Goal: Task Accomplishment & Management: Manage account settings

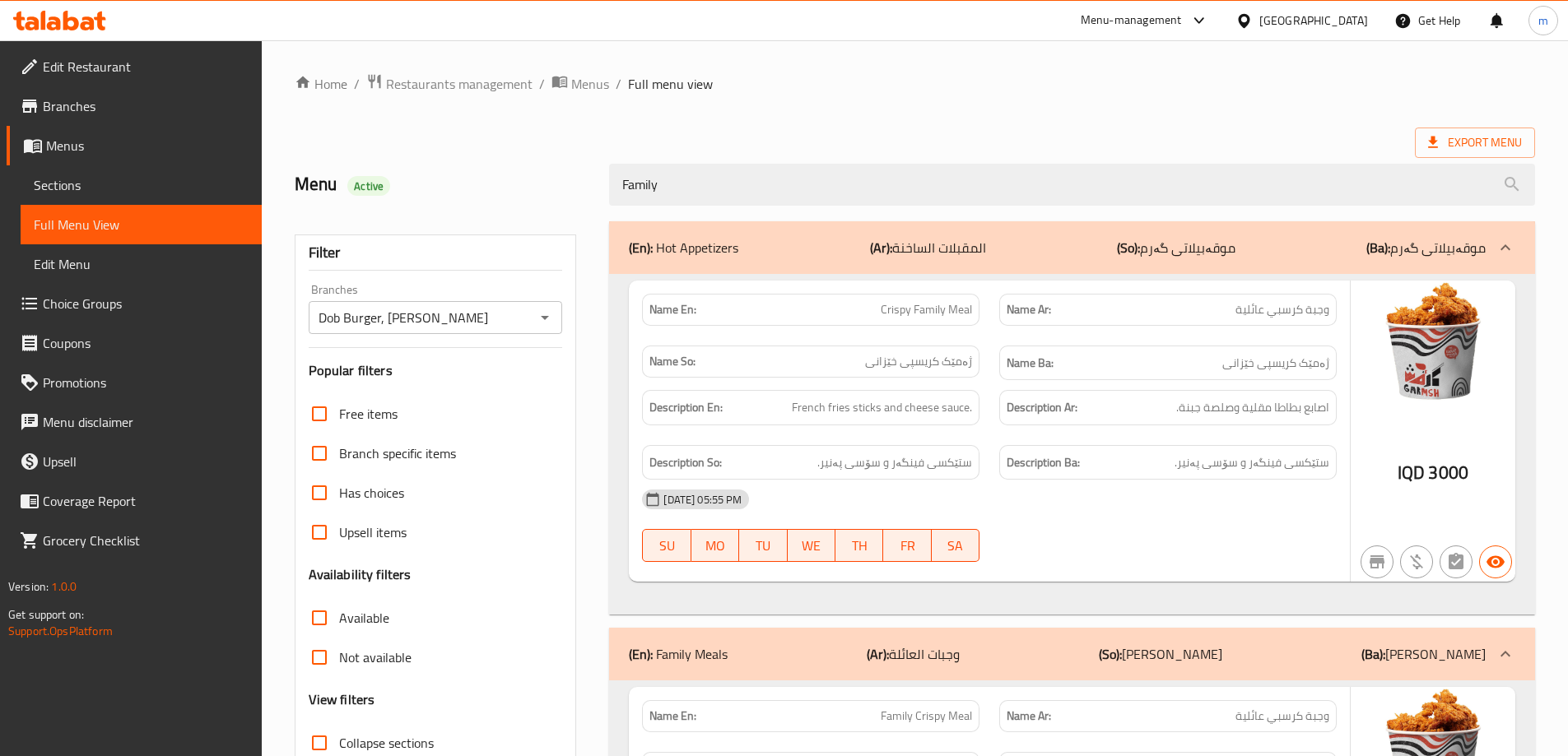
scroll to position [35, 0]
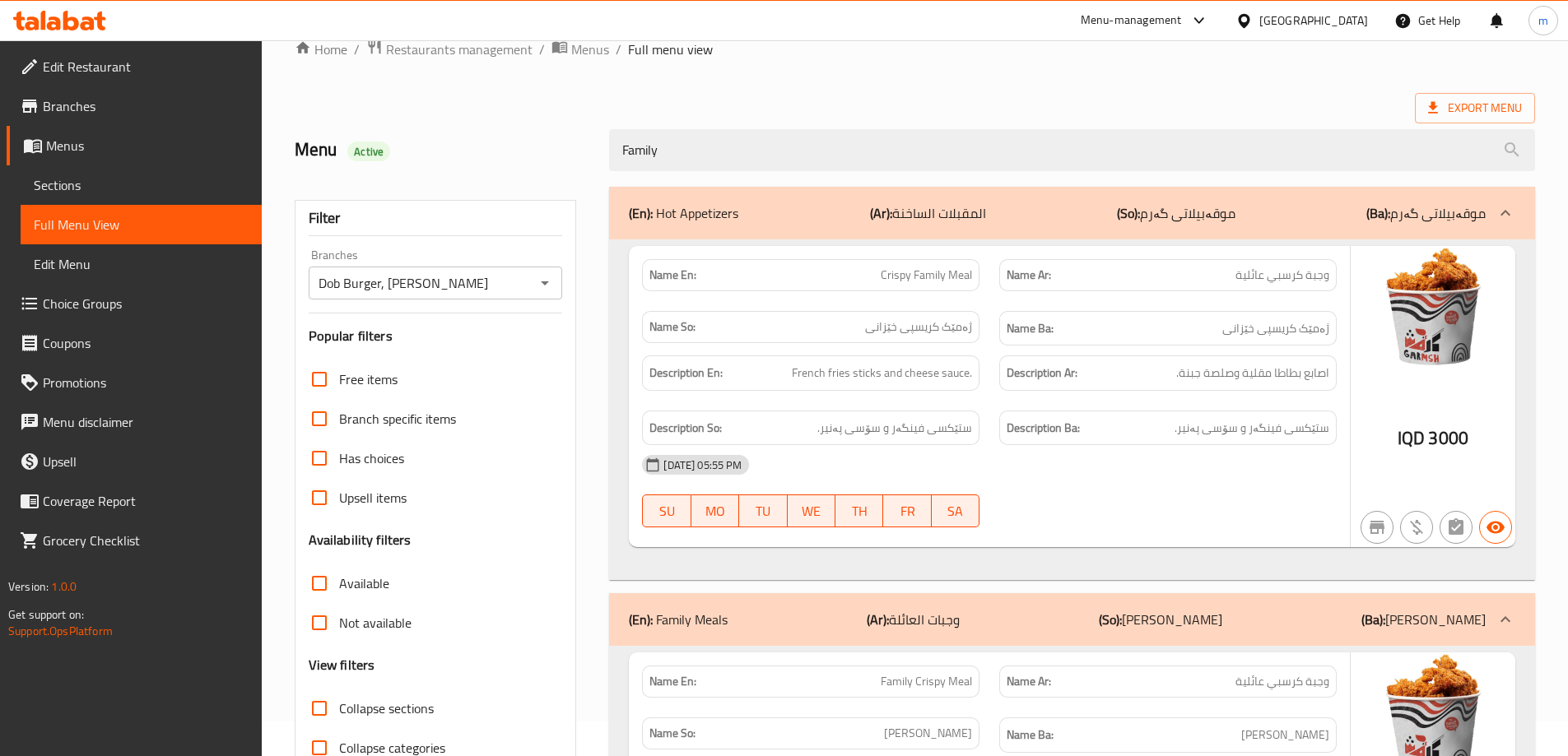
click at [124, 66] on span "Edit Restaurant" at bounding box center [146, 66] width 205 height 20
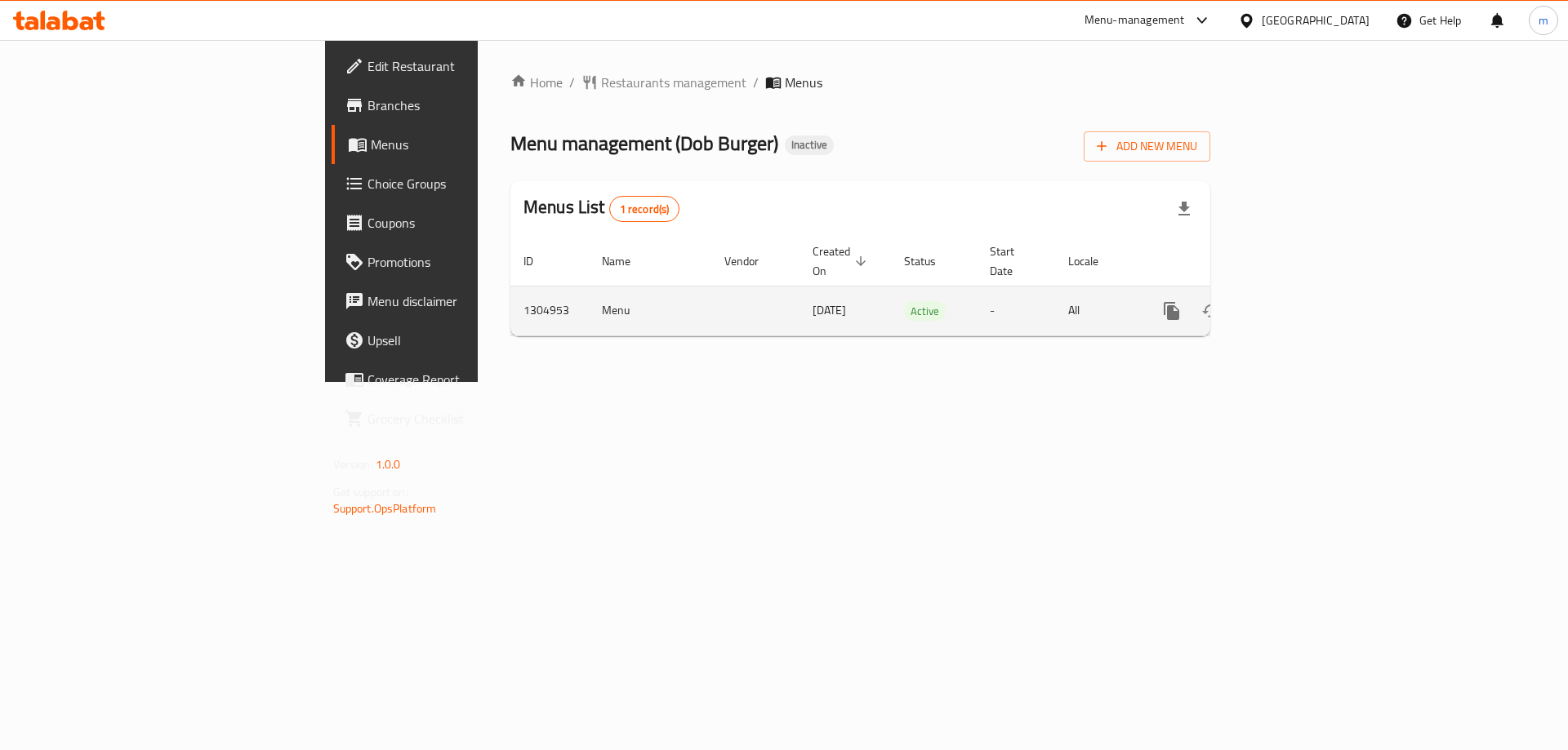
click at [1297, 304] on icon "enhanced table" at bounding box center [1289, 311] width 15 height 15
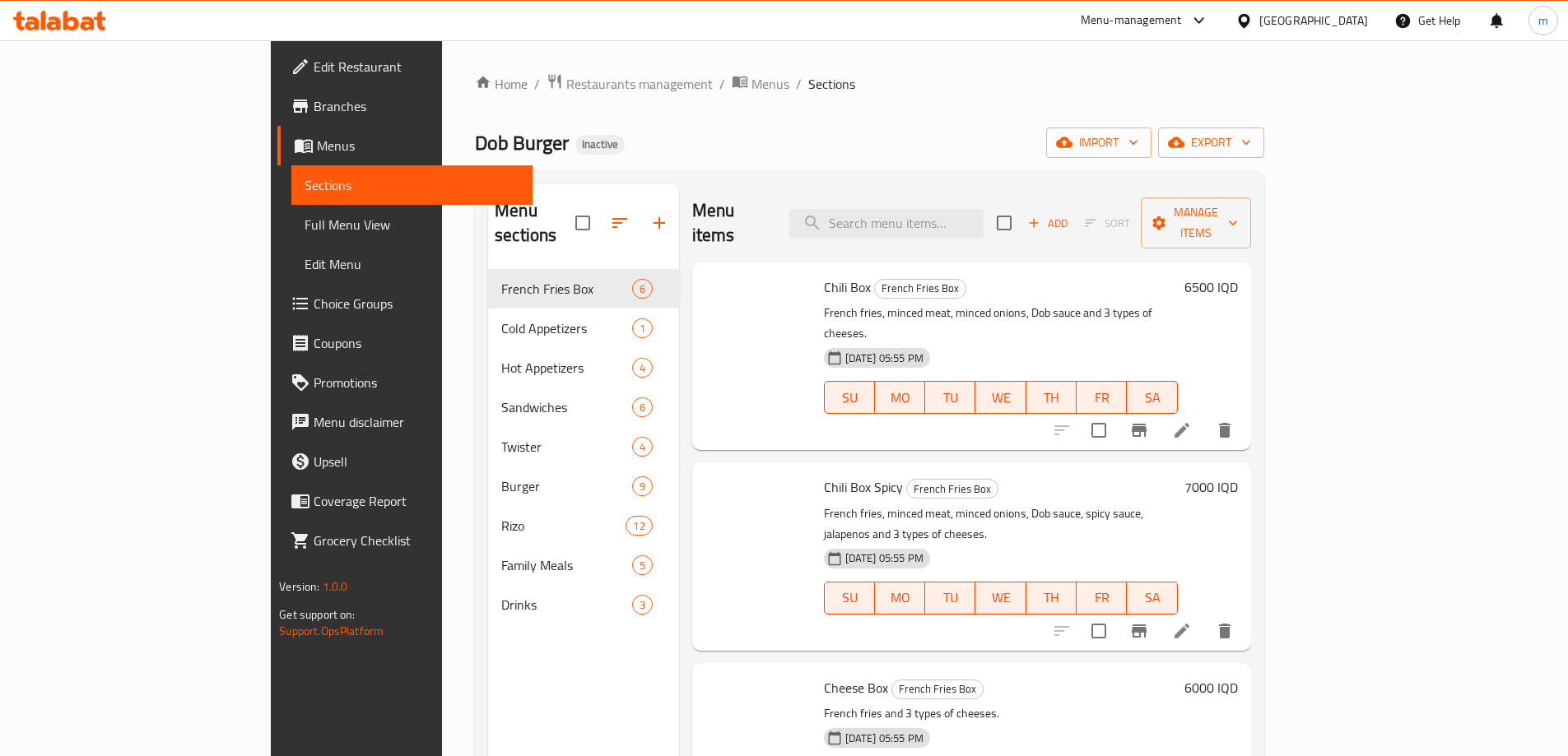
click at [305, 225] on span "Full Menu View" at bounding box center [412, 224] width 215 height 20
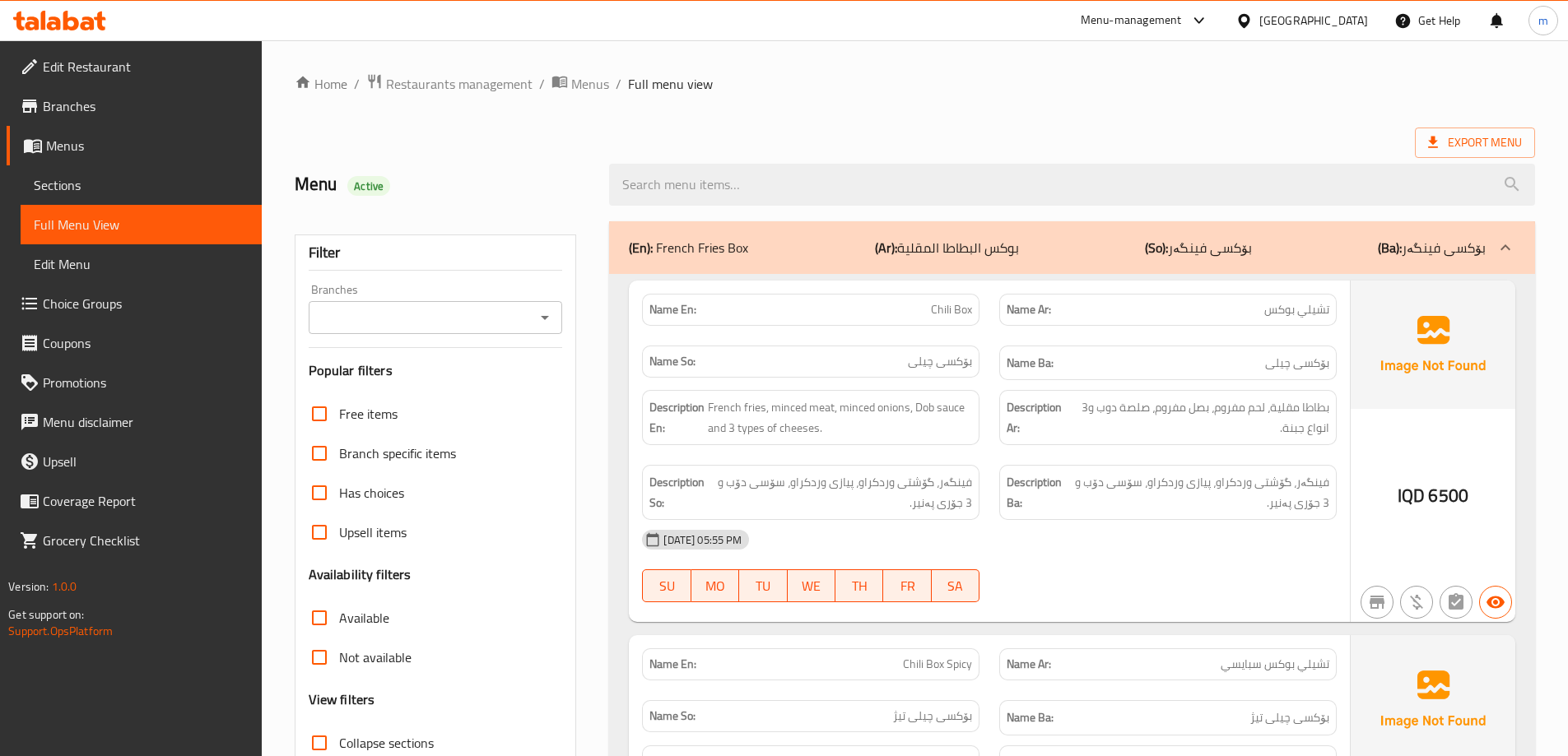
click at [545, 318] on icon "Open" at bounding box center [545, 318] width 9 height 4
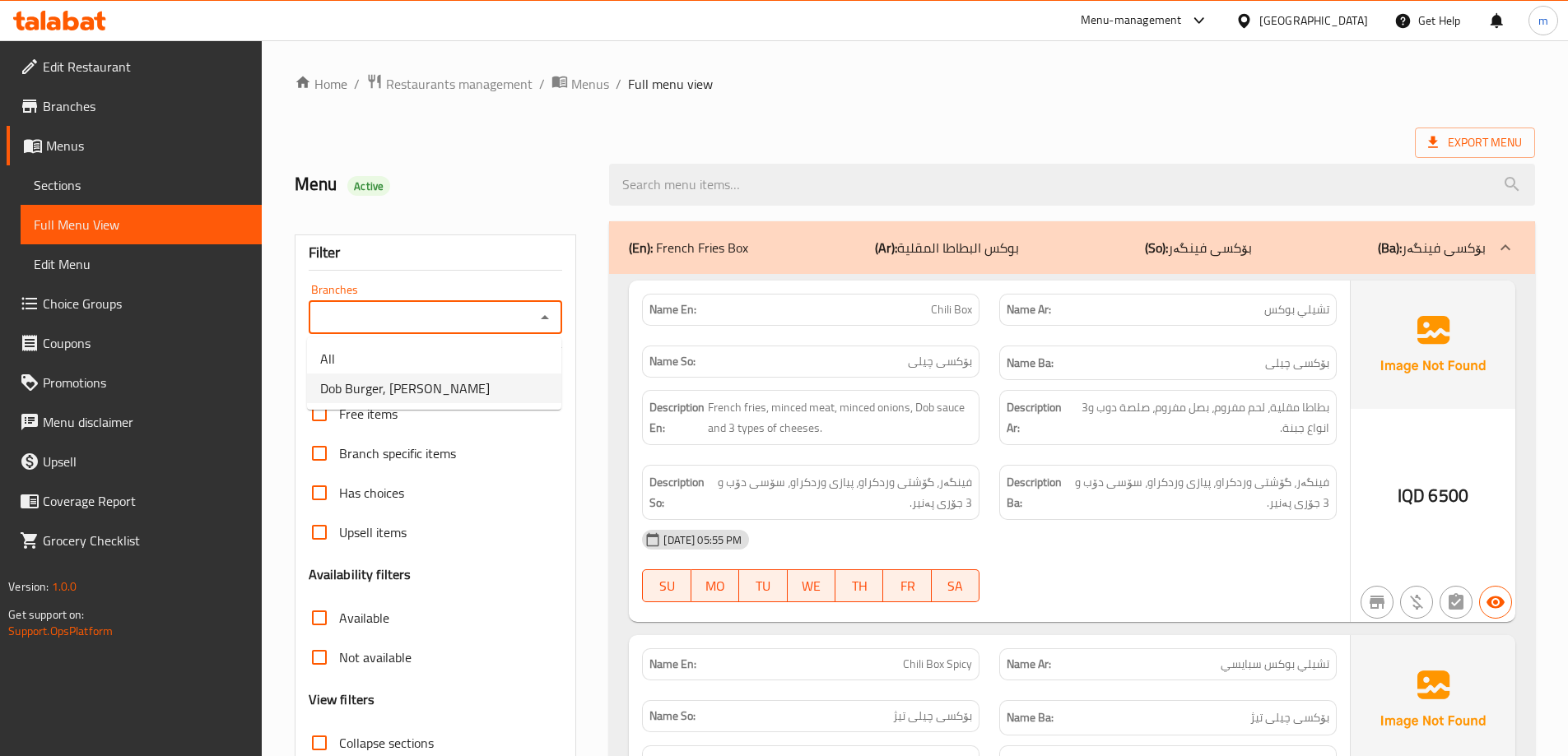
click at [445, 392] on span "Dob Burger, Kuran Ankawa" at bounding box center [405, 388] width 169 height 20
type input "Dob Burger, Kuran Ankawa"
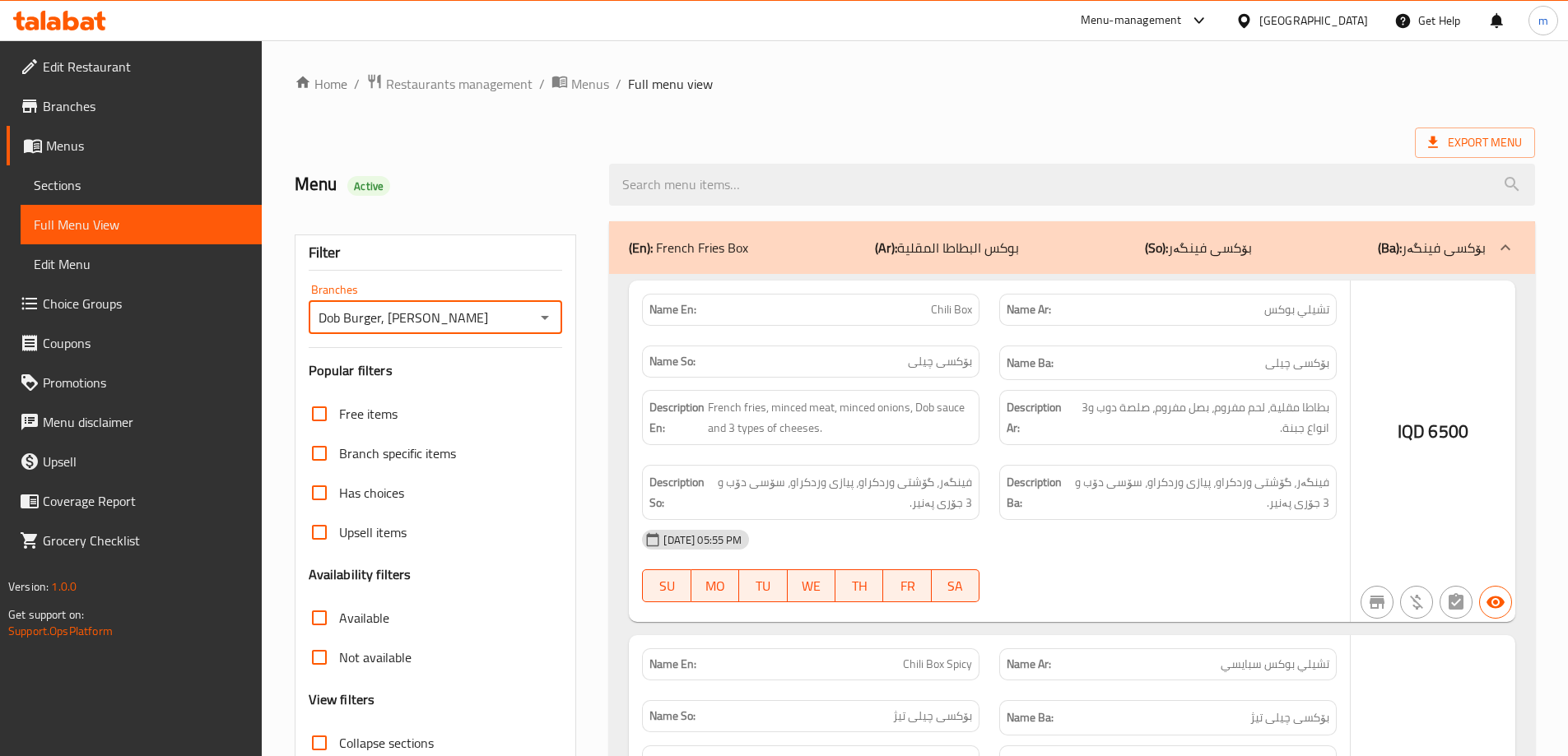
click at [665, 161] on div at bounding box center [784, 378] width 1568 height 756
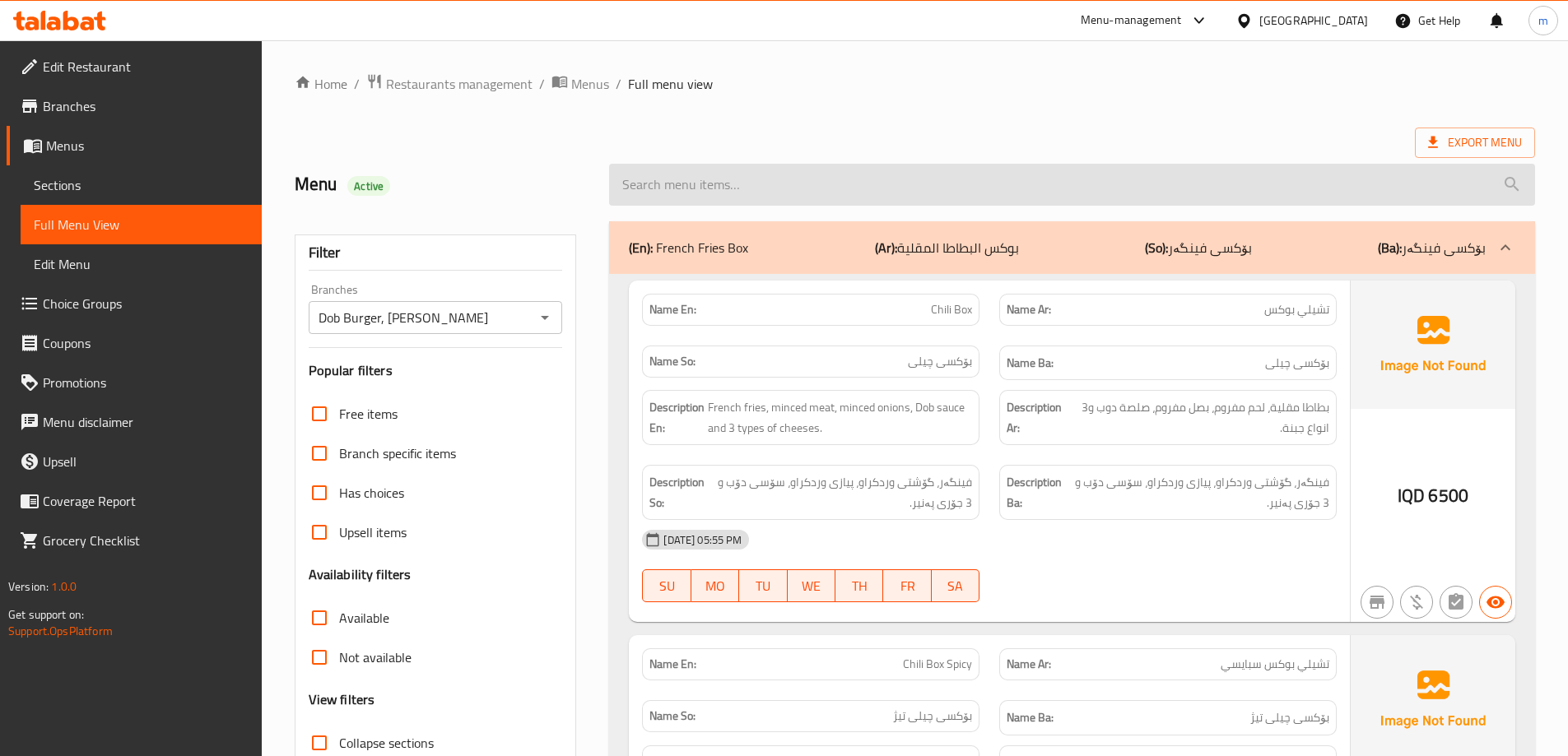
click at [666, 188] on input "search" at bounding box center [1072, 185] width 926 height 42
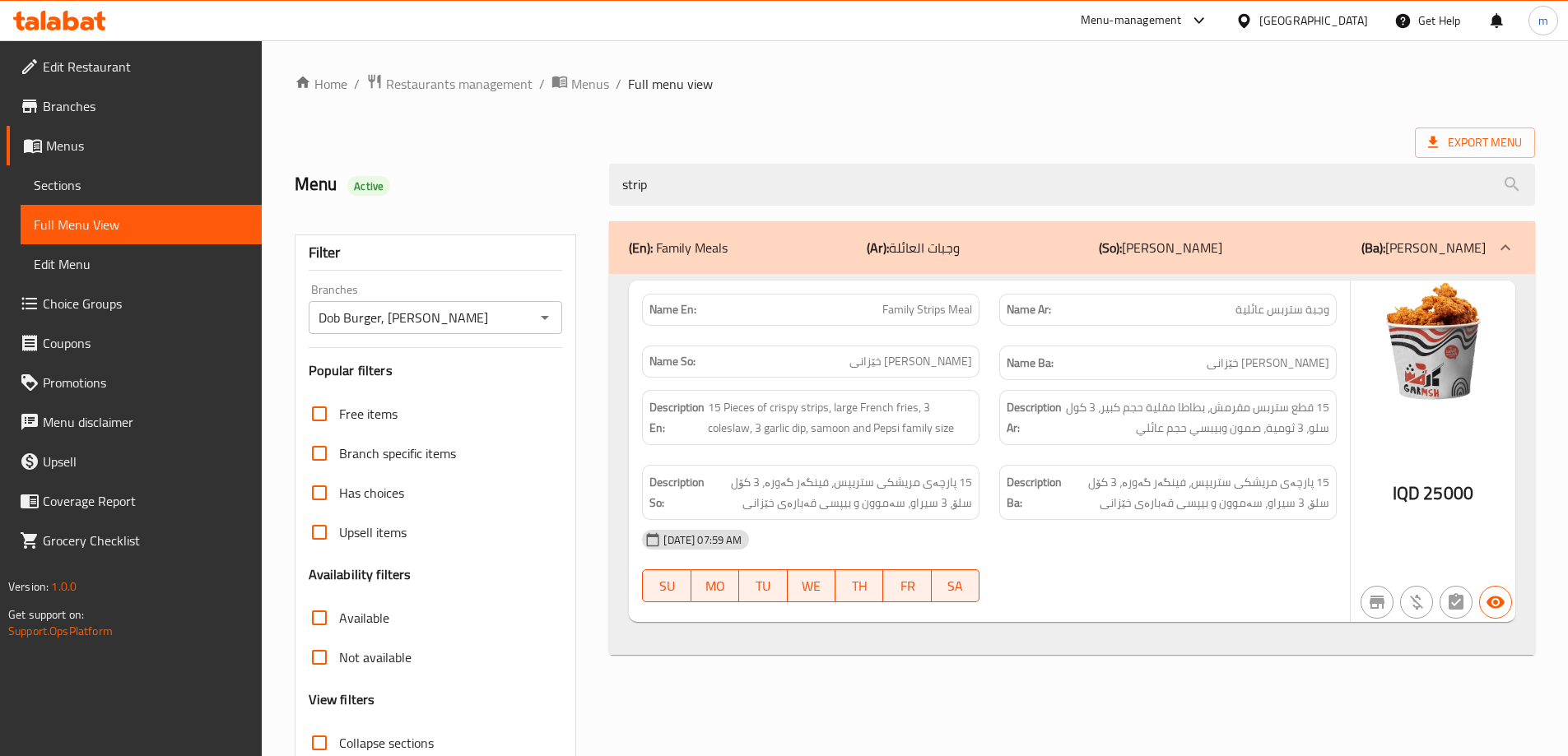
click at [669, 214] on div "(En): Family Meals (Ar): وجبات العائلة (So): ژەمی خێزانی (Ba): ژەمی خێزانی Name…" at bounding box center [1072, 532] width 945 height 641
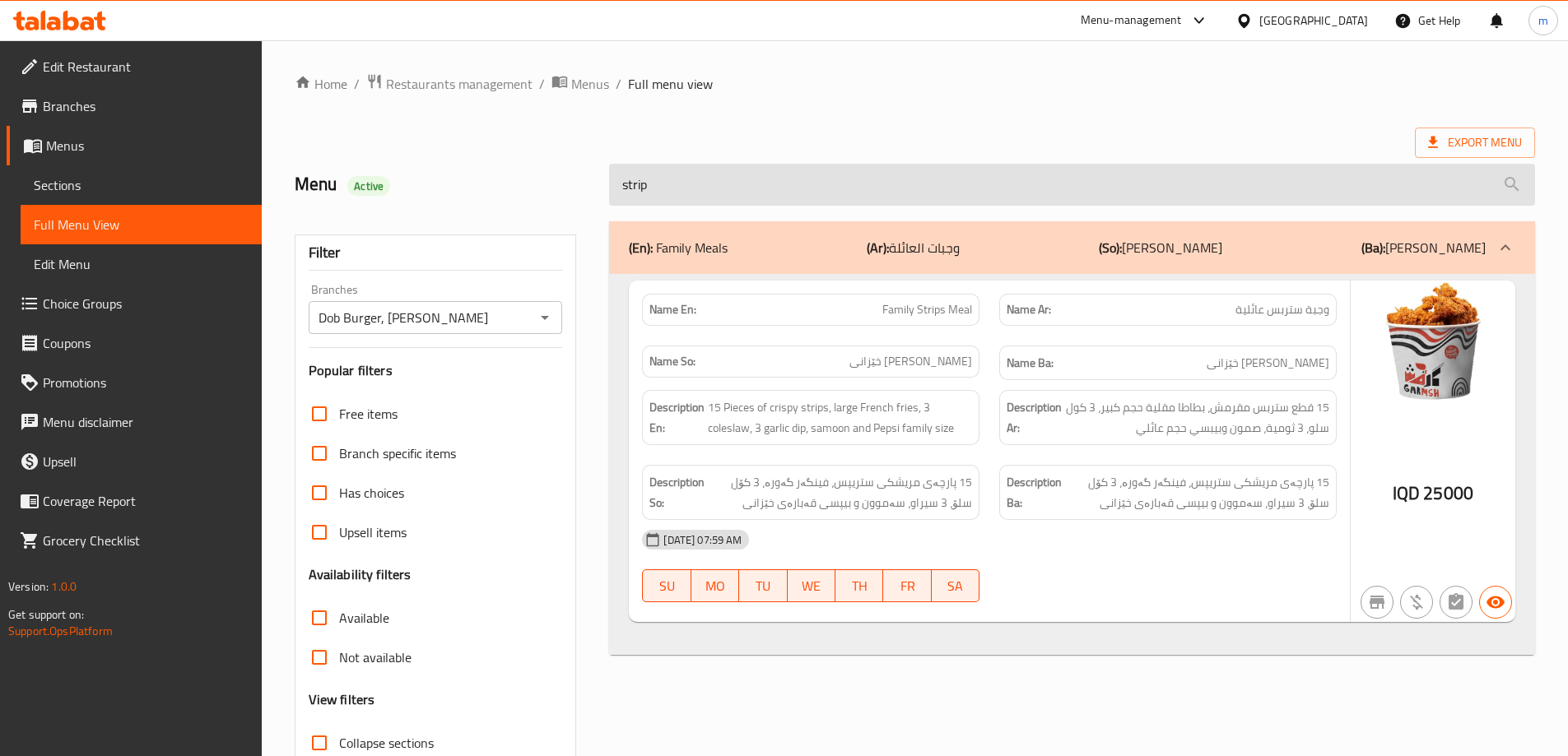
click at [675, 180] on input "strip" at bounding box center [1072, 185] width 926 height 42
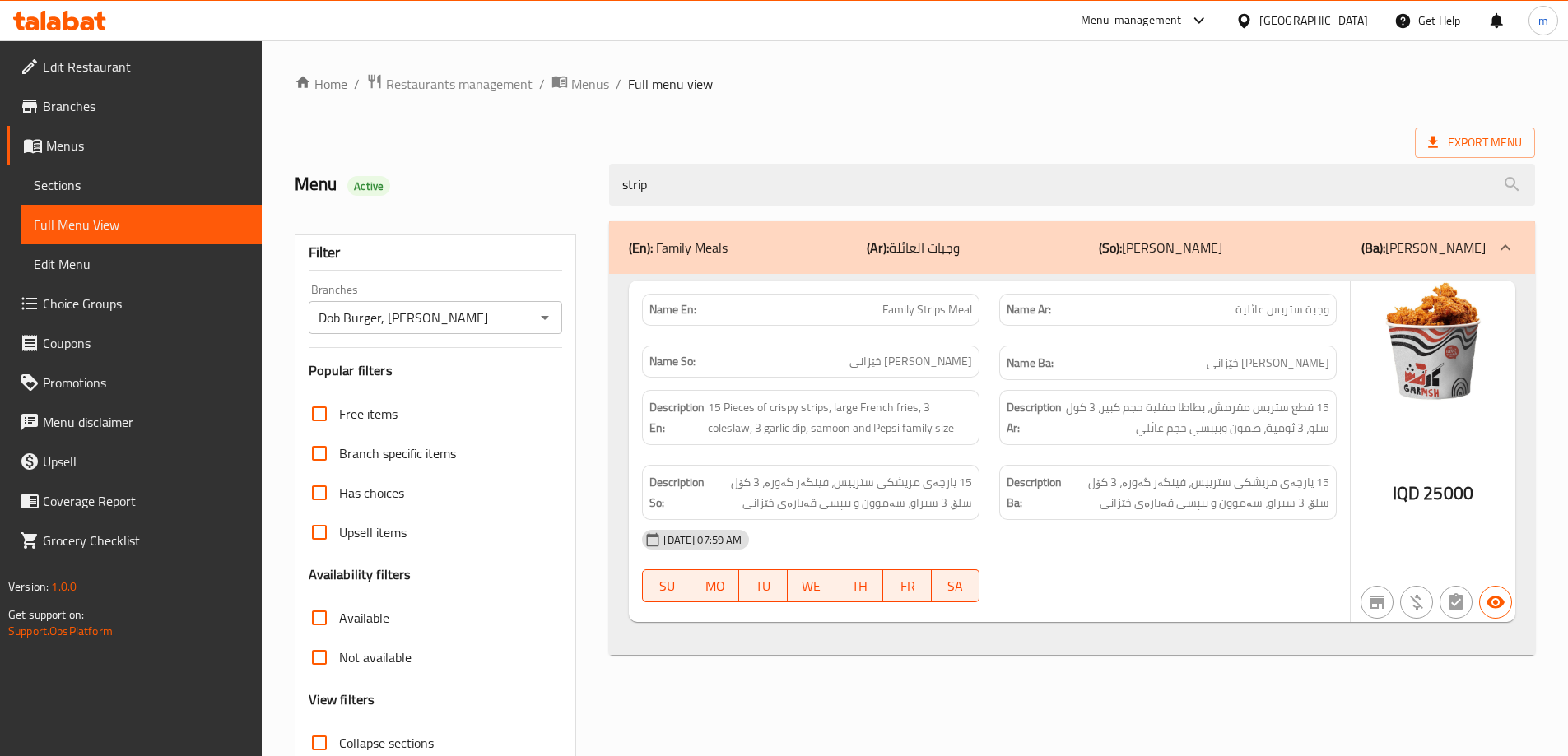
click at [888, 309] on span "Family Strips Meal" at bounding box center [927, 310] width 90 height 17
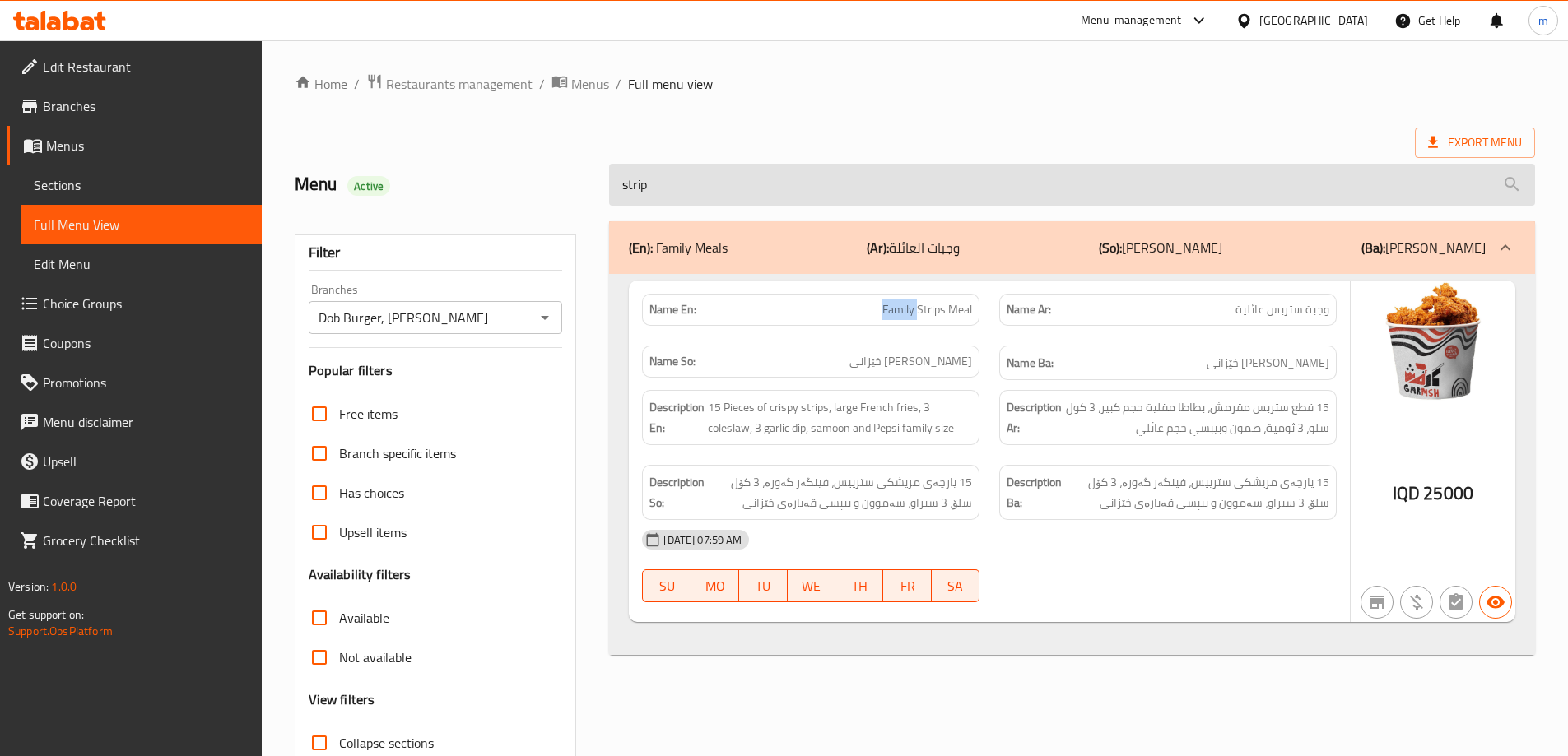
copy span "Family"
click at [711, 173] on input "strip" at bounding box center [1072, 185] width 926 height 42
paste input "Family"
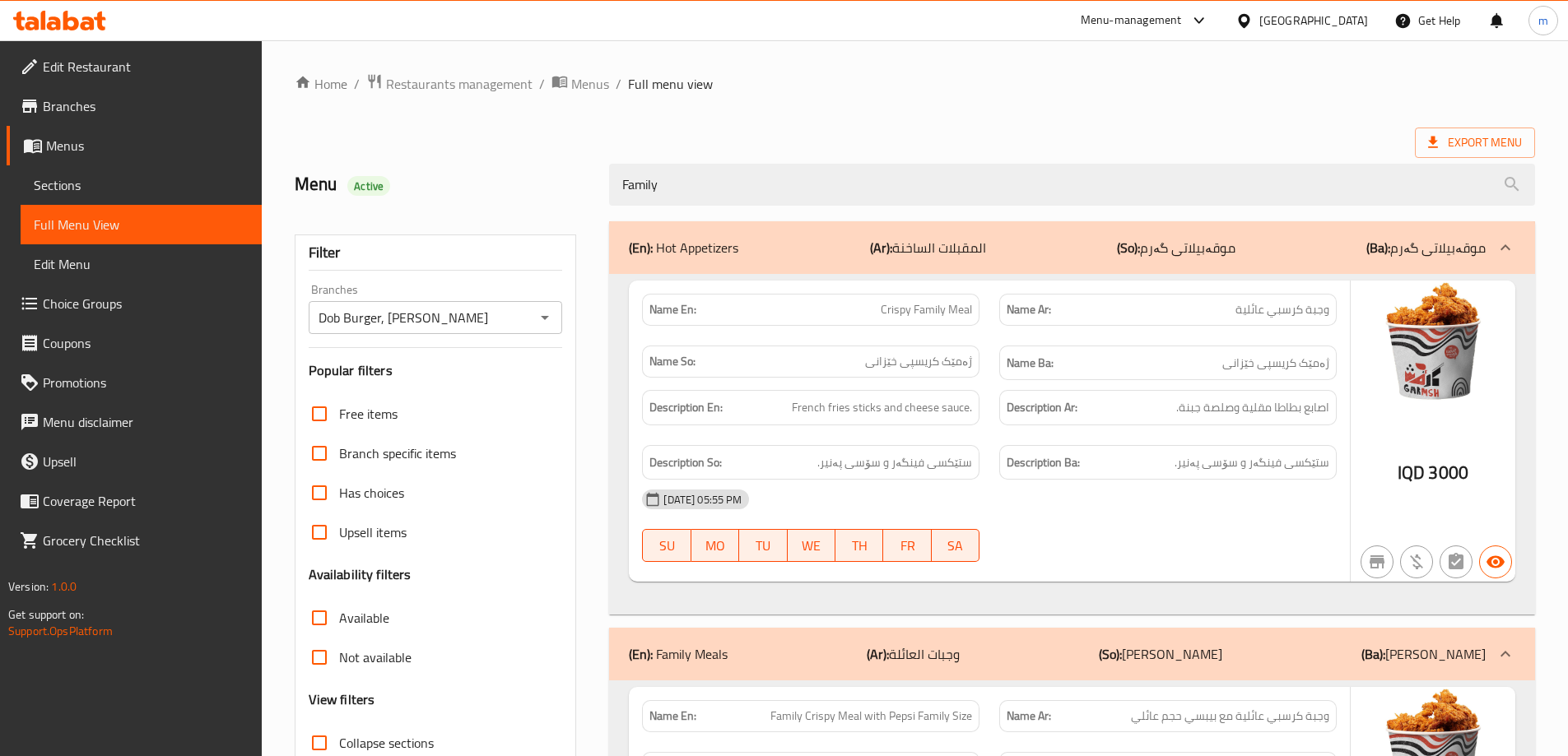
type input "Family"
click at [788, 78] on ol "Home / Restaurants management / Menus / Full menu view" at bounding box center [914, 84] width 1241 height 22
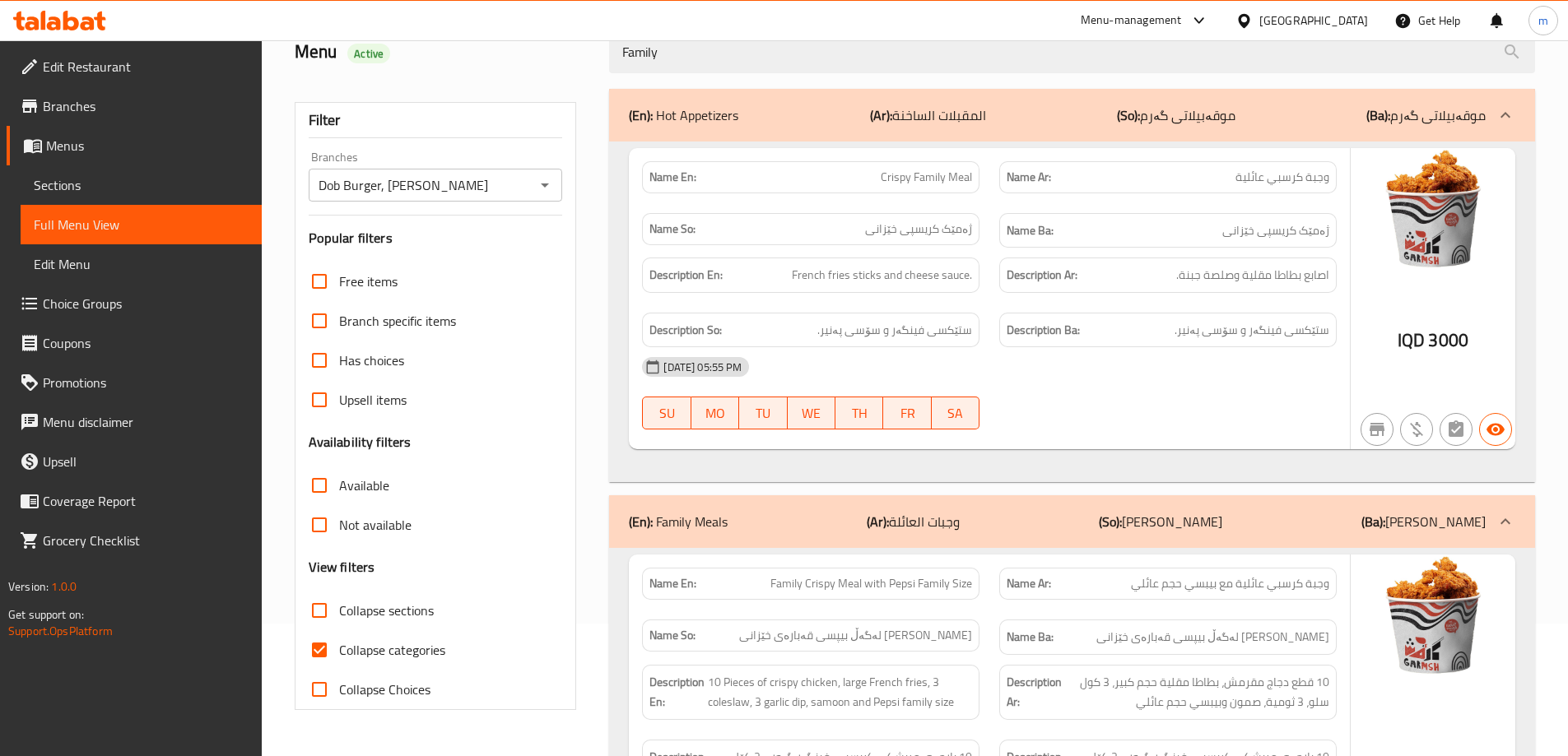
scroll to position [9, 0]
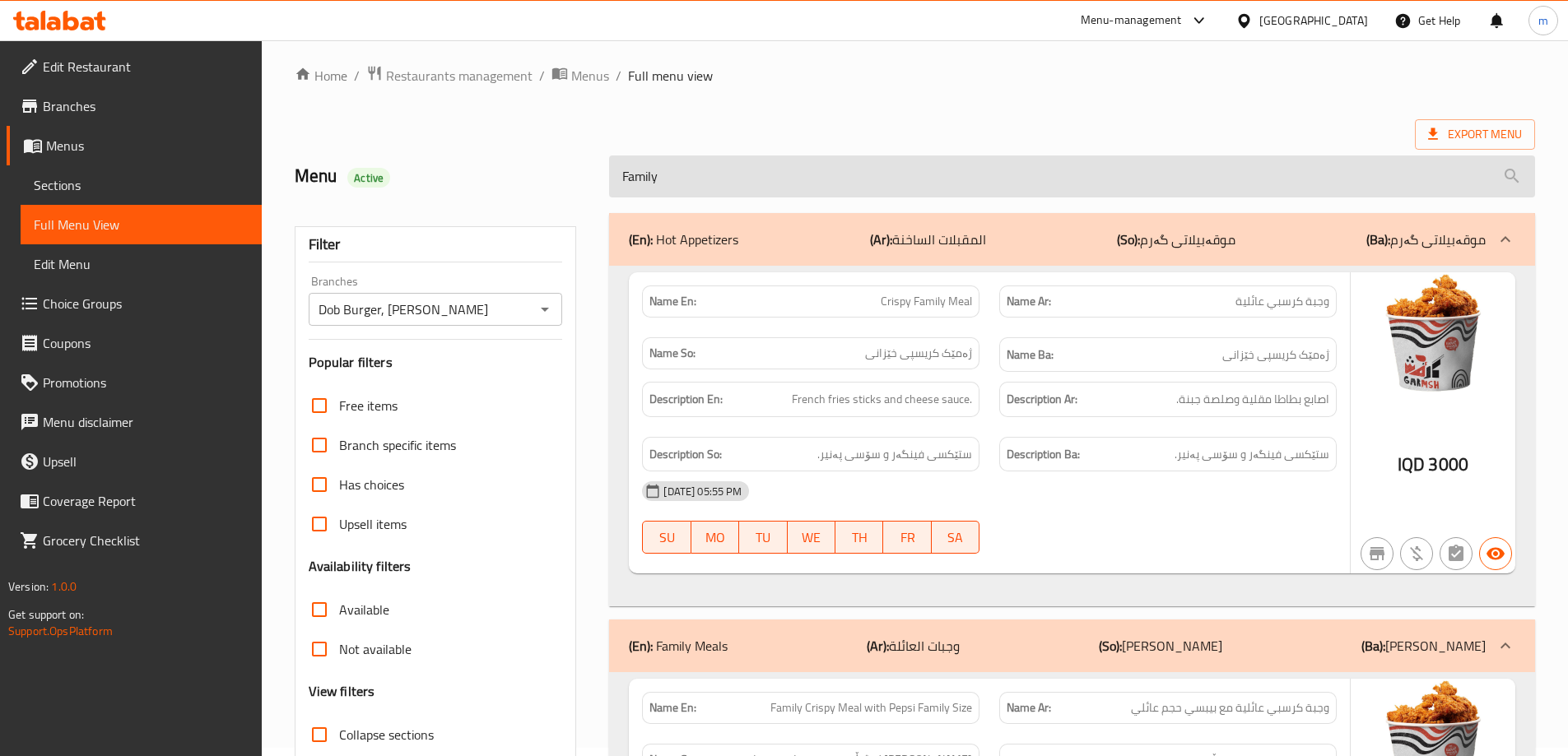
click at [700, 184] on input "Family" at bounding box center [1072, 176] width 926 height 42
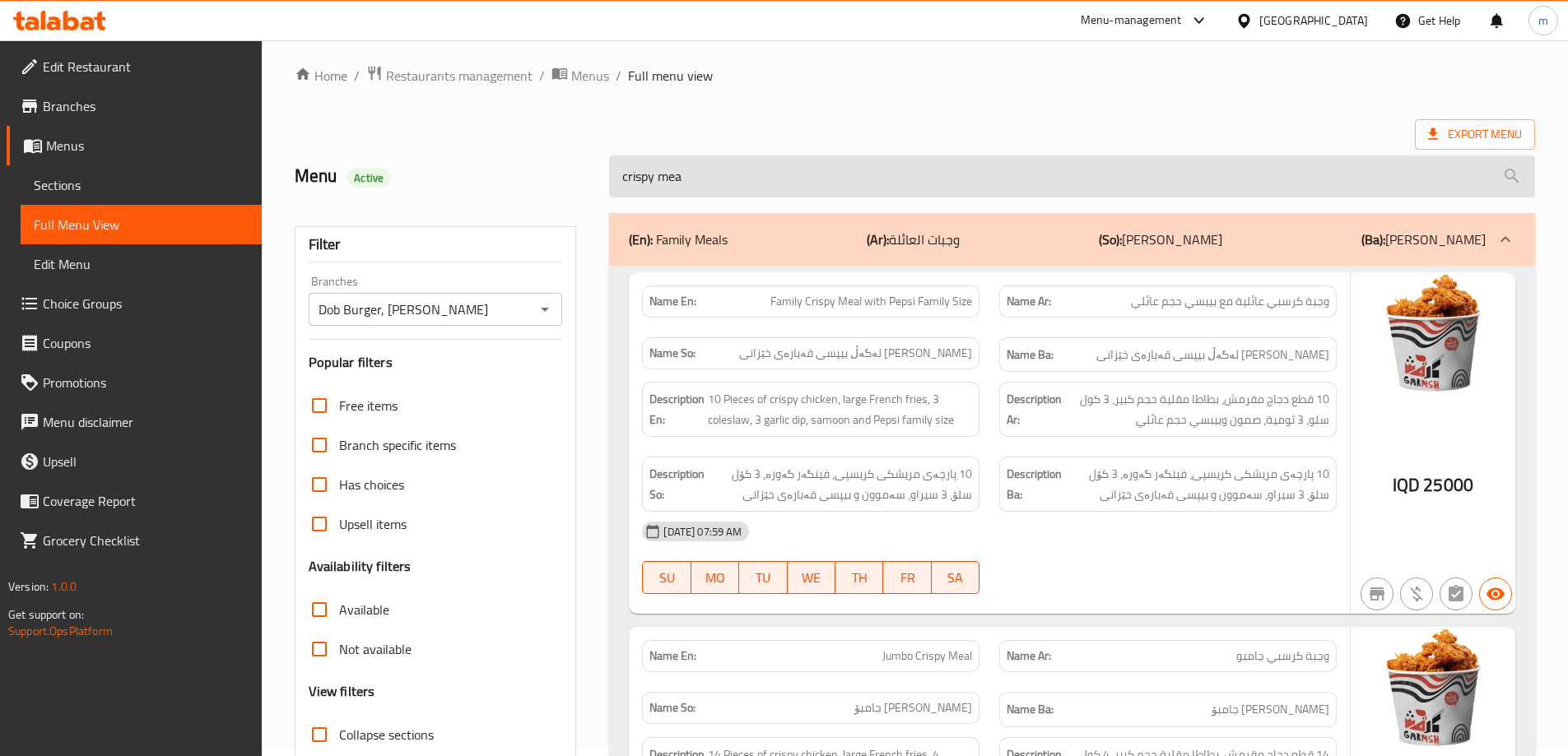
type input "crispy meal"
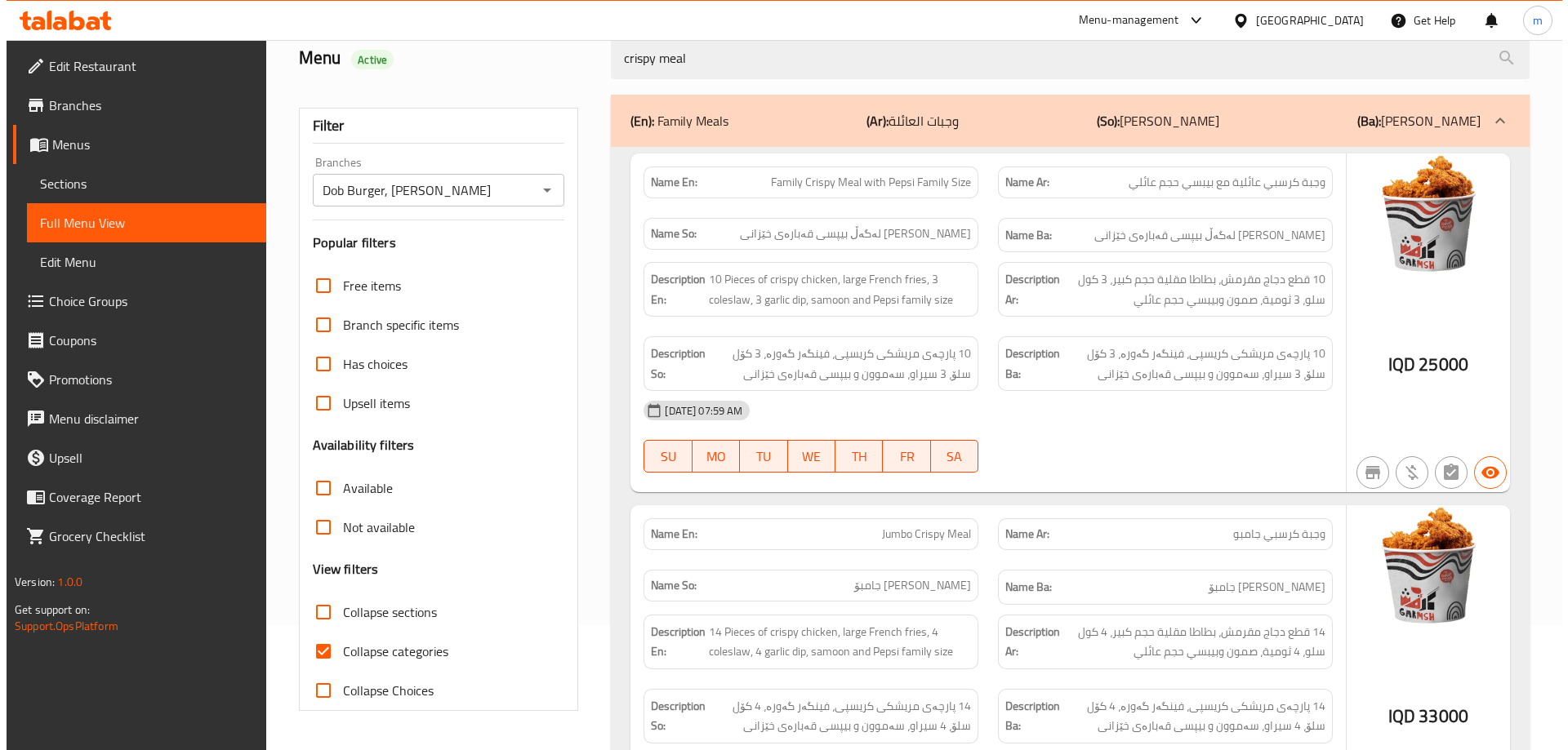
scroll to position [0, 0]
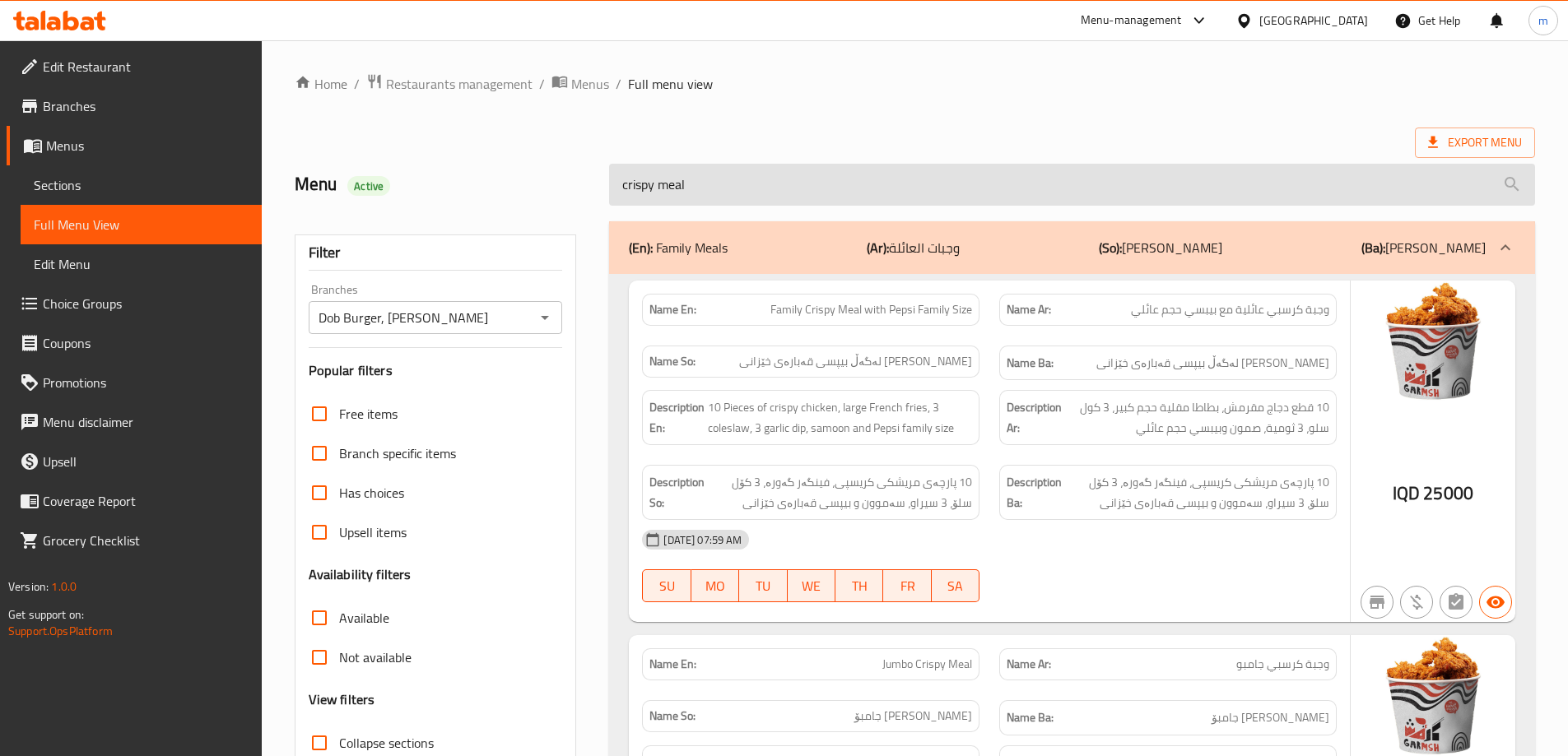
click at [827, 187] on input "crispy meal" at bounding box center [1072, 185] width 926 height 42
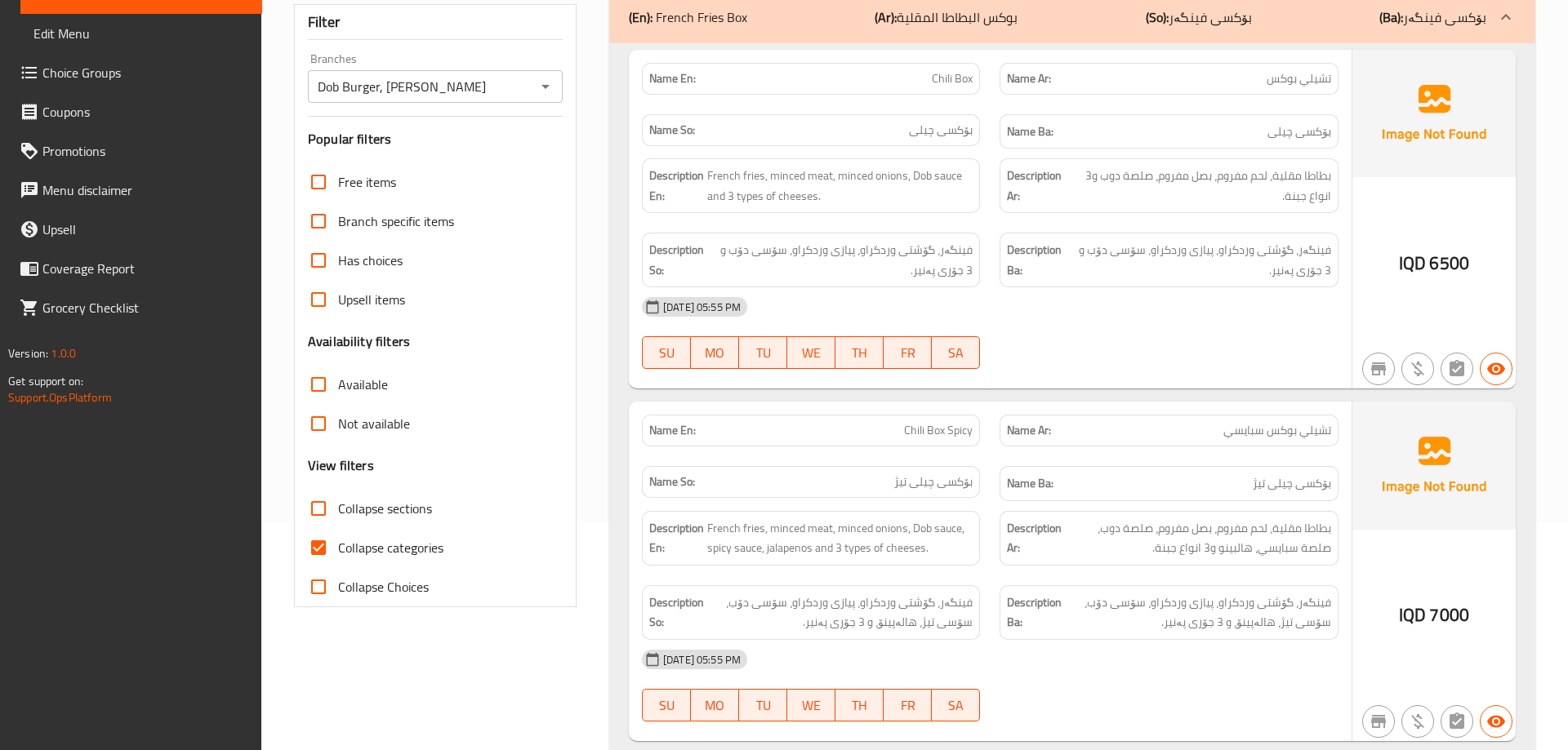
scroll to position [271, 0]
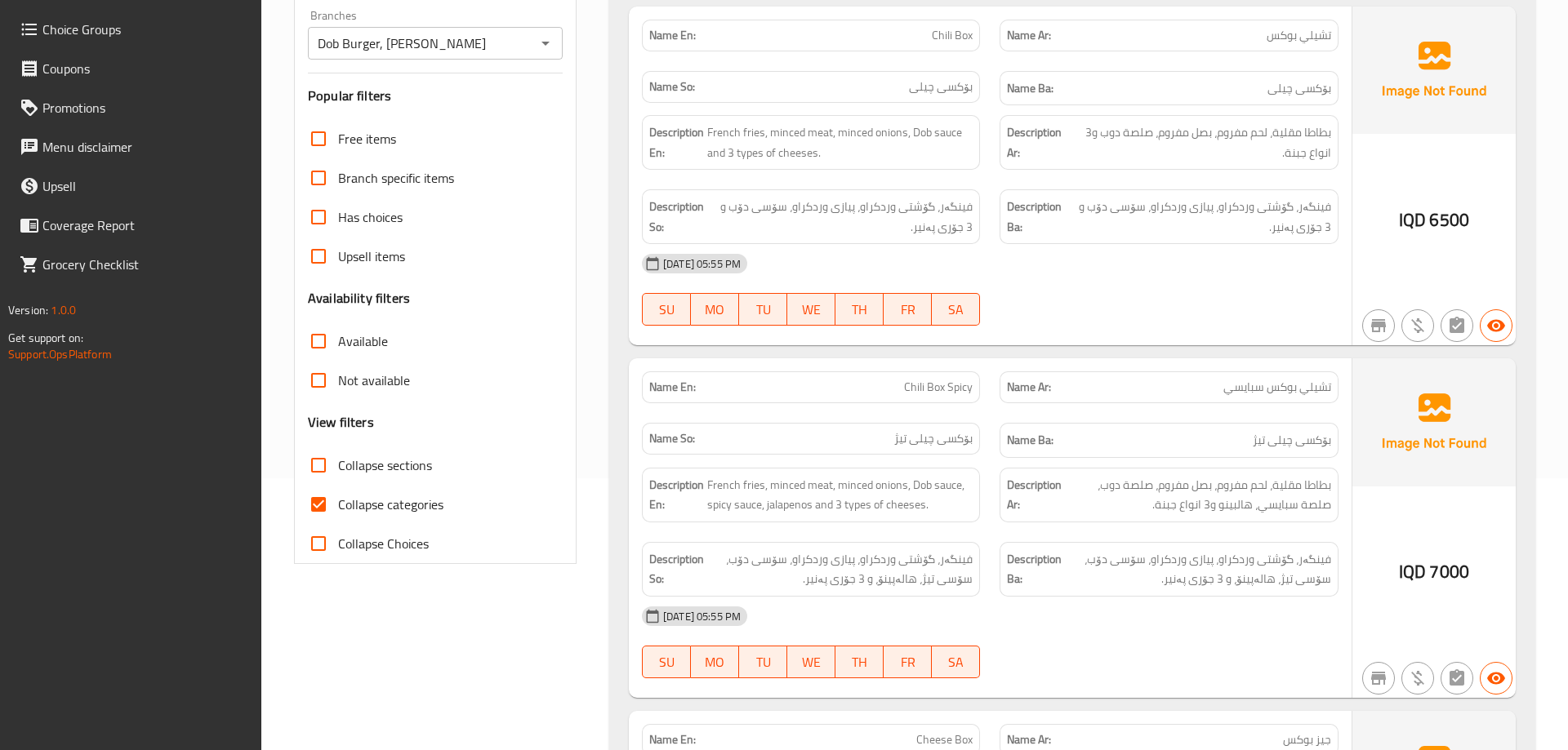
click at [391, 505] on span "Collapse categories" at bounding box center [391, 504] width 105 height 20
click at [338, 505] on input "Collapse categories" at bounding box center [319, 504] width 39 height 39
checkbox input "false"
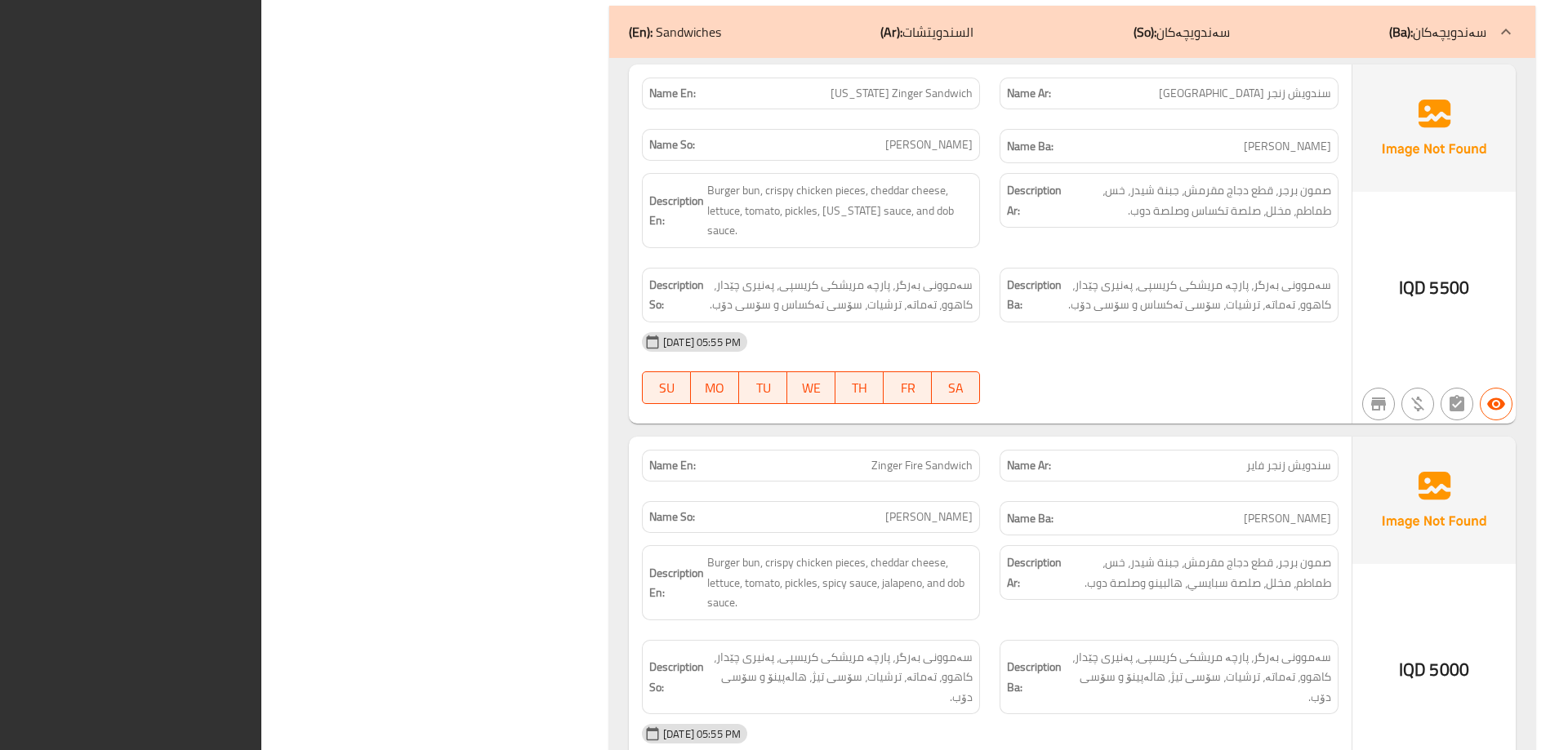
scroll to position [4688, 0]
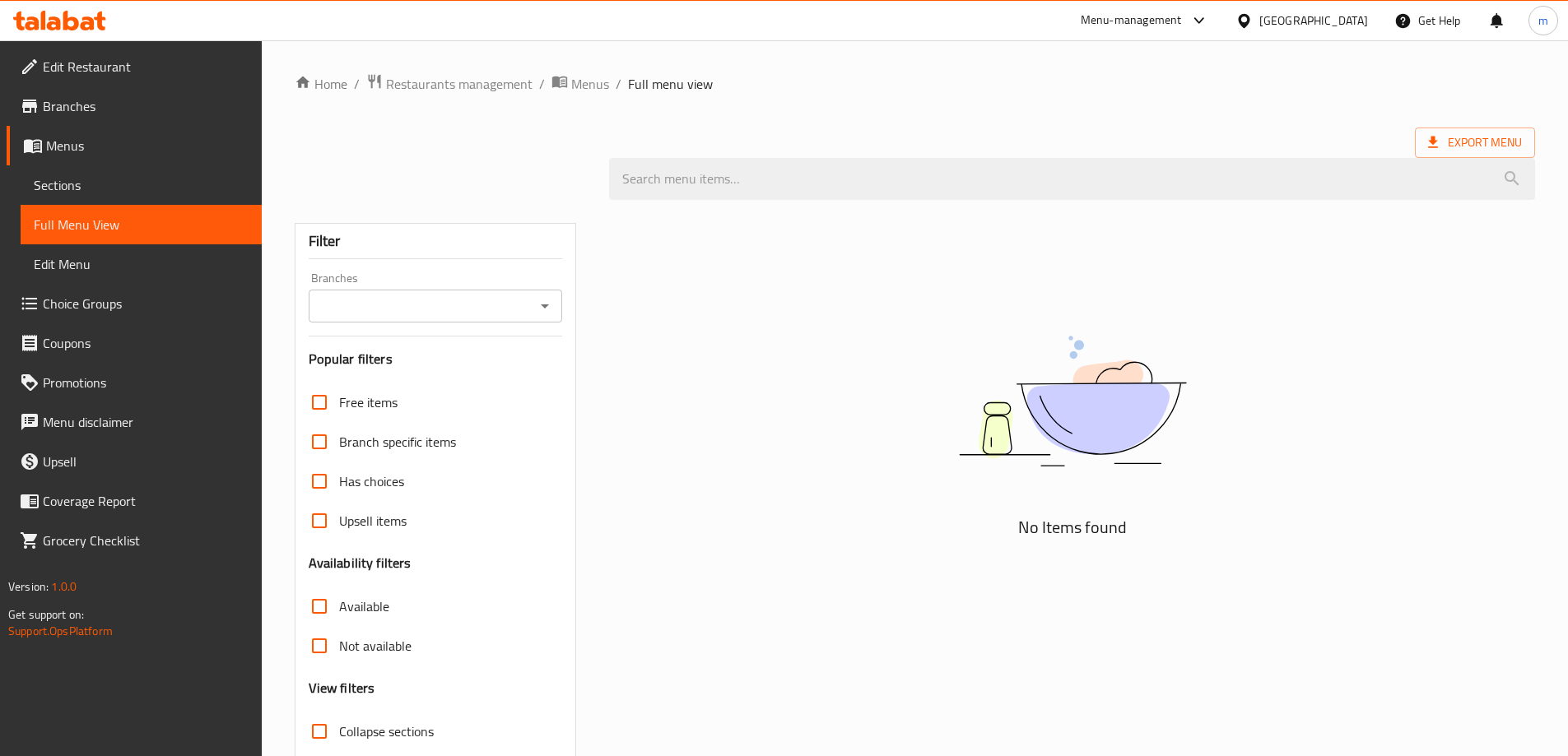
click at [542, 307] on icon "Open" at bounding box center [545, 306] width 20 height 20
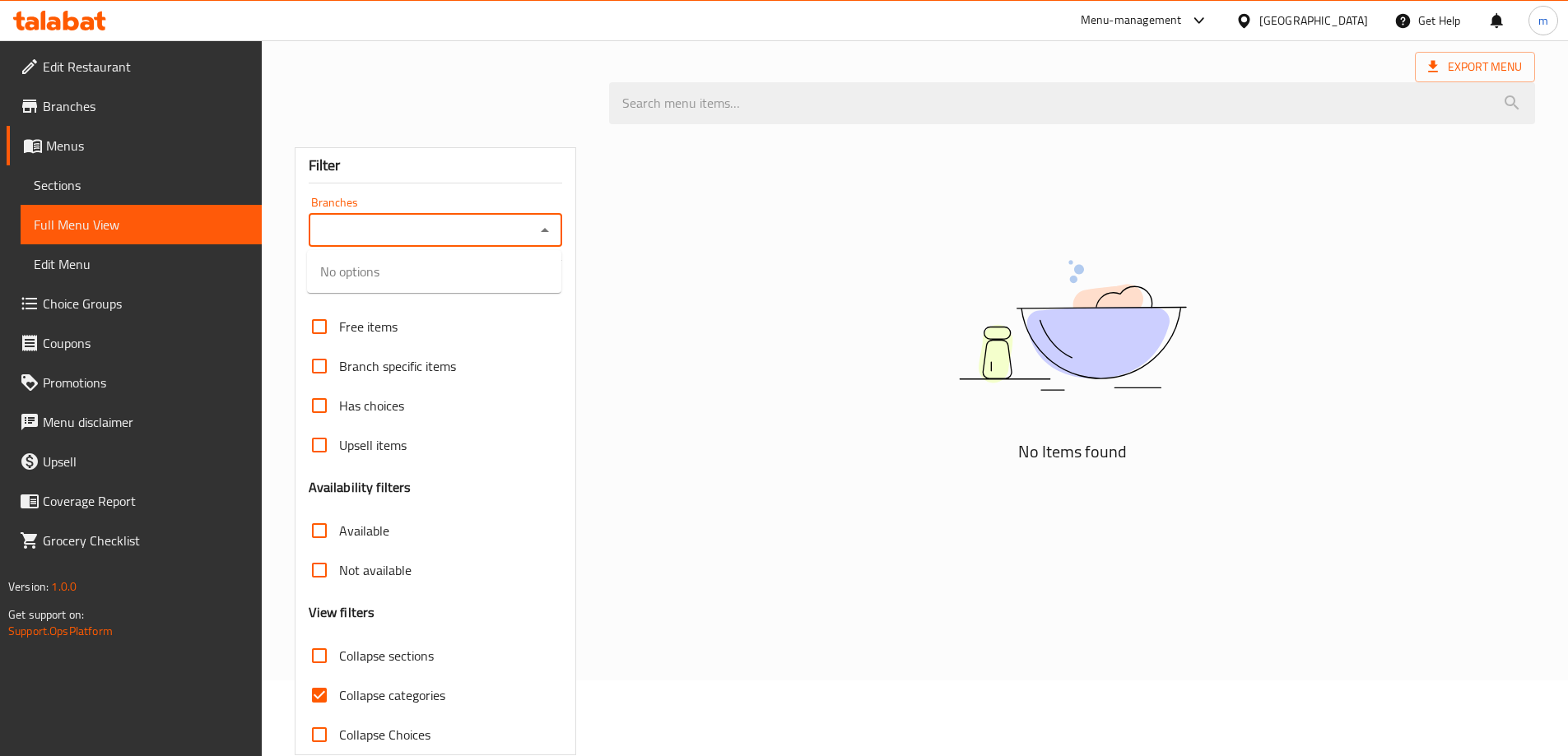
scroll to position [108, 0]
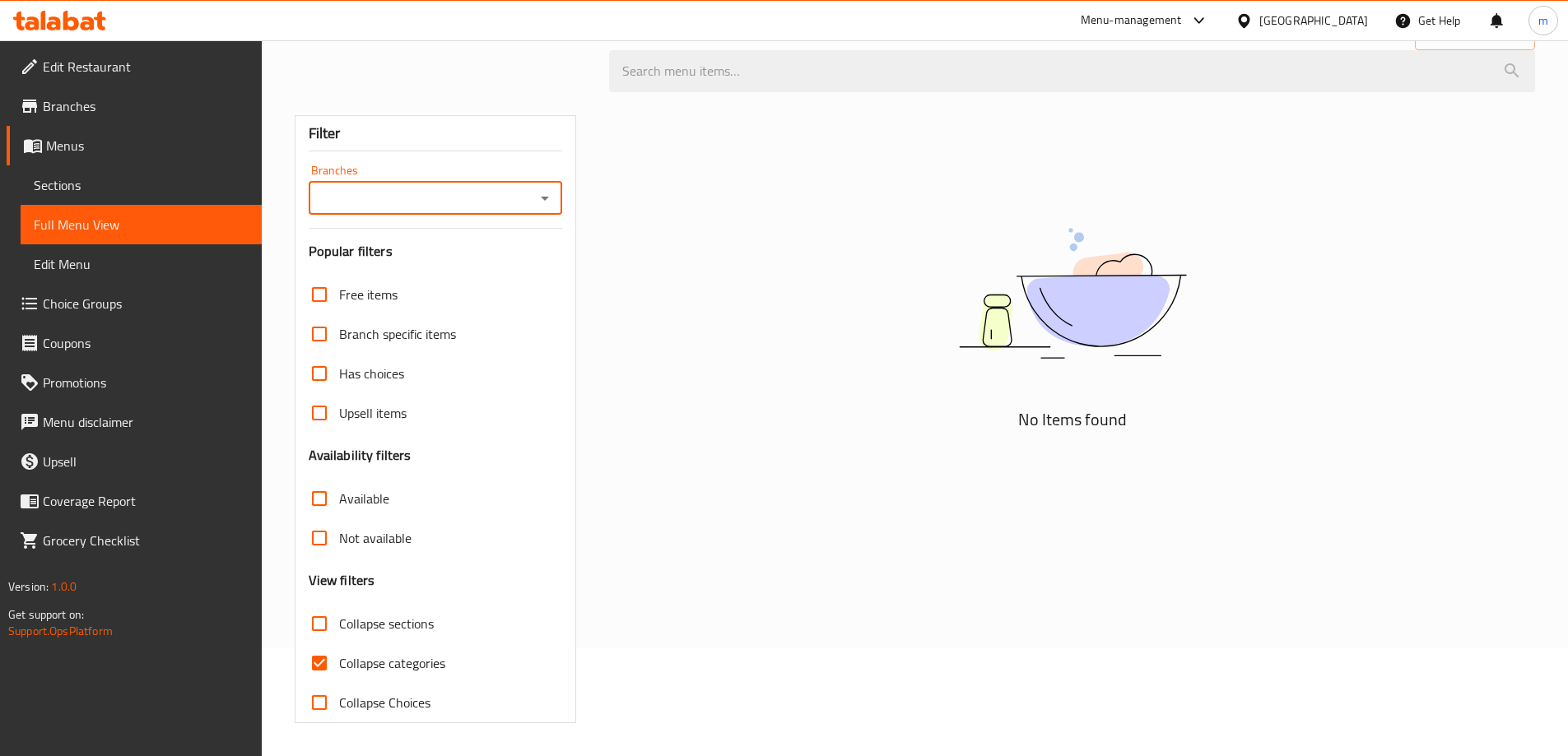
click at [550, 200] on icon "Open" at bounding box center [545, 198] width 20 height 20
click at [408, 657] on span "Collapse categories" at bounding box center [392, 663] width 106 height 20
click at [339, 657] on input "Collapse categories" at bounding box center [319, 664] width 40 height 40
checkbox input "false"
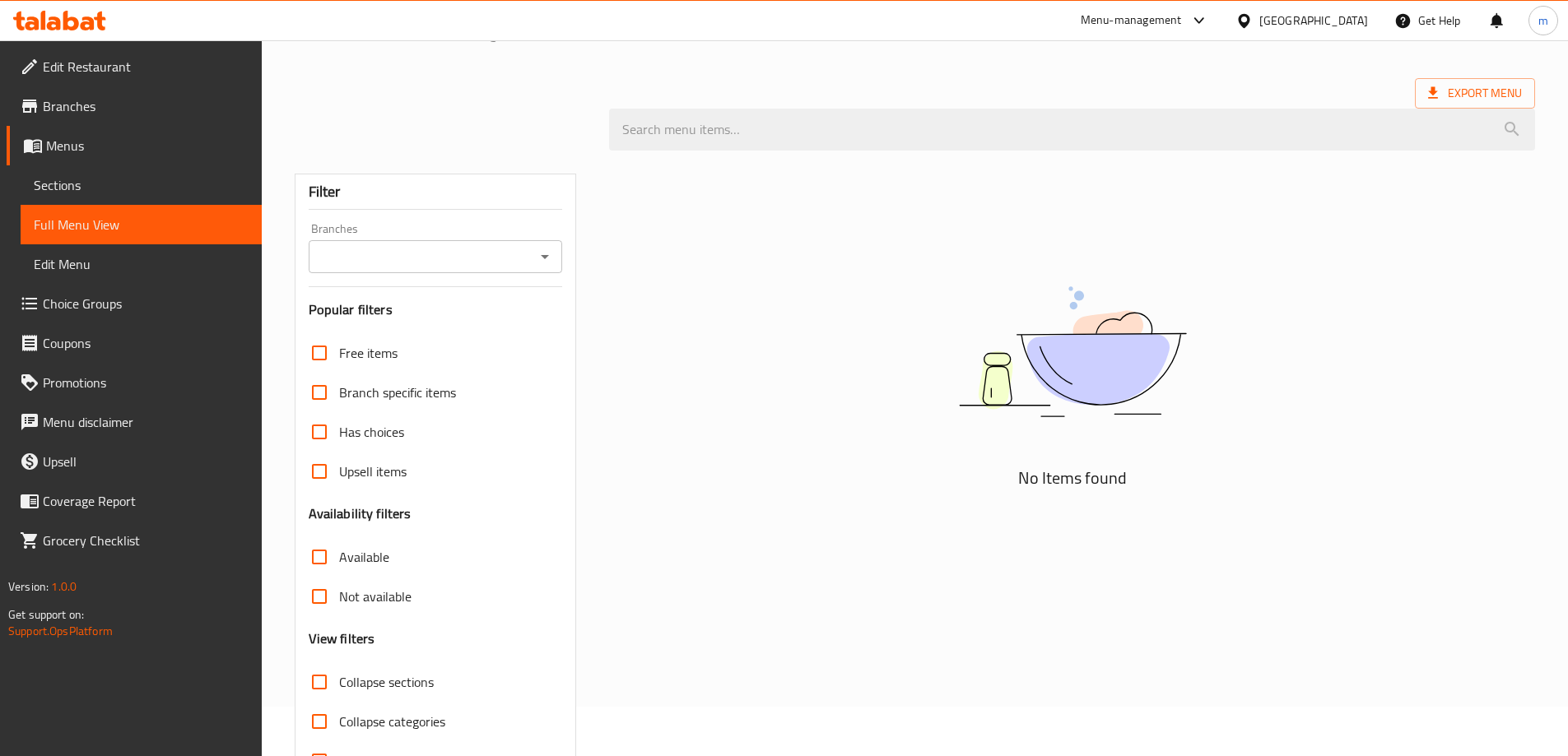
scroll to position [0, 0]
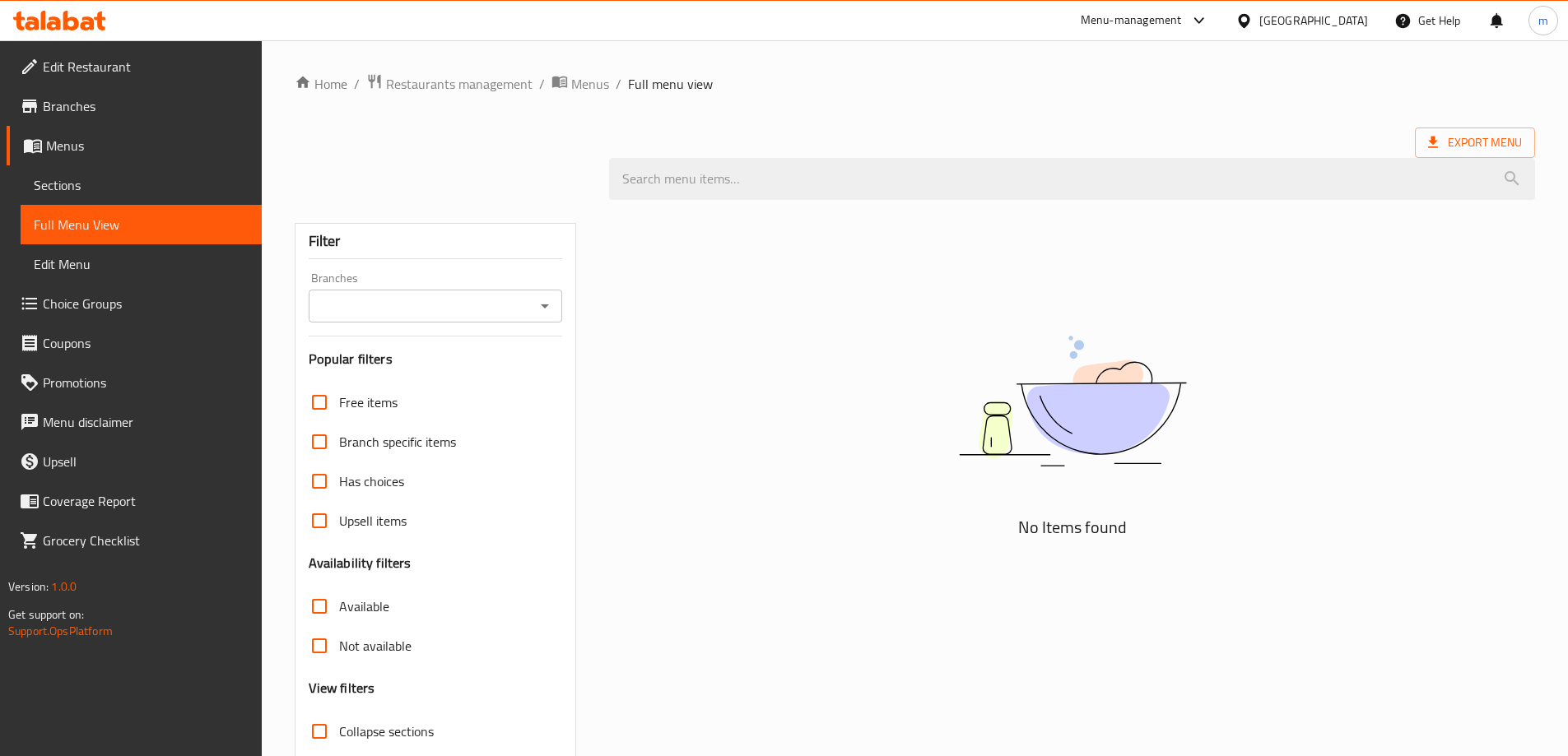
click at [544, 309] on icon "Open" at bounding box center [545, 306] width 20 height 20
click at [111, 183] on span "Sections" at bounding box center [141, 185] width 215 height 20
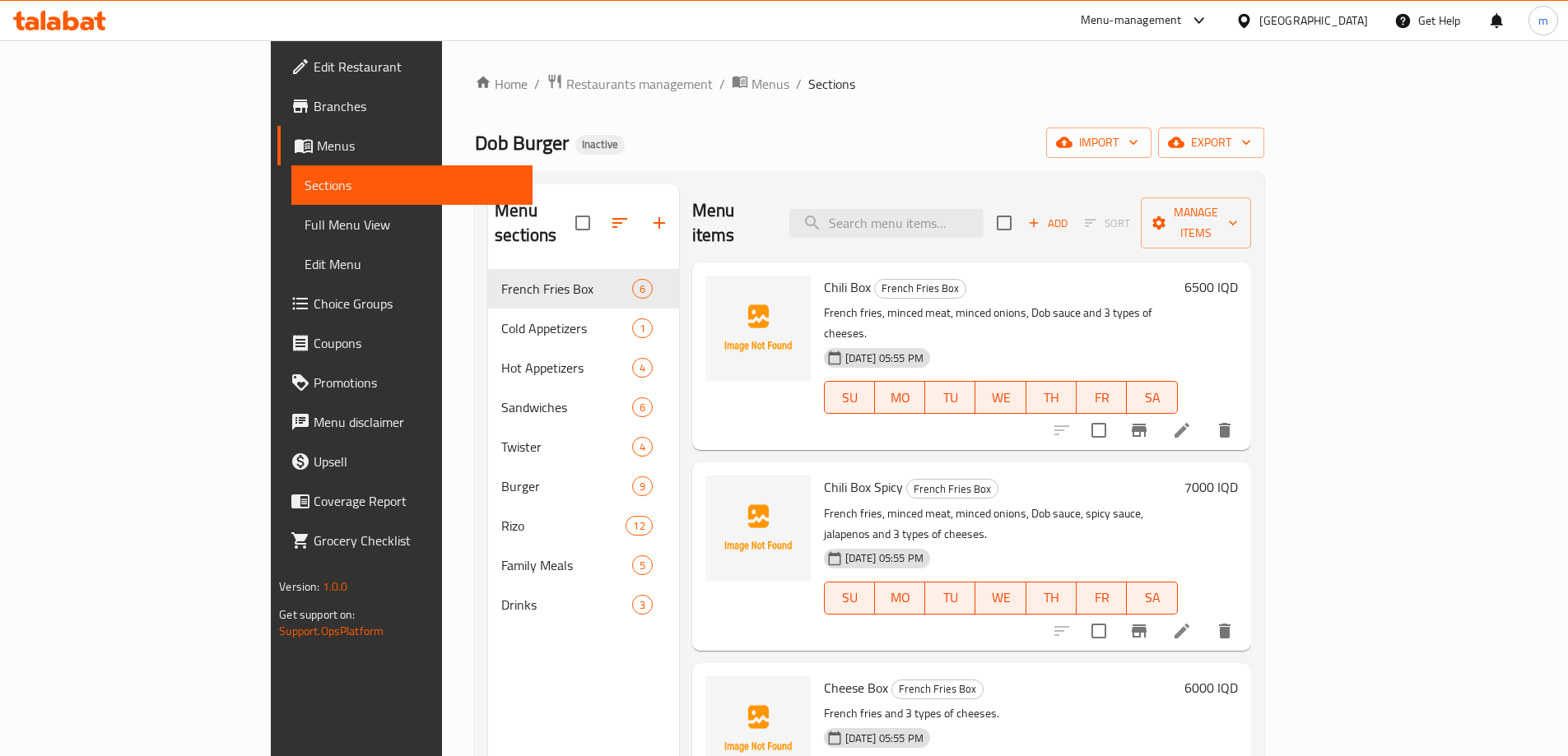
drag, startPoint x: 1016, startPoint y: 135, endPoint x: 591, endPoint y: 10, distance: 443.0
click at [1000, 128] on div "Dob Burger Inactive import export" at bounding box center [869, 142] width 789 height 30
click at [313, 67] on span "Edit Restaurant" at bounding box center [416, 66] width 205 height 20
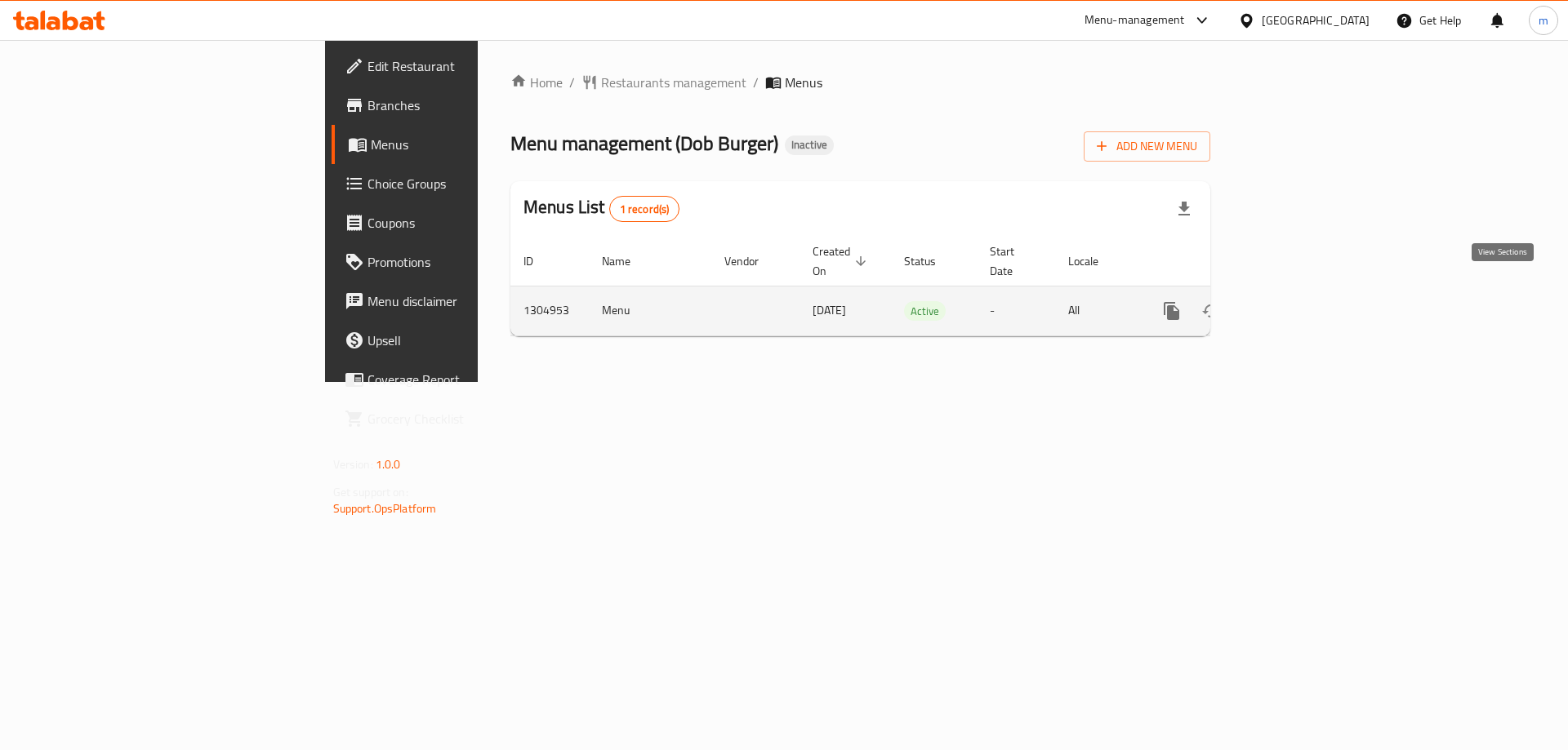
click at [1299, 301] on icon "enhanced table" at bounding box center [1289, 311] width 20 height 20
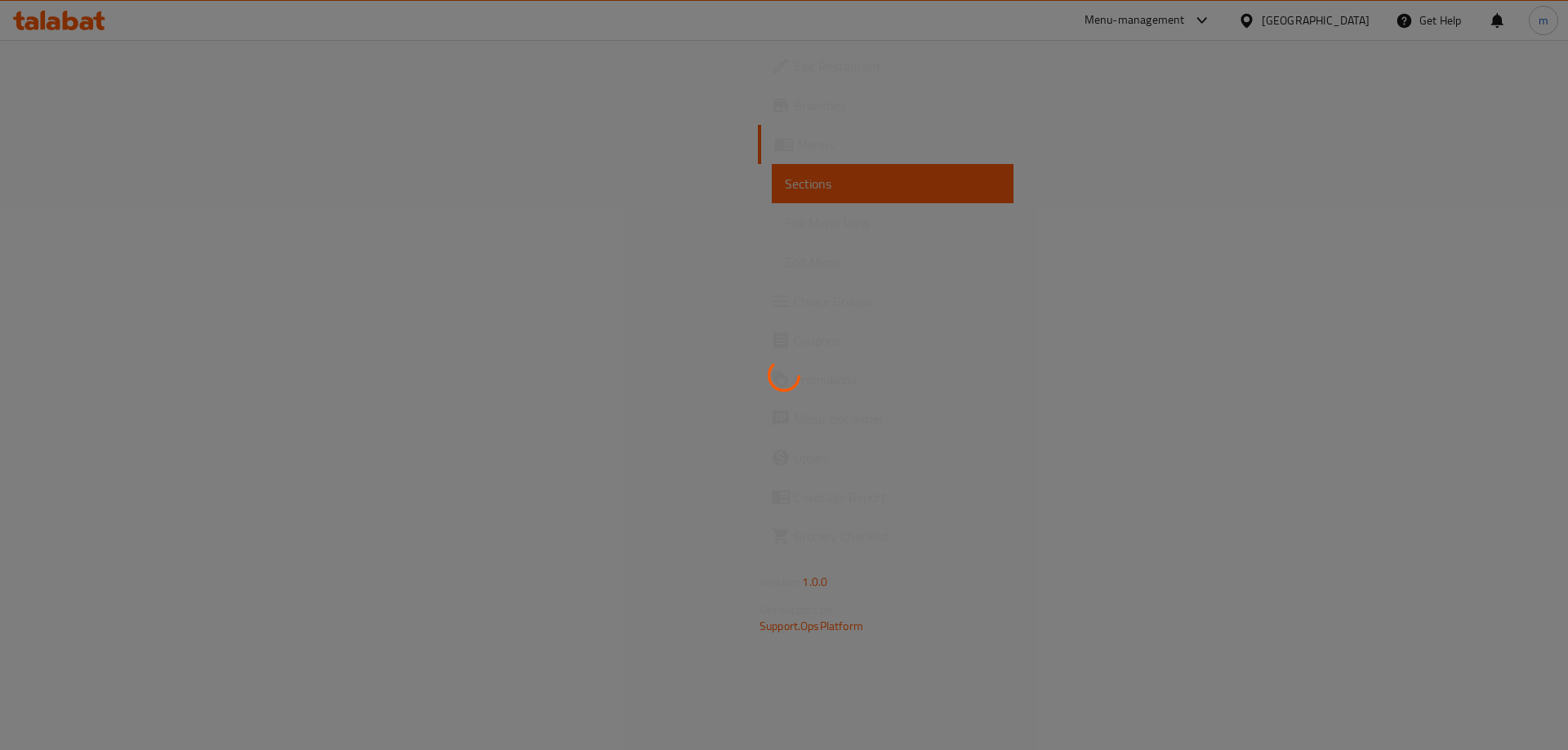
click at [143, 237] on div at bounding box center [784, 375] width 1568 height 750
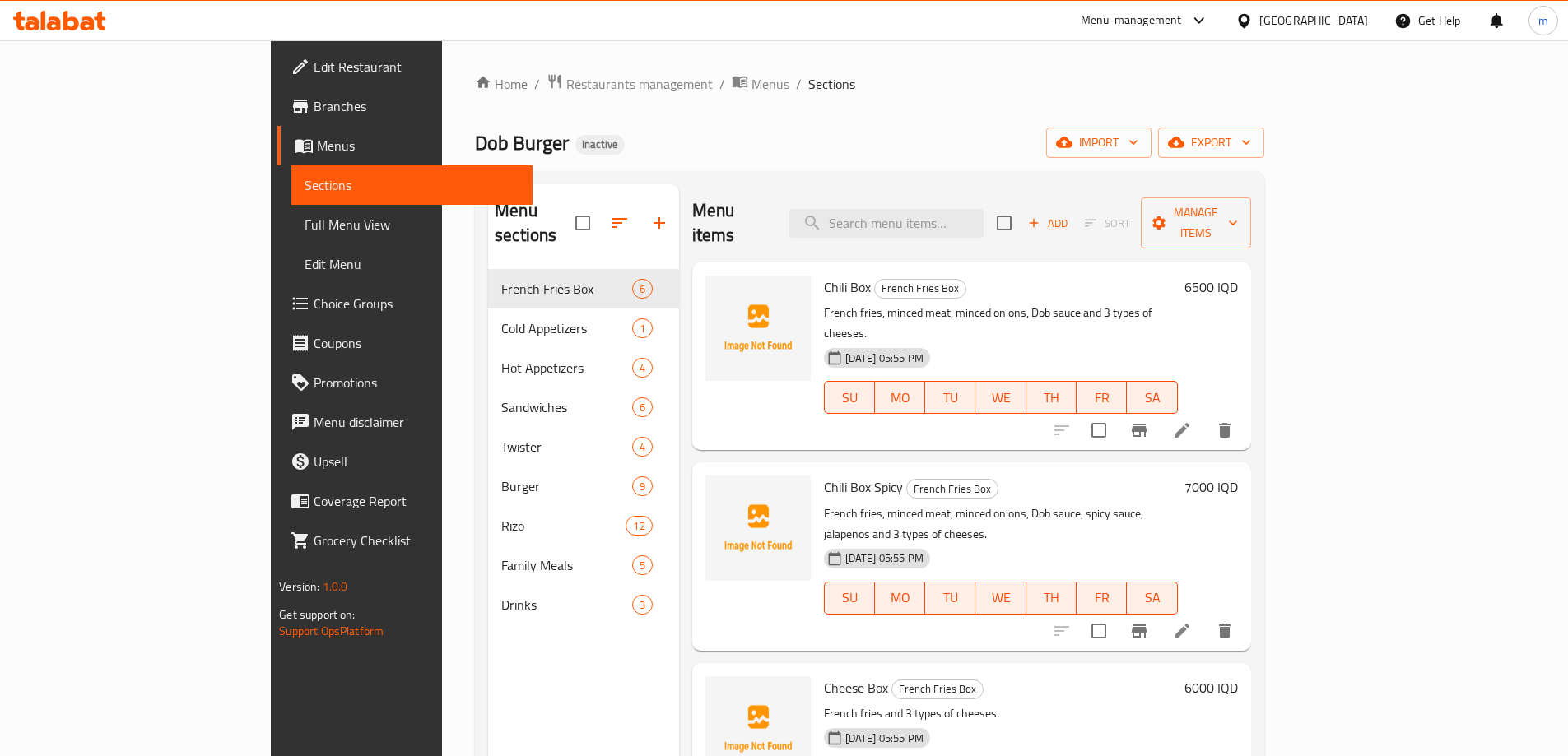
click at [292, 238] on link "Full Menu View" at bounding box center [412, 224] width 241 height 40
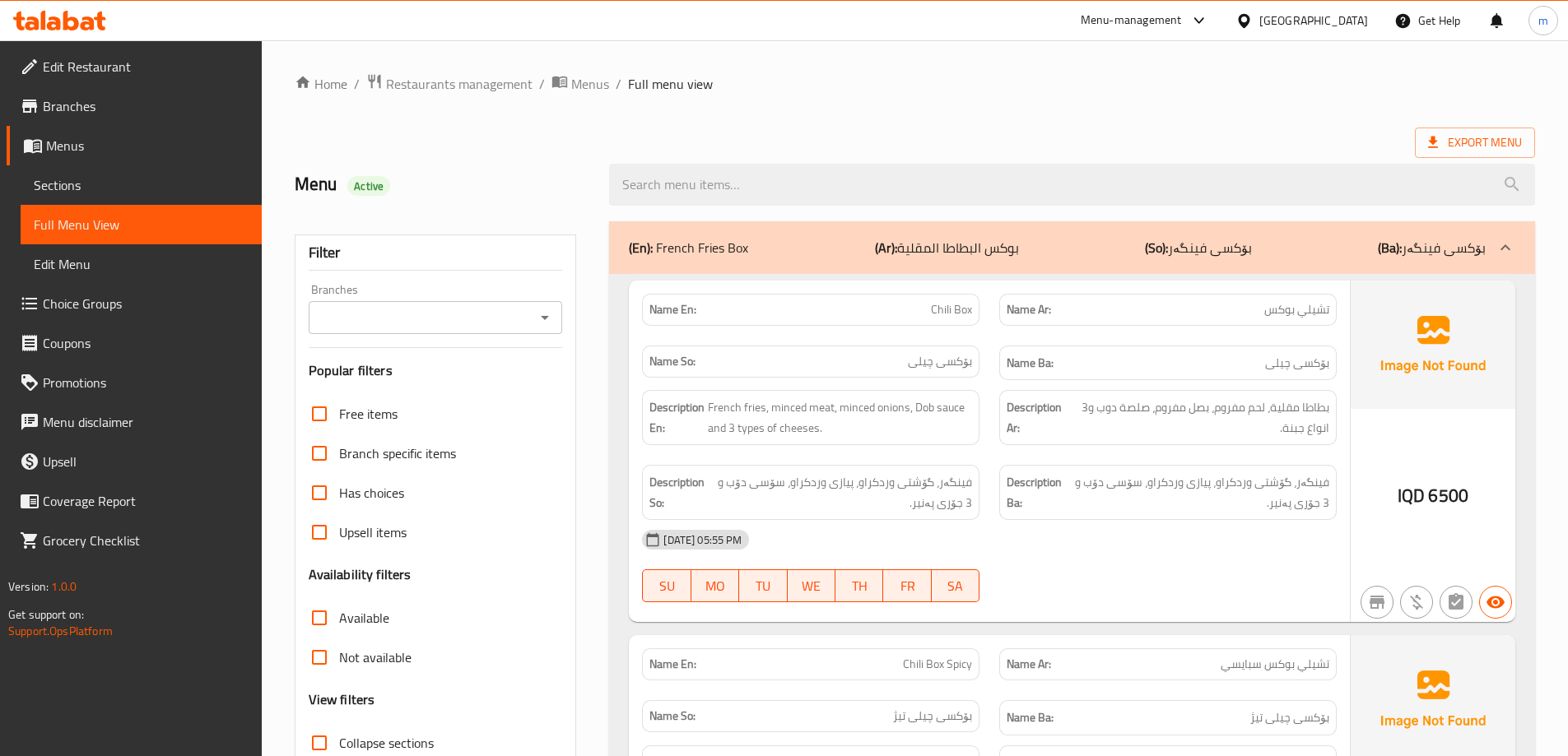
click at [541, 310] on icon "Open" at bounding box center [545, 318] width 20 height 20
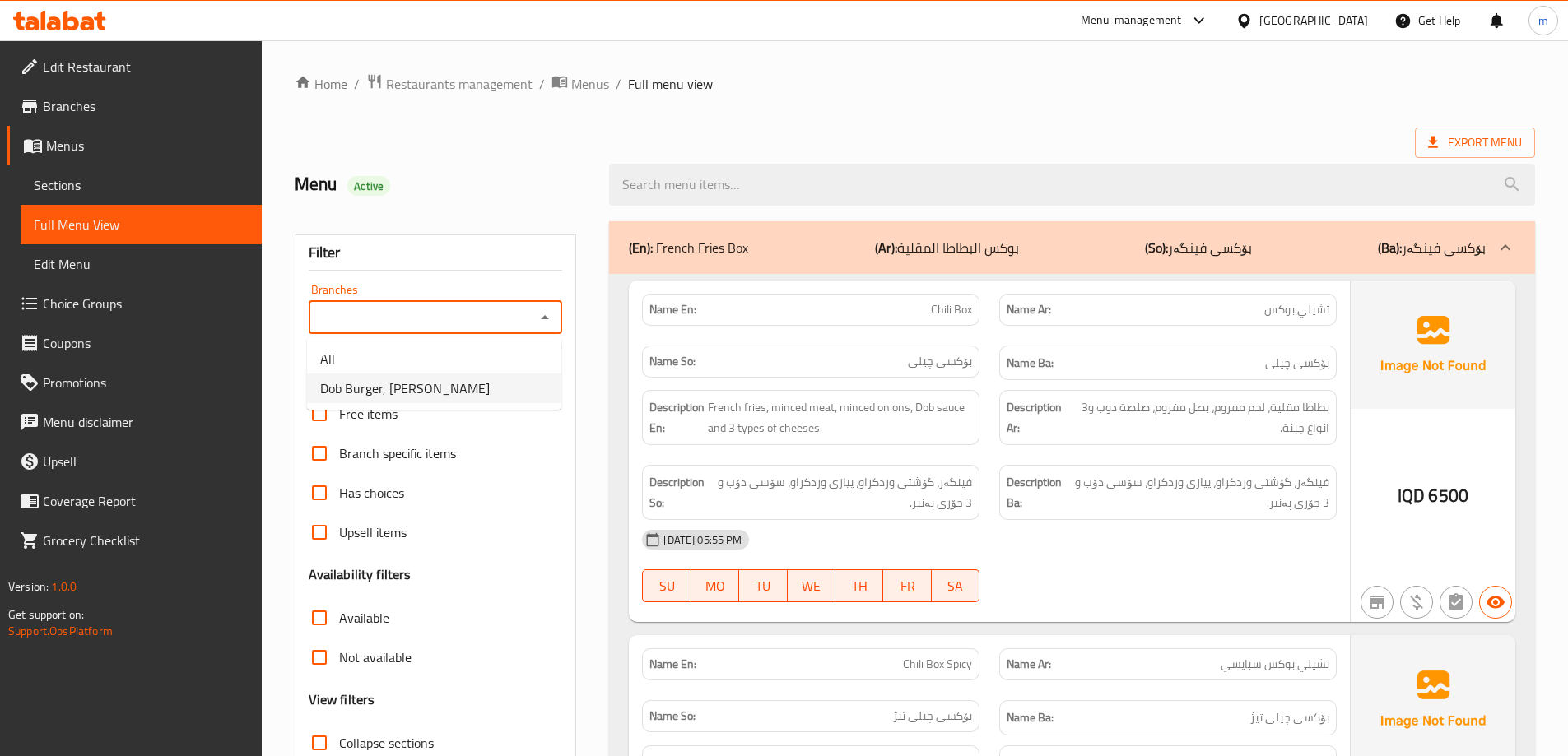
click at [458, 386] on span "Dob Burger, Kuran Ankawa" at bounding box center [405, 388] width 169 height 20
type input "Dob Burger, Kuran Ankawa"
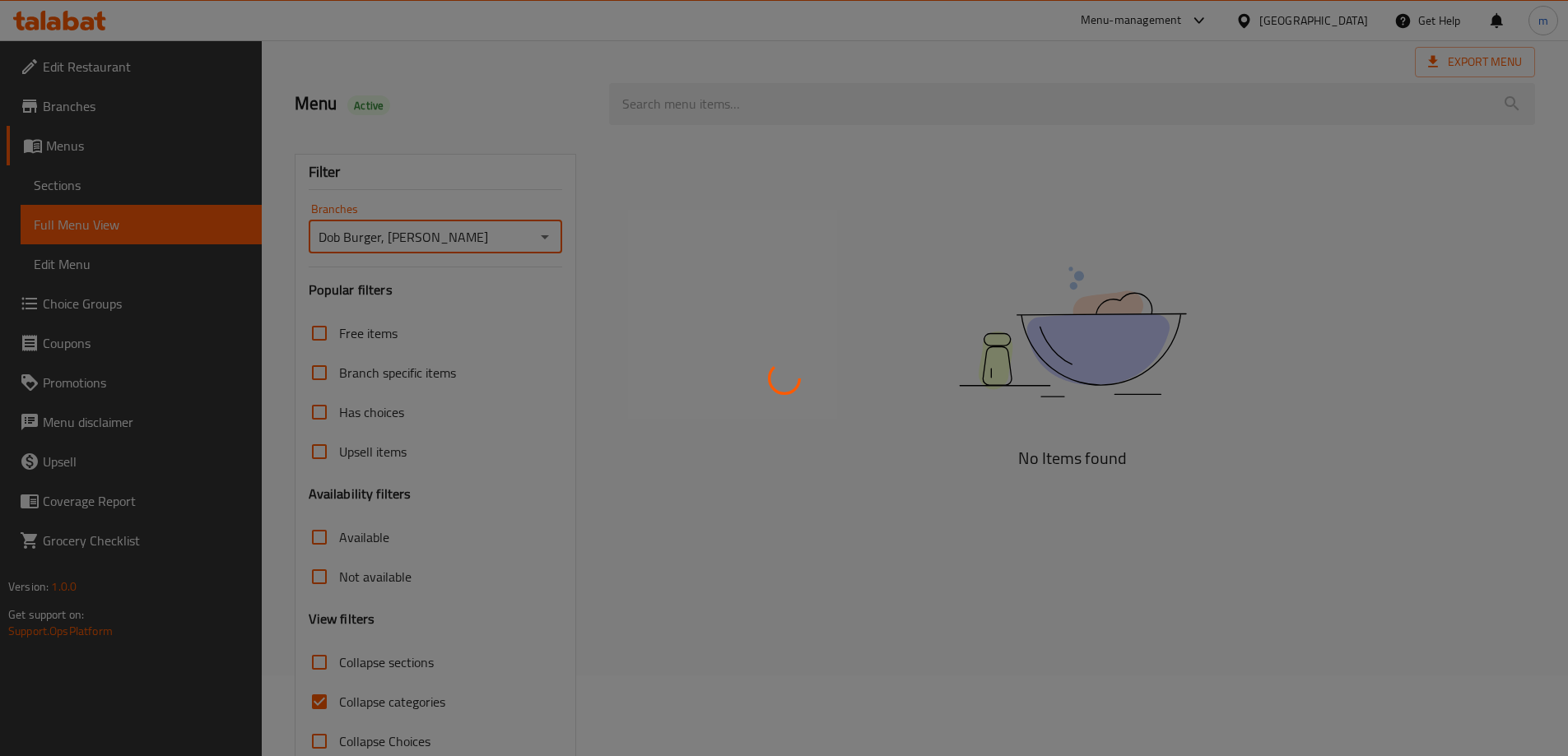
scroll to position [119, 0]
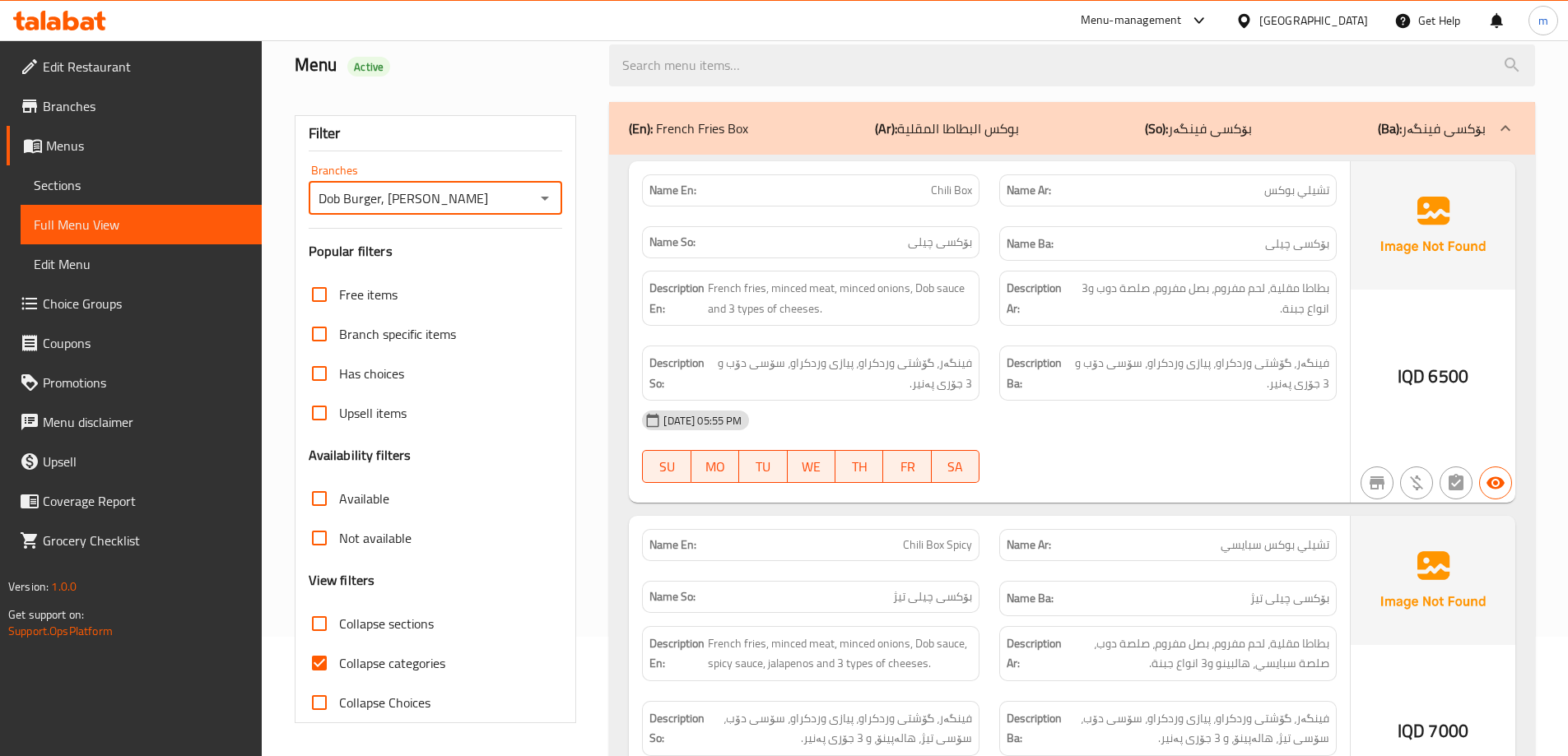
click at [404, 664] on span "Collapse categories" at bounding box center [392, 663] width 106 height 20
click at [339, 664] on input "Collapse categories" at bounding box center [319, 664] width 40 height 40
checkbox input "false"
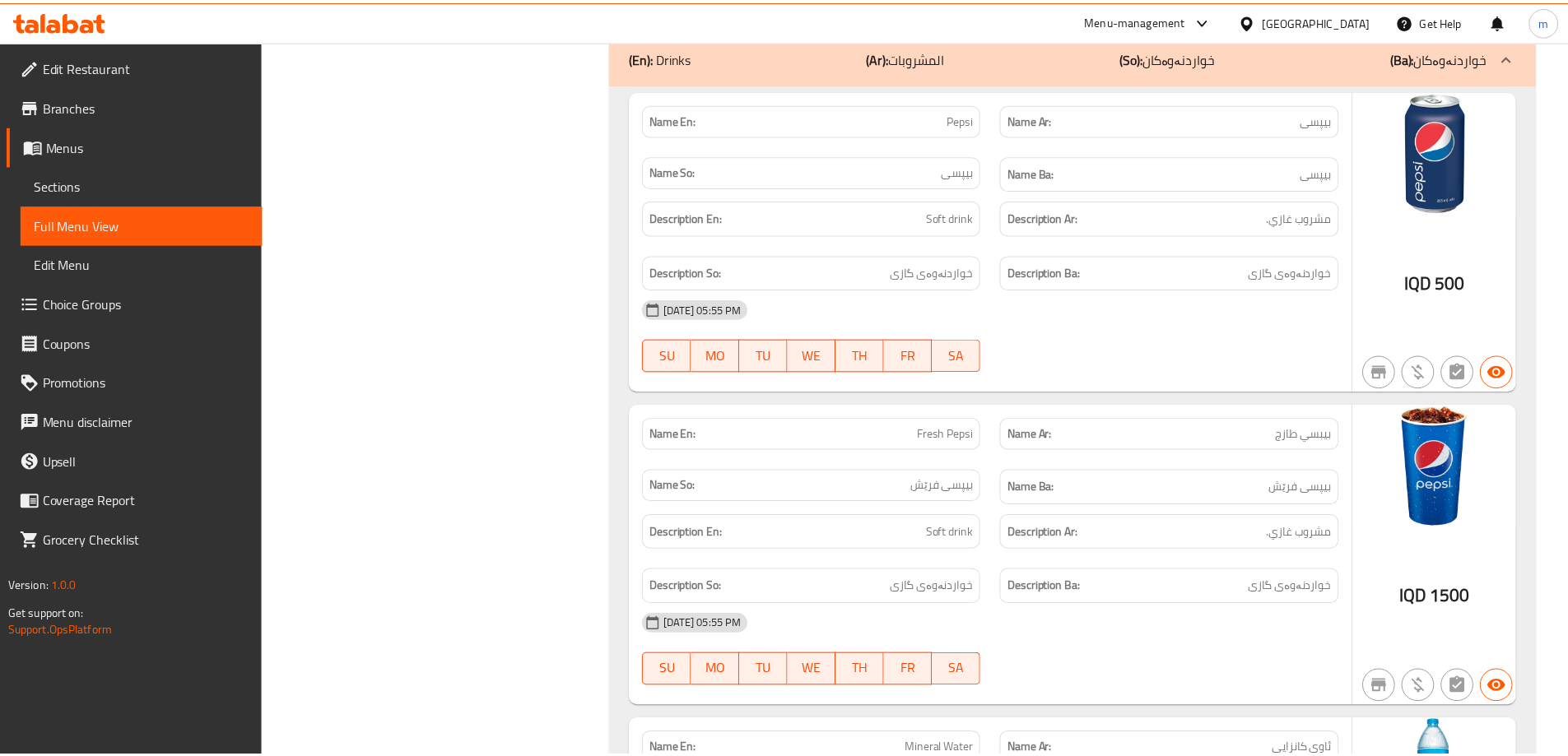
scroll to position [22659, 0]
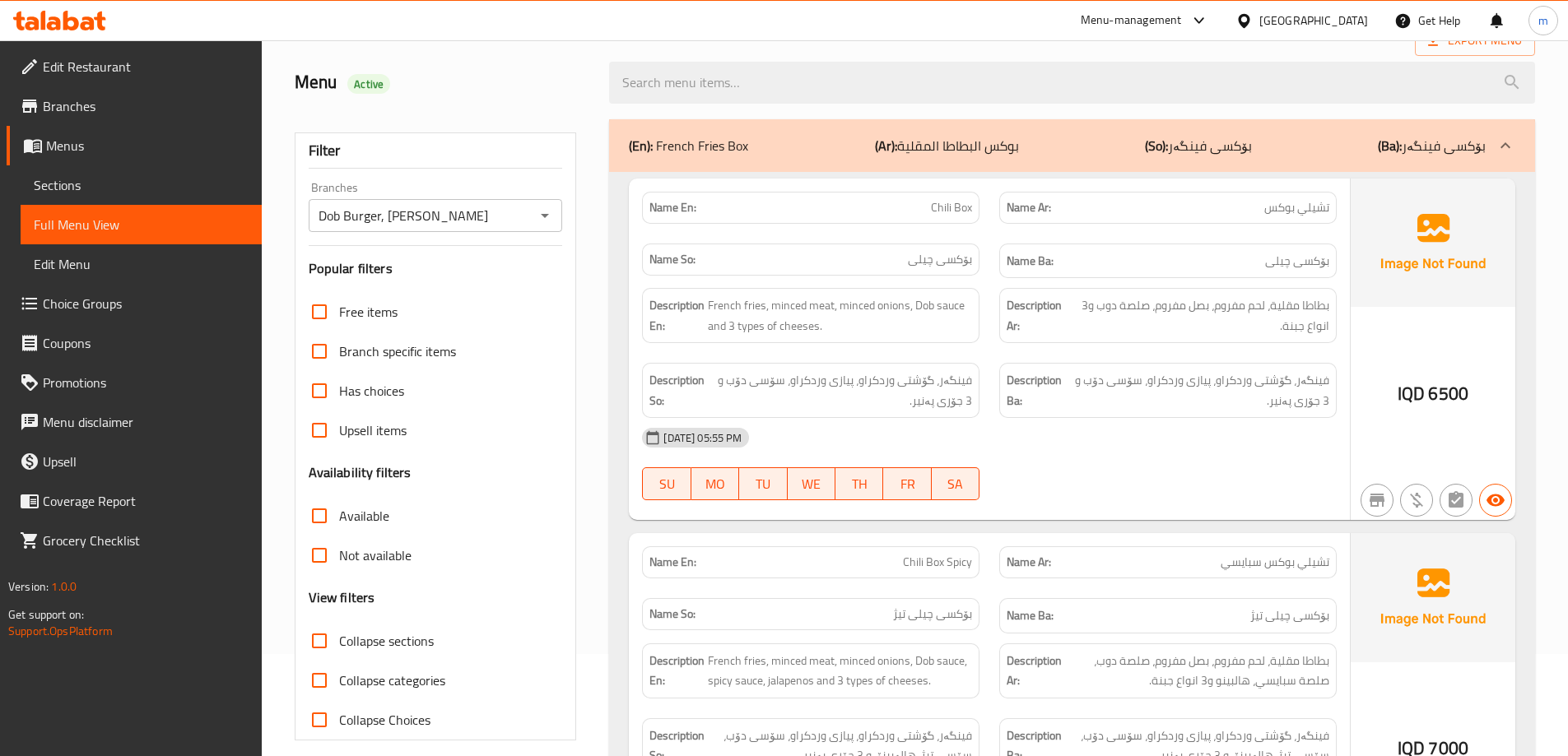
scroll to position [137, 0]
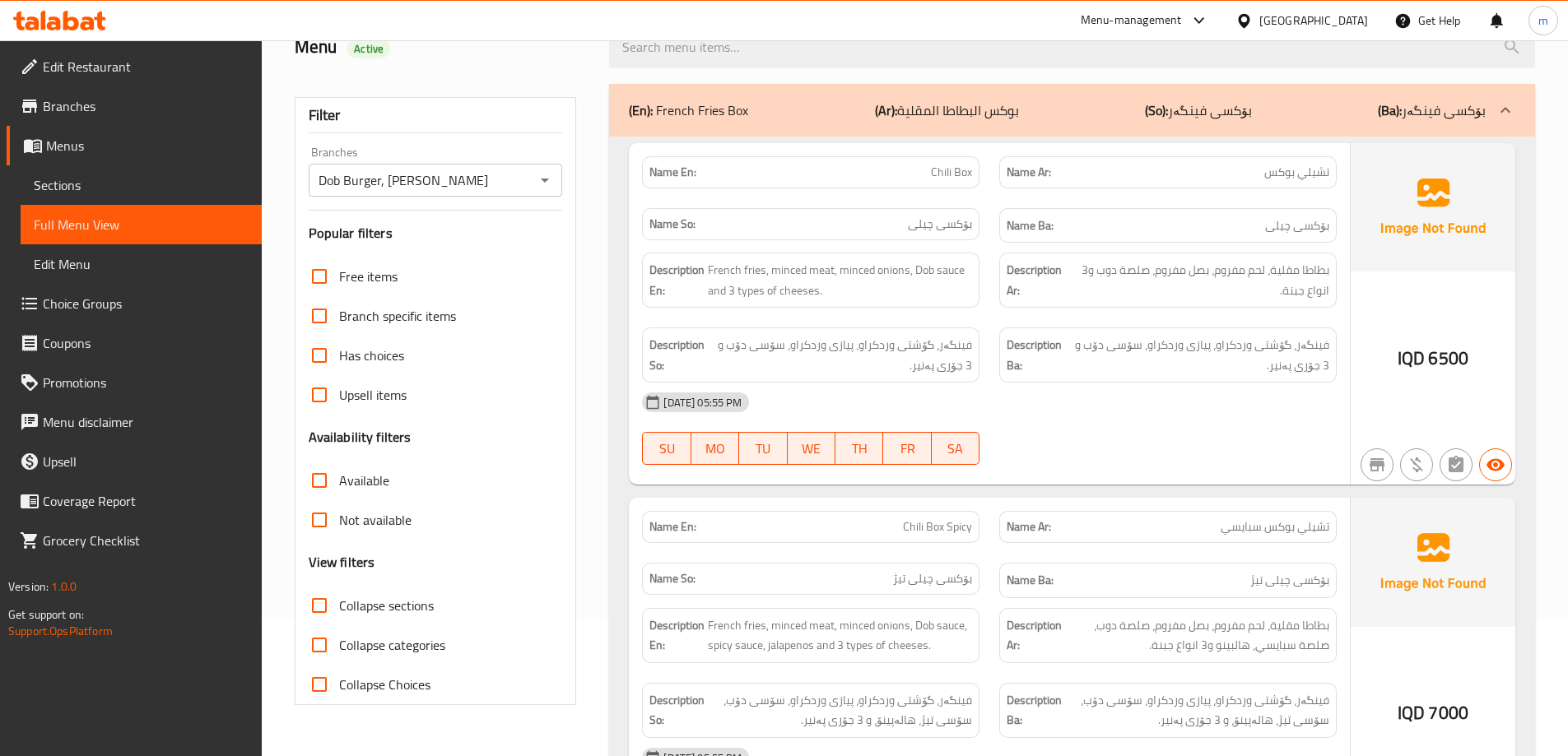
click at [403, 615] on span "Collapse sections" at bounding box center [387, 605] width 95 height 20
click at [339, 615] on input "Collapse sections" at bounding box center [319, 606] width 40 height 40
checkbox input "true"
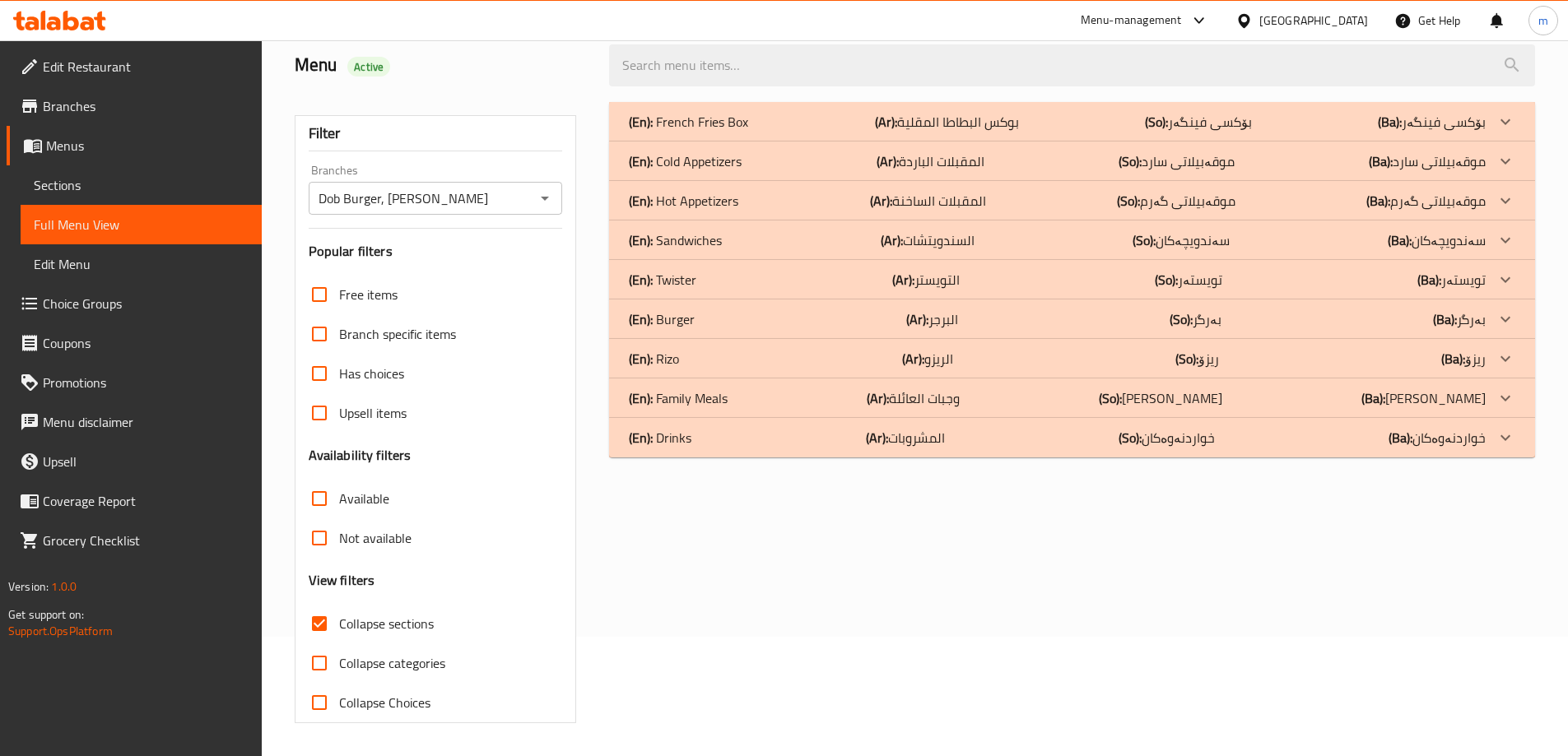
scroll to position [119, 0]
click at [699, 132] on p "(En): Sandwiches" at bounding box center [688, 122] width 119 height 20
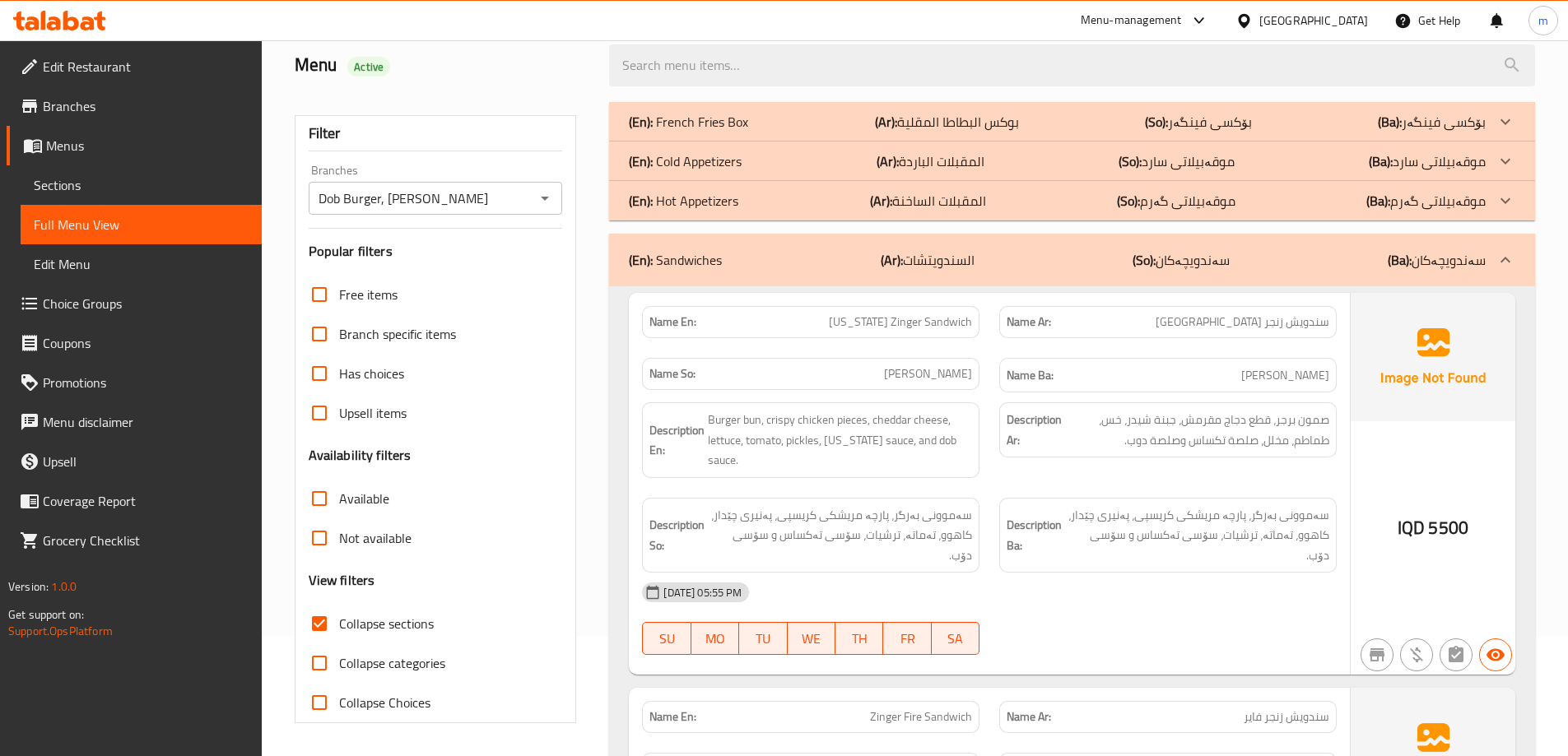
scroll to position [256, 0]
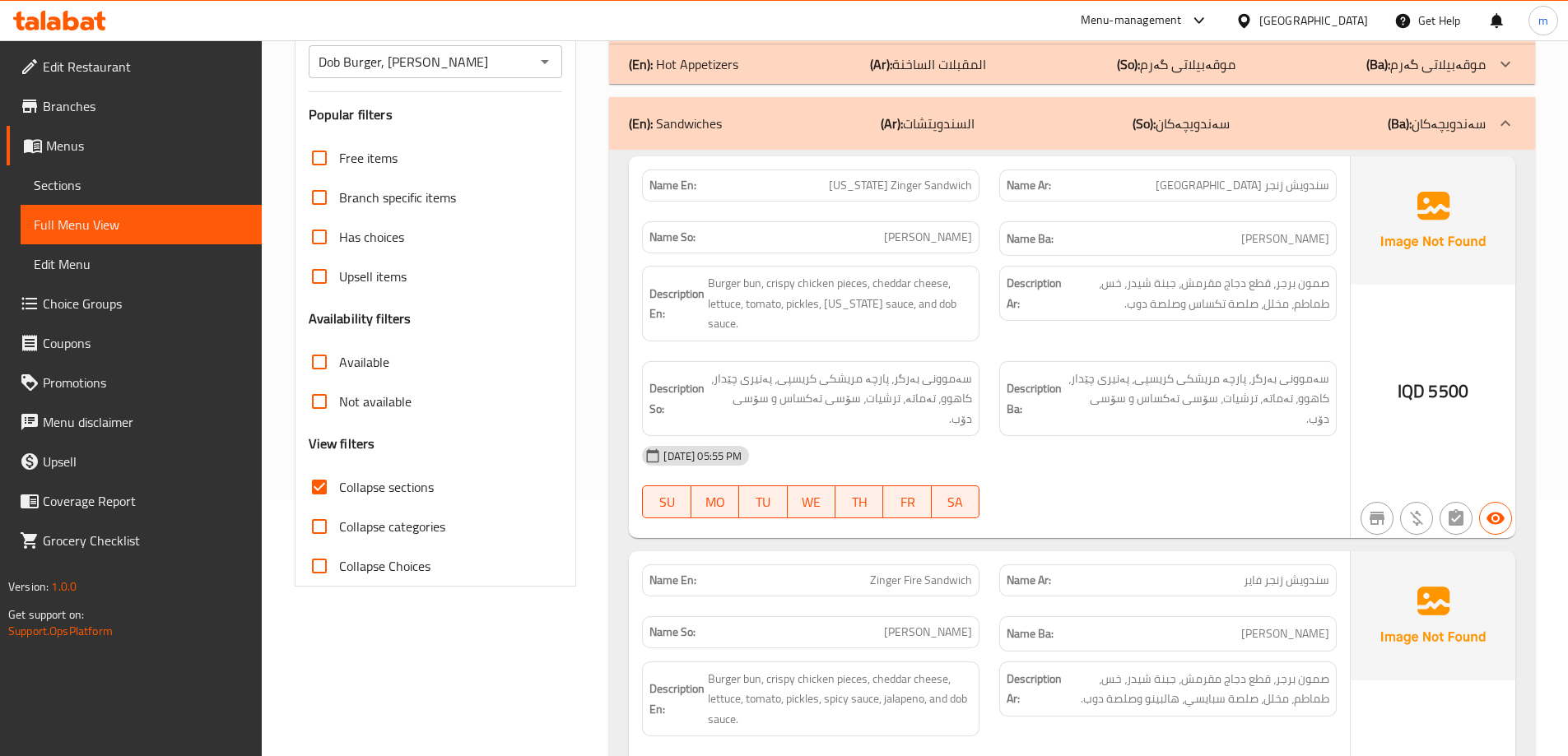
drag, startPoint x: 1154, startPoint y: 395, endPoint x: 1129, endPoint y: 387, distance: 26.2
click at [1154, 395] on div "Description Ba: سەموونی بەرگر، پارچە مریشکی کریسپی، پەنیری چێدار، کاهوو، تەماتە…" at bounding box center [1167, 400] width 338 height 76
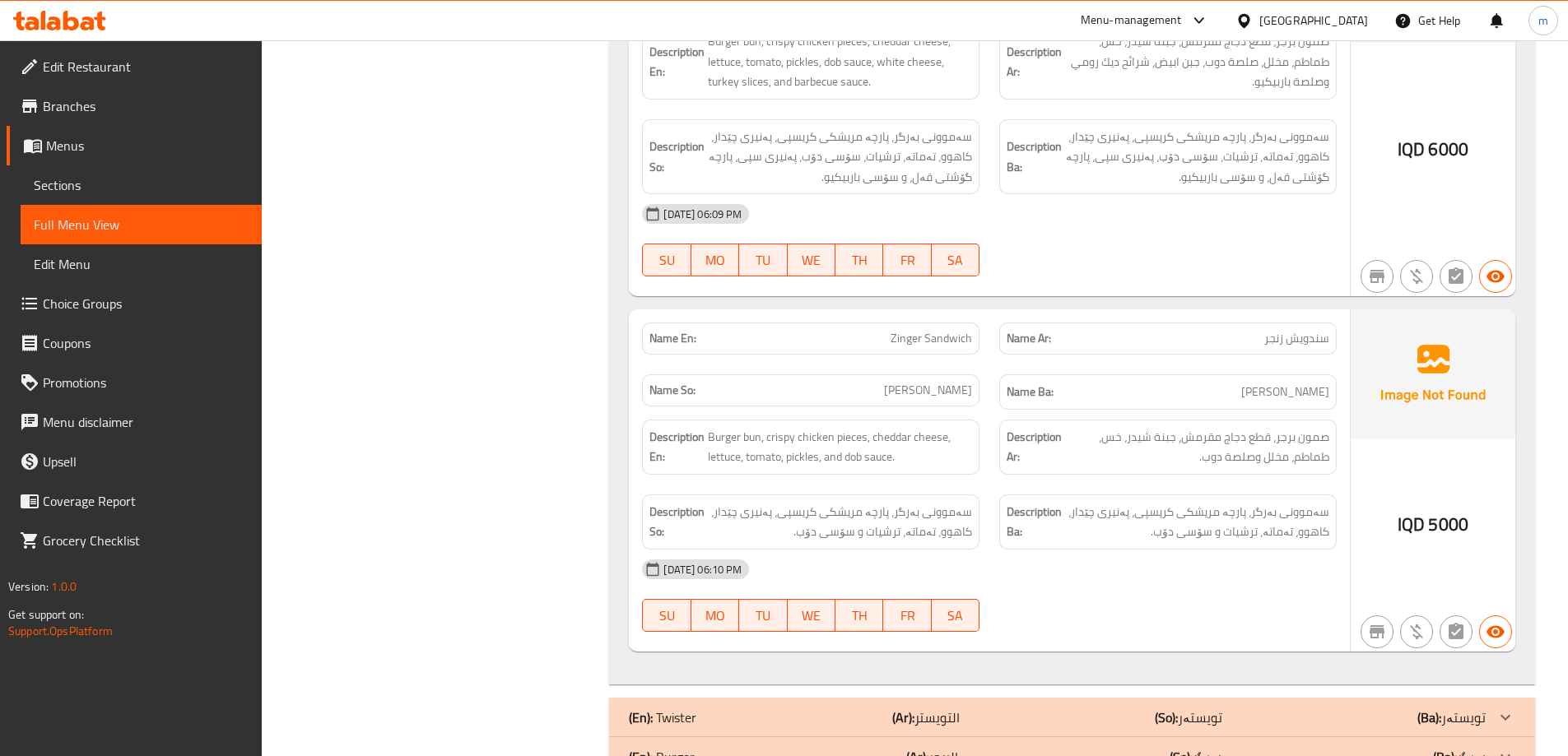
scroll to position [2130, 0]
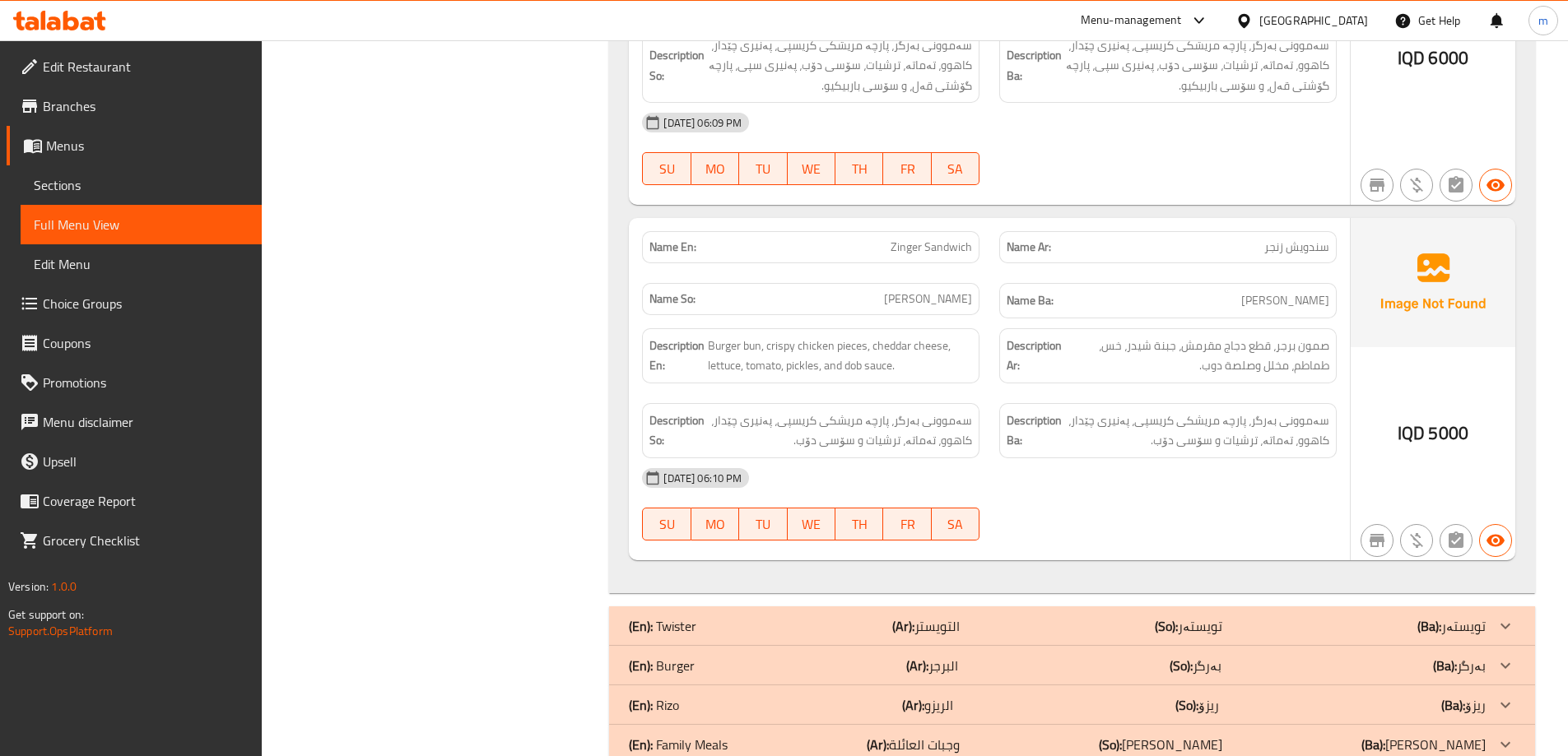
click at [1059, 458] on div "10-08-2025 06:10 PM" at bounding box center [989, 478] width 715 height 40
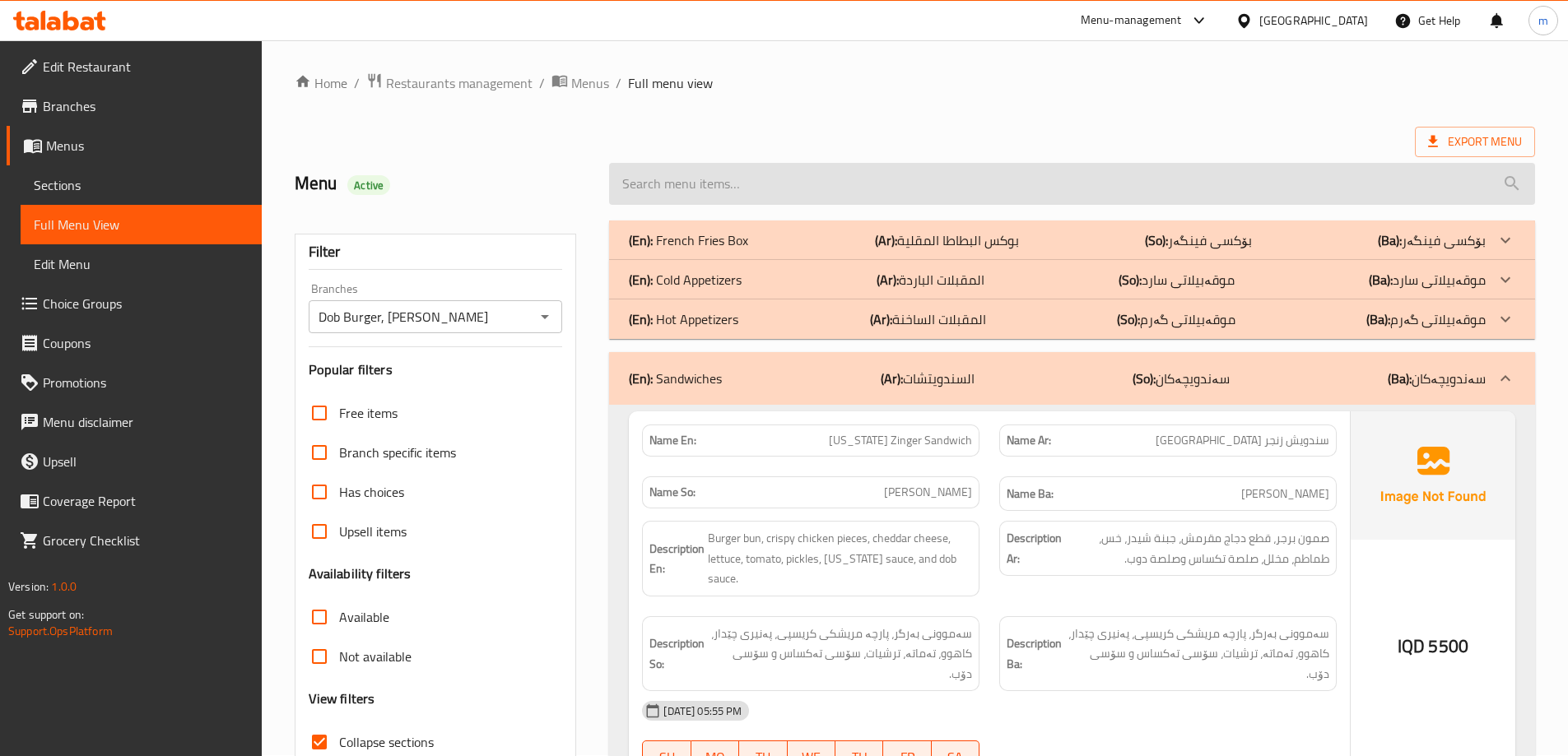
scroll to position [0, 0]
click at [686, 169] on input "search" at bounding box center [1072, 185] width 926 height 42
paste input "Mixed Appetizers"
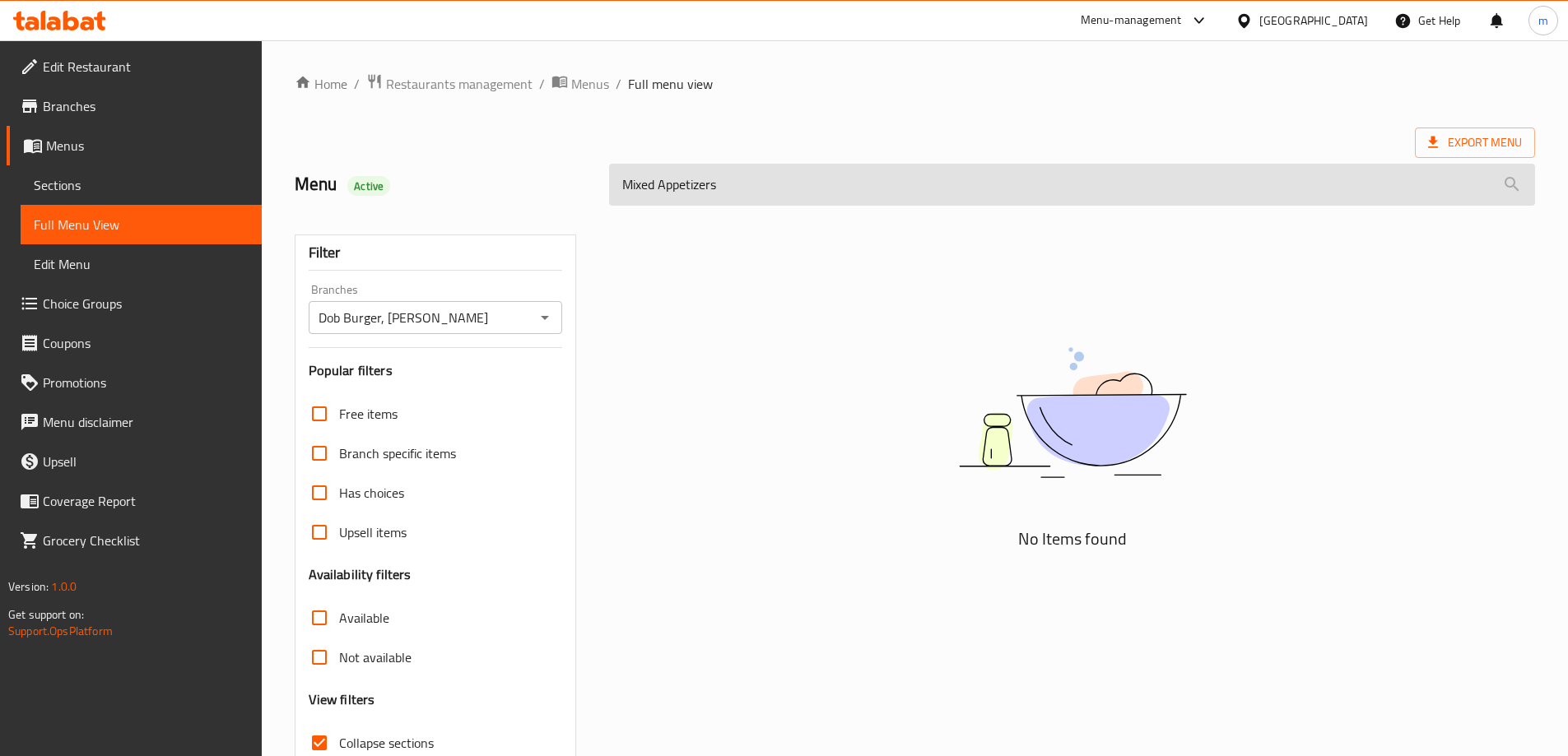
click at [692, 180] on input "Mixed Appetizers" at bounding box center [1072, 185] width 926 height 42
click at [649, 185] on input "Mixed" at bounding box center [1072, 185] width 926 height 42
click at [648, 184] on input "Mixed" at bounding box center [1072, 185] width 926 height 42
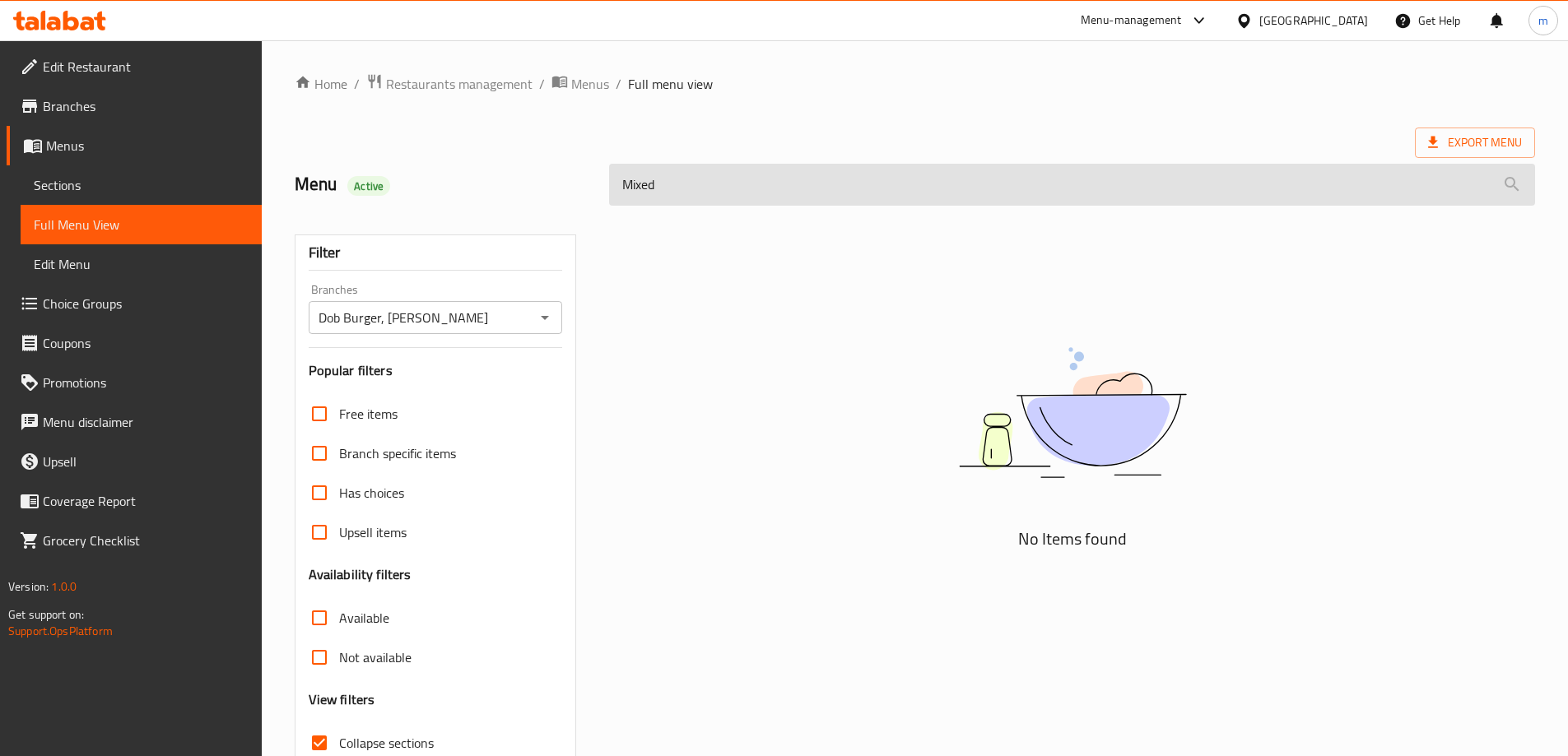
paste input "Appetizers"
click at [648, 184] on input "Mixed Appetizers" at bounding box center [1072, 185] width 926 height 42
click at [737, 188] on input "Appetizers" at bounding box center [1072, 185] width 926 height 42
click at [738, 203] on input "Appetizer" at bounding box center [1072, 185] width 926 height 42
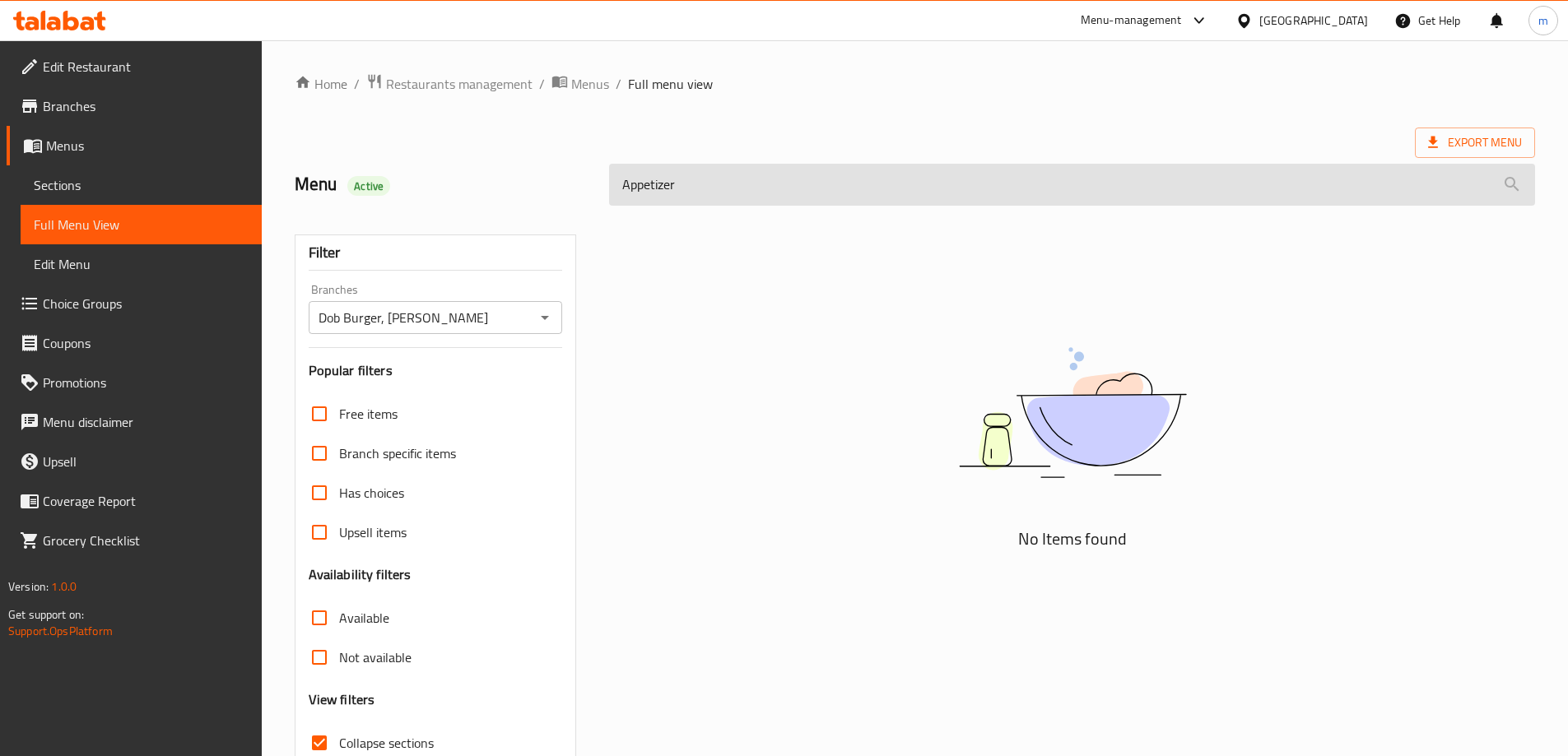
click at [743, 180] on input "Appetizer" at bounding box center [1072, 185] width 926 height 42
paste input "Caesar Salad"
type input "Caesar Salad"
click at [673, 183] on input "Caesar Salad" at bounding box center [1072, 185] width 926 height 42
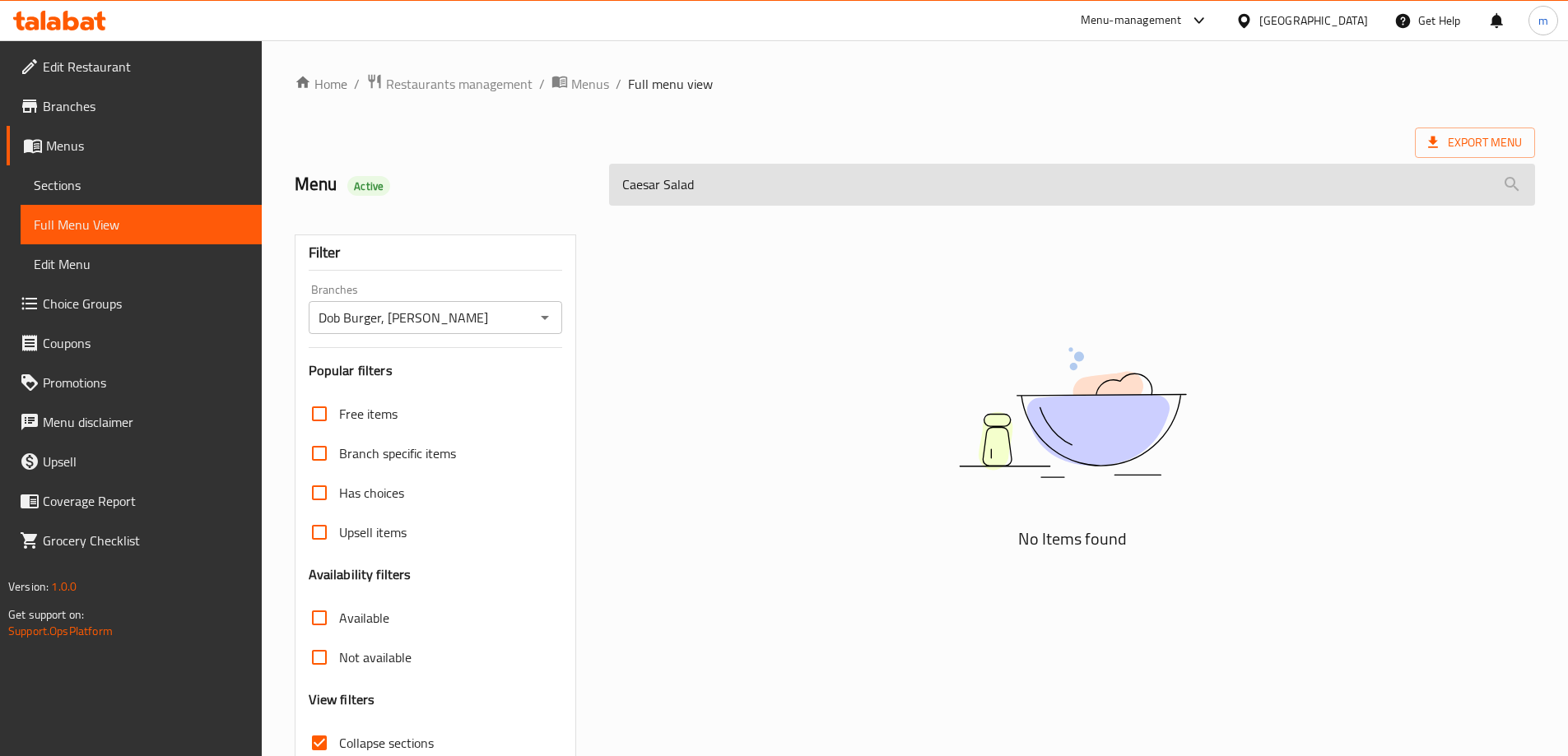
click at [673, 183] on input "Caesar Salad" at bounding box center [1072, 185] width 926 height 42
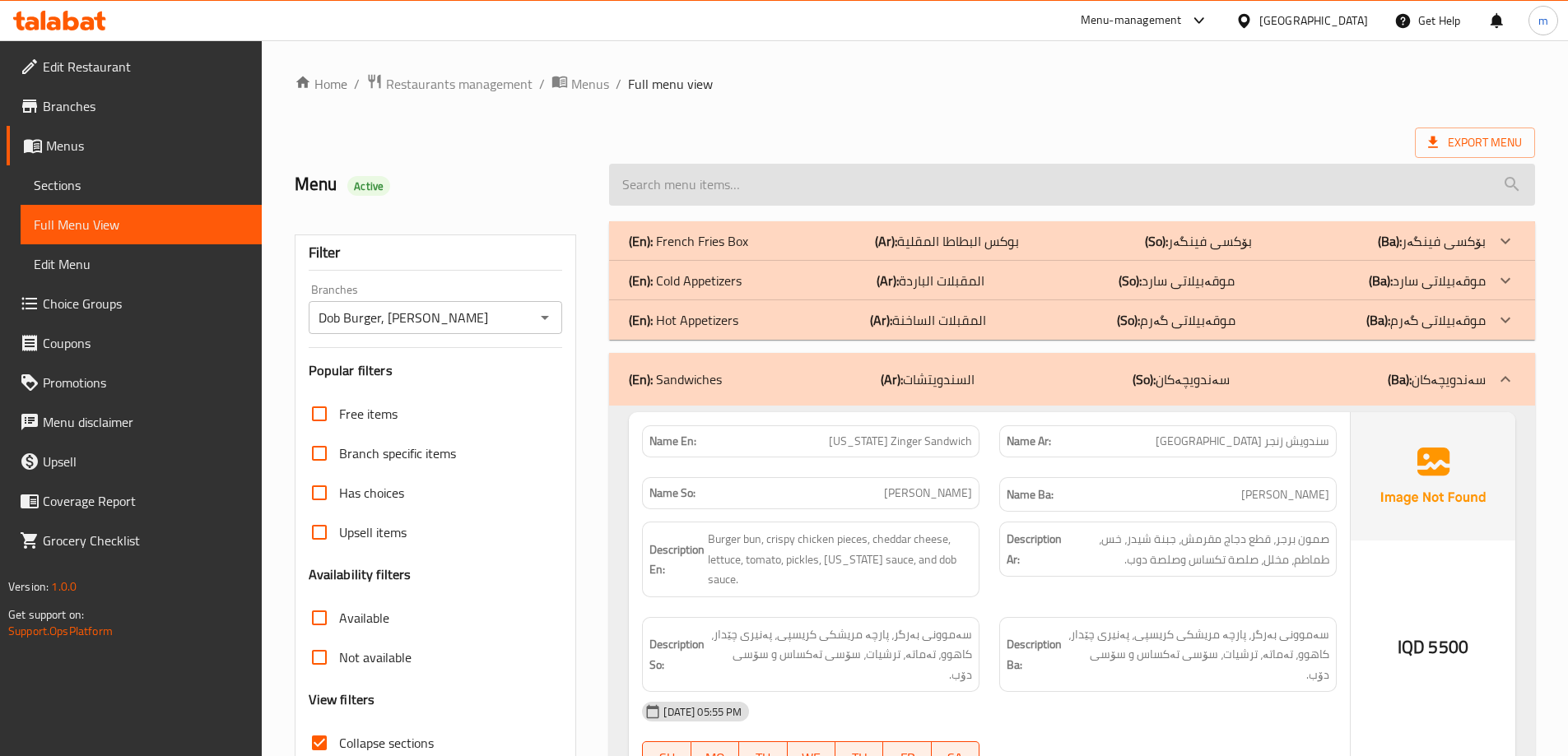
paste input "Caesar Salad"
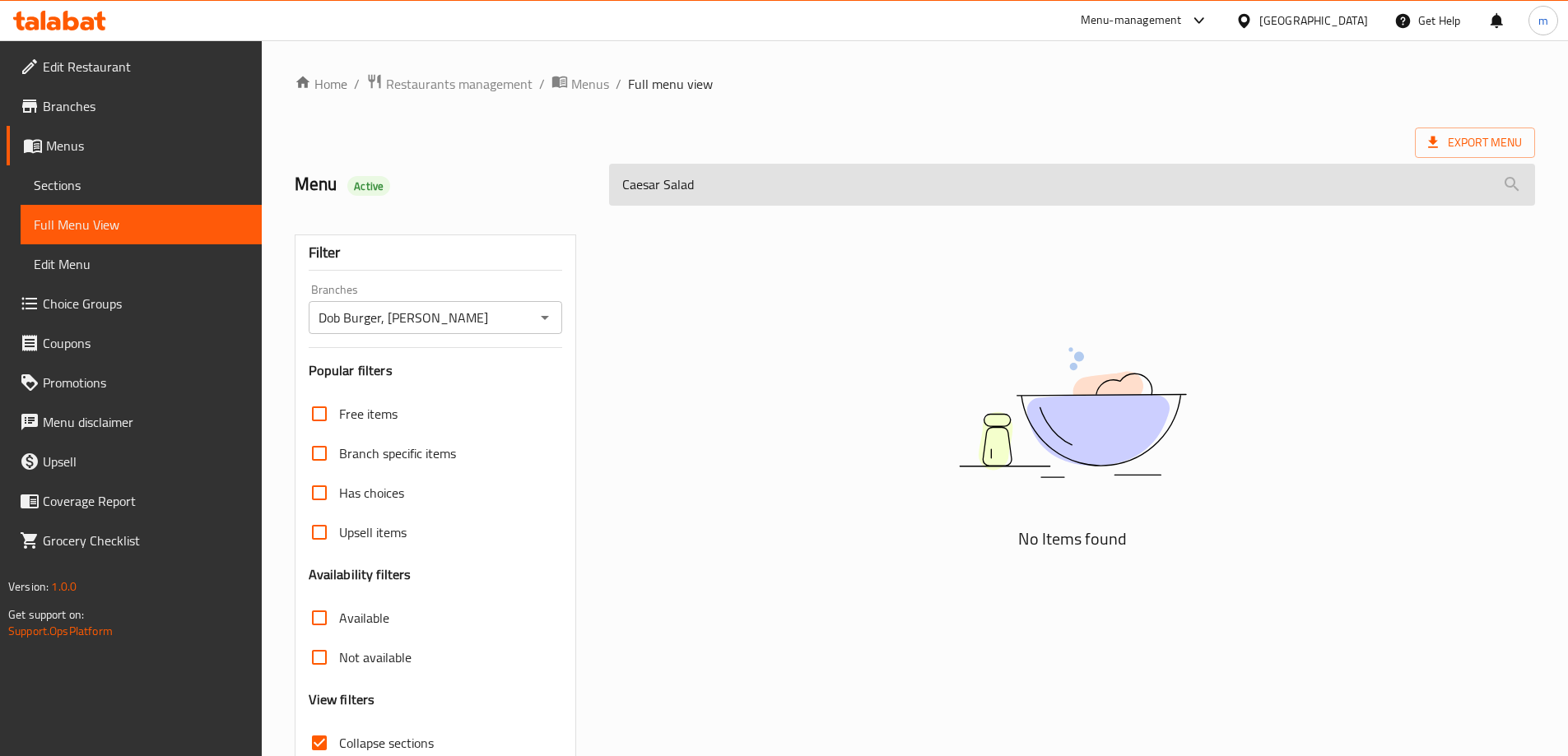
click at [673, 183] on input "Caesar Salad" at bounding box center [1072, 185] width 926 height 42
click at [673, 183] on input "Cae" at bounding box center [1072, 185] width 926 height 42
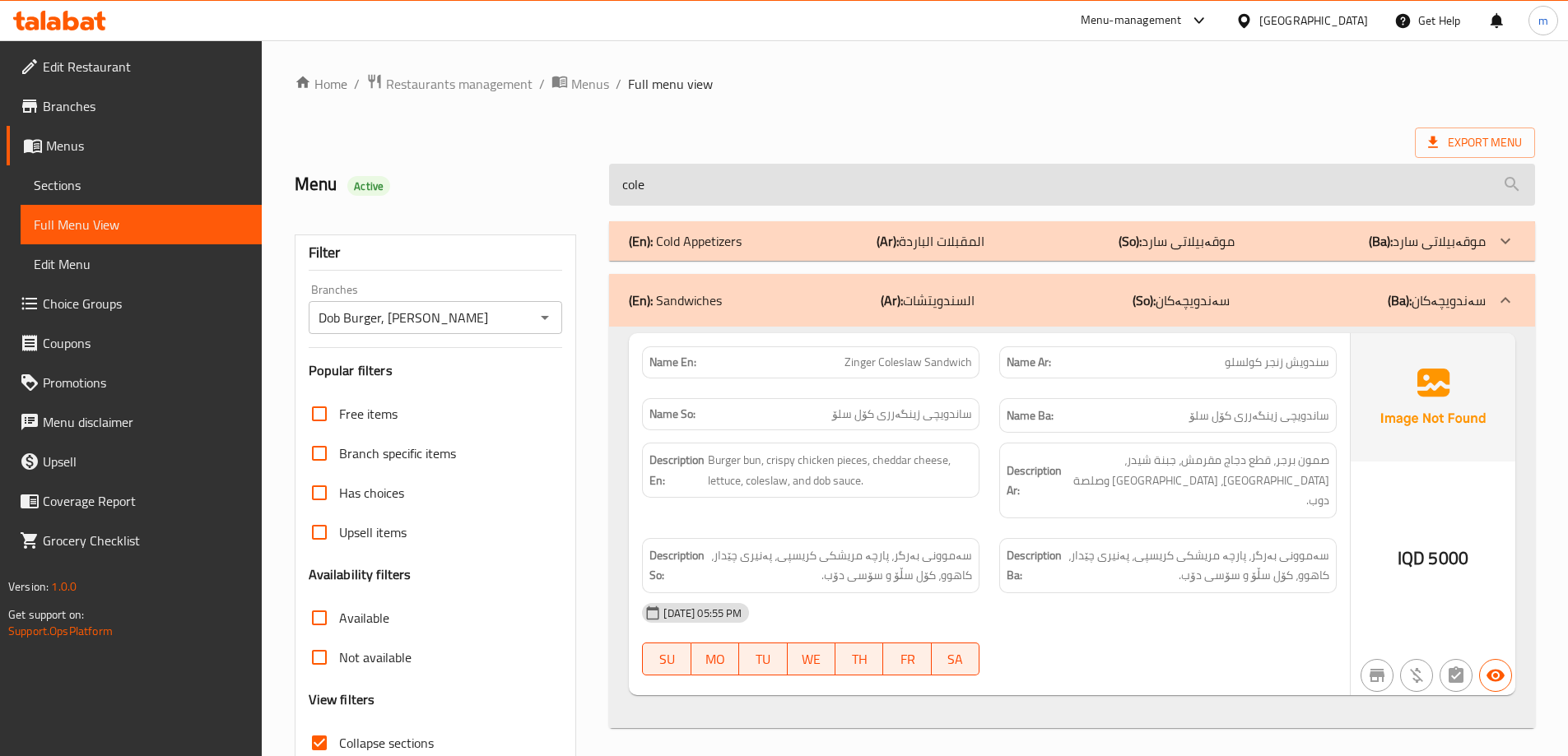
click at [699, 180] on input "cole" at bounding box center [1072, 185] width 926 height 42
click at [705, 174] on input "cole" at bounding box center [1072, 185] width 926 height 42
paste input "slaw"
click at [705, 174] on input "coleslaw" at bounding box center [1072, 185] width 926 height 42
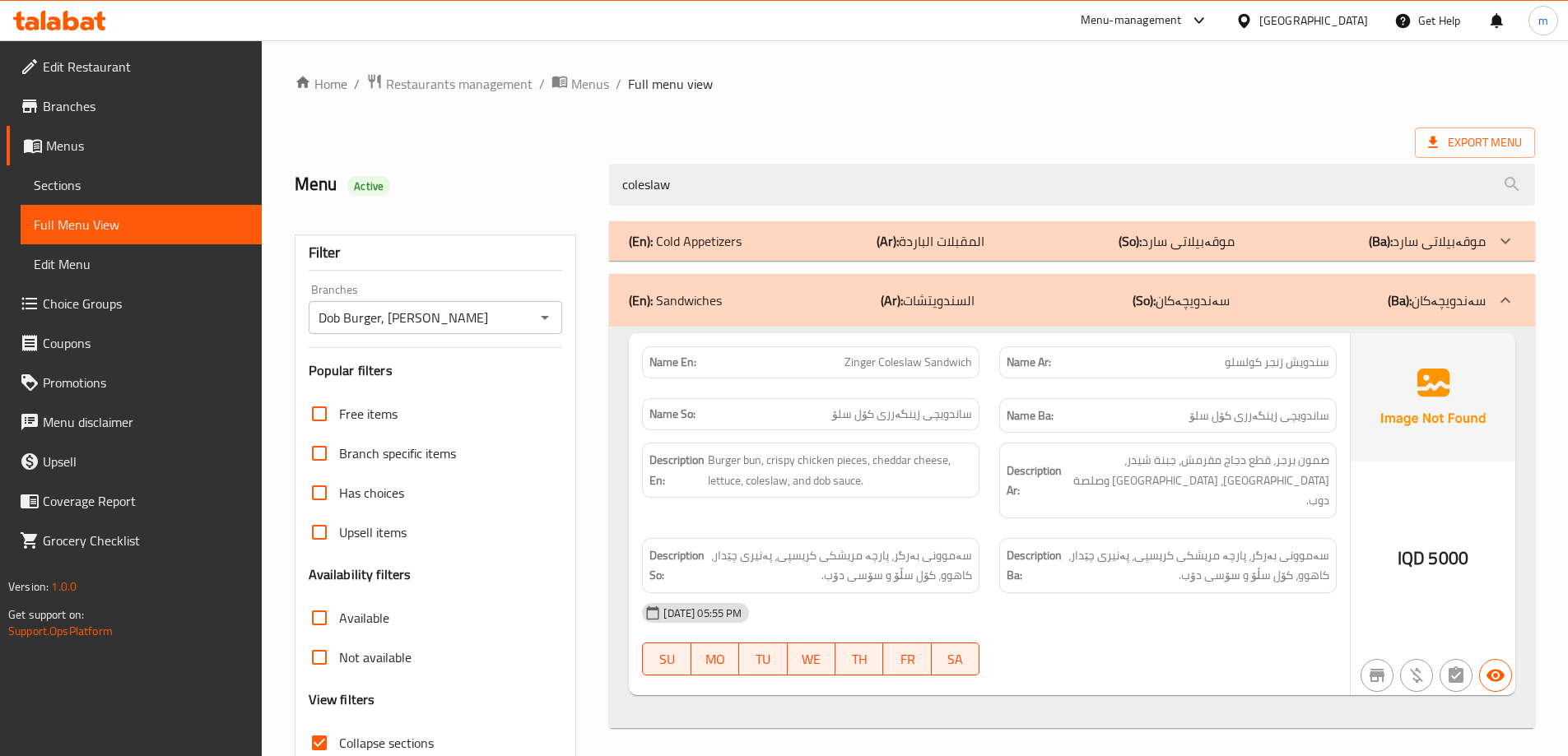
type input "coleslaw"
click at [881, 224] on div "(En): Cold Appetizers (Ar): المقبلات الباردة (So): موقەبیلاتی سارد (Ba): موقەبی…" at bounding box center [1072, 241] width 926 height 40
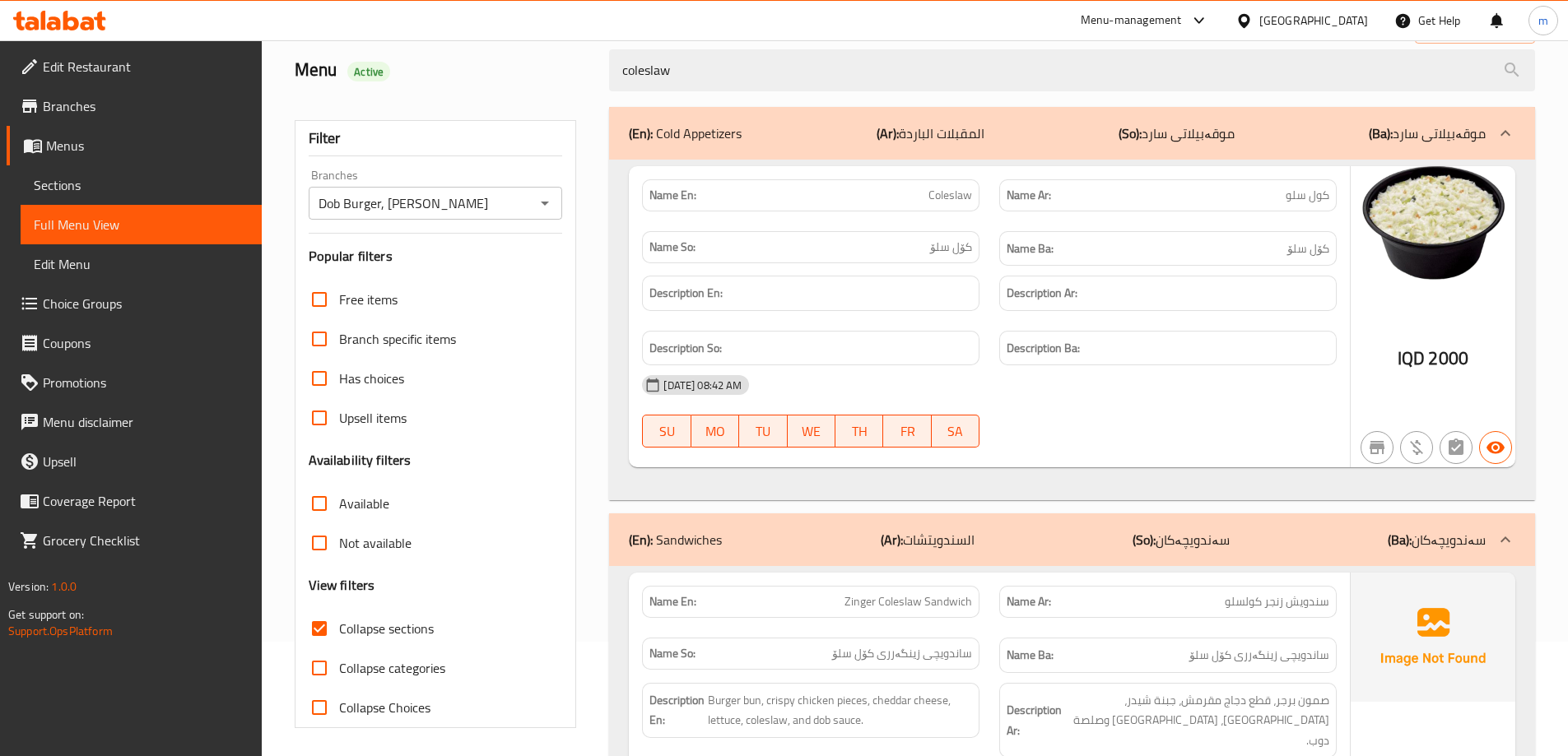
scroll to position [137, 0]
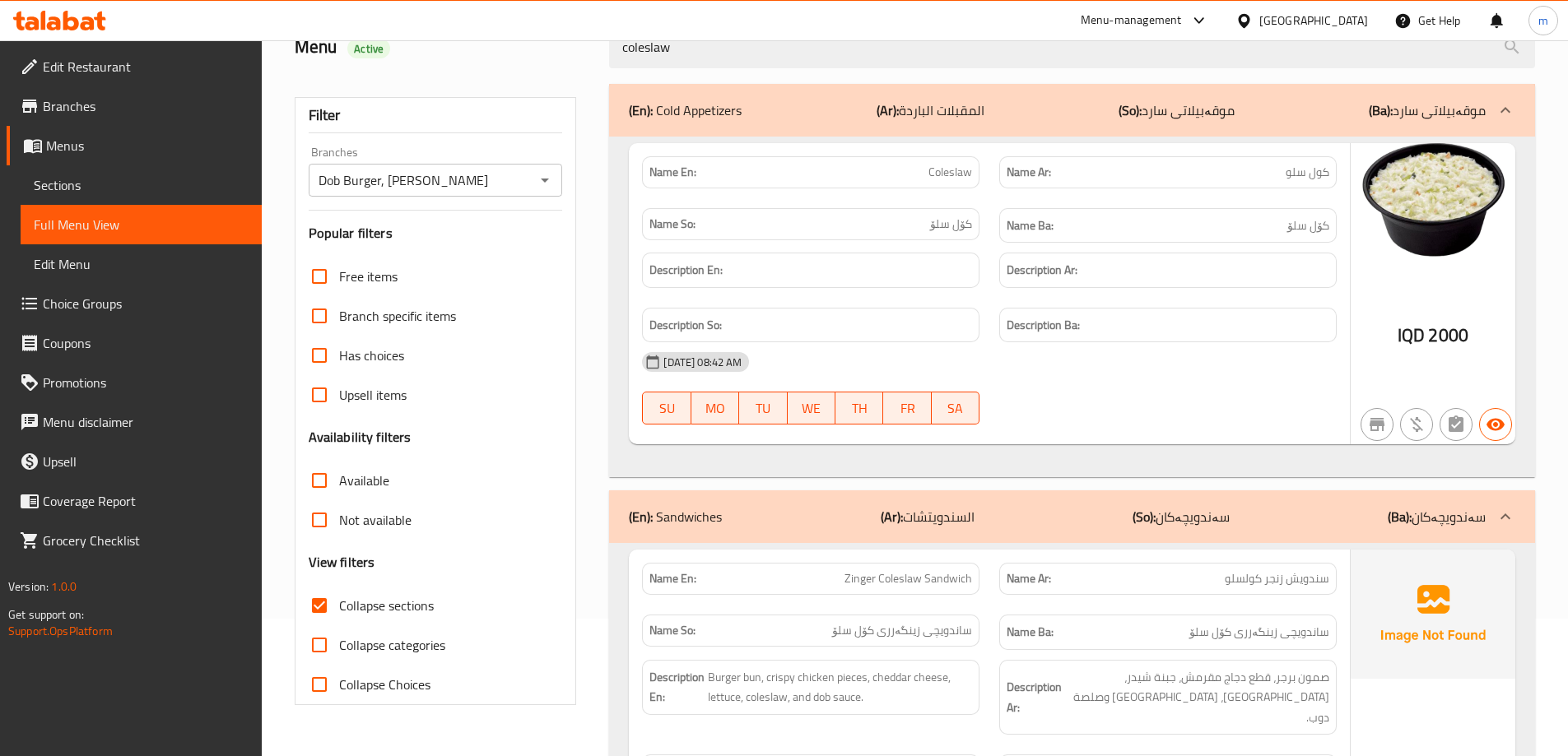
click at [88, 14] on icon at bounding box center [60, 20] width 93 height 20
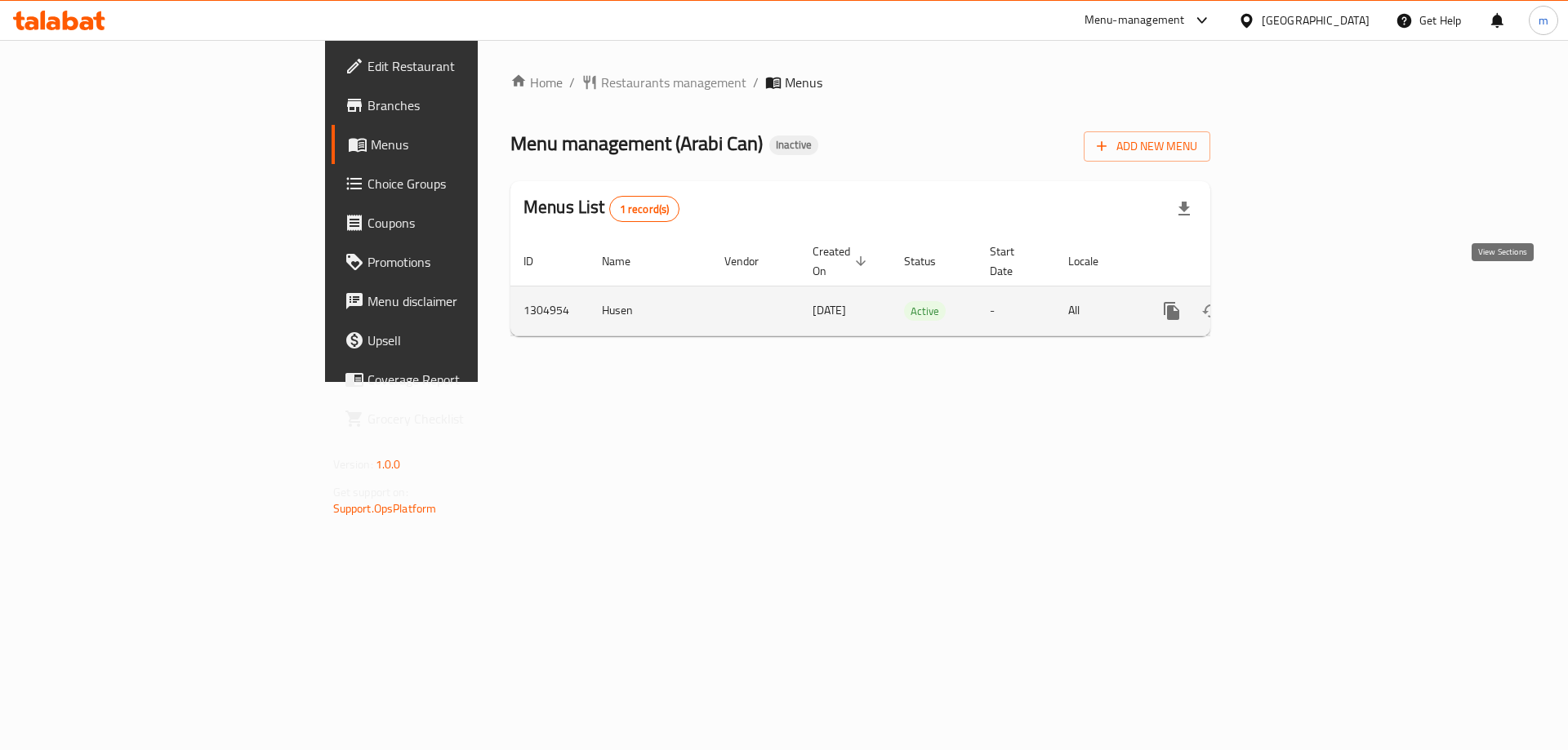
click at [1299, 301] on icon "enhanced table" at bounding box center [1289, 311] width 20 height 20
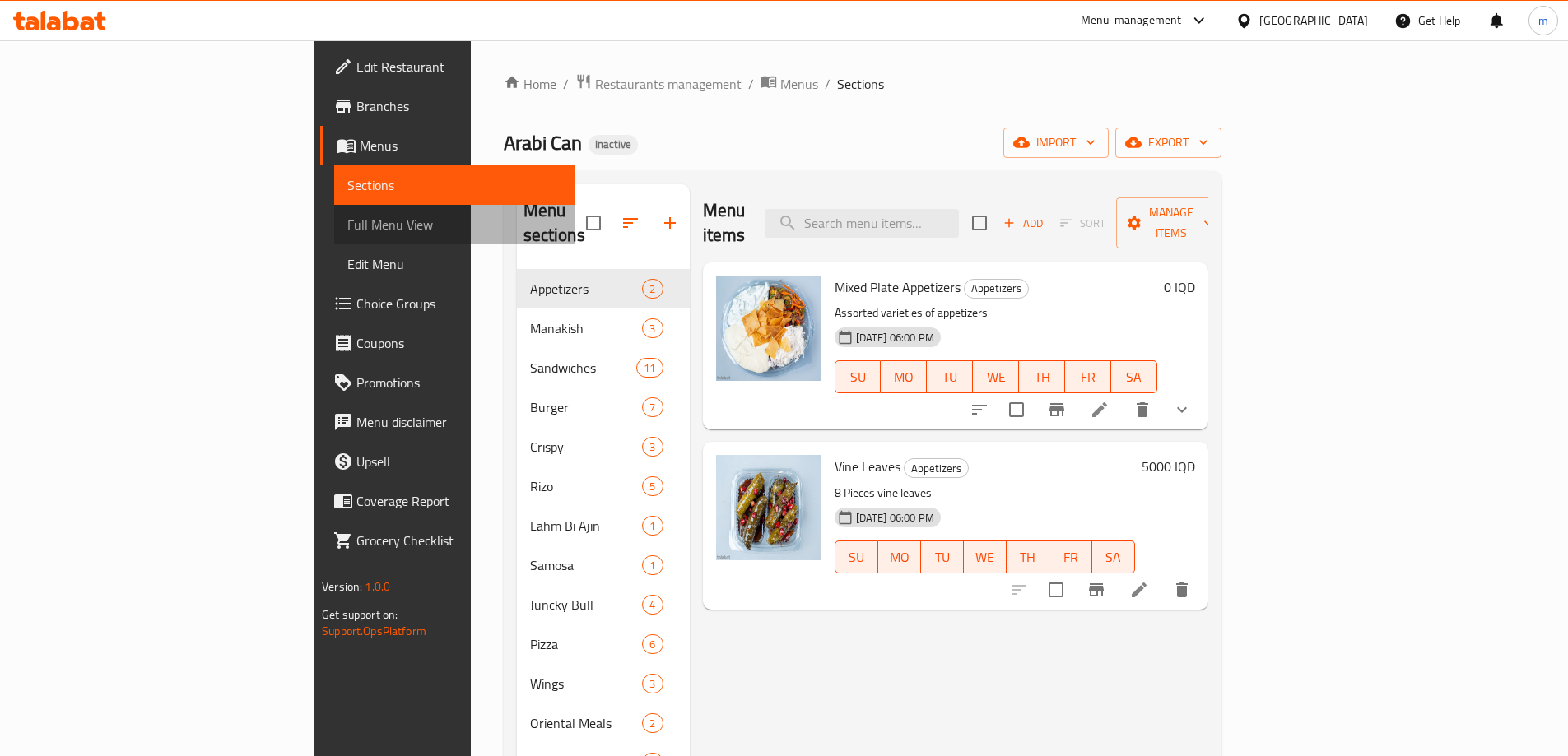
click at [347, 230] on span "Full Menu View" at bounding box center [454, 224] width 215 height 20
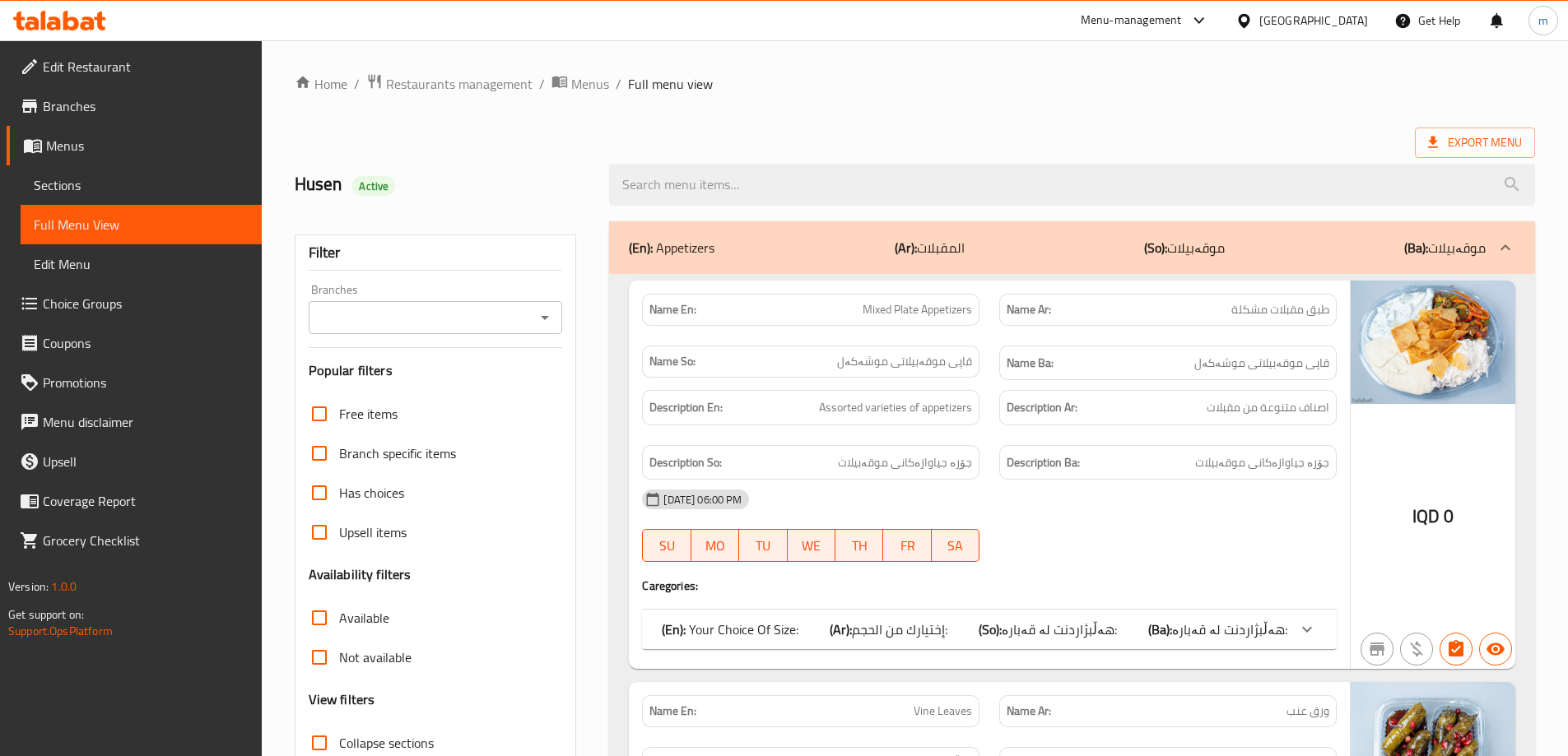
click at [543, 319] on icon "Open" at bounding box center [545, 318] width 20 height 20
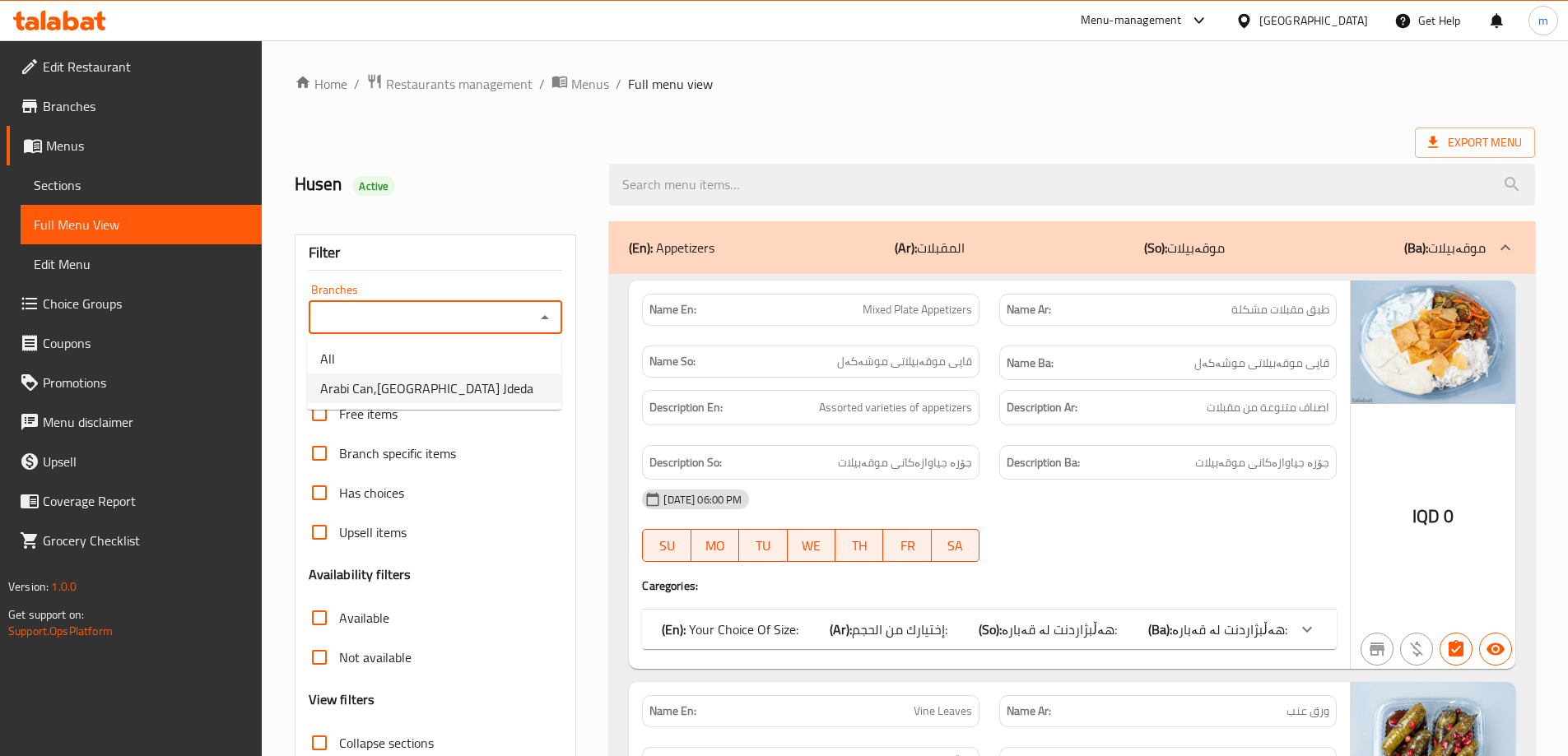
click at [429, 380] on span "Arabi Can,[GEOGRAPHIC_DATA] Jdeda" at bounding box center [427, 388] width 213 height 20
type input "Arabi Can,Baghdad Jdeda"
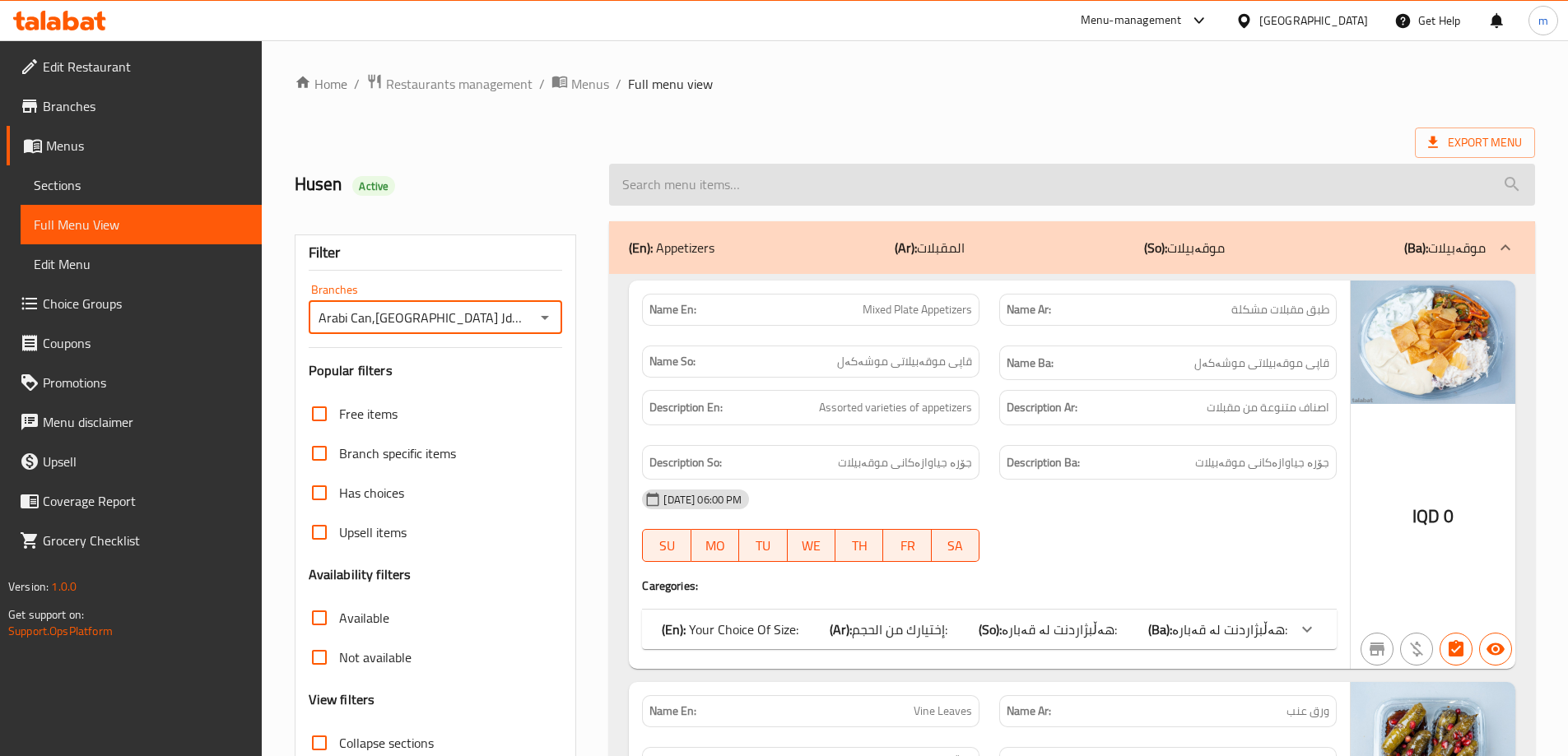
click at [954, 201] on input "search" at bounding box center [1072, 185] width 926 height 42
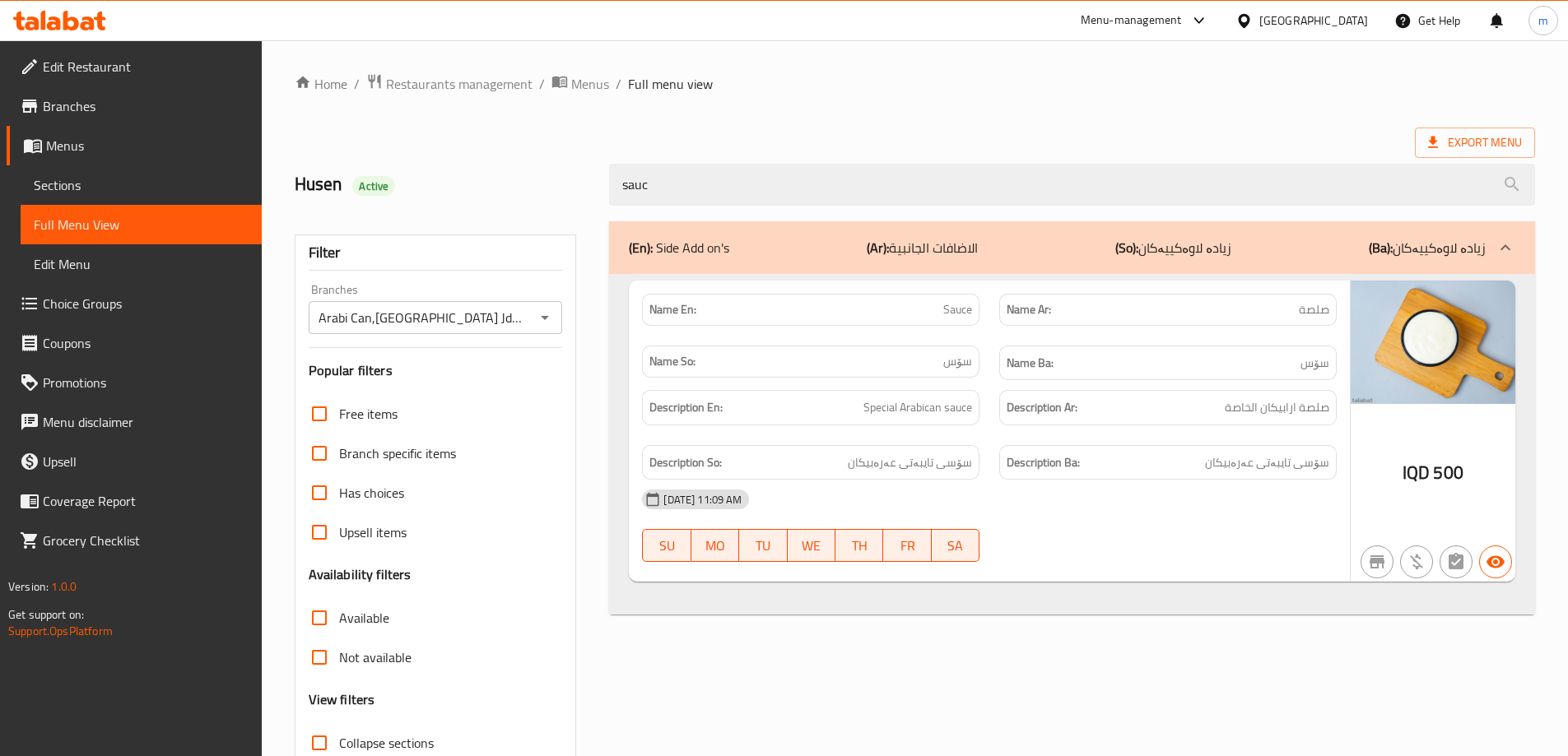
type input "sauc"
click at [963, 313] on span "Sauce" at bounding box center [958, 310] width 28 height 17
copy span "Sauce"
click at [98, 192] on span "Sections" at bounding box center [141, 185] width 215 height 20
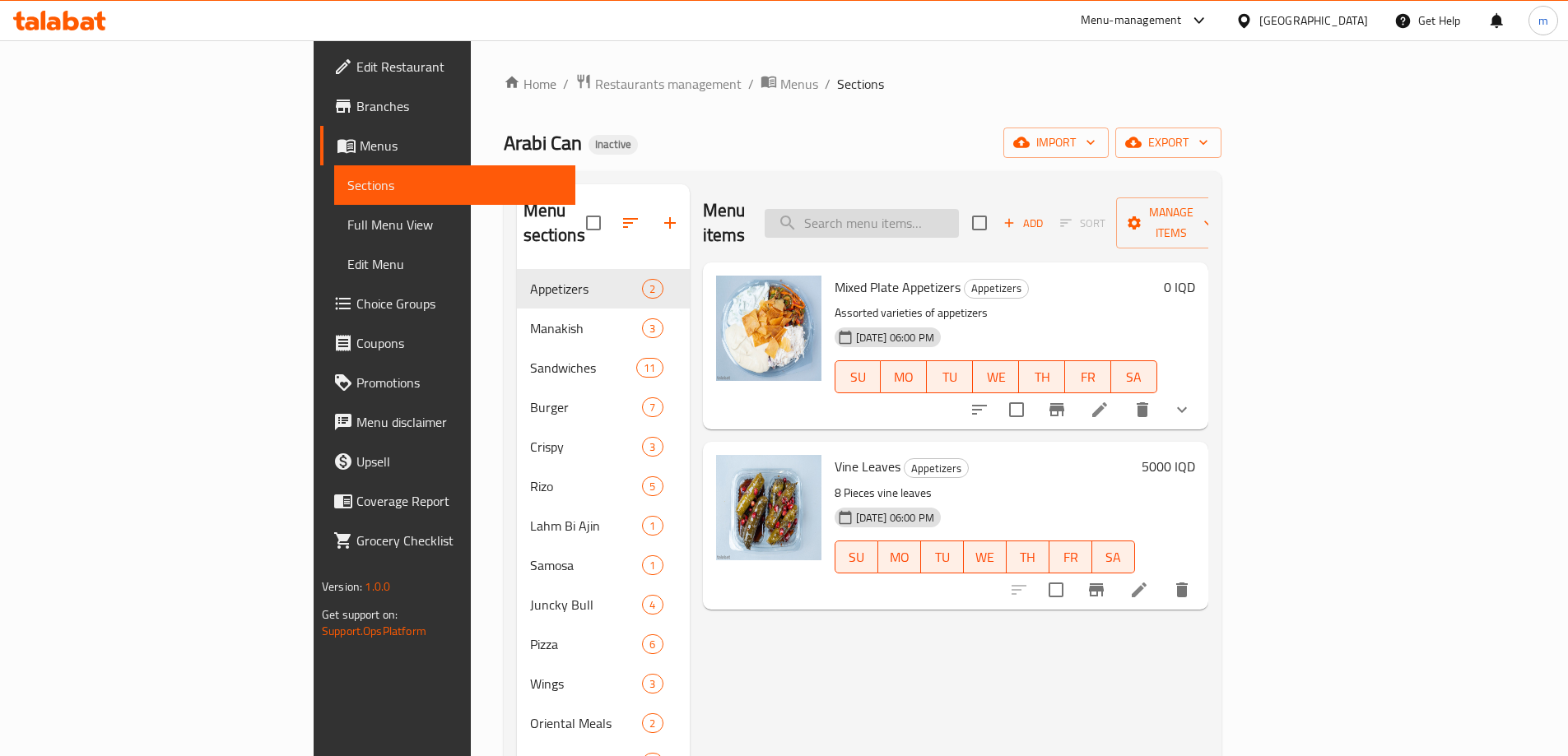
click at [921, 219] on input "search" at bounding box center [862, 223] width 194 height 28
paste input "Sauce"
type input "Sauce"
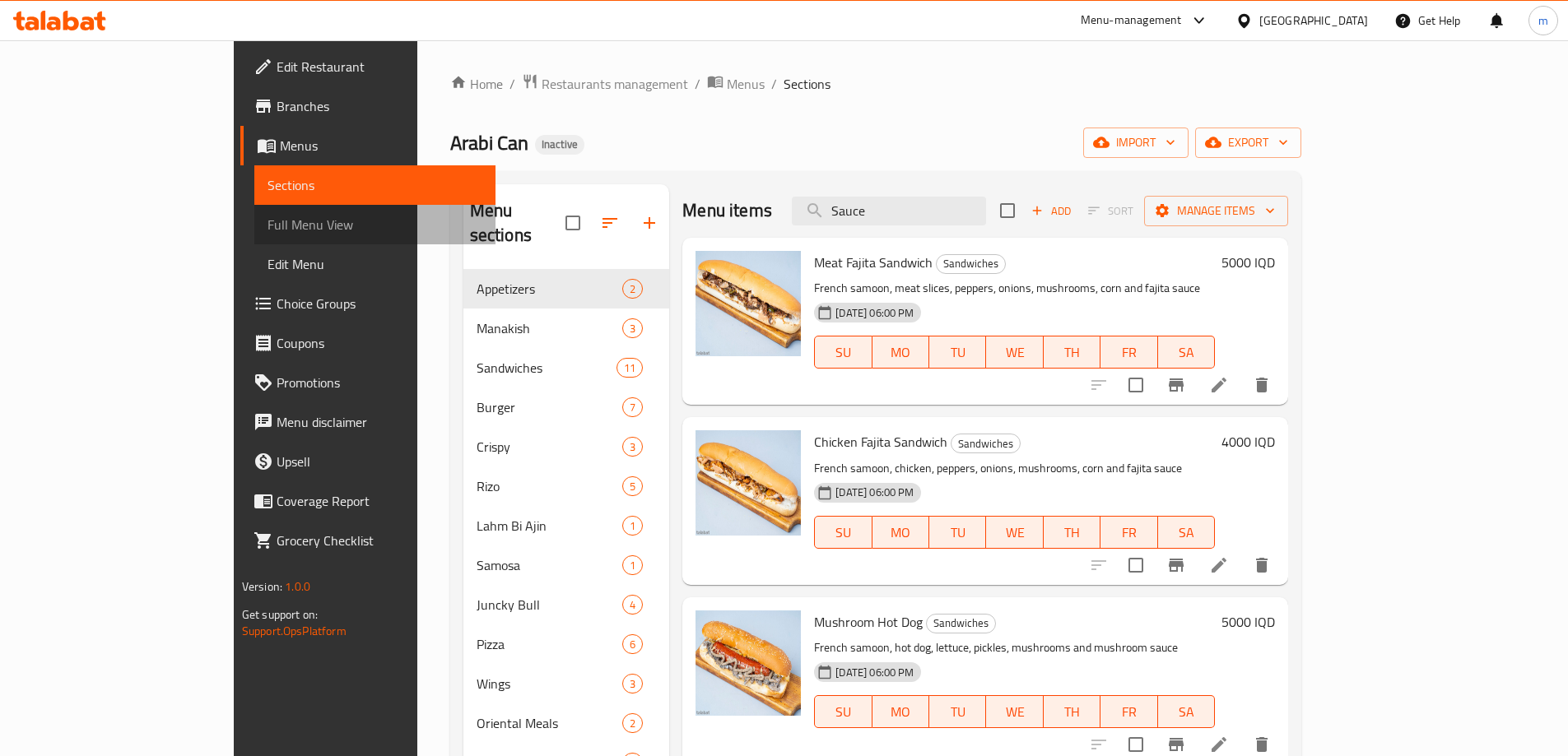
click at [268, 221] on span "Full Menu View" at bounding box center [375, 224] width 215 height 20
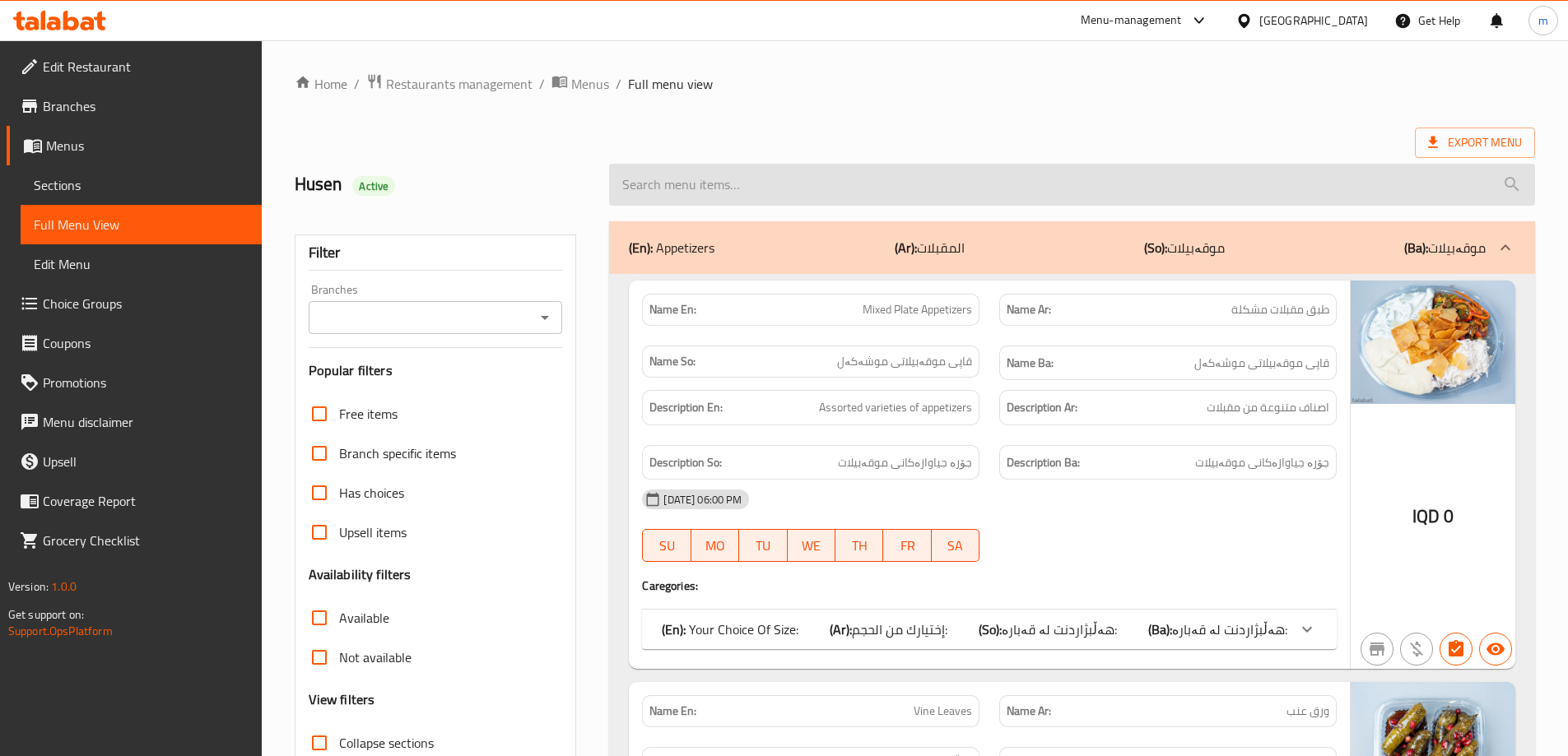
click at [831, 192] on input "search" at bounding box center [1072, 185] width 926 height 42
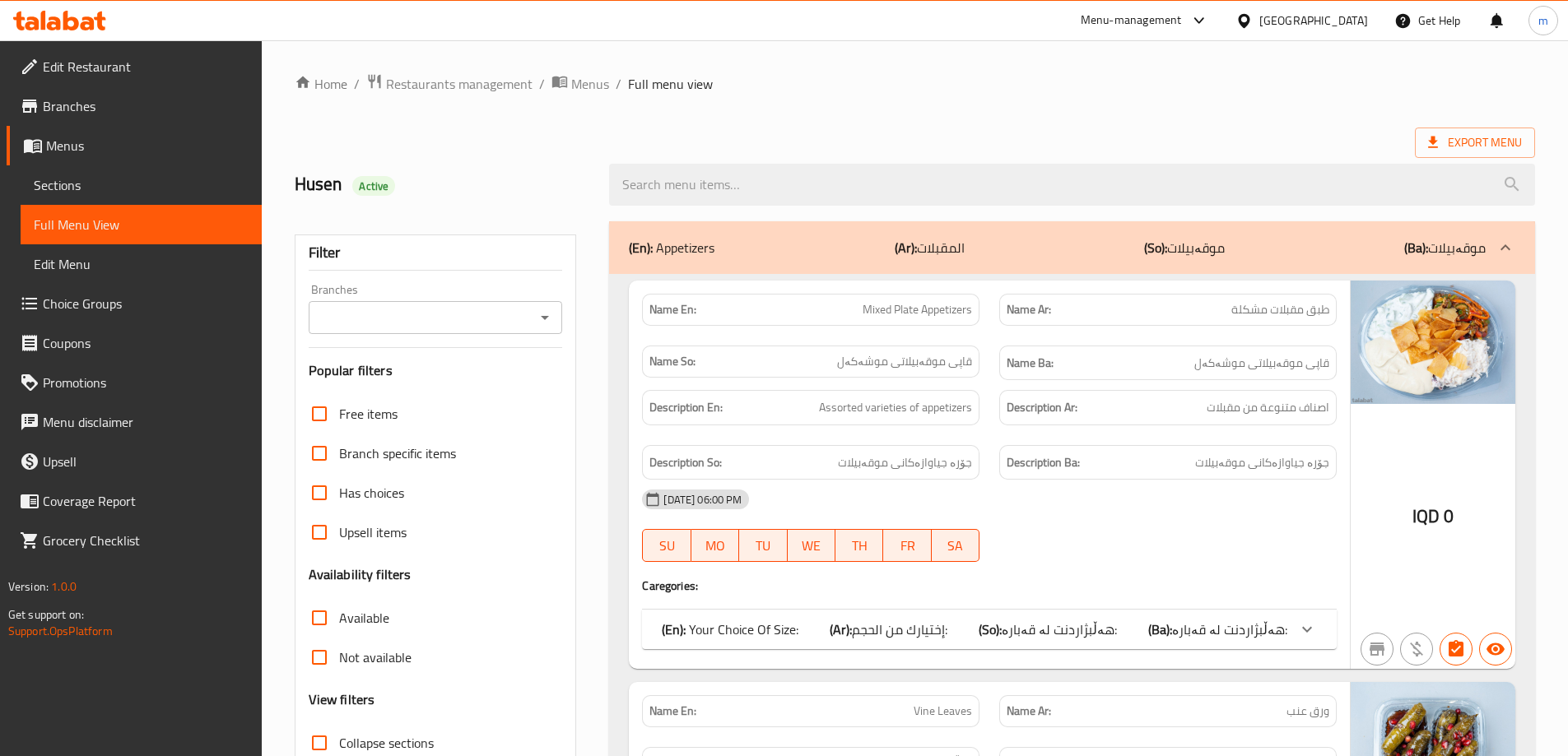
paste input "Sauce"
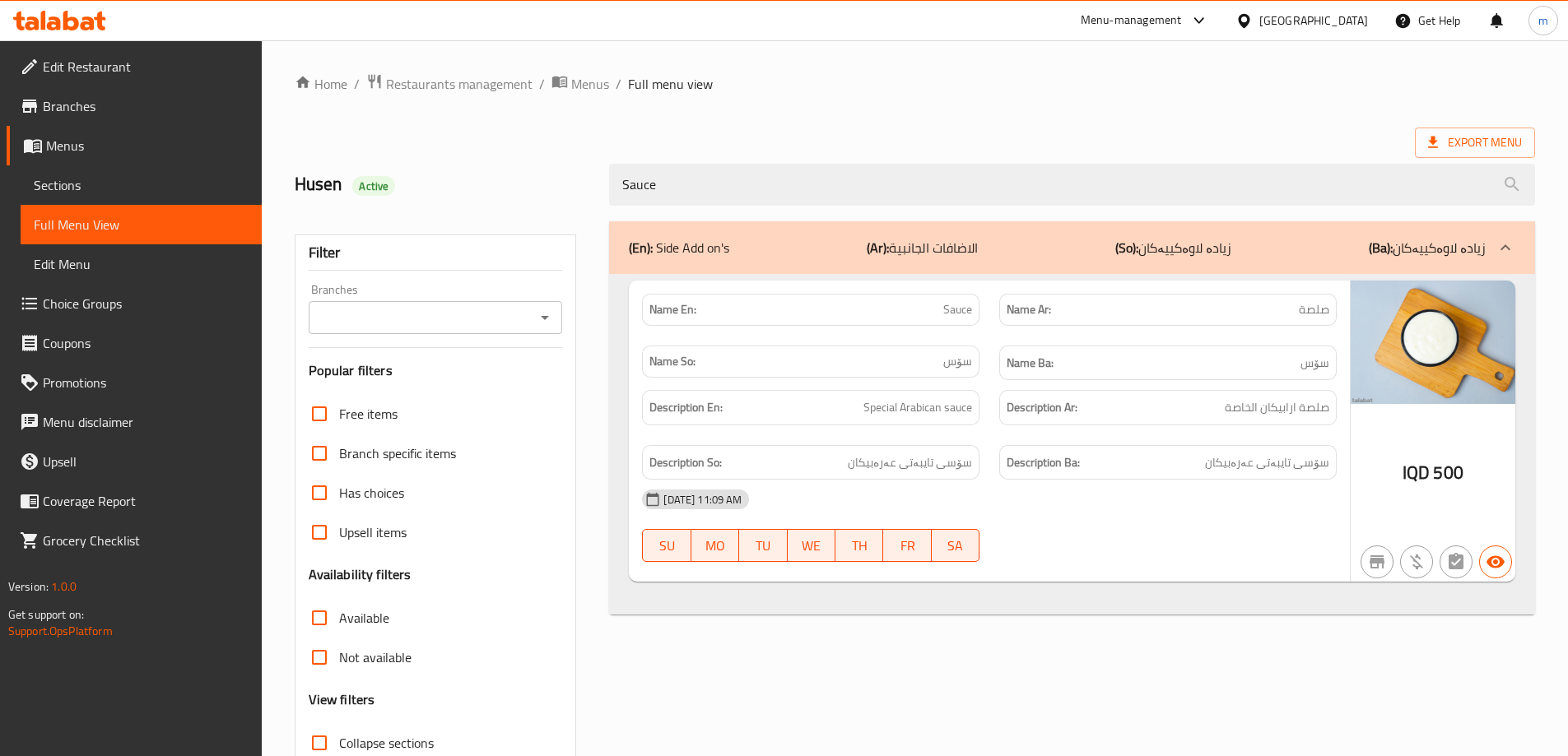
click at [553, 313] on icon "Open" at bounding box center [545, 318] width 20 height 20
type input "Sauce"
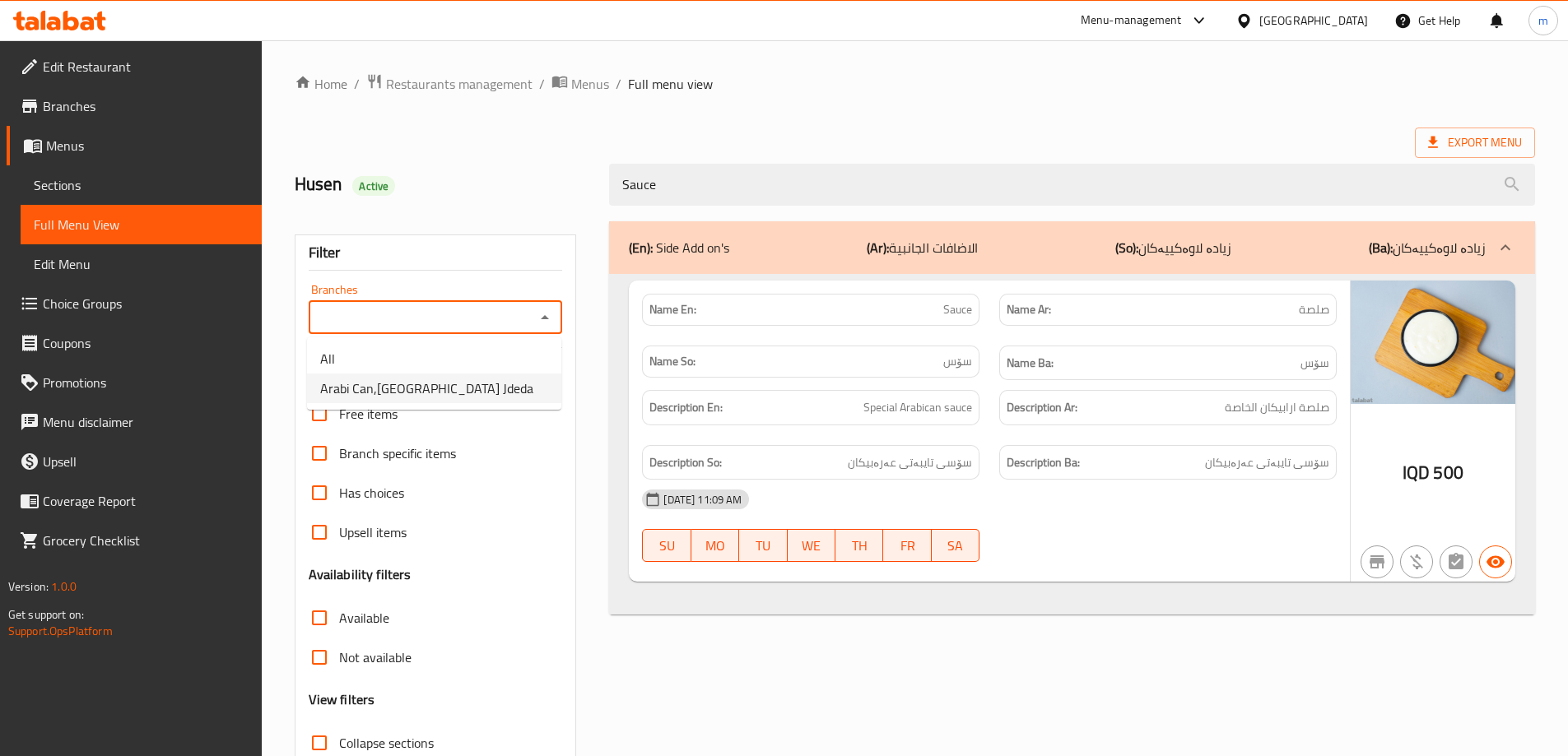
click at [477, 384] on li "Arabi Can,Baghdad Jdeda" at bounding box center [434, 388] width 255 height 29
type input "Arabi Can,Baghdad Jdeda"
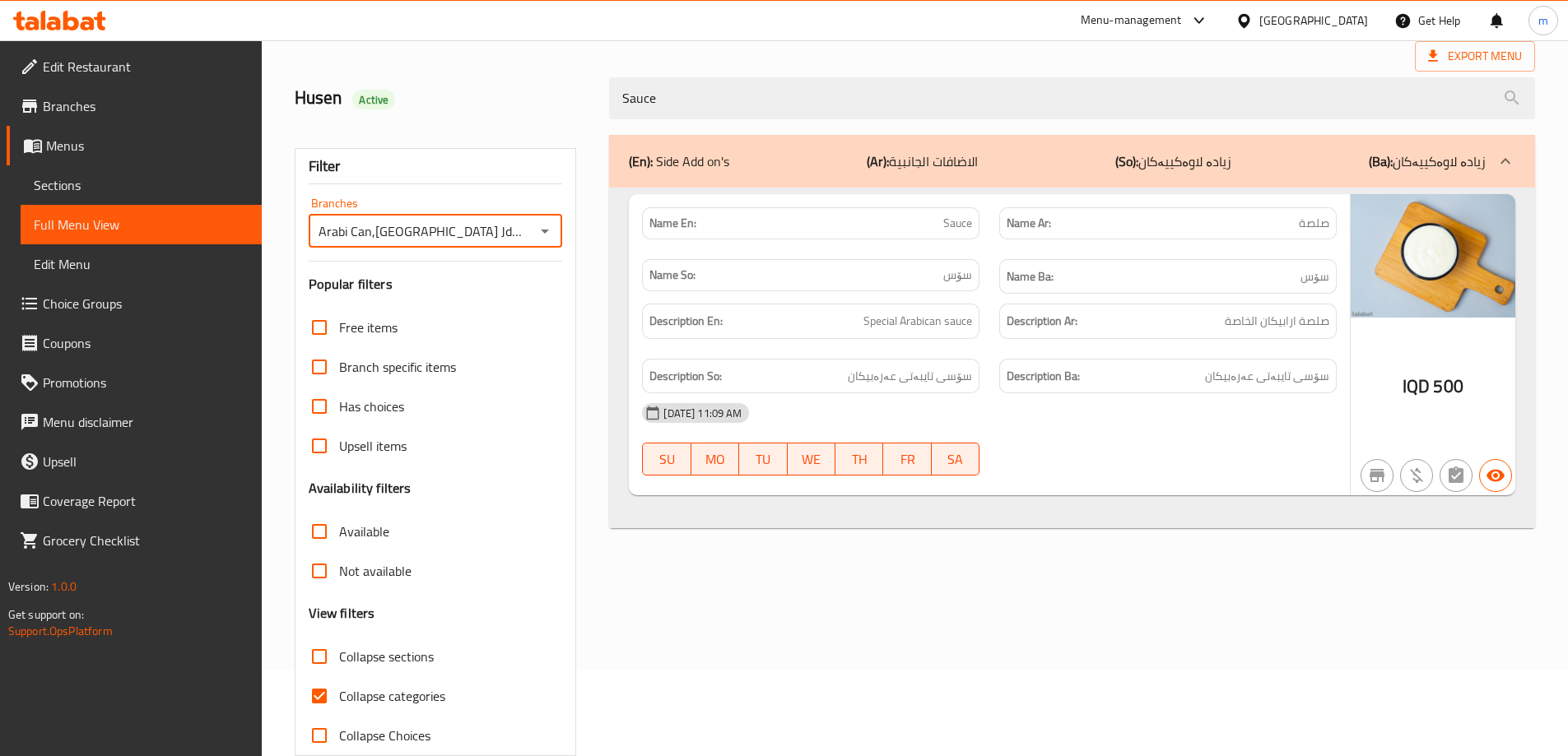
scroll to position [119, 0]
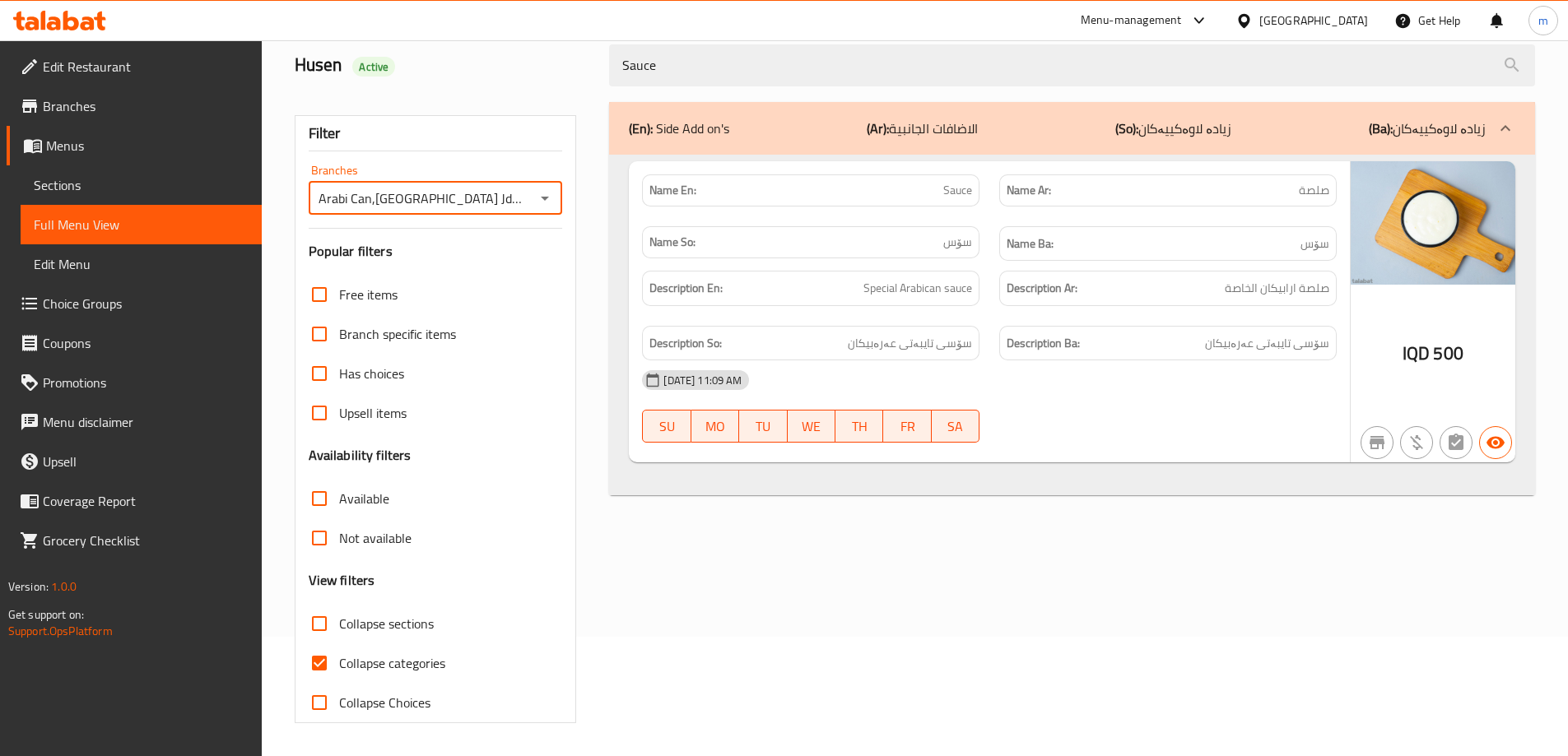
click at [389, 652] on label "Collapse categories" at bounding box center [372, 664] width 146 height 40
click at [339, 652] on input "Collapse categories" at bounding box center [319, 664] width 40 height 40
checkbox input "false"
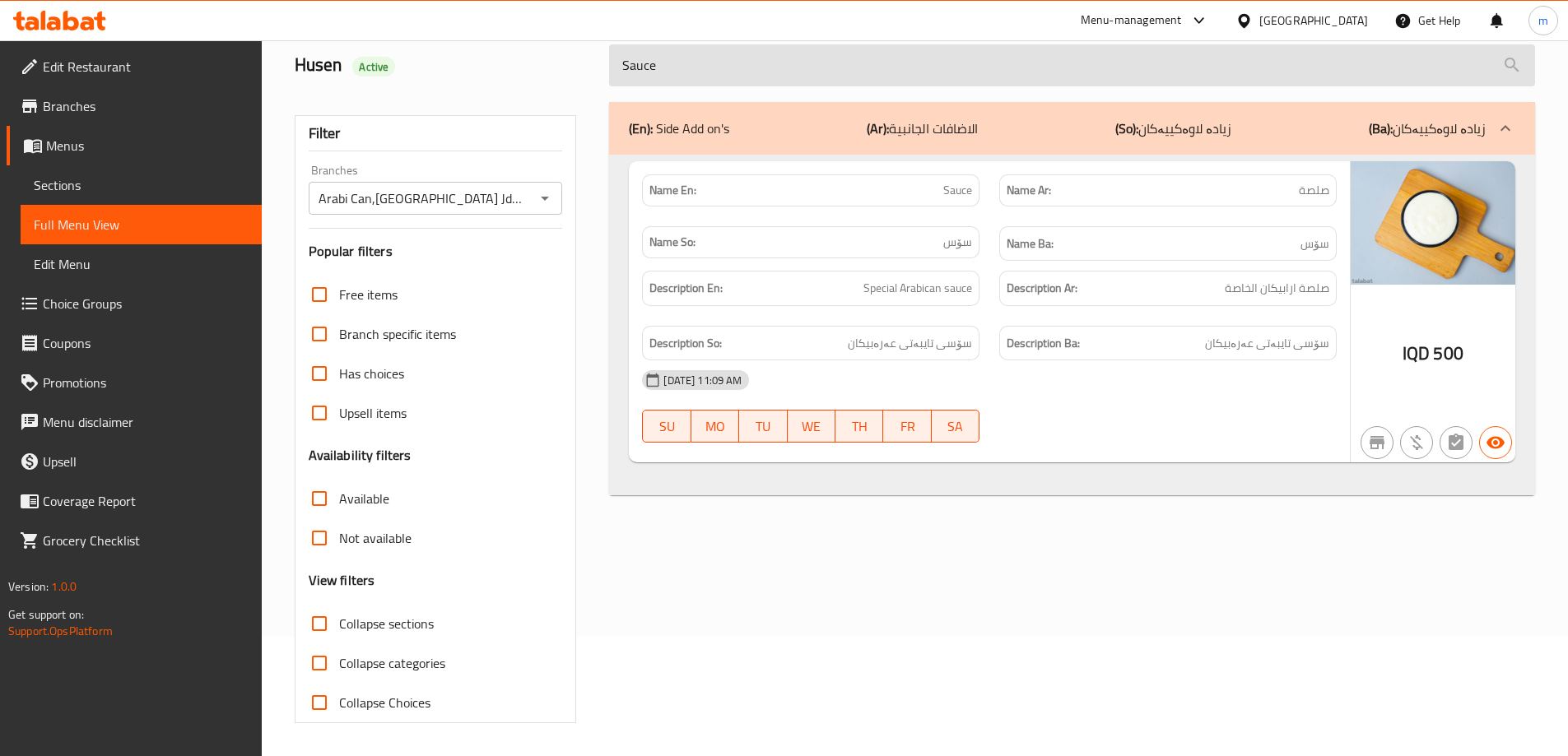
click at [651, 74] on input "Sauce" at bounding box center [1072, 65] width 926 height 42
paste input "Zinger Sandwich"
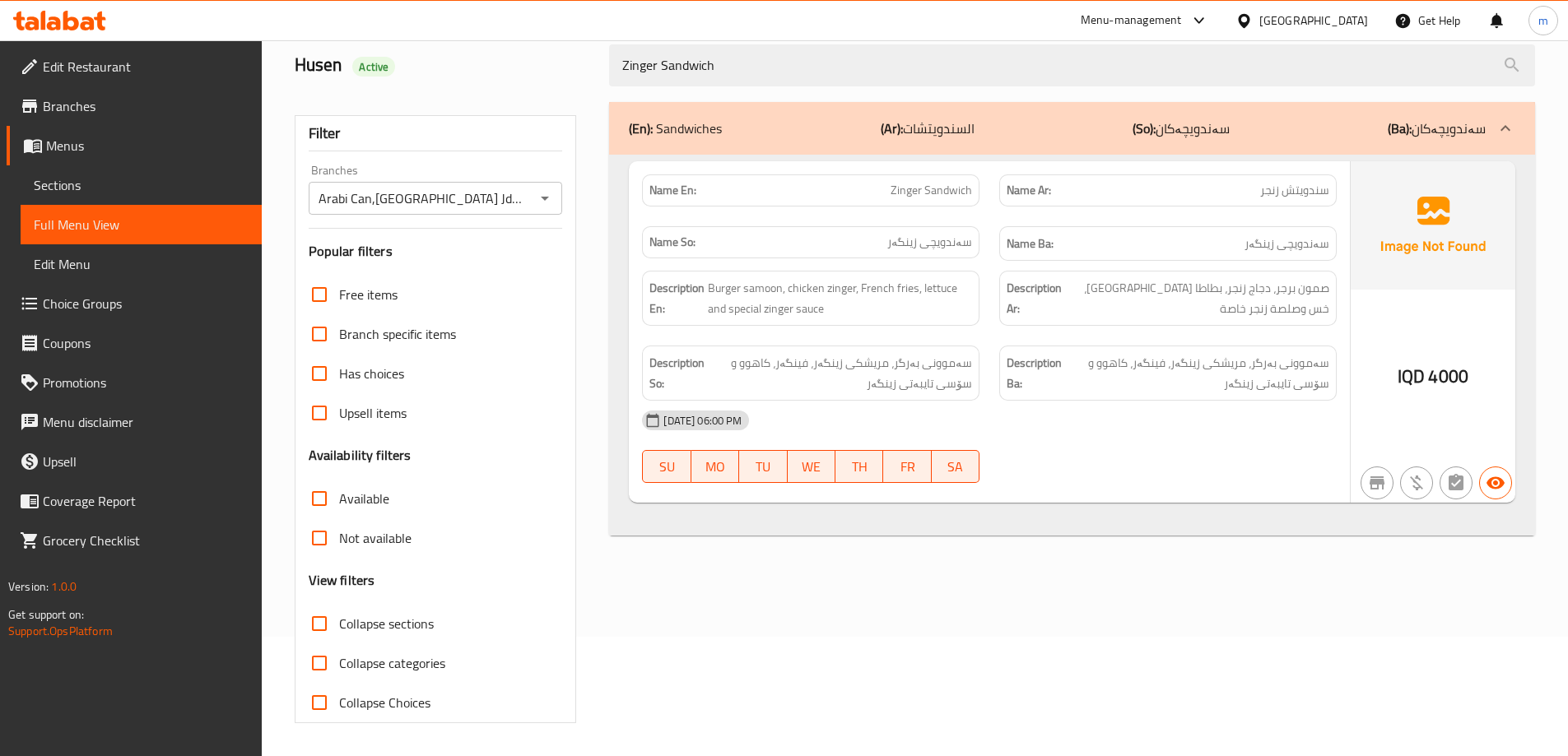
type input "Zinger Sandwich"
click at [1260, 381] on span "سەموونی بەرگر، مریشکی زینگەر، فینگەر، کاهوو و سۆسی تایبەتی زینگەر" at bounding box center [1198, 373] width 264 height 41
click at [881, 192] on p "Name En: Zinger Sandwich" at bounding box center [811, 191] width 323 height 17
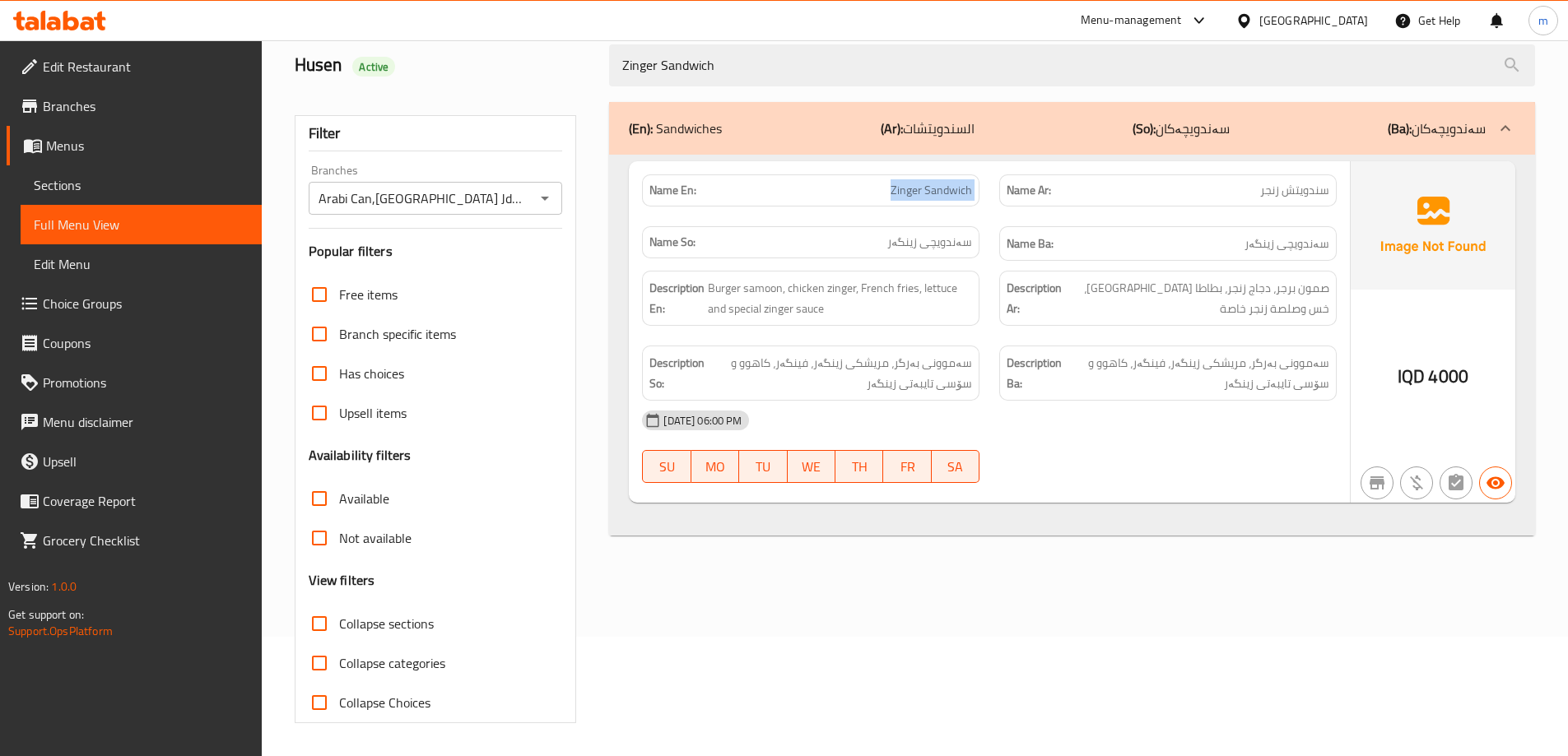
copy span "Zinger Sandwich"
click at [161, 183] on span "Sections" at bounding box center [141, 185] width 215 height 20
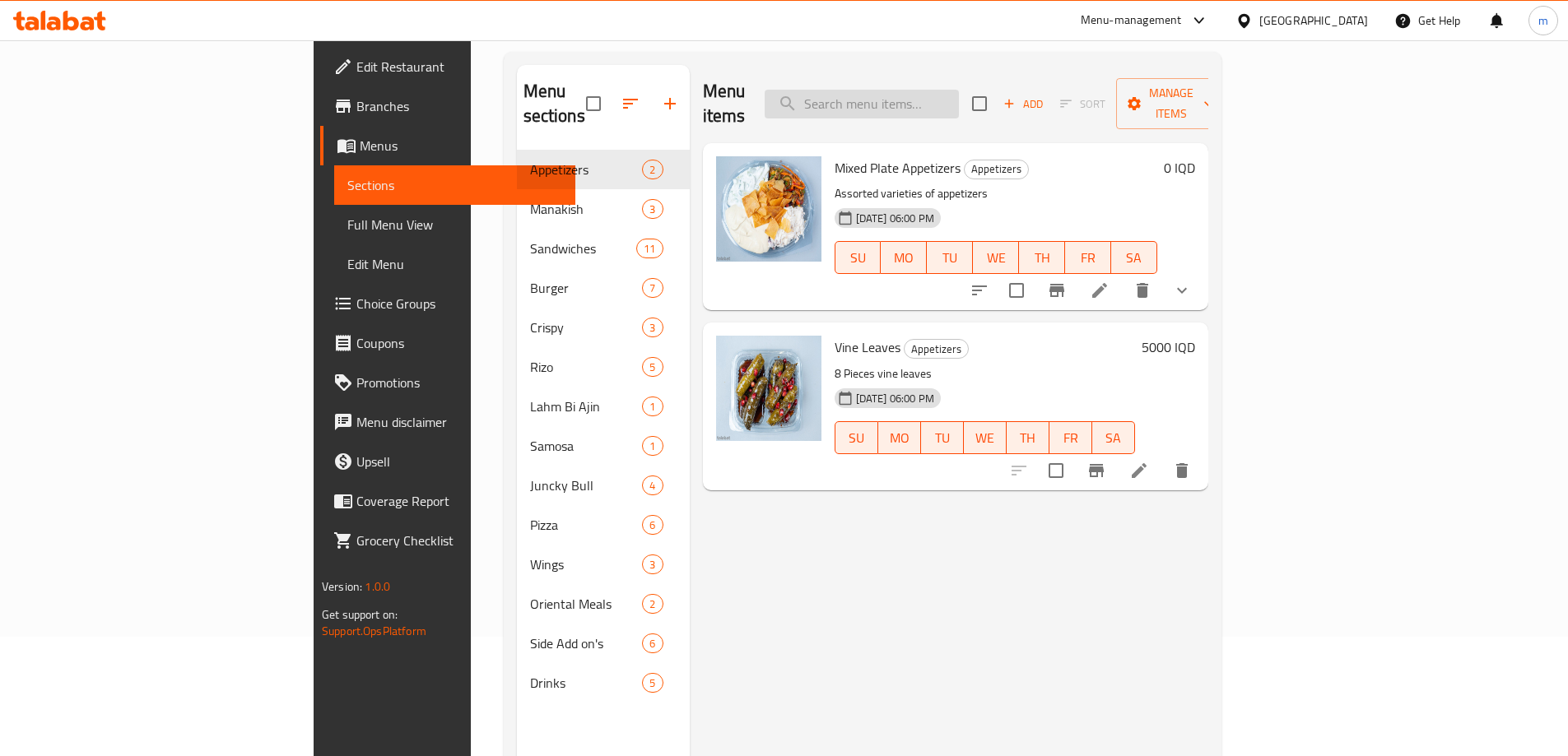
click at [947, 99] on input "search" at bounding box center [862, 104] width 194 height 28
paste input "Zinger Sandwich"
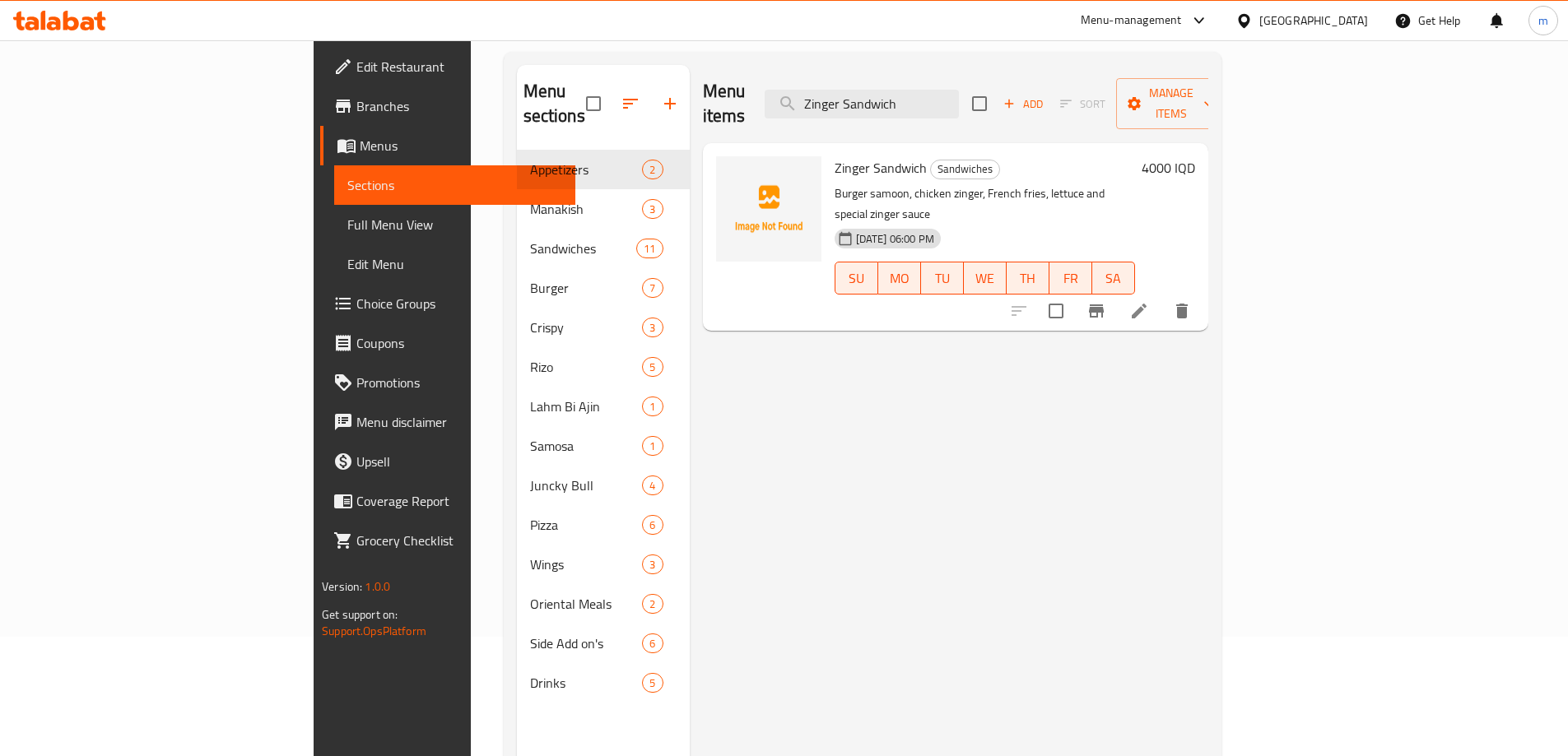
type input "Zinger Sandwich"
click at [982, 476] on div "Menu items Zinger Sandwich Add Sort Manage items Zinger Sandwich Sandwiches Bur…" at bounding box center [949, 443] width 519 height 756
click at [1195, 282] on div "Zinger Sandwich Sandwiches Burger samoon, chicken zinger, French fries, lettuce…" at bounding box center [955, 236] width 505 height 187
click at [869, 536] on div "Menu items Zinger Sandwich Add Sort Manage items Zinger Sandwich Sandwiches Bur…" at bounding box center [949, 443] width 519 height 756
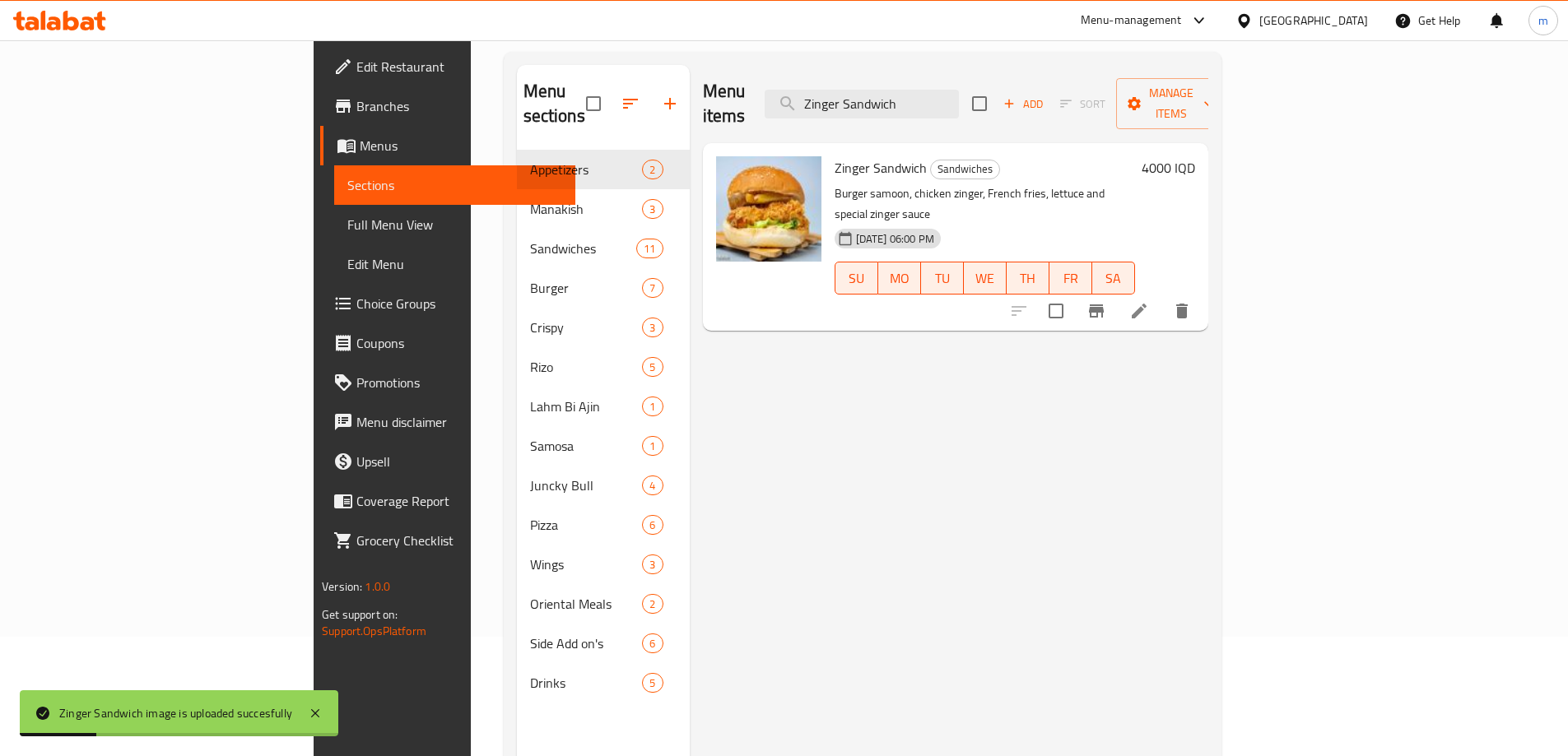
click at [347, 228] on span "Full Menu View" at bounding box center [454, 224] width 215 height 20
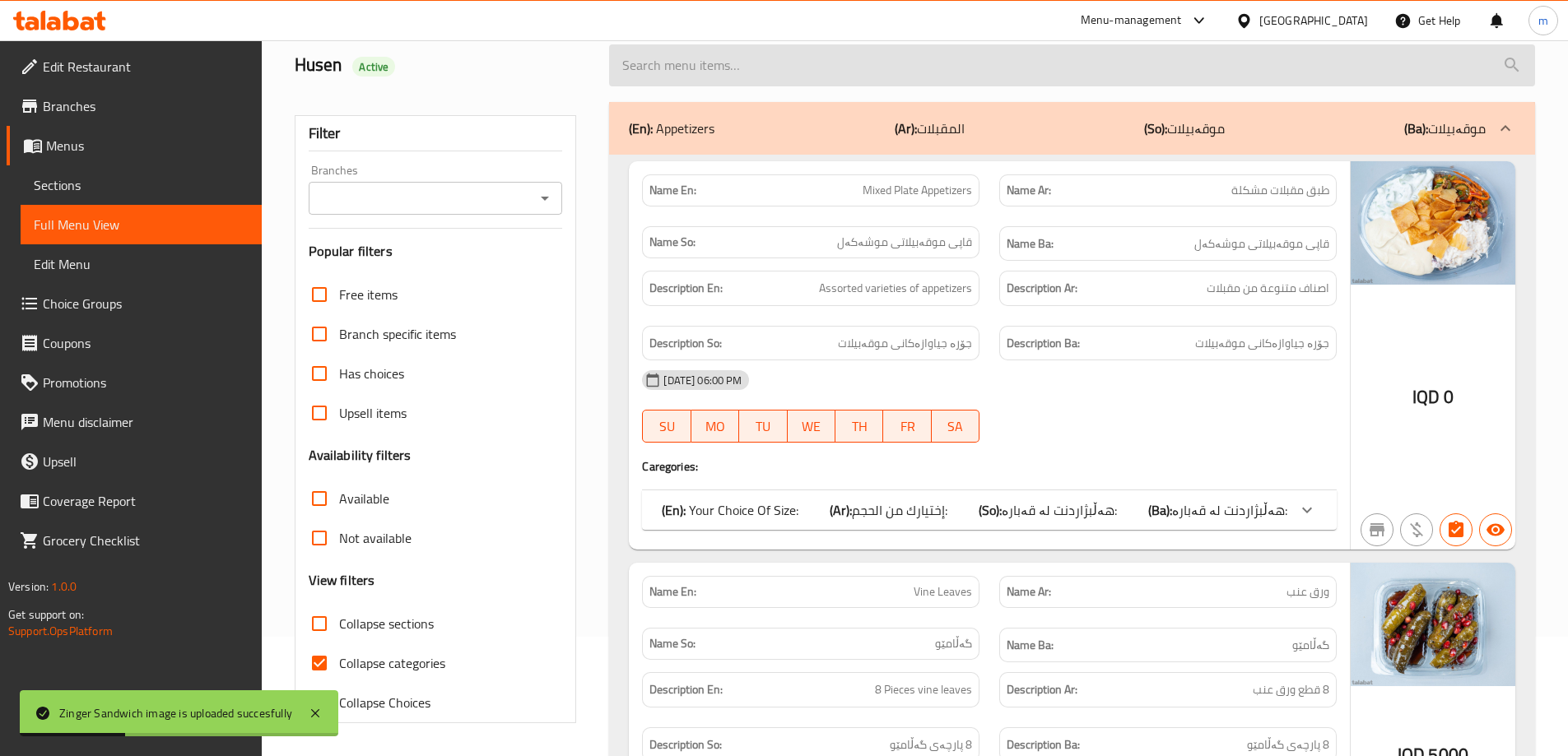
click at [748, 72] on input "search" at bounding box center [1072, 65] width 926 height 42
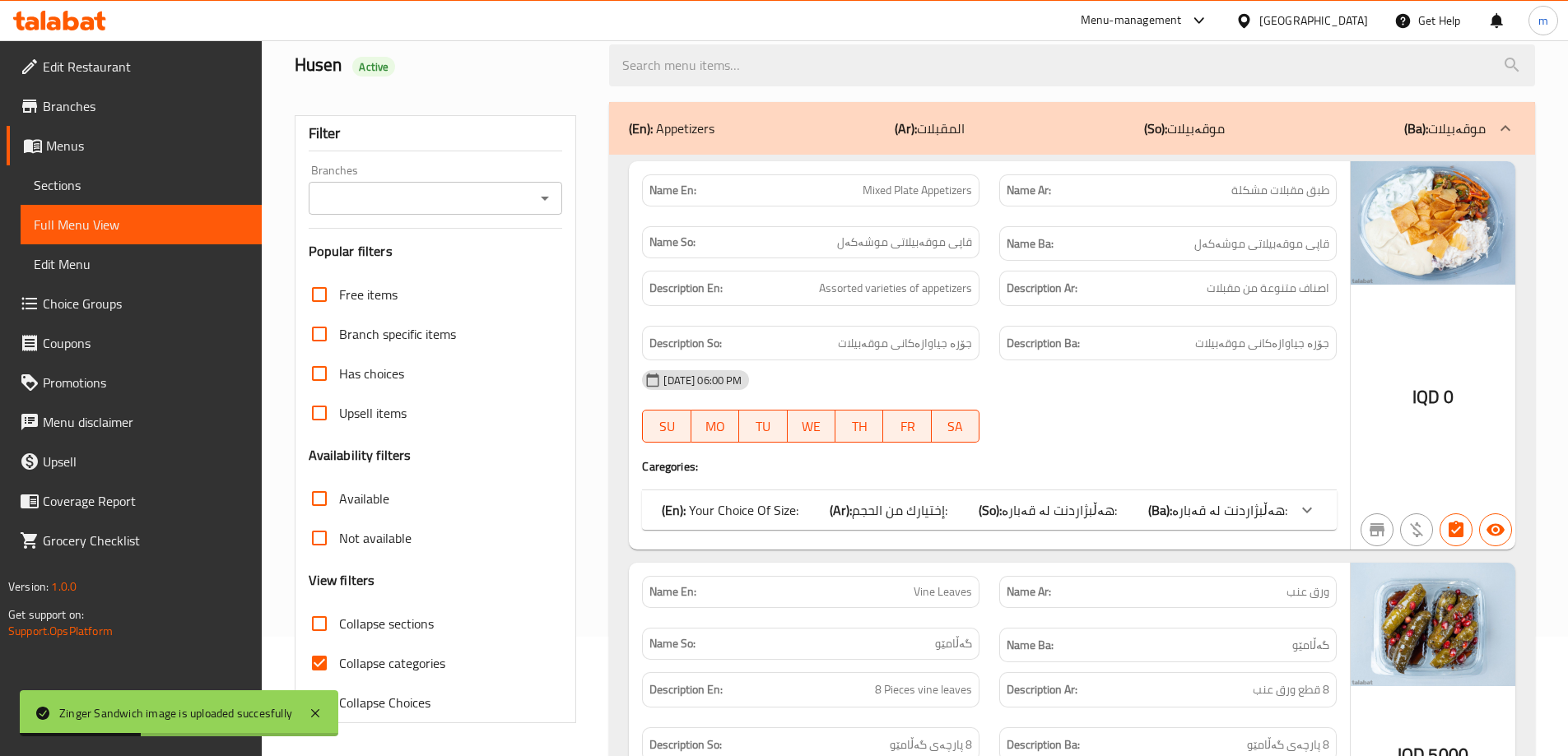
paste input "ahmad"
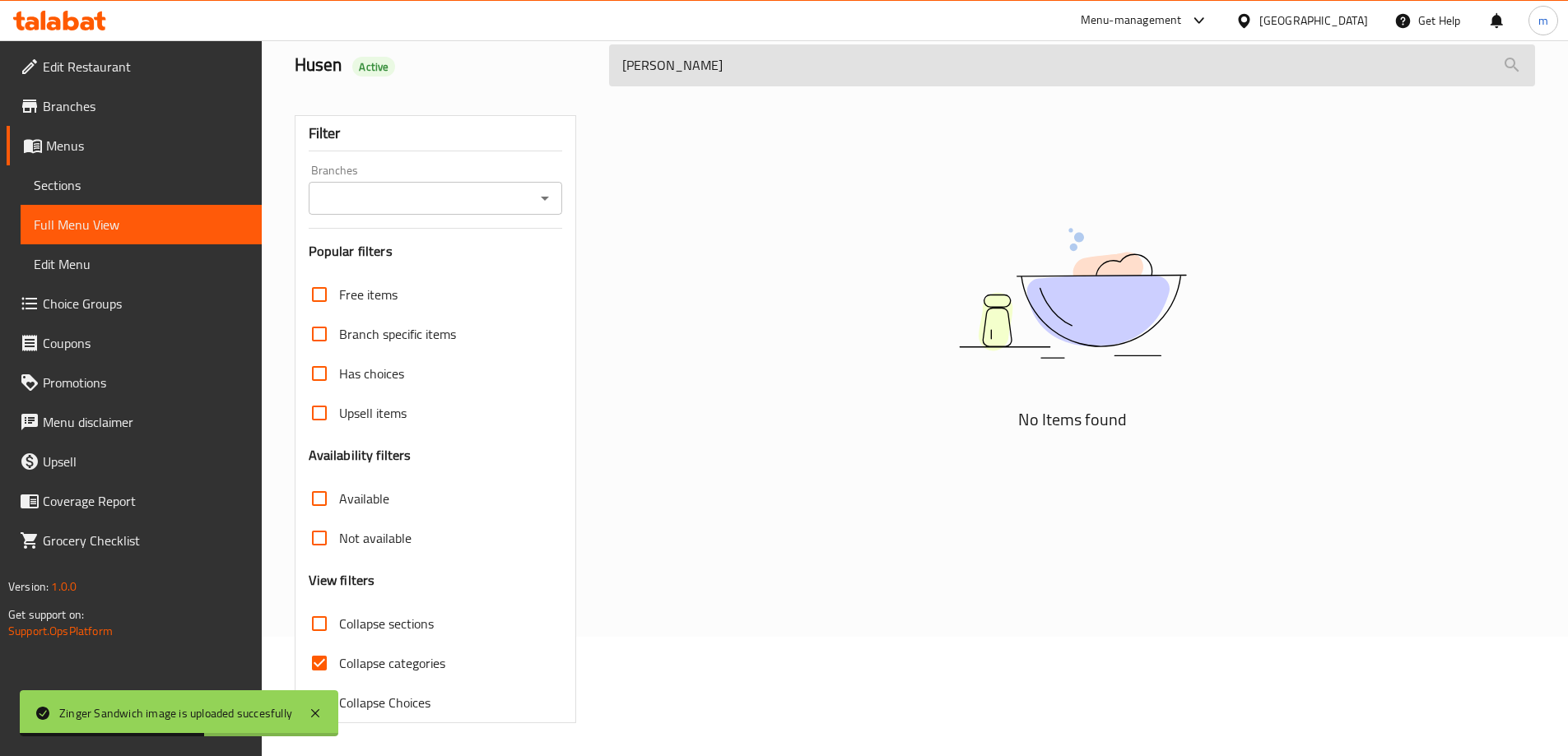
click at [717, 62] on input "ahmad" at bounding box center [1072, 65] width 926 height 42
click at [685, 78] on input "ؤ" at bounding box center [1072, 65] width 926 height 42
paste input "Zinger Sandwich"
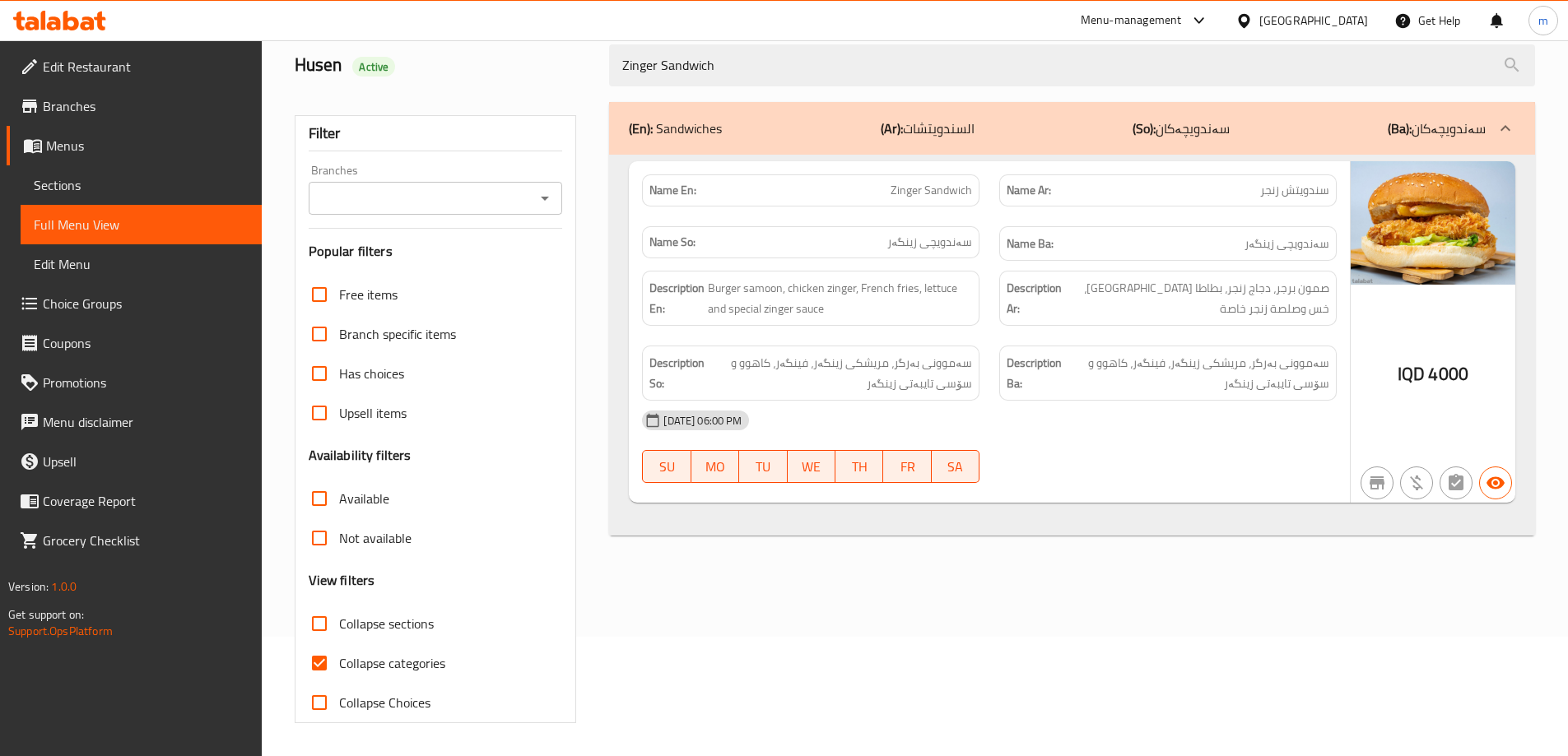
click at [548, 202] on icon "Open" at bounding box center [545, 198] width 20 height 20
type input "Zinger Sandwich"
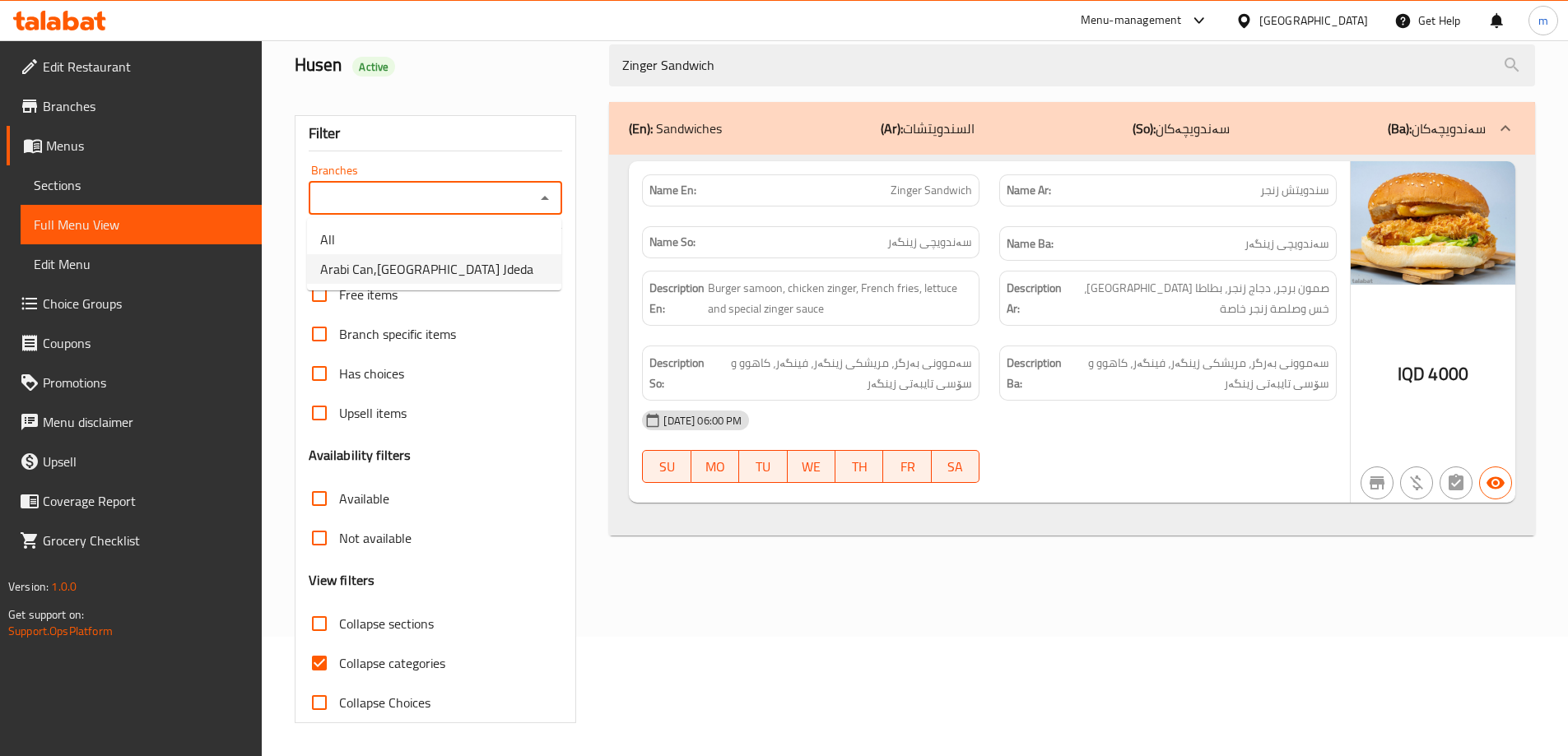
click at [459, 273] on li "Arabi Can,Baghdad Jdeda" at bounding box center [434, 269] width 255 height 29
type input "Arabi Can,Baghdad Jdeda"
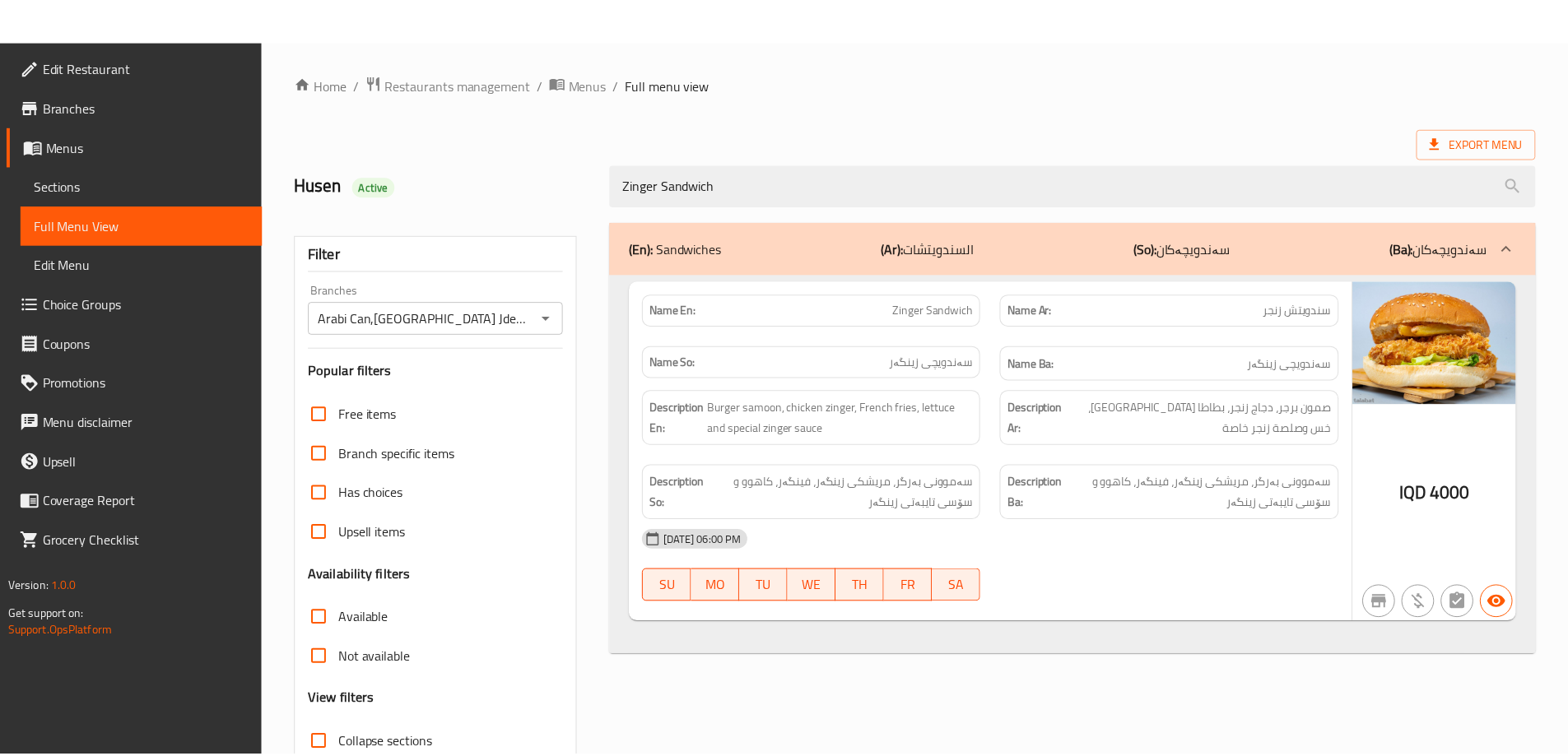
scroll to position [119, 0]
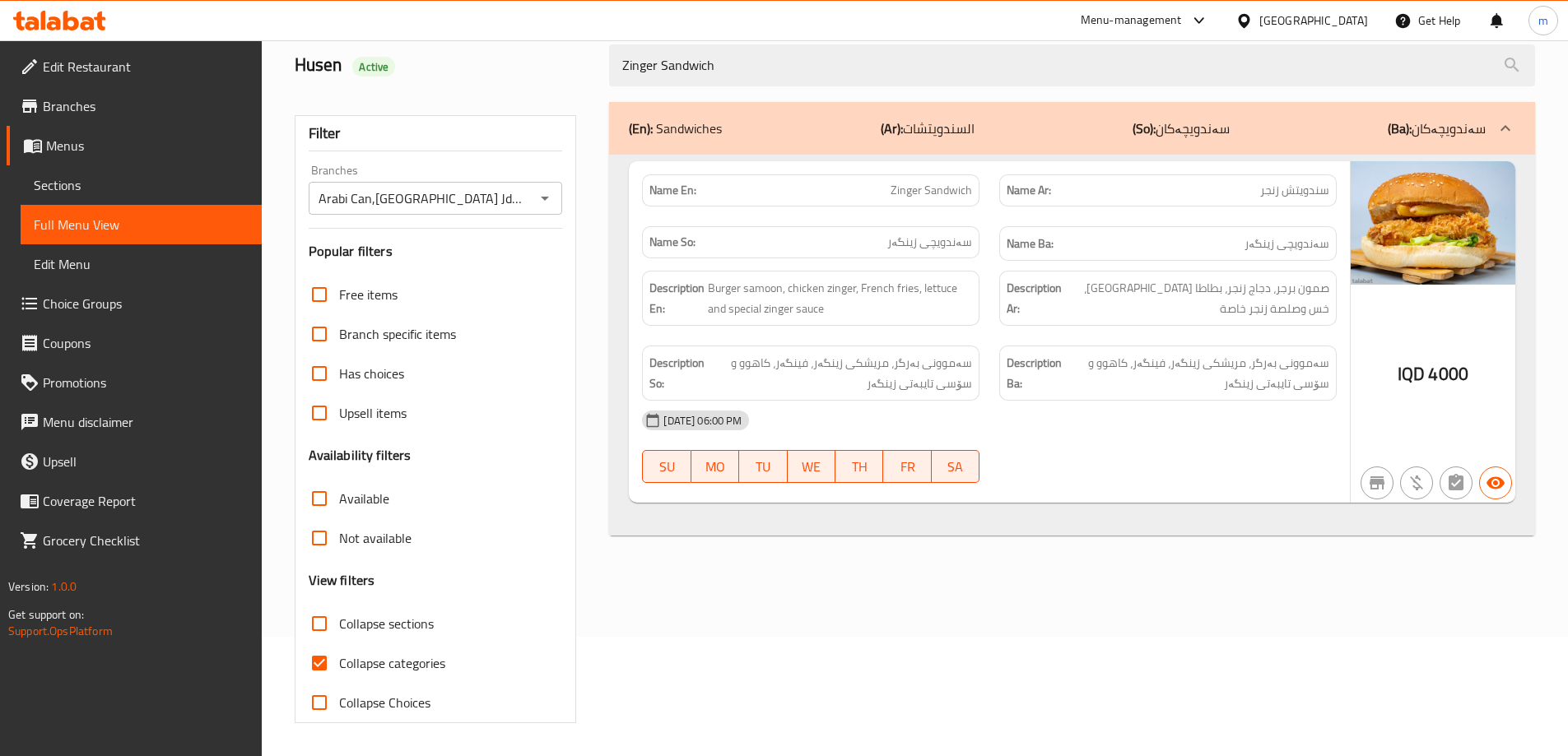
drag, startPoint x: 1191, startPoint y: 388, endPoint x: 1181, endPoint y: 382, distance: 11.7
click at [1191, 387] on span "سەموونی بەرگر، مریشکی زینگەر، فینگەر، کاهوو و سۆسی تایبەتی زینگەر" at bounding box center [1198, 373] width 264 height 41
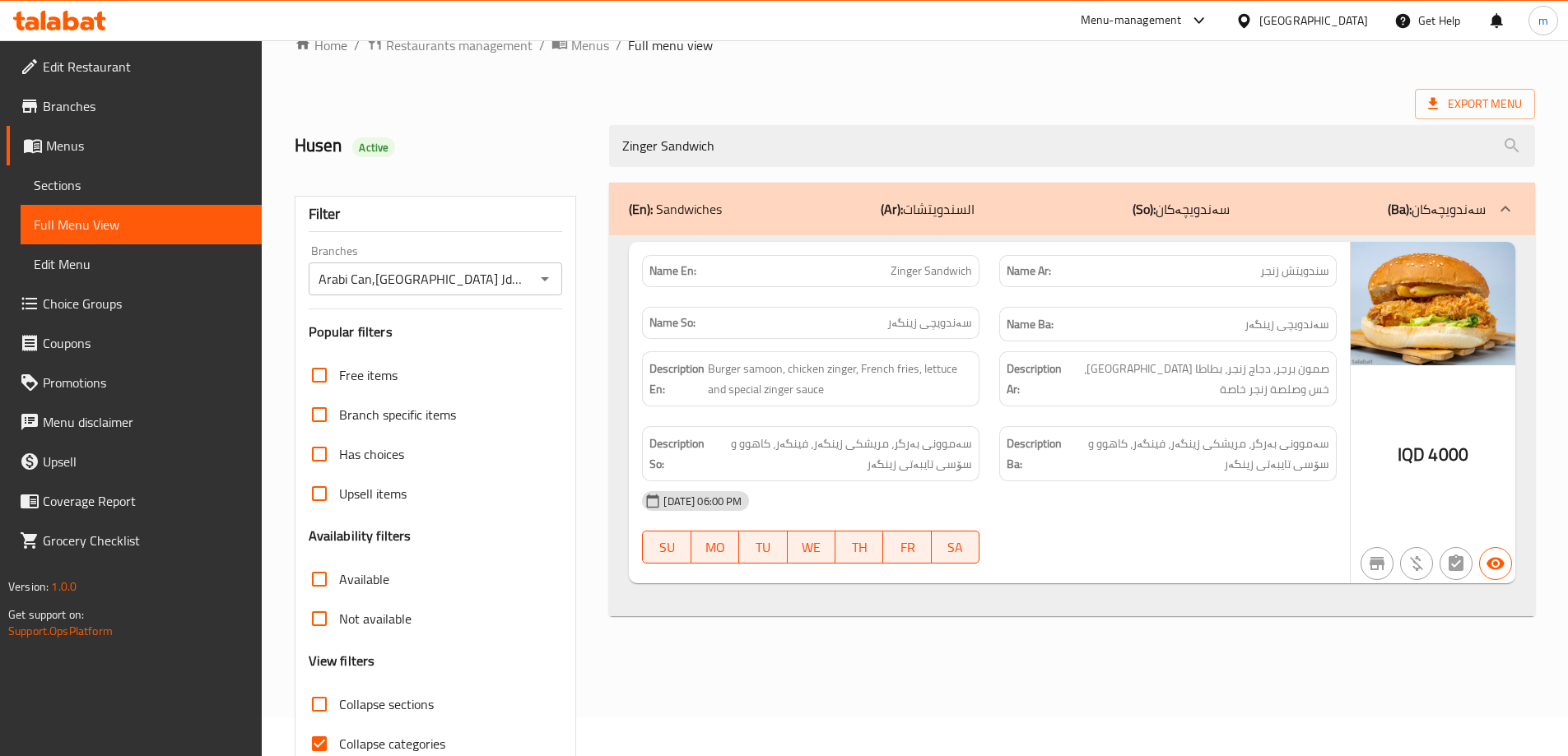
scroll to position [0, 0]
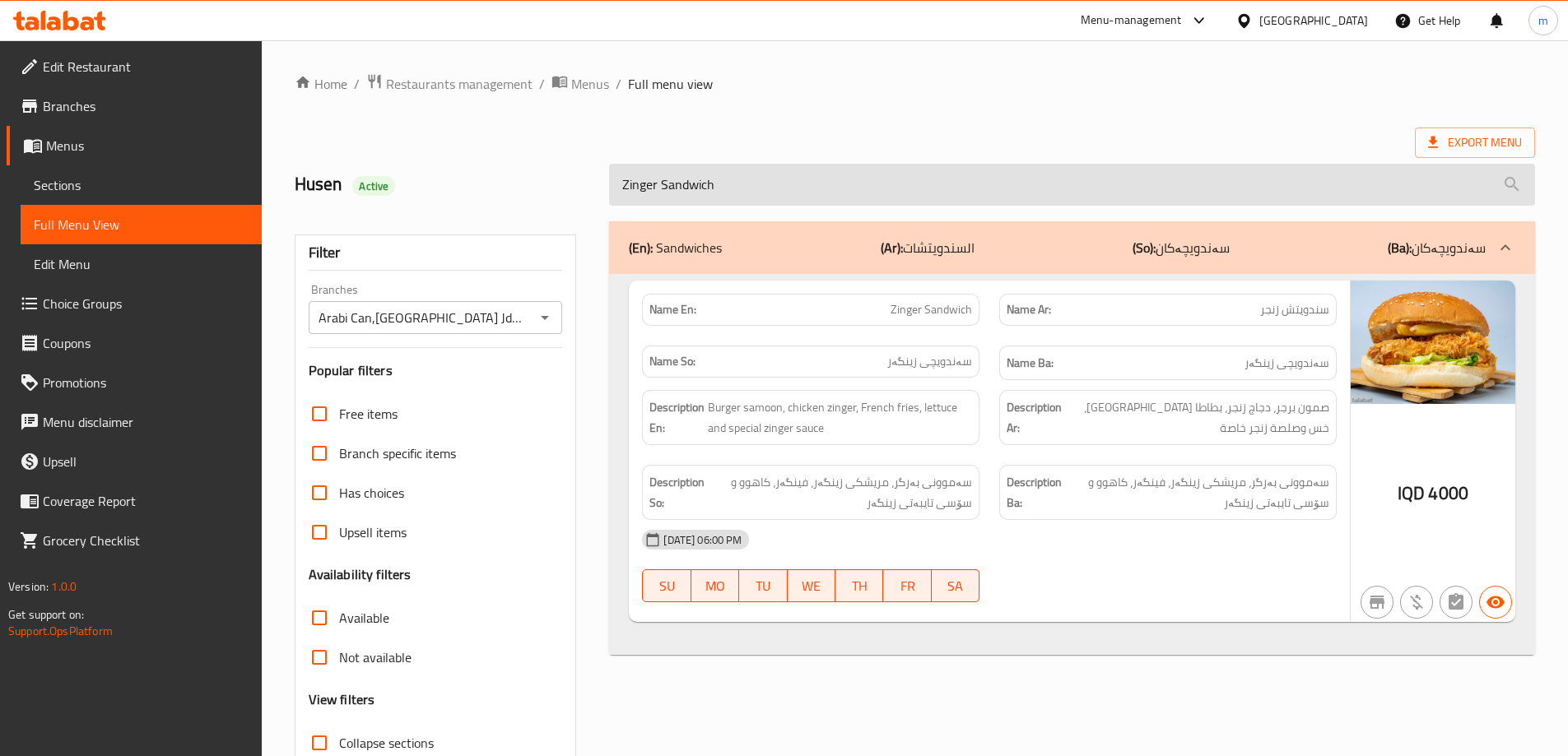
click at [715, 168] on input "Zinger Sandwich" at bounding box center [1072, 185] width 926 height 42
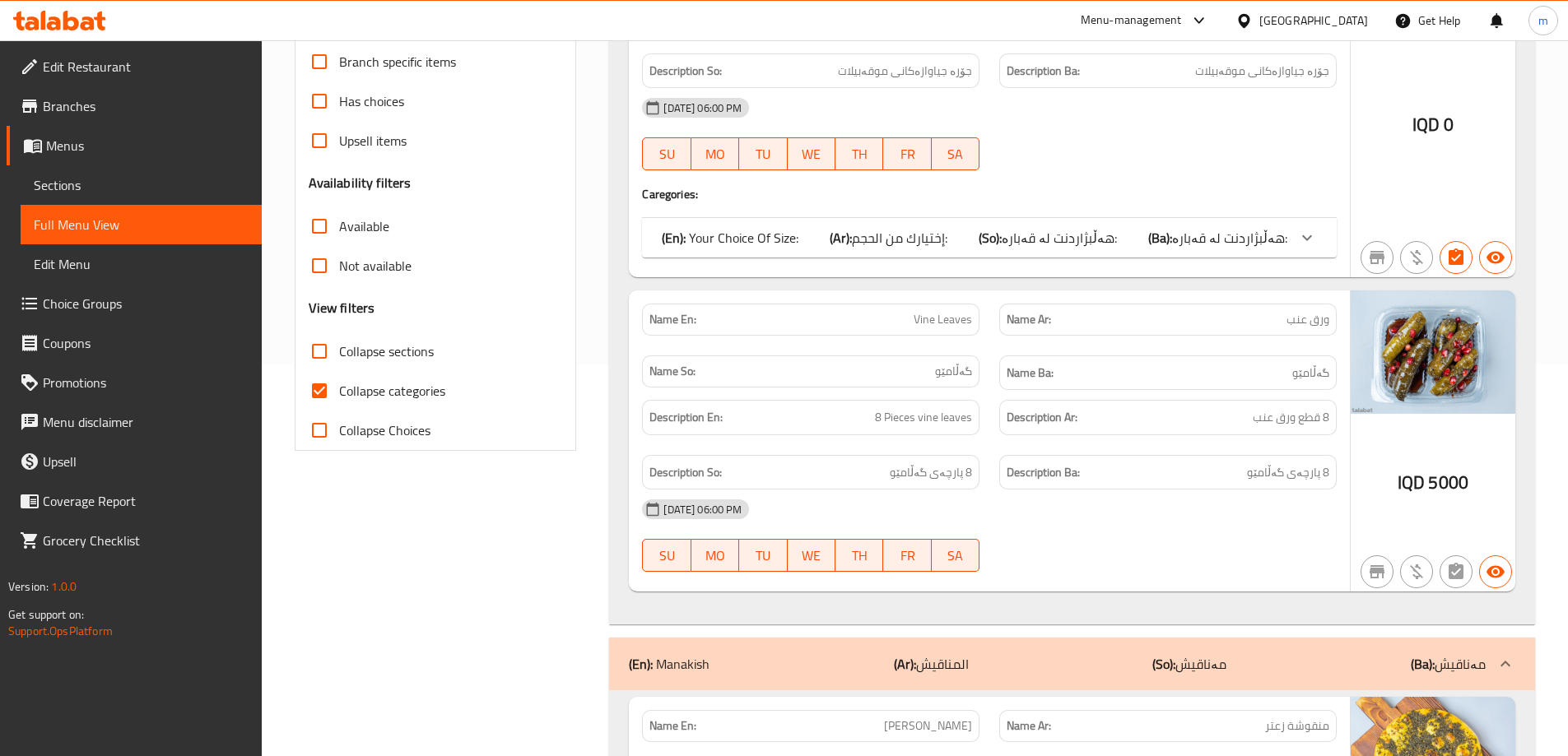
scroll to position [412, 0]
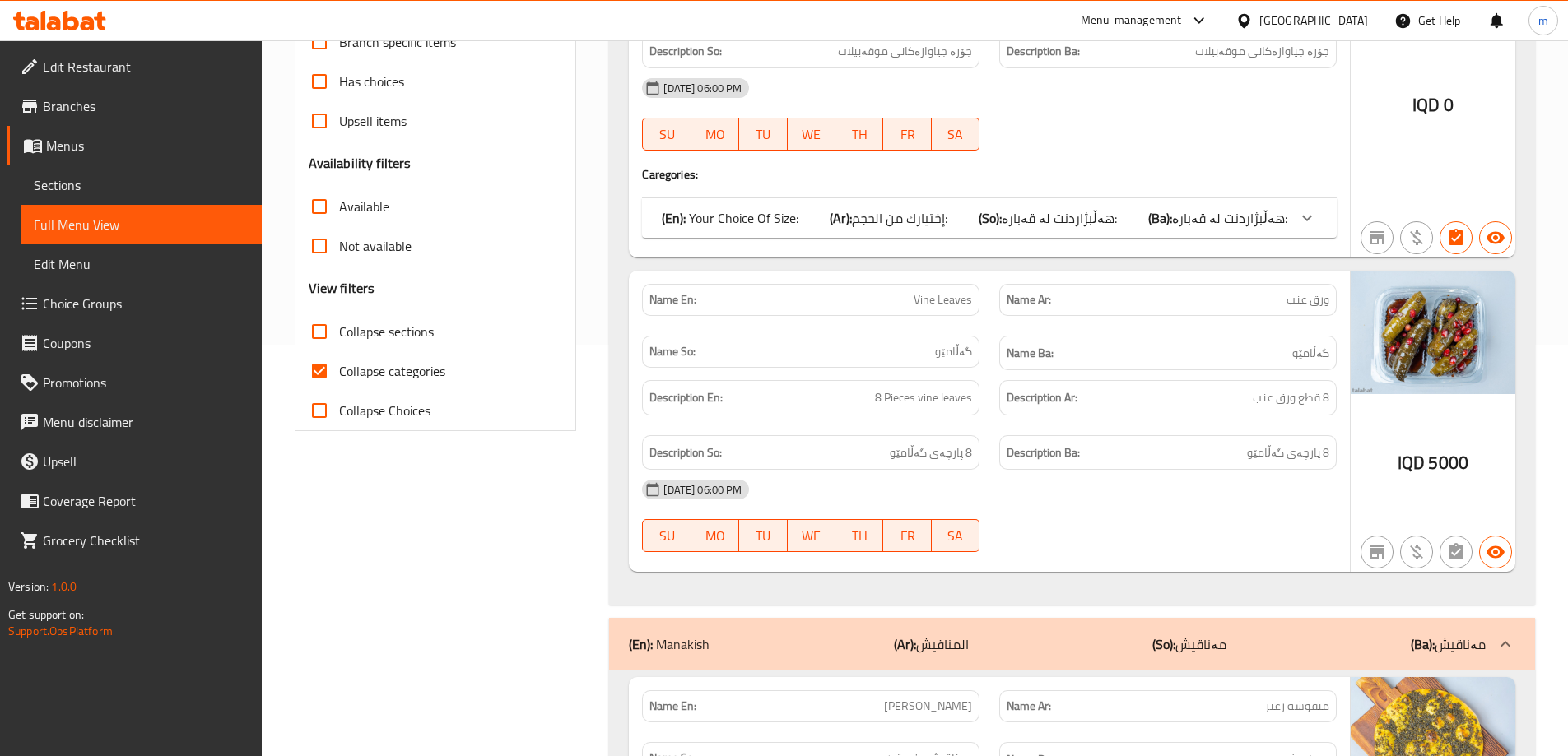
click at [382, 340] on span "Collapse sections" at bounding box center [387, 331] width 95 height 20
click at [339, 340] on input "Collapse sections" at bounding box center [319, 331] width 40 height 40
checkbox input "true"
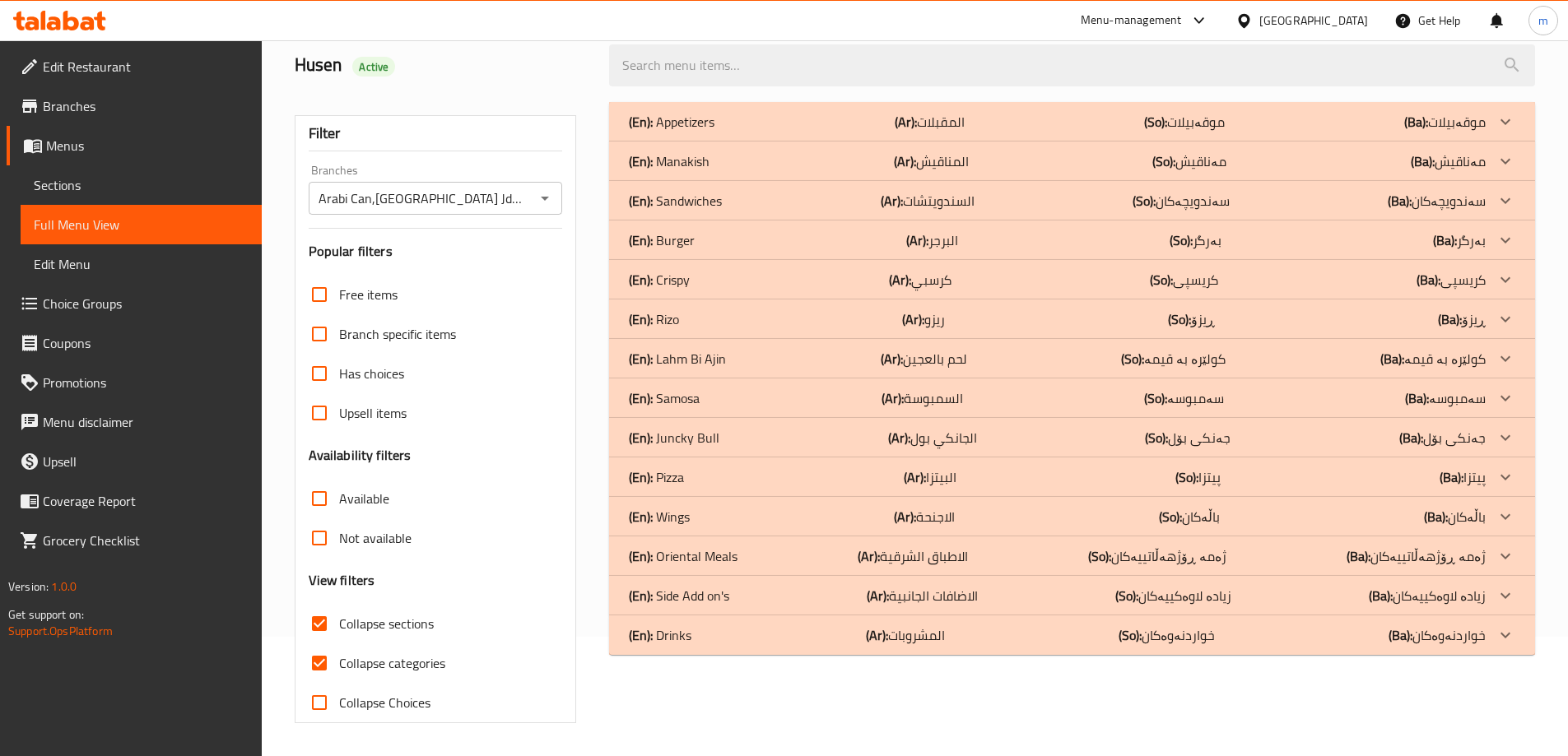
click at [389, 653] on span "Collapse categories" at bounding box center [392, 663] width 106 height 20
click at [339, 644] on input "Collapse categories" at bounding box center [319, 664] width 40 height 40
checkbox input "false"
click at [742, 132] on div "(En): Crispy (Ar): كرسبي (So): کریسپی (Ba): کریسپی" at bounding box center [1057, 122] width 857 height 20
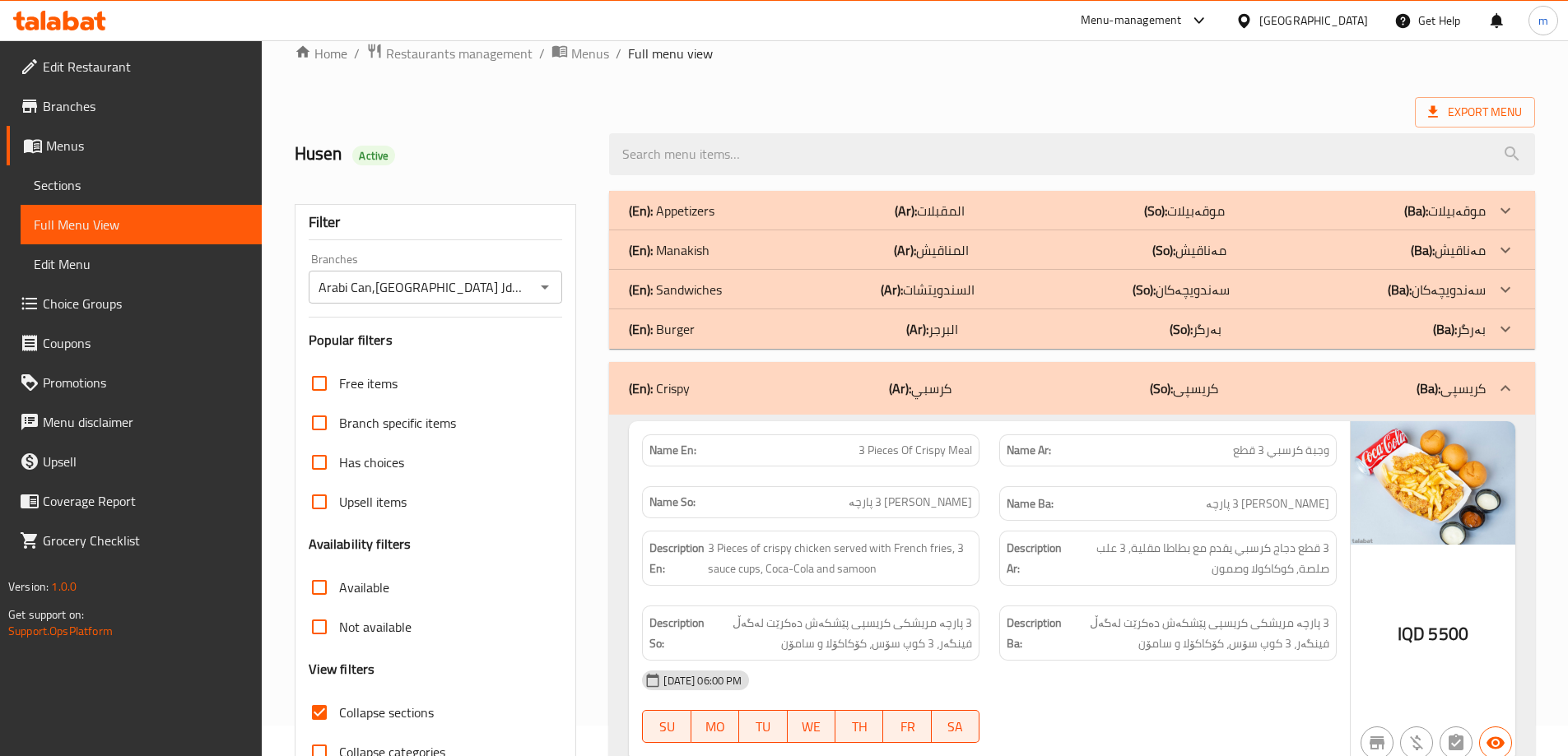
scroll to position [0, 0]
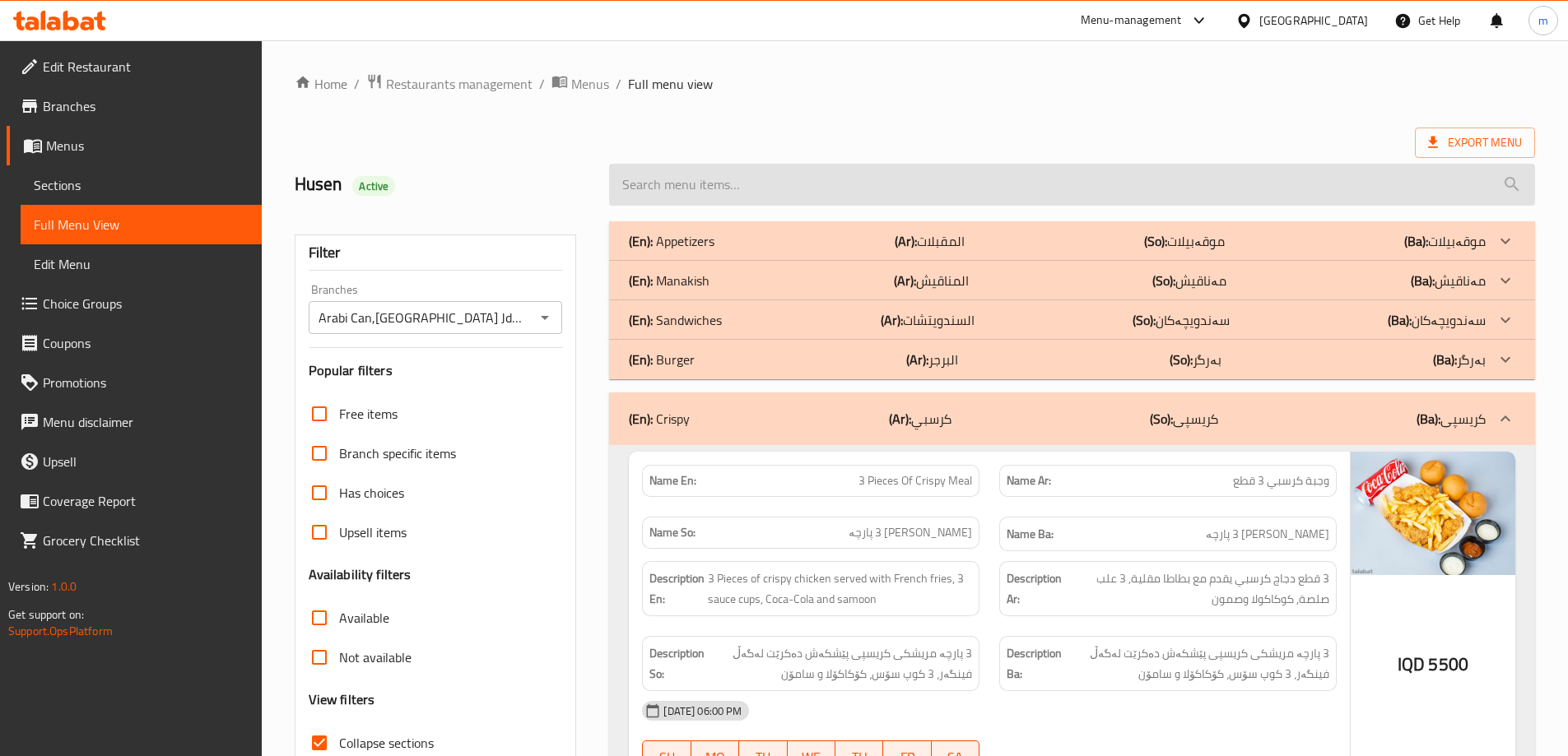
click at [677, 178] on input "search" at bounding box center [1072, 185] width 926 height 42
paste input "zinger sandwich"
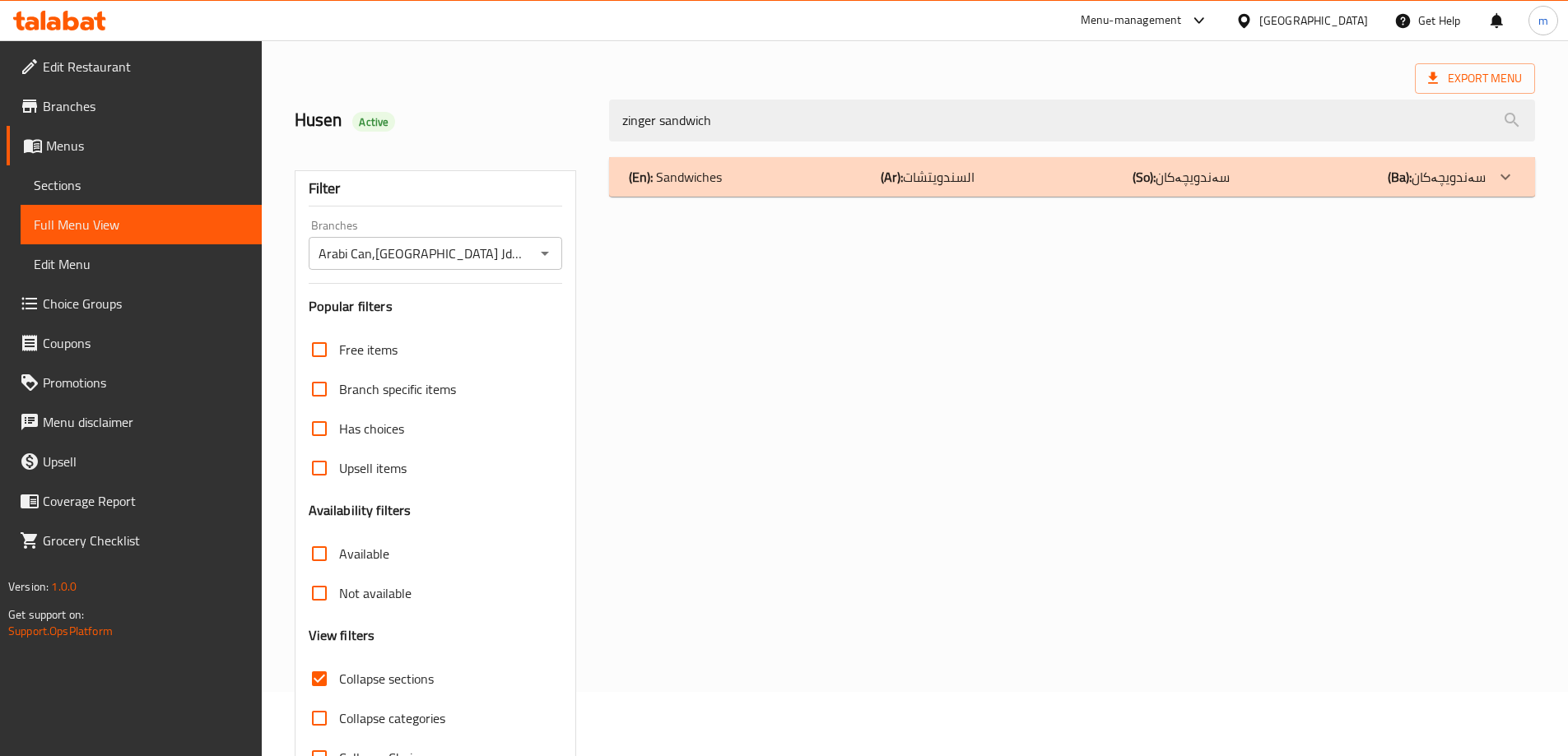
scroll to position [119, 0]
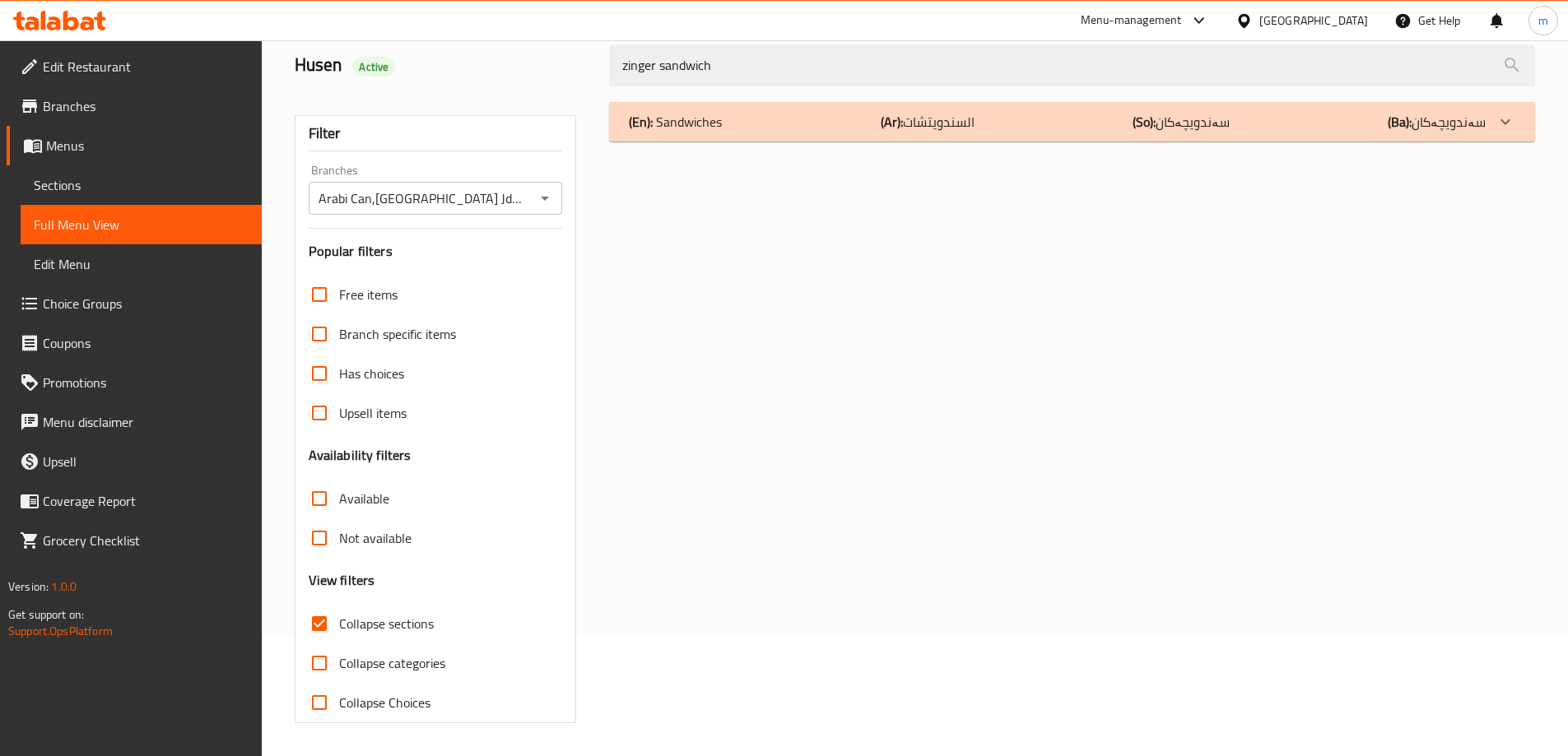
type input "zinger sandwich"
click at [797, 124] on div "(En): Sandwiches (Ar): السندويتشات (So): سەندویچەکان (Ba): سەندویچەکان" at bounding box center [1057, 122] width 857 height 20
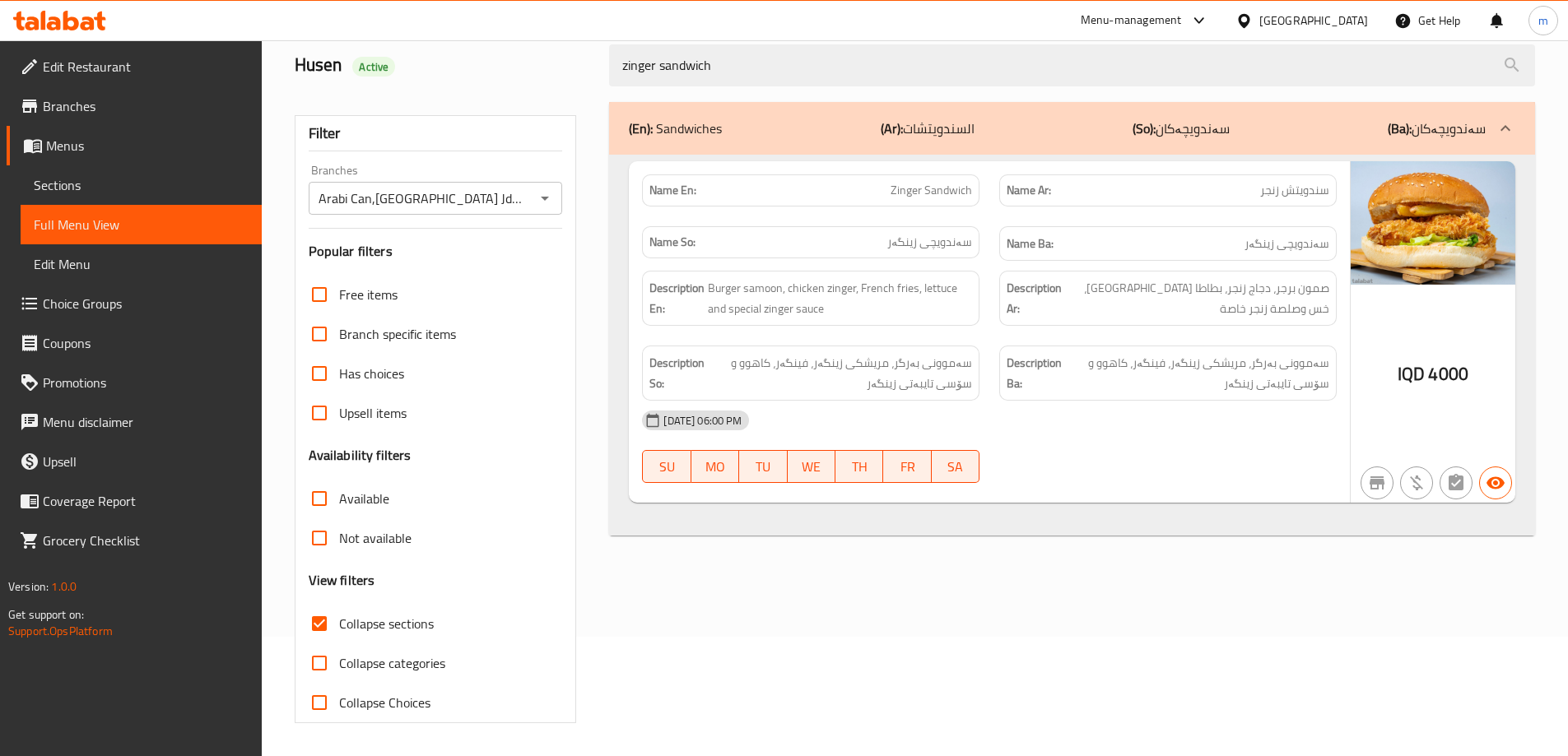
click at [1253, 407] on div "10-08-2025 06:00 PM" at bounding box center [989, 420] width 715 height 40
click at [72, 179] on span "Sections" at bounding box center [141, 185] width 215 height 20
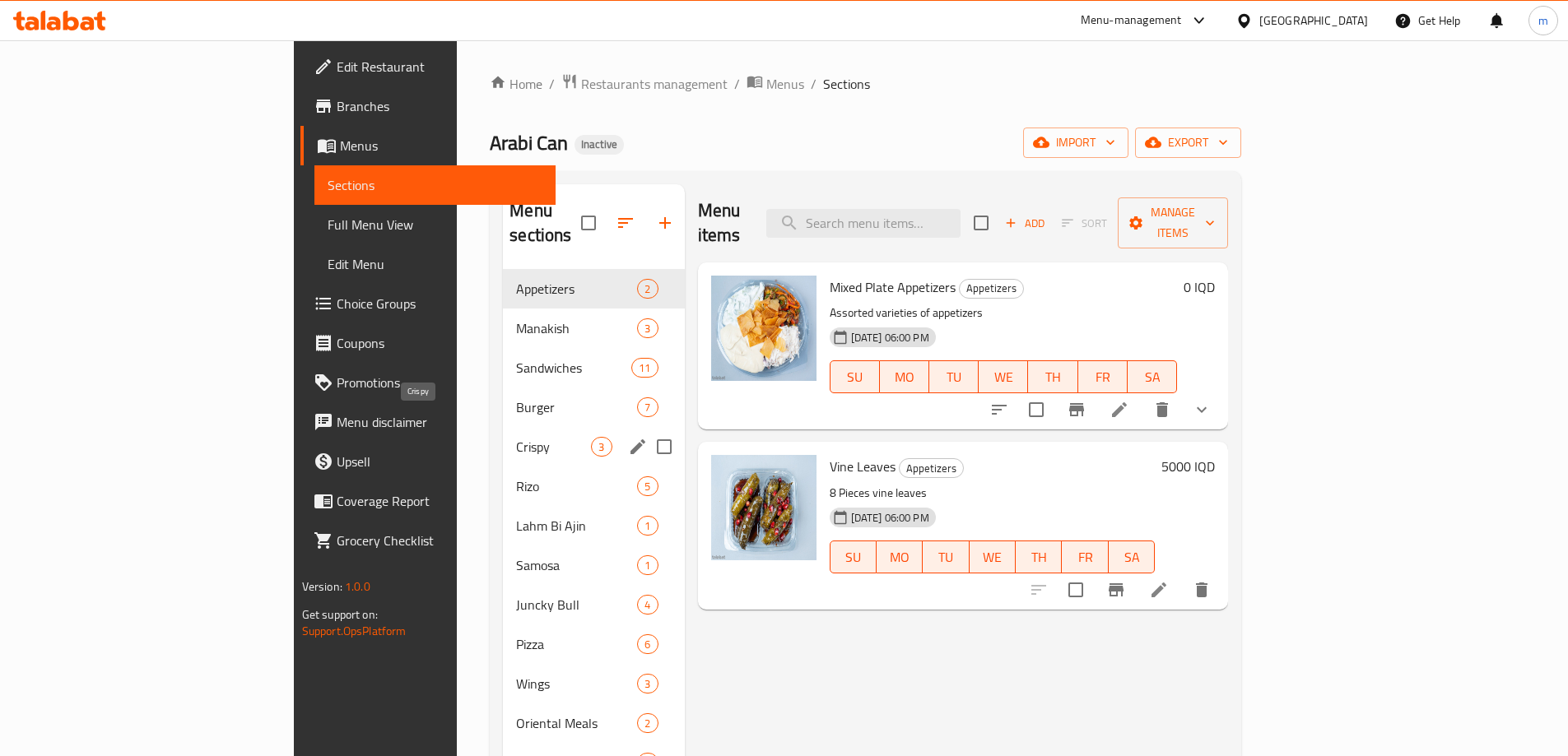
click at [516, 437] on span "Crispy" at bounding box center [553, 446] width 75 height 20
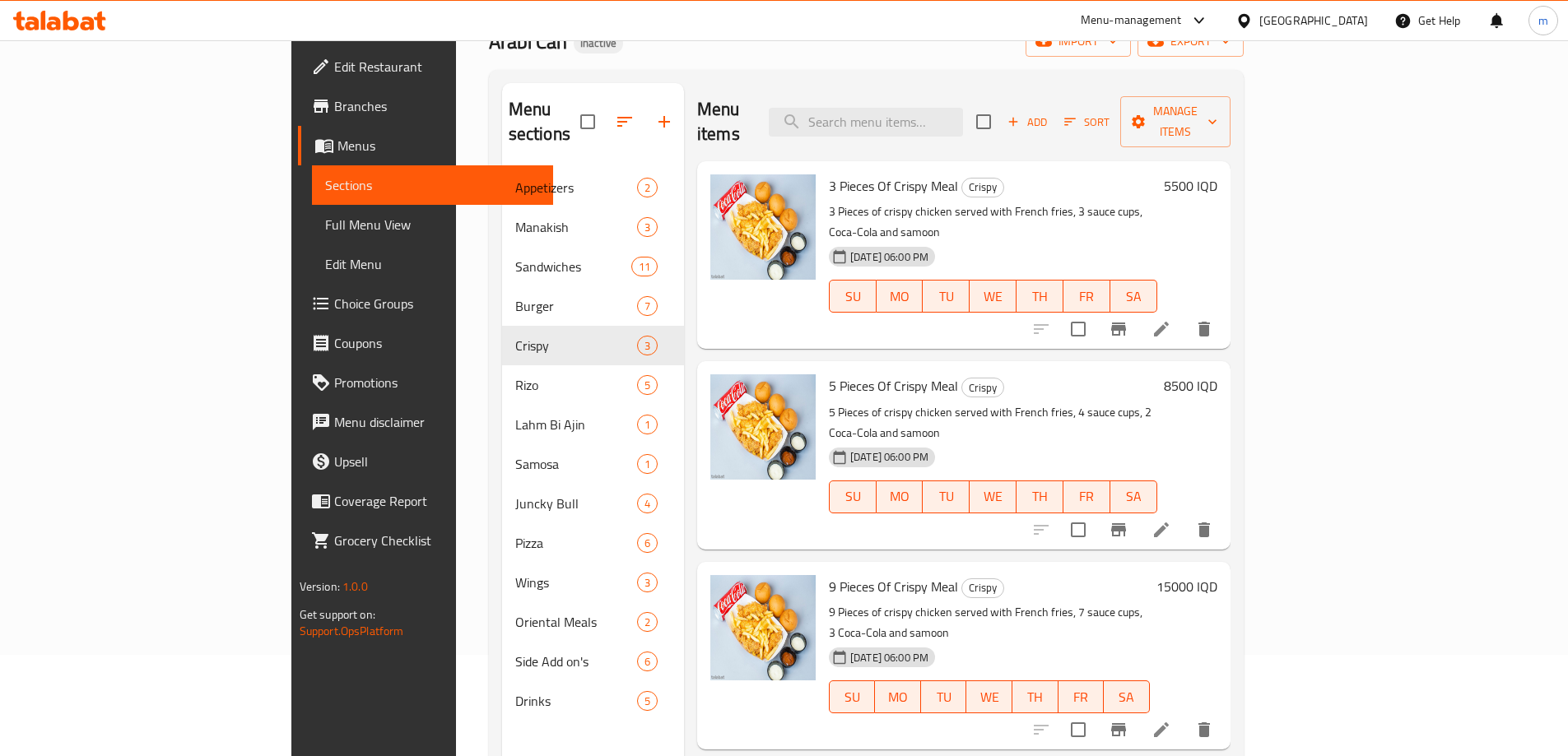
scroll to position [137, 0]
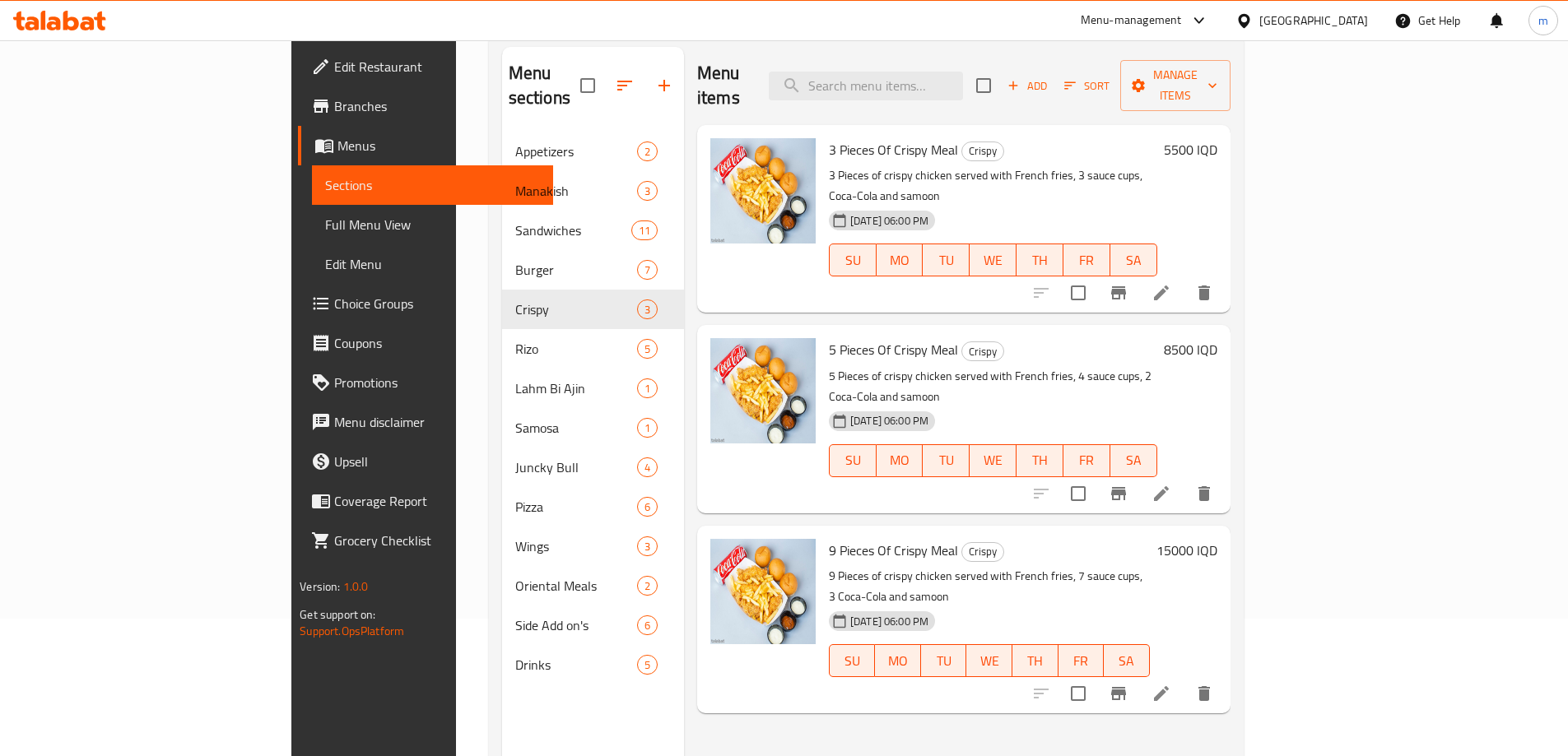
click at [326, 220] on span "Full Menu View" at bounding box center [433, 224] width 215 height 20
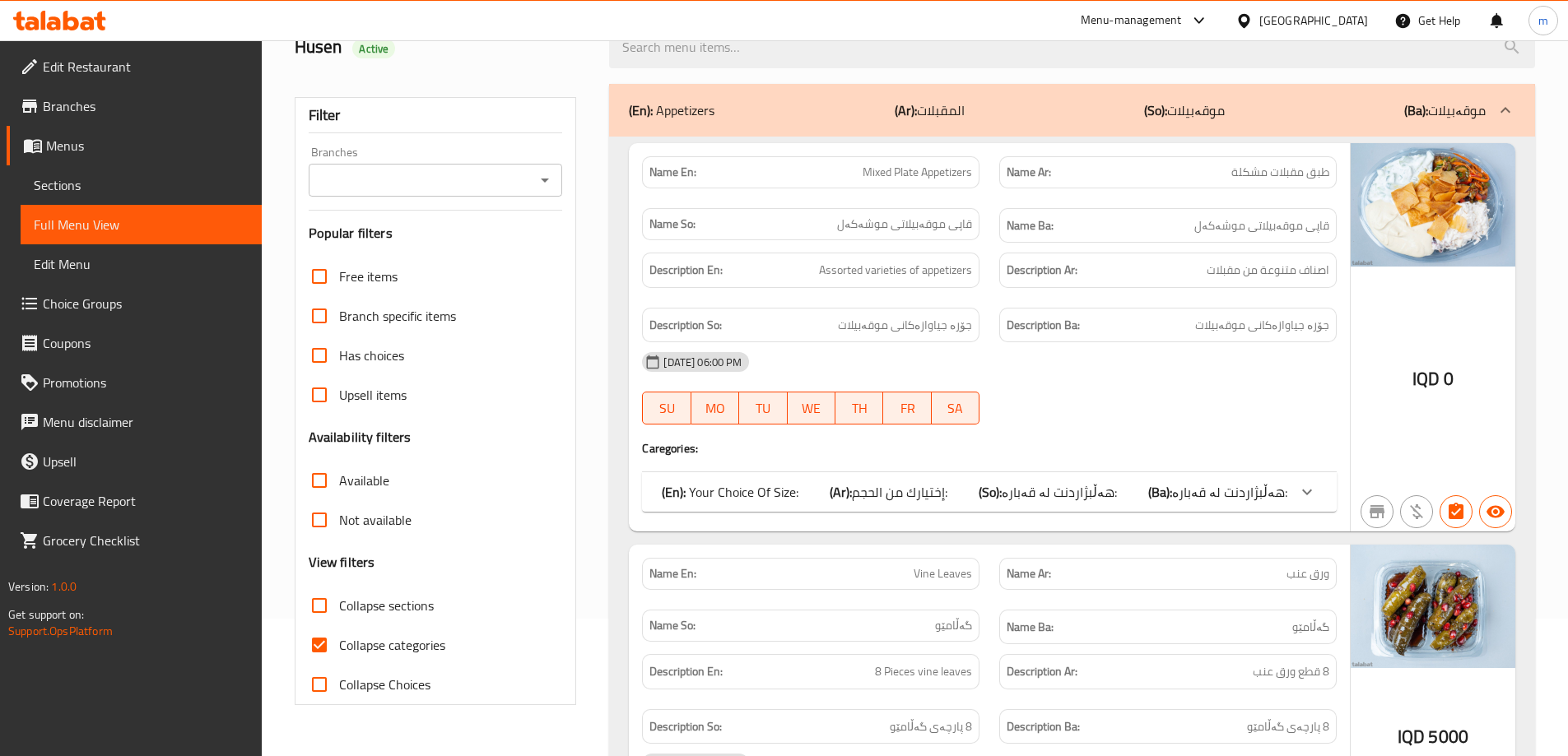
click at [541, 173] on icon "Open" at bounding box center [545, 180] width 20 height 20
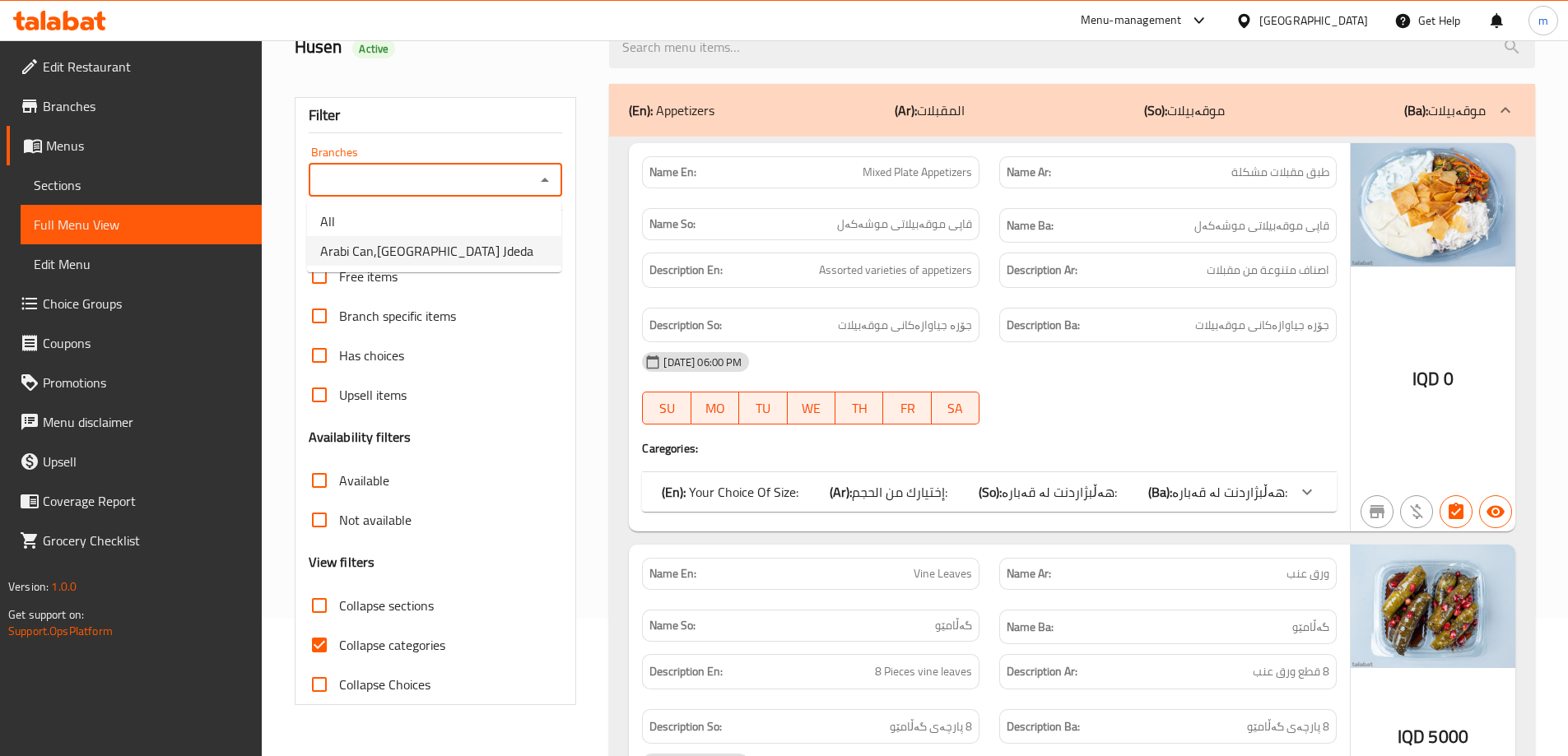
click at [465, 250] on li "Arabi Can,Baghdad Jdeda" at bounding box center [434, 251] width 255 height 29
type input "Arabi Can,Baghdad Jdeda"
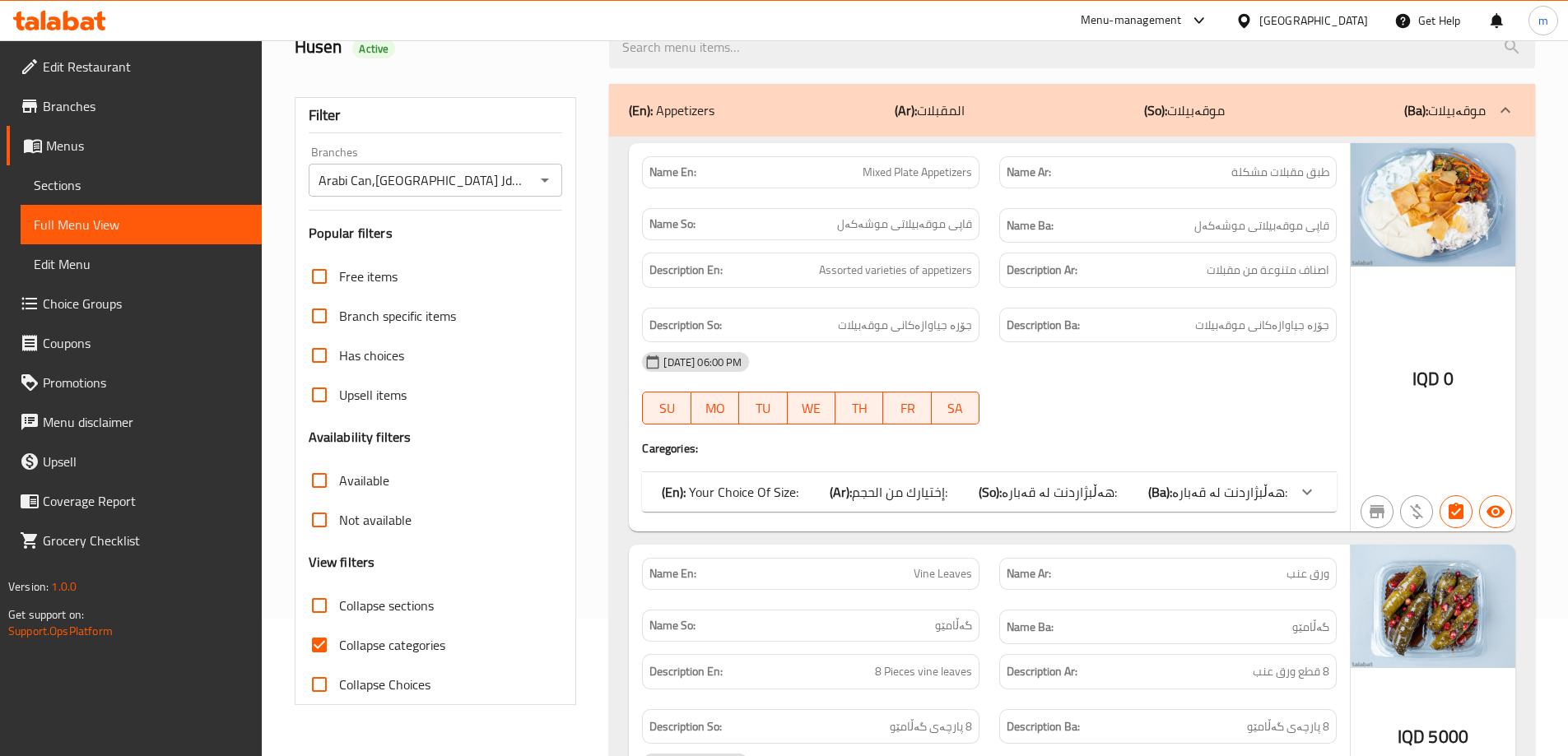
drag, startPoint x: 427, startPoint y: 641, endPoint x: 640, endPoint y: 391, distance: 328.4
click at [427, 639] on span "Collapse categories" at bounding box center [392, 645] width 106 height 20
click at [339, 639] on input "Collapse categories" at bounding box center [319, 646] width 40 height 40
checkbox input "false"
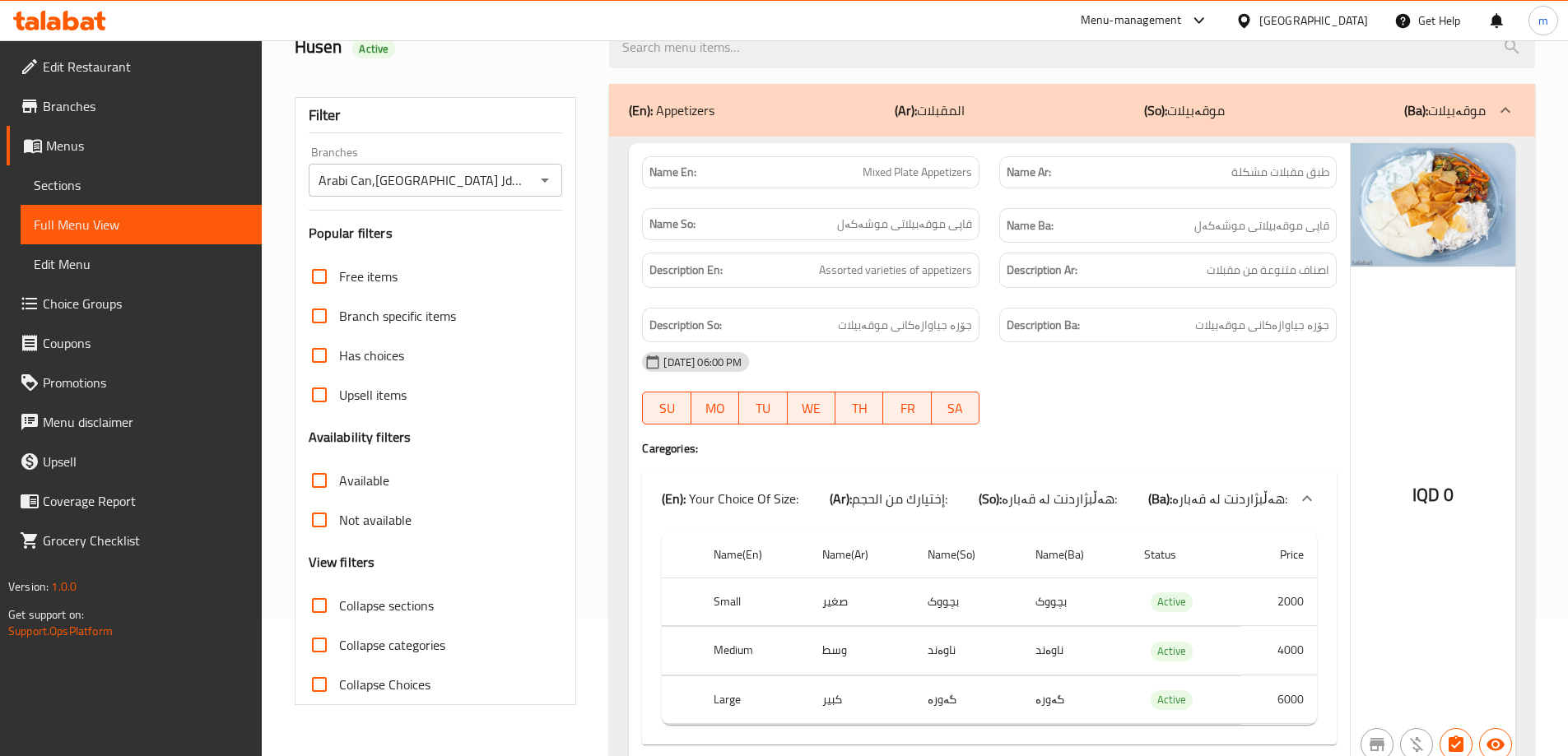
scroll to position [412, 0]
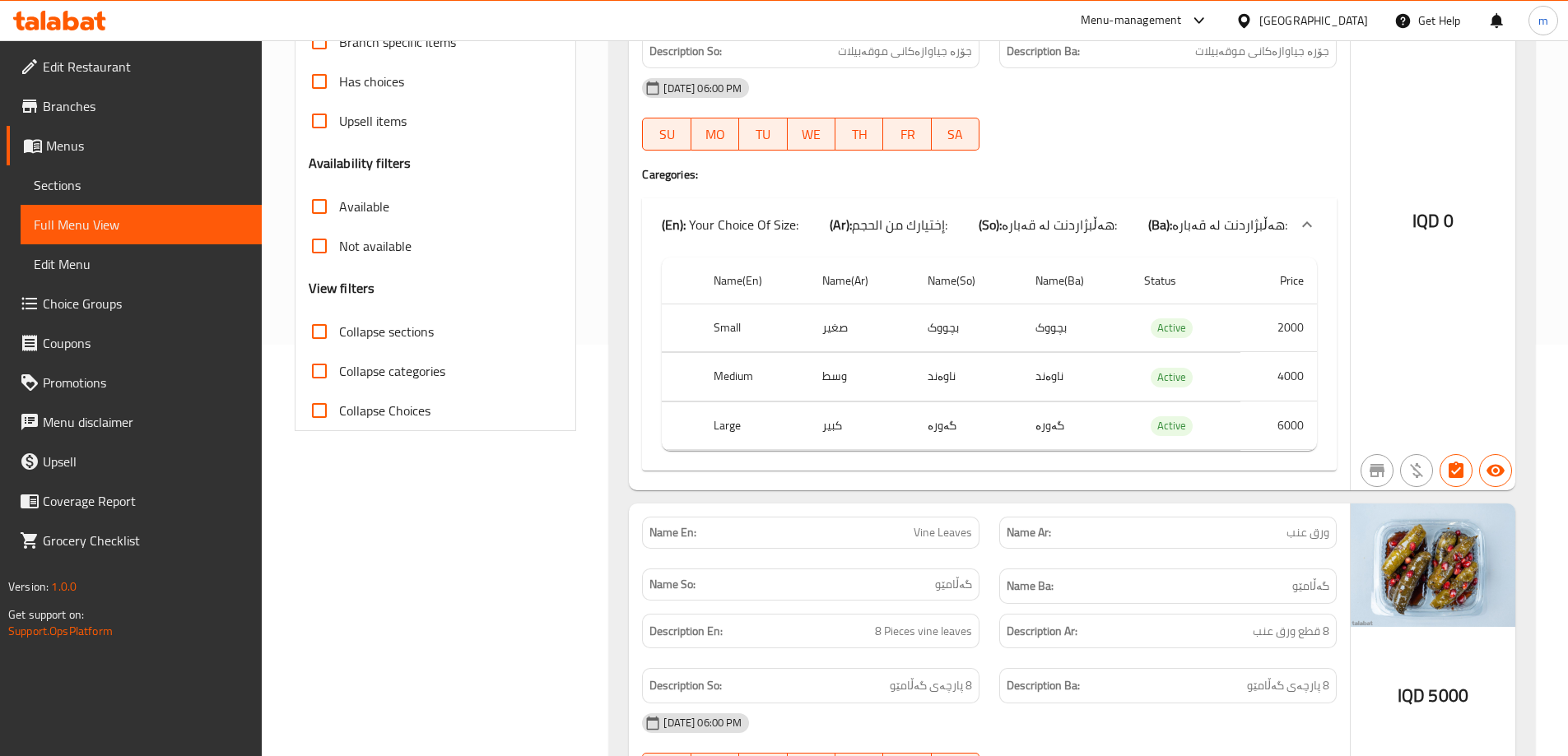
click at [404, 343] on label "Collapse sections" at bounding box center [366, 331] width 134 height 40
click at [339, 343] on input "Collapse sections" at bounding box center [319, 331] width 40 height 40
checkbox input "true"
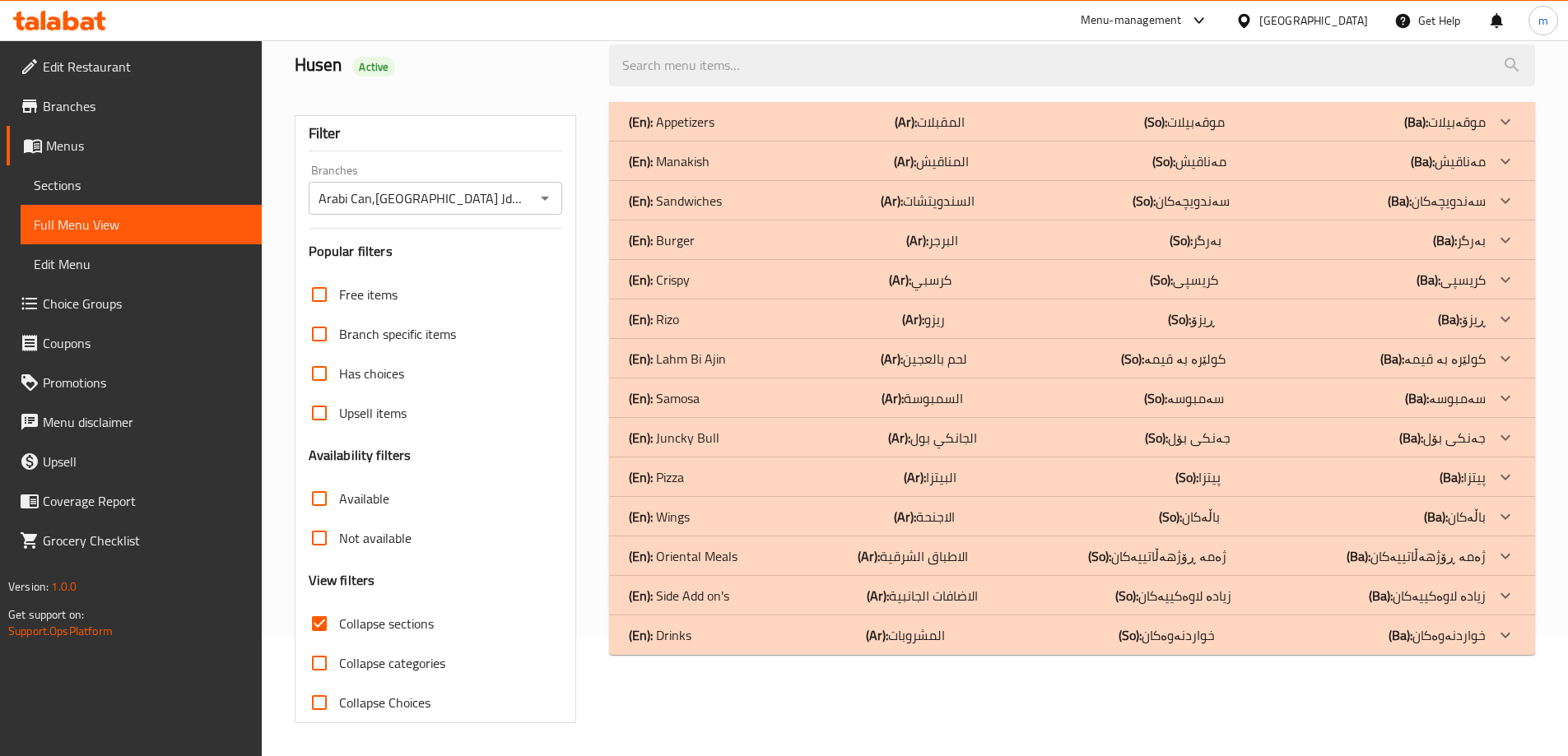
scroll to position [119, 0]
click at [723, 132] on div "(En): Crispy (Ar): كرسبي (So): کریسپی (Ba): کریسپی" at bounding box center [1057, 122] width 857 height 20
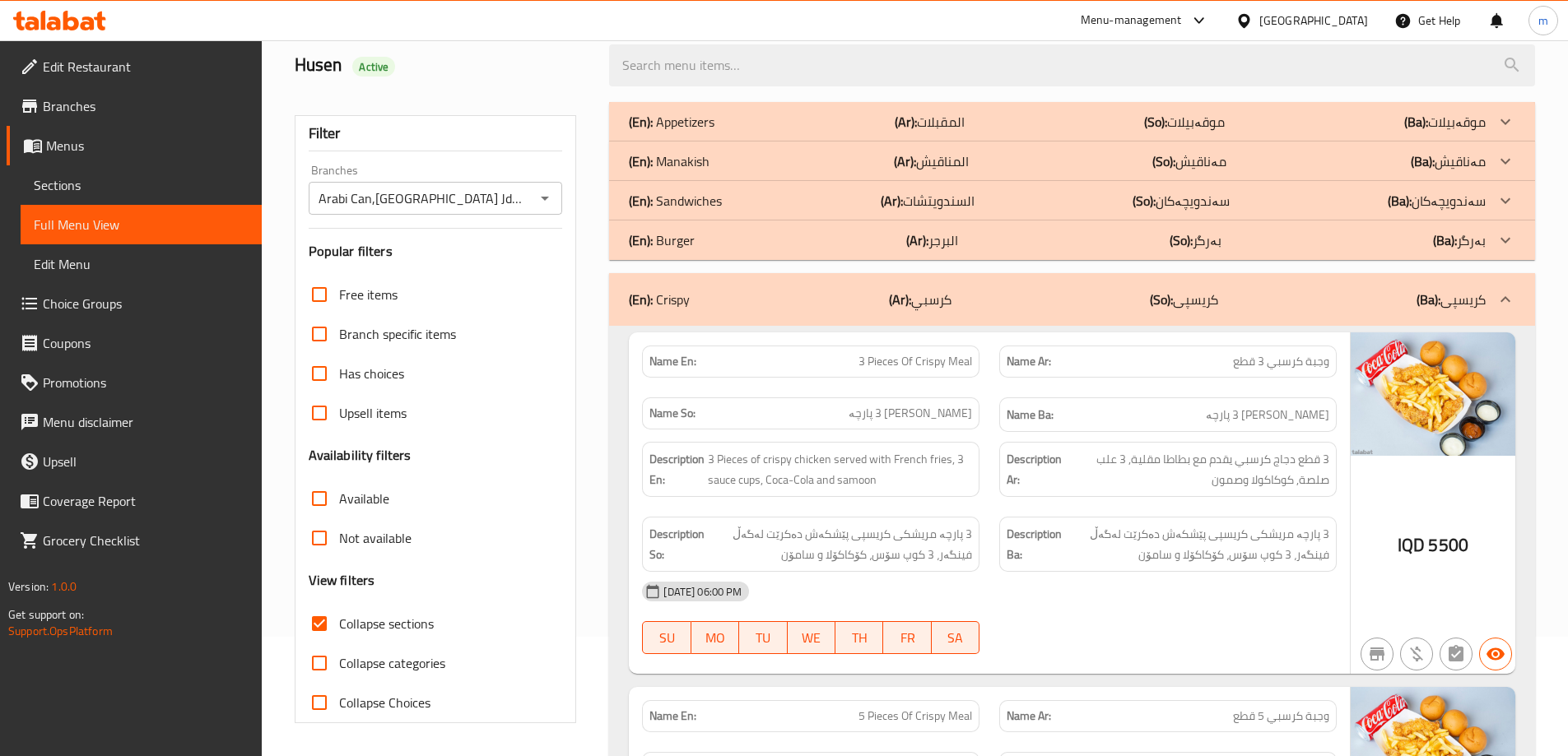
scroll to position [256, 0]
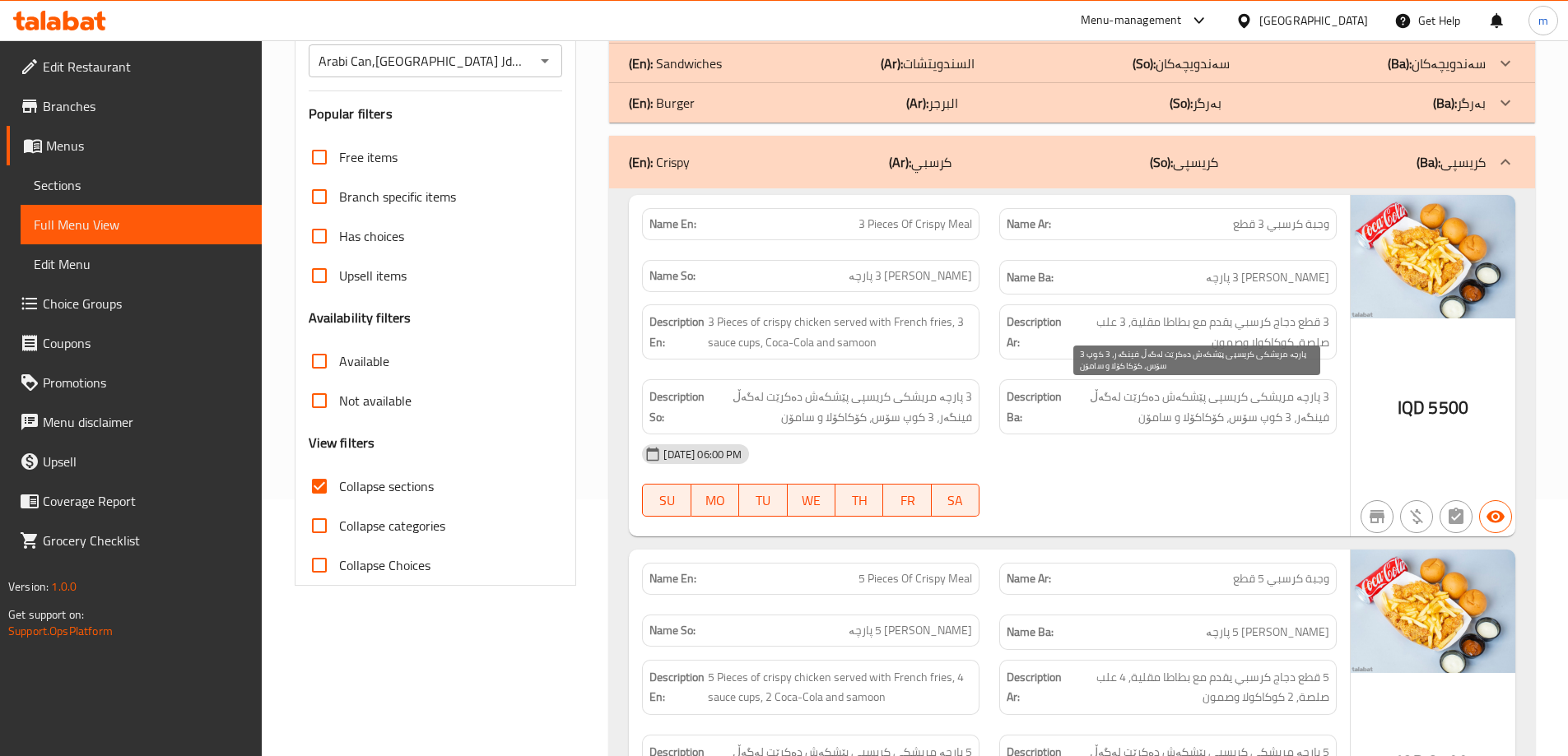
click at [1241, 413] on span "3 پارچە مریشکی کریسپی پێشکەش دەکرێت لەگەڵ فینگەر، 3 کوپ سۆس، کۆکاکۆلا و سامۆن" at bounding box center [1198, 406] width 264 height 41
copy div "3 پارچە مریشکی کریسپی پێشکەش دەکرێت لەگەڵ فینگەر، 3 کوپ سۆس، کۆکاکۆلا و سامۆن"
click at [1260, 306] on div "Description Ar: 3 قطع دجاج كرسبي يقدم مع بطاطا مقلية, 3 علب صلصة, كوكاكولا وصمون" at bounding box center [1167, 332] width 338 height 55
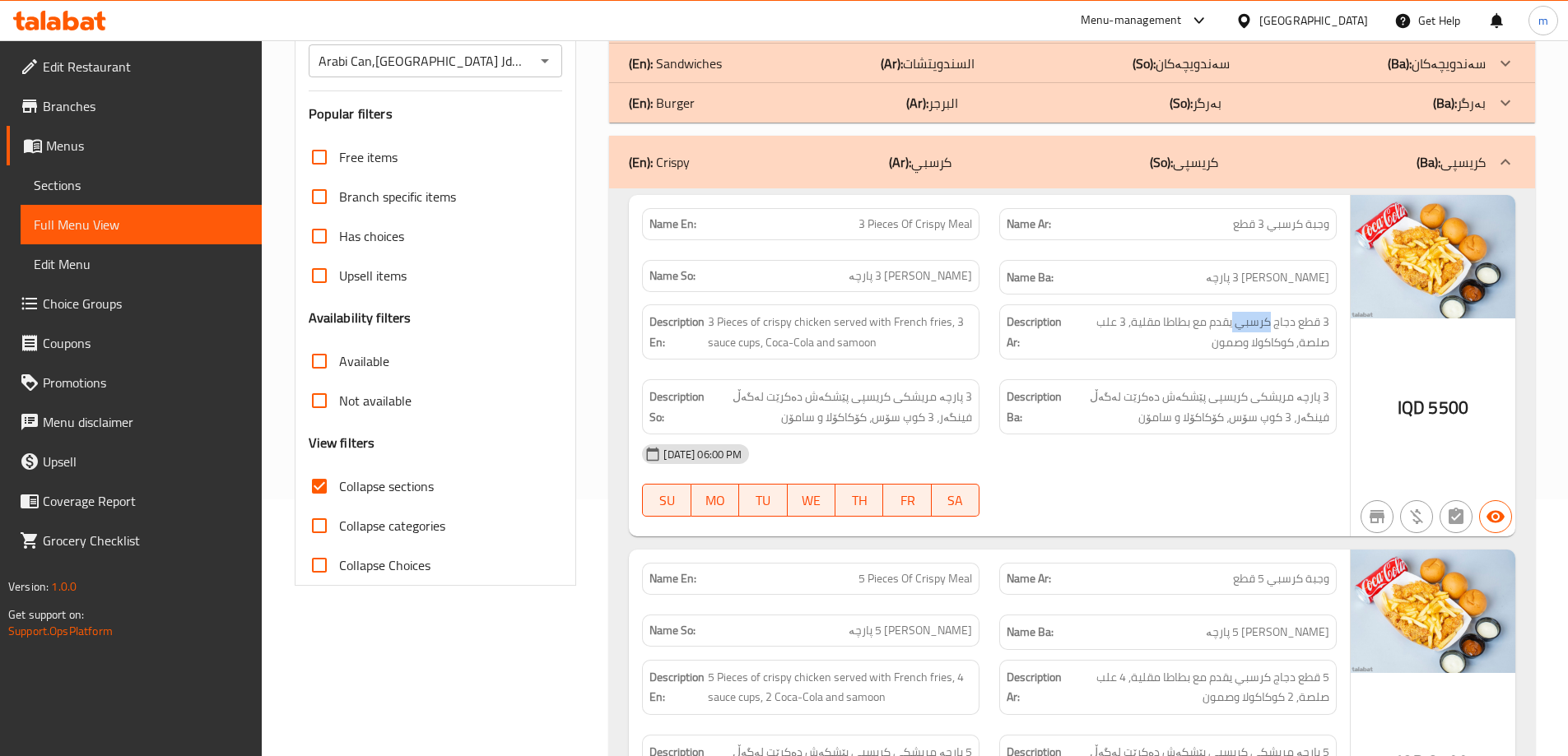
click at [1260, 306] on div "Description Ar: 3 قطع دجاج كرسبي يقدم مع بطاطا مقلية, 3 علب صلصة, كوكاكولا وصمون" at bounding box center [1167, 332] width 338 height 55
click at [1260, 309] on div "Description Ar: 3 قطع دجاج كرسبي يقدم مع بطاطا مقلية, 3 علب صلصة, كوكاكولا وصمون" at bounding box center [1167, 332] width 338 height 55
click at [975, 313] on div "Description En: 3 Pieces of crispy chicken served with French fries, 3 sauce cu…" at bounding box center [811, 332] width 338 height 55
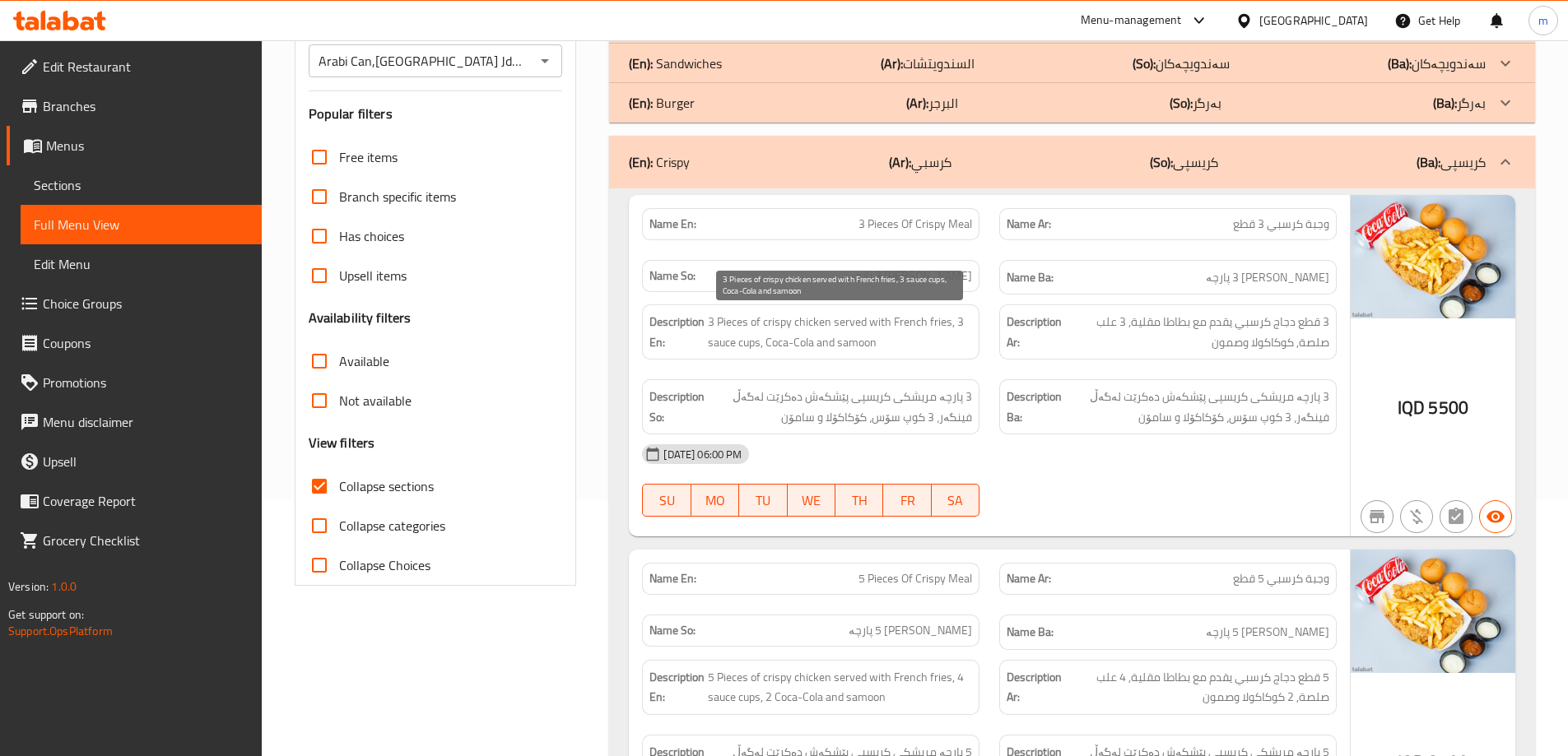
click at [909, 316] on span "3 Pieces of crispy chicken served with French fries, 3 sauce cups, Coca-Cola an…" at bounding box center [840, 331] width 264 height 41
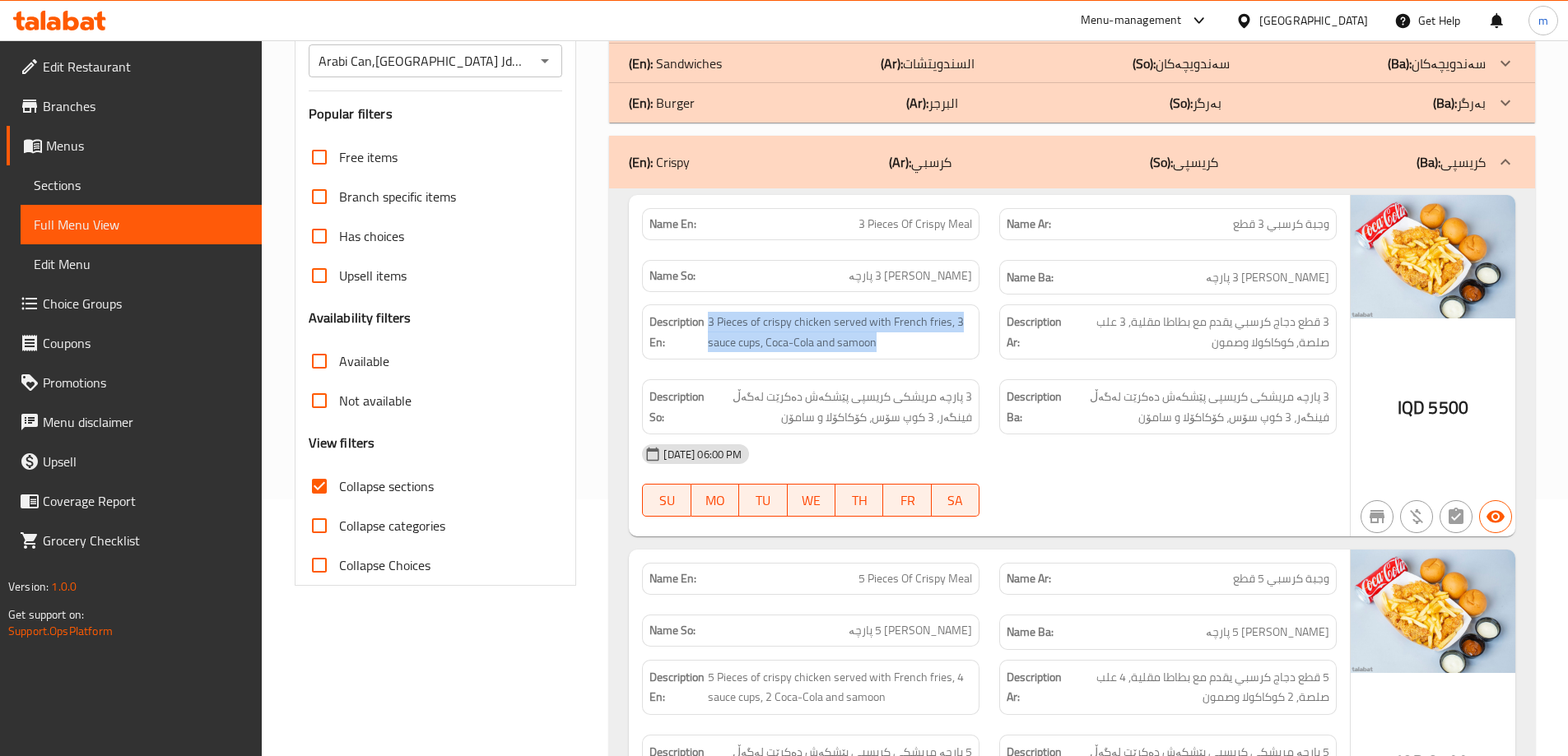
copy span "3 Pieces of crispy chicken served with French fries, 3 sauce cups, Coca-Cola an…"
click at [1303, 287] on span "ژەمی کریسپی 3 پارچە" at bounding box center [1268, 278] width 123 height 21
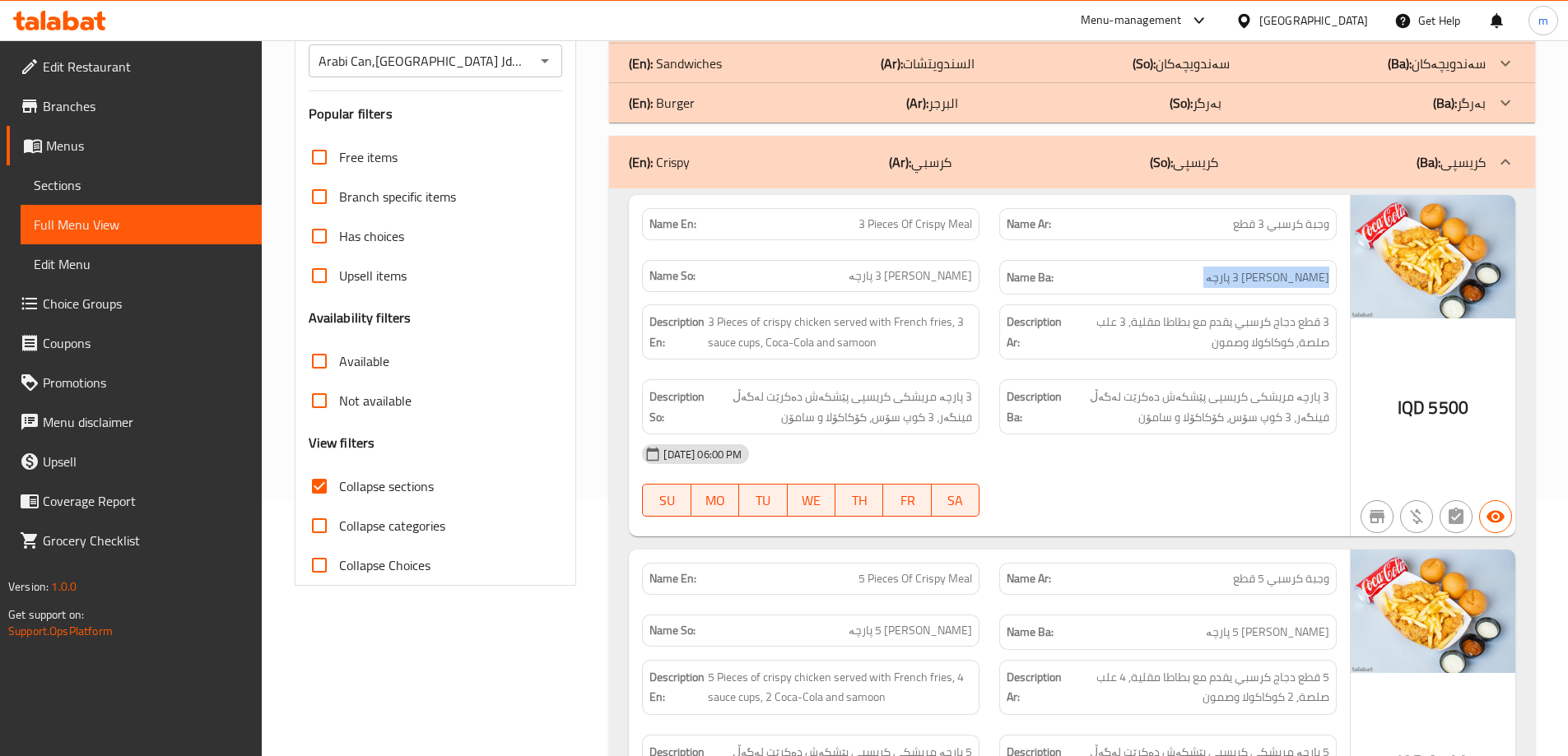
click at [1303, 287] on span "ژەمی کریسپی 3 پارچە" at bounding box center [1268, 278] width 123 height 21
copy span "ژەمی کریسپی 3 پارچە"
click at [1293, 221] on span "وجبة كرسبي 3 قطع" at bounding box center [1281, 224] width 97 height 17
drag, startPoint x: 1293, startPoint y: 221, endPoint x: 1186, endPoint y: 233, distance: 107.7
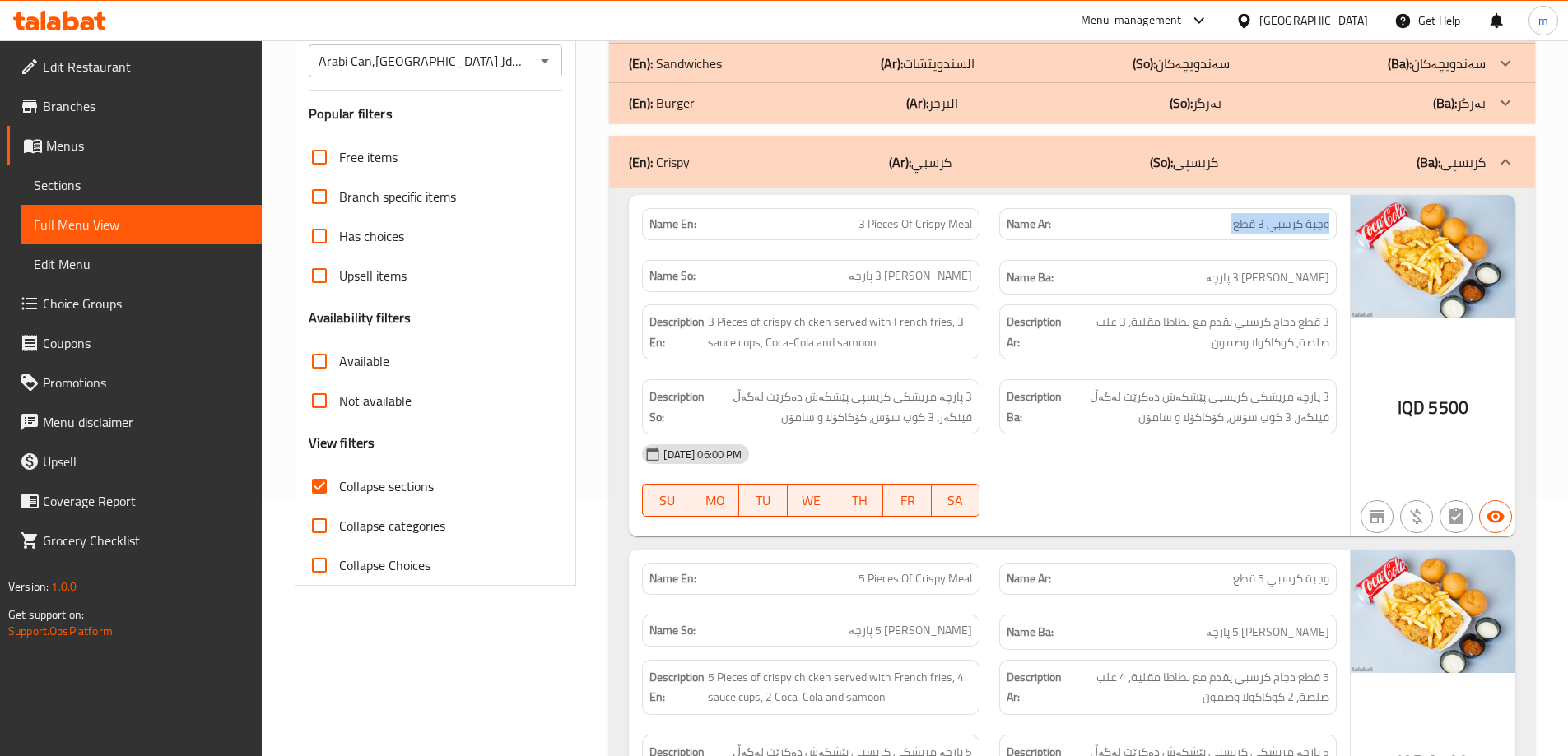
click at [1291, 221] on span "وجبة كرسبي 3 قطع" at bounding box center [1281, 224] width 97 height 17
copy span "وجبة كرسبي 3 قطع"
click at [917, 233] on span "3 Pieces Of Crispy Meal" at bounding box center [915, 224] width 114 height 17
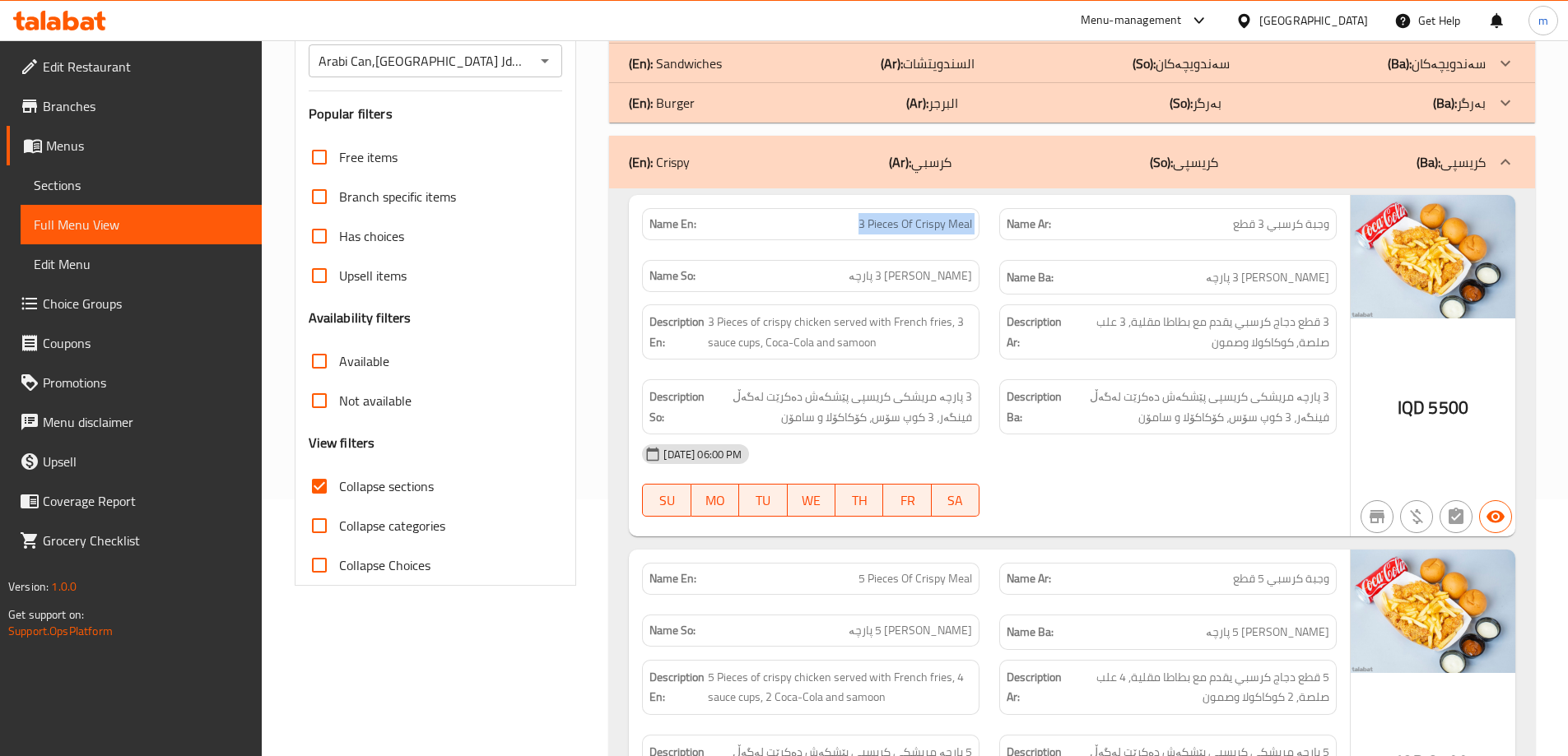
copy span "3 Pieces Of Crispy Meal"
drag, startPoint x: 1432, startPoint y: 400, endPoint x: 1471, endPoint y: 403, distance: 39.1
click at [1471, 403] on div "IQD 5500" at bounding box center [1433, 366] width 165 height 343
copy span "5500"
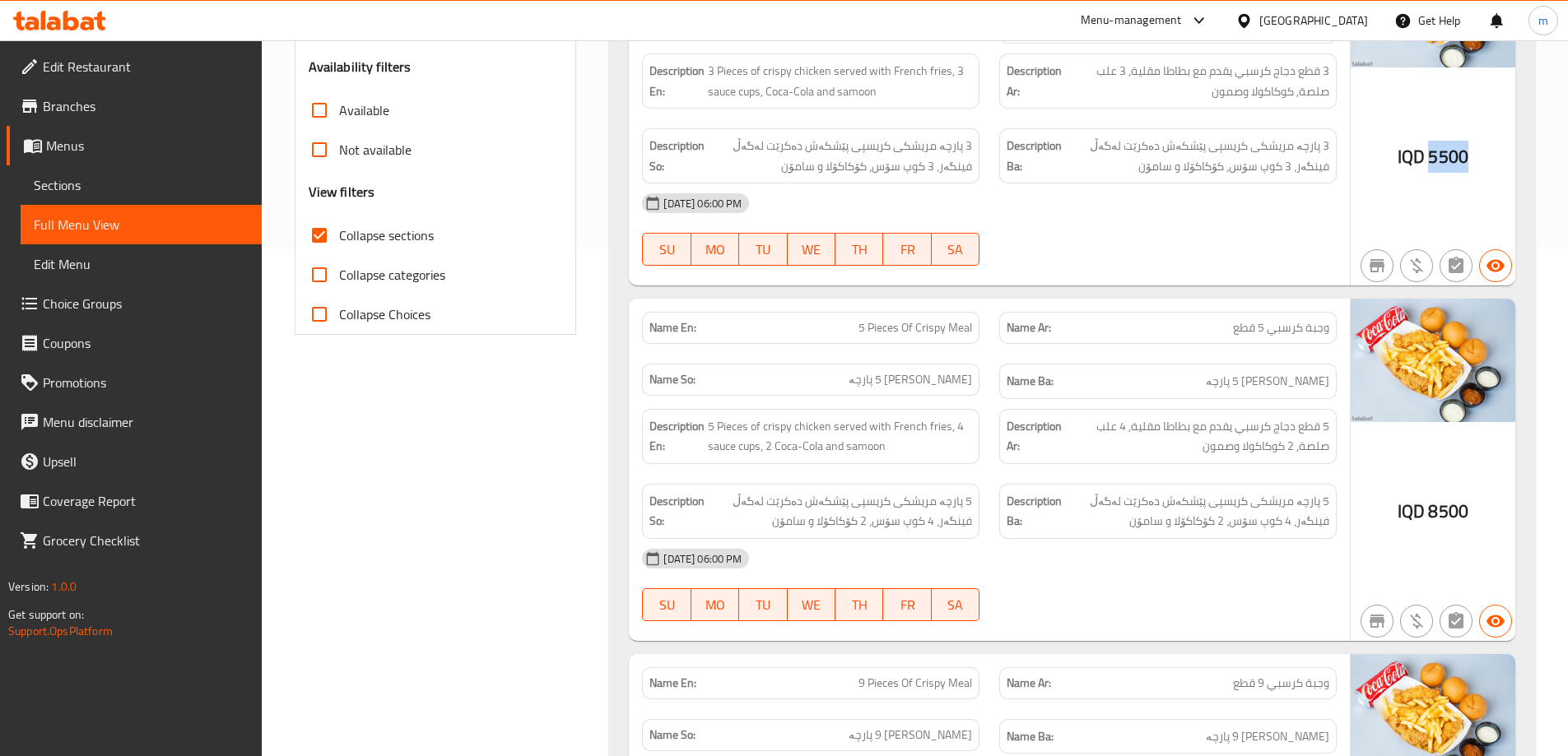
scroll to position [531, 0]
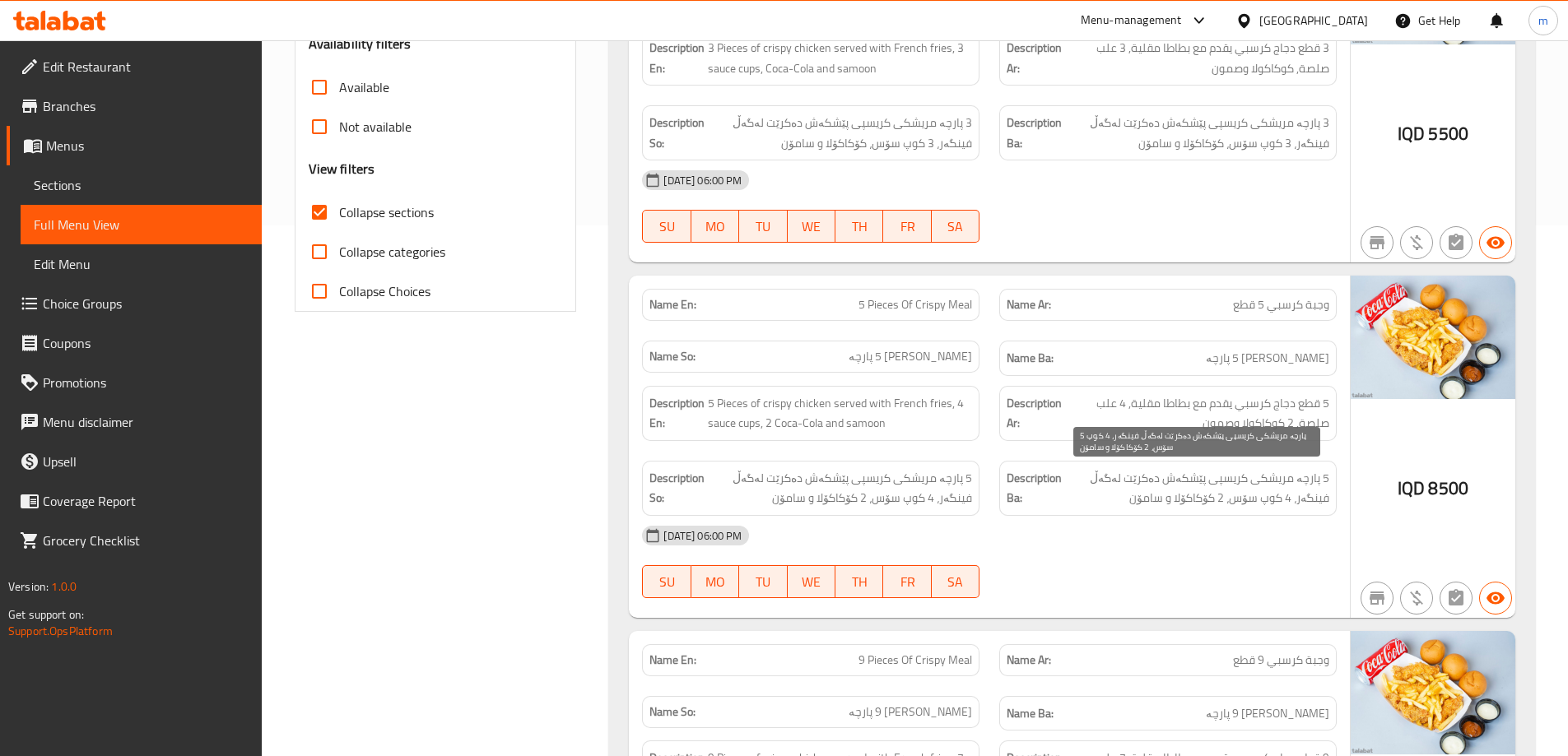
click at [1233, 486] on span "5 پارچە مریشکی کریسپی پێشکەش دەکرێت لەگەڵ فینگەر، 4 کوپ سۆس، 2 کۆکاکۆلا و سامۆن" at bounding box center [1198, 488] width 264 height 41
copy div "5 پارچە مریشکی کریسپی پێشکەش دەکرێت لەگەڵ فینگەر، 4 کوپ سۆس، 2 کۆکاکۆلا و سامۆن"
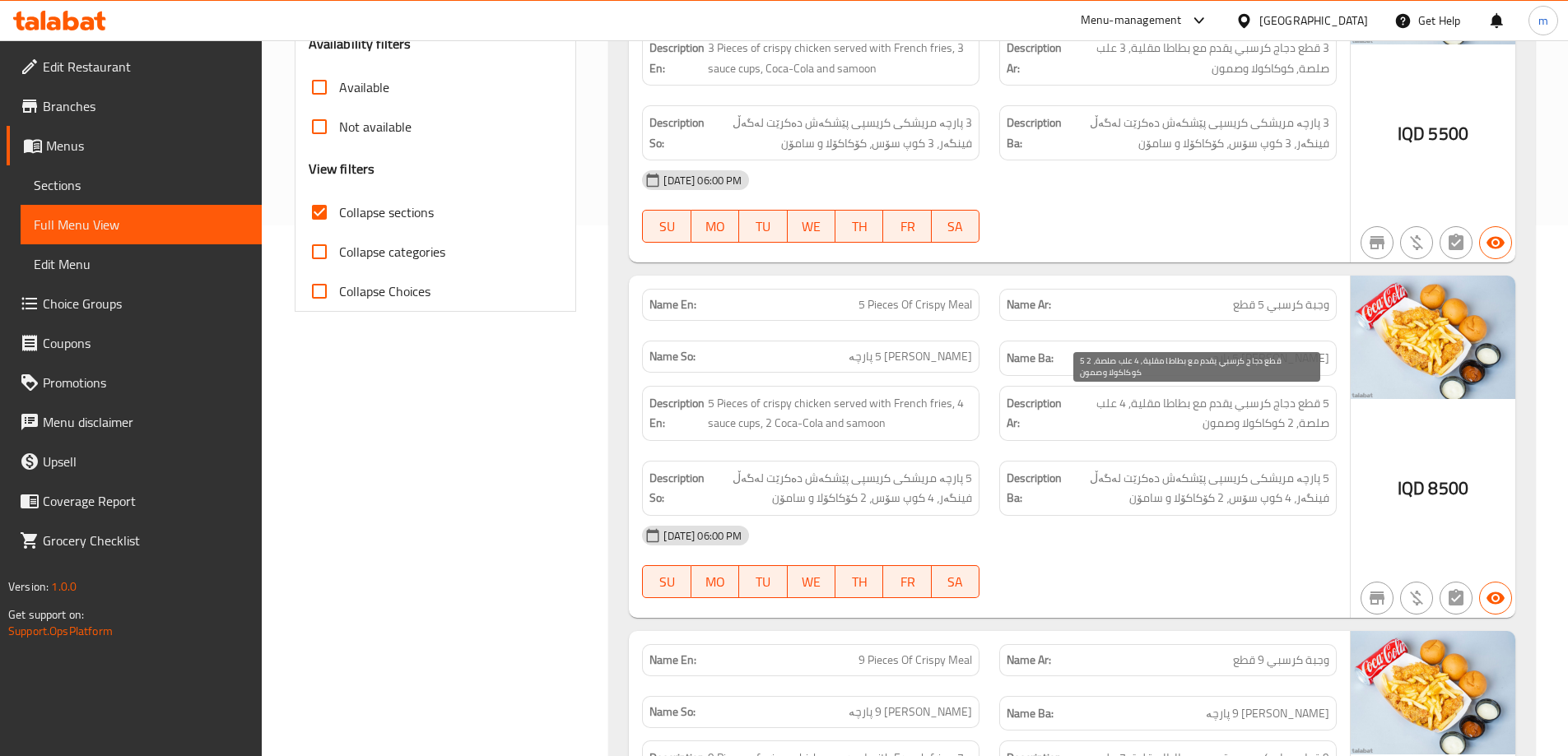
click at [1250, 423] on span "5 قطع دجاج كرسبي يقدم مع بطاطا مقلية, 4 علب صلصة, 2 كوكاكولا وصمون" at bounding box center [1198, 413] width 264 height 41
copy span "5 قطع دجاج كرسبي يقدم مع بطاطا مقلية, 4 علب صلصة, 2 كوكاكولا وصمون"
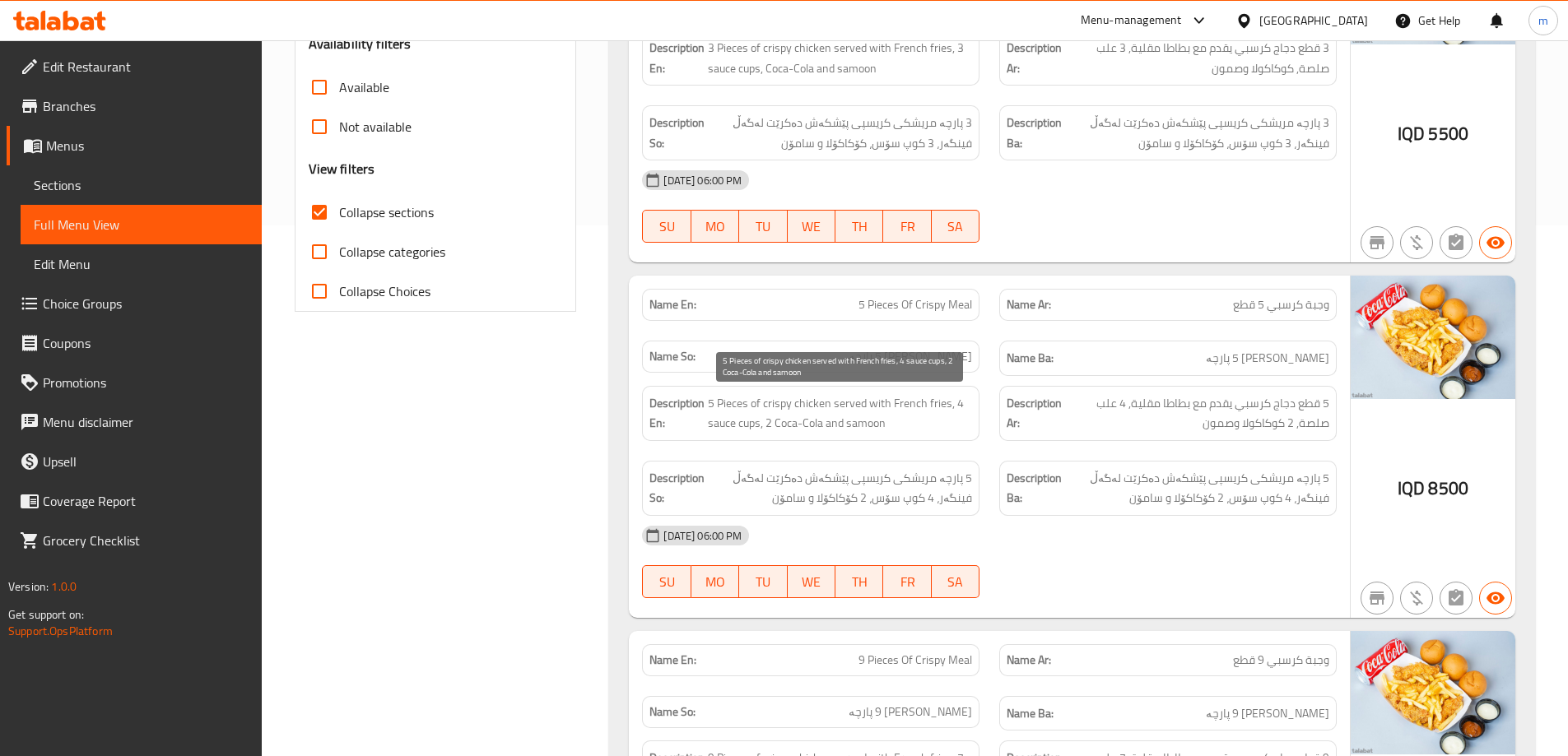
click at [916, 420] on span "5 Pieces of crispy chicken served with French fries, 4 sauce cups, 2 Coca-Cola …" at bounding box center [840, 413] width 264 height 41
click at [1278, 346] on div "Name Ba: ژەمی کریسپی 5 پارچە" at bounding box center [1167, 358] width 338 height 35
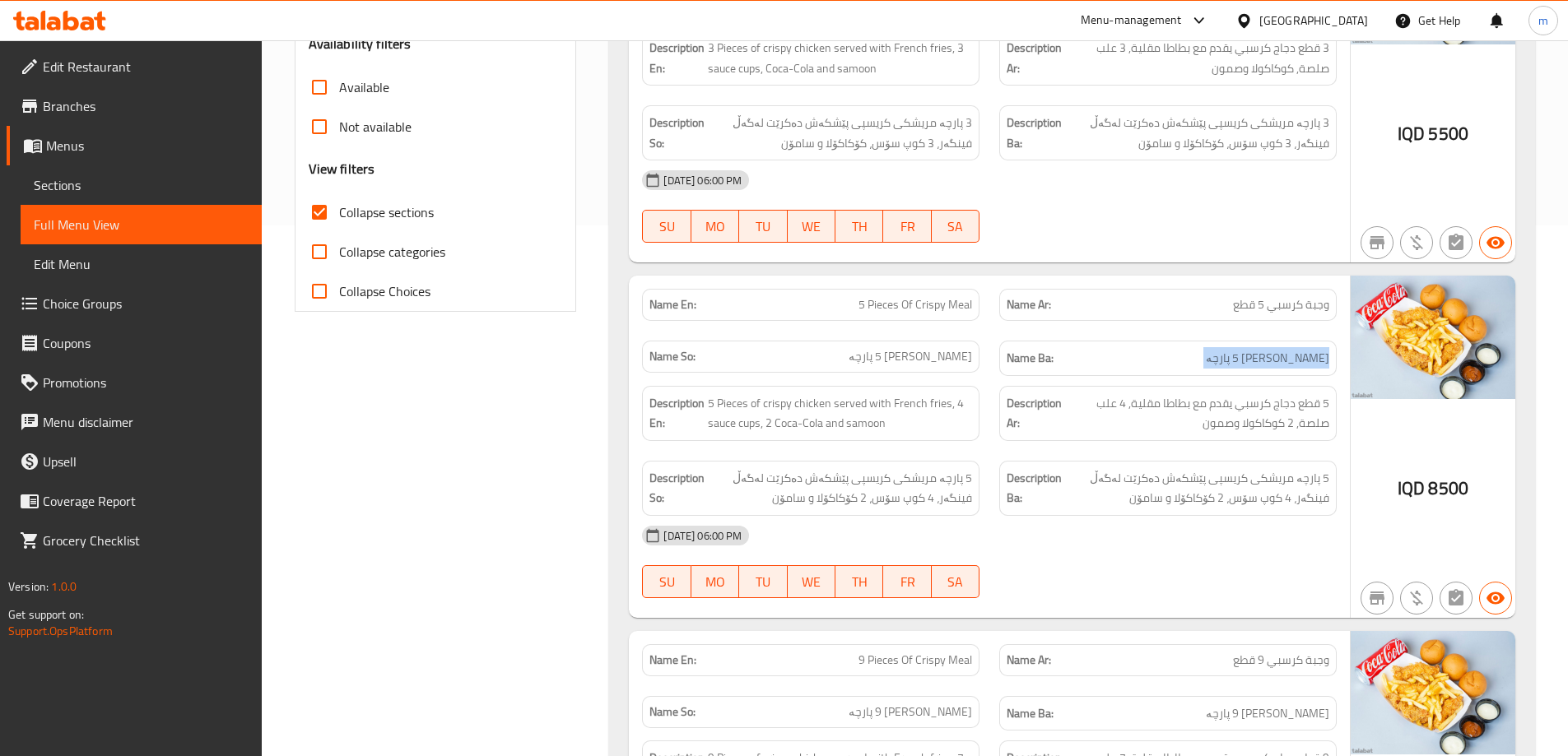
click at [1278, 346] on div "Name Ba: ژەمی کریسپی 5 پارچە" at bounding box center [1167, 358] width 338 height 35
click at [1287, 299] on span "وجبة كرسبي 5 قطع" at bounding box center [1281, 305] width 97 height 17
click at [1248, 302] on span "وجبة كرسبي 5 قطع" at bounding box center [1281, 305] width 97 height 17
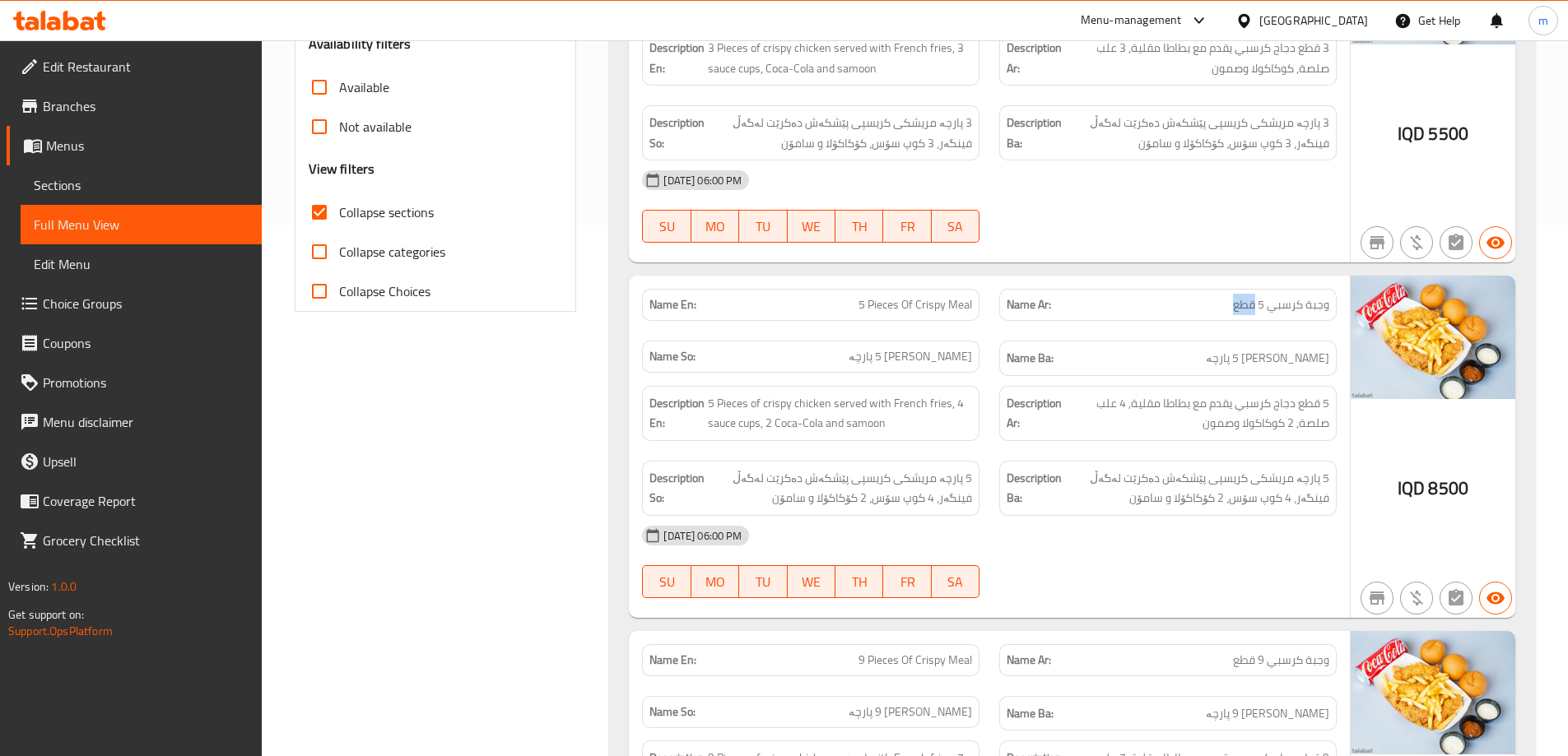
click at [1248, 302] on span "وجبة كرسبي 5 قطع" at bounding box center [1281, 305] width 97 height 17
click at [939, 319] on div "Name En: 5 Pieces Of Crispy Meal" at bounding box center [811, 305] width 338 height 32
click at [939, 312] on span "5 Pieces Of Crispy Meal" at bounding box center [915, 305] width 114 height 17
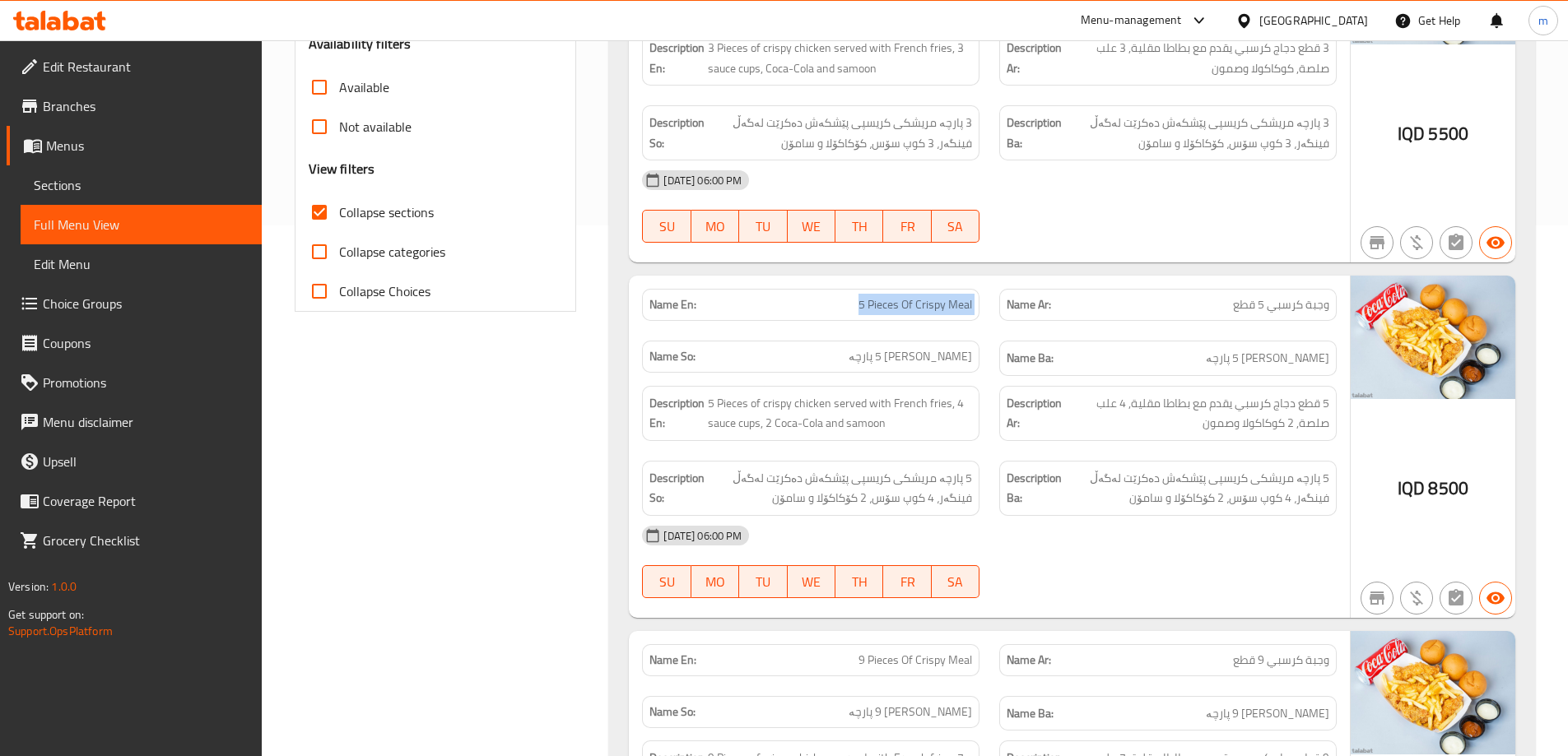
click at [939, 312] on span "5 Pieces Of Crispy Meal" at bounding box center [915, 305] width 114 height 17
drag, startPoint x: 1428, startPoint y: 481, endPoint x: 1472, endPoint y: 481, distance: 44.0
click at [1472, 481] on div "IQD 8500" at bounding box center [1433, 446] width 165 height 343
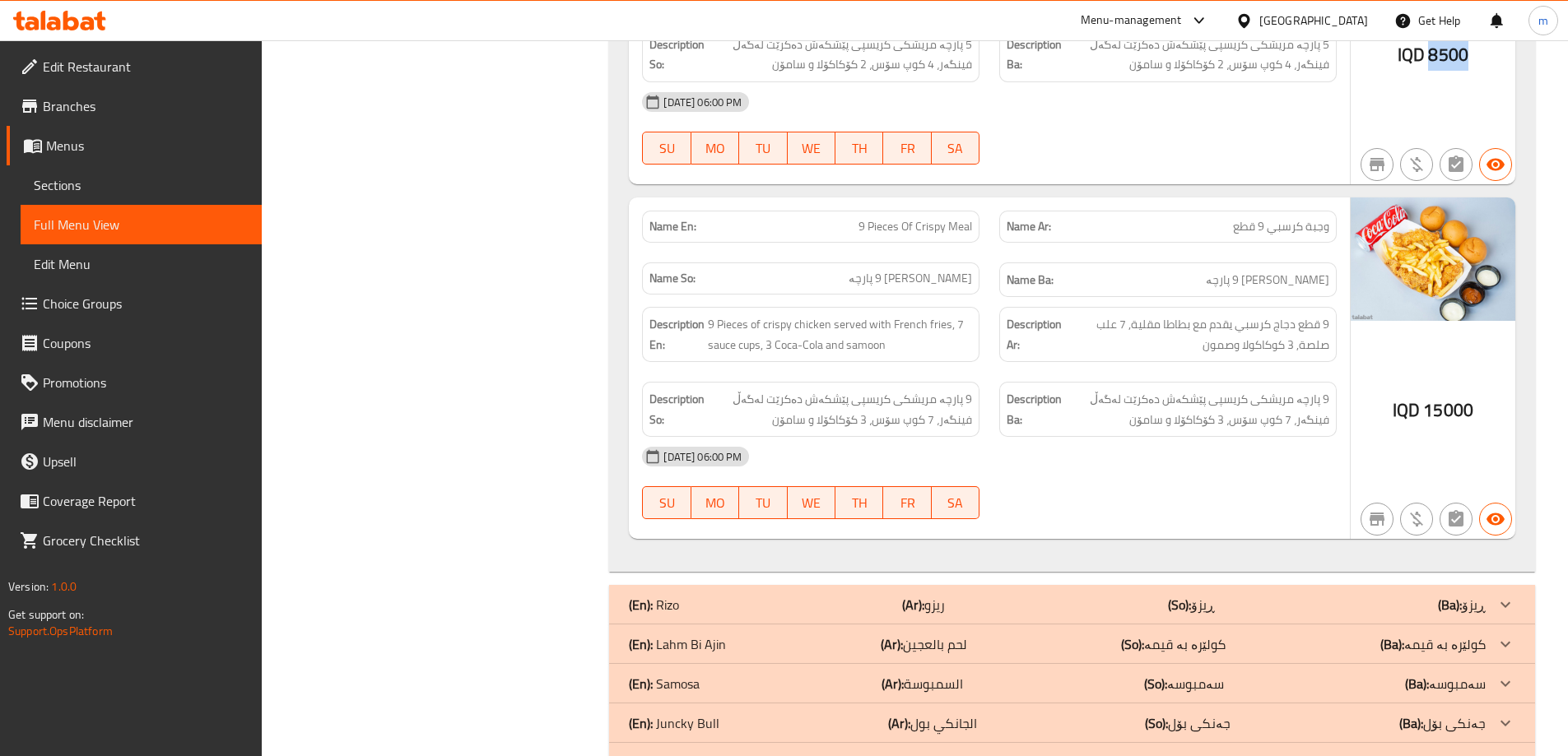
scroll to position [1080, 0]
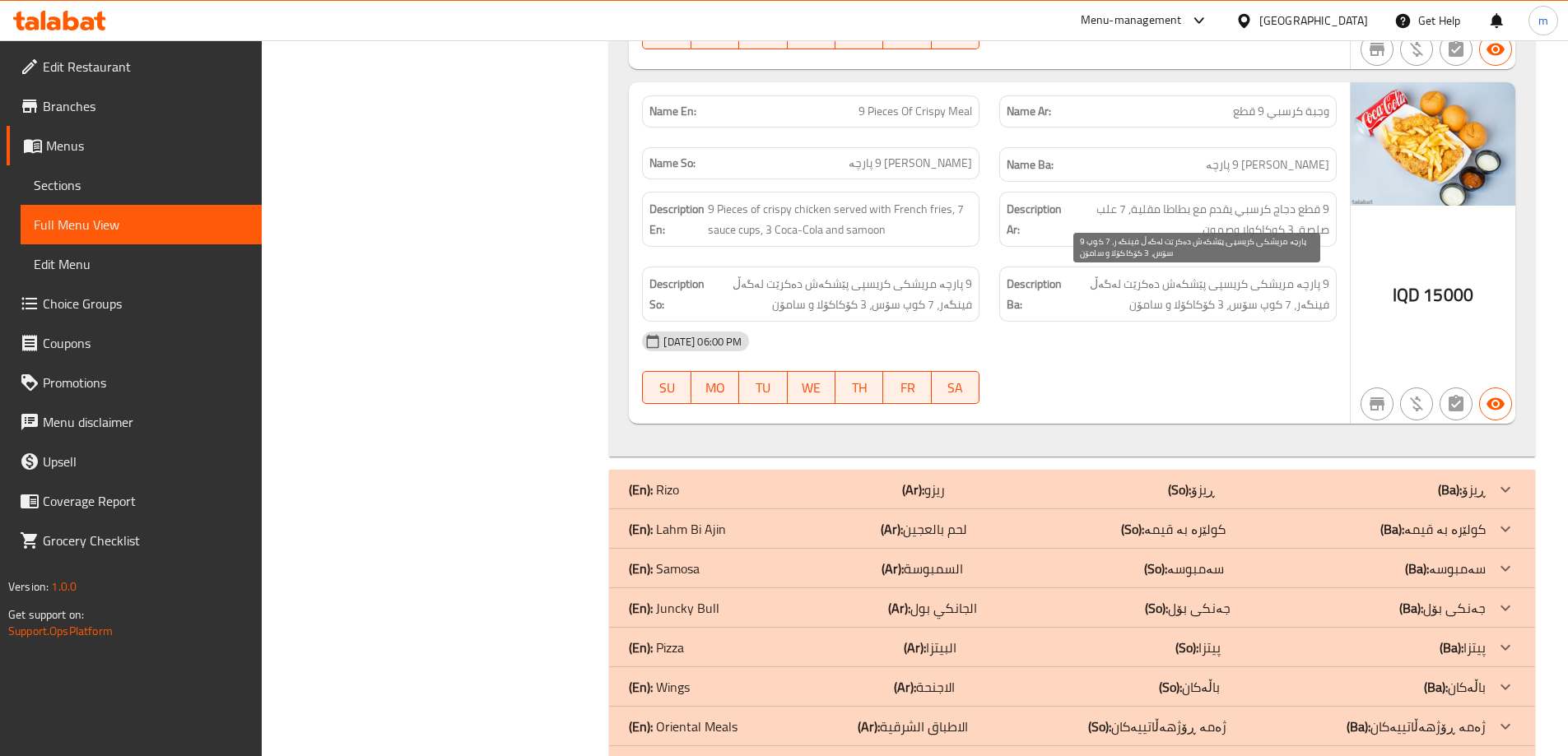
click at [1271, 301] on span "9 پارچە مریشکی کریسپی پێشکەش دەکرێت لەگەڵ فینگەر، 7 کوپ سۆس، 3 کۆکاکۆلا و سامۆن" at bounding box center [1198, 293] width 264 height 41
click at [1265, 198] on div "Description Ar: 9 قطع دجاج كرسبي يقدم مع بطاطا مقلية, 7 علب صلصة, 3 كوكاكولا وص…" at bounding box center [1167, 219] width 338 height 55
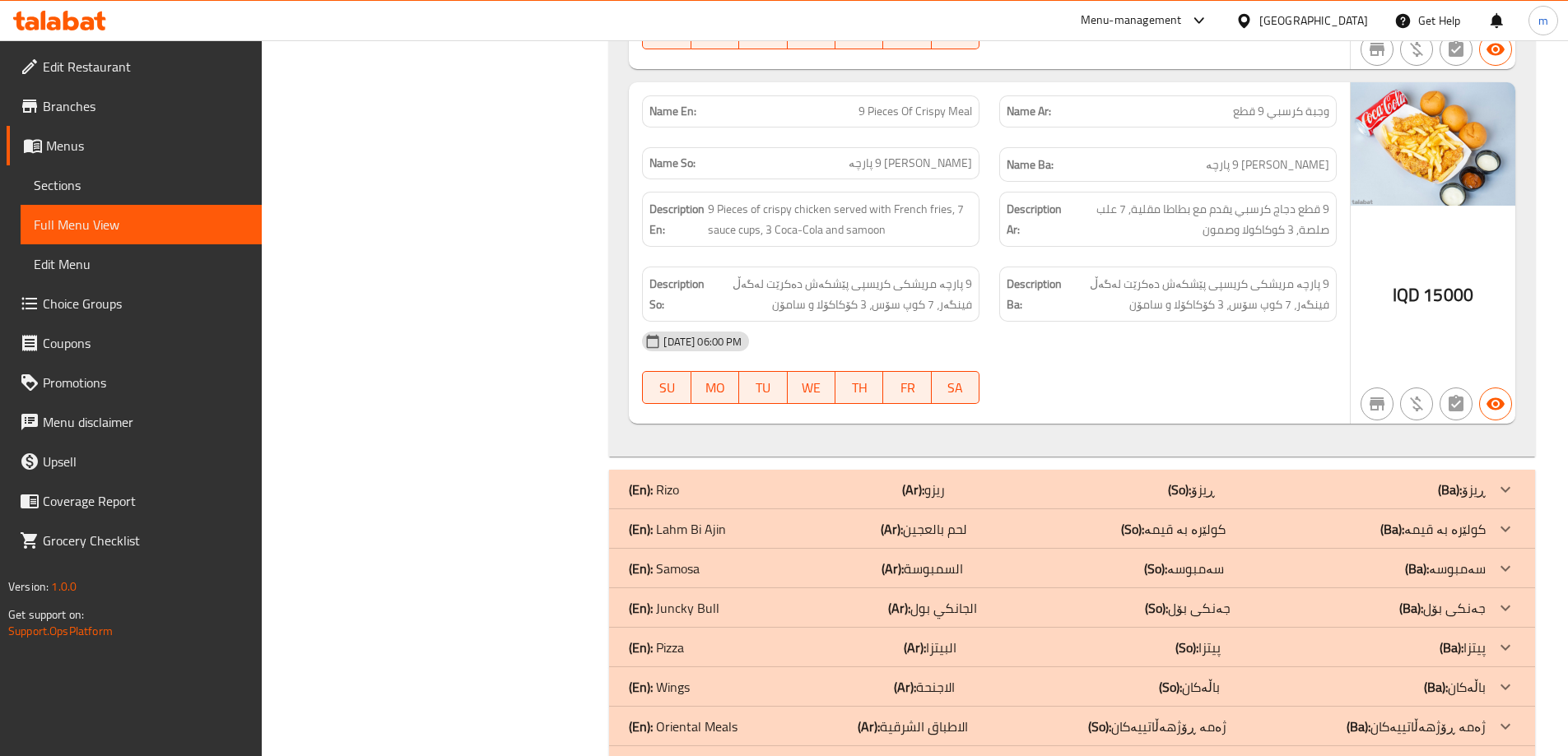
click at [1193, 297] on span "9 پارچە مریشکی کریسپی پێشکەش دەکرێت لەگەڵ فینگەر، 7 کوپ سۆس، 3 کۆکاکۆلا و سامۆن" at bounding box center [1198, 293] width 264 height 41
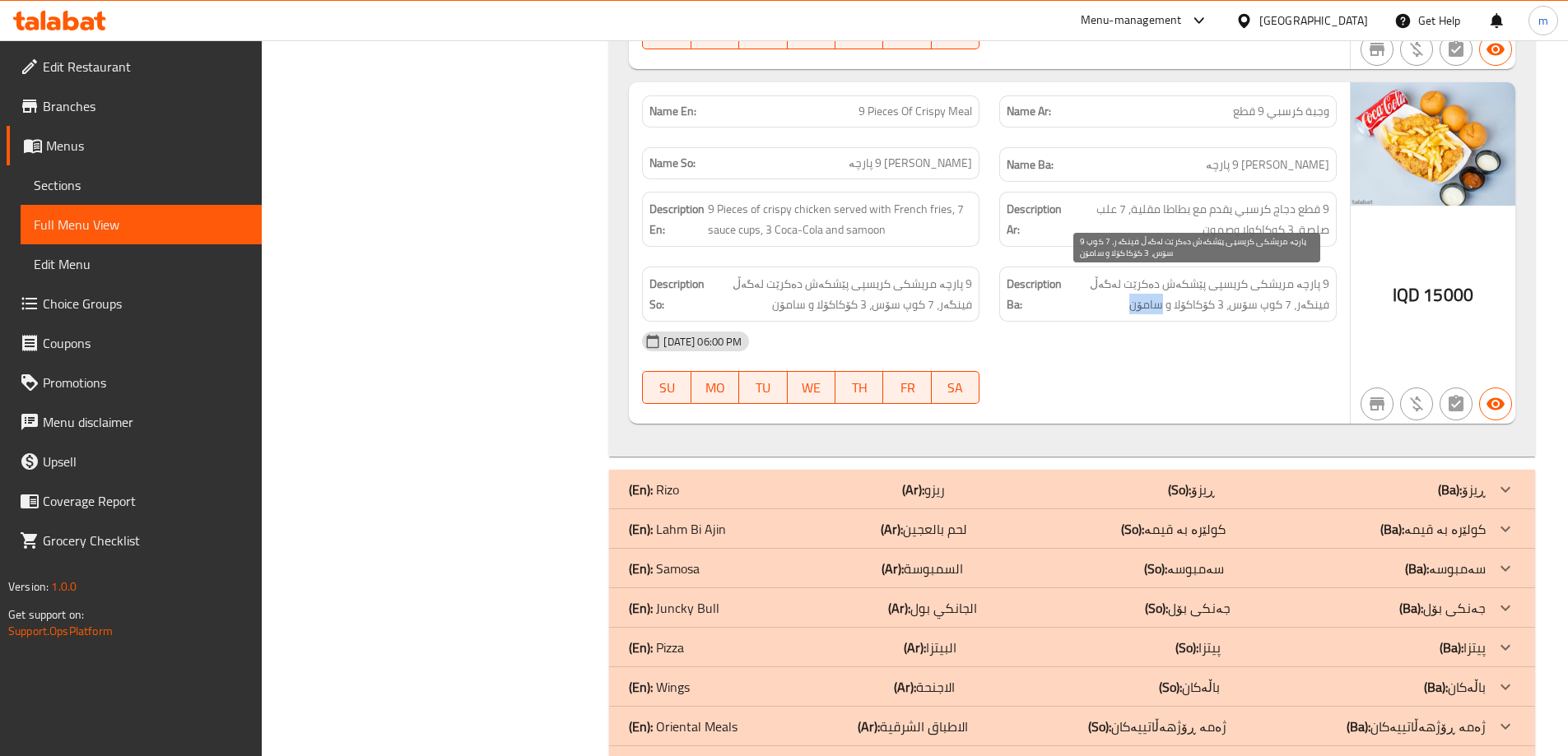
click at [1193, 297] on span "9 پارچە مریشکی کریسپی پێشکەش دەکرێت لەگەڵ فینگەر، 7 کوپ سۆس، 3 کۆکاکۆلا و سامۆن" at bounding box center [1198, 293] width 264 height 41
click at [1226, 295] on span "9 پارچە مریشکی کریسپی پێشکەش دەکرێت لەگەڵ فینگەر، 7 کوپ سۆس، 3 کۆکاکۆلا و سامۆن" at bounding box center [1198, 293] width 264 height 41
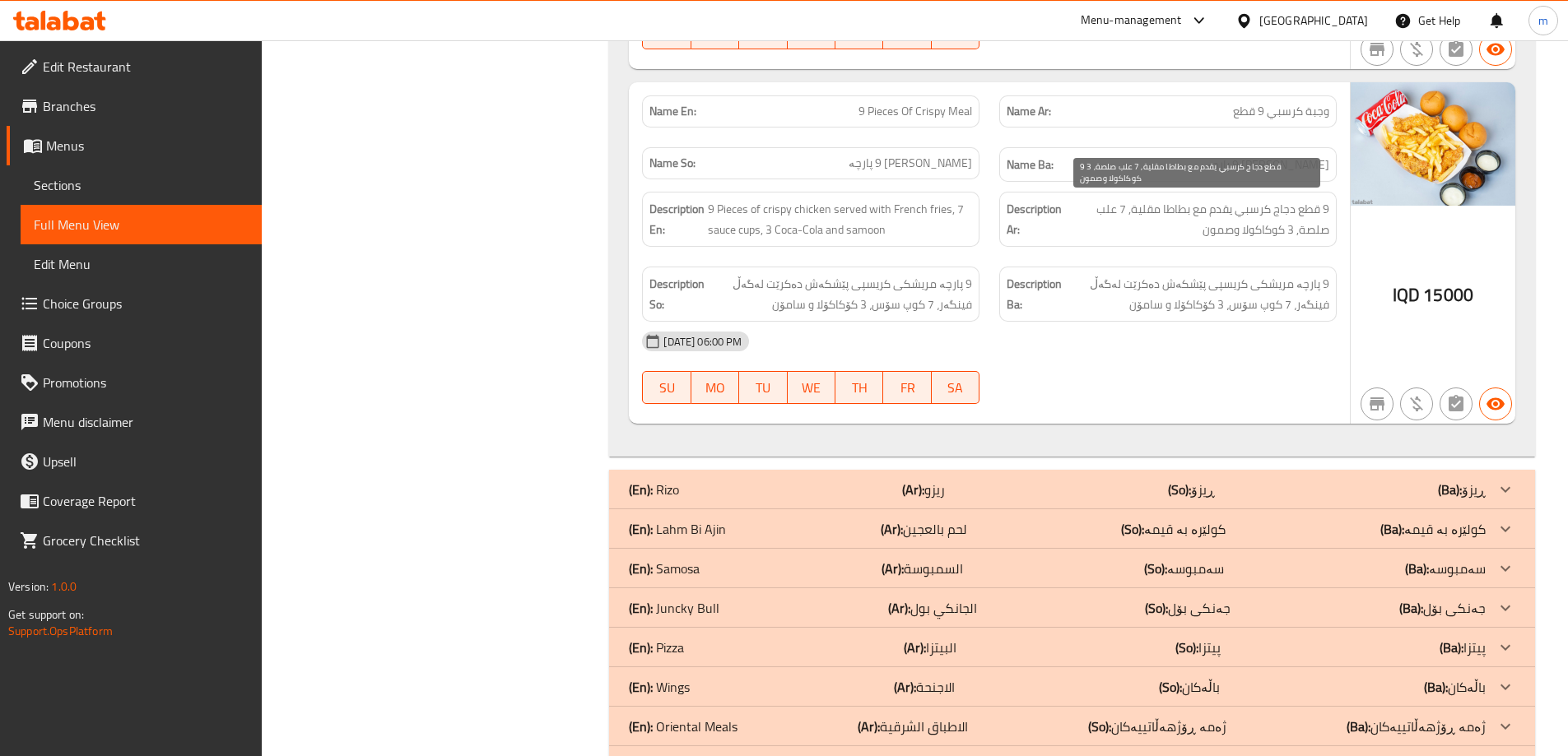
click at [1260, 217] on span "9 قطع دجاج كرسبي يقدم مع بطاطا مقلية, 7 علب صلصة, 3 كوكاكولا وصمون" at bounding box center [1198, 219] width 264 height 41
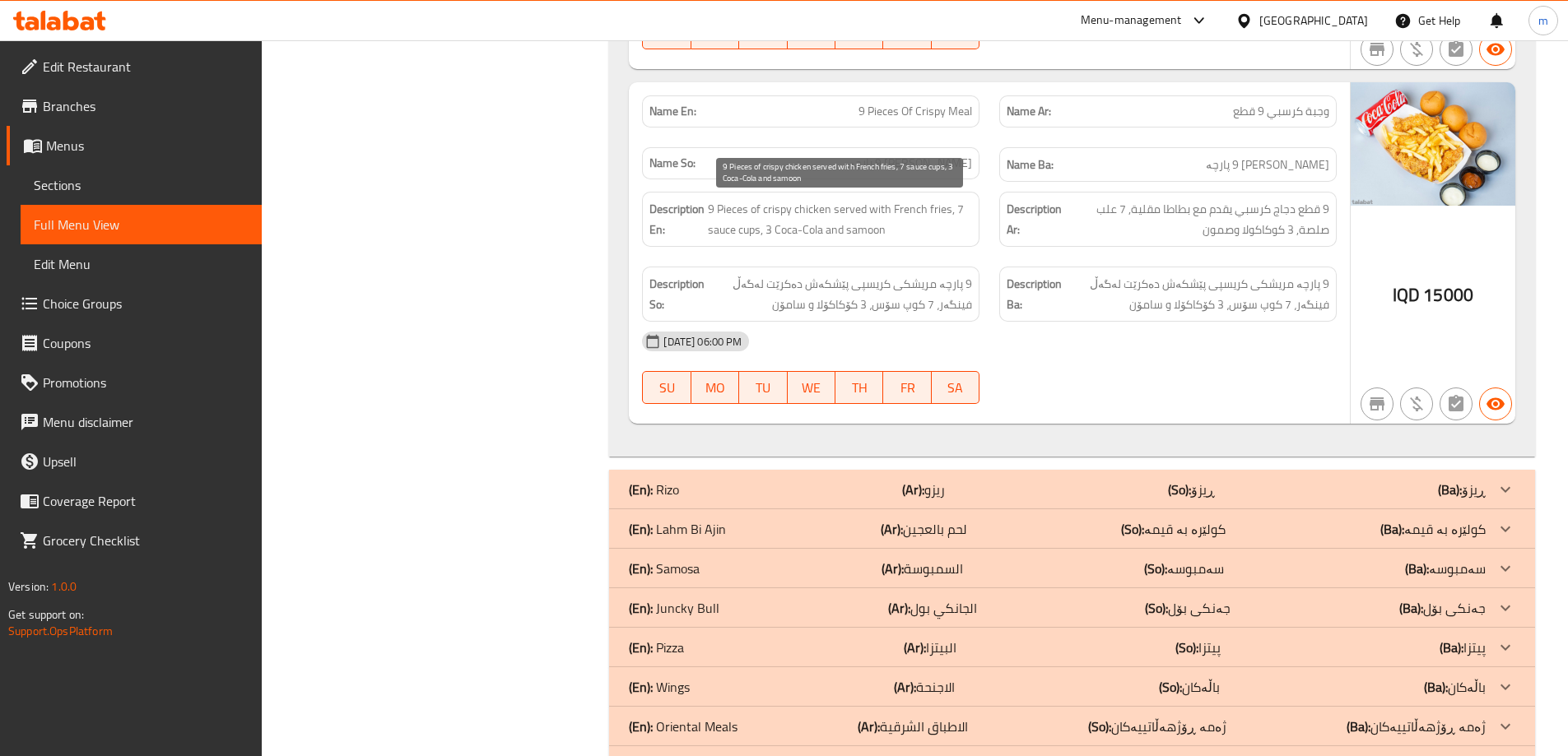
click at [901, 204] on span "9 Pieces of crispy chicken served with French fries, 7 sauce cups, 3 Coca-Cola …" at bounding box center [840, 219] width 264 height 41
click at [1252, 167] on span "ژەمی کریسپی 9 پارچە" at bounding box center [1268, 165] width 123 height 21
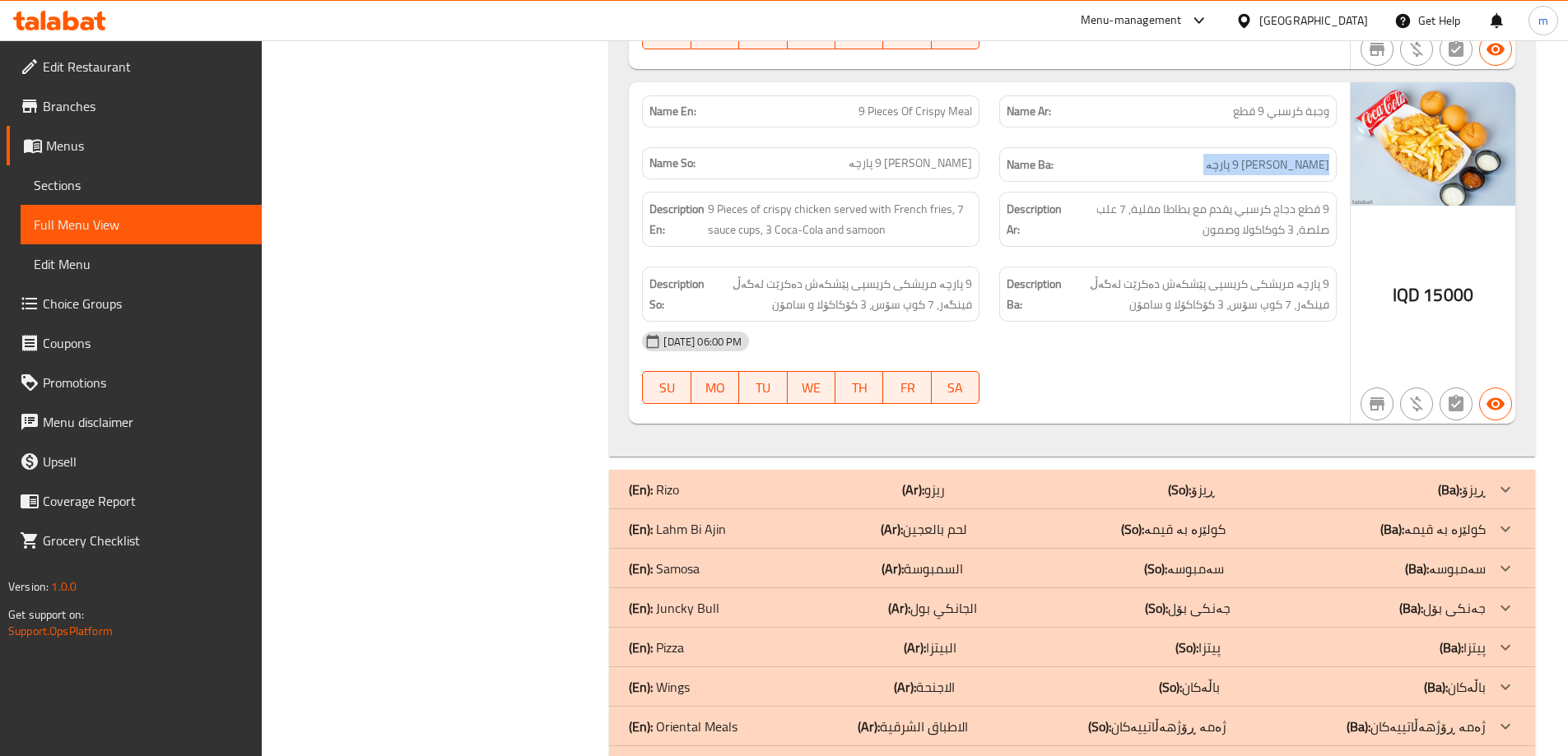
click at [1252, 167] on span "ژەمی کریسپی 9 پارچە" at bounding box center [1268, 165] width 123 height 21
click at [1274, 109] on span "وجبة كرسبي 9 قطع" at bounding box center [1281, 111] width 97 height 17
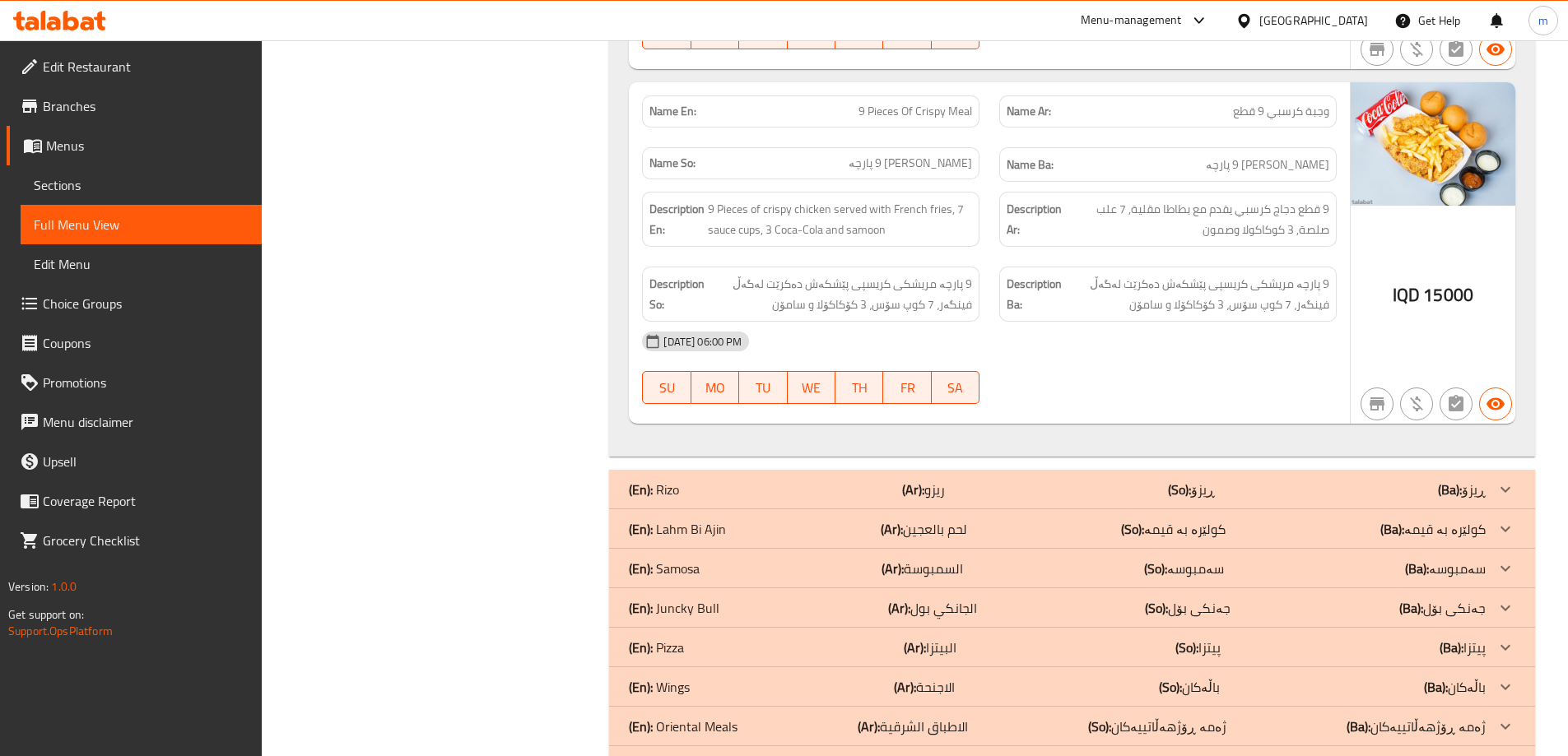
click at [944, 108] on span "9 Pieces Of Crispy Meal" at bounding box center [915, 111] width 114 height 17
drag, startPoint x: 1428, startPoint y: 293, endPoint x: 1476, endPoint y: 296, distance: 48.1
click at [1476, 296] on div "IQD 15000" at bounding box center [1433, 253] width 165 height 343
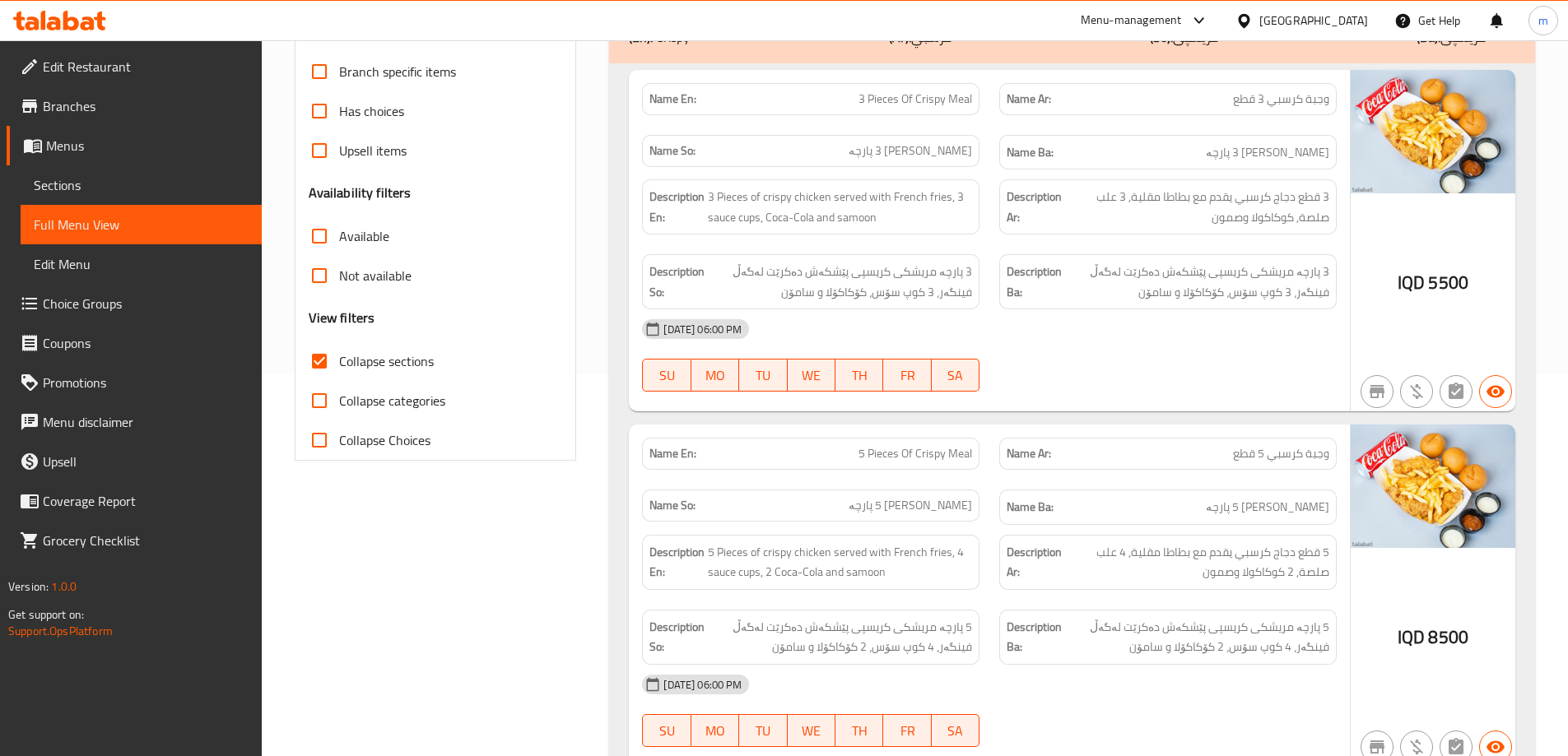
scroll to position [256, 0]
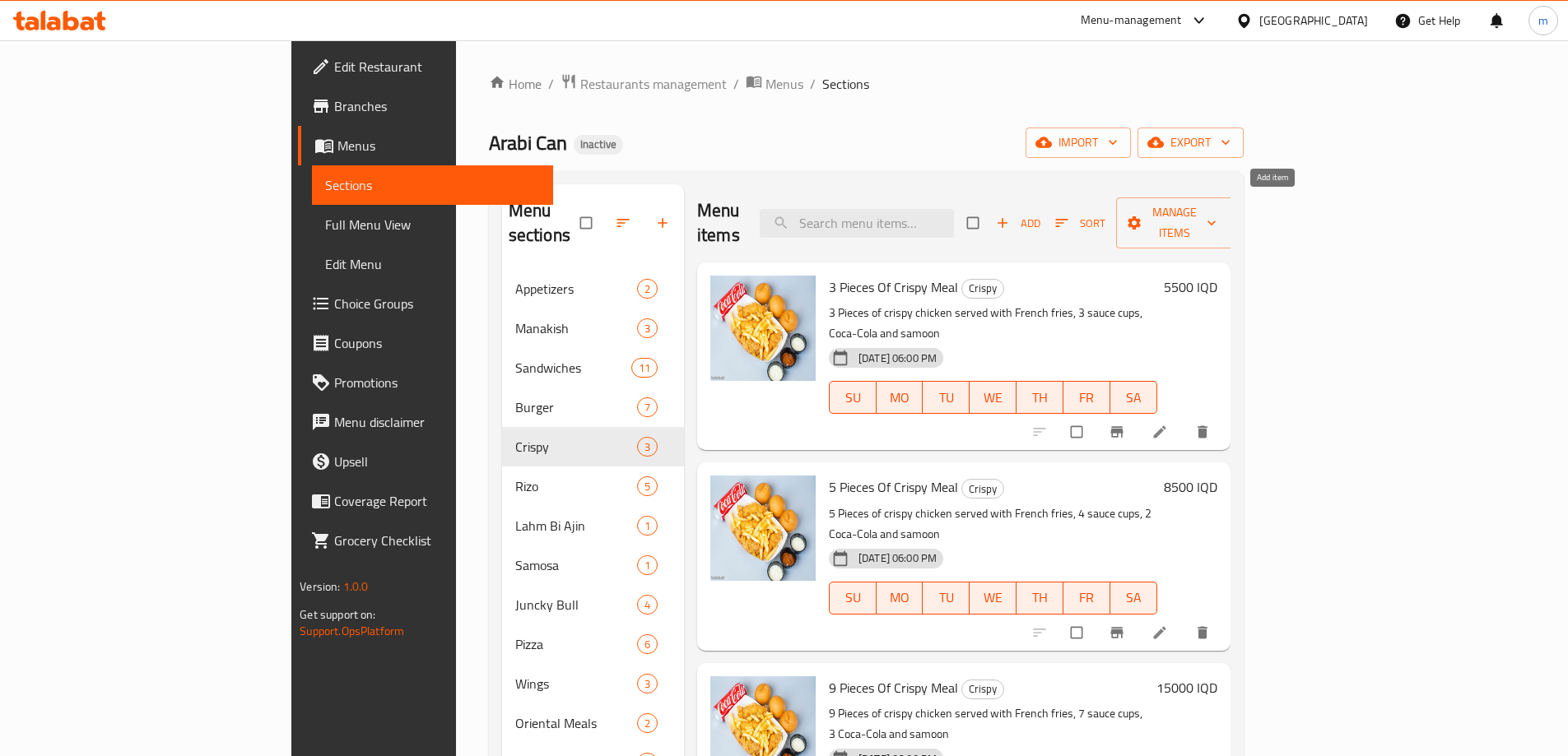
click at [1040, 214] on span "Add" at bounding box center [1018, 224] width 44 height 19
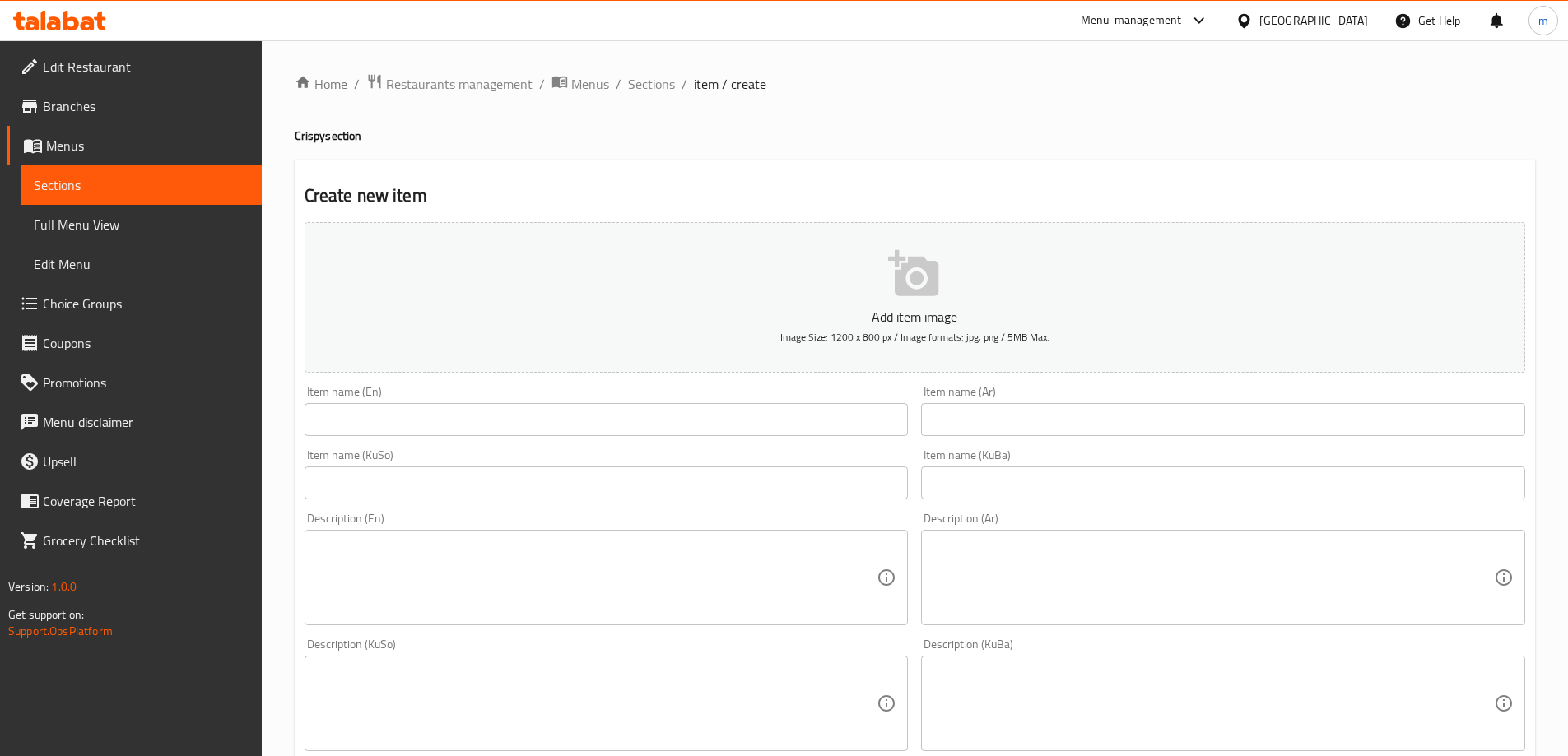
click at [675, 378] on div "Add item image Image Size: 1200 x 800 px / Image formats: jpg, png / 5MB Max." at bounding box center [914, 298] width 1234 height 164
click at [686, 415] on input "text" at bounding box center [607, 419] width 604 height 33
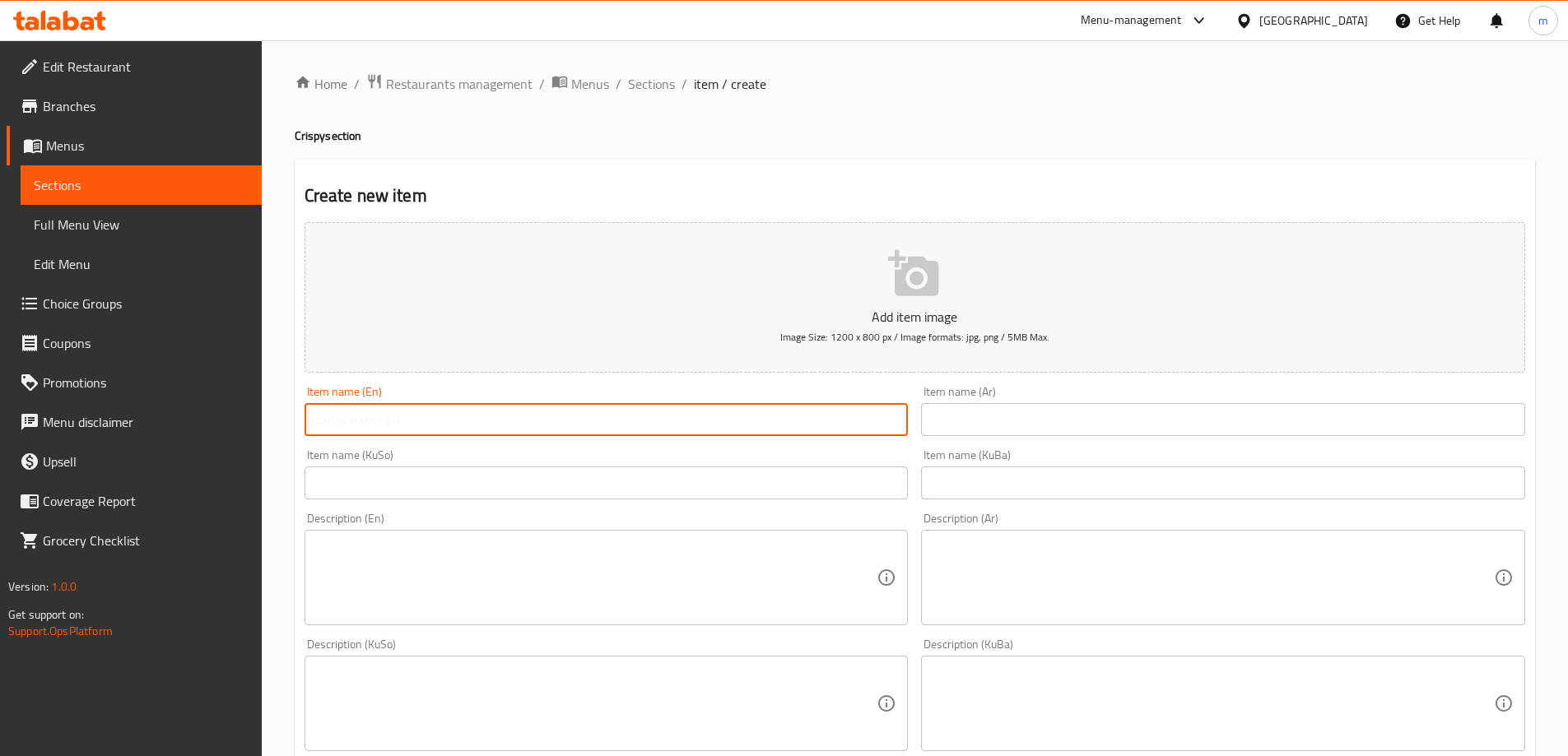
paste input "3 Pieces Of Crispy Meal"
type input "3 Pieces Of Crispy Meal"
click at [971, 410] on input "text" at bounding box center [1223, 419] width 604 height 33
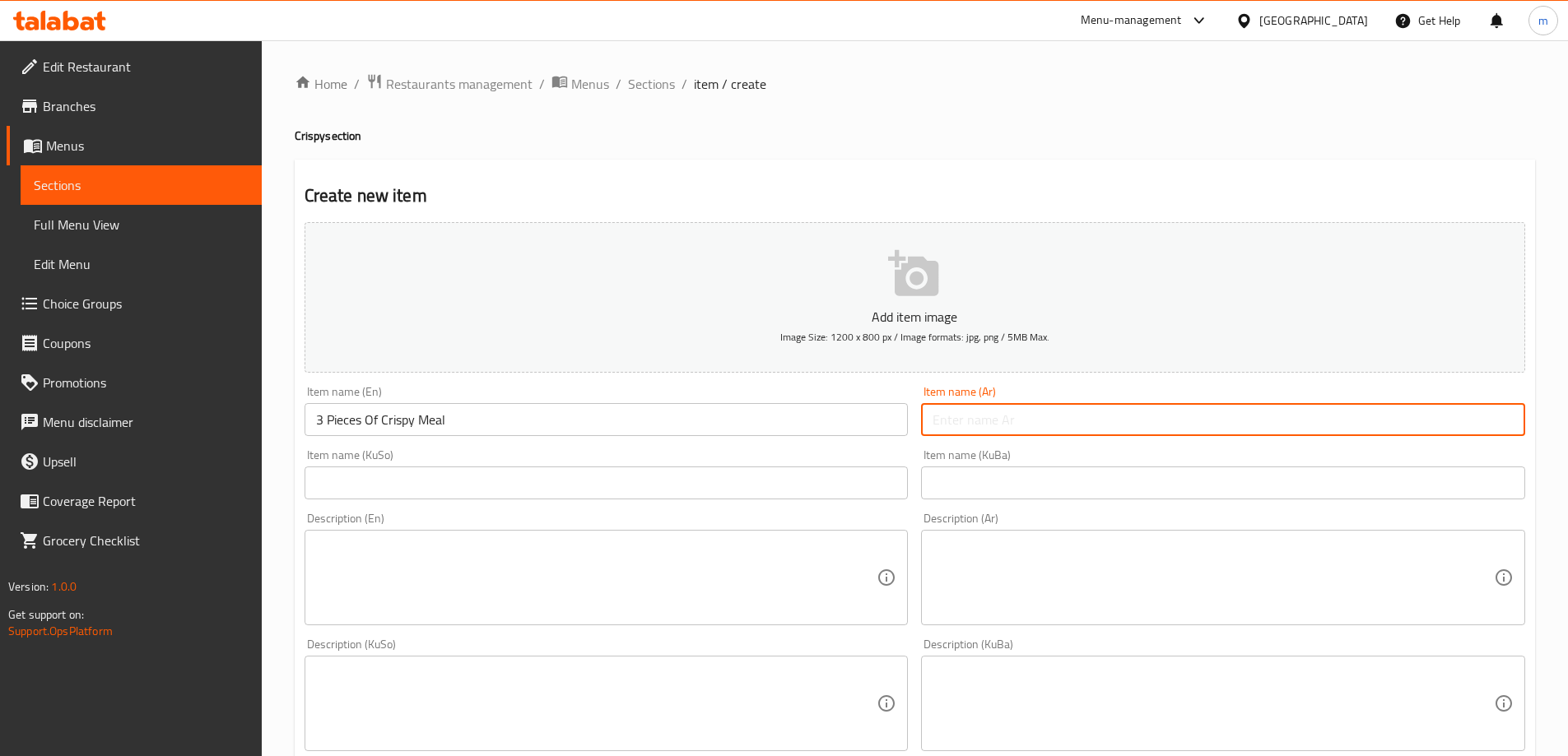
paste input "وجبة كرسبي 3 قطع"
type input "وجبة كرسبي 3 قطع"
click at [958, 487] on input "text" at bounding box center [1223, 483] width 604 height 33
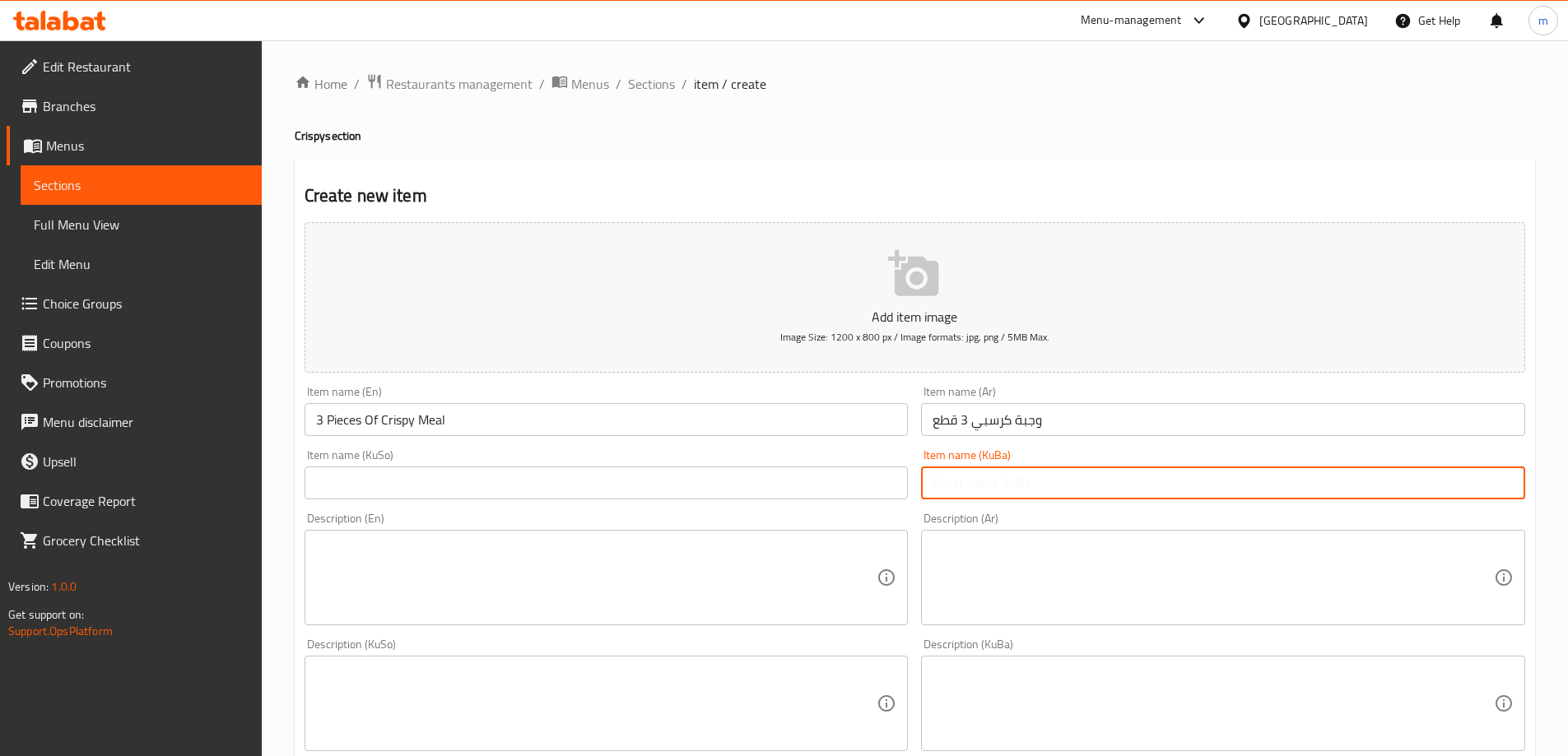
paste input "وجبة كرسبي 3 قطع"
click at [971, 479] on input "وجبة كرسبي 3 قطع" at bounding box center [1223, 483] width 604 height 33
paste input "ژەمی کریسپی 3 پارچە"
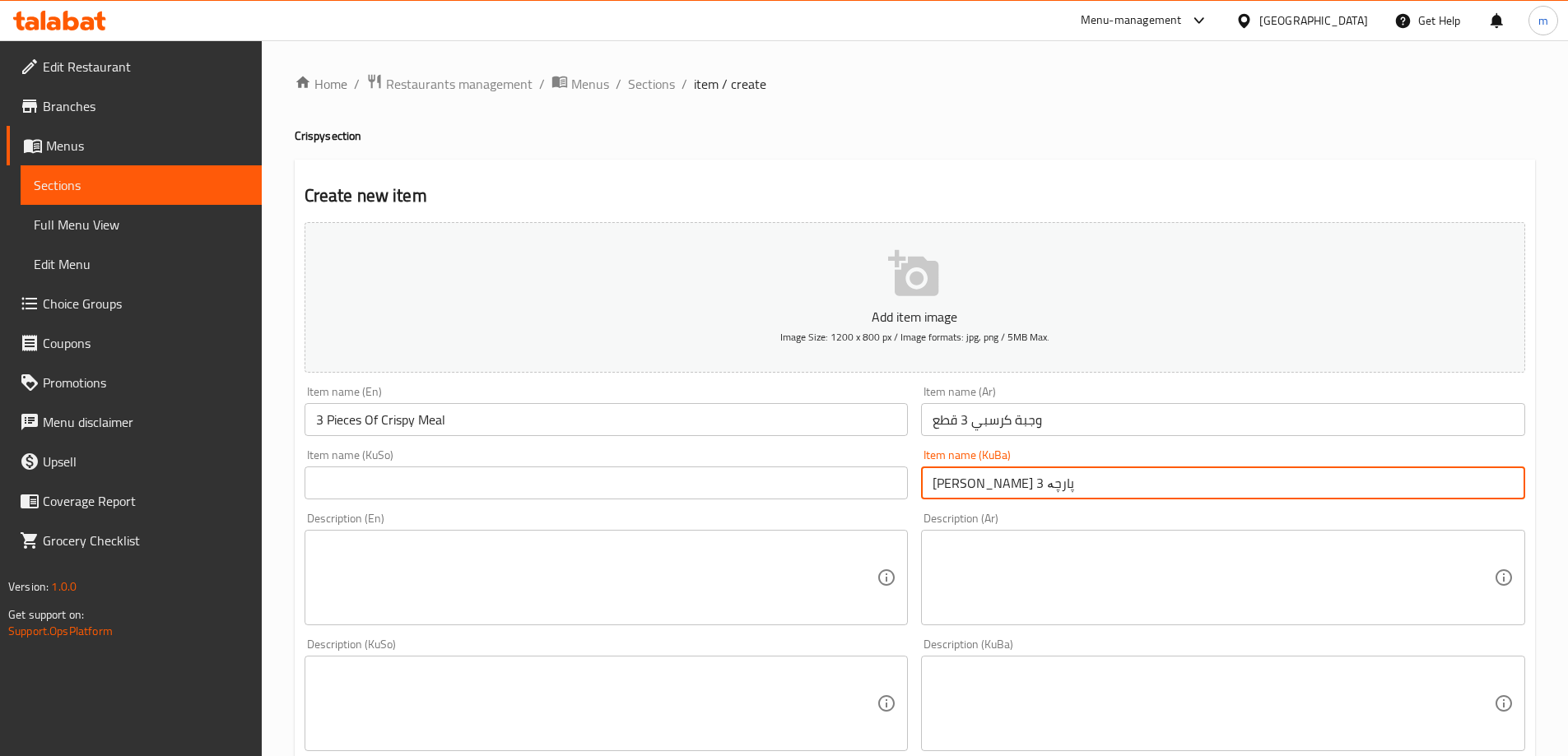
type input "ژەمی کریسپی 3 پارچە"
click at [862, 464] on div "Item name (KuSo) Item name (KuSo)" at bounding box center [607, 475] width 604 height 50
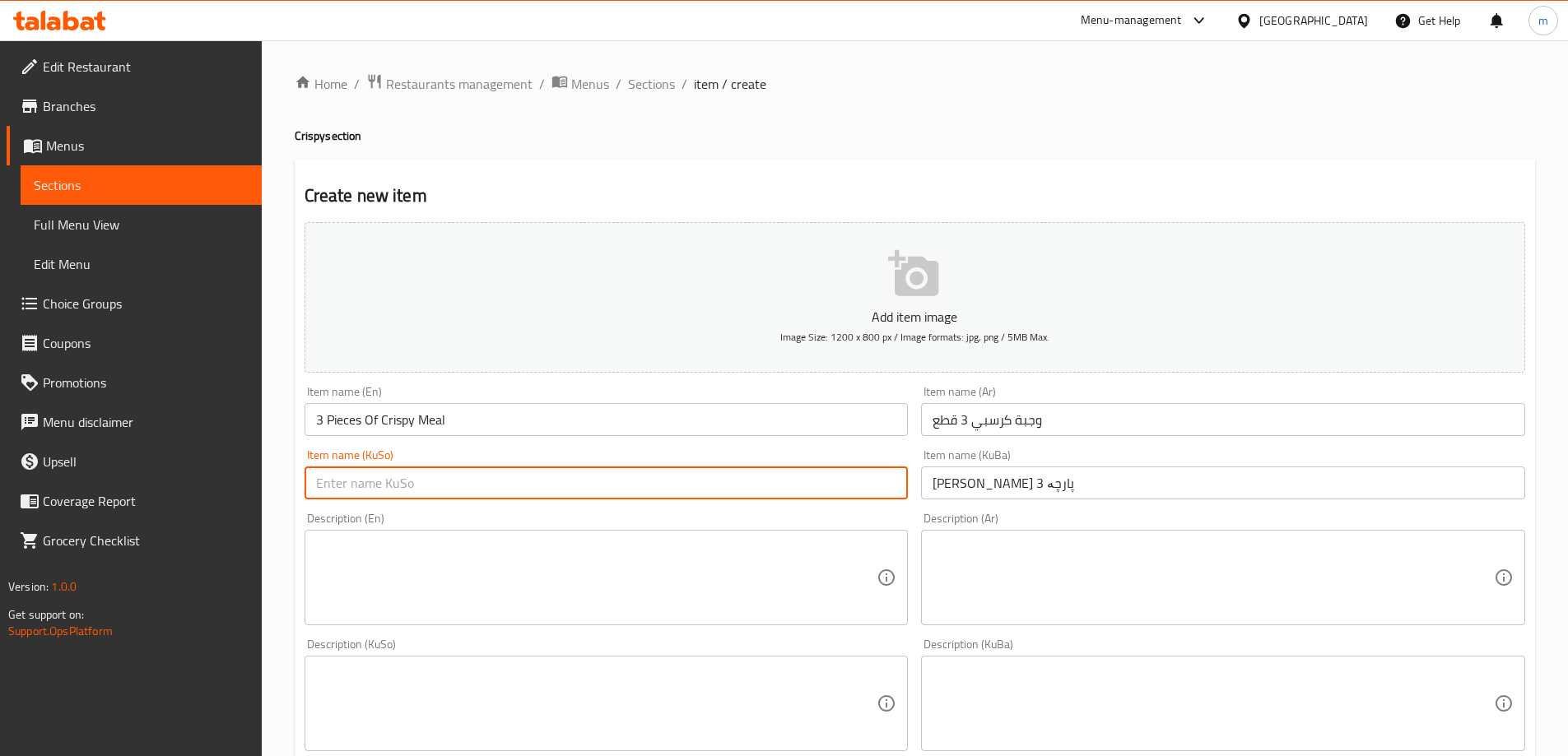
click at [862, 469] on input "text" at bounding box center [607, 483] width 604 height 33
paste input "ژەمی کریسپی 3 پارچە"
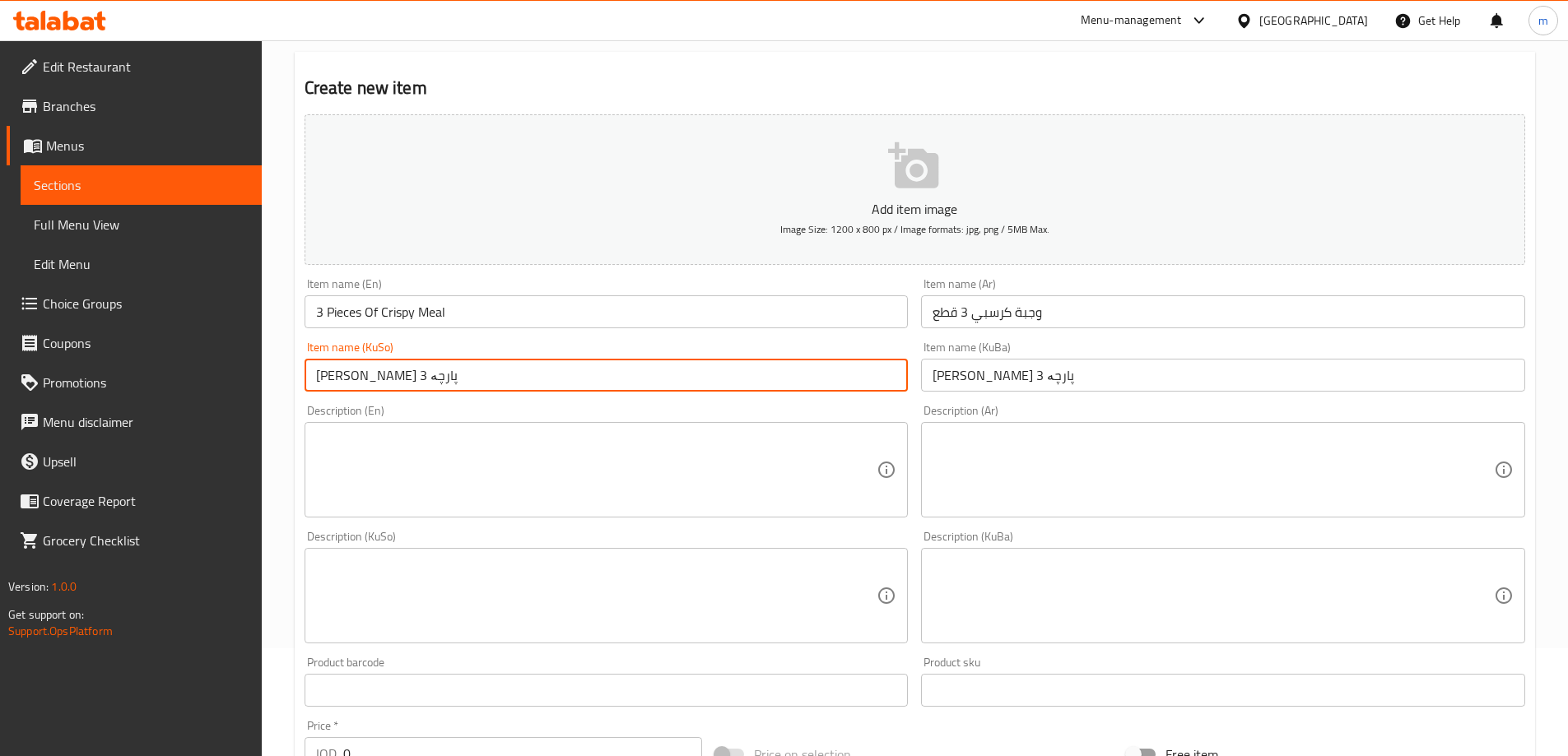
scroll to position [274, 0]
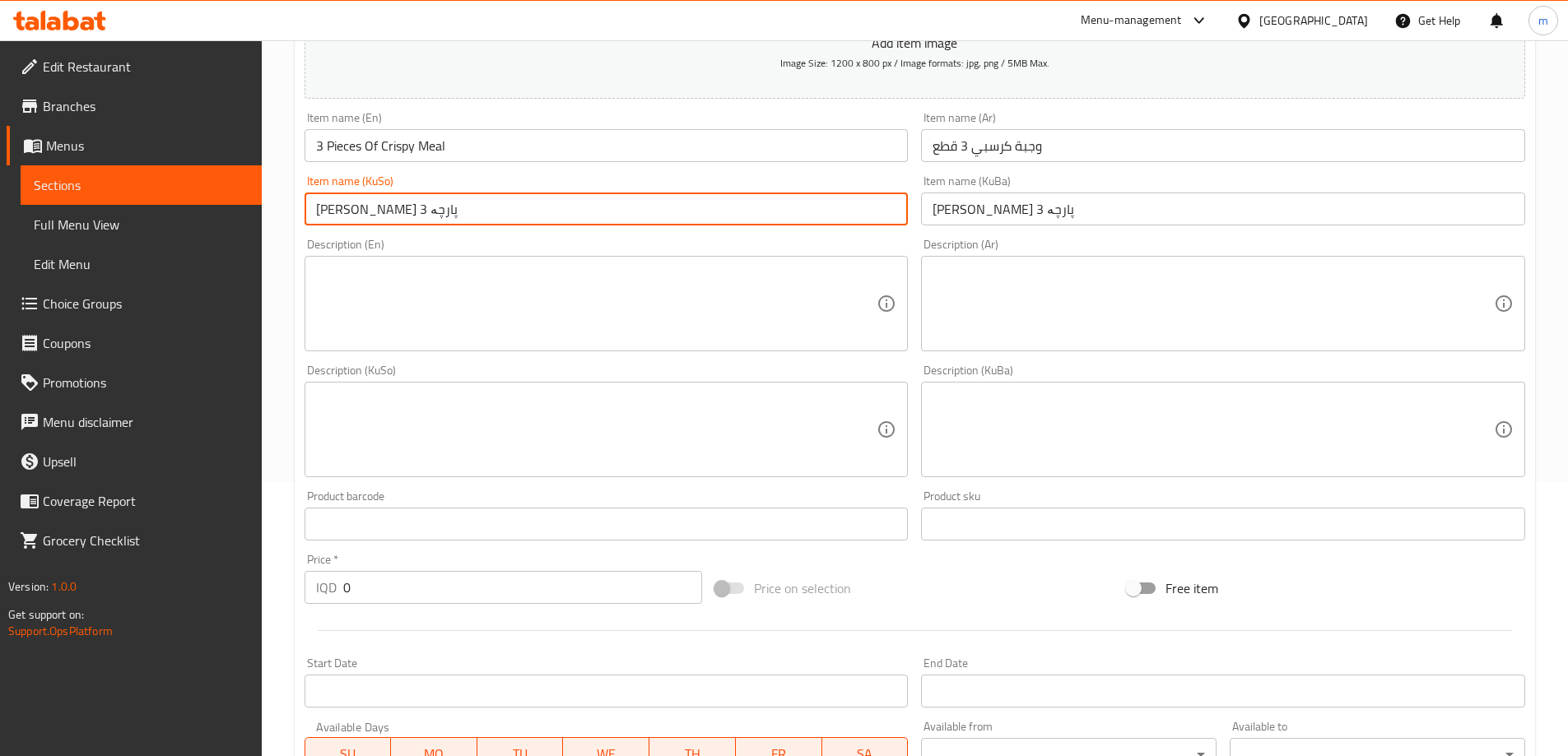
type input "ژەمی کریسپی 3 پارچە"
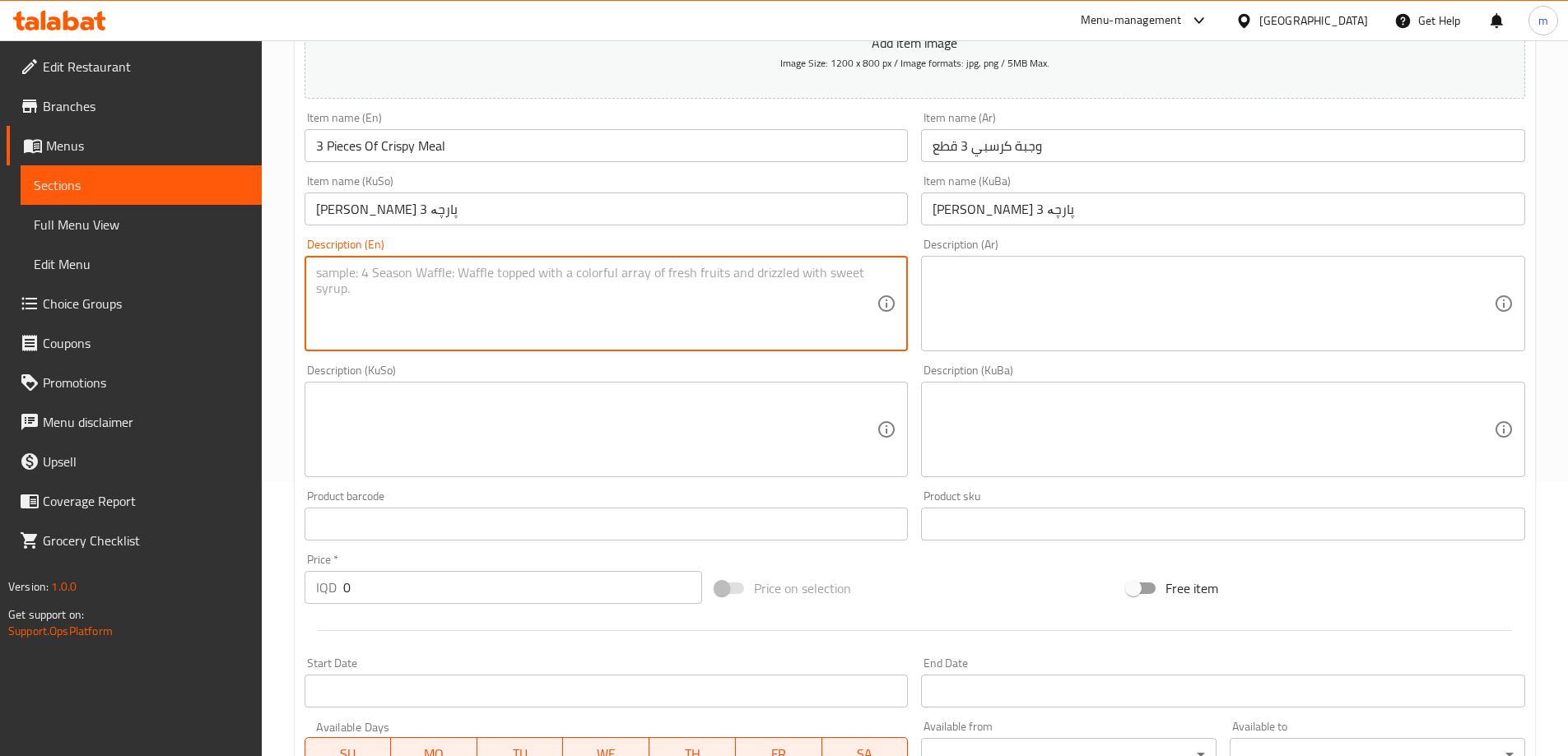
click at [470, 276] on textarea at bounding box center [597, 304] width 561 height 79
paste textarea "3 Pieces of crispy chicken served with French fries, 3 sauce cups, Coca-Cola an…"
type textarea "3 Pieces of crispy chicken served with French fries, 3 sauce cups, Coca-Cola an…"
click at [1053, 322] on textarea at bounding box center [1213, 304] width 561 height 79
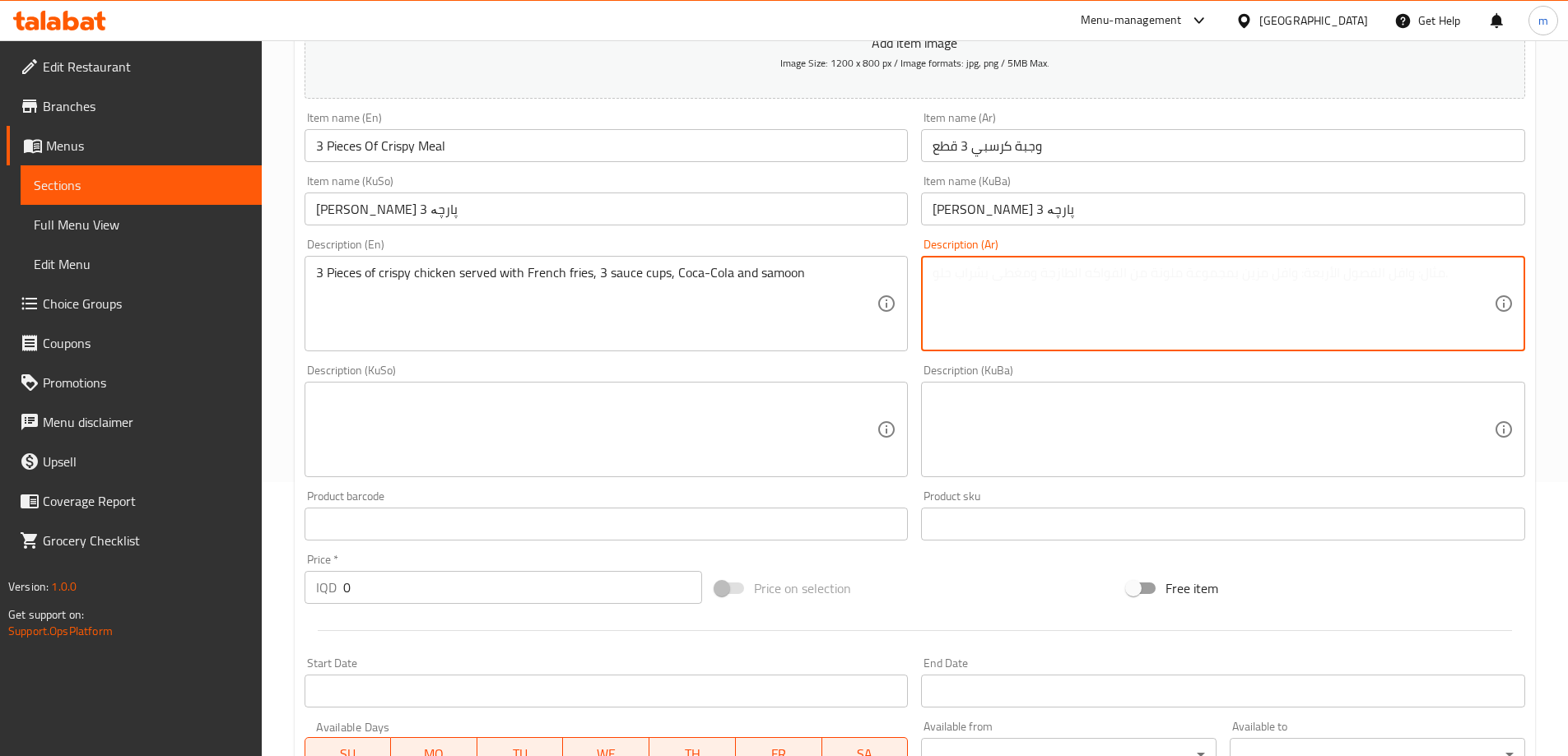
paste textarea "3 قطع دجاج كرسبي يقدم مع بطاطا مقلية, 3 علب صلصة, كوكاكولا وصمون"
type textarea "3 قطع دجاج كرسبي يقدم مع بطاطا مقلية, 3 علب صلصة, كوكاكولا وصمون"
click at [1060, 444] on textarea at bounding box center [1213, 430] width 561 height 79
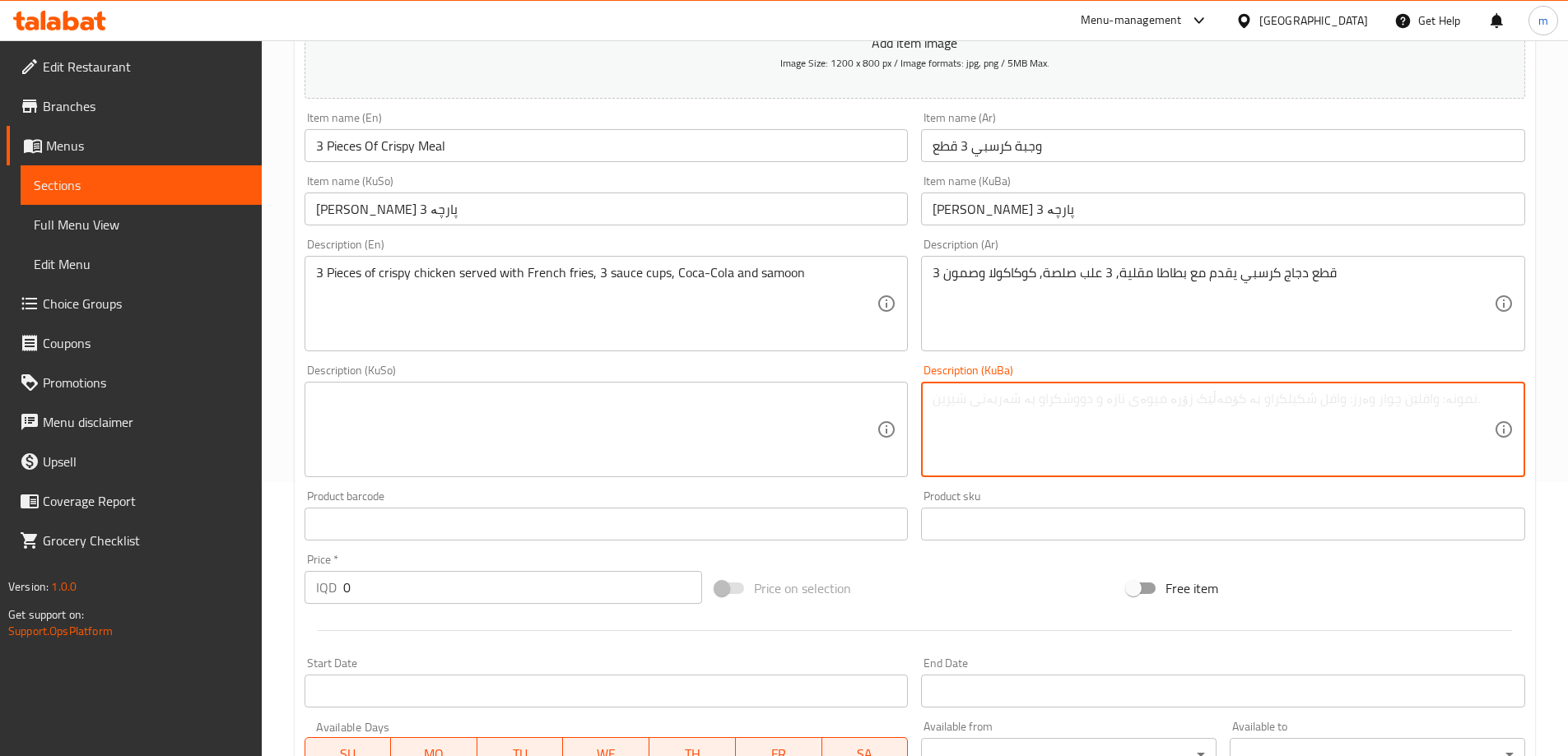
paste textarea "3 پارچە مریشکی کریسپی پێشکەش دەکرێت لەگەڵ فینگەر، 3 کوپ سۆس، کۆکاکۆلا و سامۆن"
type textarea "3 پارچە مریشکی کریسپی پێشکەش دەکرێت لەگەڵ فینگەر، 3 کوپ سۆس، کۆکاکۆلا و سامۆن"
click at [616, 416] on textarea at bounding box center [597, 430] width 561 height 79
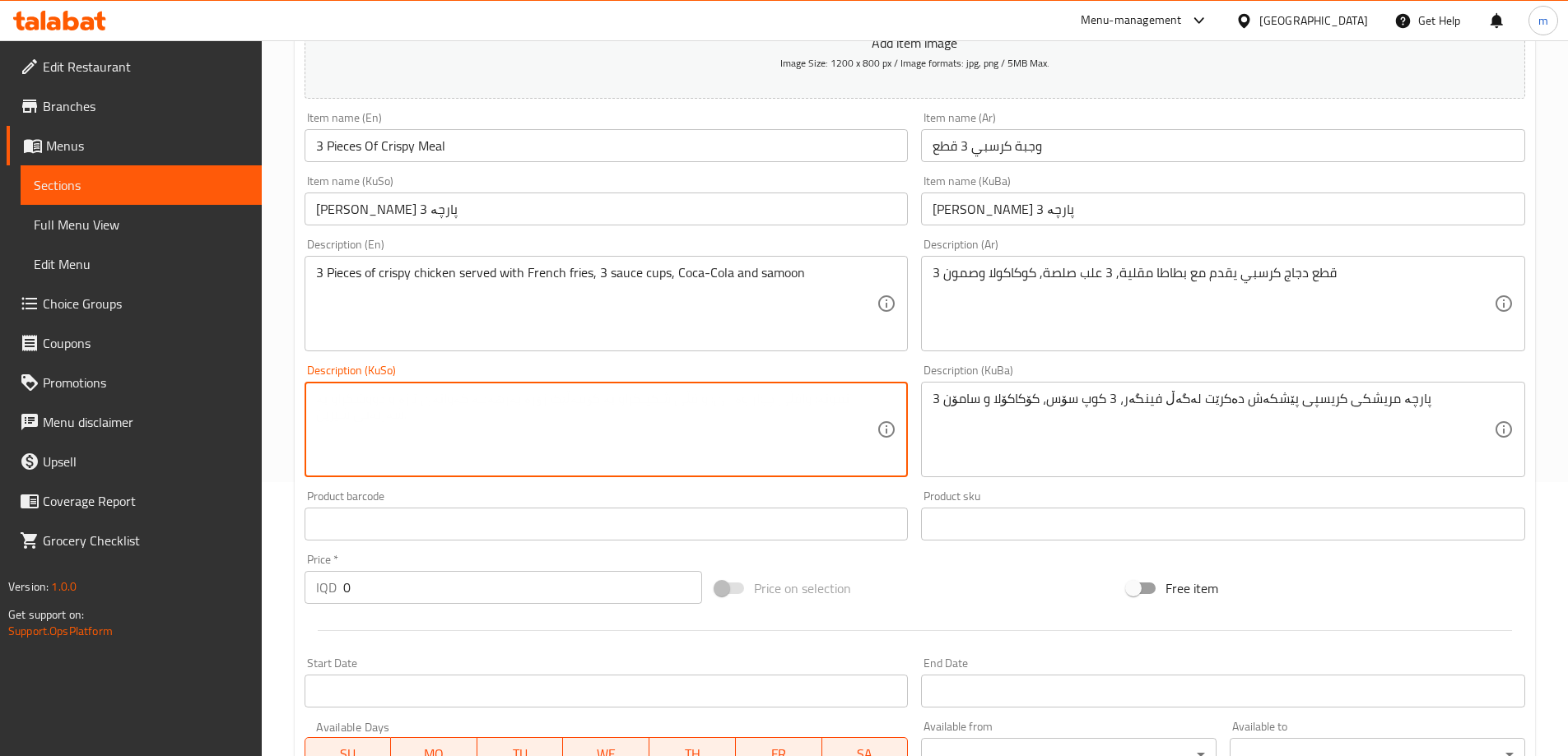
paste textarea "3 پارچە مریشکی کریسپی پێشکەش دەکرێت لەگەڵ فینگەر، 3 کوپ سۆس، کۆکاکۆلا و سامۆن"
type textarea "3 پارچە مریشکی کریسپی پێشکەش دەکرێت لەگەڵ فینگەر، 3 کوپ سۆس، کۆکاکۆلا و سامۆن"
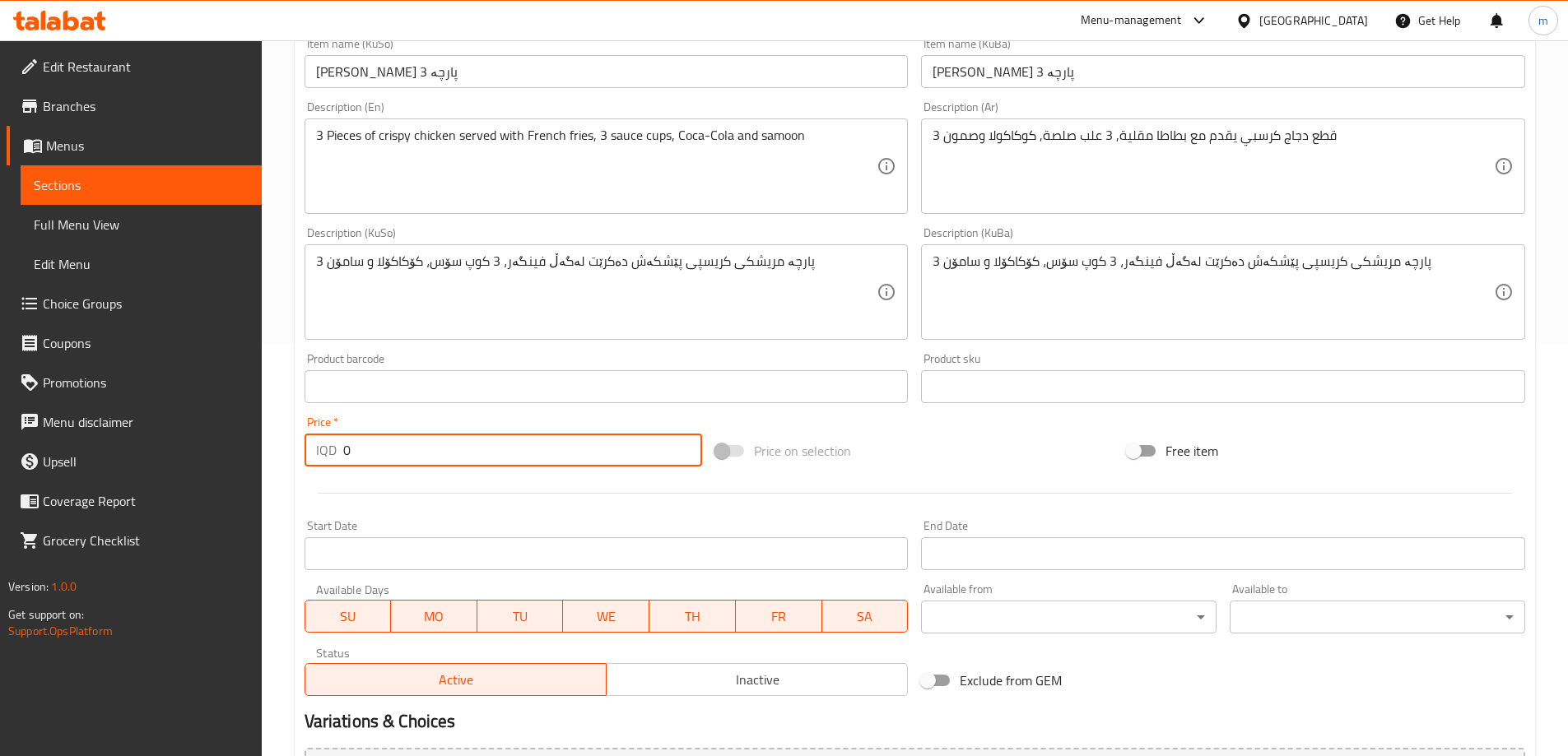
paste input "550"
drag, startPoint x: 369, startPoint y: 441, endPoint x: 348, endPoint y: 330, distance: 113.0
click at [278, 425] on div "Home / Restaurants management / Menus / Sections / item / create Crispy section…" at bounding box center [914, 285] width 1306 height 1312
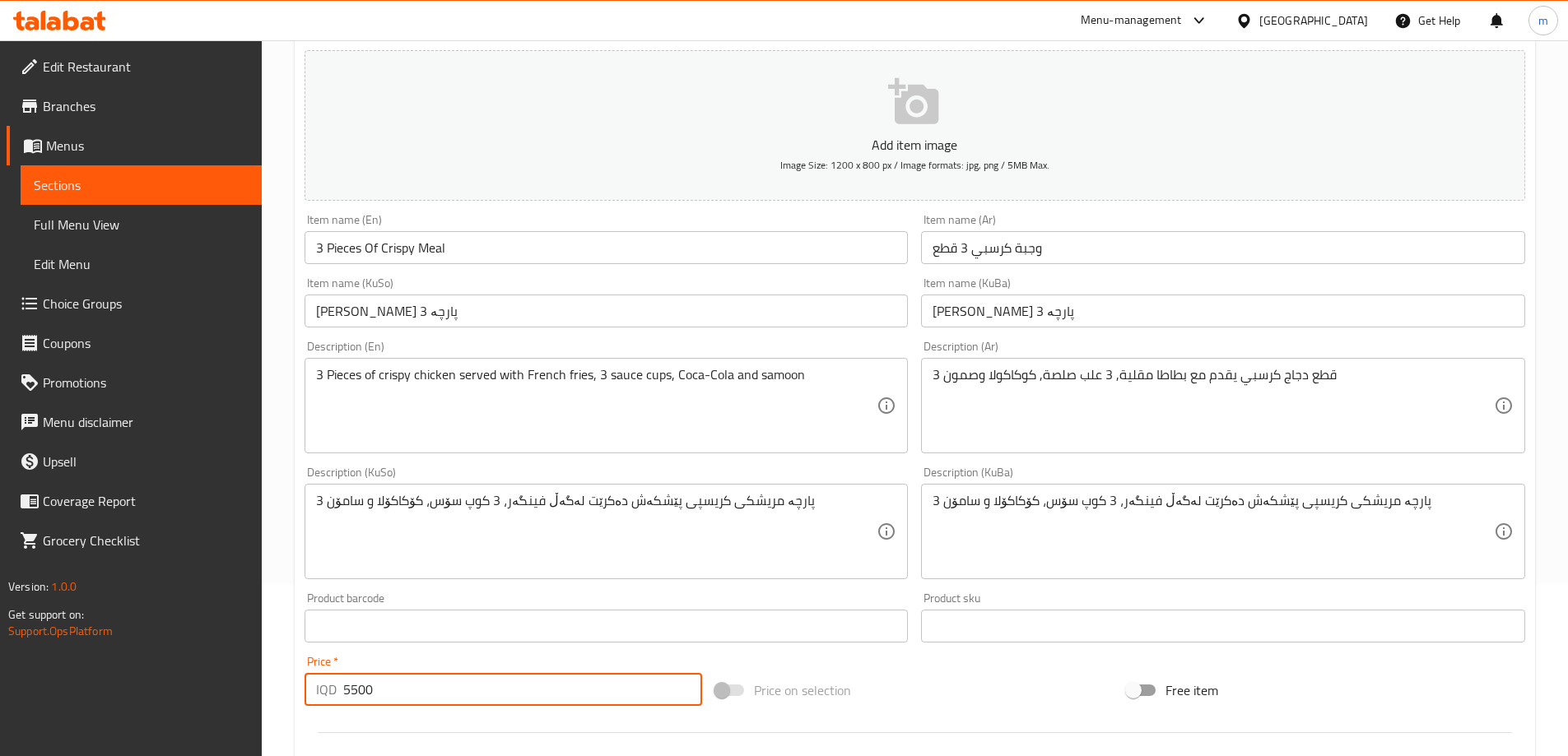
scroll to position [0, 0]
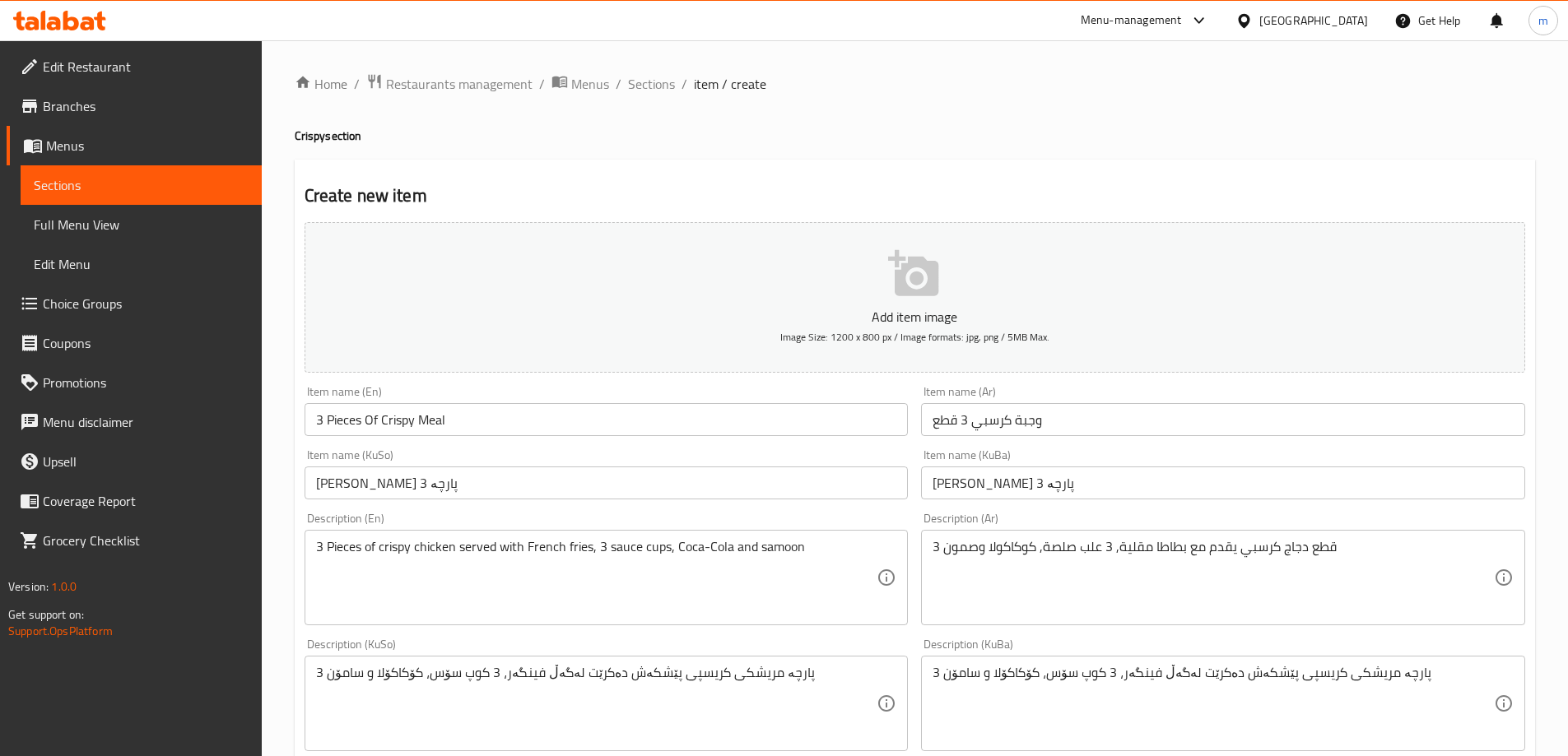
type input "5500"
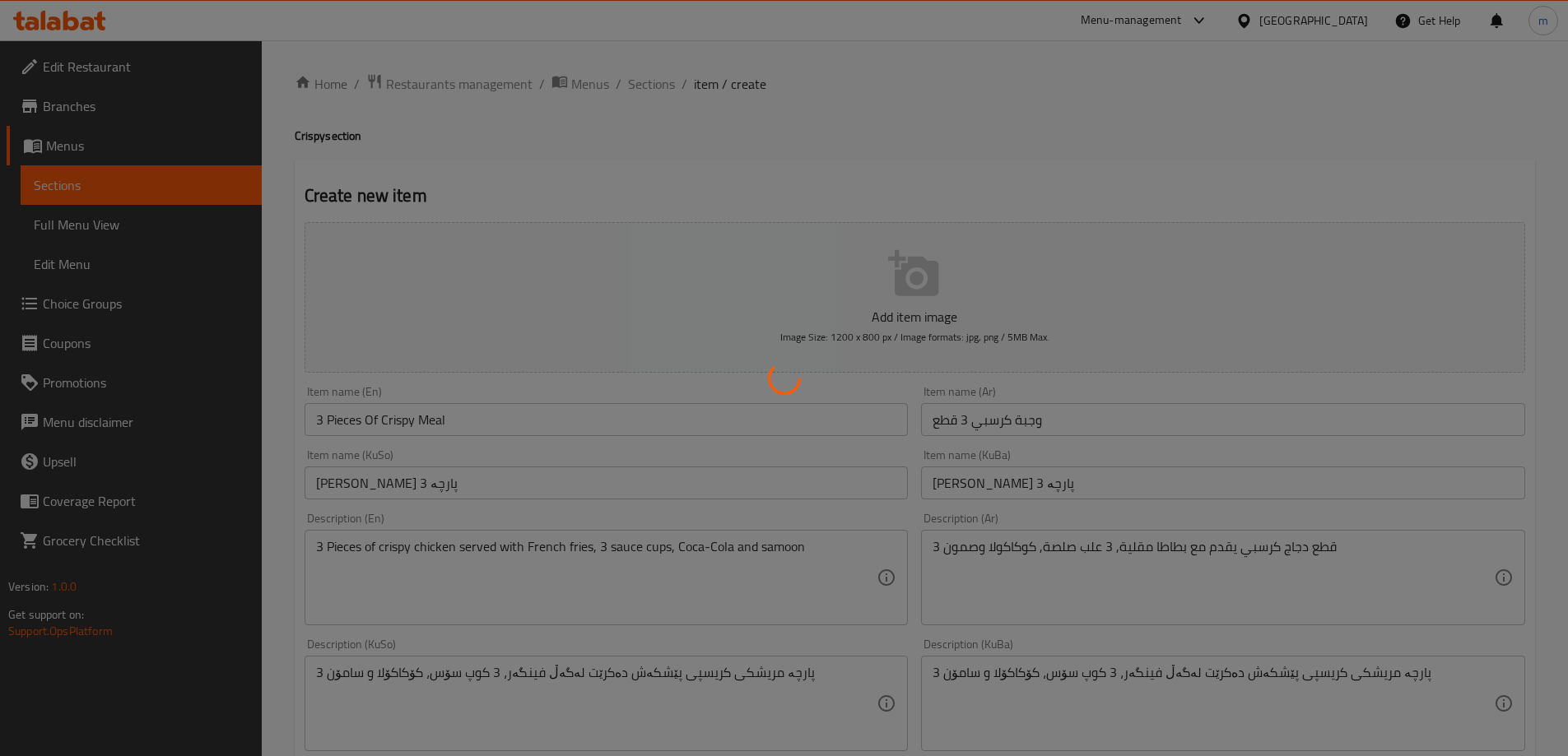
type input "0"
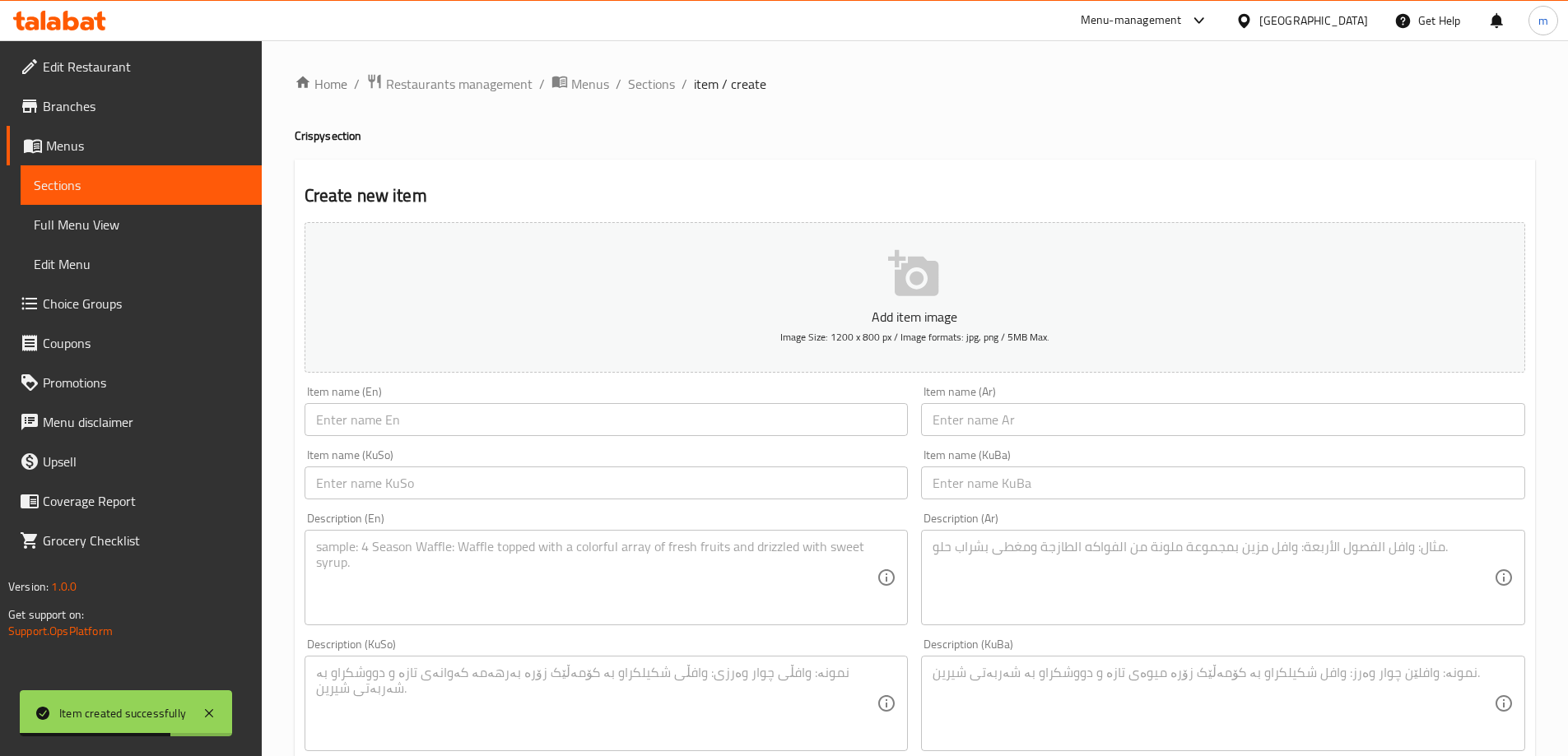
click at [694, 430] on input "text" at bounding box center [607, 419] width 604 height 33
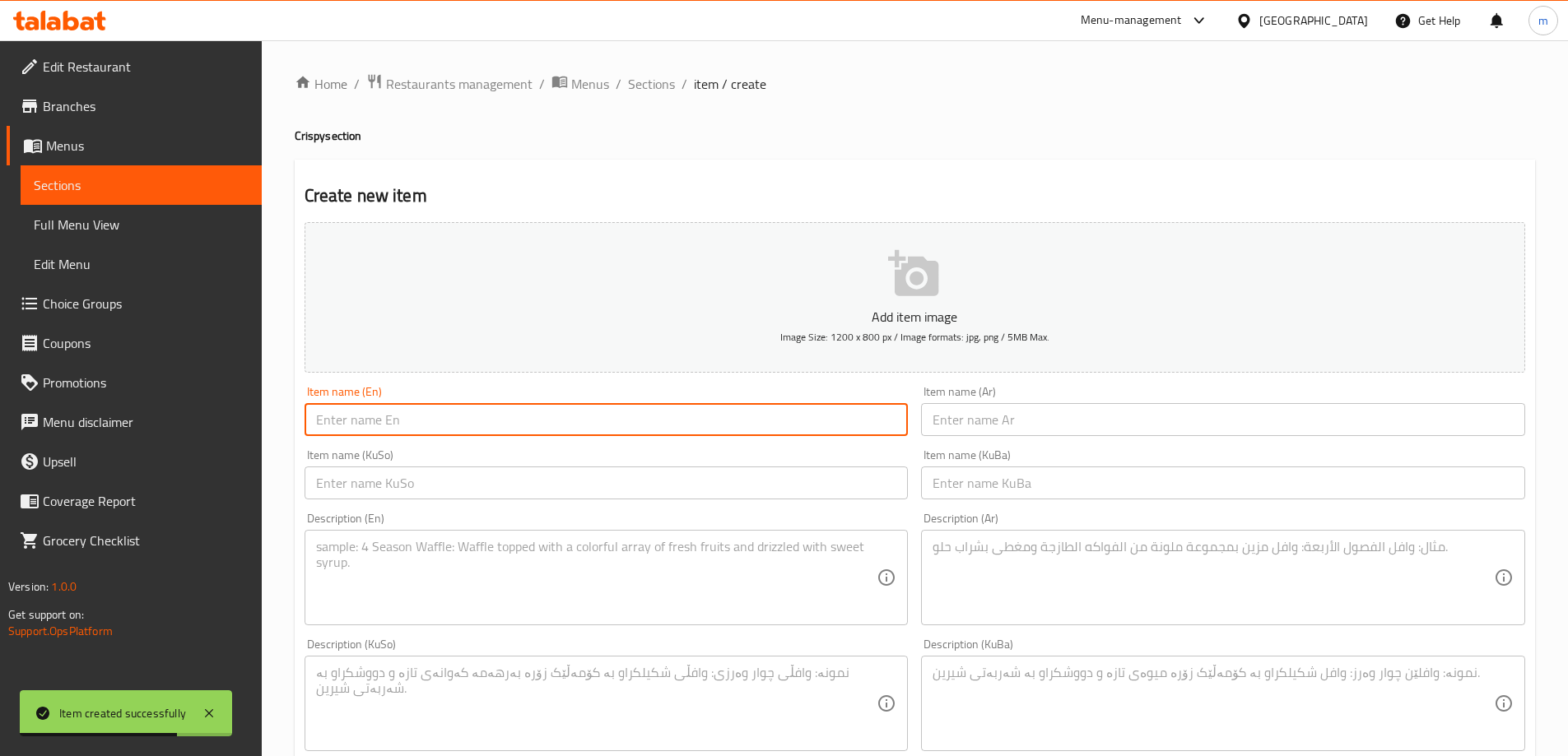
paste input "5 Pieces Of Crispy Meal"
type input "5 Pieces Of Crispy Meal"
drag, startPoint x: 1001, startPoint y: 448, endPoint x: 1010, endPoint y: 443, distance: 10.3
click at [1001, 448] on div "Item name (KuBa) Item name (KuBa)" at bounding box center [1223, 474] width 617 height 63
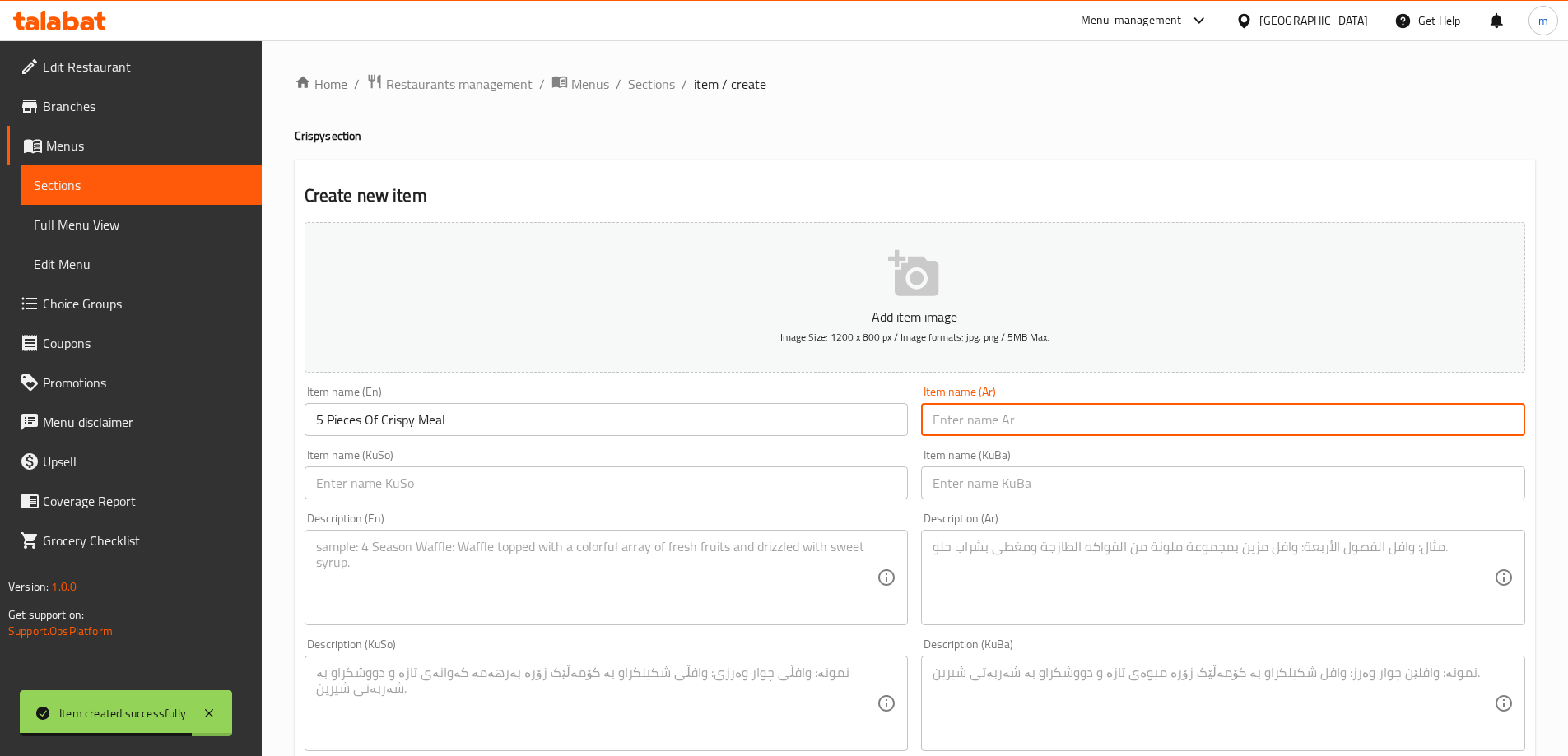
click at [1015, 429] on input "text" at bounding box center [1223, 419] width 604 height 33
paste input "وجبة كرسبي 5 قطع"
type input "وجبة كرسبي 5 قطع"
click at [947, 461] on div "Item name (KuBa) Item name (KuBa)" at bounding box center [1223, 475] width 604 height 50
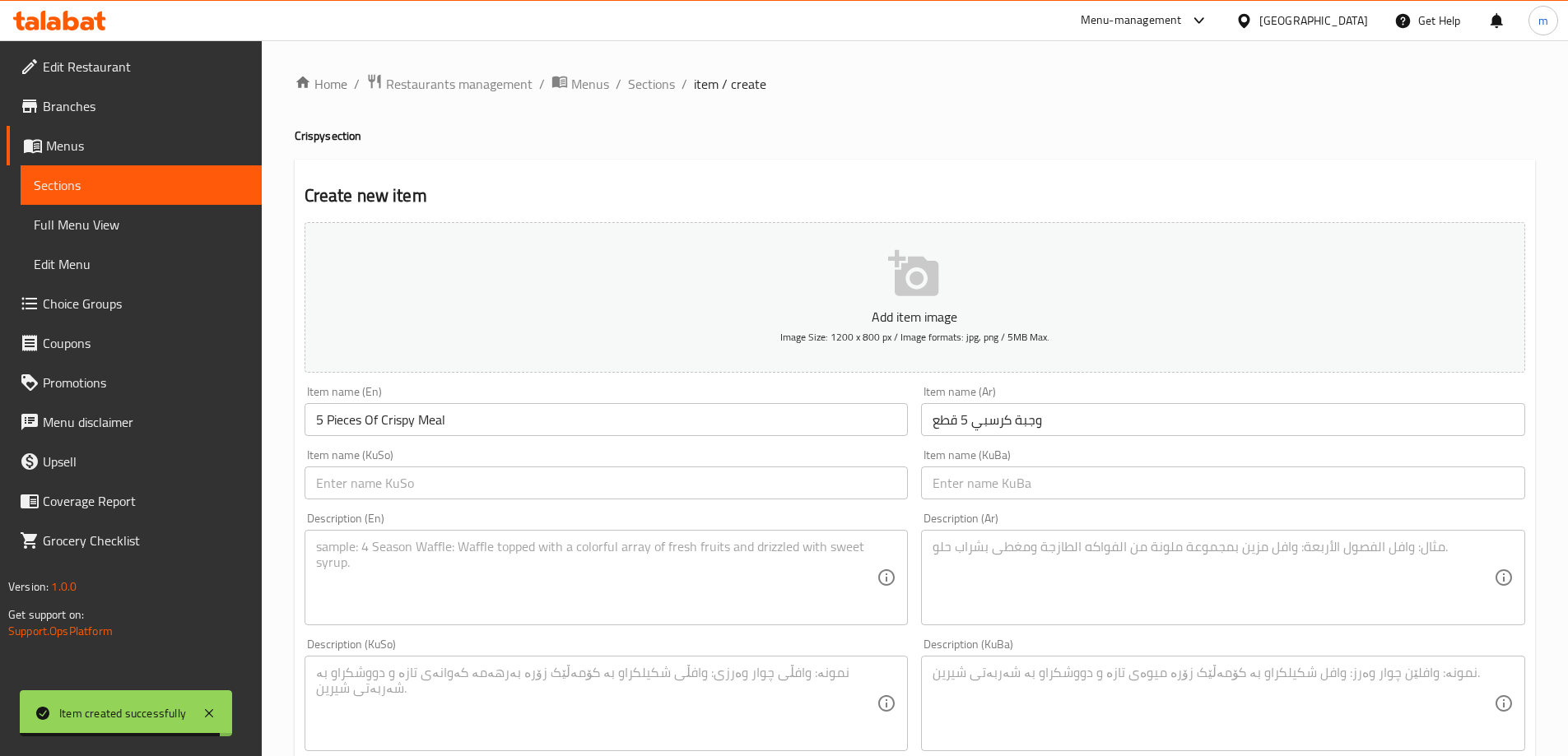
click at [954, 484] on input "text" at bounding box center [1223, 483] width 604 height 33
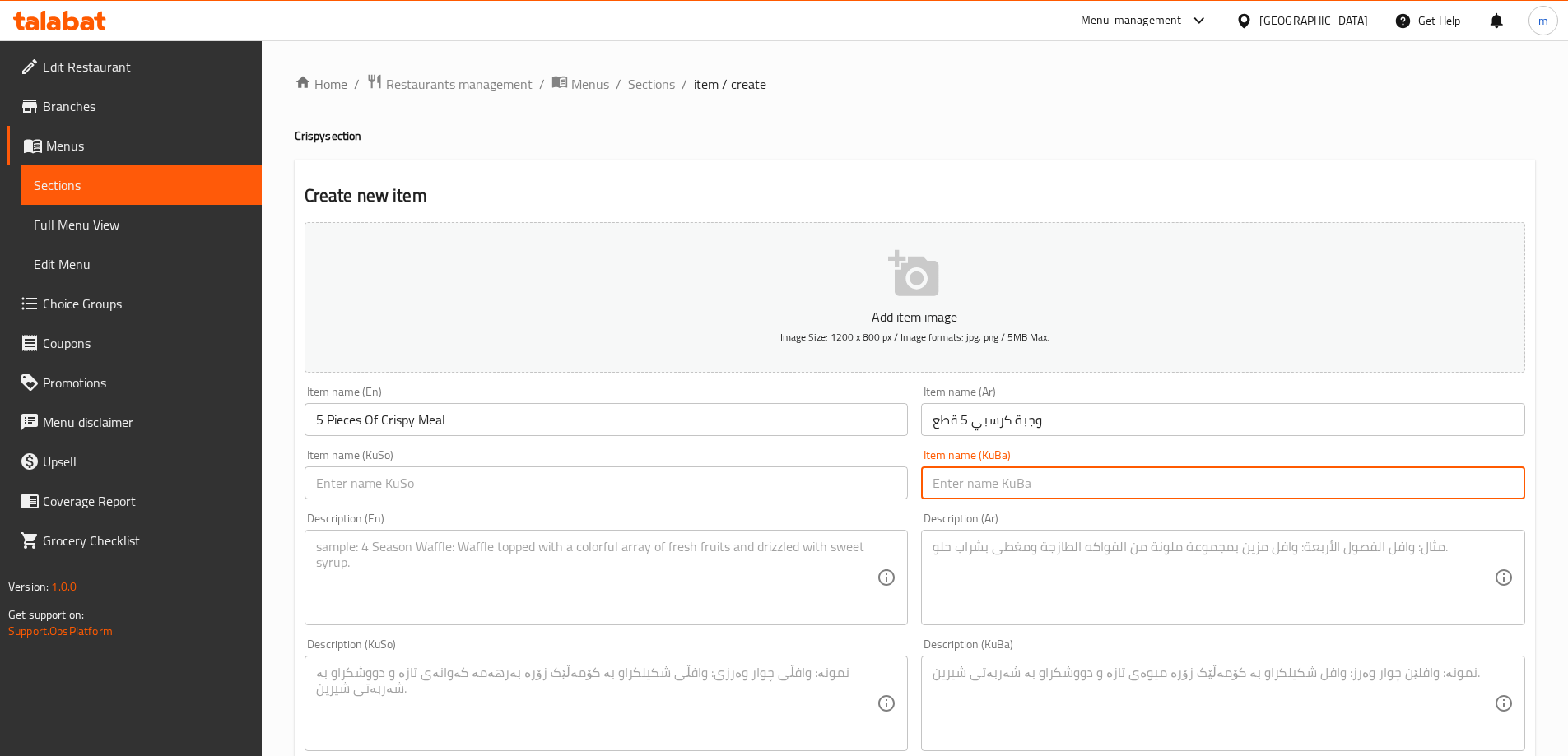
paste input "ژەمی کریسپی 5 پارچە"
type input "ژەمی کریسپی 5 پارچە"
drag, startPoint x: 857, startPoint y: 481, endPoint x: 838, endPoint y: 500, distance: 26.9
click at [857, 481] on input "text" at bounding box center [607, 483] width 604 height 33
paste input "ژەمی کریسپی 5 پارچە"
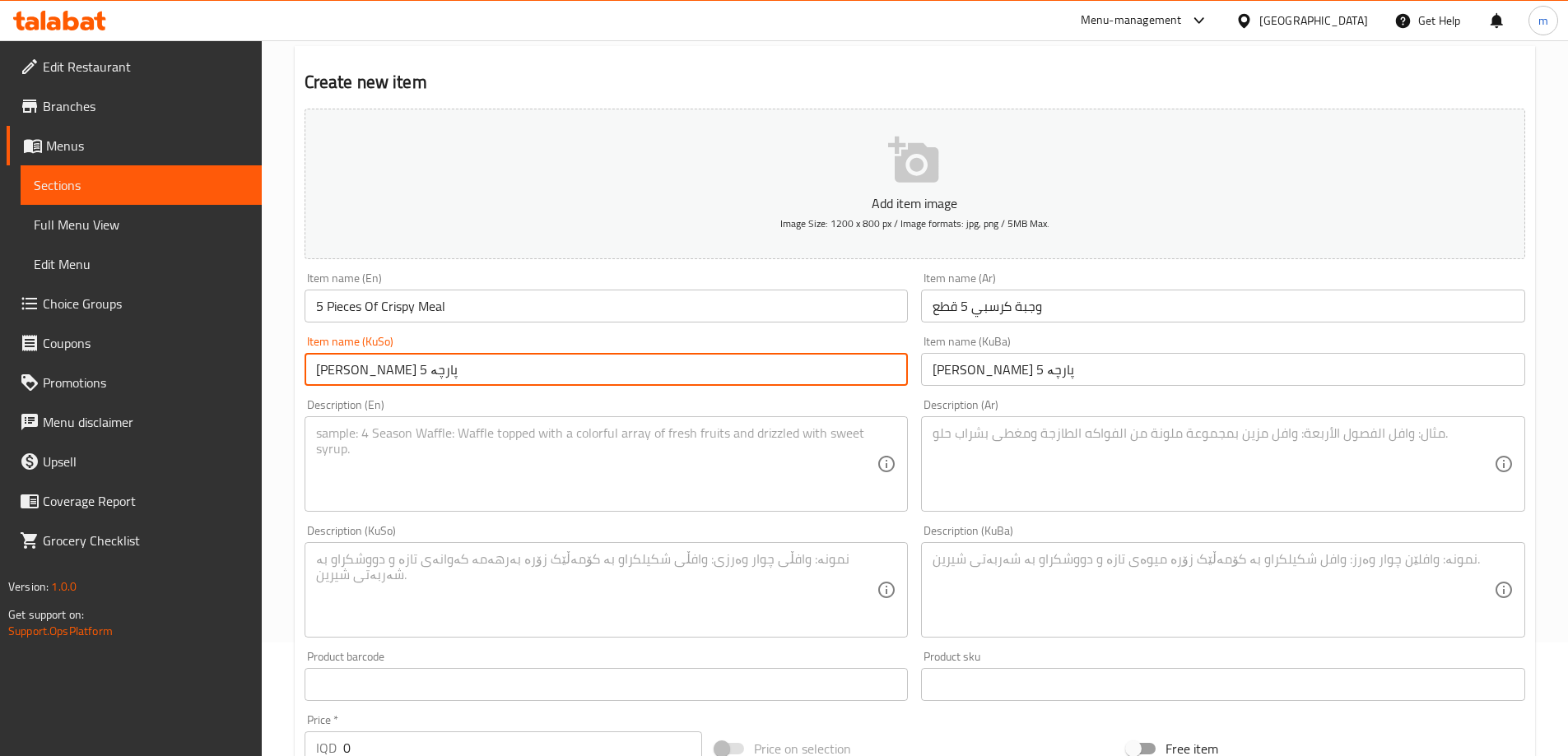
scroll to position [274, 0]
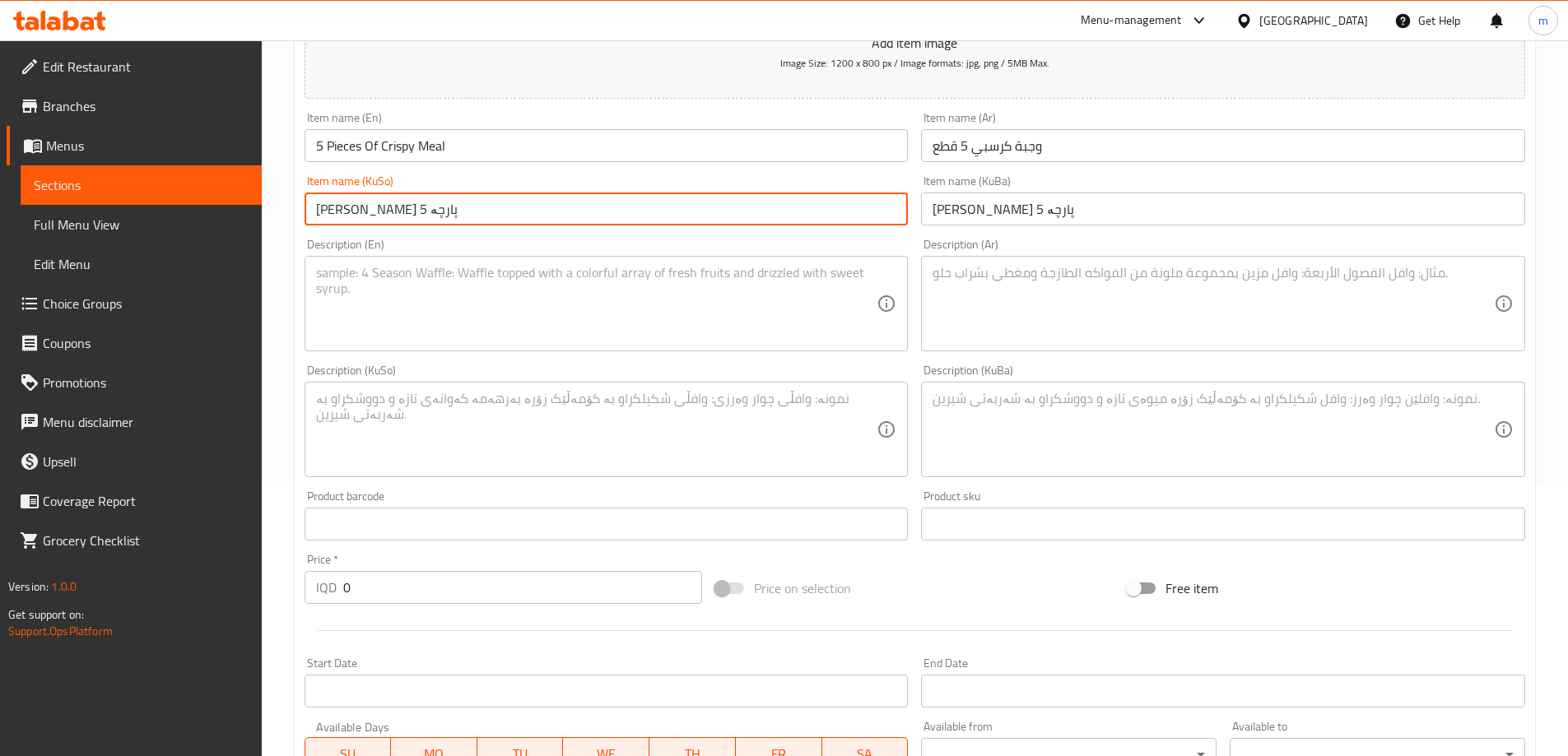
type input "ژەمی کریسپی 5 پارچە"
click at [576, 316] on textarea at bounding box center [597, 304] width 561 height 79
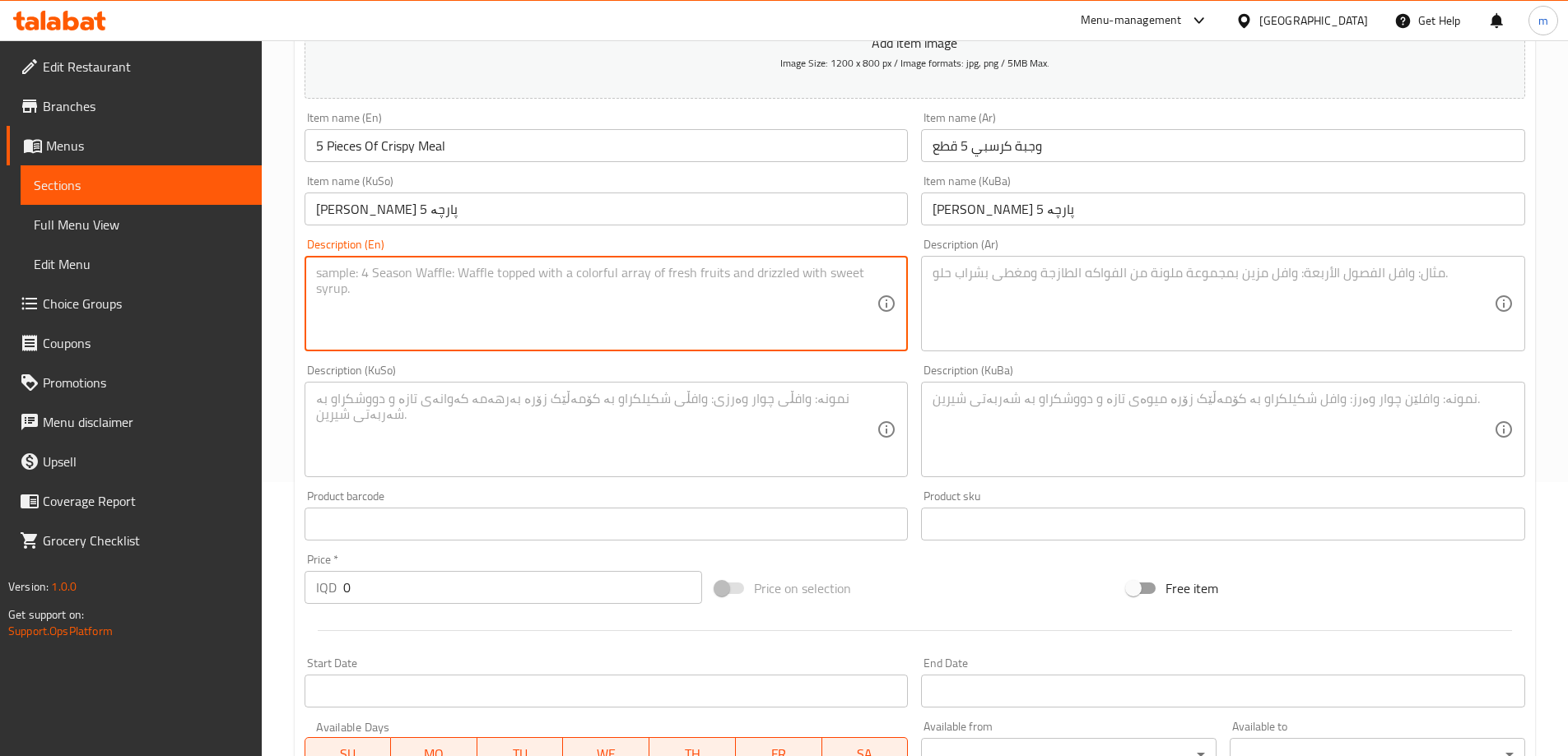
paste textarea "5 Pieces of crispy chicken served with French fries, 4 sauce cups, 2 Coca-Cola …"
type textarea "5 Pieces of crispy chicken served with French fries, 4 sauce cups, 2 Coca-Cola …"
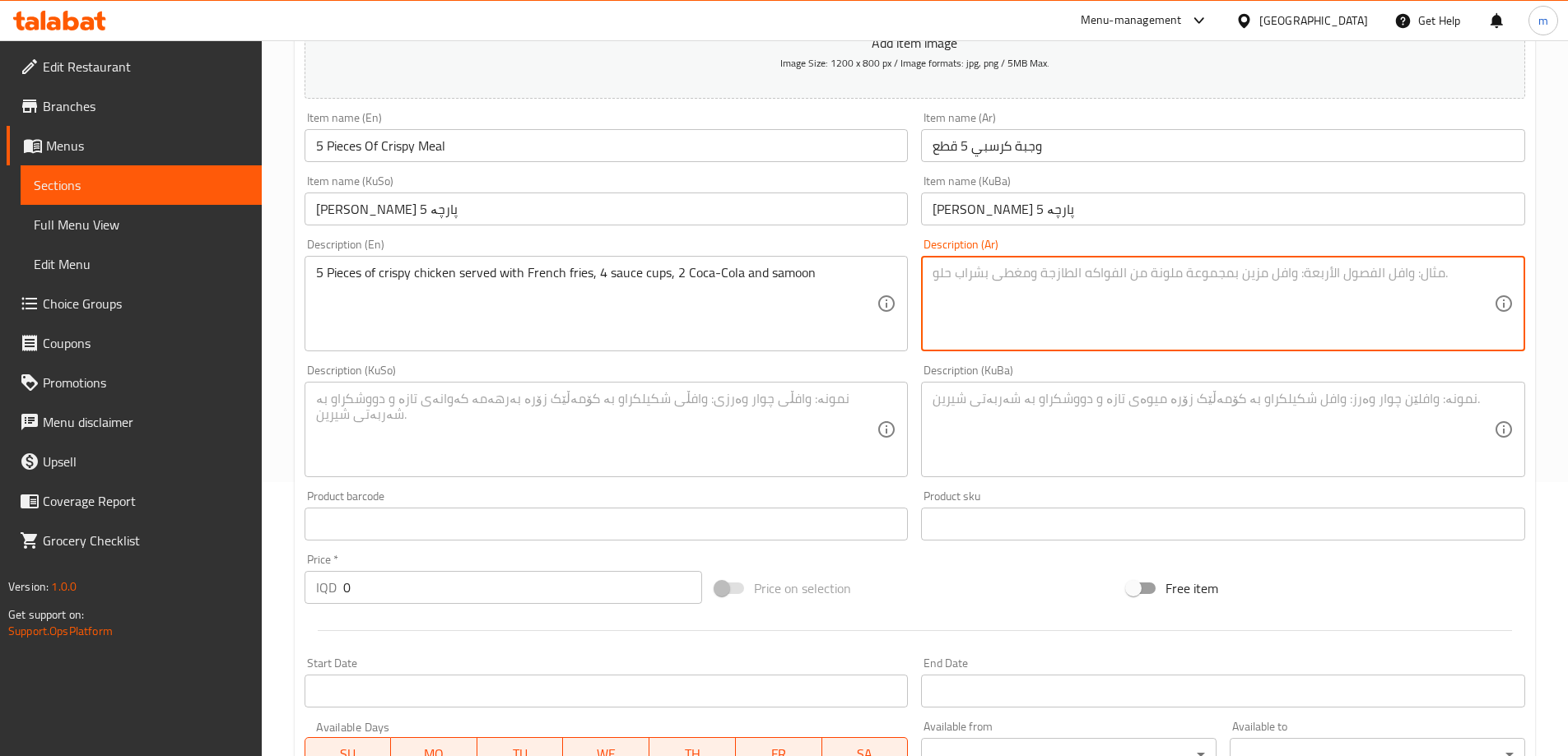
click at [1122, 298] on textarea at bounding box center [1213, 304] width 561 height 79
paste textarea "5 قطع دجاج كرسبي يقدم مع بطاطا مقلية, 4 علب صلصة, 2 كوكاكولا وصمون"
type textarea "5 قطع دجاج كرسبي يقدم مع بطاطا مقلية, 4 علب صلصة, 2 كوكاكولا وصمون"
click at [852, 429] on textarea at bounding box center [597, 430] width 561 height 79
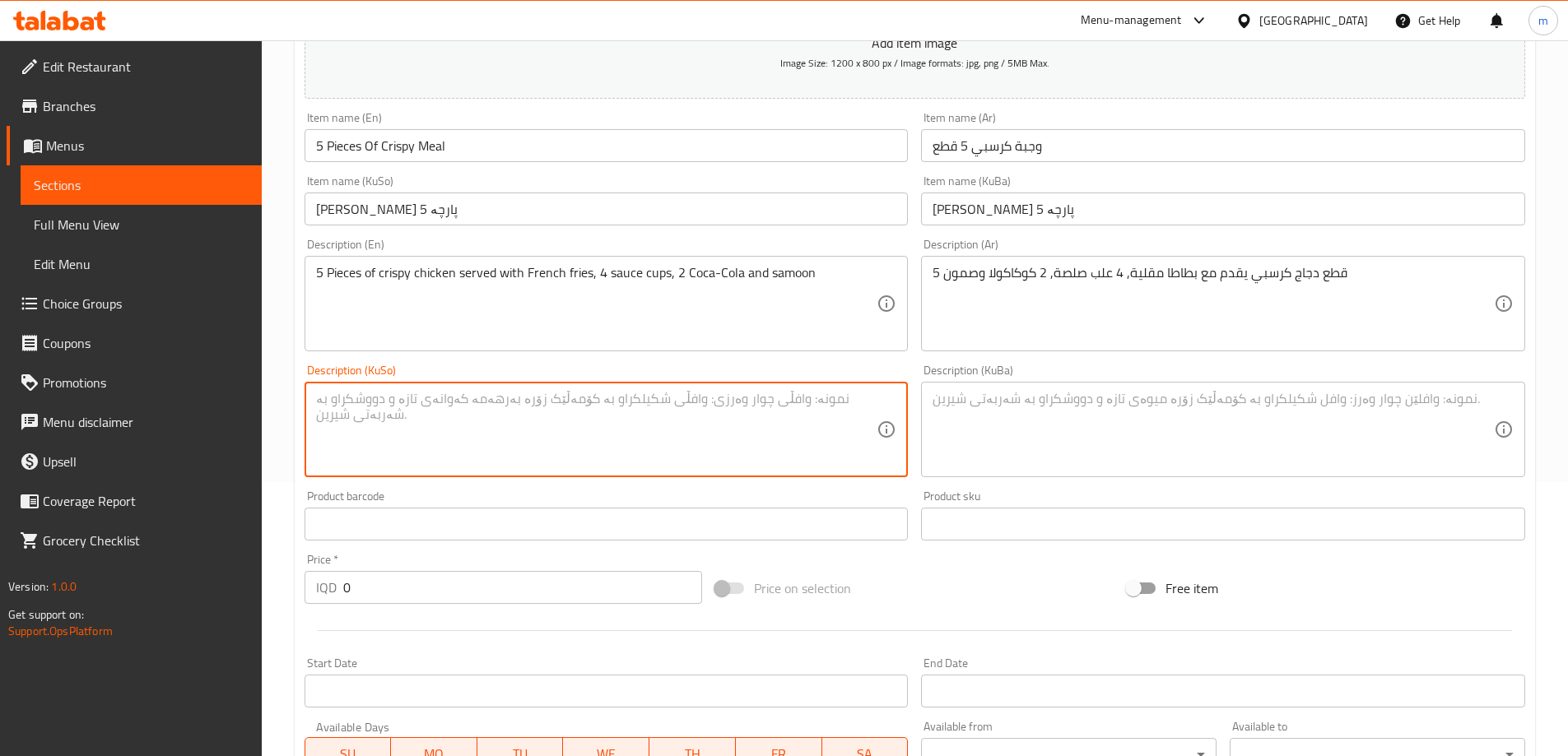
paste textarea "5 پارچە مریشکی کریسپی پێشکەش دەکرێت لەگەڵ فینگەر، 4 کوپ سۆس، 2 کۆکاکۆلا و سامۆن"
type textarea "5 پارچە مریشکی کریسپی پێشکەش دەکرێت لەگەڵ فینگەر، 4 کوپ سۆس، 2 کۆکاکۆلا و سامۆن"
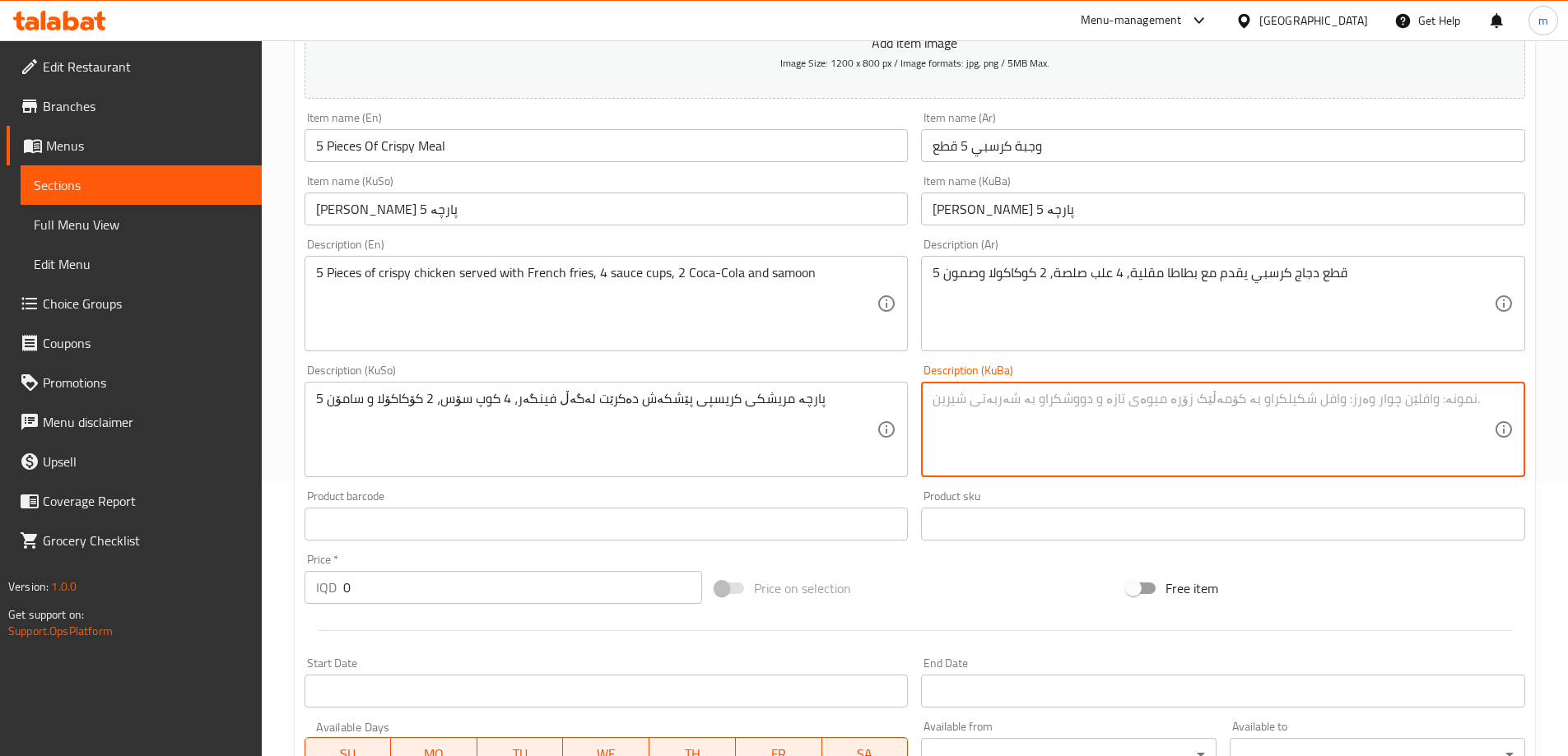
drag, startPoint x: 1001, startPoint y: 404, endPoint x: 826, endPoint y: 476, distance: 189.2
click at [1002, 403] on textarea at bounding box center [1213, 430] width 561 height 79
paste textarea "5 پارچە مریشکی کریسپی پێشکەش دەکرێت لەگەڵ فینگەر، 4 کوپ سۆس، 2 کۆکاکۆلا و سامۆن"
type textarea "5 پارچە مریشکی کریسپی پێشکەش دەکرێت لەگەڵ فینگەر، 4 کوپ سۆس، 2 کۆکاکۆلا و سامۆن"
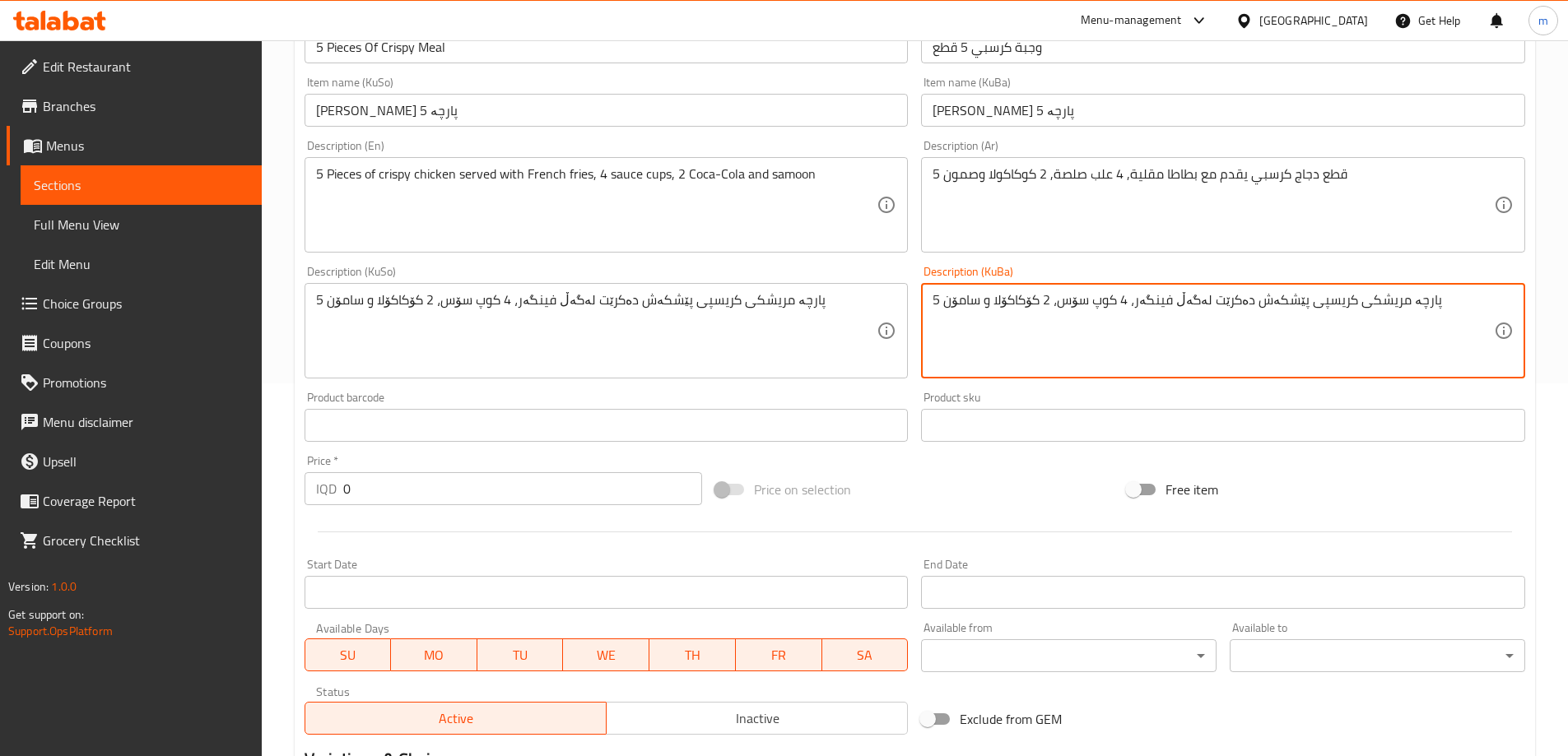
scroll to position [412, 0]
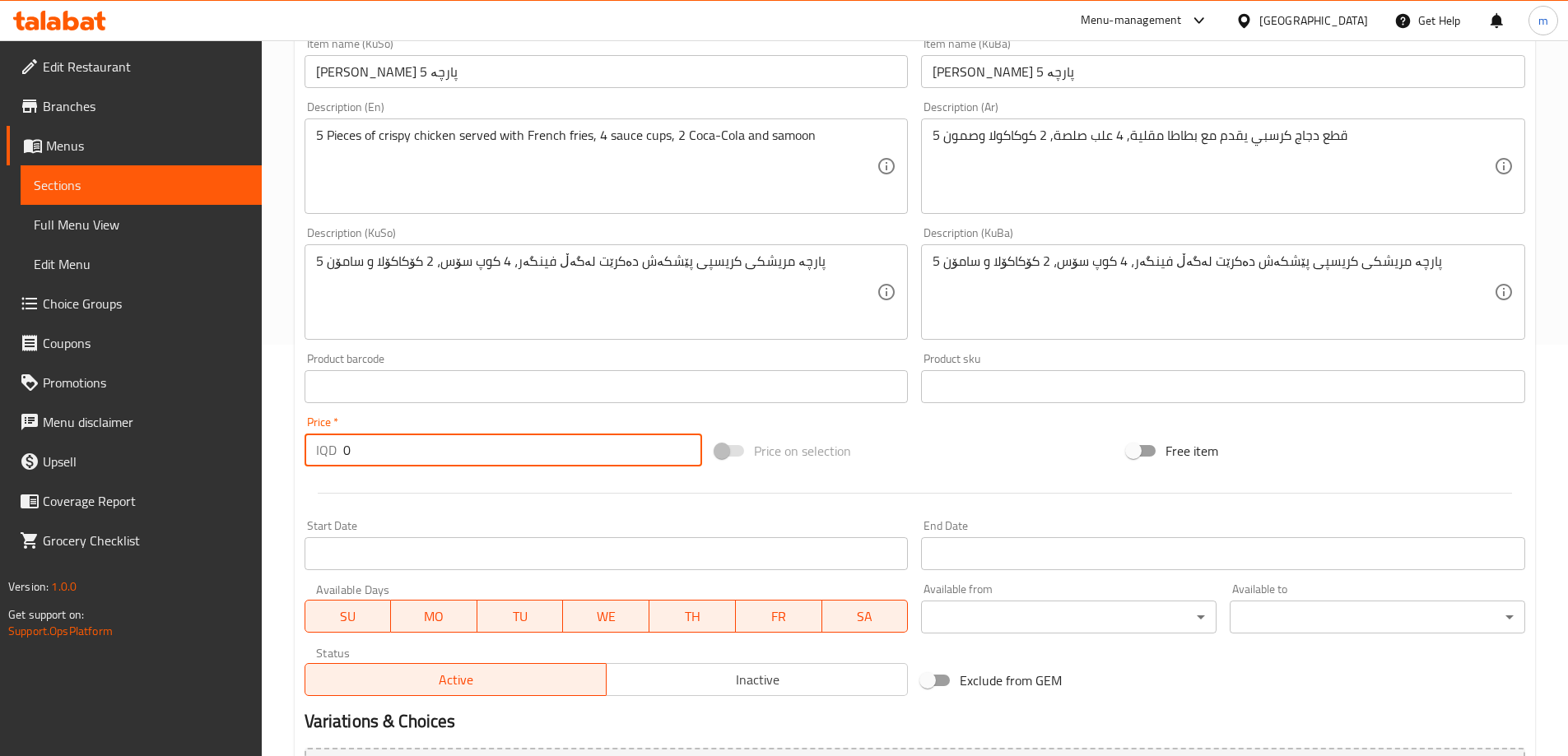
paste input "850"
drag, startPoint x: 347, startPoint y: 452, endPoint x: 334, endPoint y: 421, distance: 33.6
click at [336, 435] on div "IQD 8500 Price *" at bounding box center [503, 450] width 398 height 33
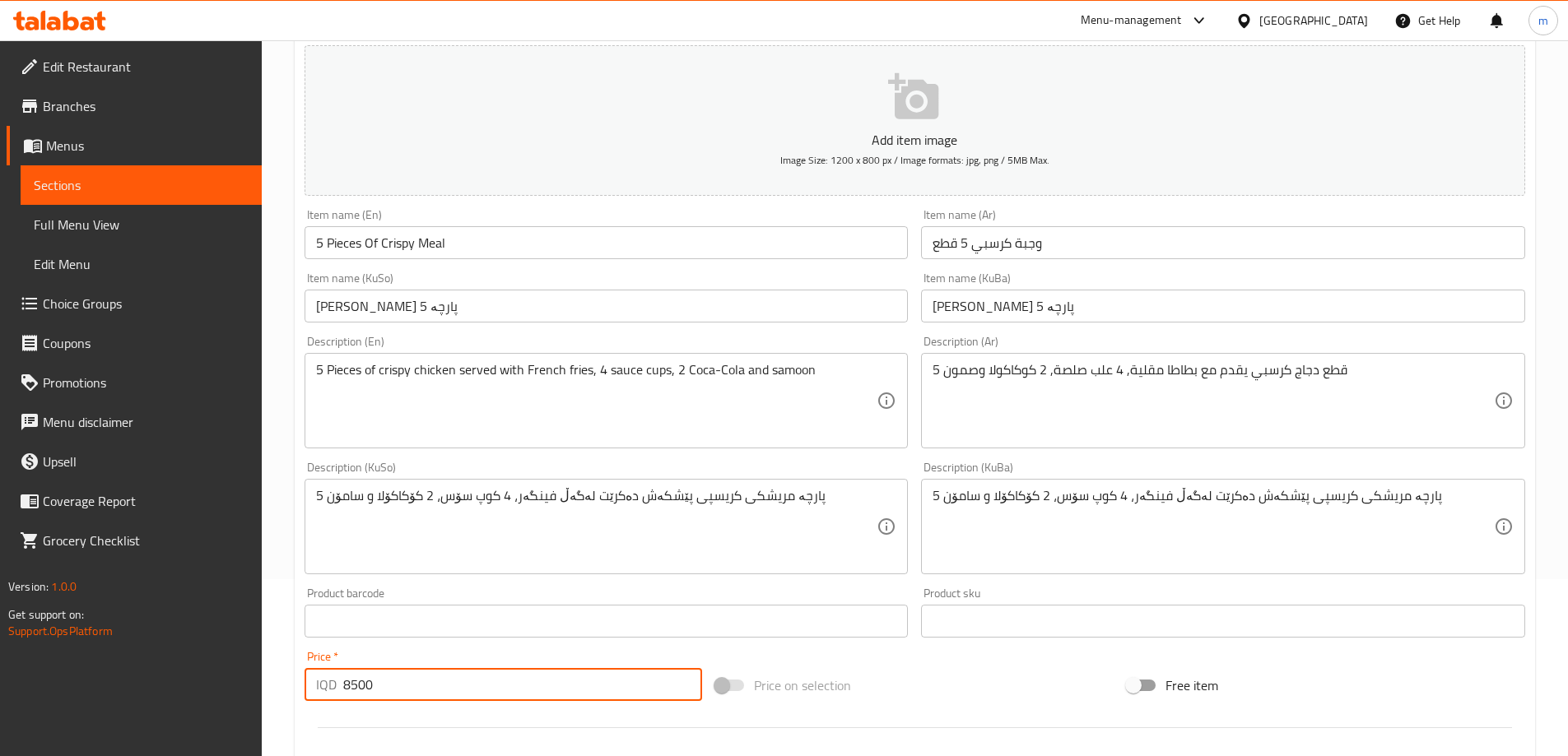
type input "8500"
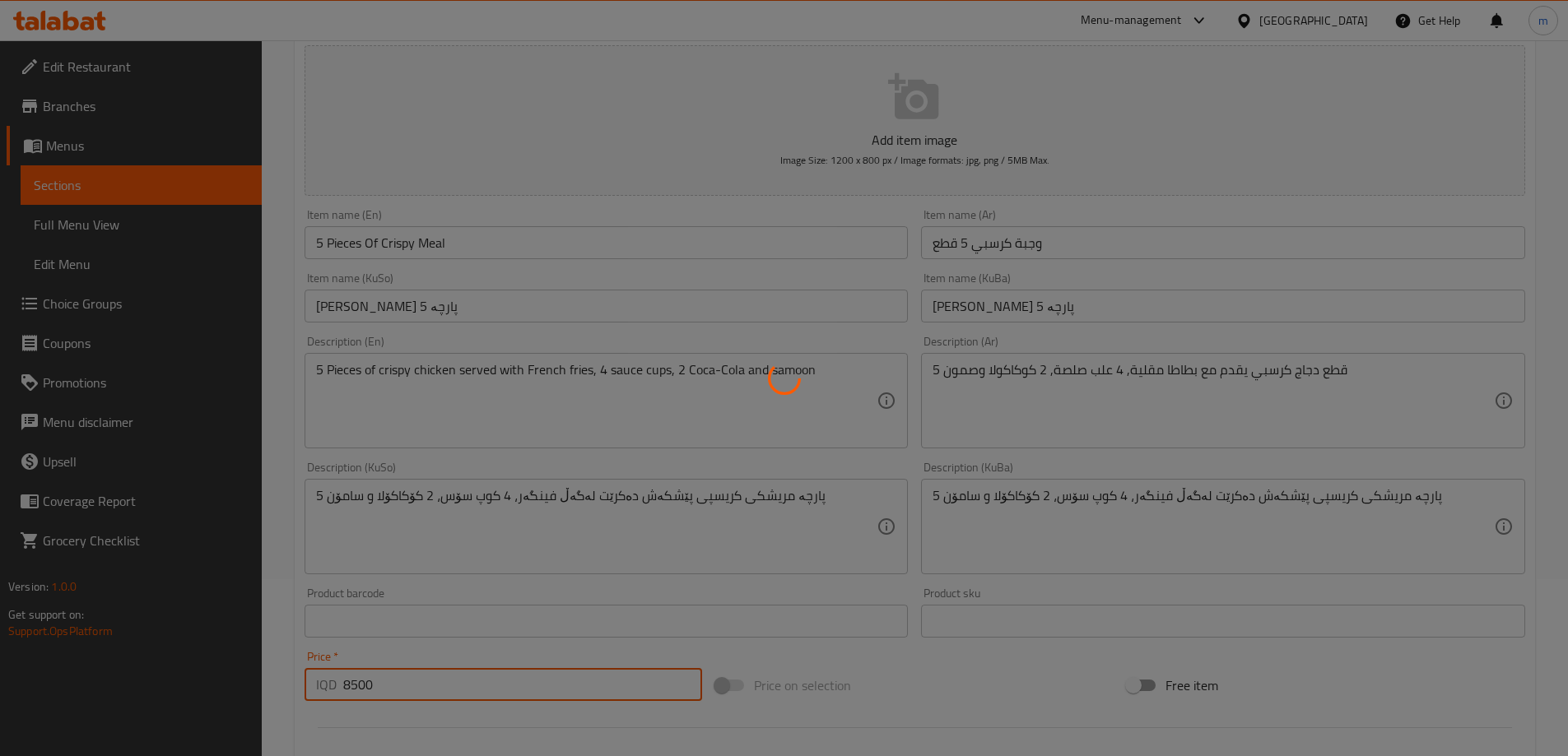
scroll to position [137, 0]
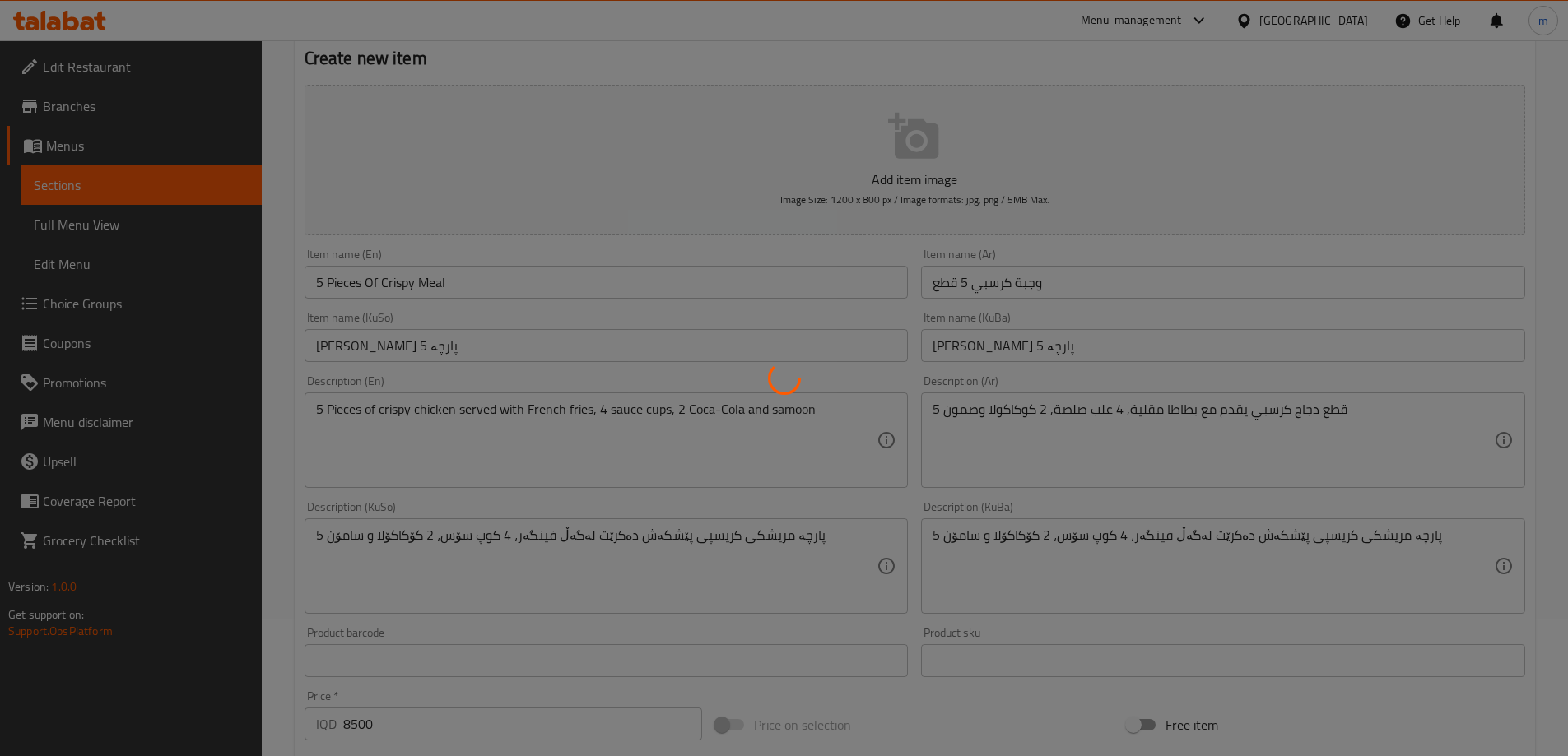
type input "0"
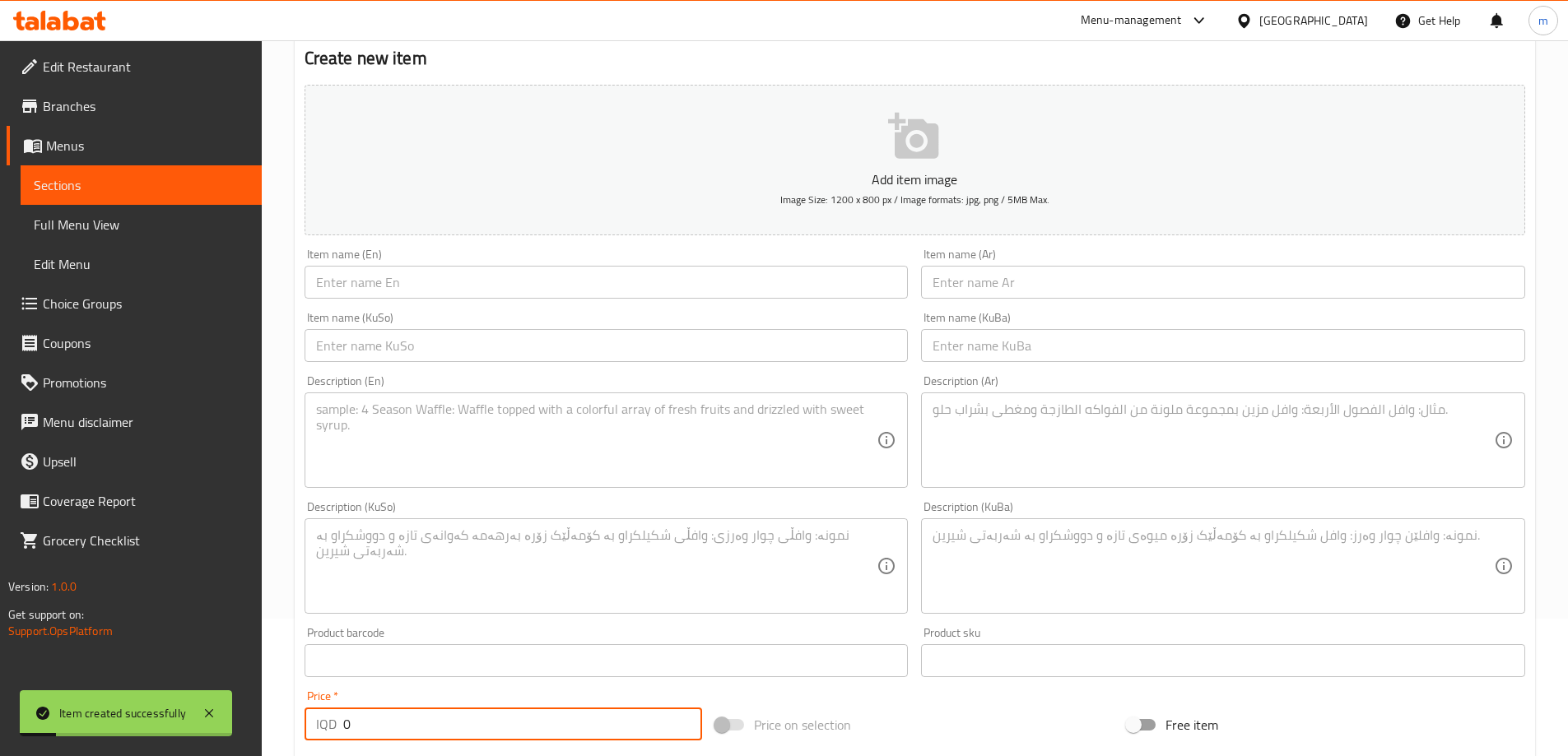
drag, startPoint x: 673, startPoint y: 291, endPoint x: 775, endPoint y: 292, distance: 102.0
click at [673, 291] on input "text" at bounding box center [607, 282] width 604 height 33
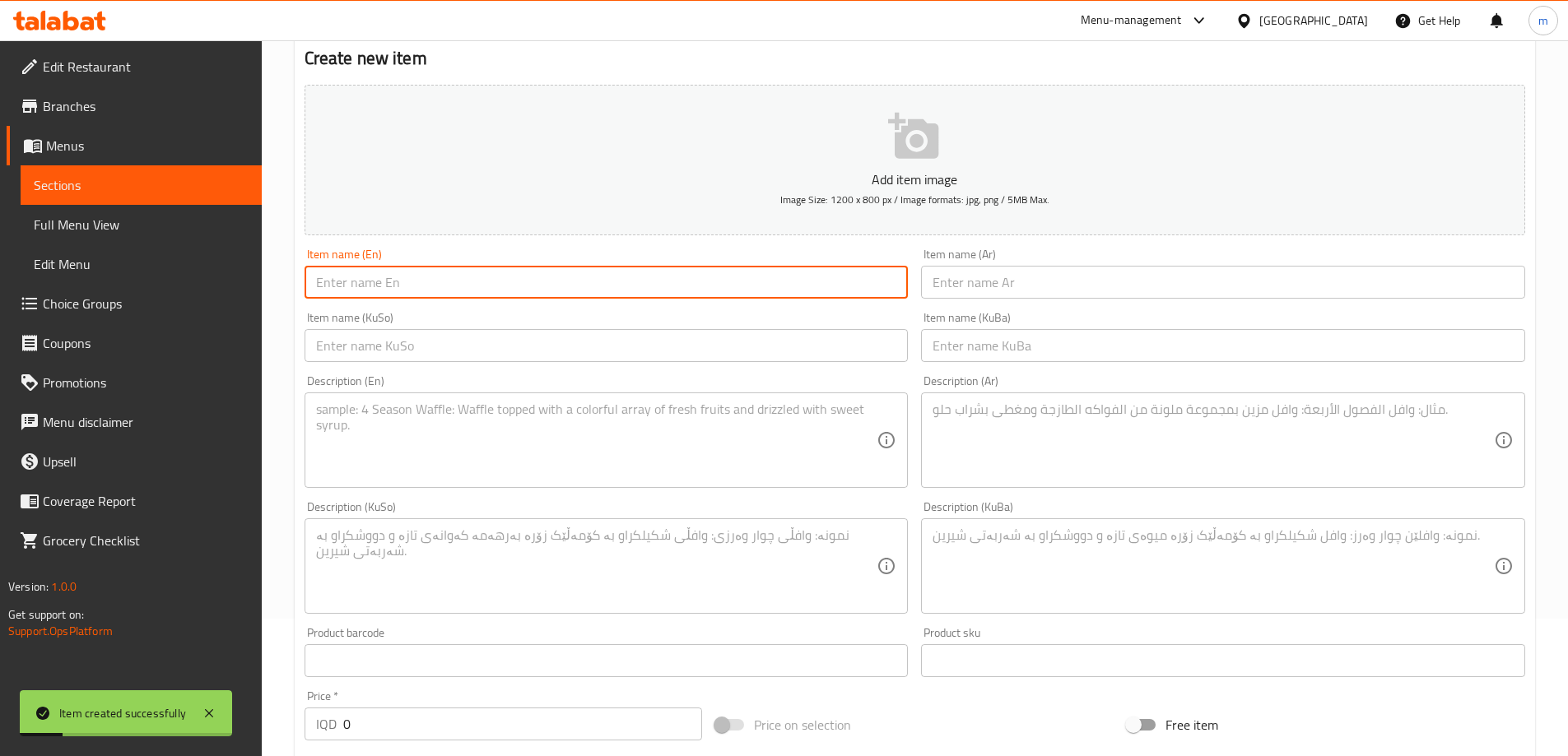
paste input "9 Pieces Of Crispy Meal"
type input "9 Pieces Of Crispy Meal"
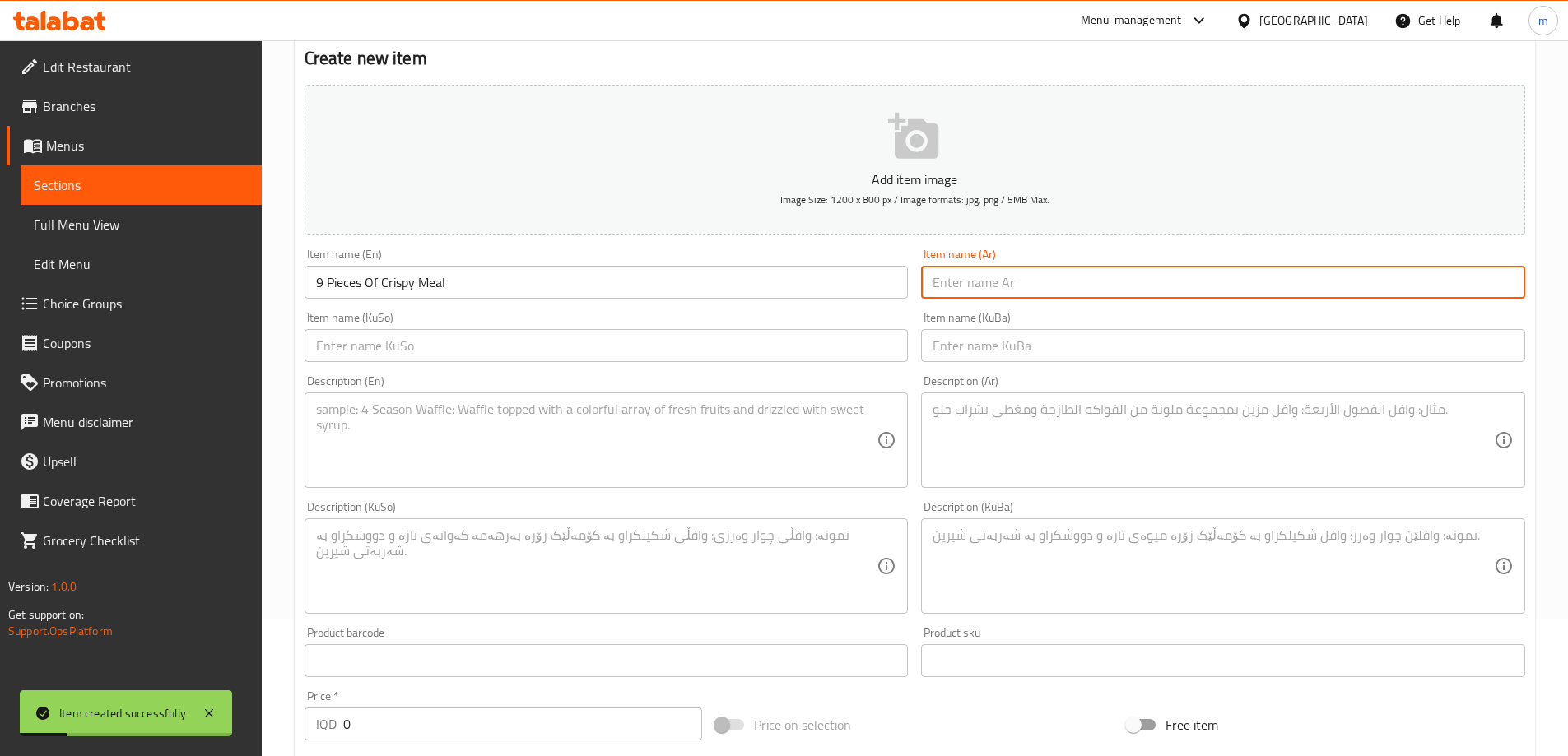
click at [1104, 275] on input "text" at bounding box center [1223, 282] width 604 height 33
paste input "وجبة كرسبي 9 قطع"
type input "وجبة كرسبي 9 قطع"
click at [957, 339] on input "text" at bounding box center [1223, 345] width 604 height 33
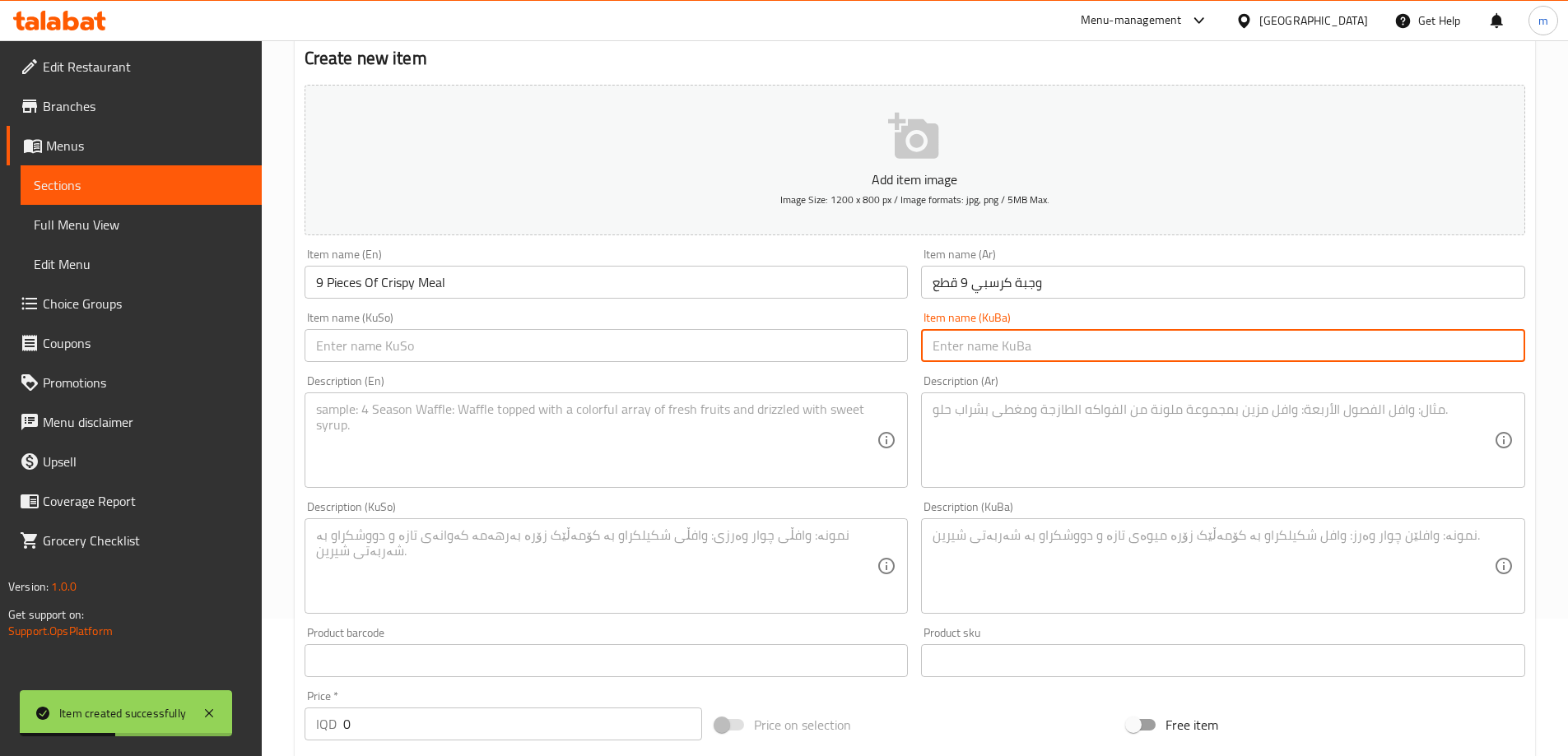
paste input "ژەمی کریسپی 9 پارچە"
type input "ژەمی کریسپی 9 پارچە"
drag, startPoint x: 812, startPoint y: 349, endPoint x: 784, endPoint y: 395, distance: 53.9
click at [812, 349] on input "text" at bounding box center [607, 345] width 604 height 33
paste input "ژەمی کریسپی 9 پارچە"
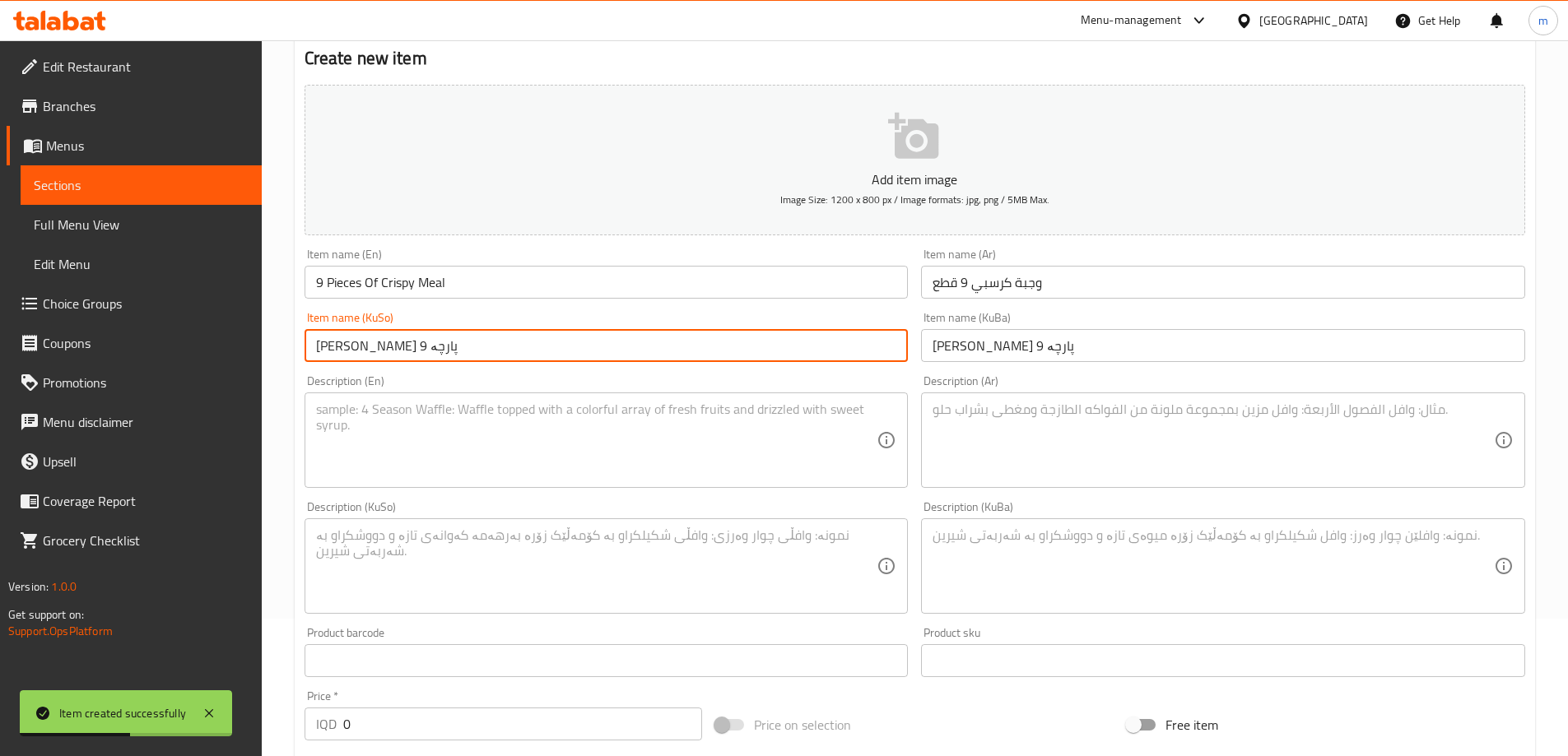
type input "ژەمی کریسپی 9 پارچە"
click at [736, 454] on textarea at bounding box center [597, 440] width 561 height 79
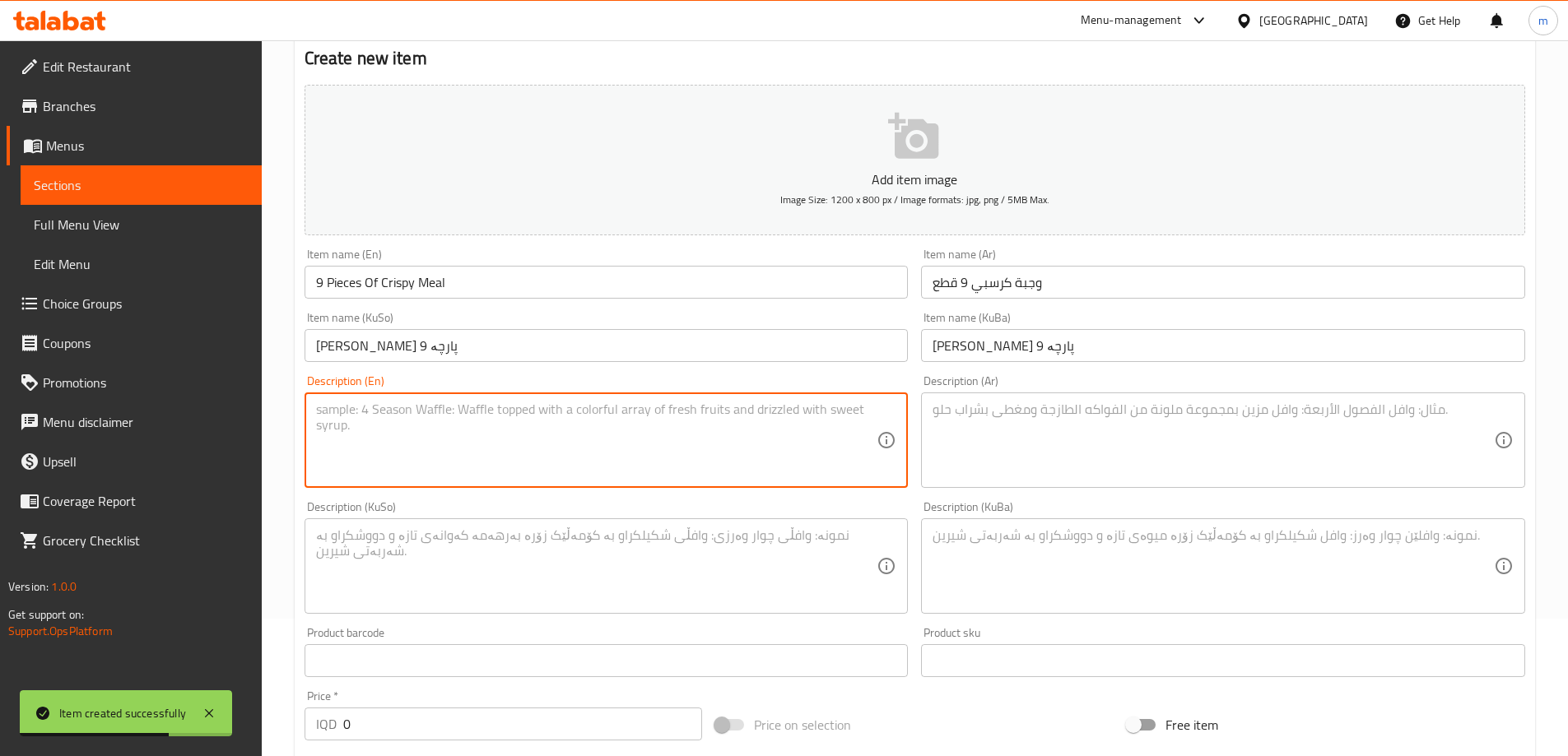
paste textarea "9 Pieces of crispy chicken served with French fries, 7 sauce cups, 3 Coca-Cola …"
type textarea "9 Pieces of crispy chicken served with French fries, 7 sauce cups, 3 Coca-Cola …"
click at [1158, 450] on textarea at bounding box center [1213, 440] width 561 height 79
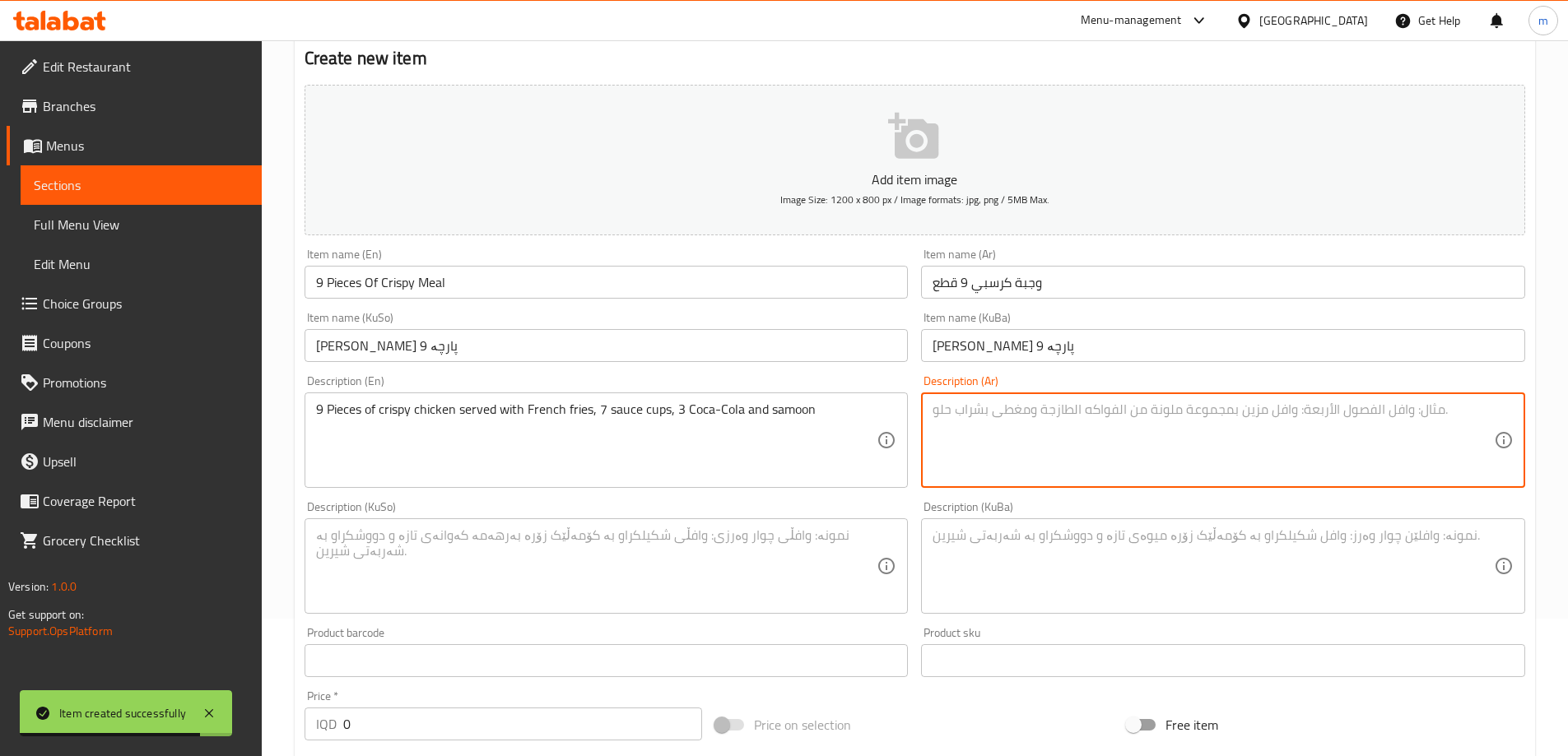
paste textarea "9 قطع دجاج كرسبي يقدم مع بطاطا مقلية, 7 علب صلصة, 3 كوكاكولا وصمون"
type textarea "9 قطع دجاج كرسبي يقدم مع بطاطا مقلية, 7 علب صلصة, 3 كوكاكولا وصمون"
click at [1027, 565] on textarea at bounding box center [1213, 566] width 561 height 79
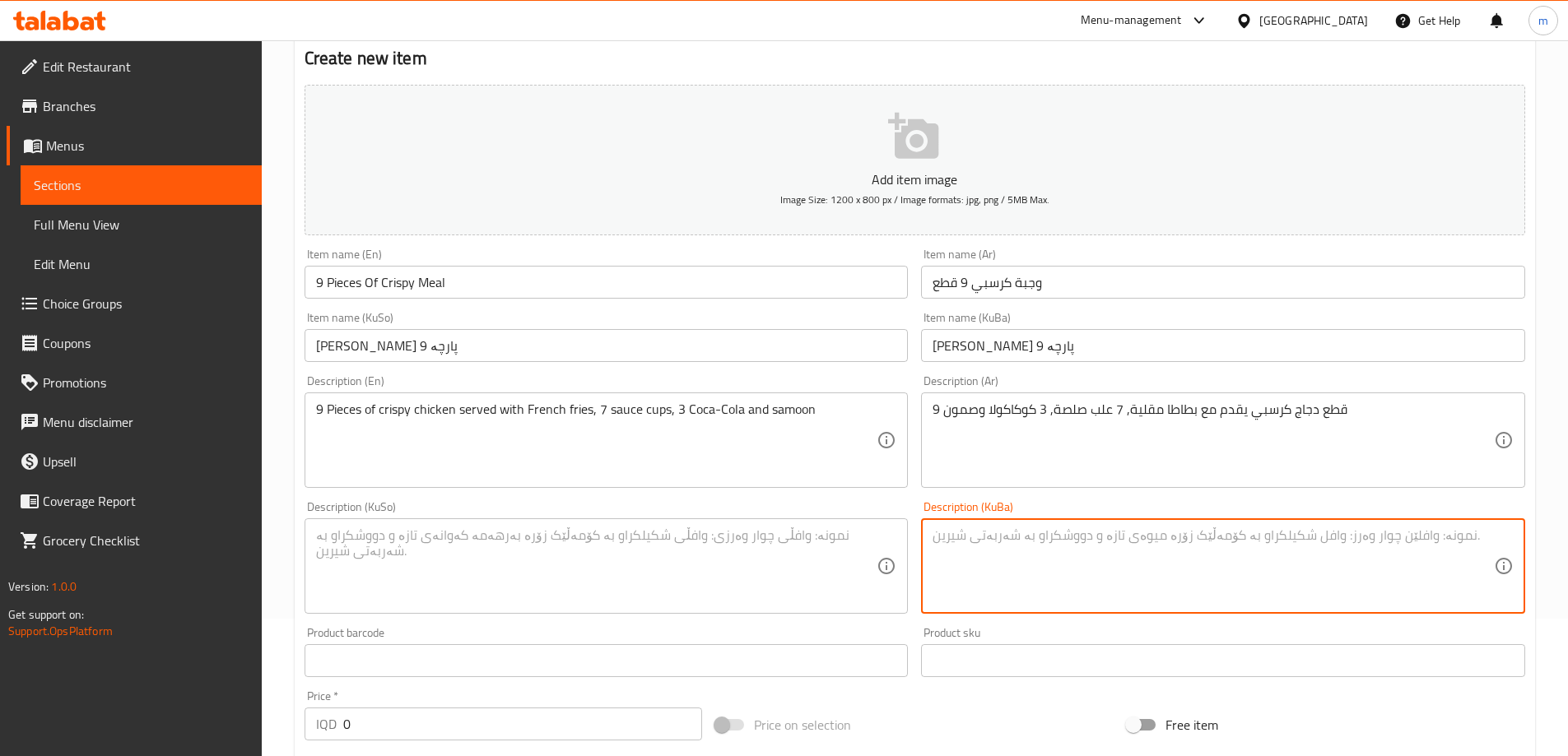
paste textarea "9 پارچە مریشکی کریسپی پێشکەش دەکرێت لەگەڵ فینگەر، 7 کوپ سۆس، 3 کۆکاکۆلا و سامۆن"
type textarea "9 پارچە مریشکی کریسپی پێشکەش دەکرێت لەگەڵ فینگەر، 7 کوپ سۆس، 3 کۆکاکۆلا و سامۆن"
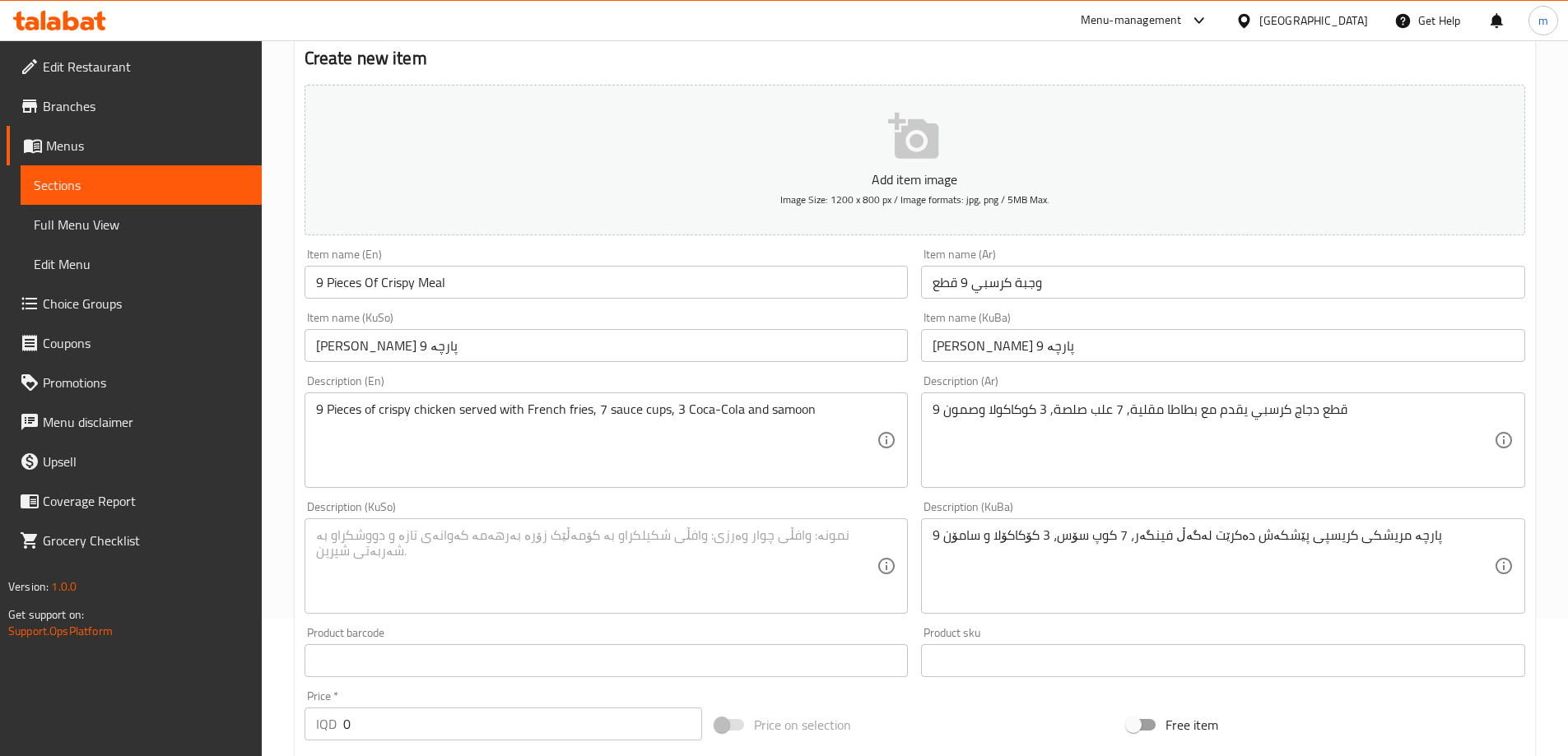
drag, startPoint x: 852, startPoint y: 521, endPoint x: 831, endPoint y: 532, distance: 23.7
click at [851, 521] on div "Description (KuSo)" at bounding box center [607, 566] width 604 height 96
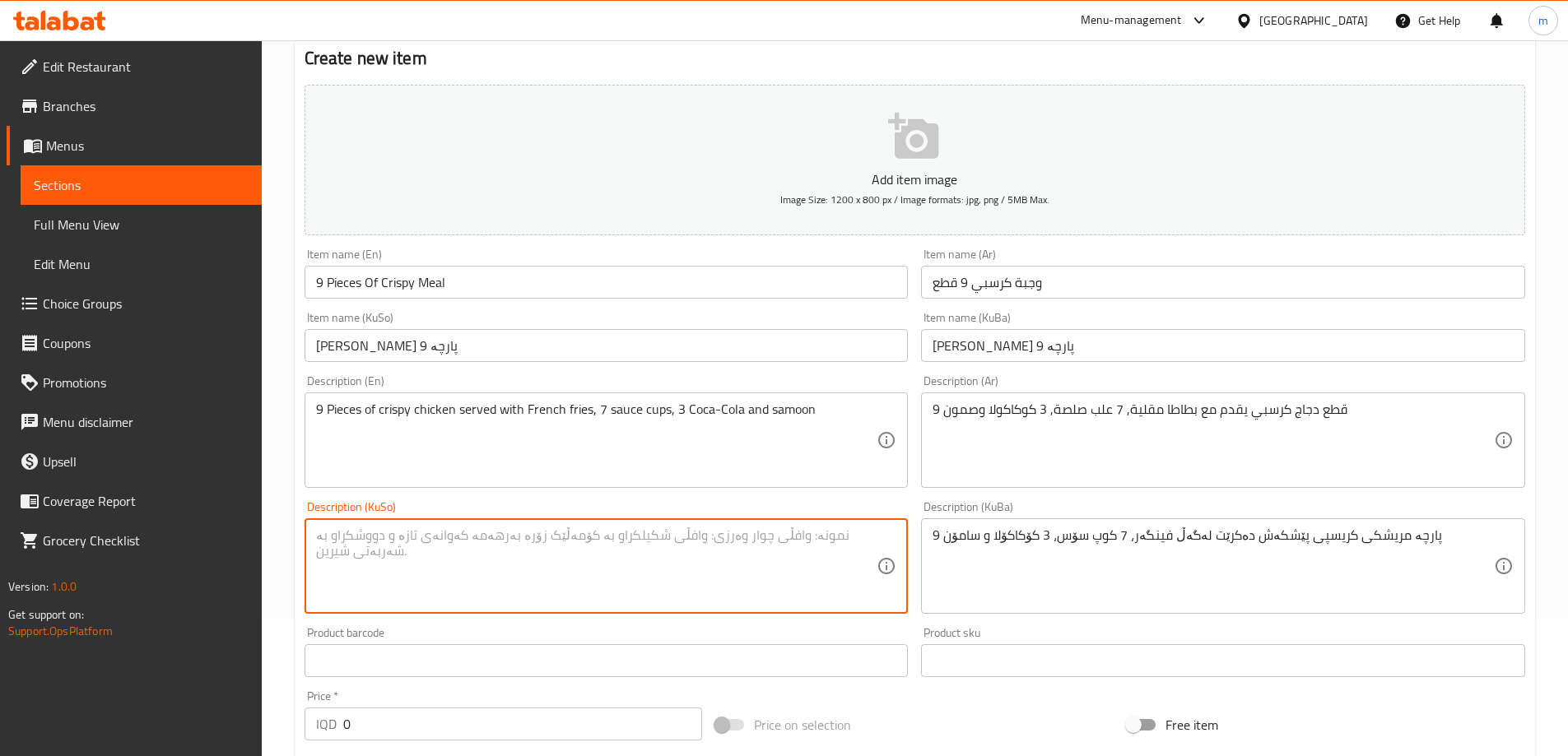
click at [822, 539] on textarea at bounding box center [597, 566] width 561 height 79
paste textarea "9 پارچە مریشکی کریسپی پێشکەش دەکرێت لەگەڵ فینگەر، 7 کوپ سۆس، 3 کۆکاکۆلا و سامۆن"
type textarea "9 پارچە مریشکی کریسپی پێشکەش دەکرێت لەگەڵ فینگەر، 7 کوپ سۆس، 3 کۆکاکۆلا و سامۆن"
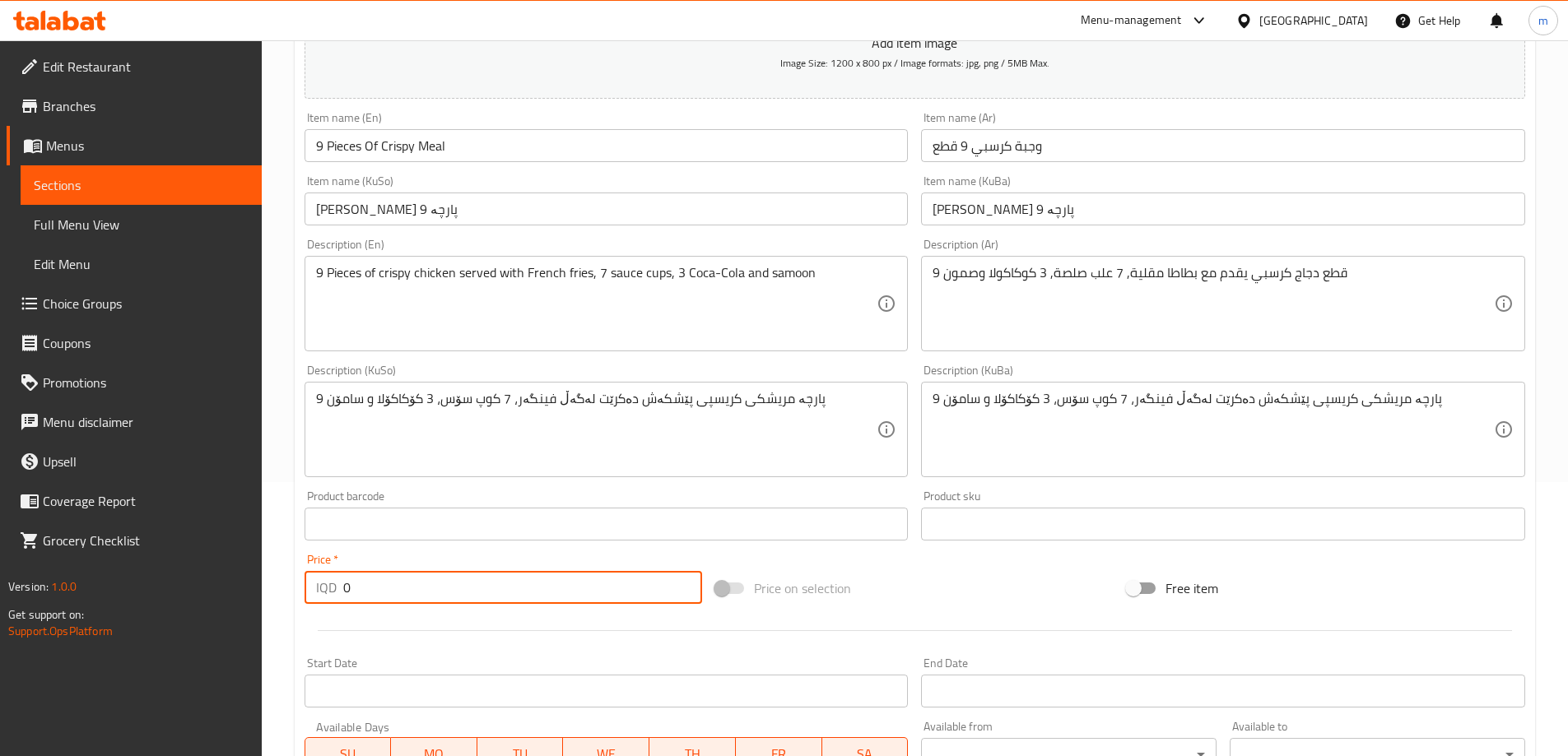
drag, startPoint x: 338, startPoint y: 574, endPoint x: 319, endPoint y: 551, distance: 29.8
click at [322, 567] on div "Price   * IQD 0 Price *" at bounding box center [503, 579] width 398 height 50
paste input "1500"
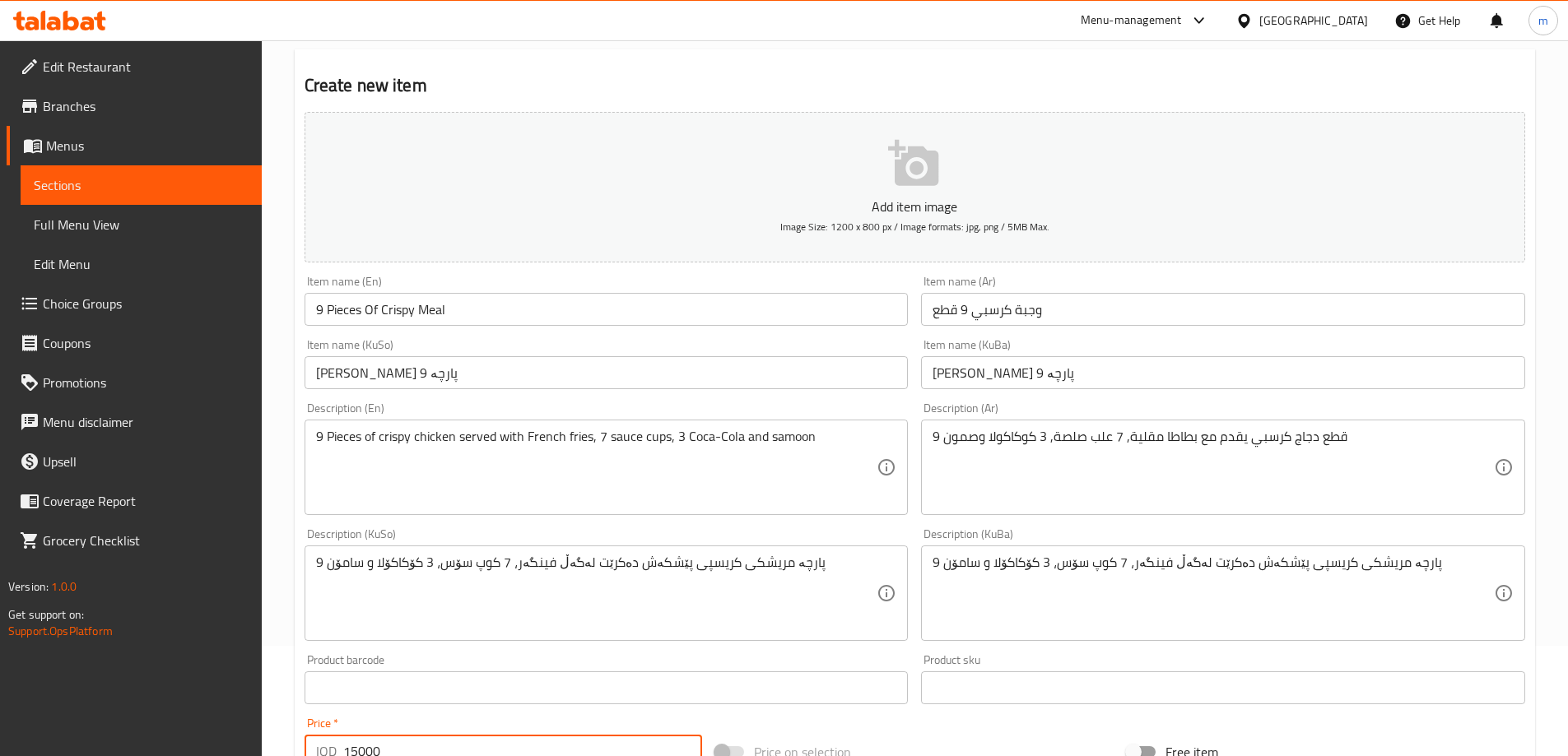
scroll to position [0, 0]
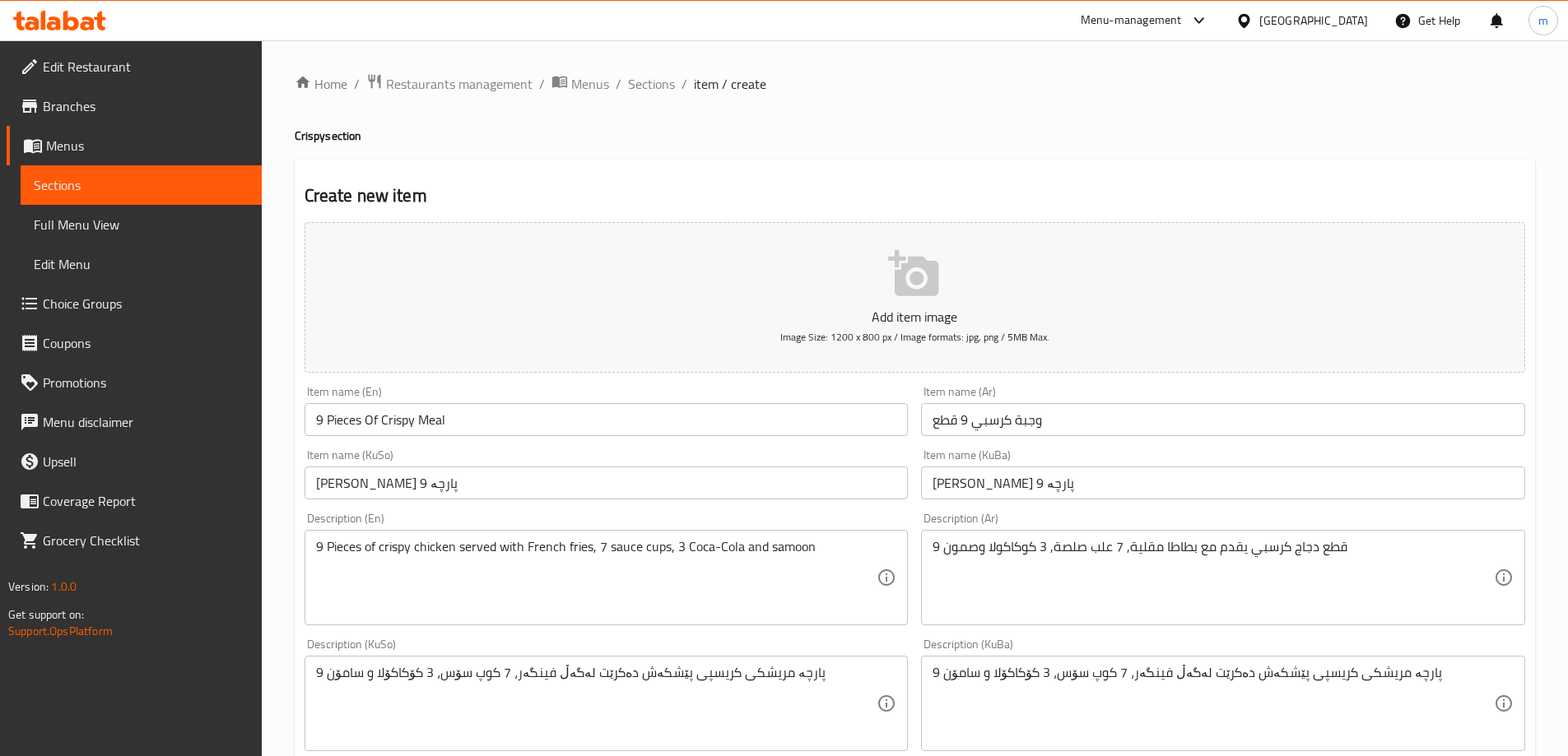
type input "15000"
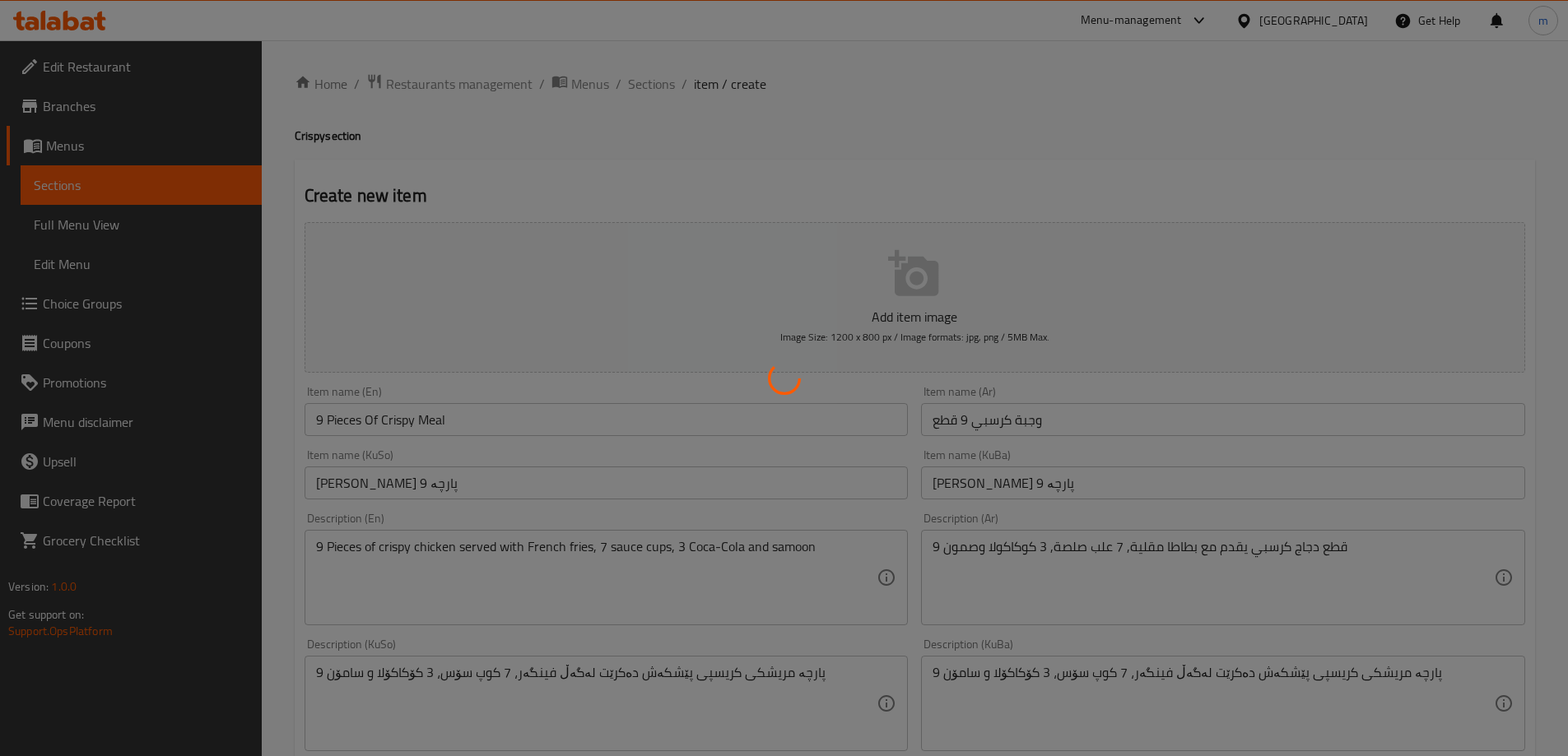
type input "0"
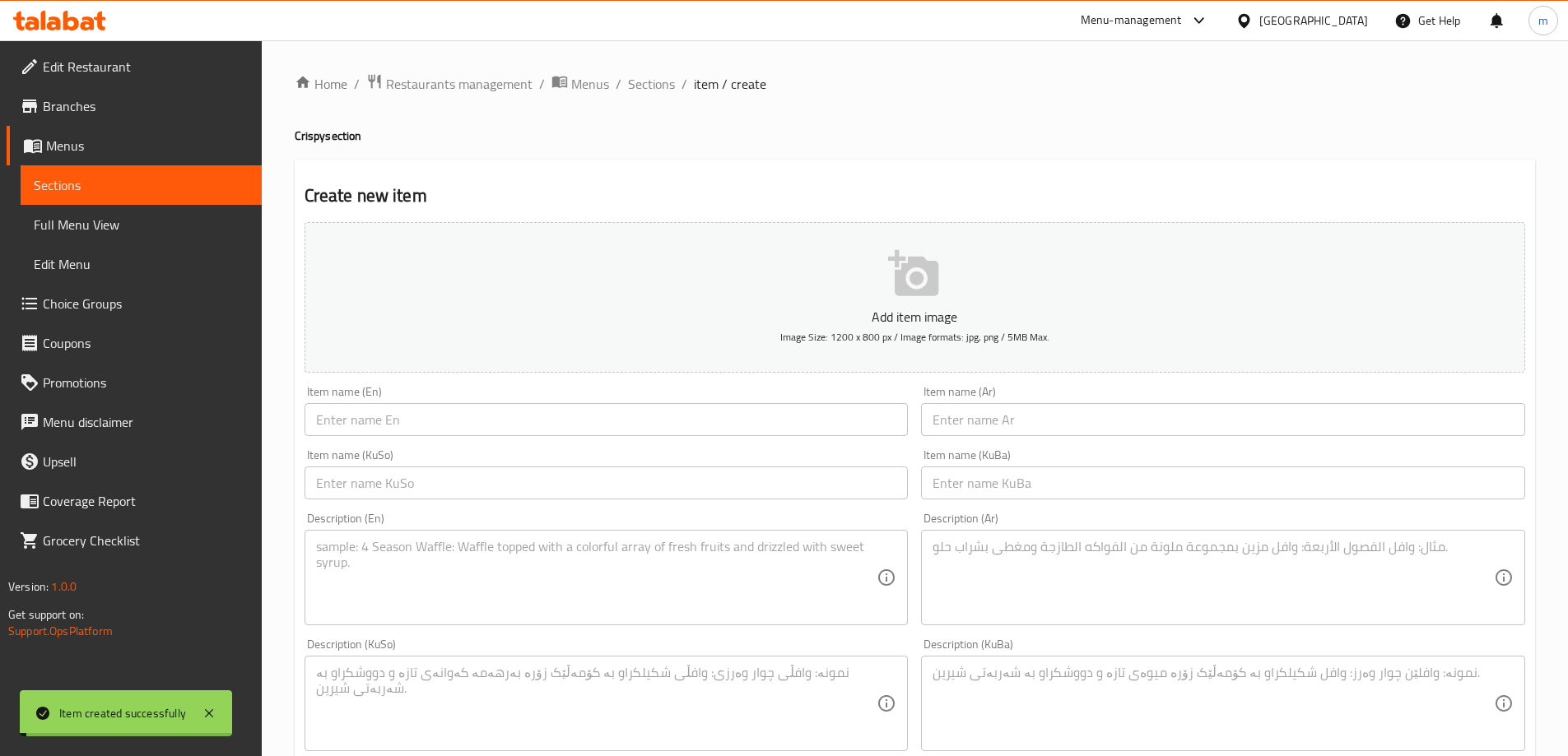
click at [644, 83] on span "Sections" at bounding box center [651, 84] width 47 height 20
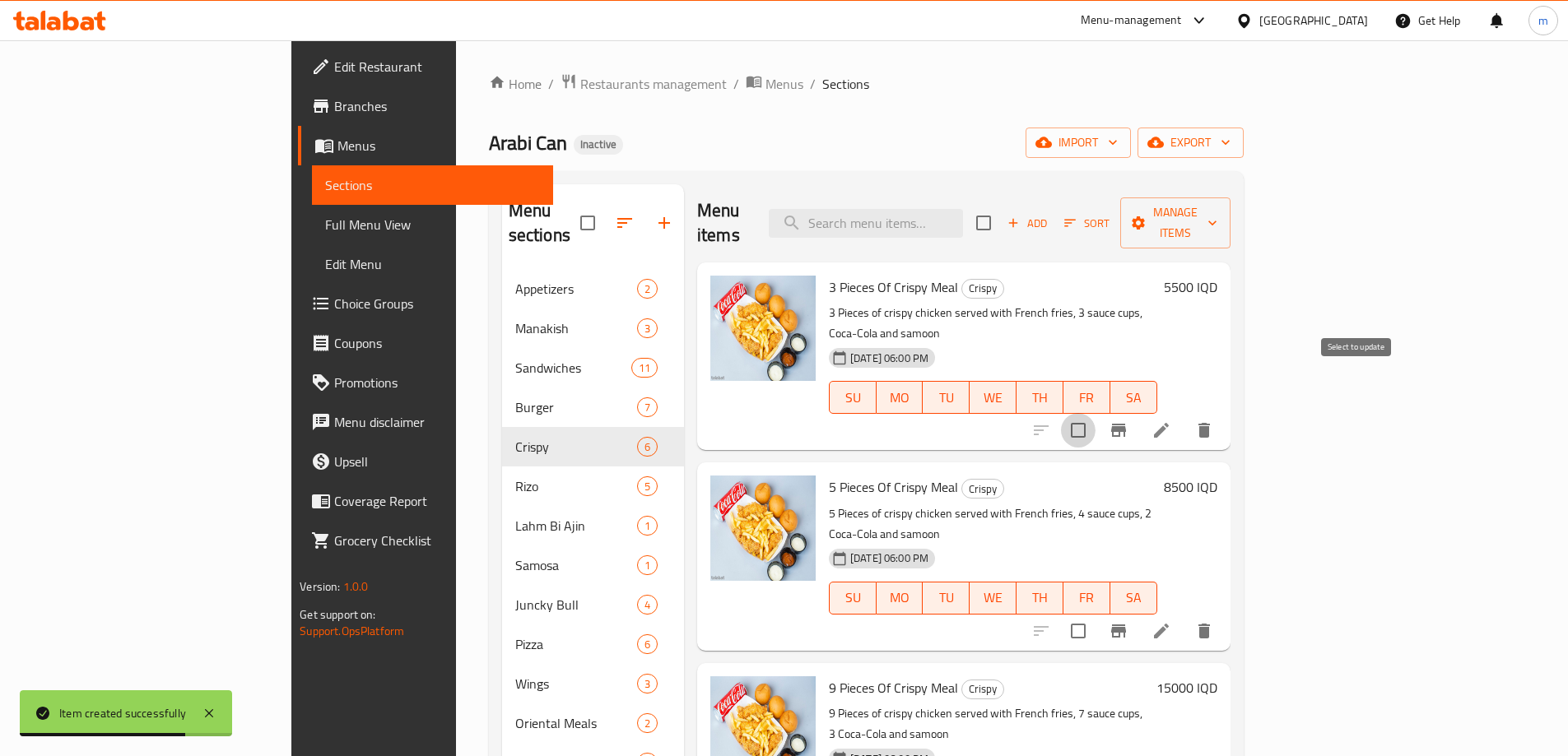
click at [1096, 413] on input "checkbox" at bounding box center [1078, 431] width 35 height 35
checkbox input "true"
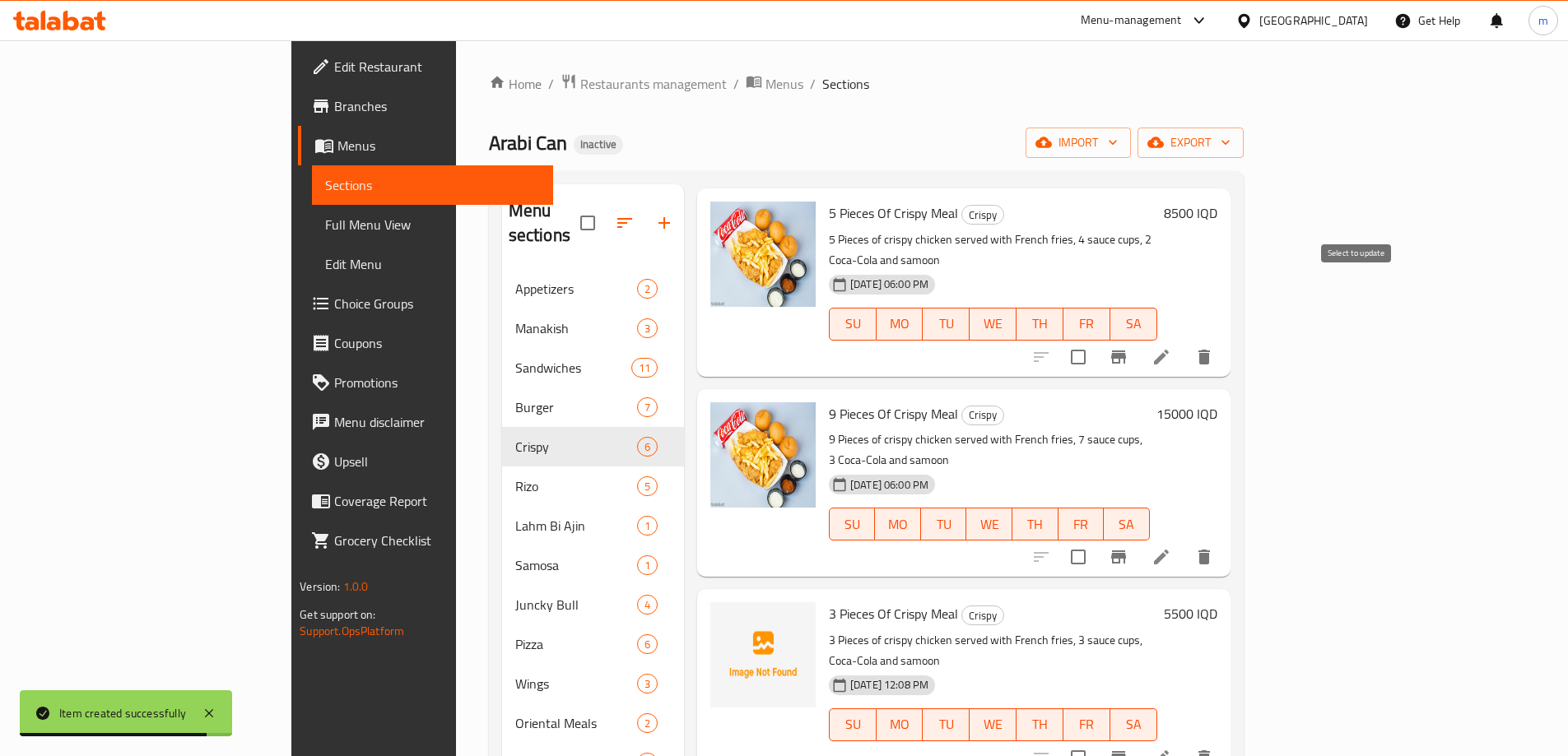
click at [1096, 340] on input "checkbox" at bounding box center [1078, 357] width 35 height 35
checkbox input "true"
click at [1096, 539] on input "checkbox" at bounding box center [1078, 557] width 35 height 35
checkbox input "true"
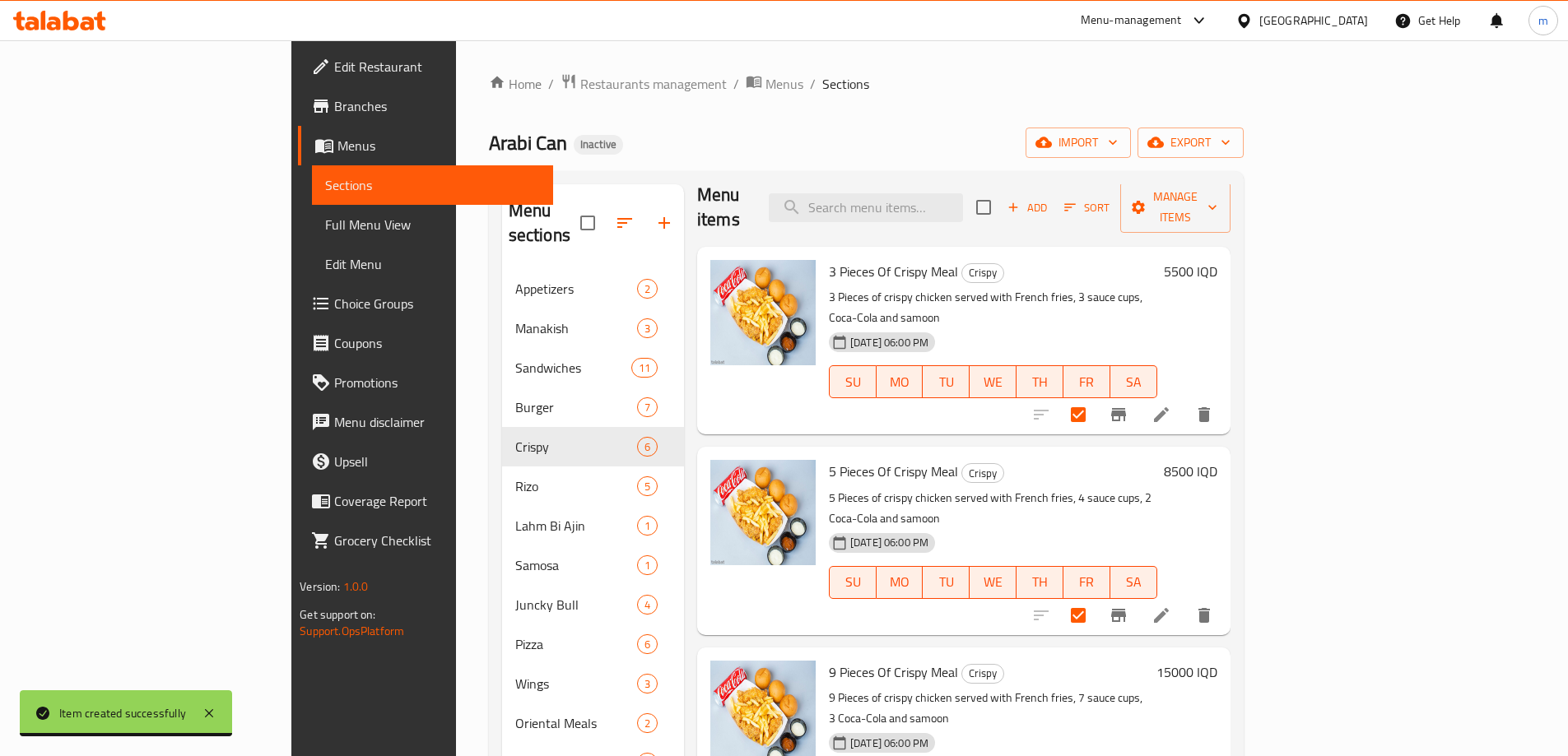
scroll to position [0, 0]
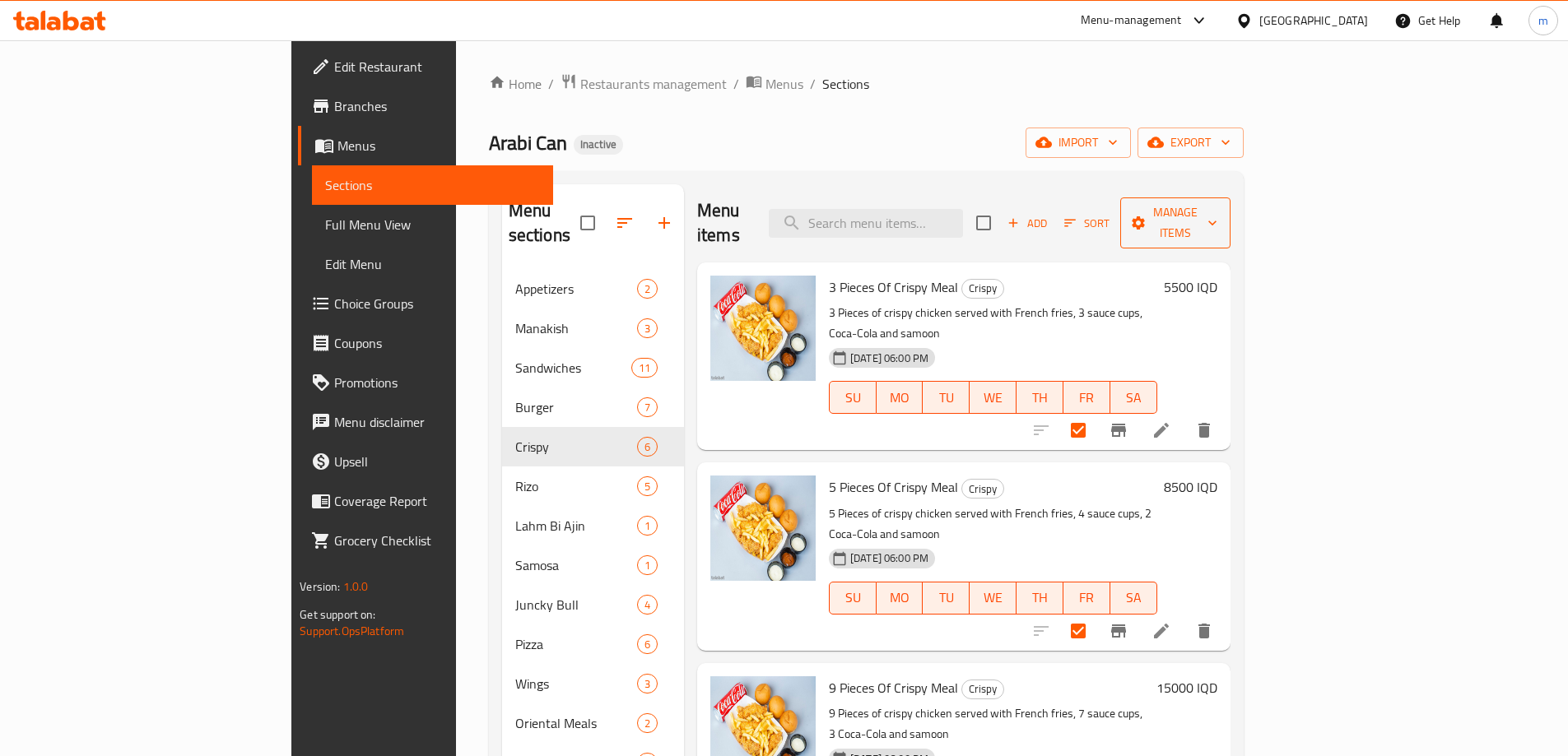
click at [1217, 208] on span "Manage items" at bounding box center [1175, 224] width 84 height 41
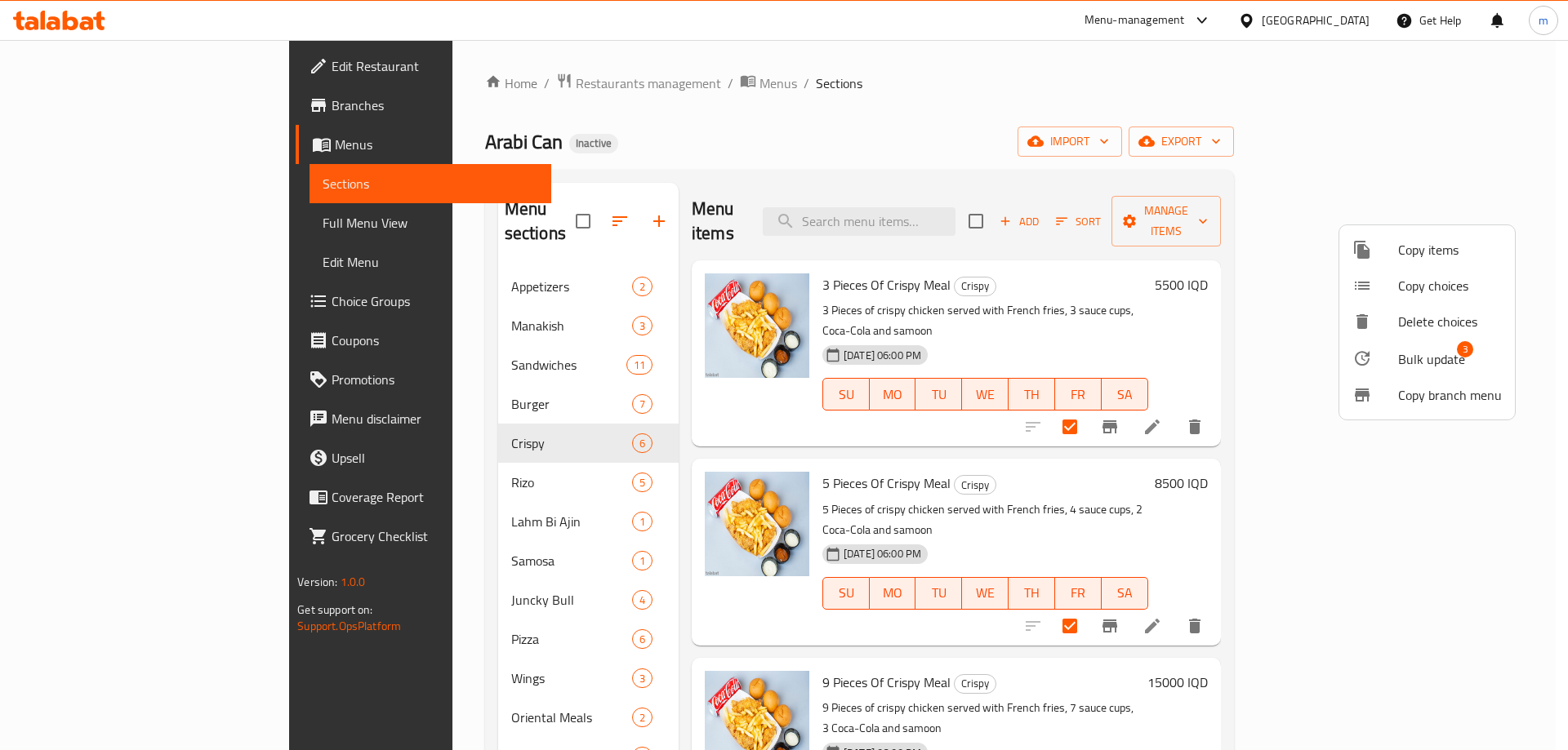
click at [1411, 363] on span "Bulk update" at bounding box center [1431, 359] width 67 height 20
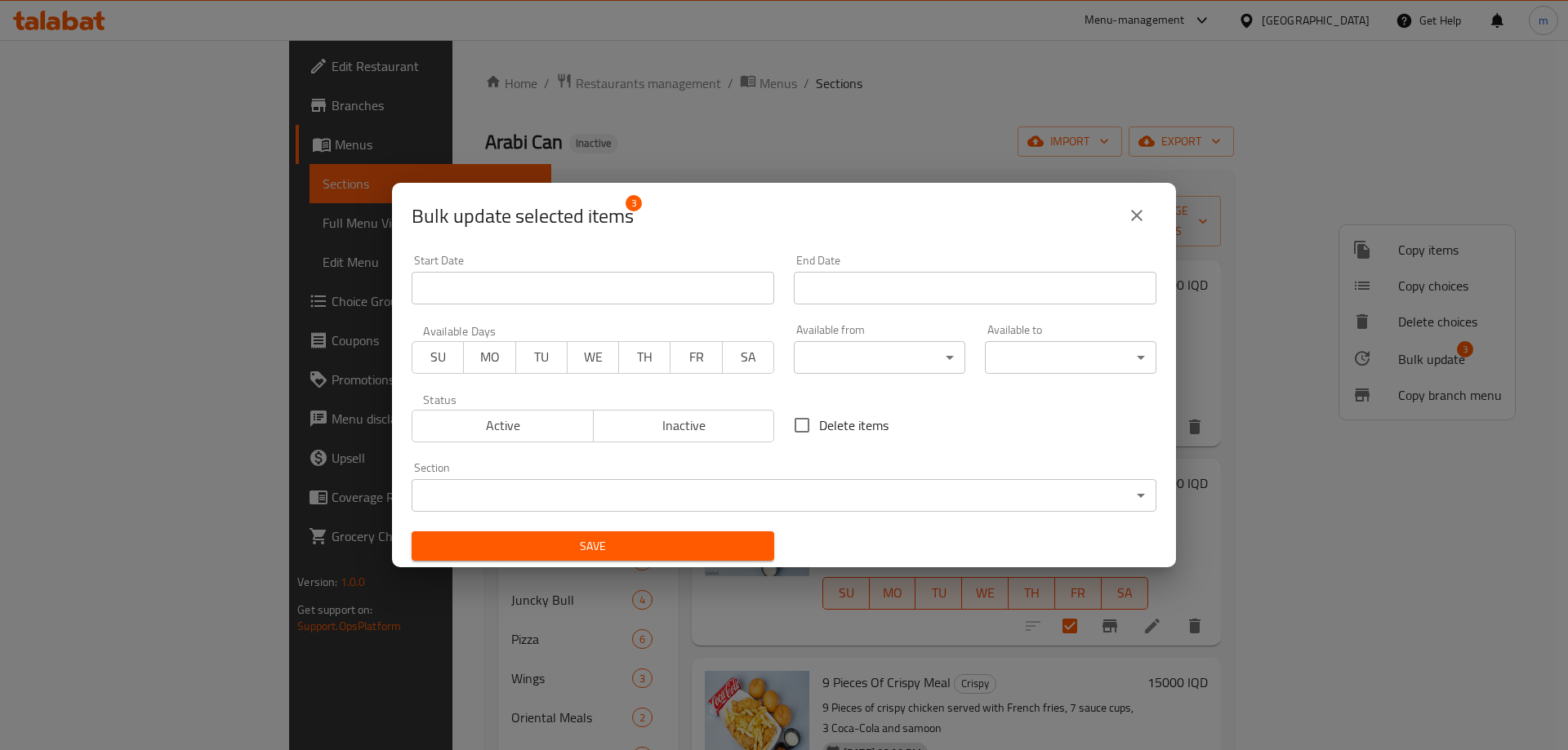
click at [828, 420] on span "Delete items" at bounding box center [853, 425] width 69 height 20
click at [819, 420] on input "Delete items" at bounding box center [802, 426] width 34 height 34
checkbox input "true"
click at [744, 539] on span "Save" at bounding box center [593, 546] width 337 height 21
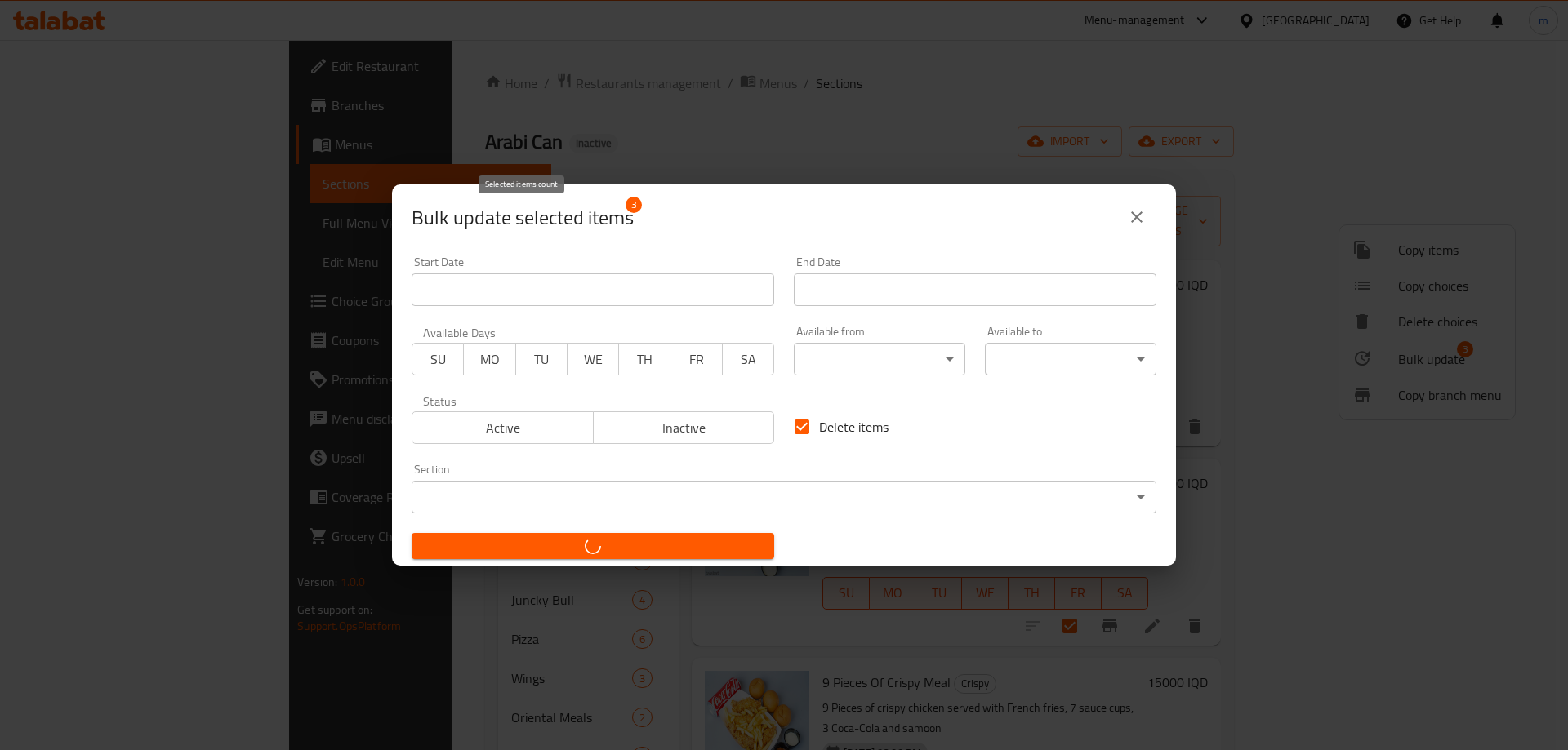
checkbox input "false"
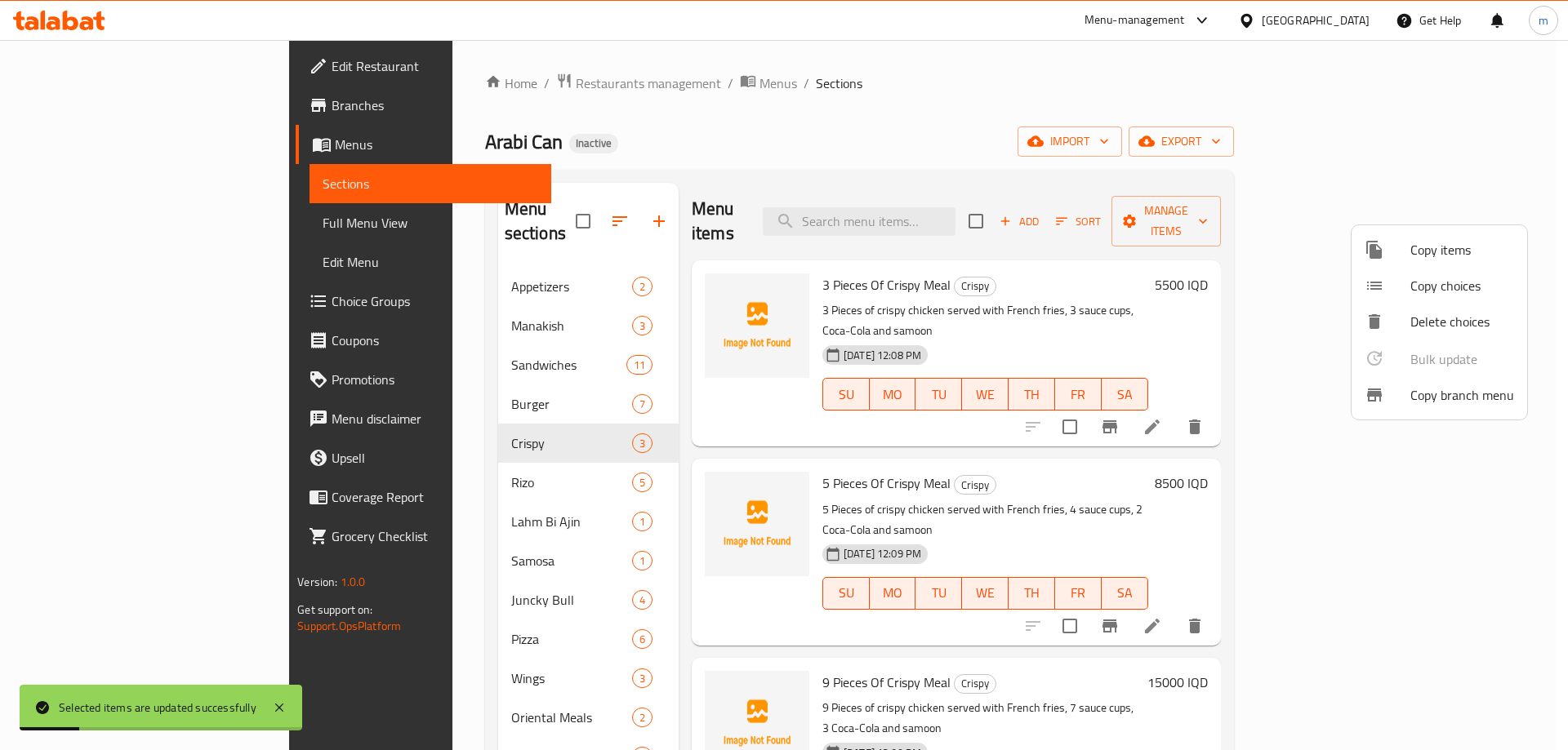
click at [178, 213] on div at bounding box center [784, 375] width 1568 height 750
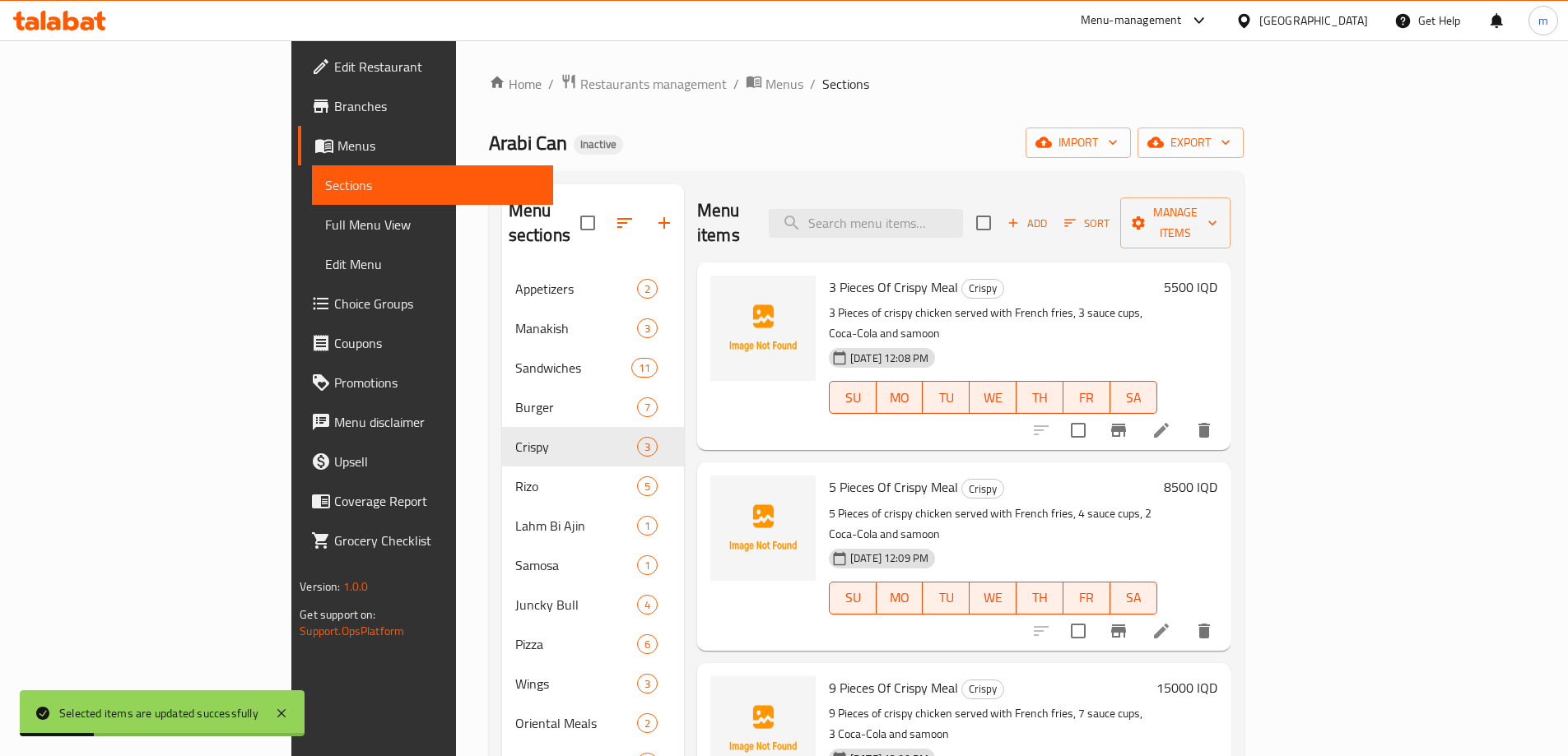
click at [326, 220] on span "Full Menu View" at bounding box center [433, 224] width 215 height 20
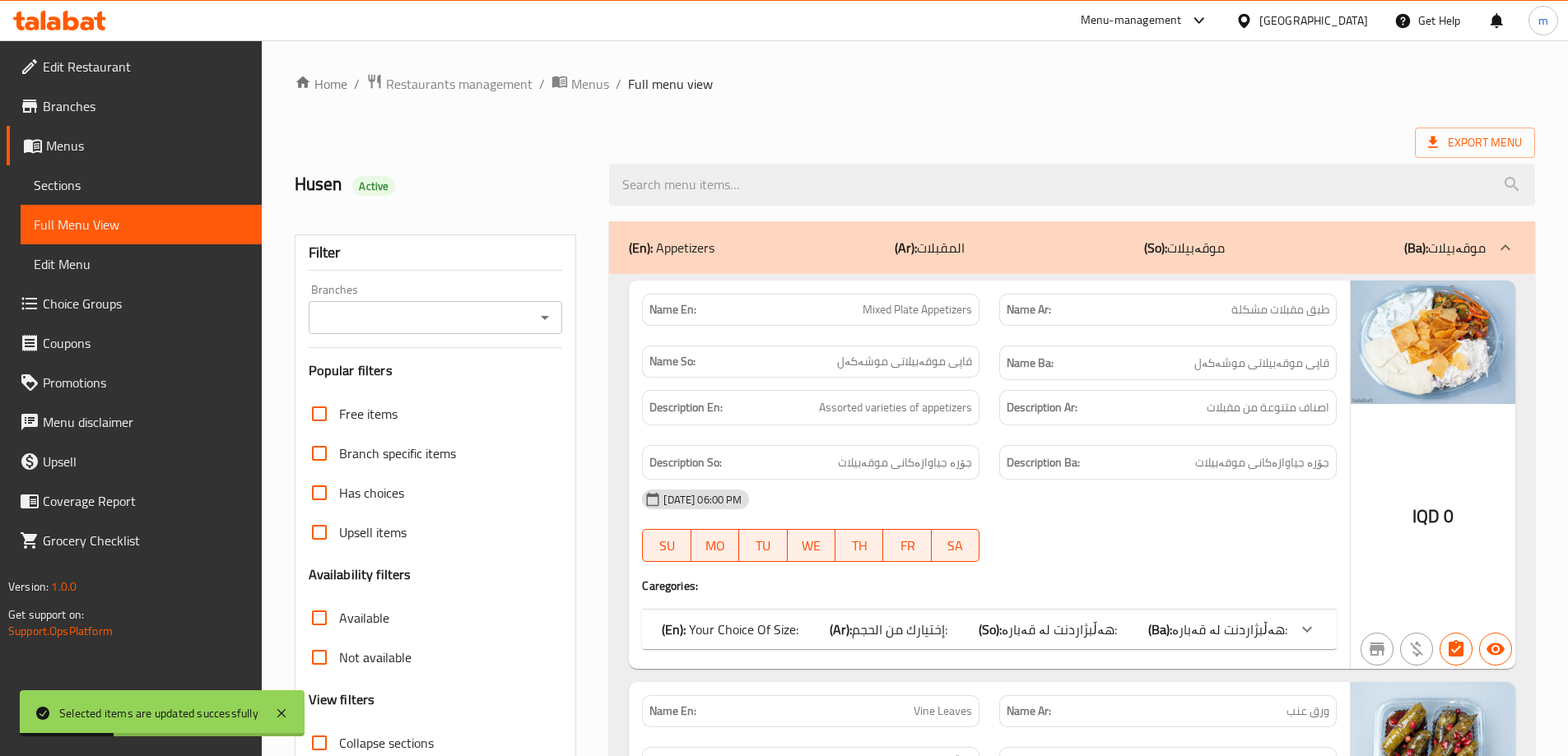
click at [554, 309] on icon "Open" at bounding box center [545, 318] width 20 height 20
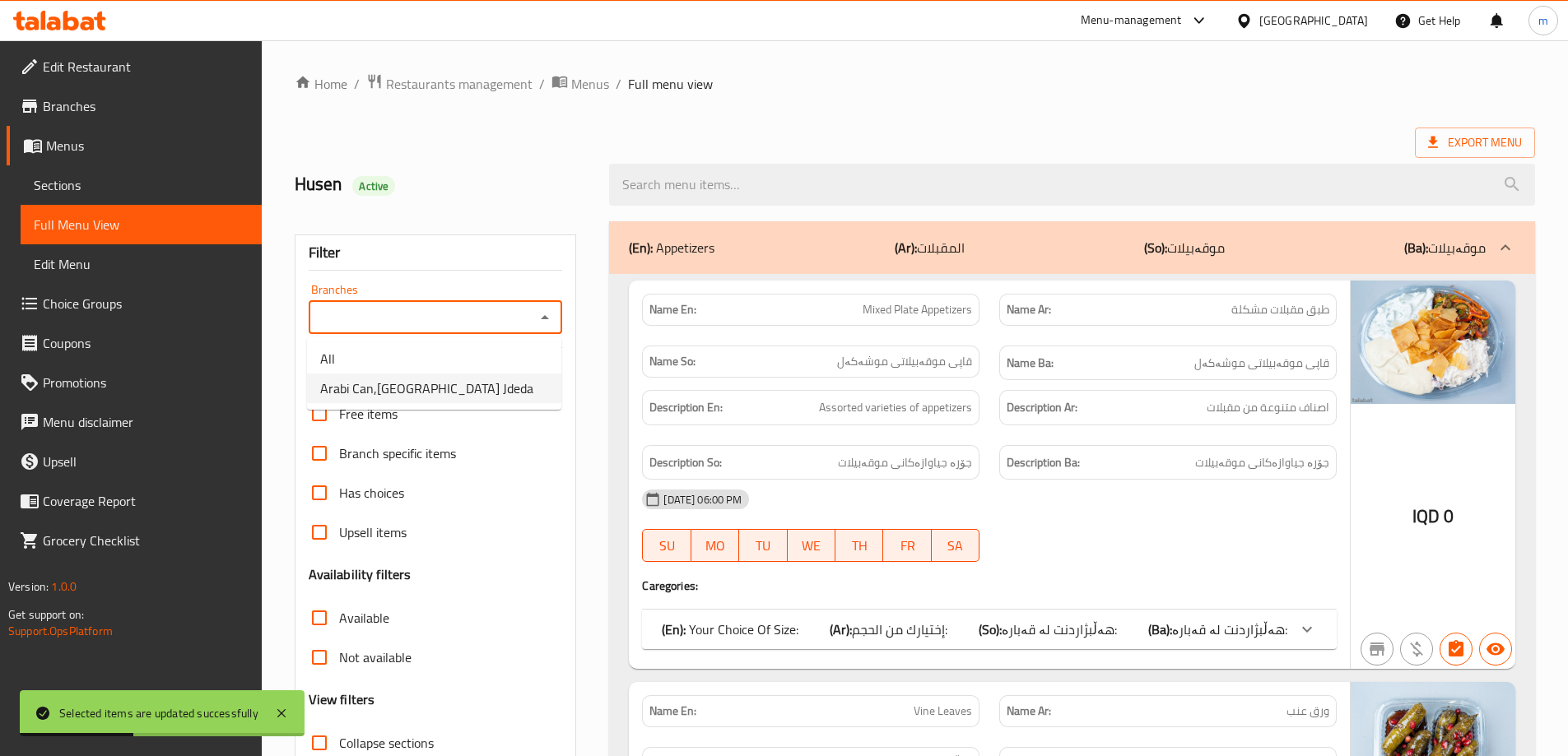
click at [489, 381] on li "Arabi Can,Baghdad Jdeda" at bounding box center [434, 388] width 255 height 29
type input "Arabi Can,Baghdad Jdeda"
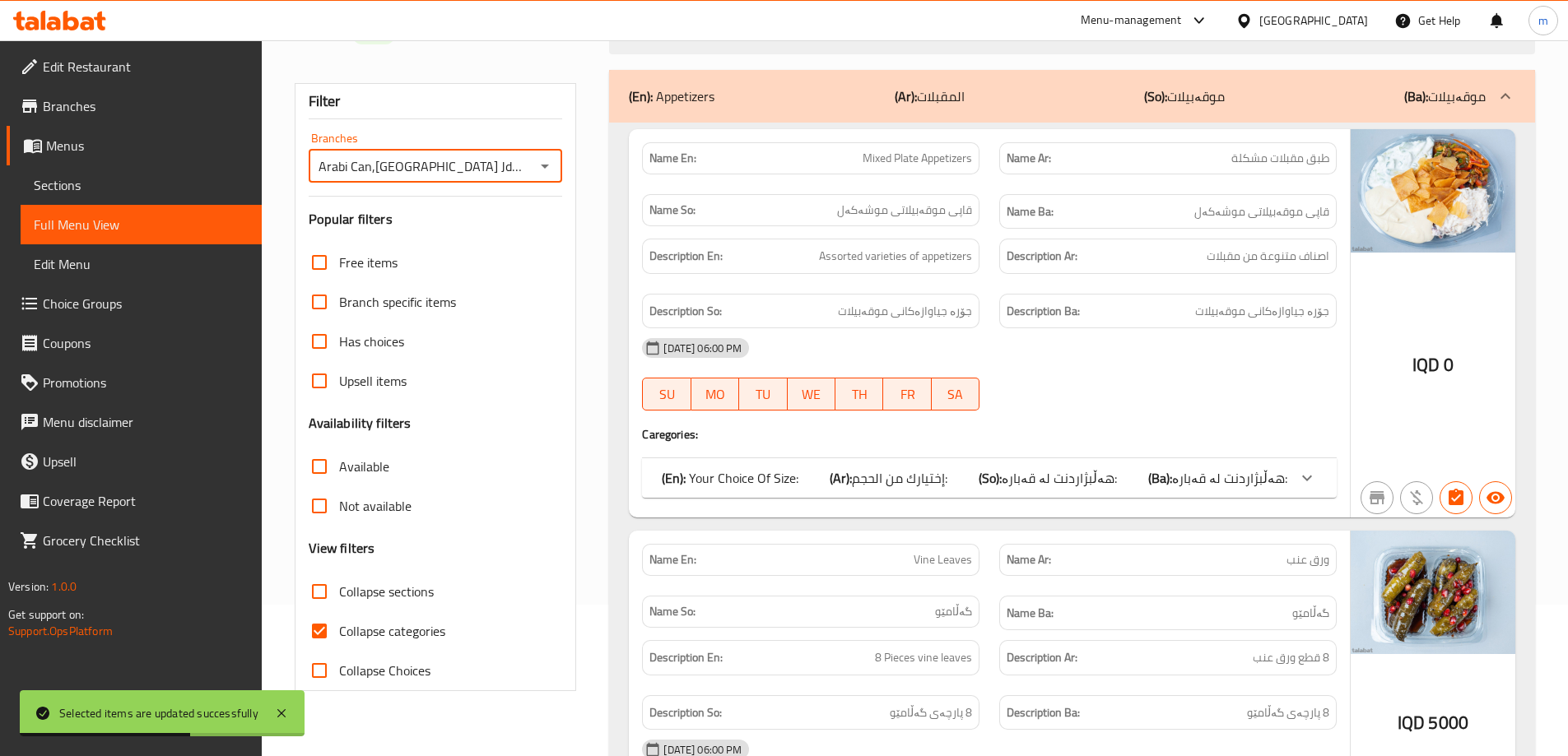
scroll to position [274, 0]
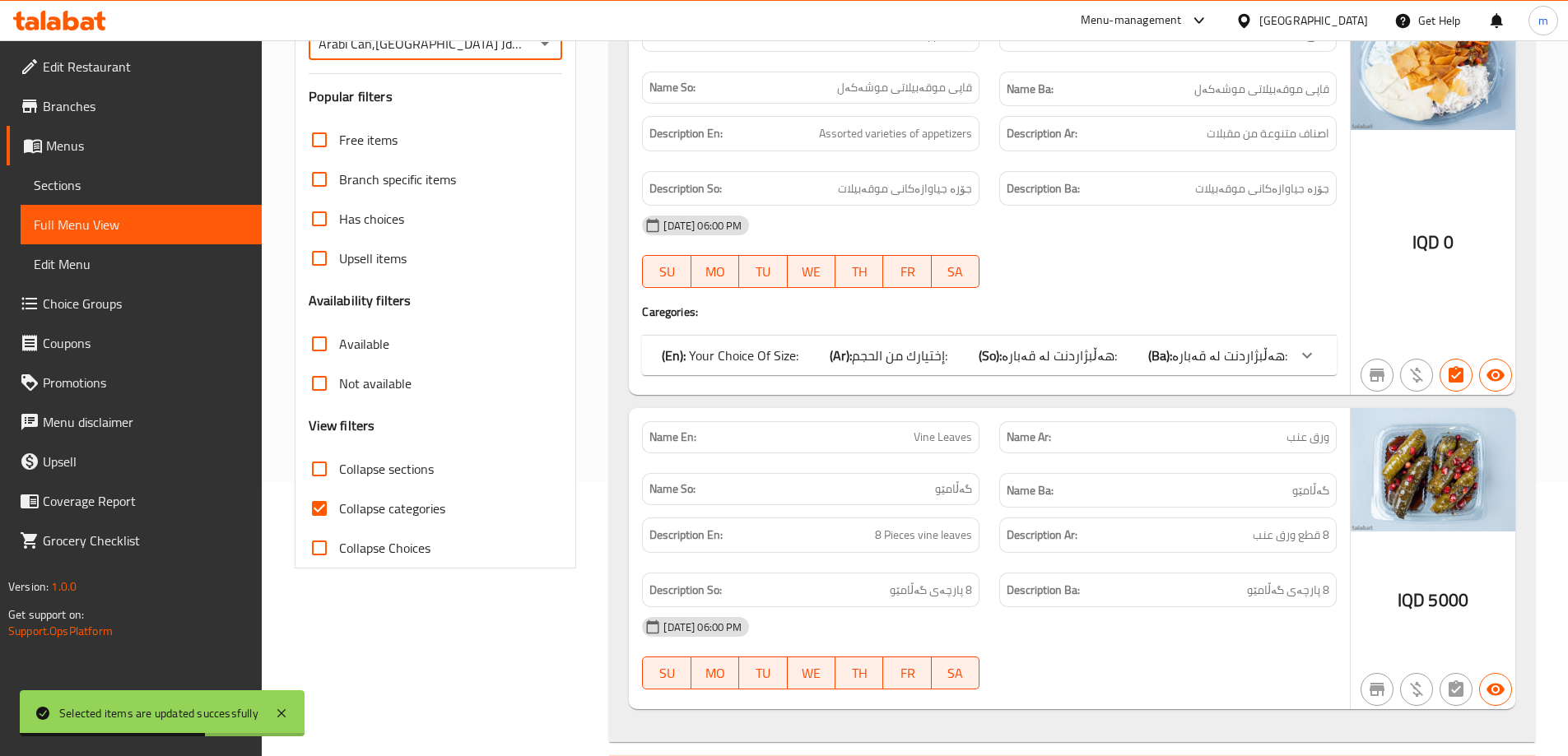
drag, startPoint x: 370, startPoint y: 513, endPoint x: 395, endPoint y: 463, distance: 55.9
click at [370, 512] on span "Collapse categories" at bounding box center [392, 508] width 106 height 20
click at [339, 512] on input "Collapse categories" at bounding box center [319, 508] width 40 height 40
checkbox input "false"
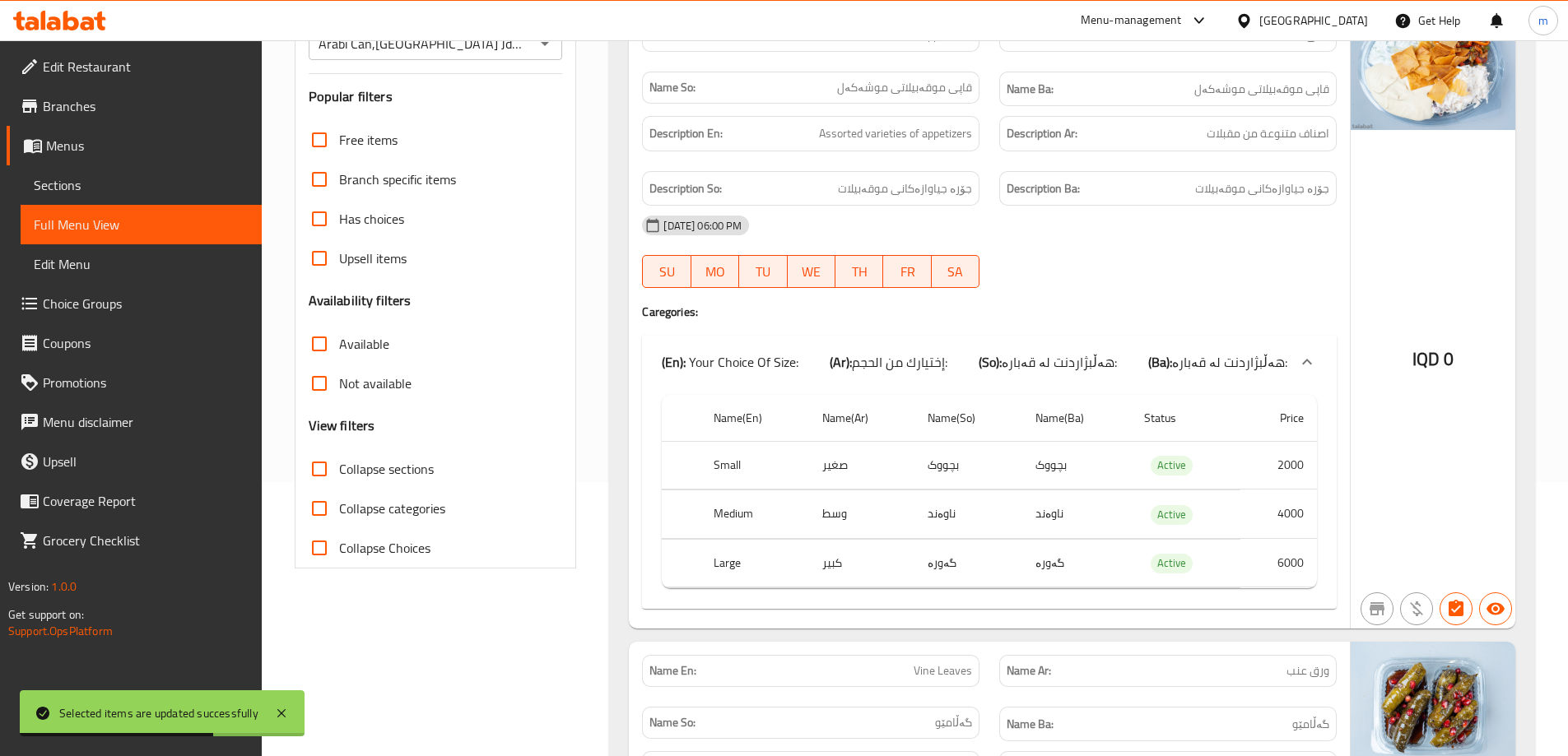
click at [395, 463] on span "Collapse sections" at bounding box center [387, 469] width 95 height 20
click at [339, 463] on input "Collapse sections" at bounding box center [319, 469] width 40 height 40
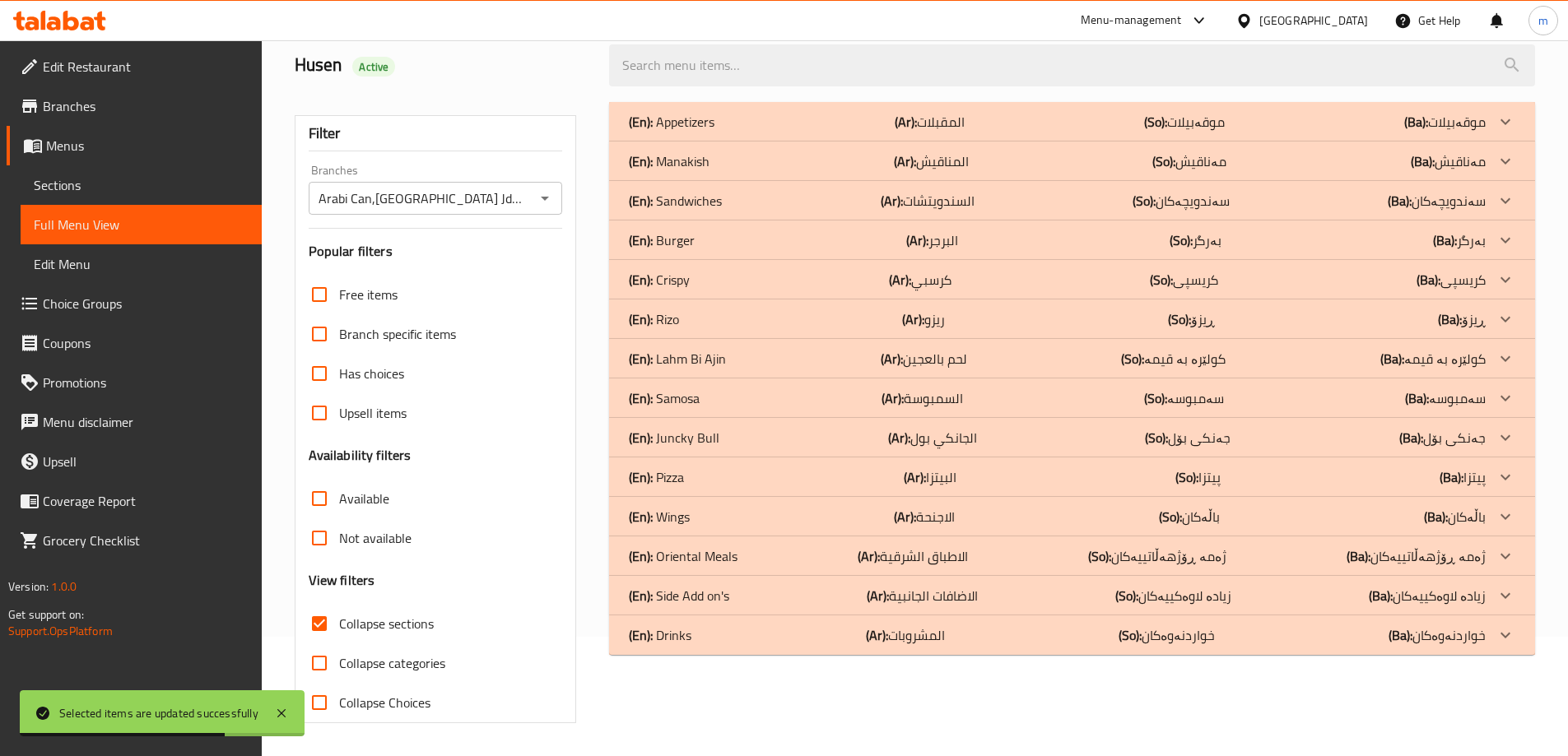
scroll to position [119, 0]
click at [716, 132] on div "(En): Crispy (Ar): كرسبي (So): کریسپی (Ba): کریسپی" at bounding box center [1057, 122] width 857 height 20
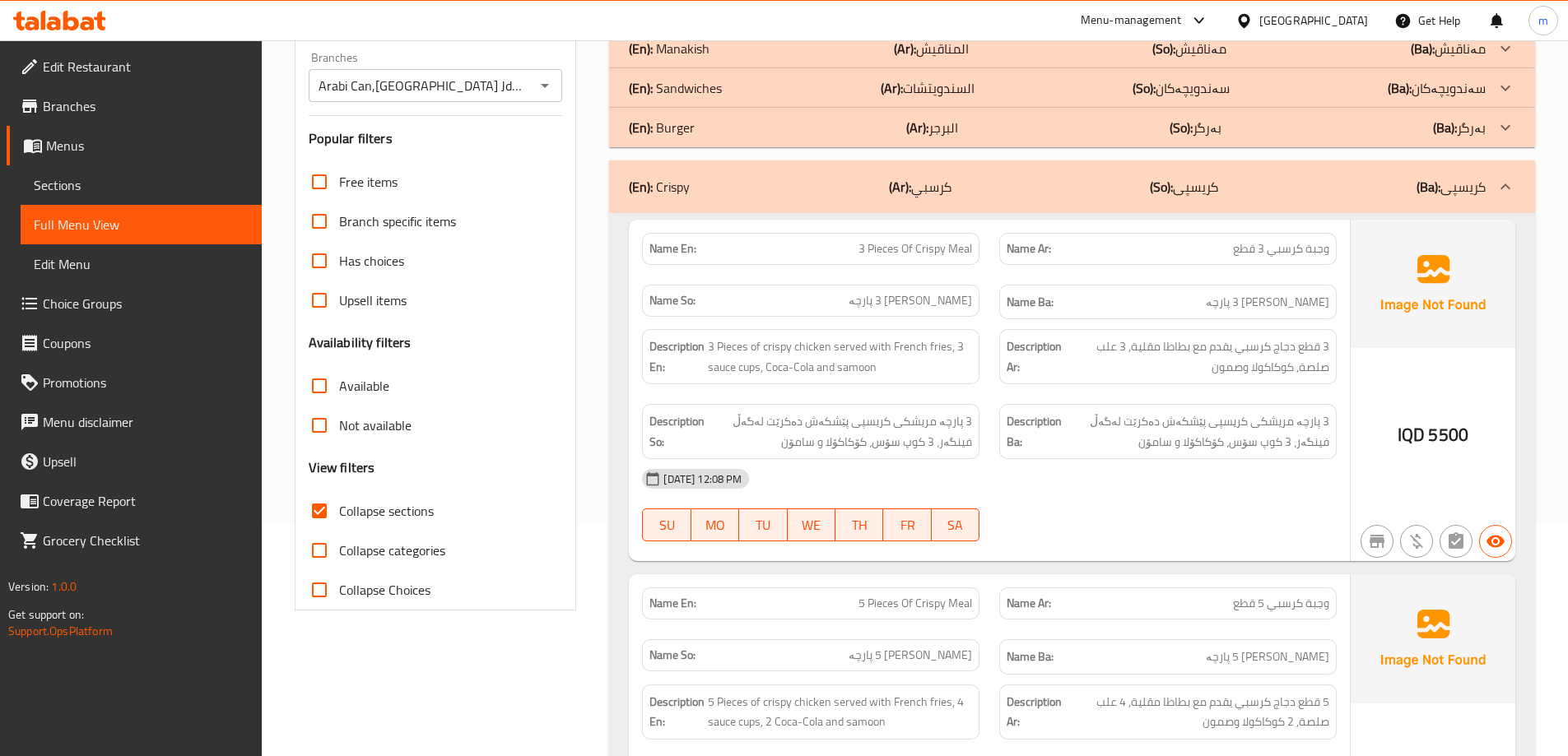
scroll to position [85, 0]
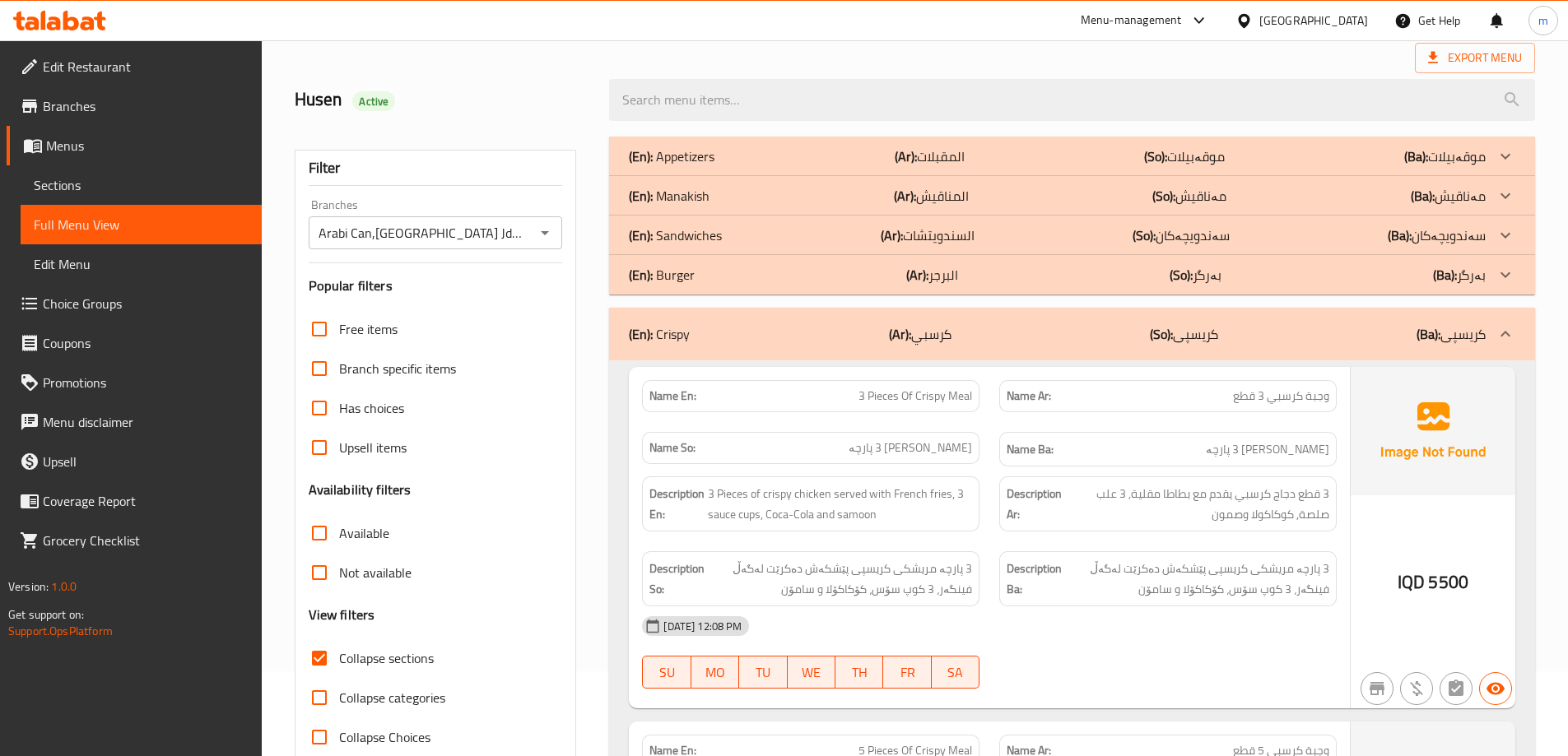
click at [678, 329] on p "(En): Crispy" at bounding box center [659, 334] width 61 height 20
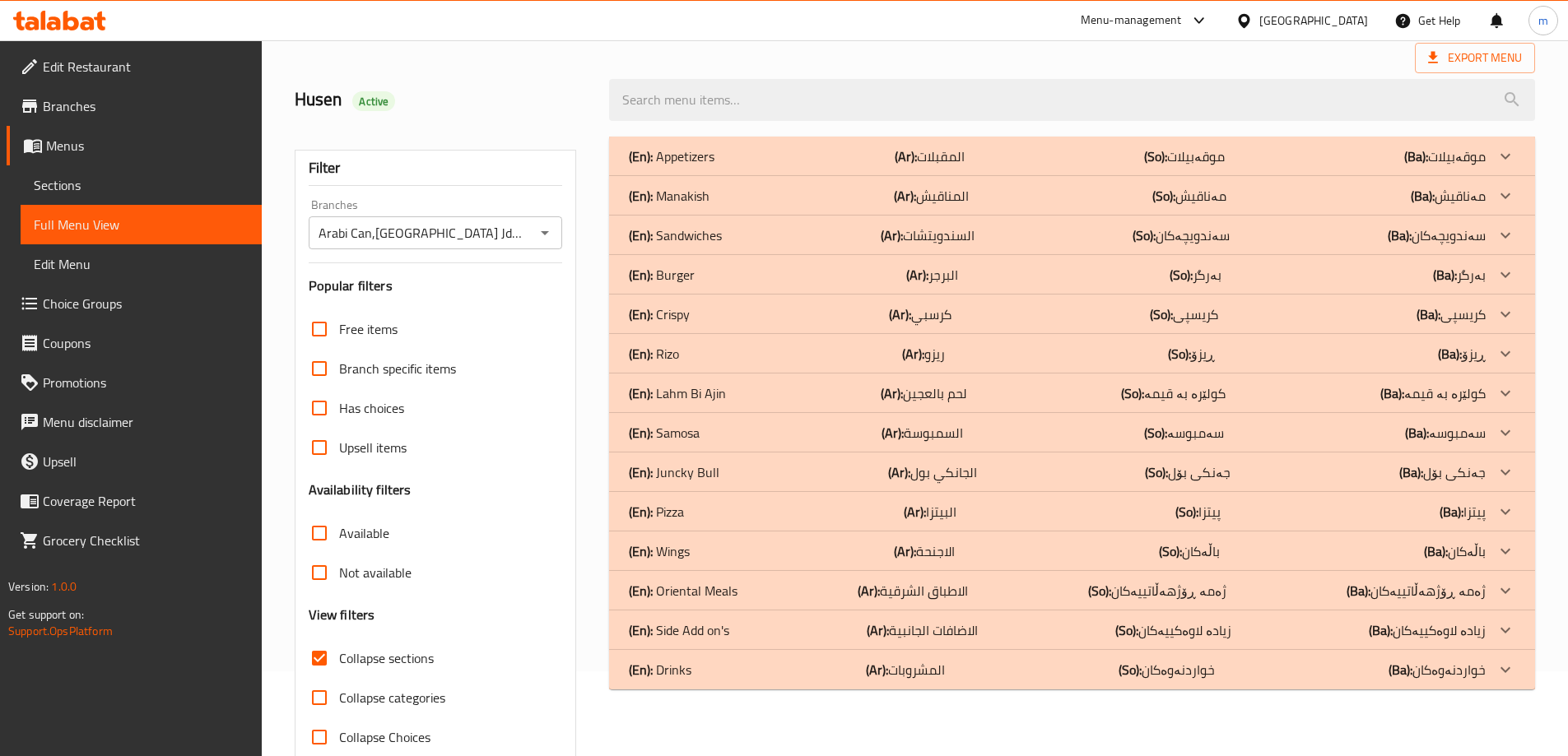
click at [396, 663] on span "Collapse sections" at bounding box center [387, 658] width 95 height 20
click at [339, 663] on input "Collapse sections" at bounding box center [319, 658] width 40 height 40
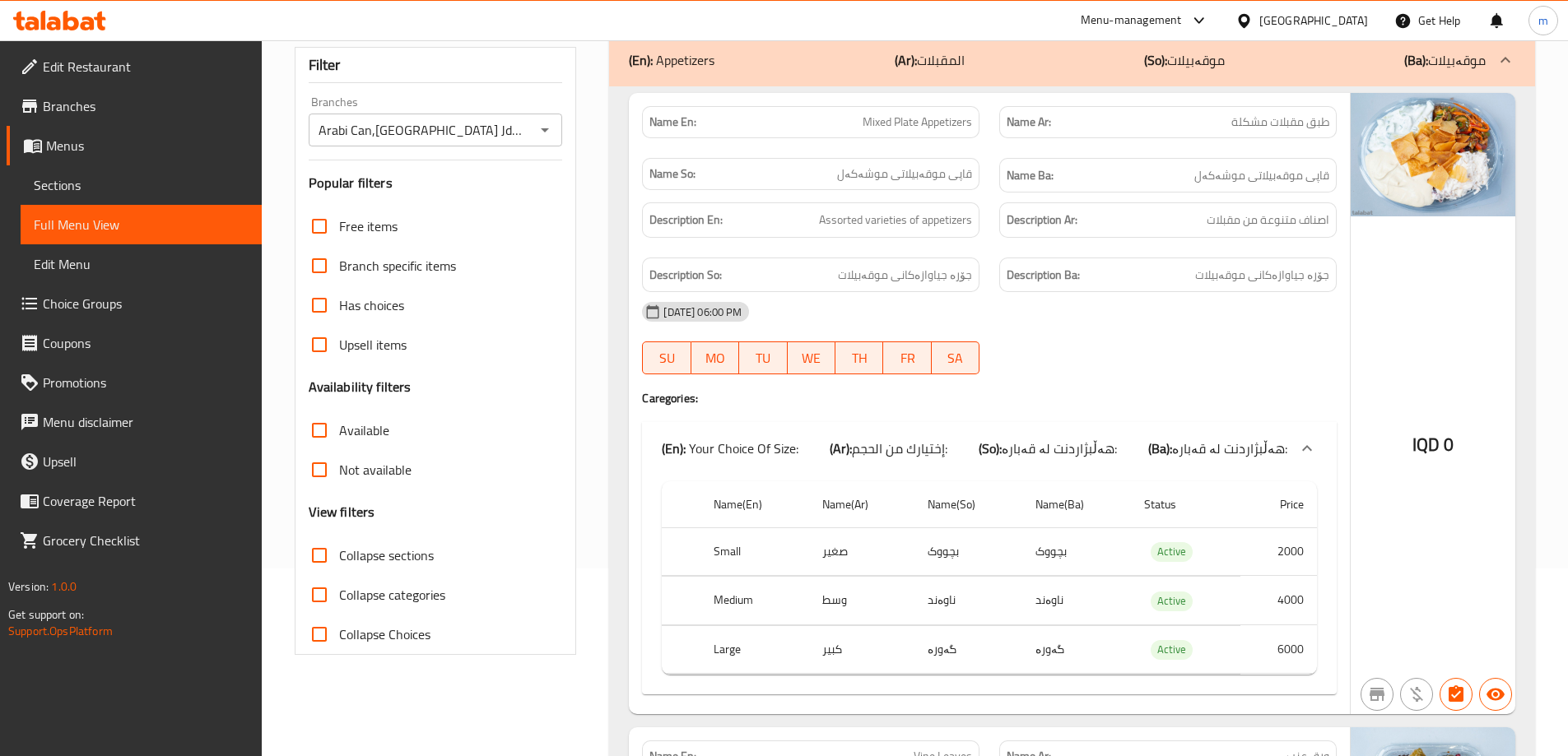
scroll to position [0, 0]
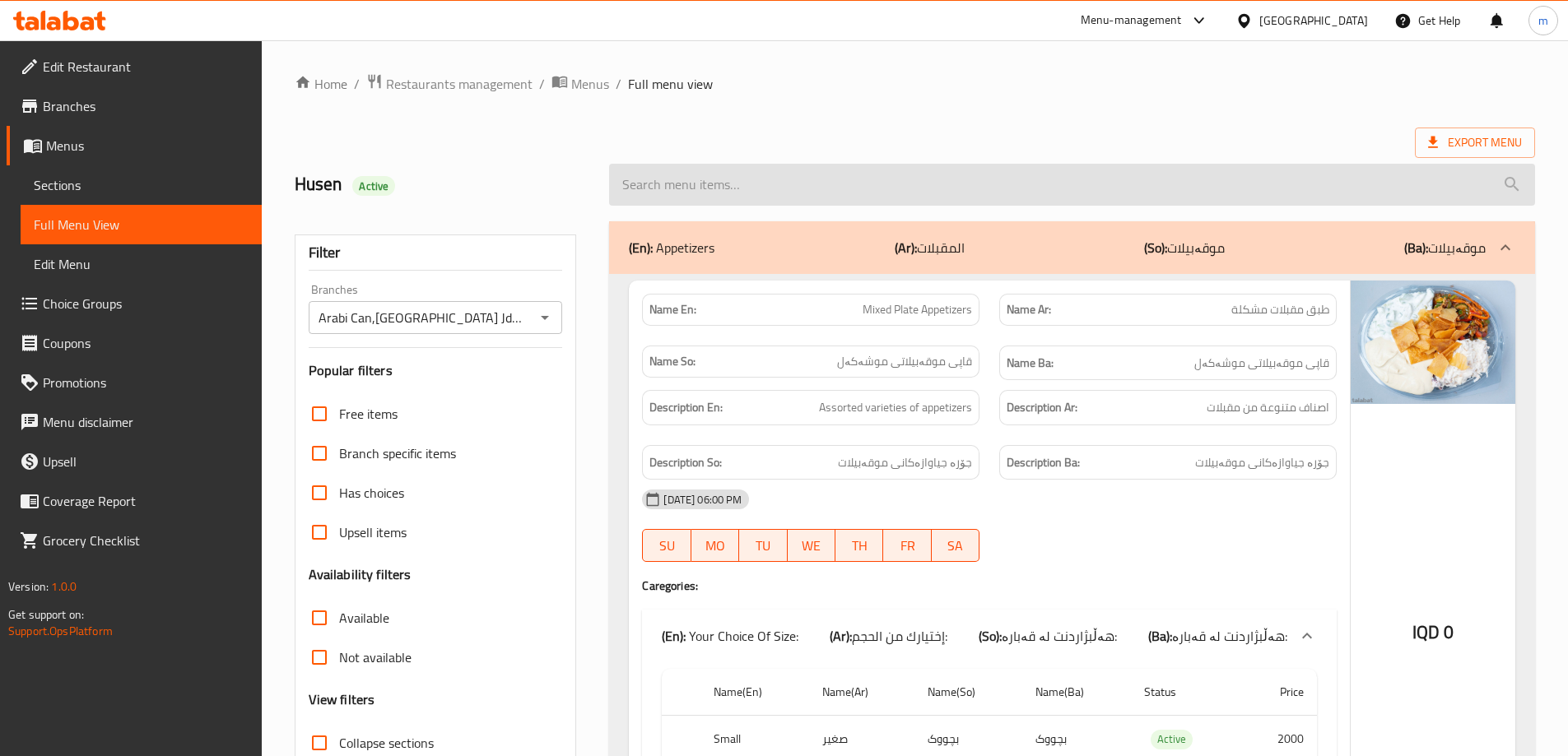
click at [755, 179] on input "search" at bounding box center [1072, 185] width 926 height 42
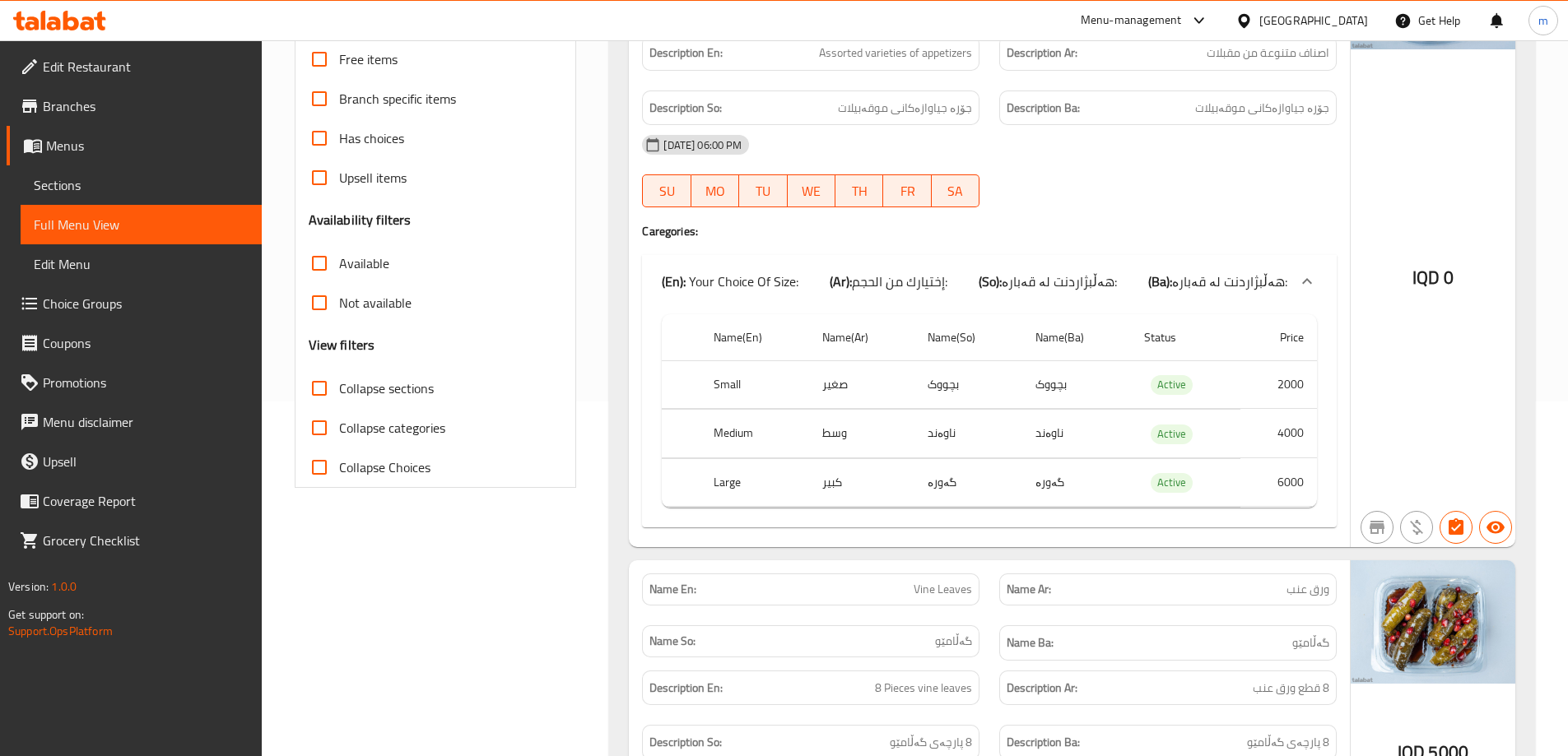
scroll to position [412, 0]
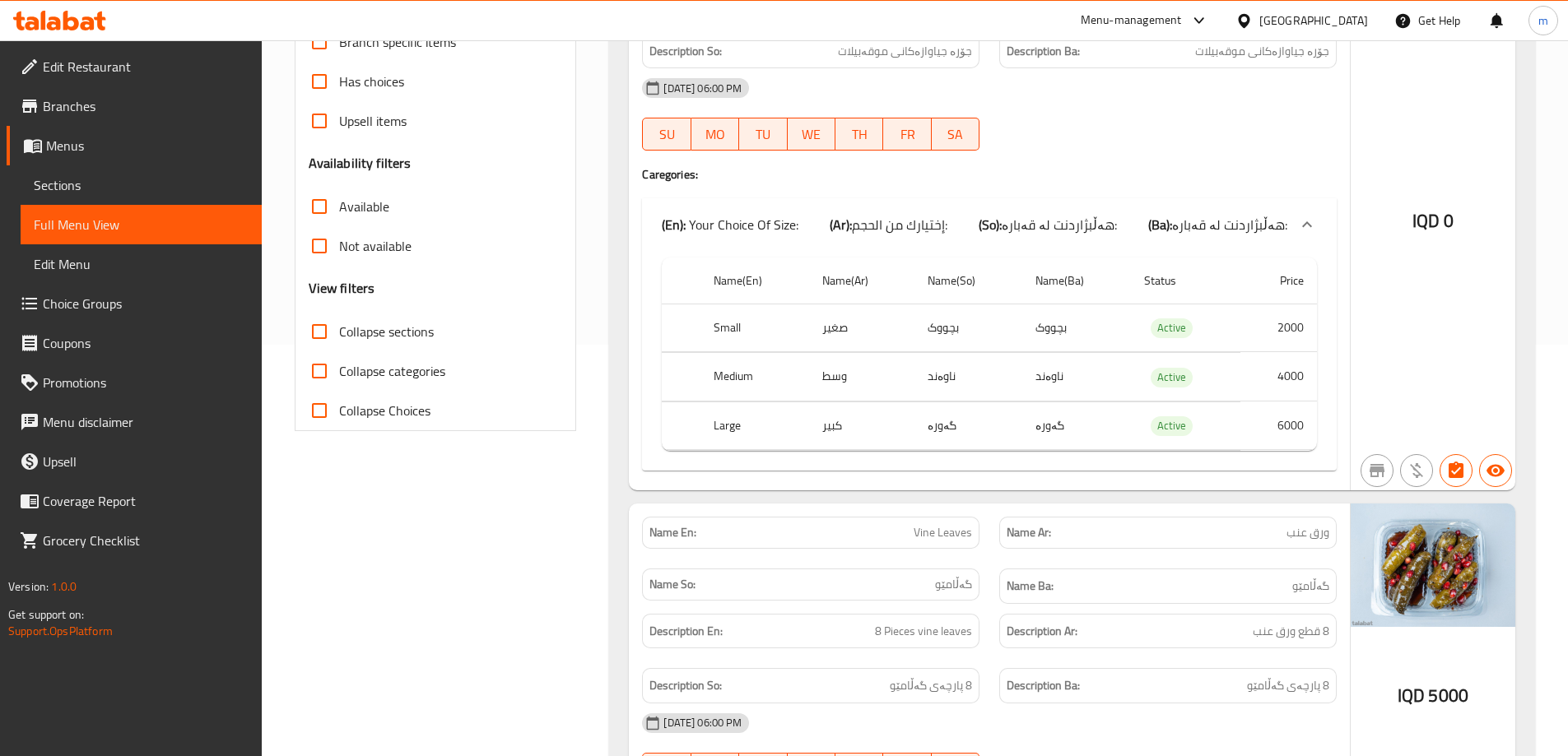
click at [381, 325] on span "Collapse sections" at bounding box center [387, 331] width 95 height 20
click at [339, 325] on input "Collapse sections" at bounding box center [319, 331] width 40 height 40
checkbox input "true"
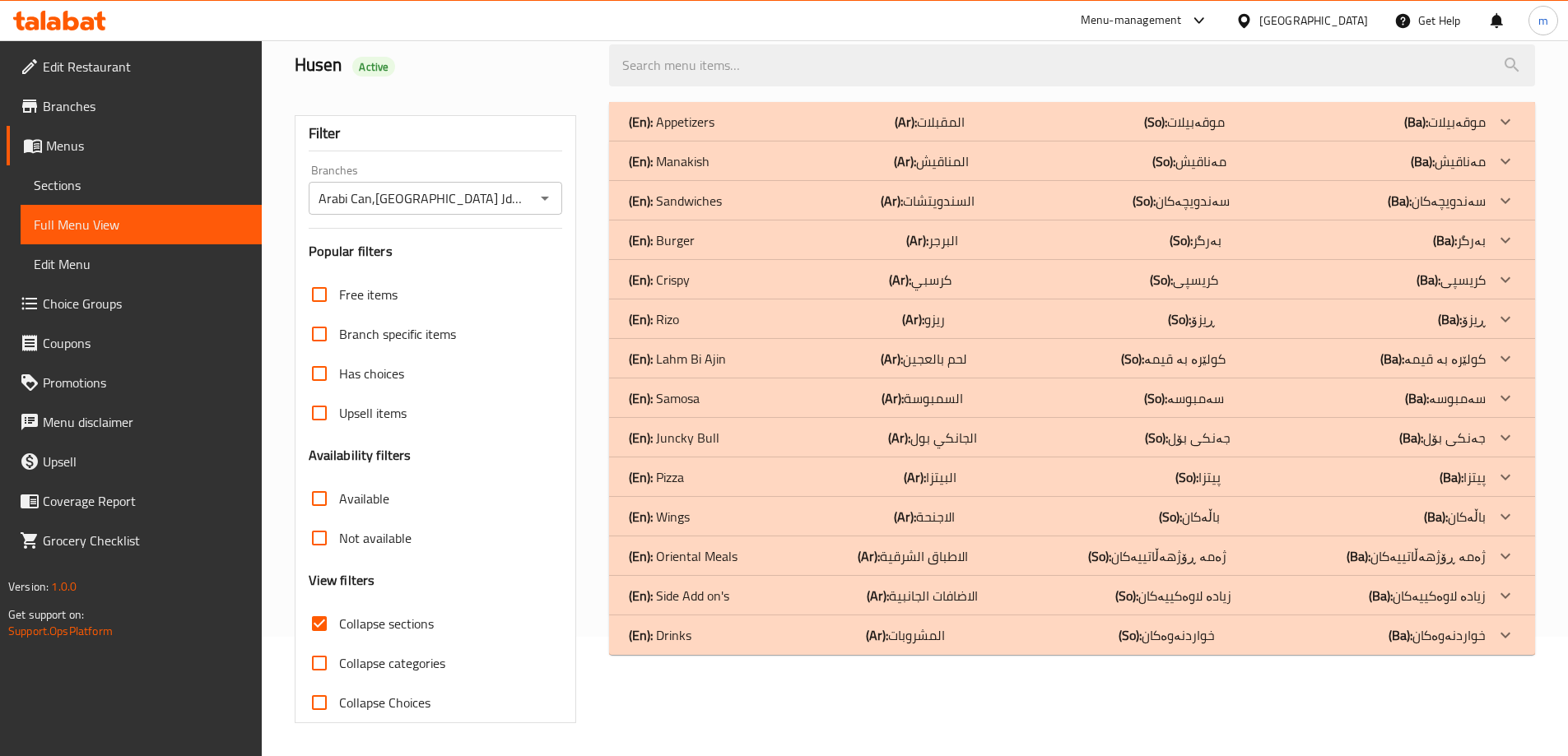
scroll to position [119, 0]
click at [703, 132] on div "(En): Crispy (Ar): كرسبي (So): کریسپی (Ba): کریسپی" at bounding box center [1057, 122] width 857 height 20
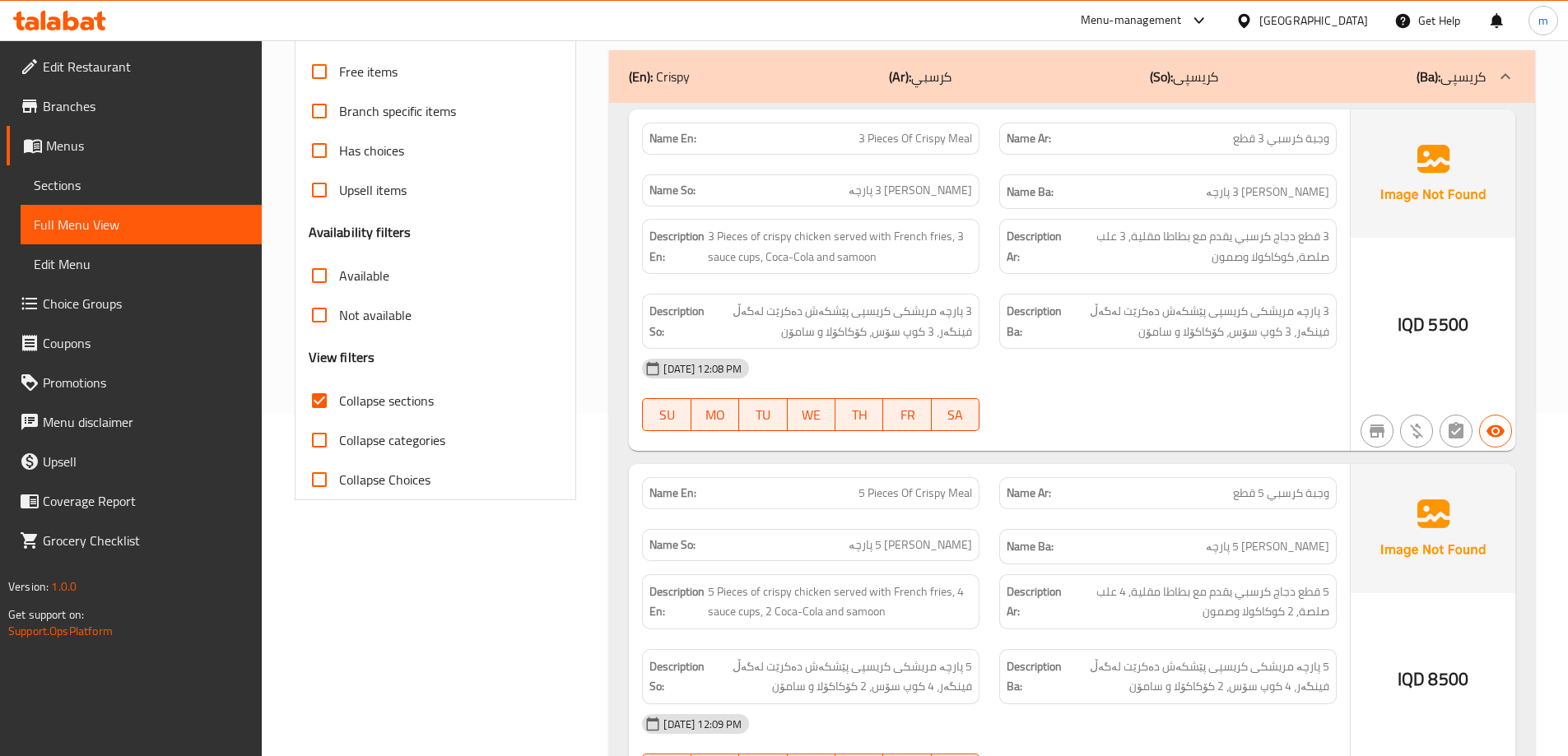
scroll to position [256, 0]
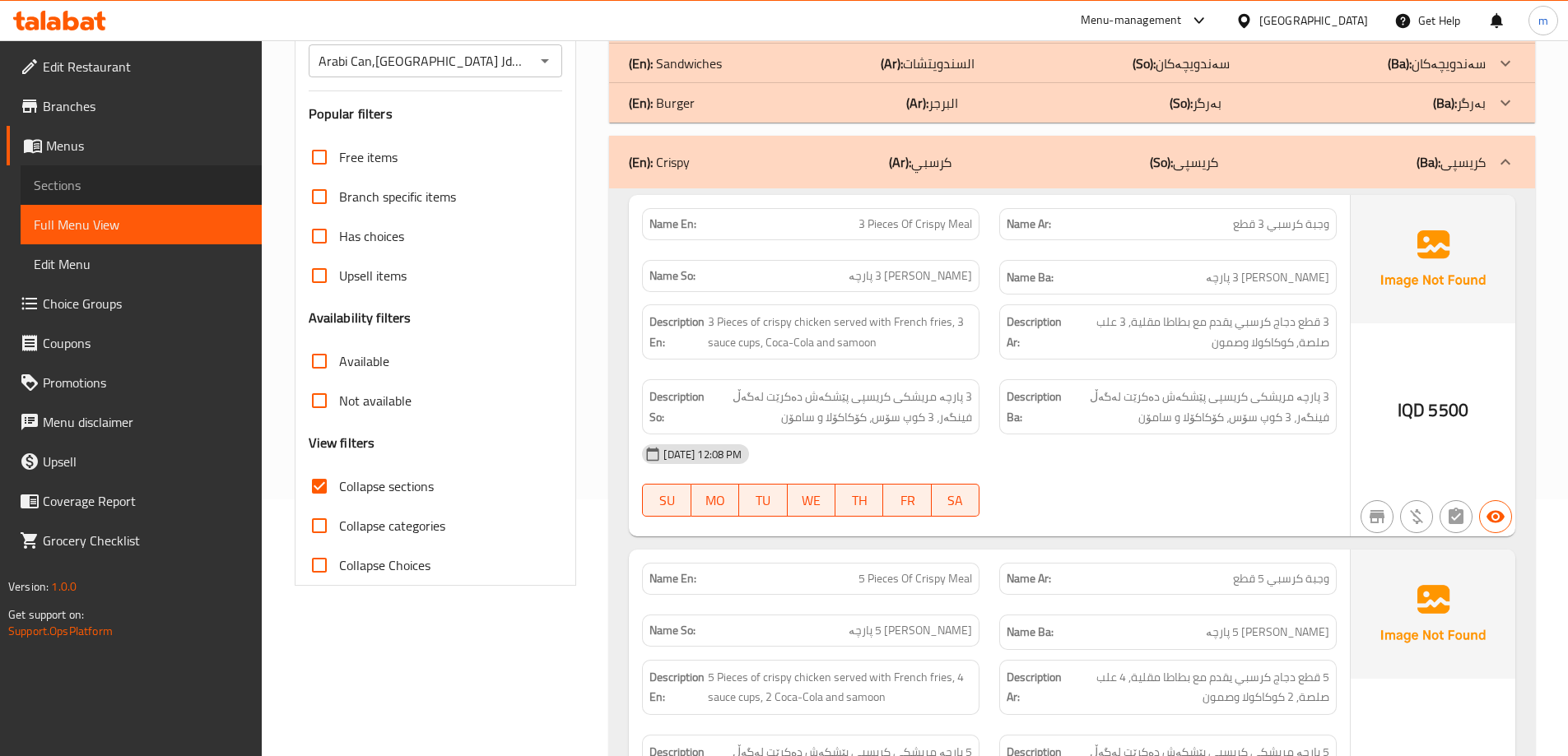
click at [115, 186] on span "Sections" at bounding box center [141, 185] width 215 height 20
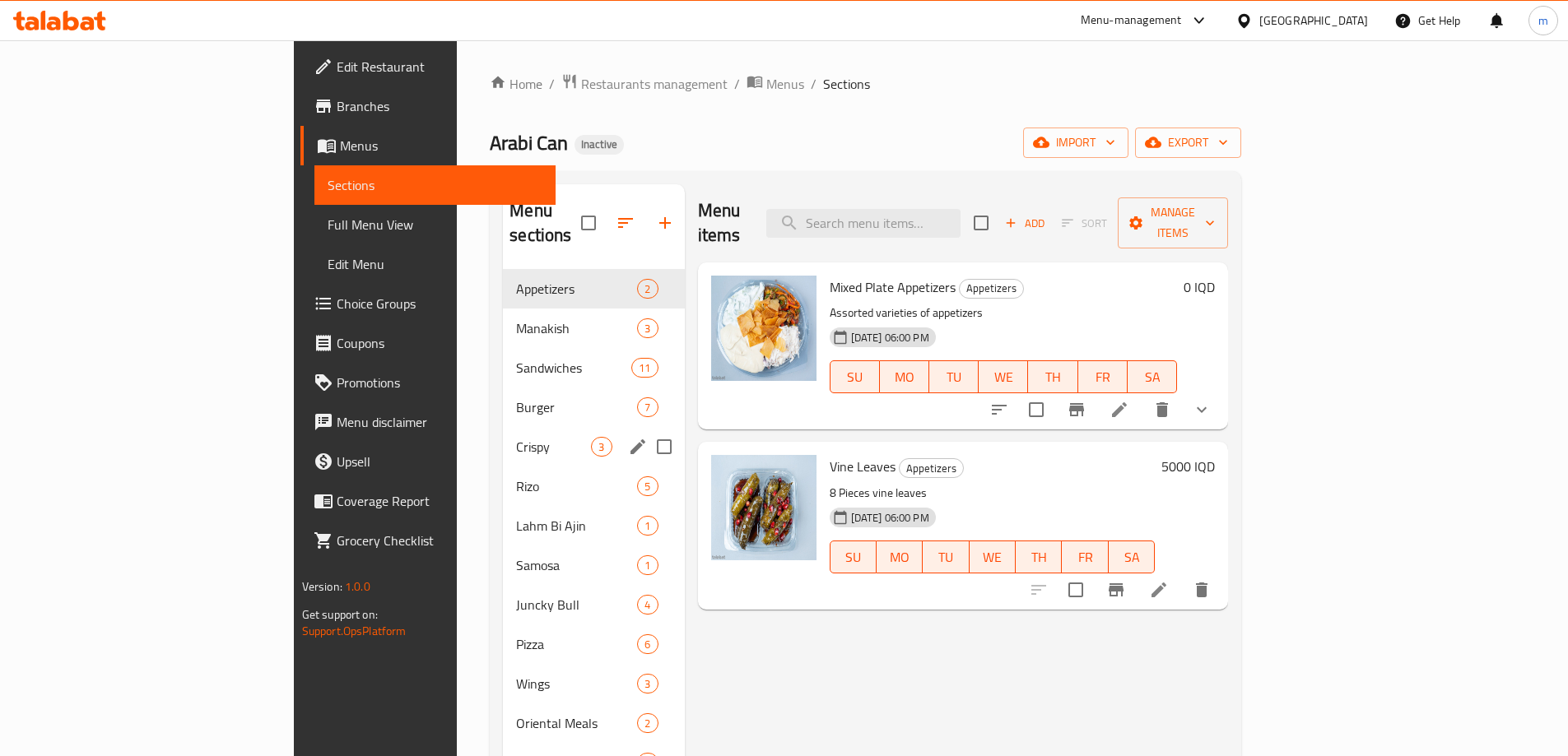
click at [516, 437] on span "Crispy" at bounding box center [553, 446] width 75 height 20
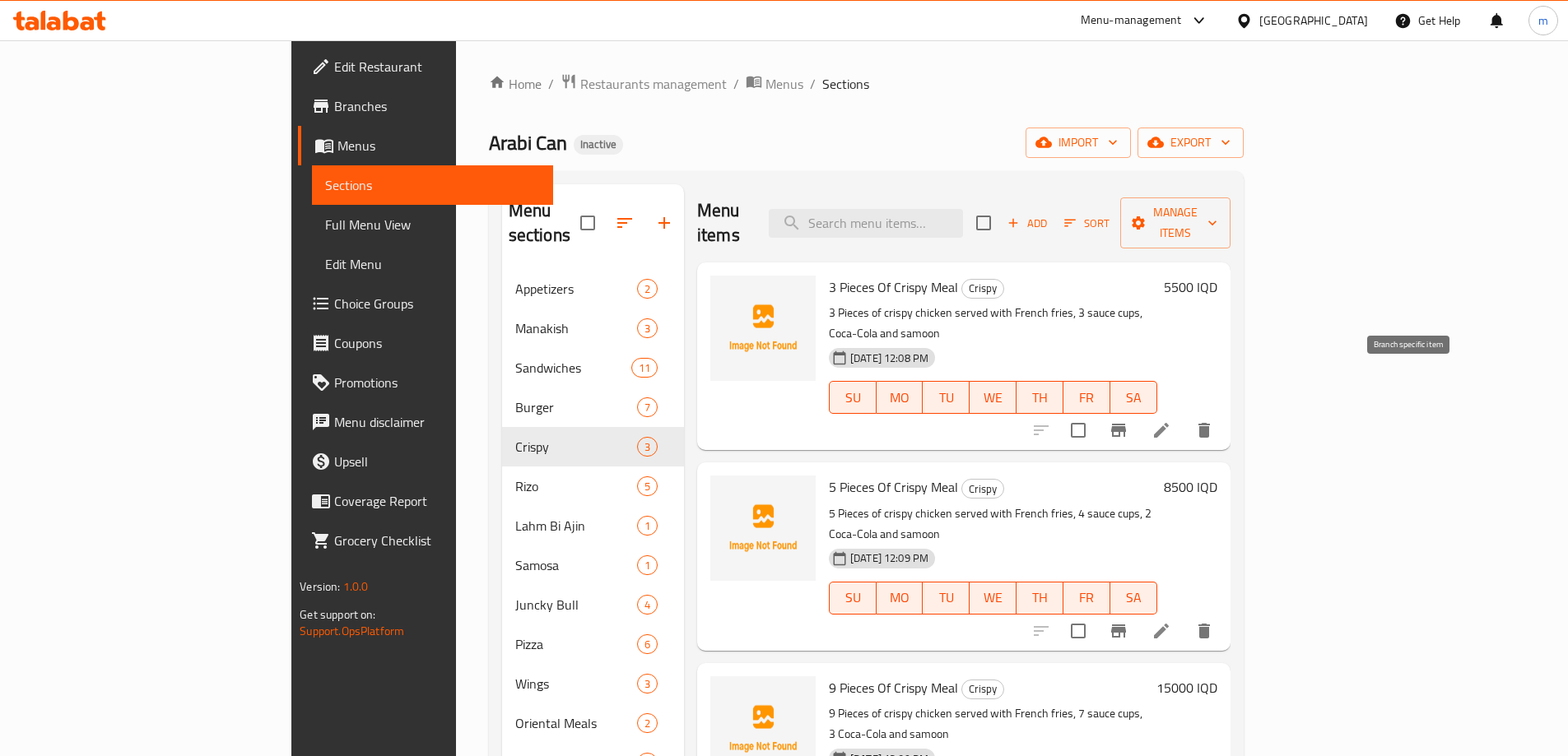
click at [1096, 413] on input "checkbox" at bounding box center [1078, 431] width 35 height 35
checkbox input "true"
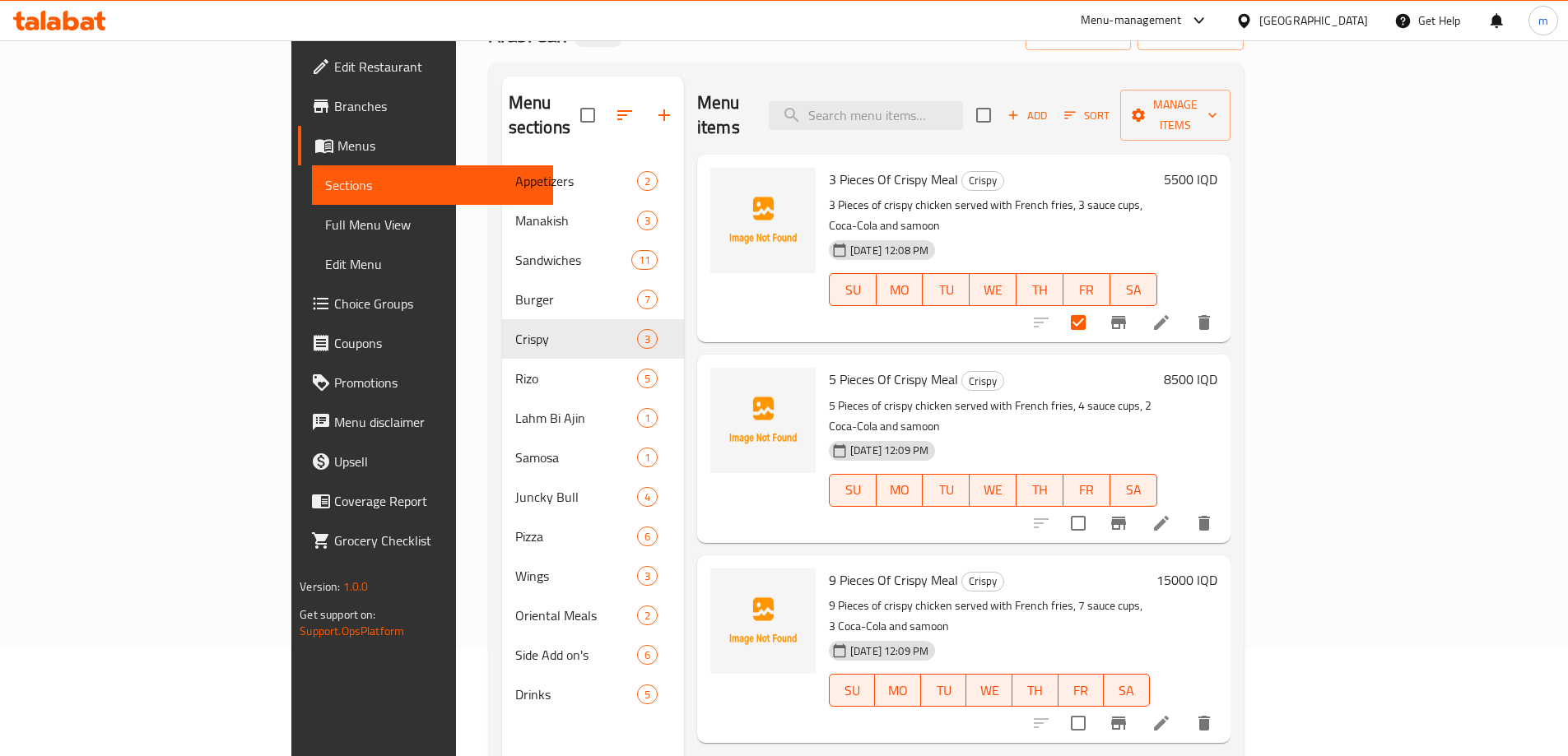
scroll to position [230, 0]
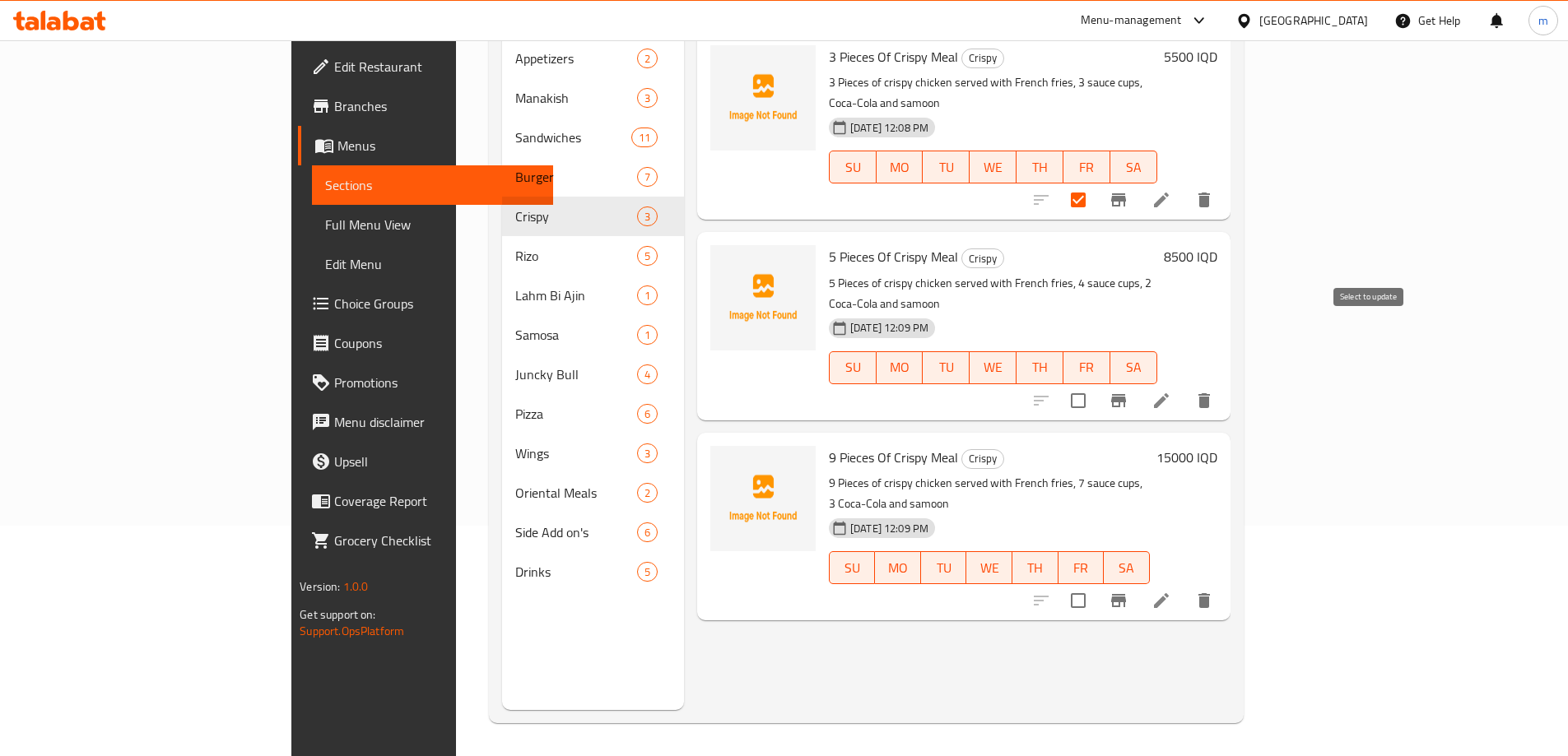
click at [1096, 383] on input "checkbox" at bounding box center [1078, 400] width 35 height 35
checkbox input "true"
click at [1096, 583] on input "checkbox" at bounding box center [1078, 601] width 35 height 35
checkbox input "true"
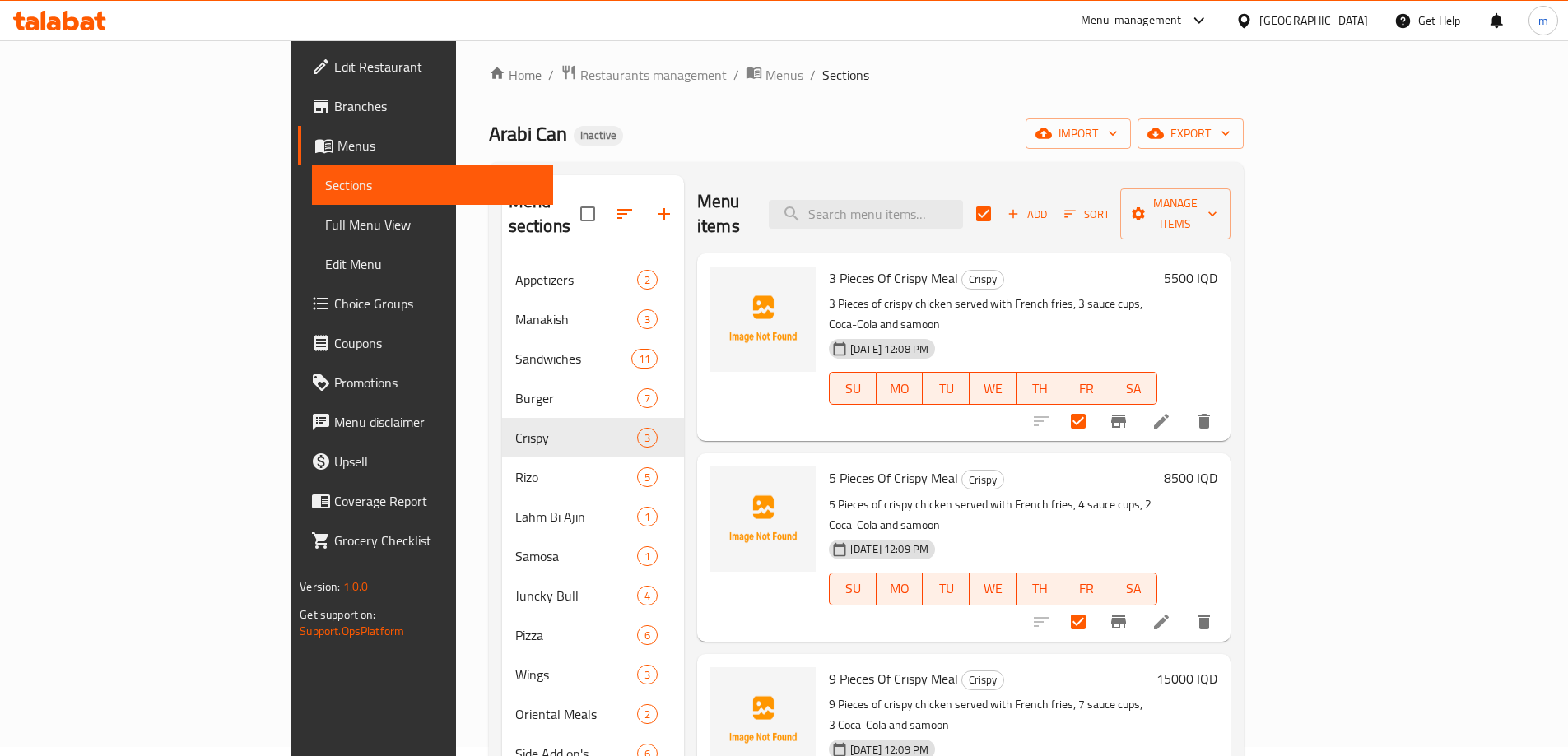
scroll to position [0, 0]
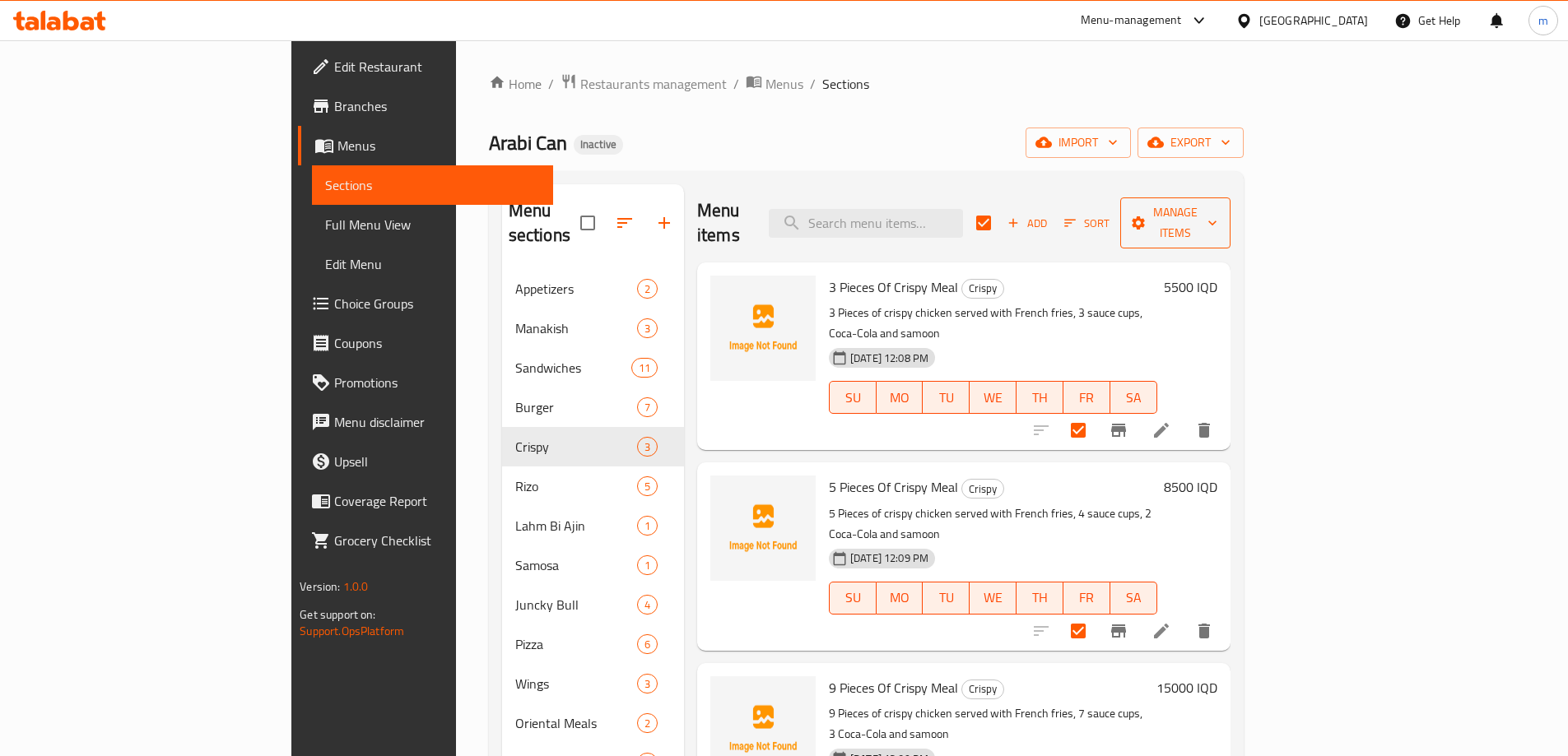
click at [1217, 220] on span "Manage items" at bounding box center [1175, 224] width 84 height 41
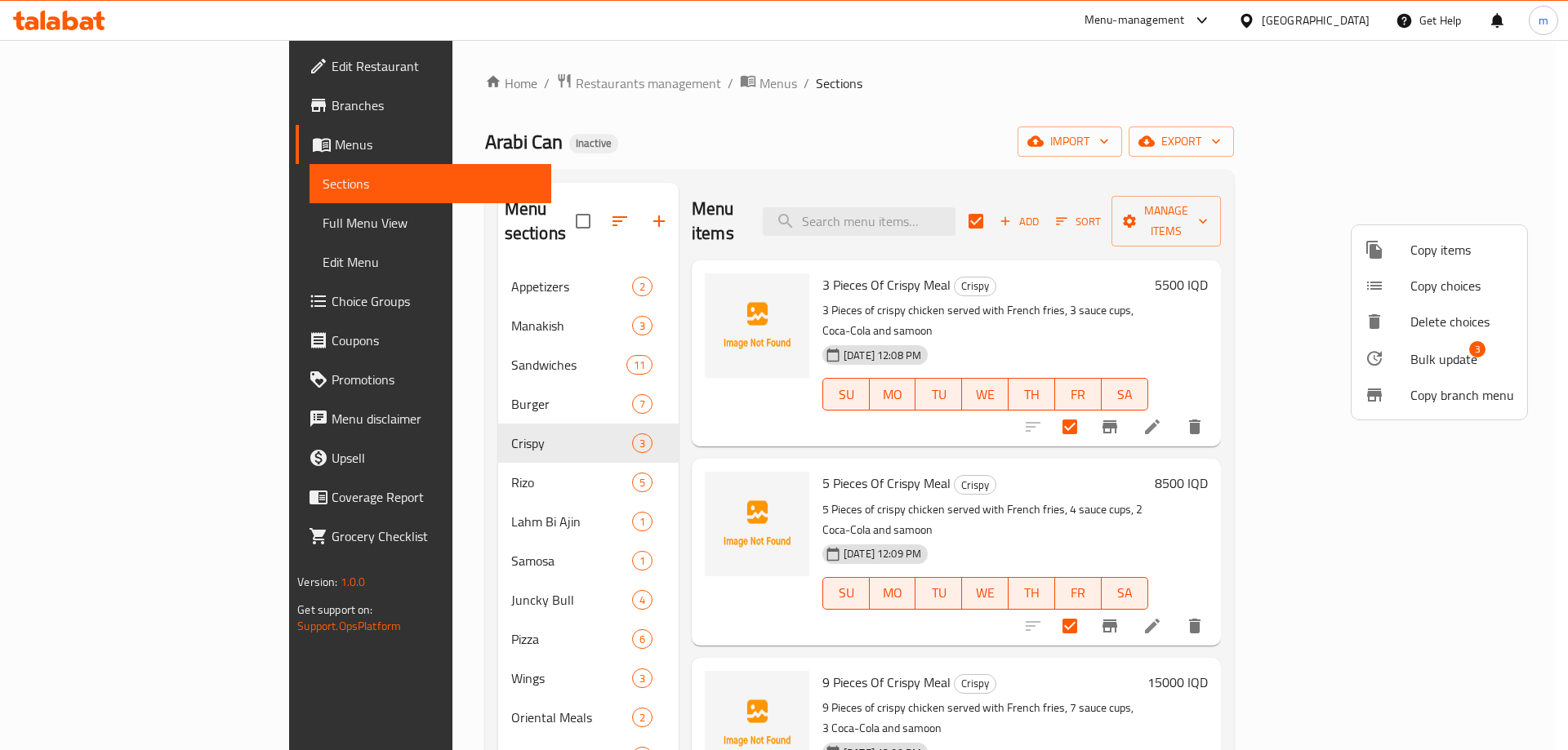
click at [1183, 304] on div at bounding box center [784, 375] width 1568 height 750
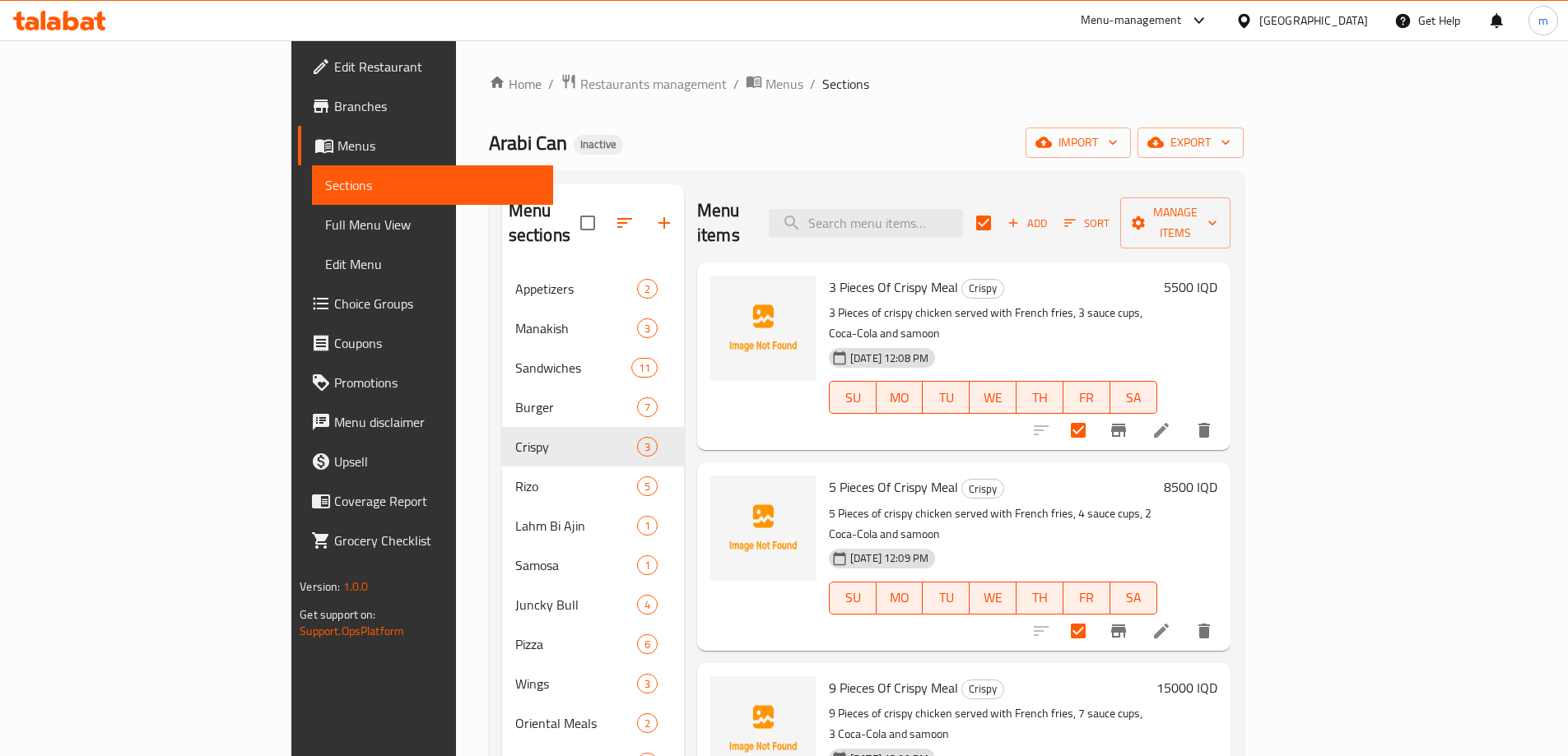
click at [1172, 420] on icon at bounding box center [1161, 430] width 20 height 20
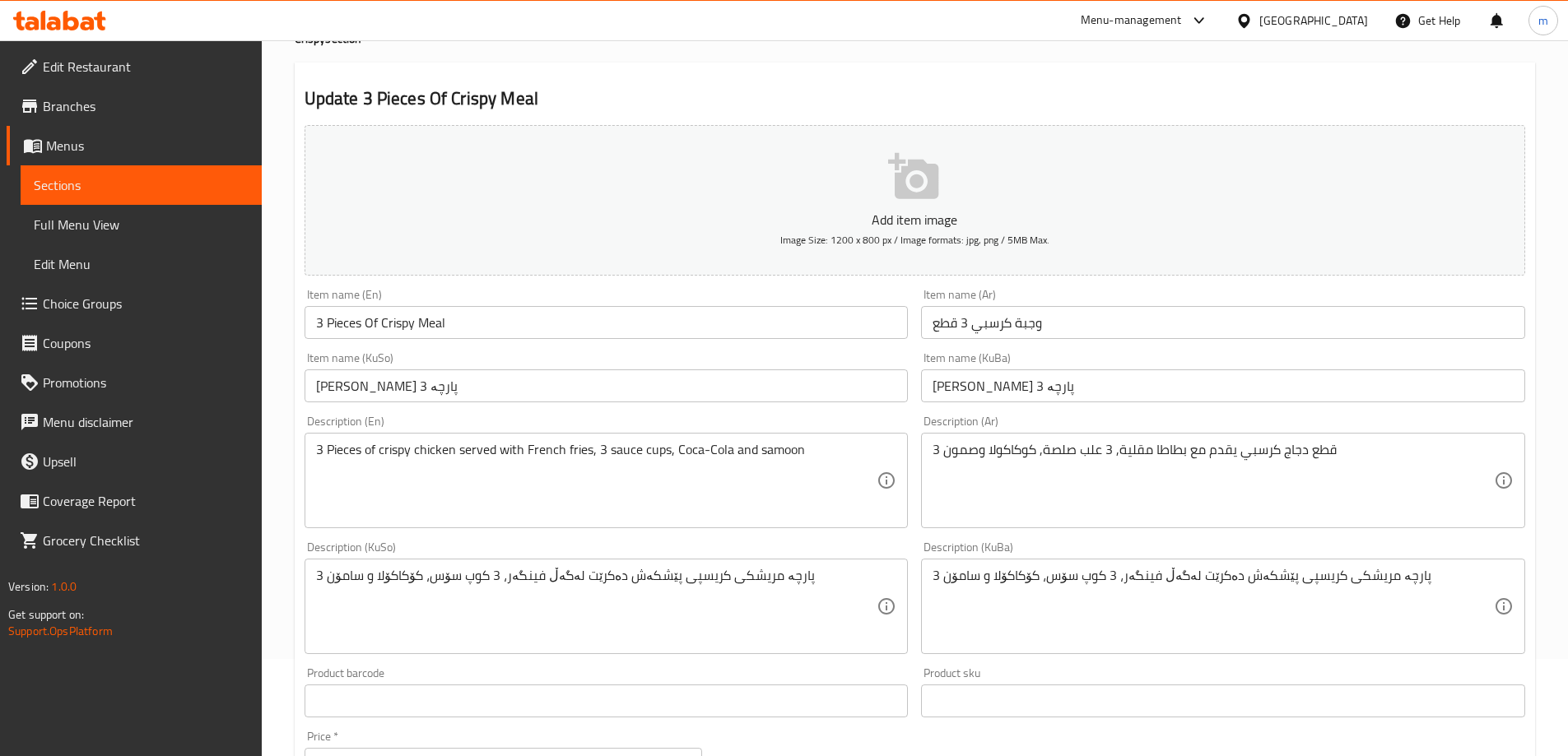
scroll to position [137, 0]
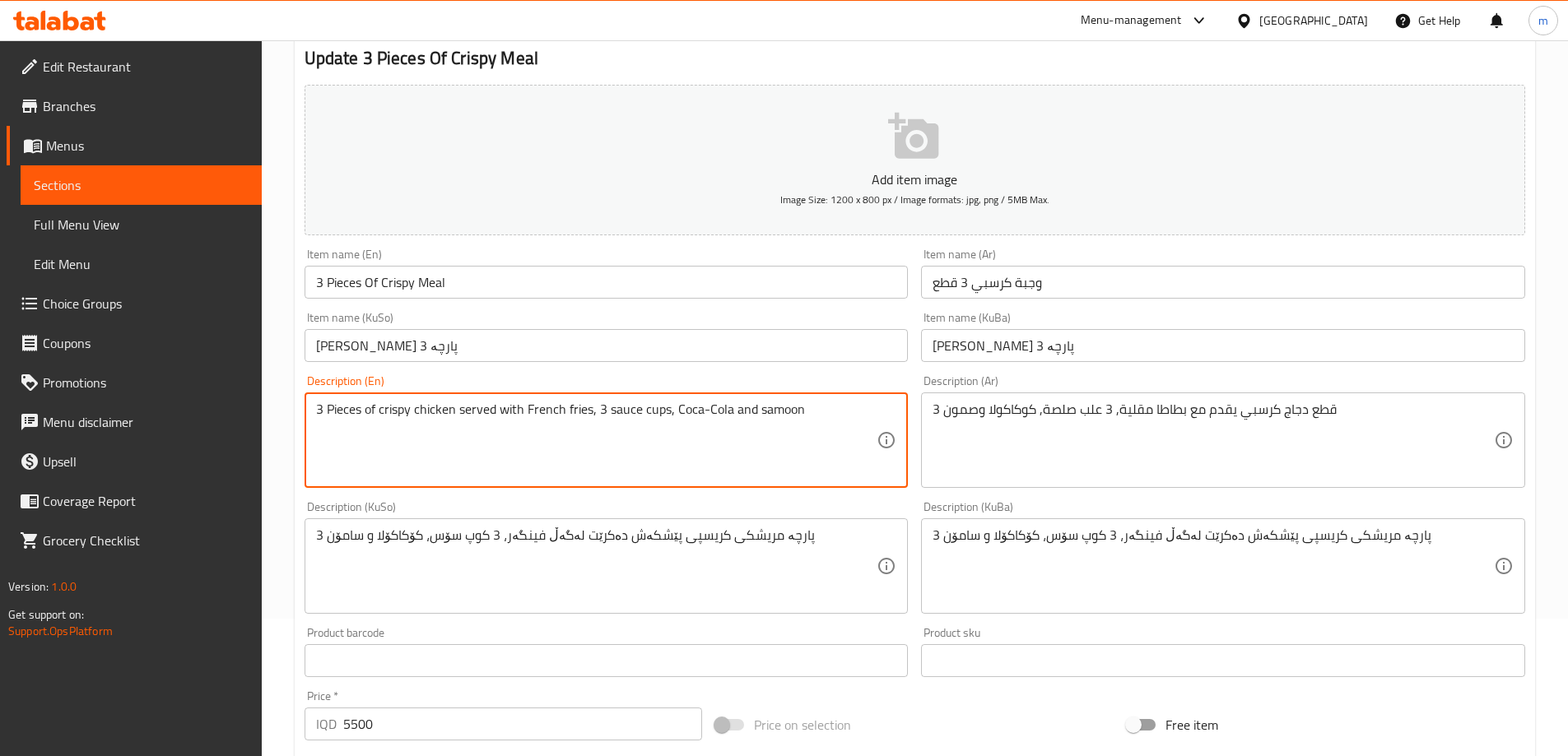
drag, startPoint x: 672, startPoint y: 410, endPoint x: 728, endPoint y: 410, distance: 56.0
type textarea "3 Pieces of crispy chicken served with French fries, 3 sauce cups, Pepsi and sa…"
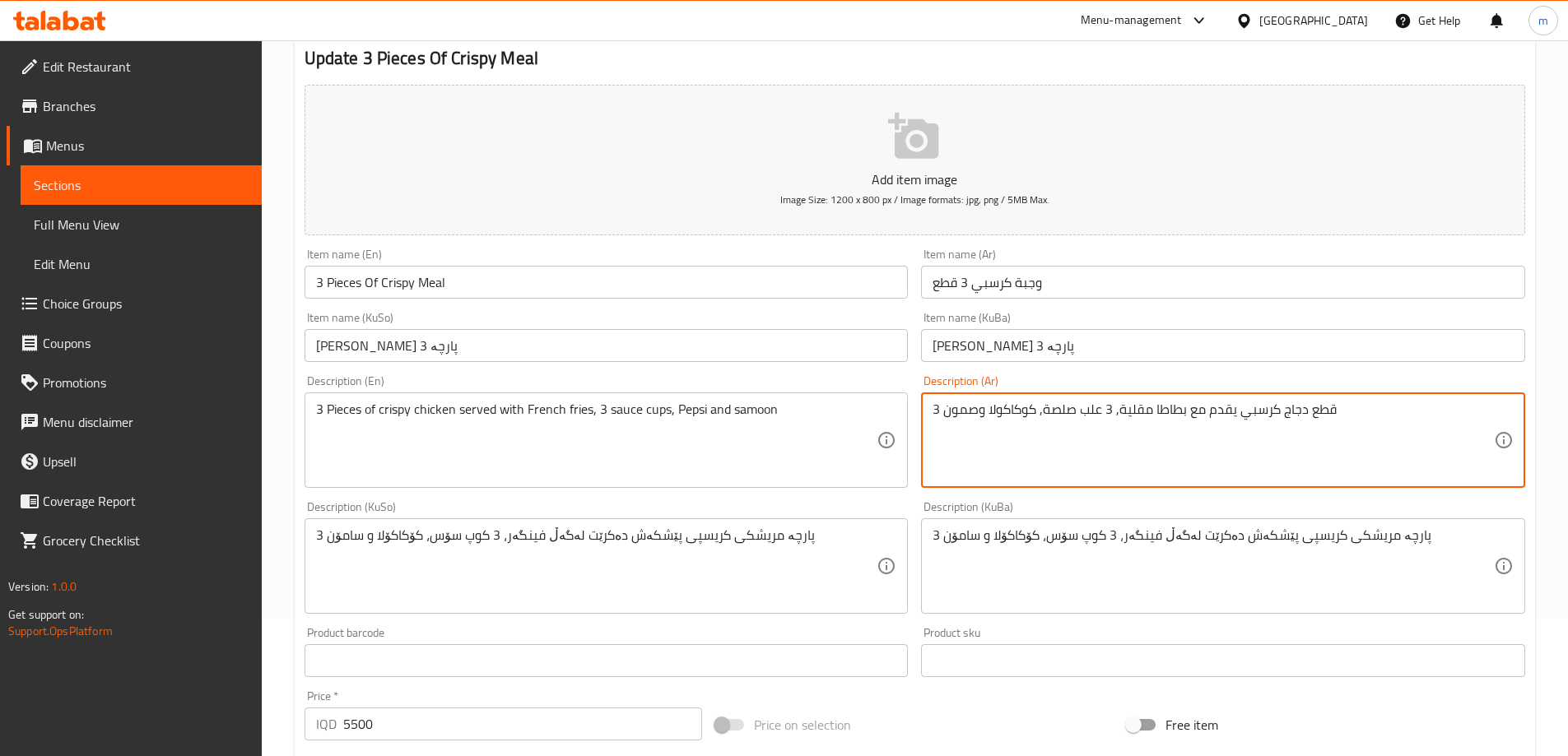
click at [1029, 412] on textarea "3 قطع دجاج كرسبي يقدم مع بطاطا مقلية, 3 علب صلصة, كوكاكولا وصمون" at bounding box center [1213, 440] width 561 height 79
paste textarea "بيبسي"
type textarea "3 قطع دجاج كرسبي يقدم مع بطاطا مقلية, 3 علب صلصة, بيبسي وصمون"
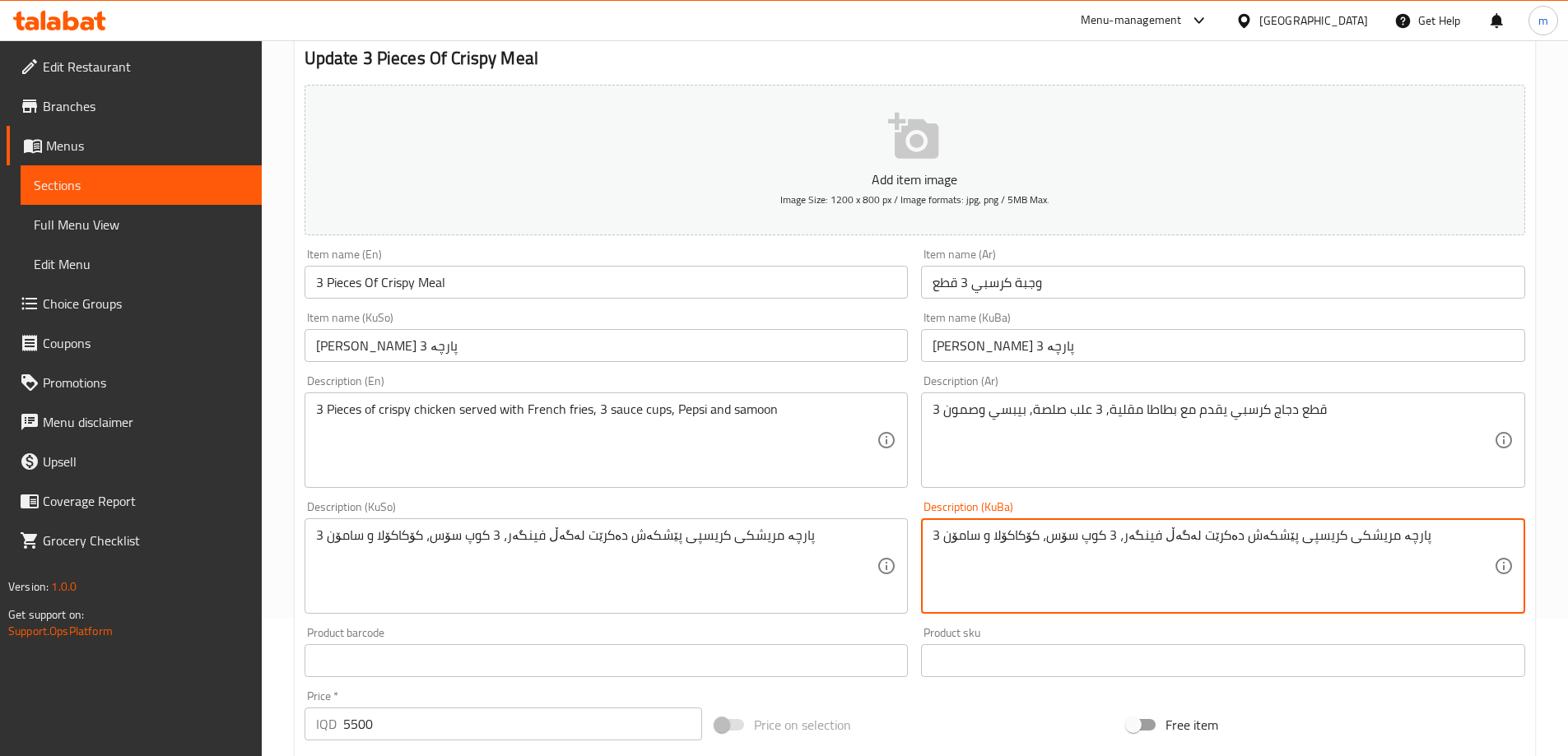
click at [1018, 535] on textarea "3 پارچە مریشکی کریسپی پێشکەش دەکرێت لەگەڵ فینگەر، 3 کوپ سۆس، کۆکاکۆلا و سامۆن" at bounding box center [1213, 566] width 561 height 79
type textarea "3 پارچە مریشکی کریسپی پێشکەش دەکرێت لەگەڵ فینگەر، 3 کوپ سۆس، بیپسی و سامۆن"
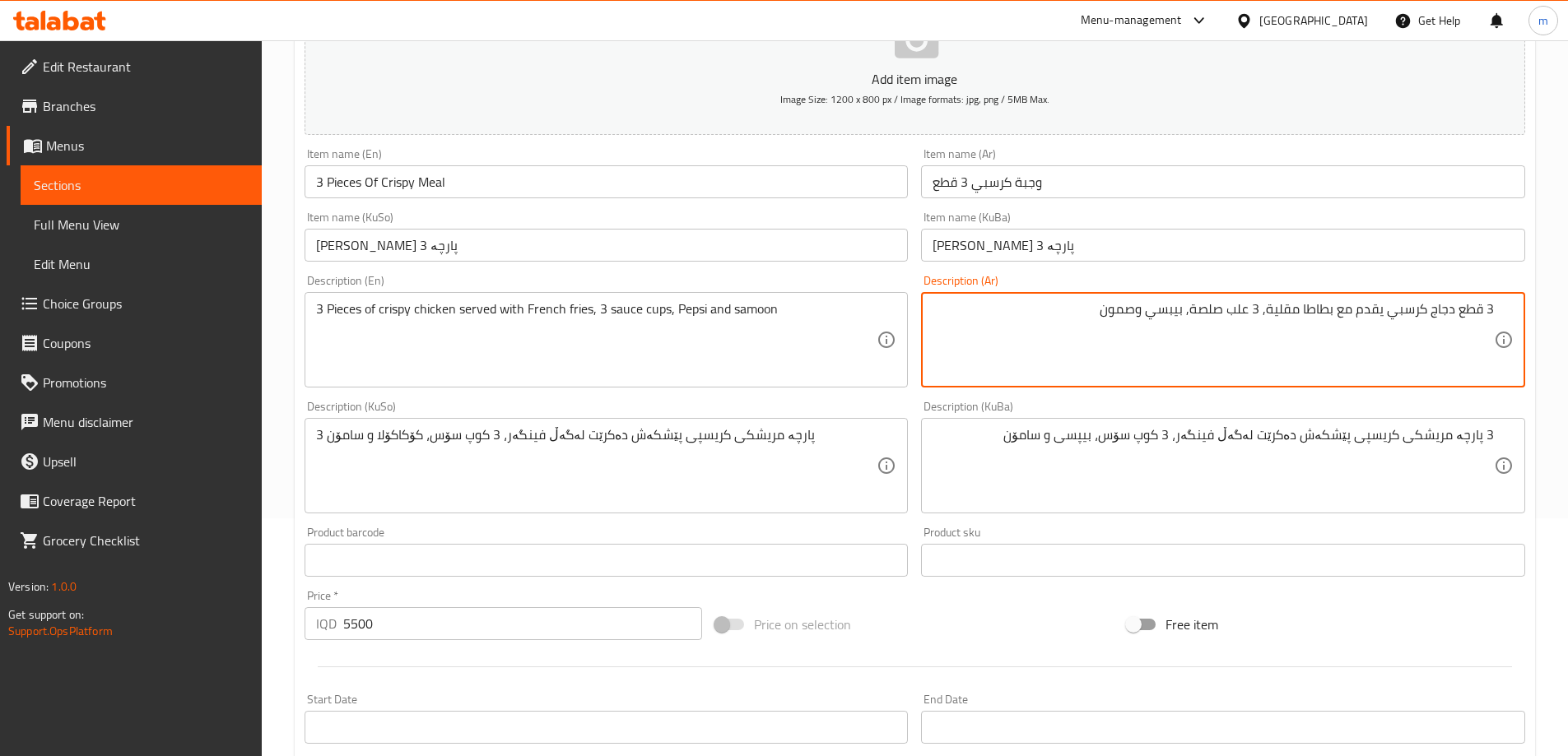
scroll to position [274, 0]
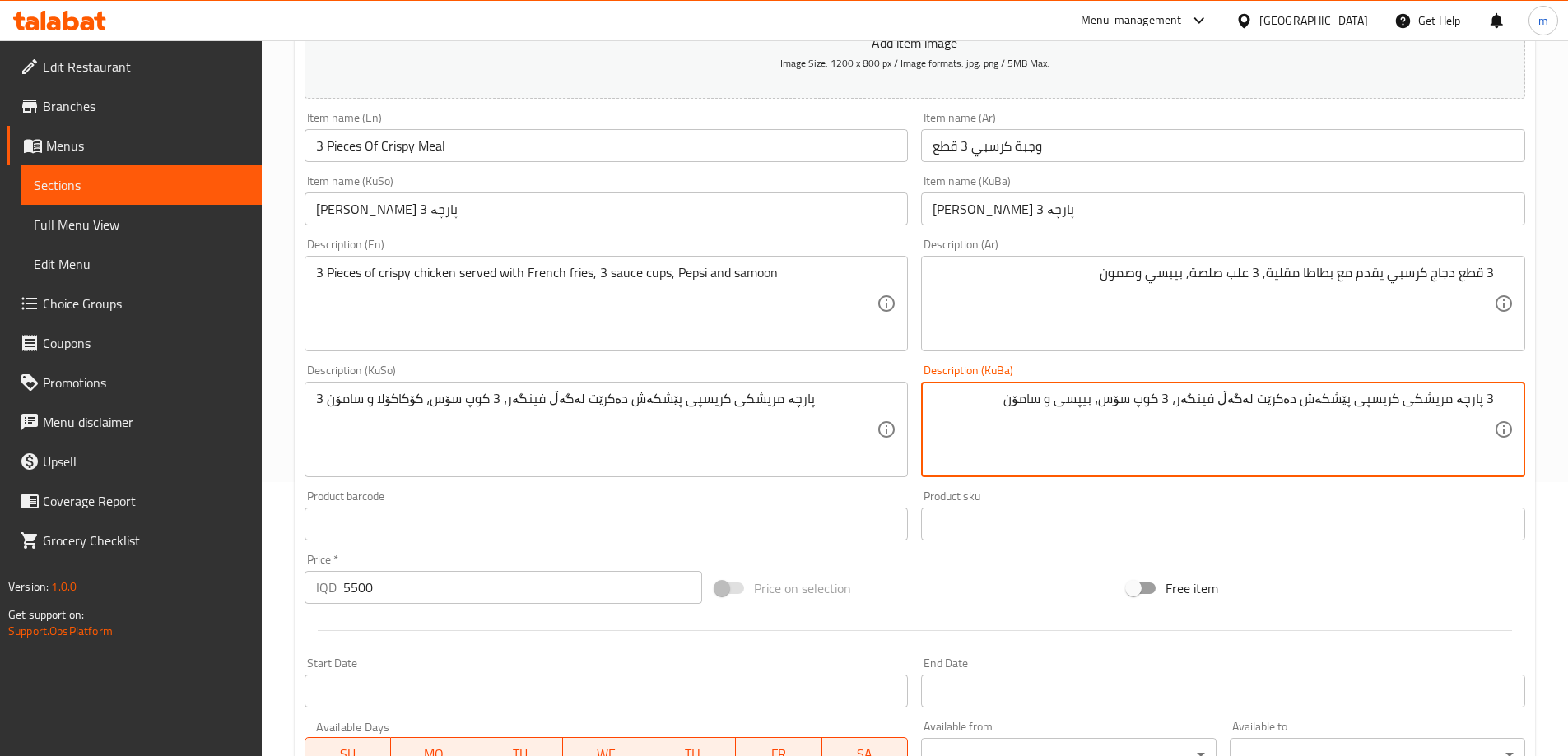
click at [1111, 403] on textarea "3 پارچە مریشکی کریسپی پێشکەش دەکرێت لەگەڵ فینگەر، 3 کوپ سۆس، بیپسی و سامۆن" at bounding box center [1213, 430] width 561 height 79
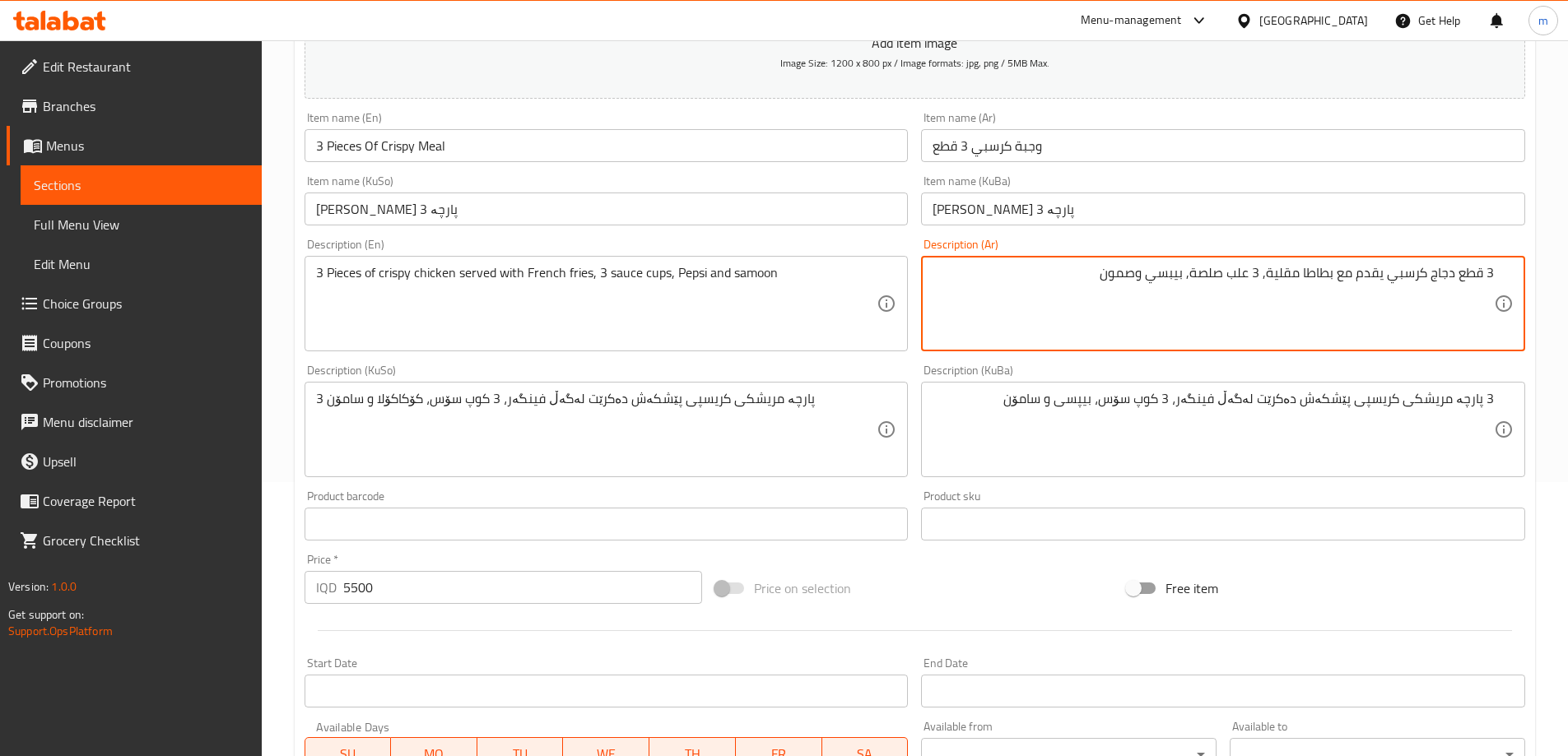
click at [1180, 276] on textarea "3 قطع دجاج كرسبي يقدم مع بطاطا مقلية, 3 علب صلصة, بيبسي وصمون" at bounding box center [1213, 304] width 561 height 79
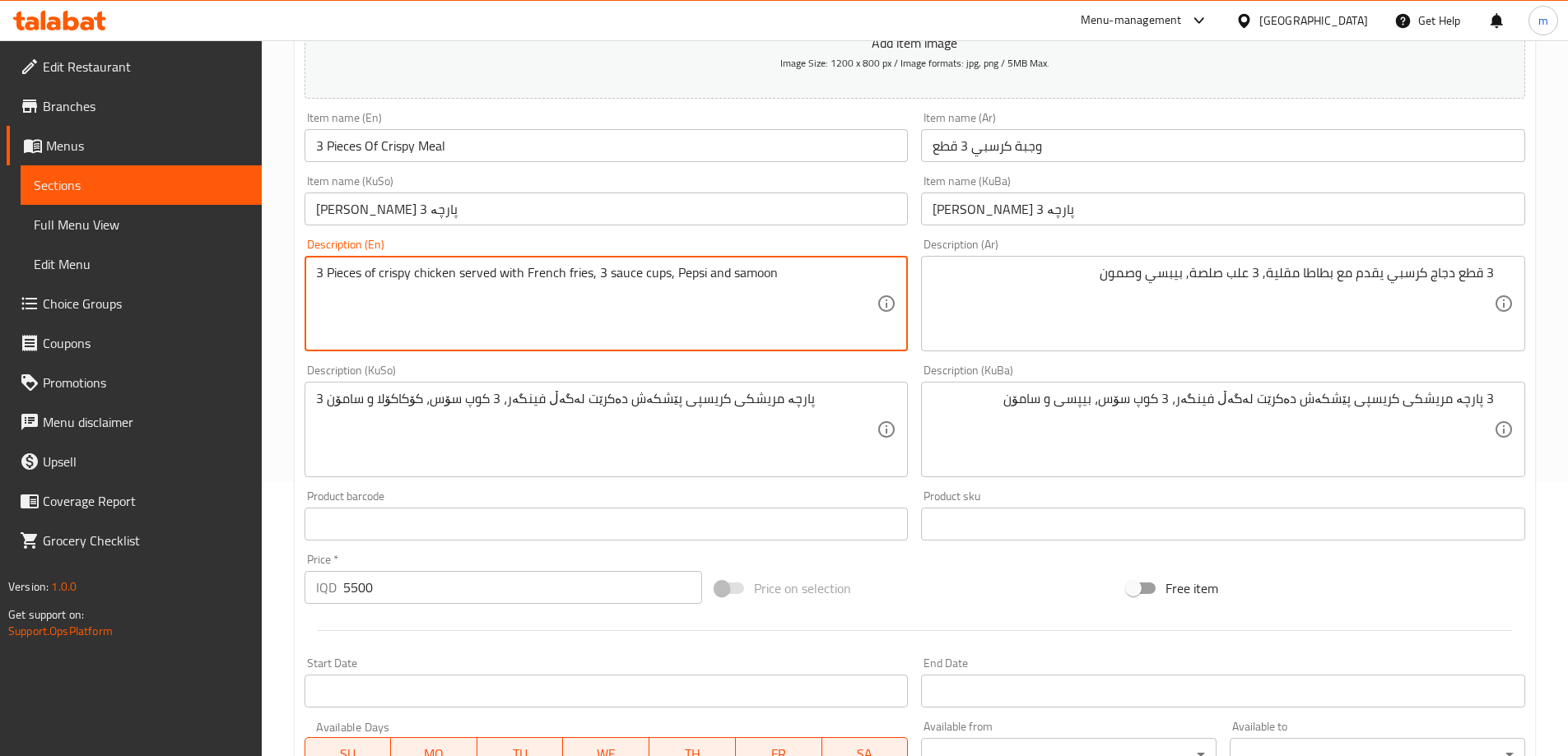
click at [692, 271] on textarea "3 Pieces of crispy chicken served with French fries, 3 sauce cups, Pepsi and sa…" at bounding box center [597, 304] width 561 height 79
click at [557, 222] on input "ژەمی کریسپی 3 پارچە" at bounding box center [607, 209] width 604 height 33
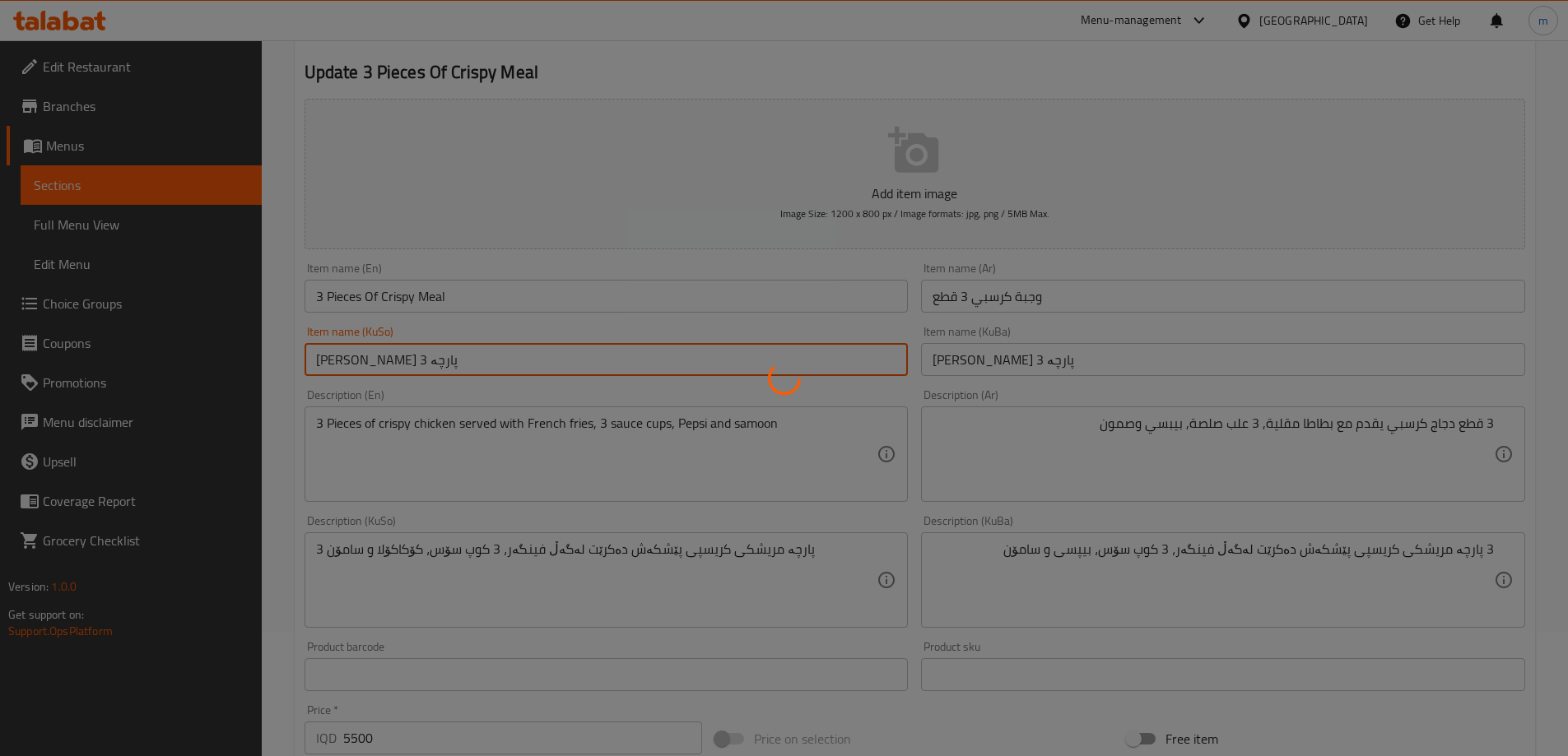
scroll to position [0, 0]
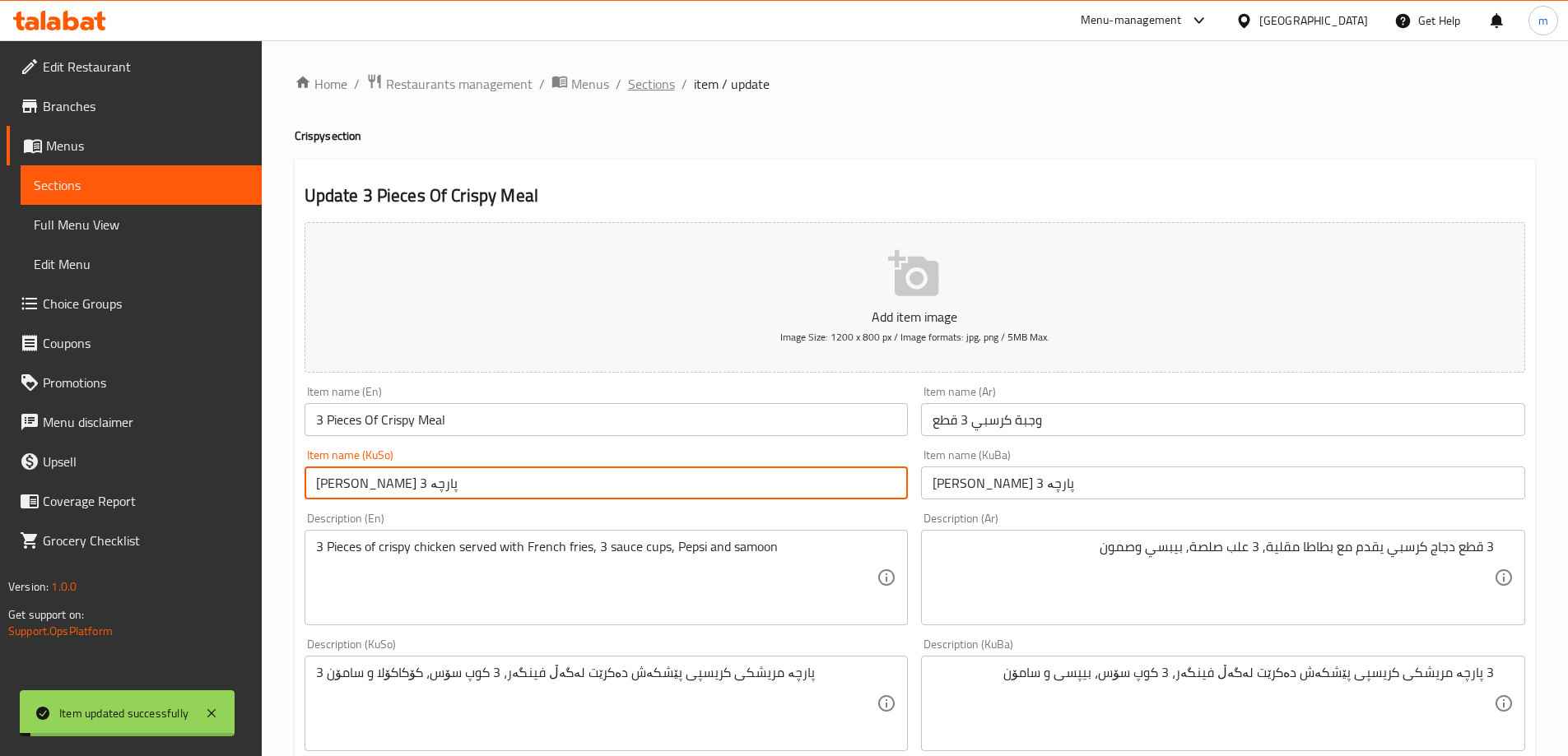
drag, startPoint x: 628, startPoint y: 83, endPoint x: 730, endPoint y: 161, distance: 128.4
click at [628, 83] on span "Sections" at bounding box center [651, 84] width 47 height 20
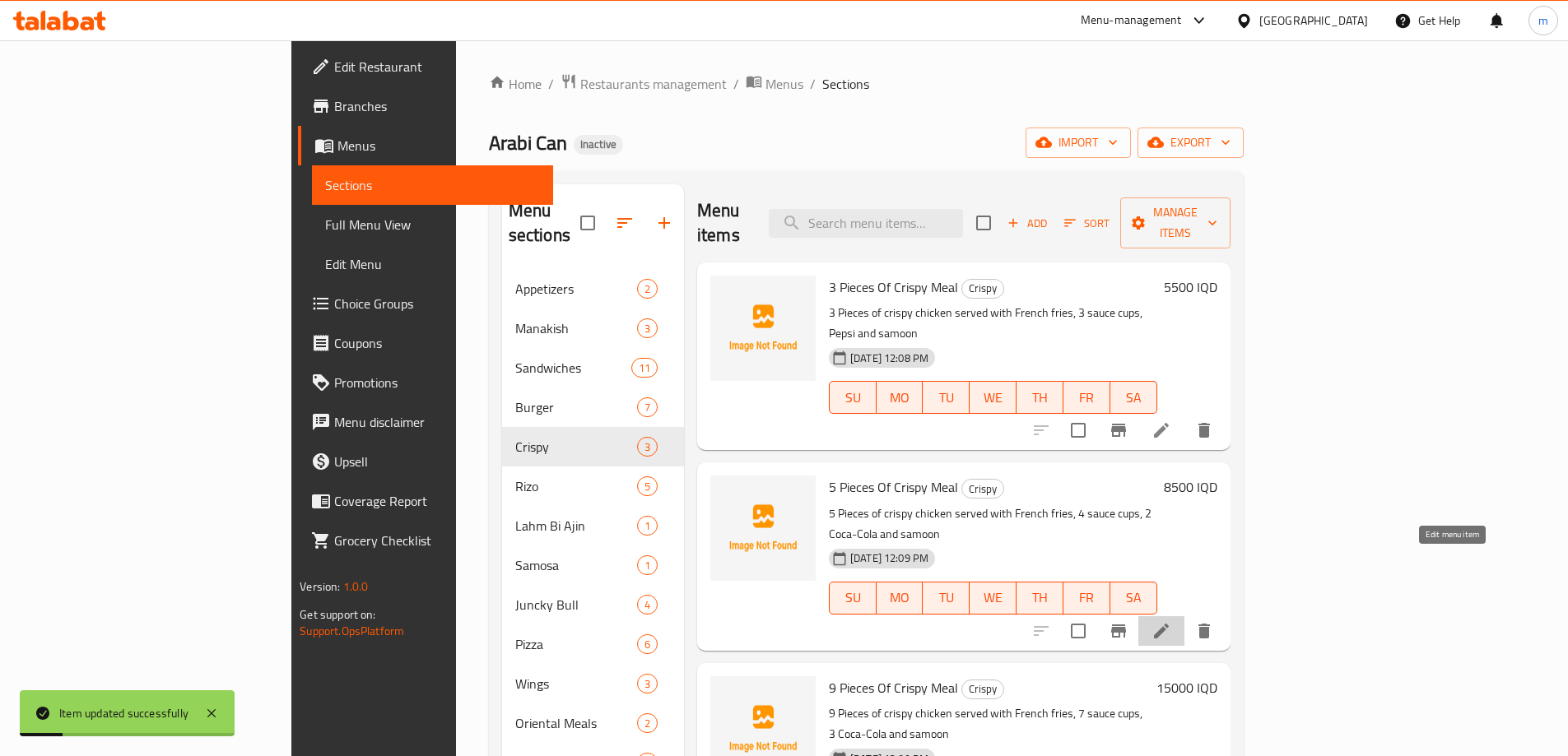
click at [1172, 621] on icon at bounding box center [1161, 631] width 20 height 20
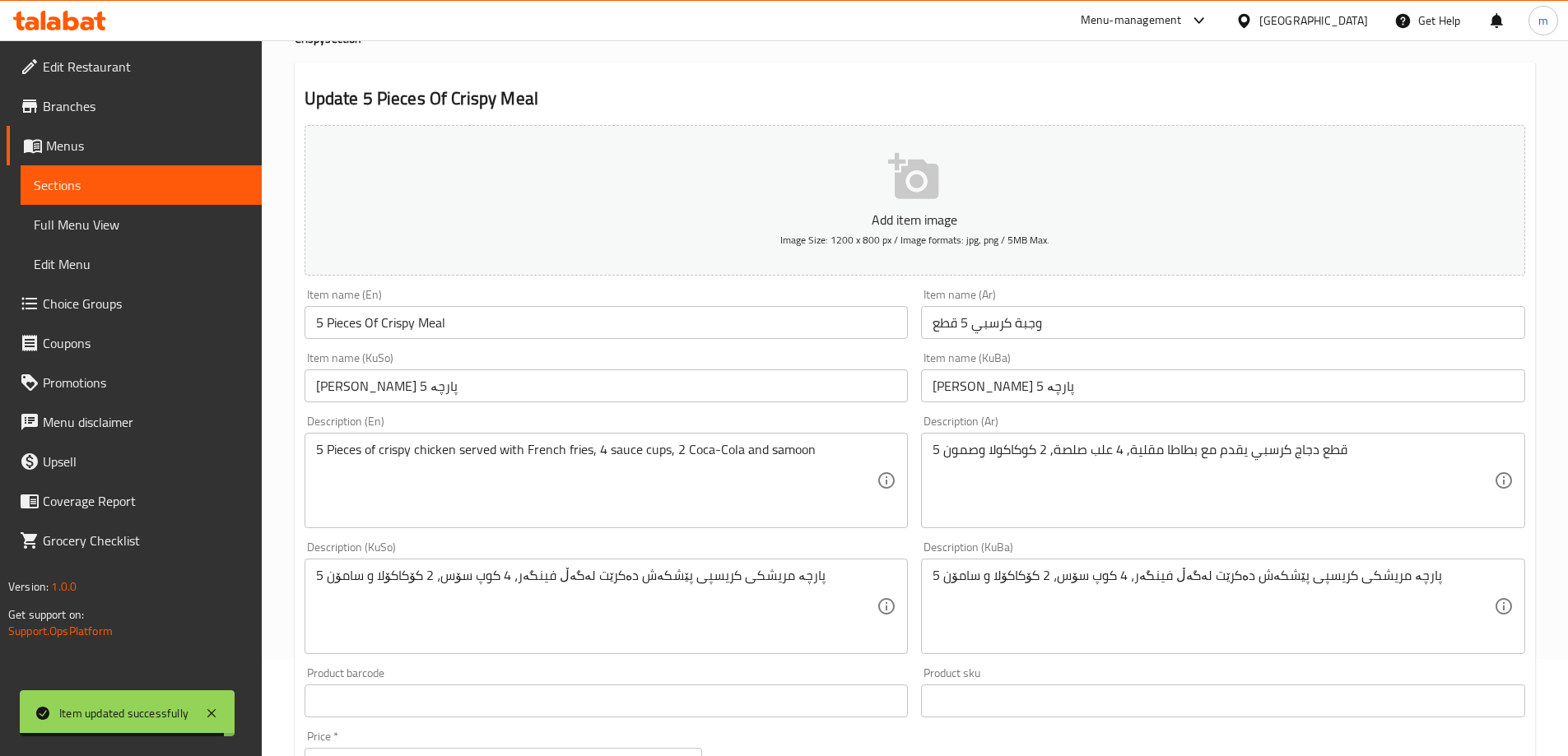
scroll to position [137, 0]
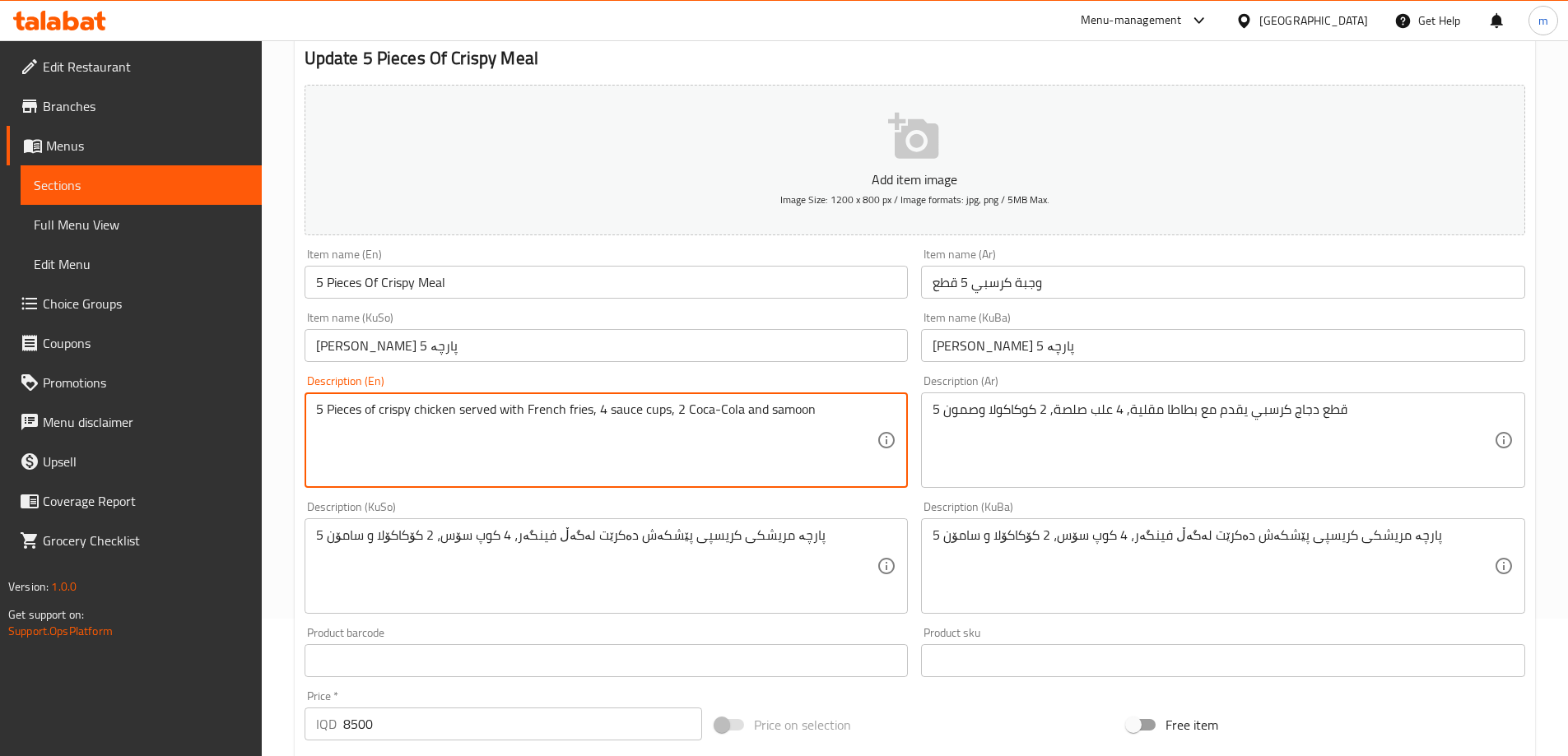
drag, startPoint x: 686, startPoint y: 405, endPoint x: 740, endPoint y: 410, distance: 54.2
paste textarea "Pepsi"
type textarea "5 Pieces of crispy chicken served with French fries, 4 sauce cups, 2 Pepsi and …"
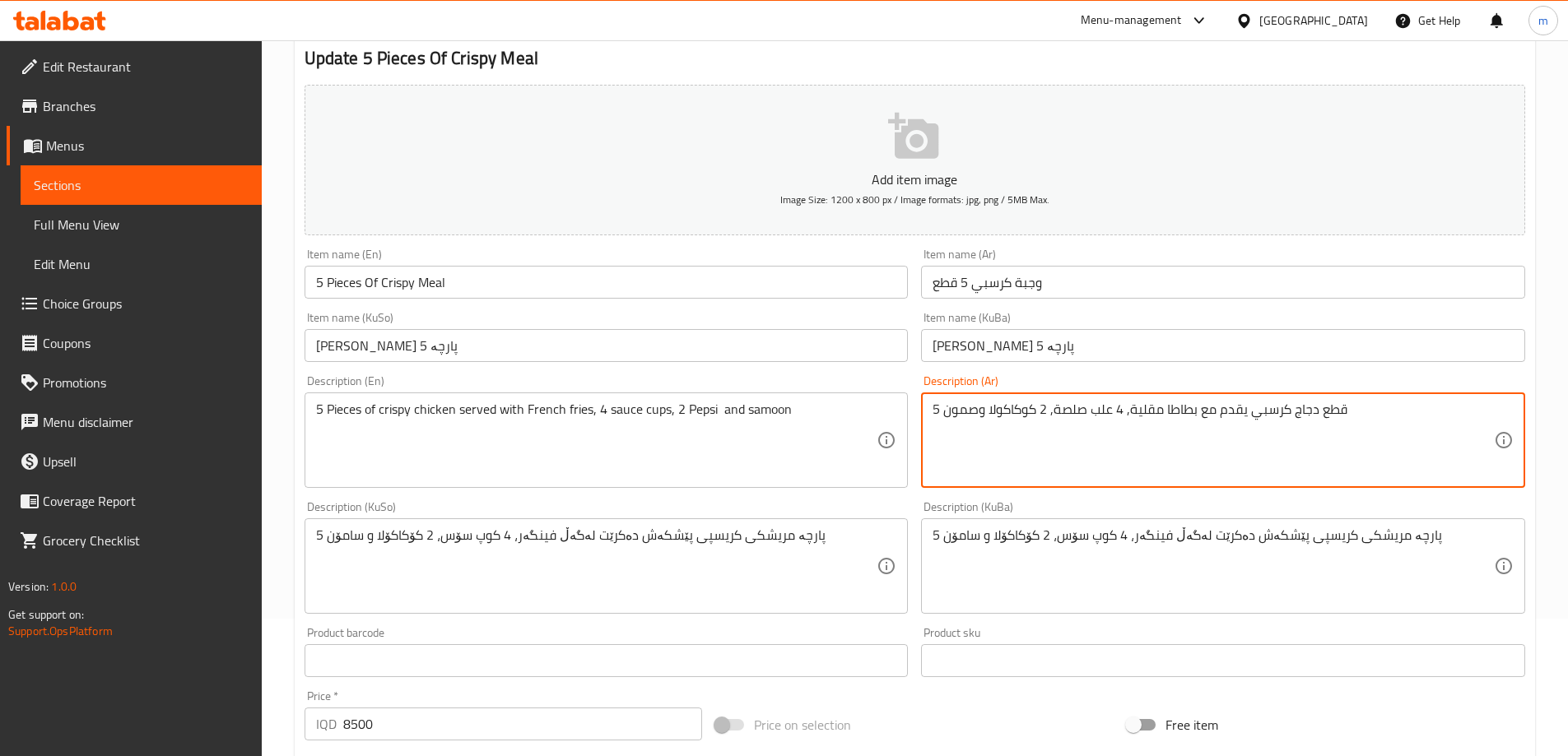
click at [1003, 417] on textarea "5 قطع دجاج كرسبي يقدم مع بطاطا مقلية, 4 علب صلصة, 2 كوكاكولا وصمون" at bounding box center [1213, 440] width 561 height 79
paste textarea "Pepsi"
paste textarea "بيبسي"
type textarea "5 قطع دجاج كرسبي يقدم مع بطاطا مقلية, 4 علب صلصة, 2 بيبسي وصمون"
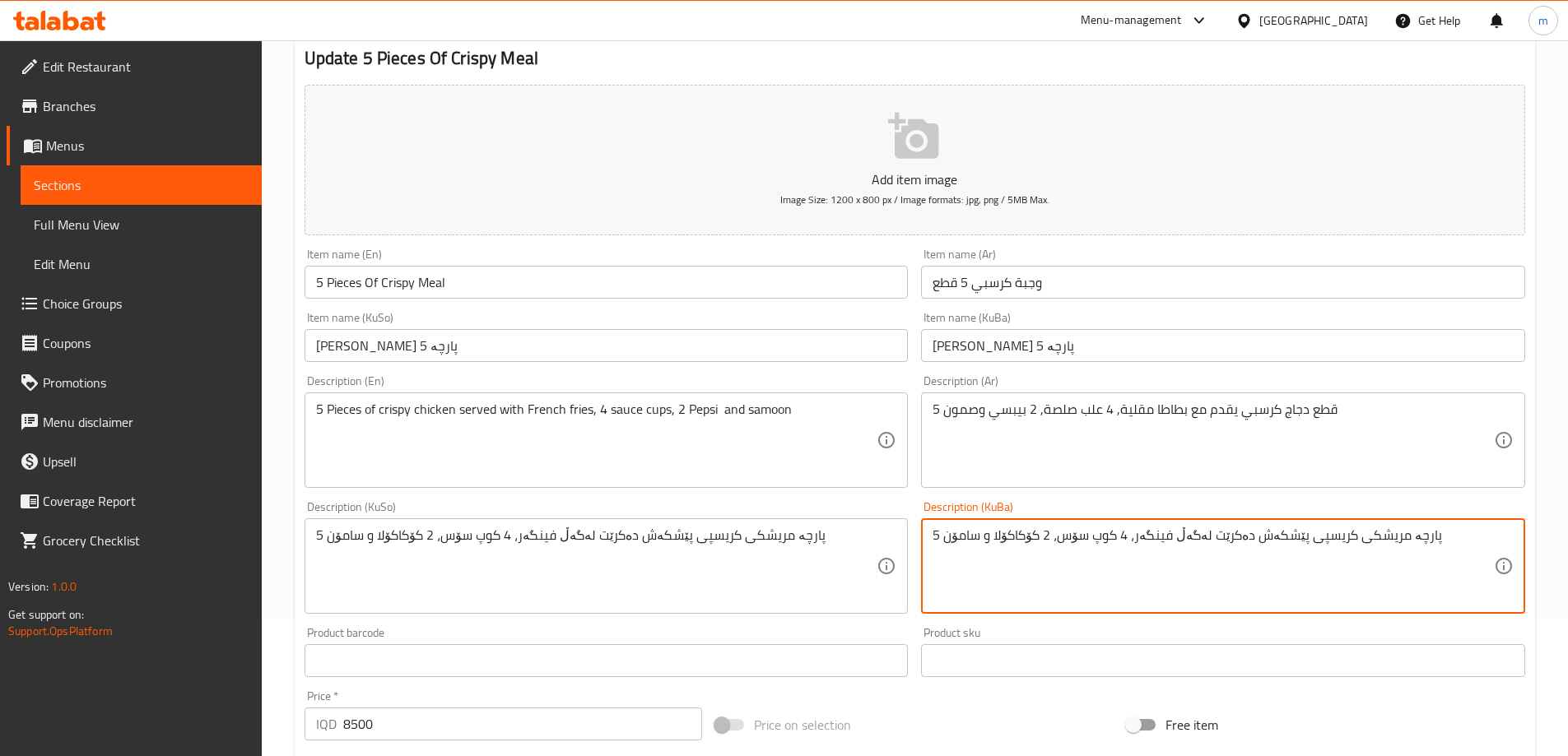
click at [1021, 543] on textarea "5 پارچە مریشکی کریسپی پێشکەش دەکرێت لەگەڵ فینگەر، 4 کوپ سۆس، 2 کۆکاکۆلا و سامۆن" at bounding box center [1213, 566] width 561 height 79
paste textarea "بیپسی"
click at [1090, 553] on textarea "5 پارچە مریشکی کریسپی پێشکەش دەکرێت لەگەڵ فینگەر، 4 کوپ سۆس، 2 بیپسی و سامۆن" at bounding box center [1213, 566] width 561 height 79
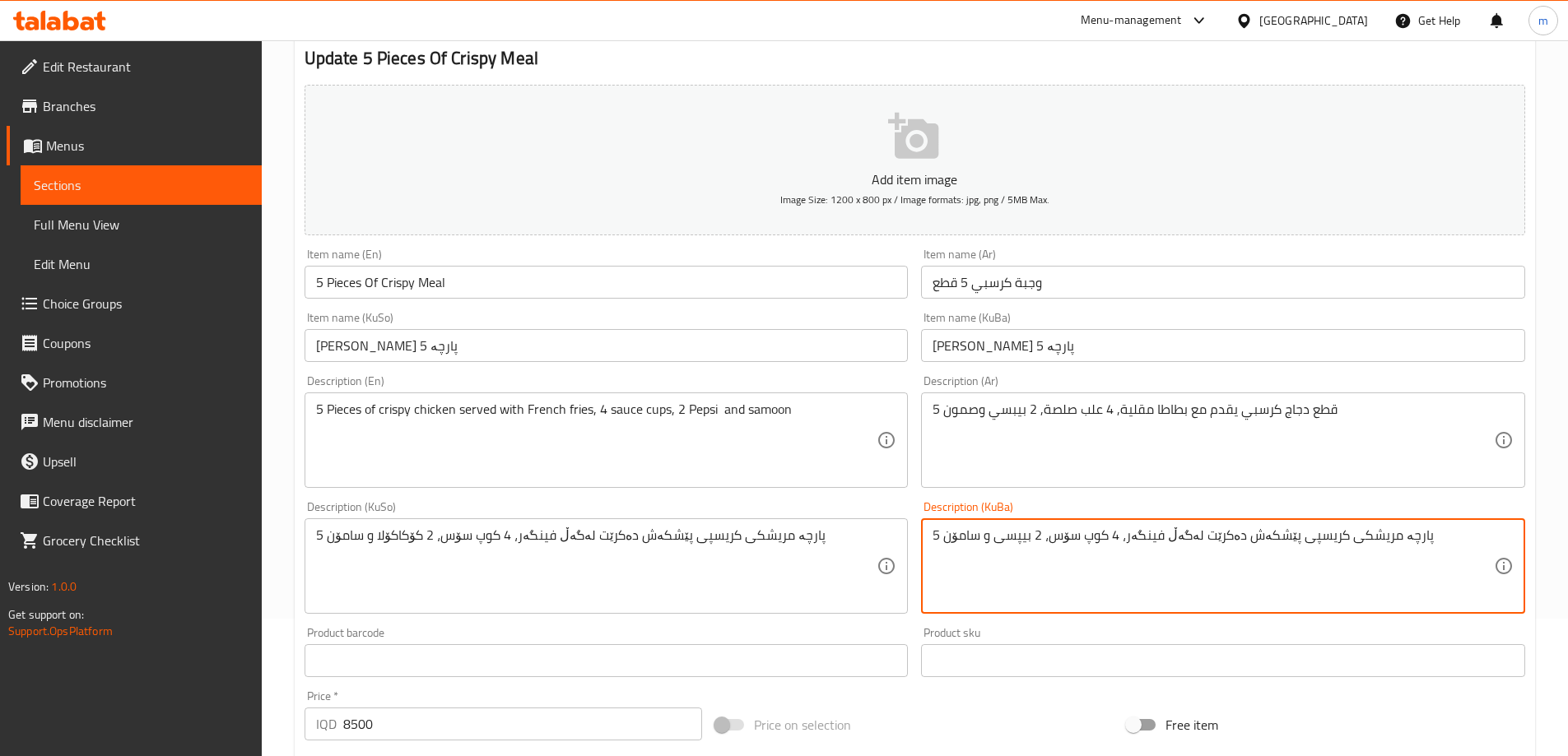
click at [1090, 553] on textarea "5 پارچە مریشکی کریسپی پێشکەش دەکرێت لەگەڵ فینگەر، 4 کوپ سۆس، 2 بیپسی و سامۆن" at bounding box center [1213, 566] width 561 height 79
type textarea "5 پارچە مریشکی کریسپی پێشکەش دەکرێت لەگەڵ فینگەر، 4 کوپ سۆس، 2 بیپسی و سامۆن"
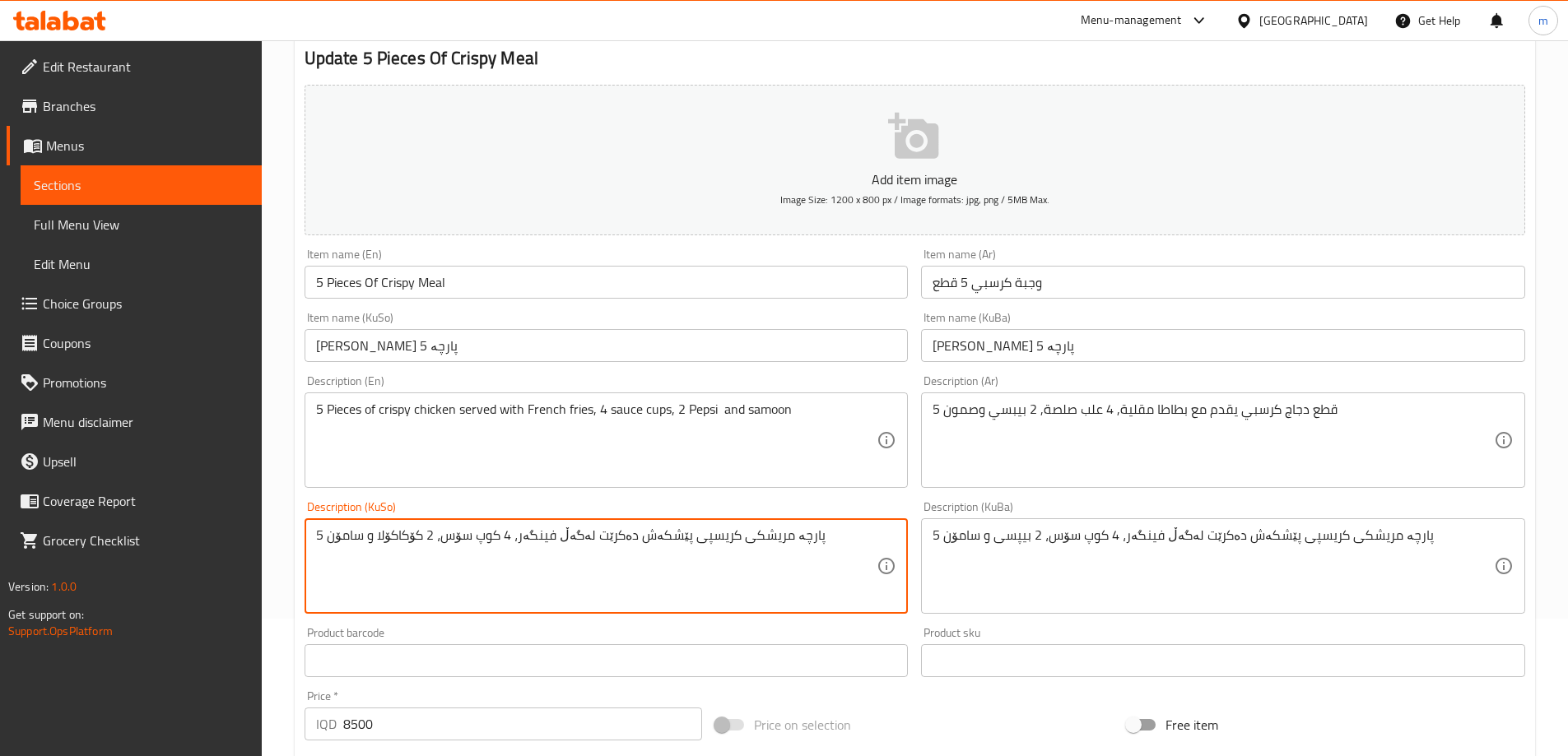
click at [754, 552] on textarea "5 پارچە مریشکی کریسپی پێشکەش دەکرێت لەگەڵ فینگەر، 4 کوپ سۆس، 2 کۆکاکۆلا و سامۆن" at bounding box center [597, 566] width 561 height 79
paste textarea "بیپسی"
type textarea "5 پارچە مریشکی کریسپی پێشکەش دەکرێت لەگەڵ فینگەر، 4 کوپ سۆس، 2 بیپسی و سامۆن"
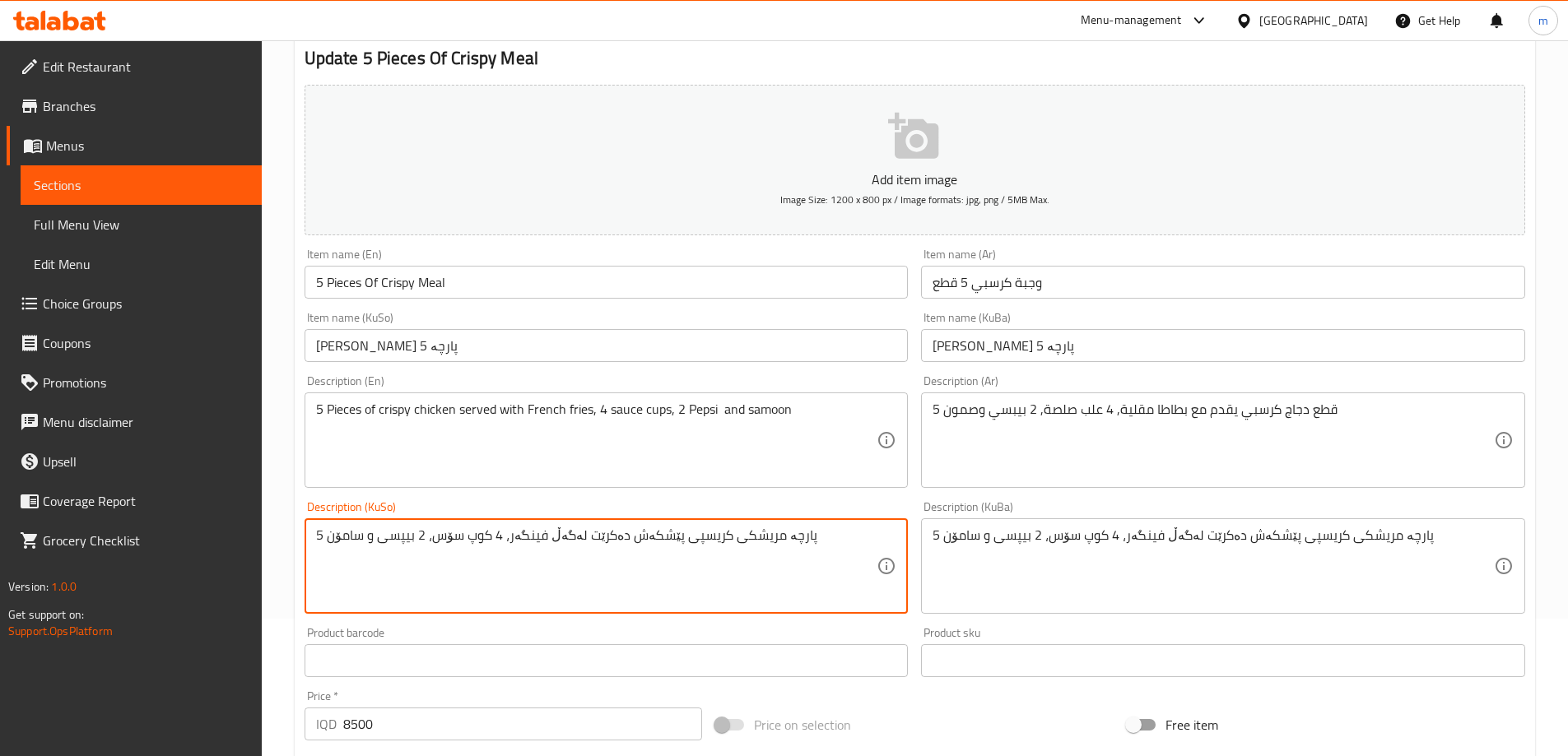
click at [567, 332] on input "ژەمی کریسپی 5 پارچە" at bounding box center [607, 345] width 604 height 33
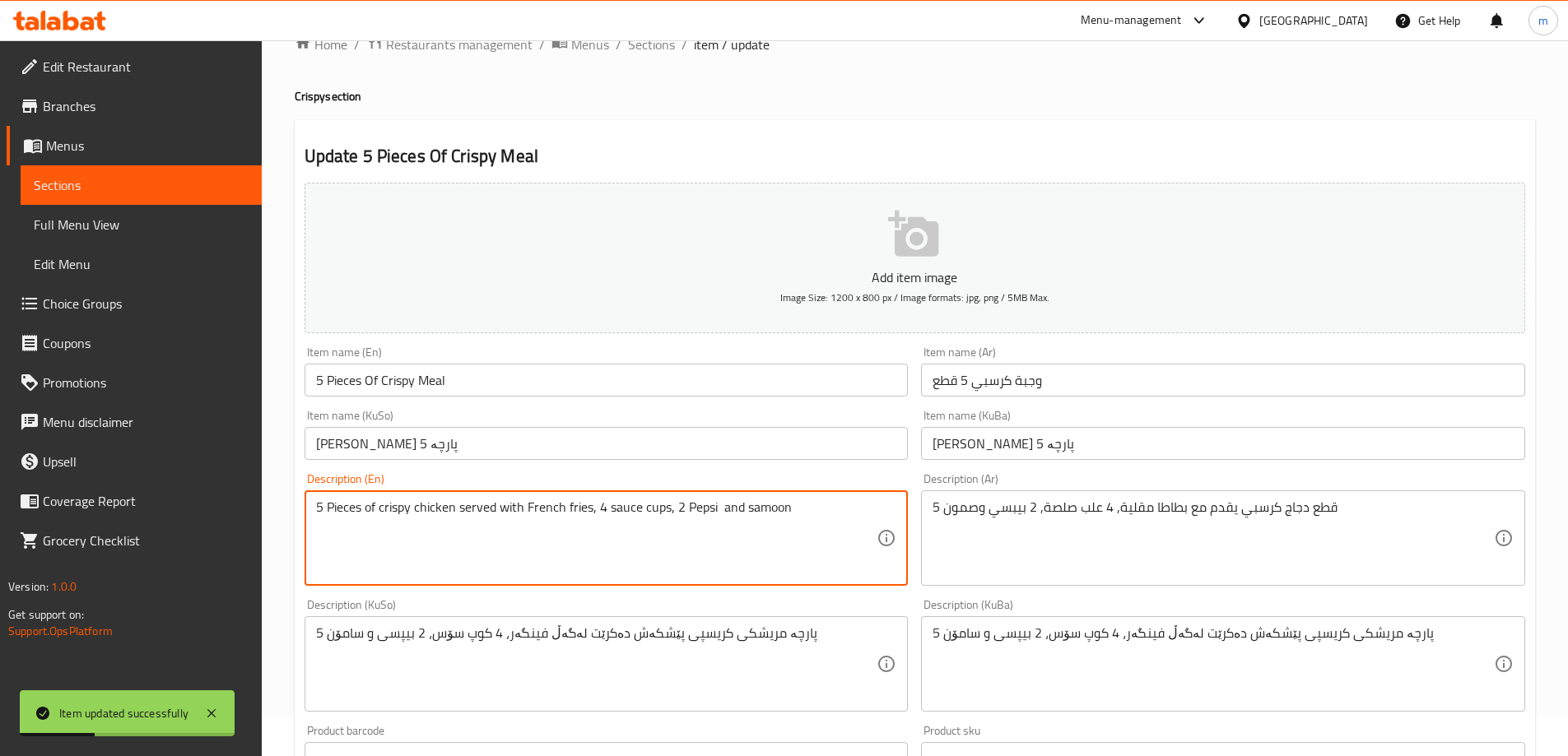
scroll to position [0, 0]
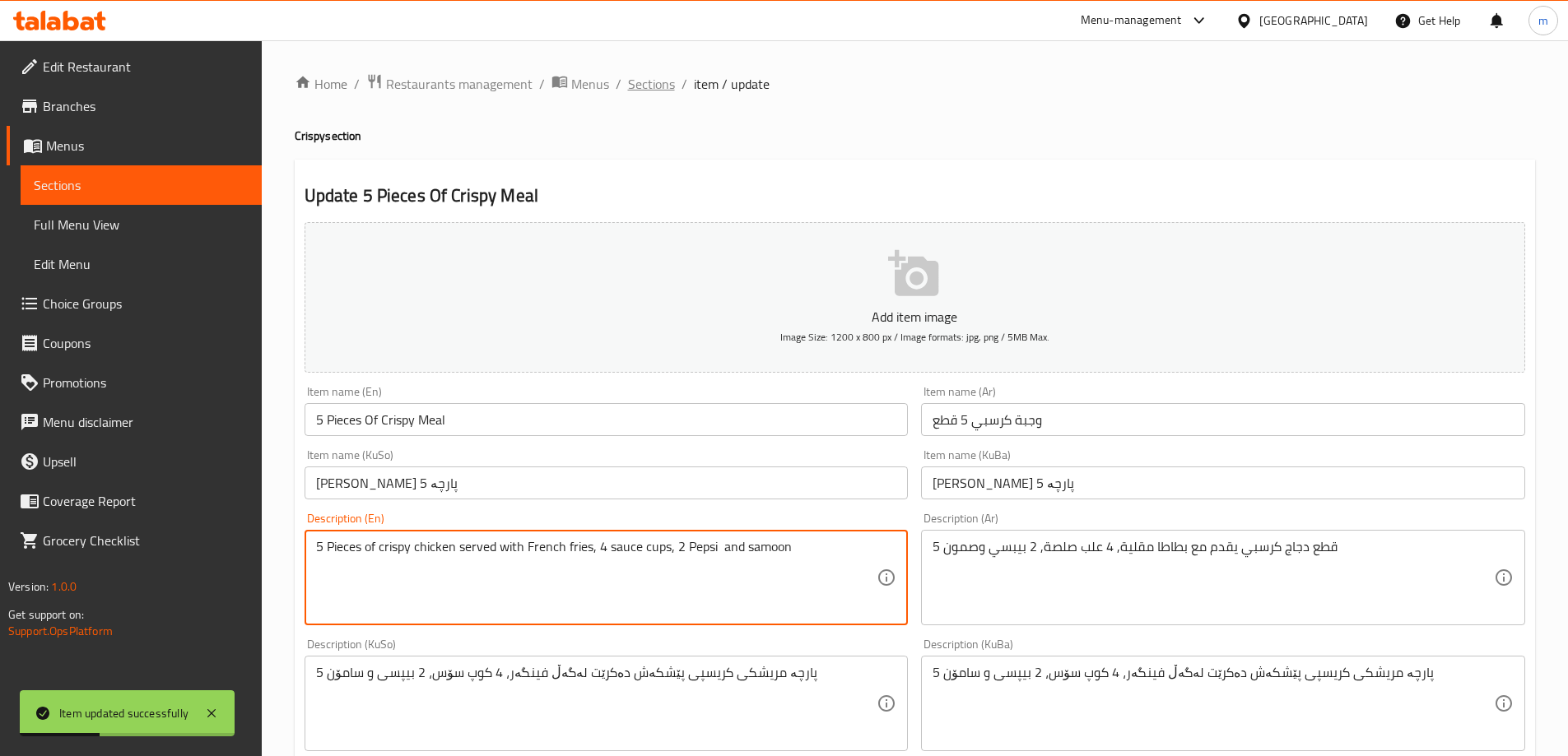
click at [654, 80] on span "Sections" at bounding box center [651, 84] width 47 height 20
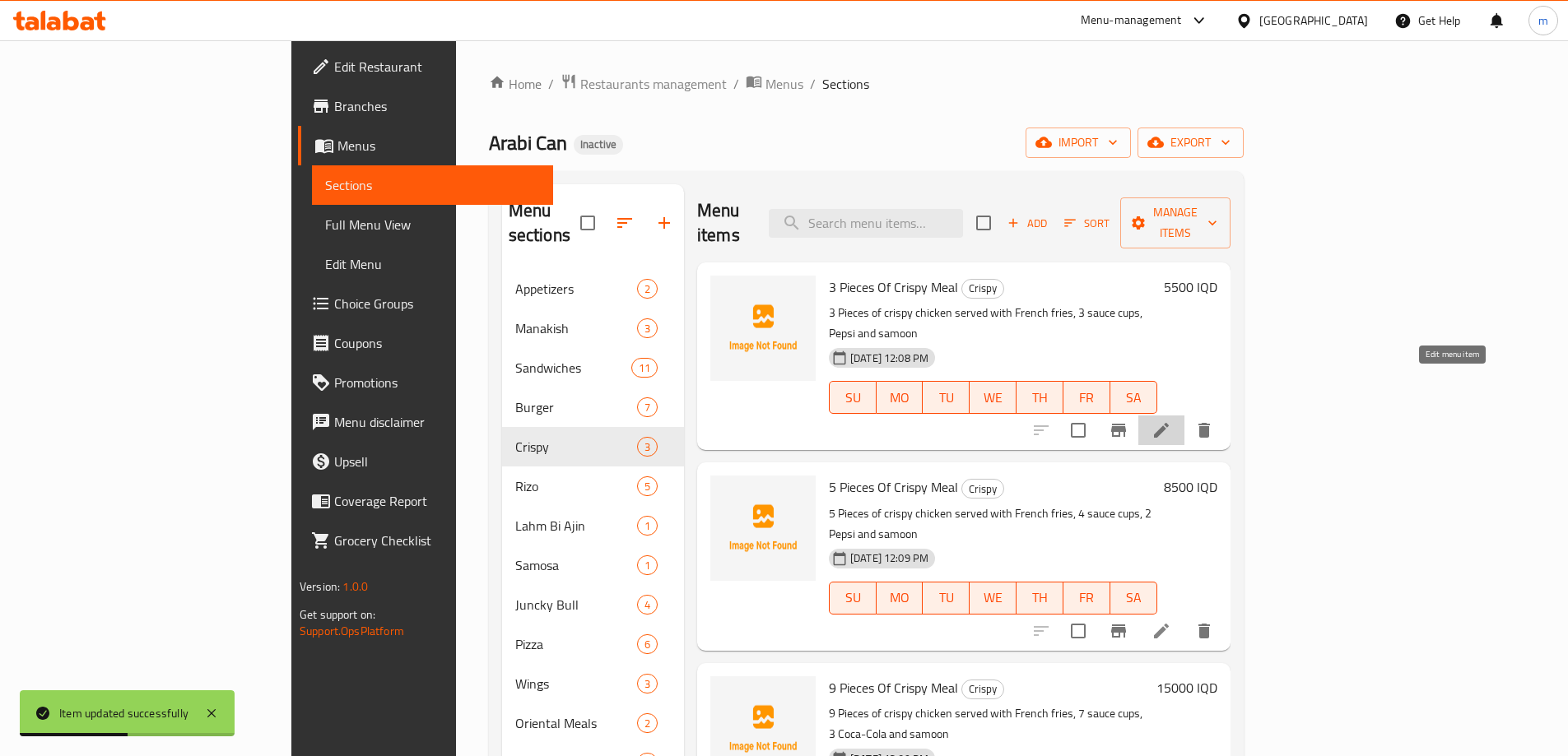
click at [1172, 420] on icon at bounding box center [1161, 430] width 20 height 20
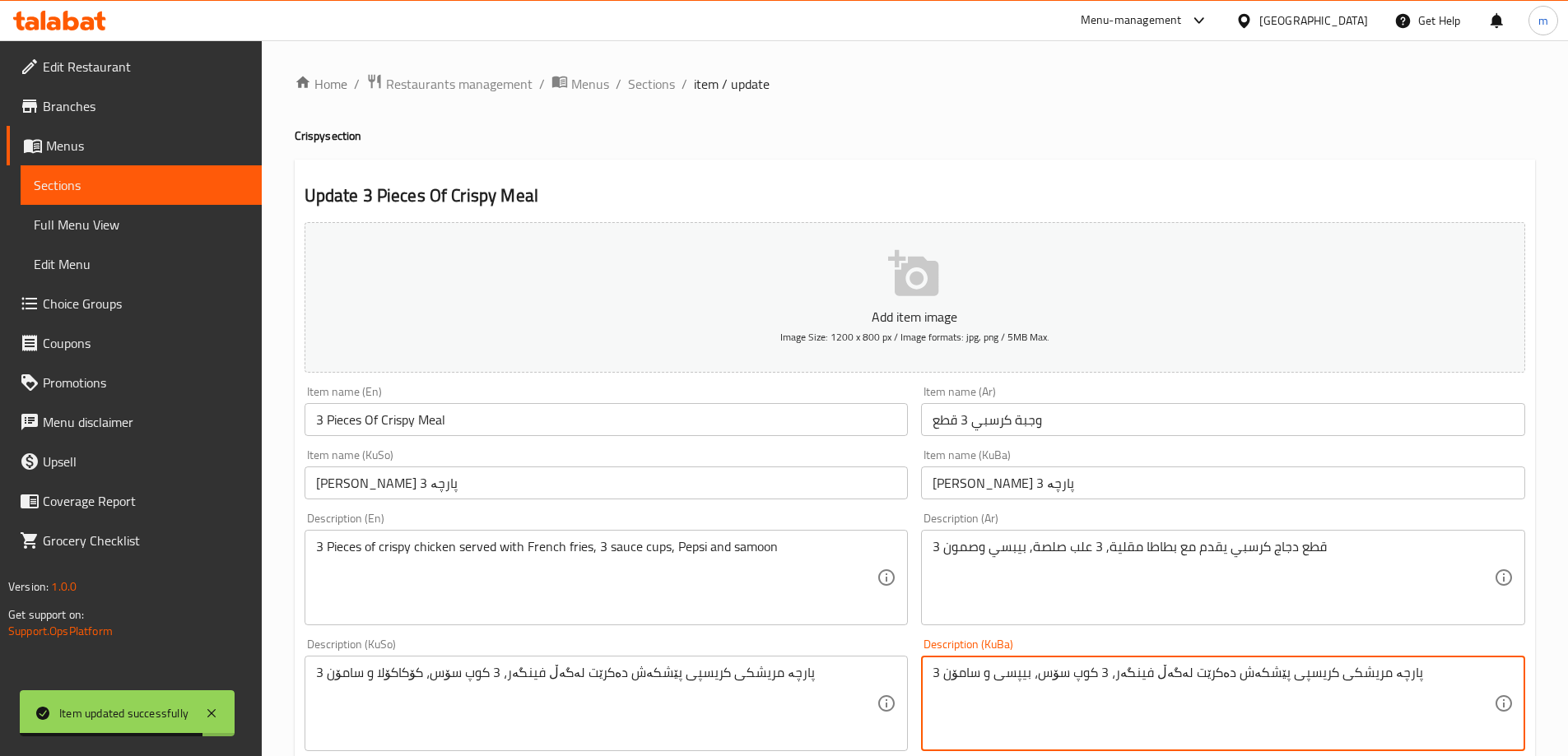
click at [1053, 682] on textarea "3 پارچە مریشکی کریسپی پێشکەش دەکرێت لەگەڵ فینگەر، 3 کوپ سۆس، بیپسی و سامۆن" at bounding box center [1213, 703] width 561 height 79
click at [1053, 680] on textarea "3 پارچە مریشکی کریسپی پێشکەش دەکرێت لەگەڵ فینگەر، 3 کوپ سۆس، بیپسی و سامۆن" at bounding box center [1213, 703] width 561 height 79
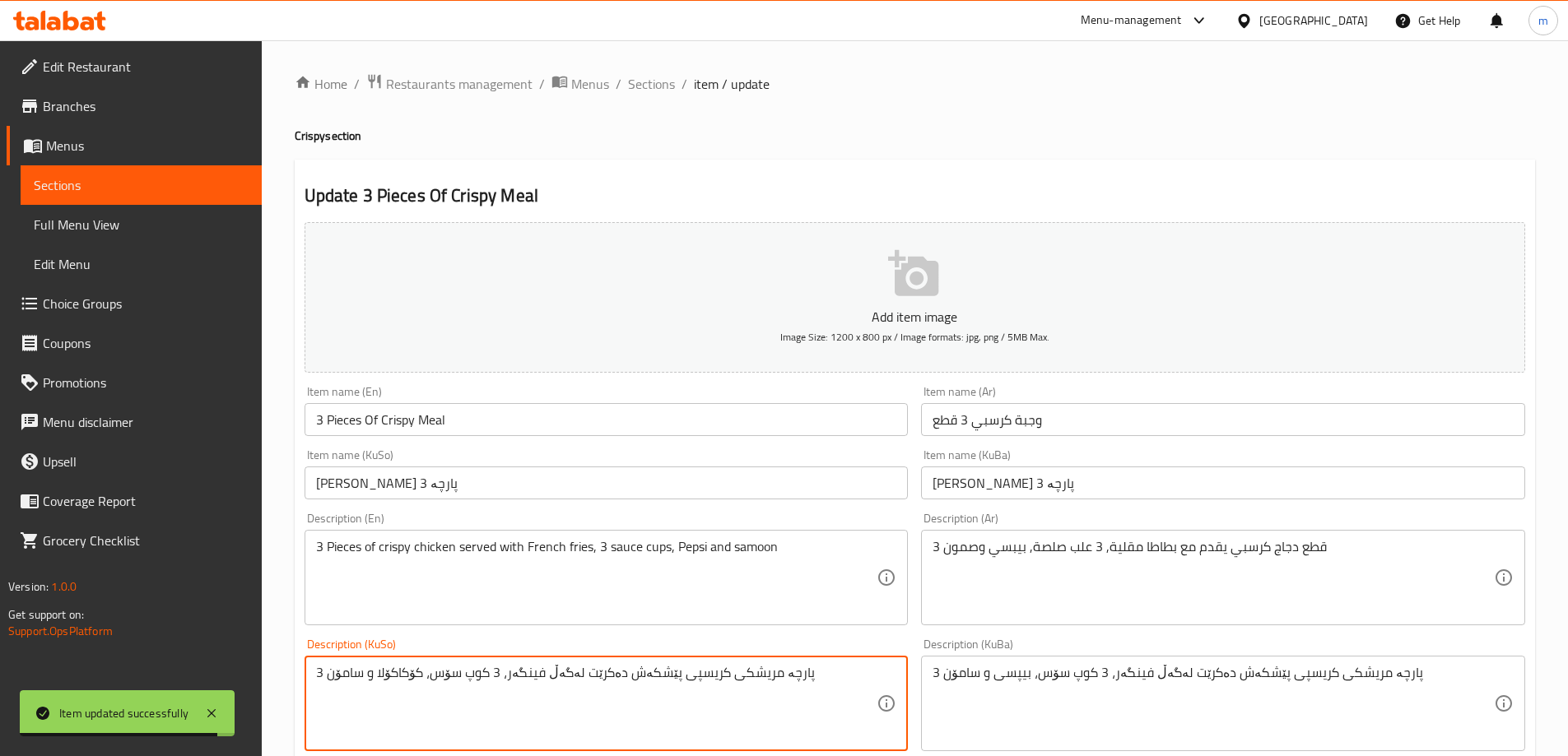
click at [769, 687] on textarea "3 پارچە مریشکی کریسپی پێشکەش دەکرێت لەگەڵ فینگەر، 3 کوپ سۆس، کۆکاکۆلا و سامۆن" at bounding box center [597, 703] width 561 height 79
click at [768, 687] on textarea "3 پارچە مریشکی کریسپی پێشکەش دەکرێت لەگەڵ فینگەر، 3 کوپ سۆس، کۆکاکۆلا و سامۆن" at bounding box center [597, 703] width 561 height 79
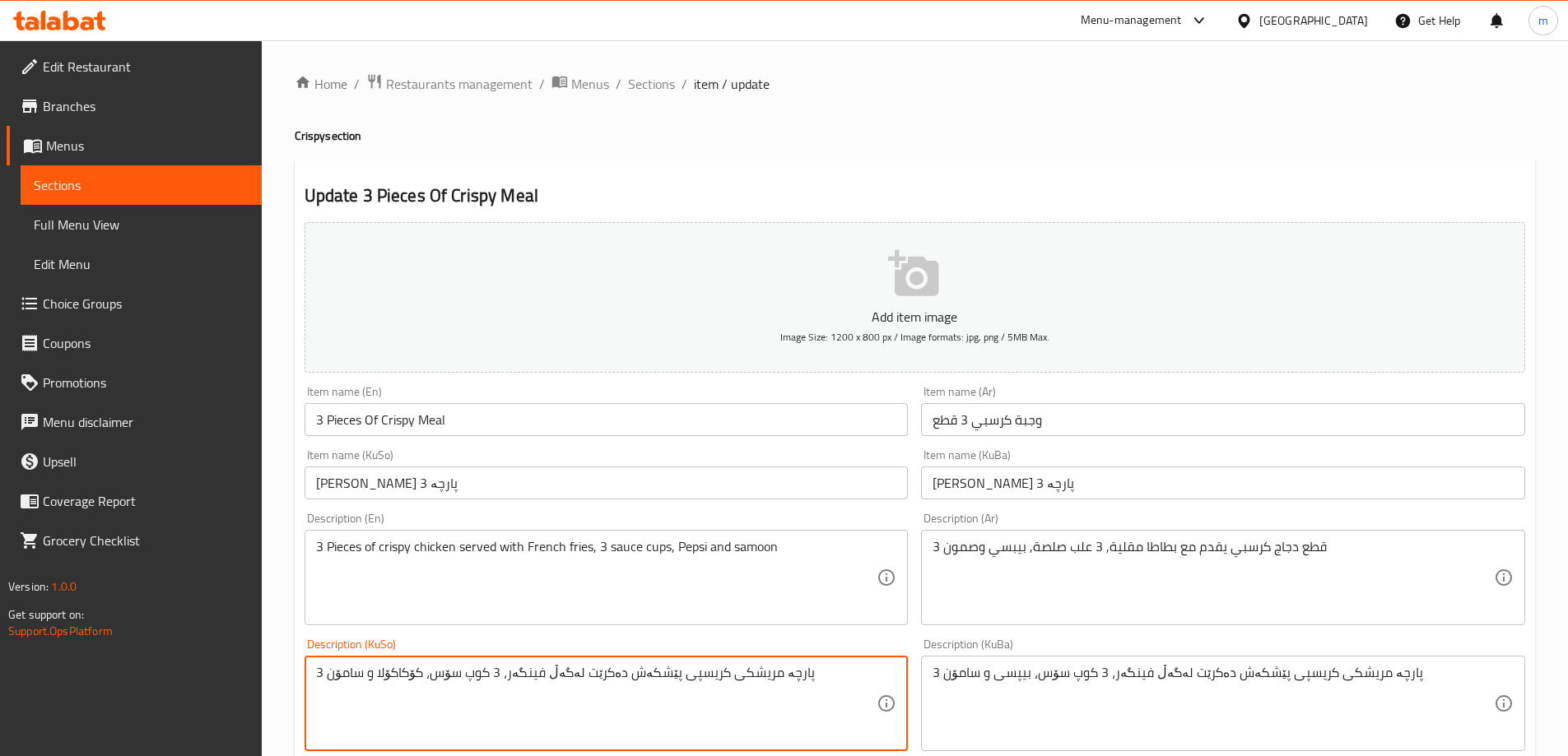
paste textarea "بیپسی"
type textarea "3 پارچە مریشکی کریسپی پێشکەش دەکرێت لەگەڵ فینگەر، 3 کوپ سۆس، بیپسی و سامۆن"
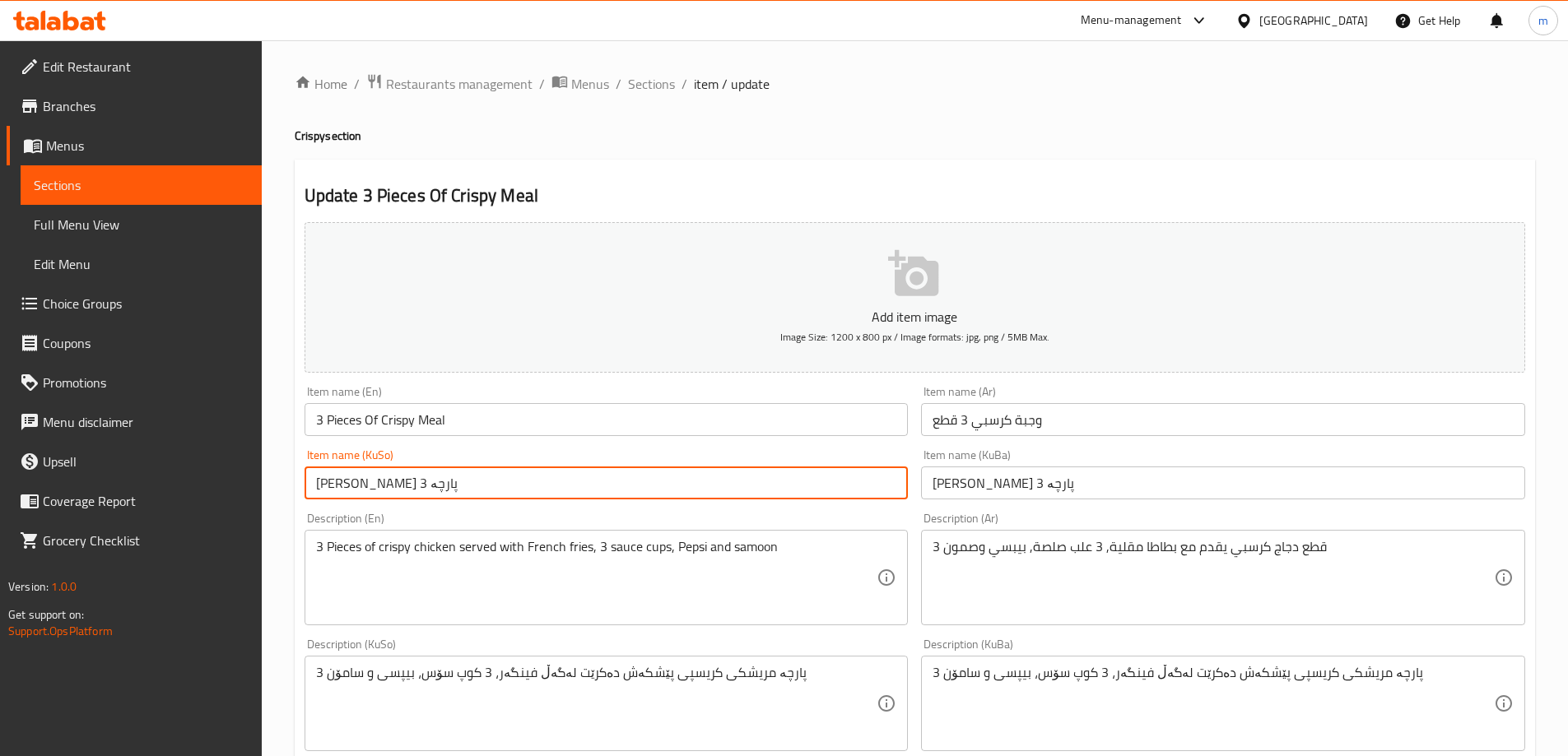
click at [592, 486] on input "ژەمی کریسپی 3 پارچە" at bounding box center [607, 483] width 604 height 33
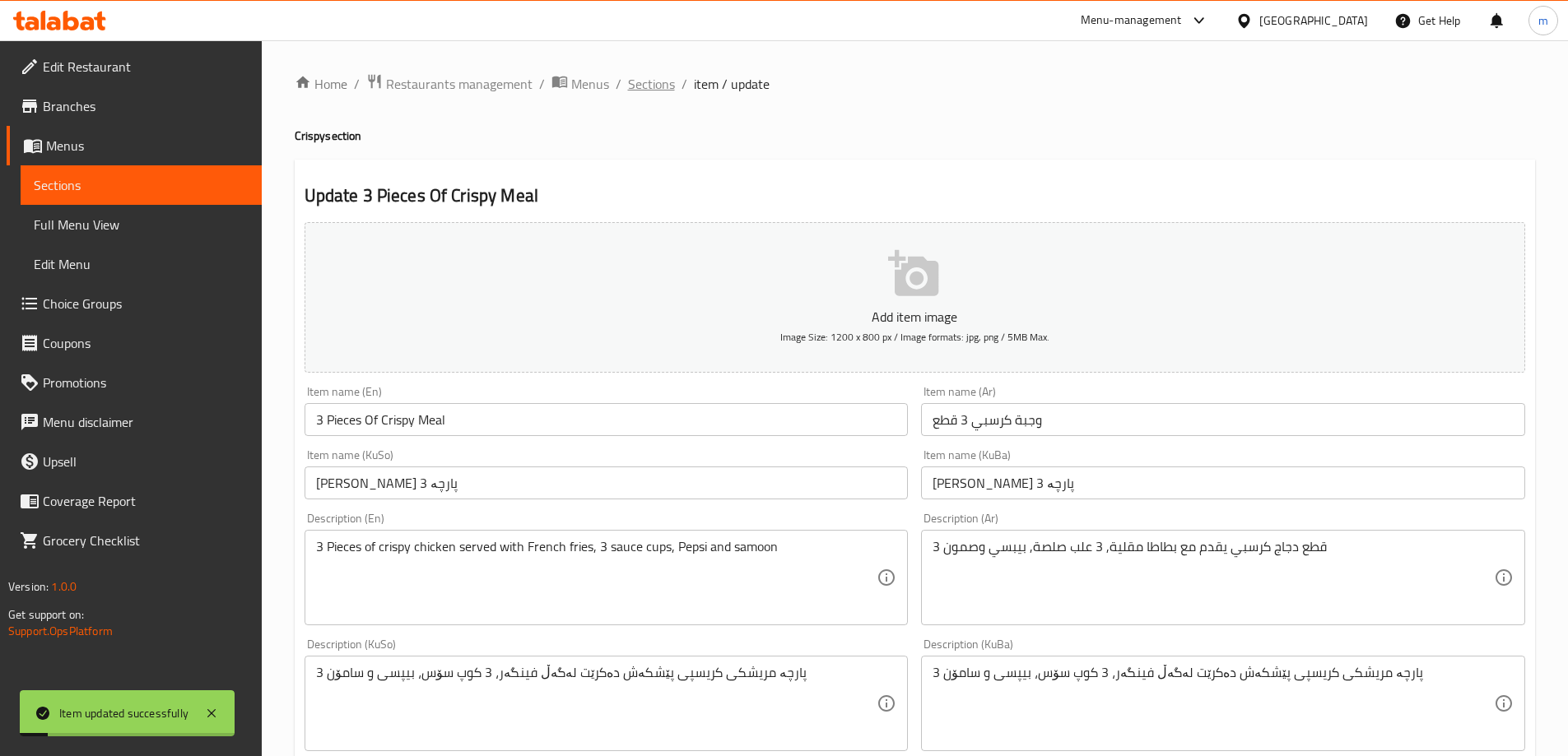
click at [657, 74] on span "Sections" at bounding box center [651, 84] width 47 height 20
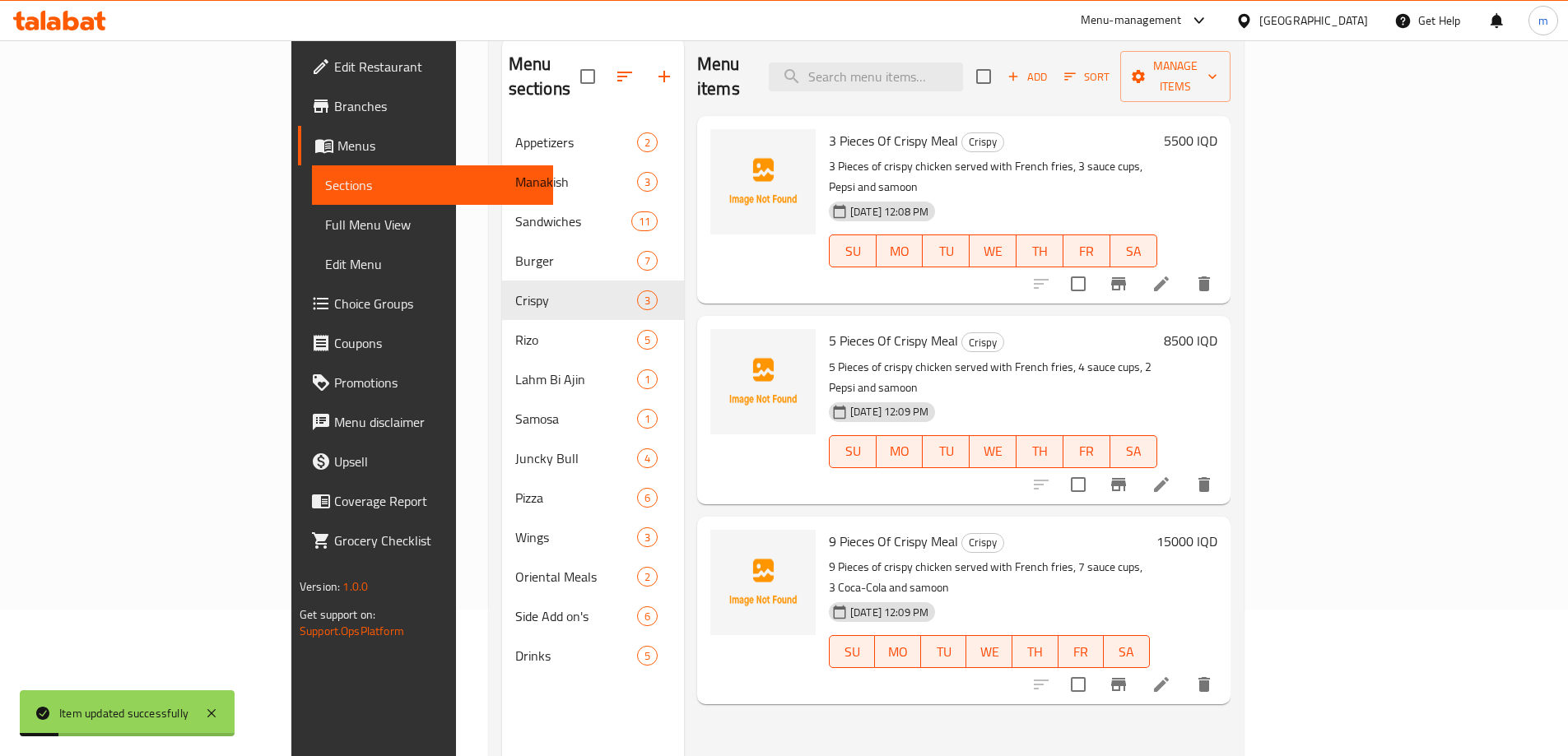
scroll to position [230, 0]
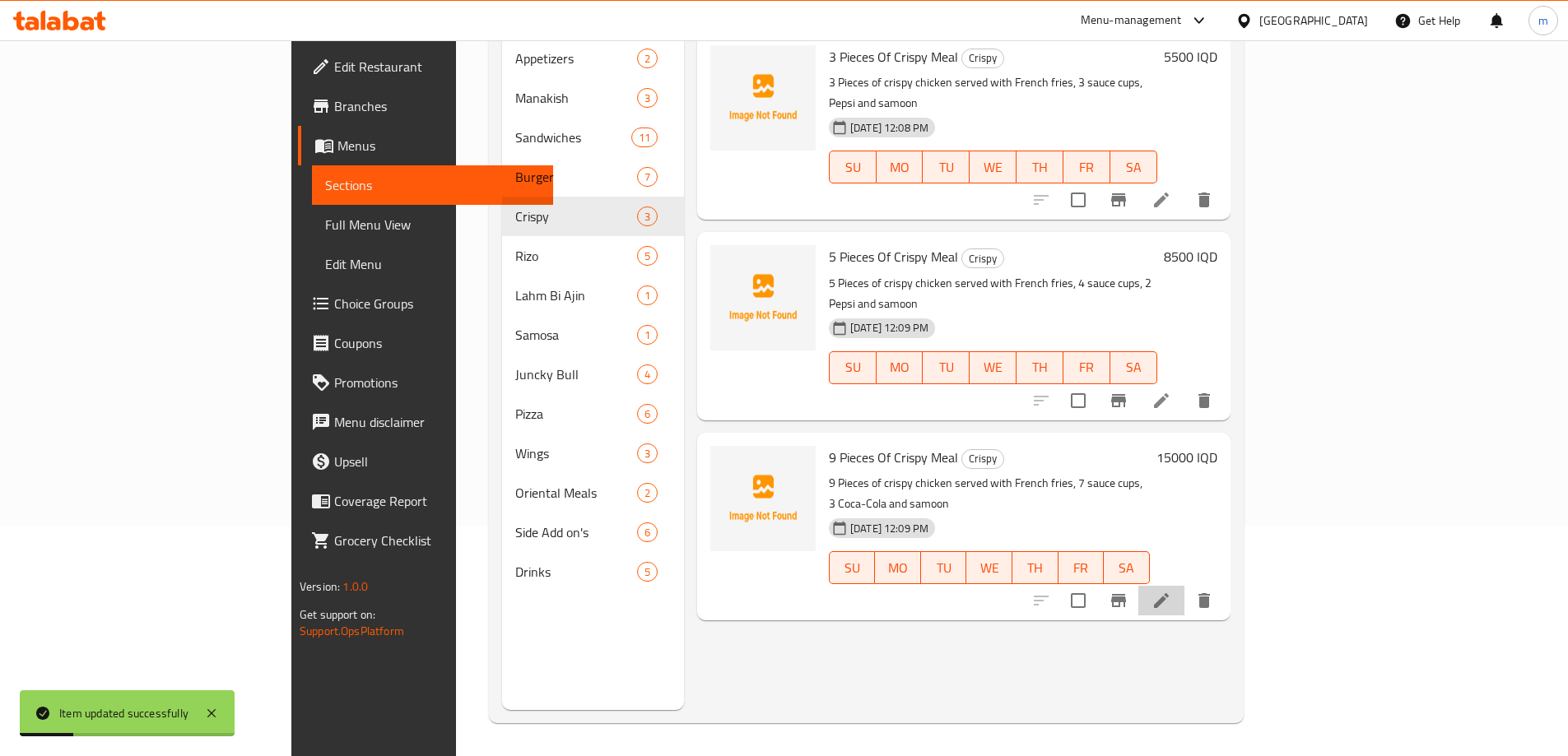
click at [1185, 586] on li at bounding box center [1161, 601] width 46 height 29
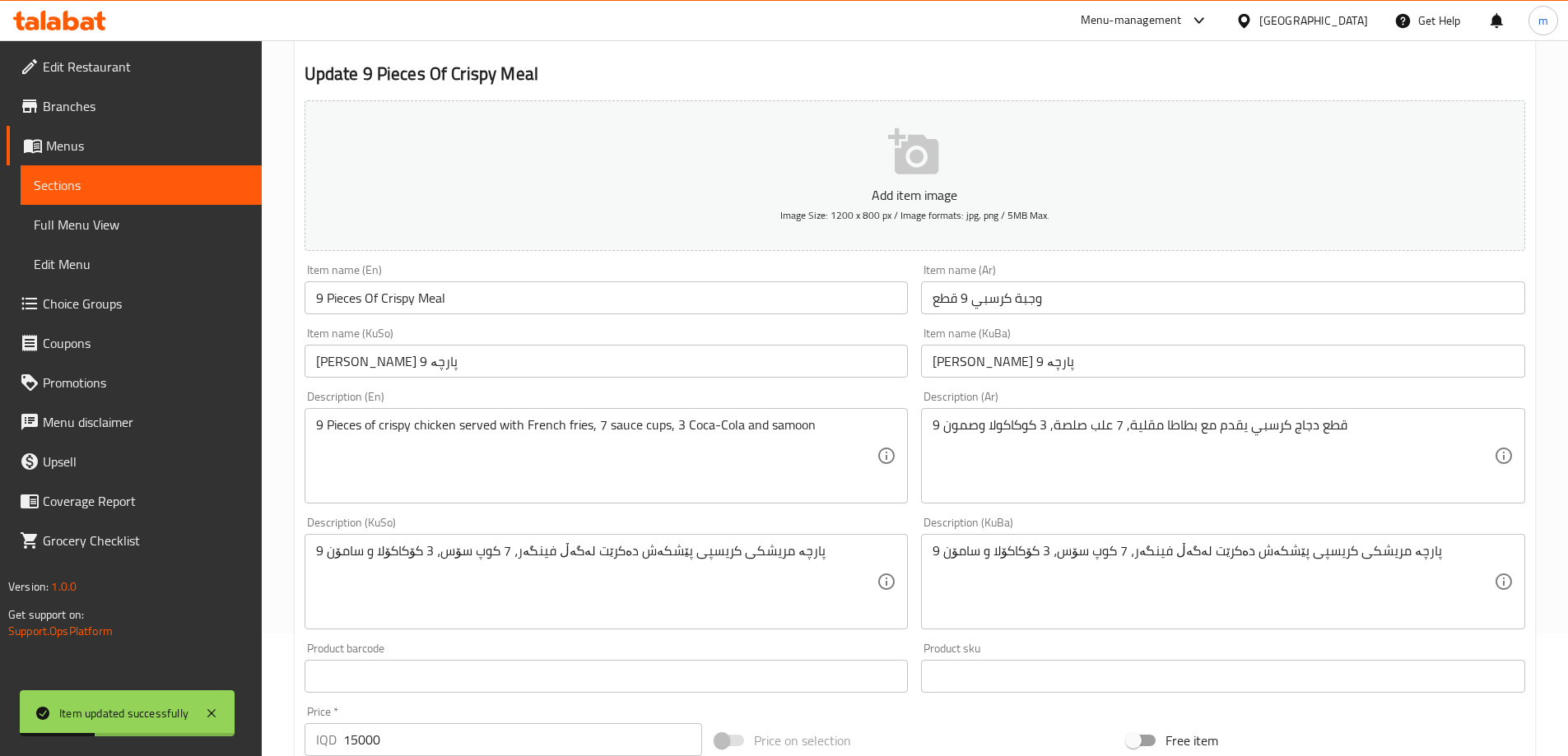
scroll to position [274, 0]
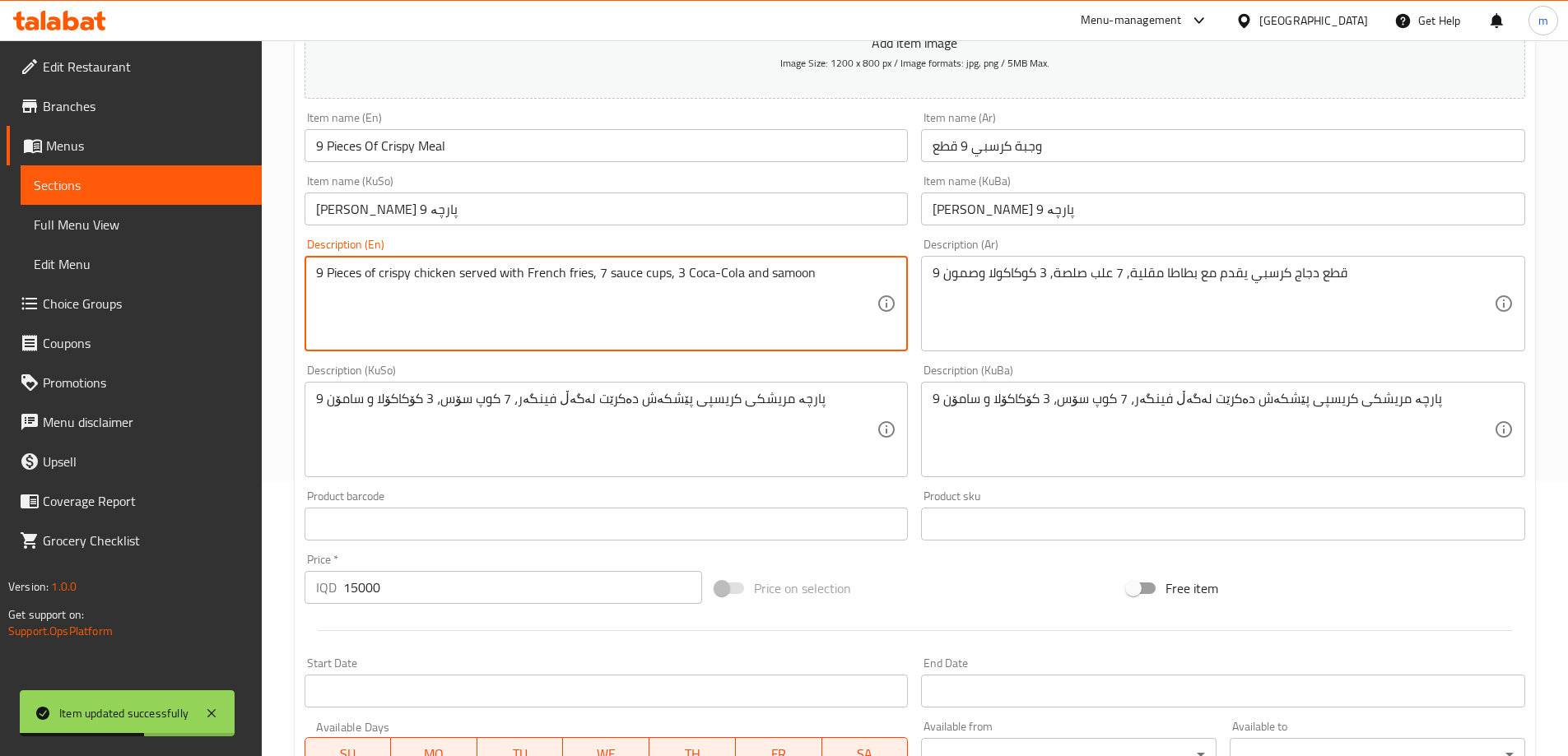
drag, startPoint x: 685, startPoint y: 274, endPoint x: 742, endPoint y: 277, distance: 57.1
paste textarea "Pepsi"
type textarea "9 Pieces of crispy chicken served with French fries, 7 sauce cups, 3 Pepsi and …"
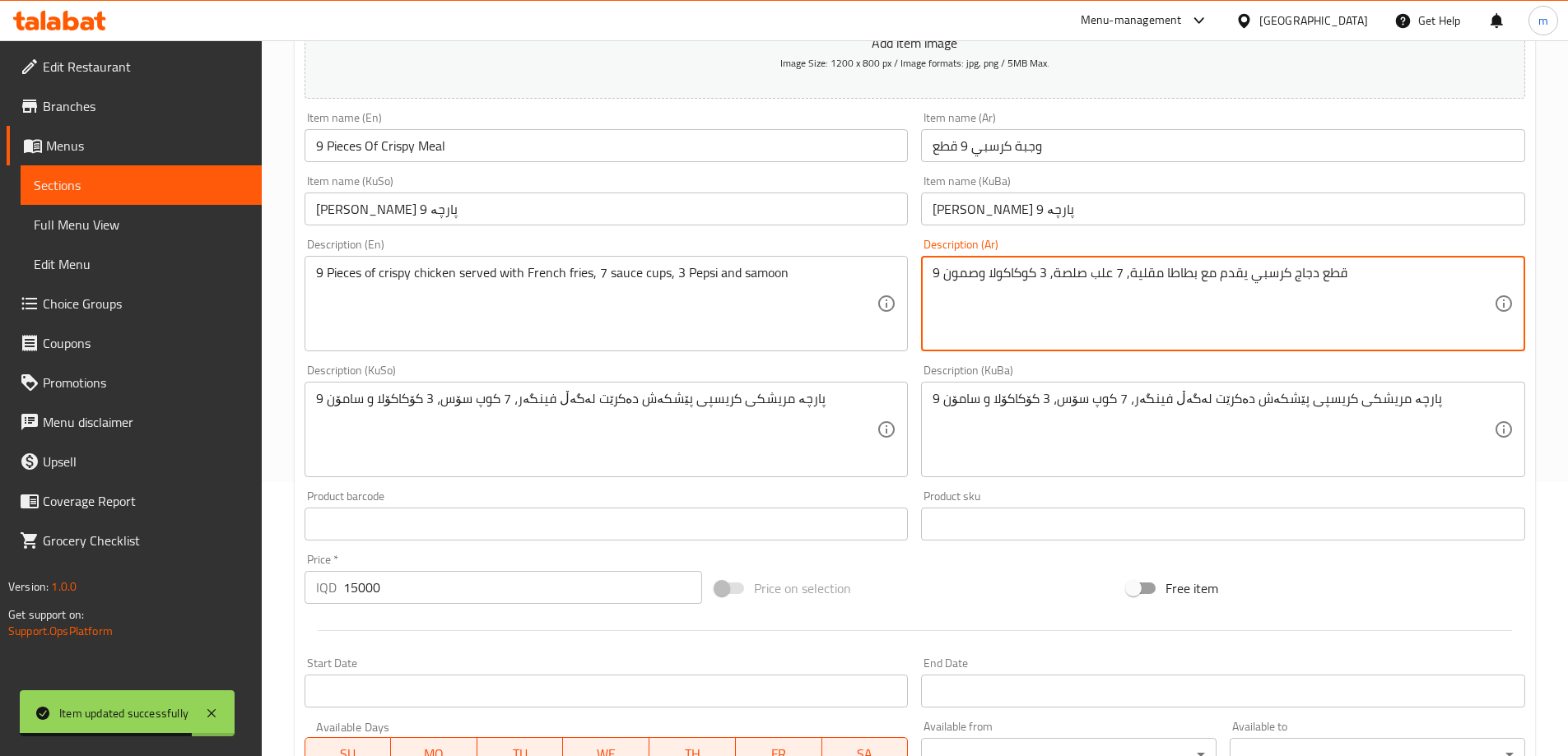
click at [1025, 274] on textarea "9 قطع دجاج كرسبي يقدم مع بطاطا مقلية, 7 علب صلصة, 3 كوكاكولا وصمون" at bounding box center [1213, 304] width 561 height 79
paste textarea "بيبسي"
type textarea "9 قطع دجاج كرسبي يقدم مع بطاطا مقلية, 7 علب صلصة, 3 بيبسي وصمون"
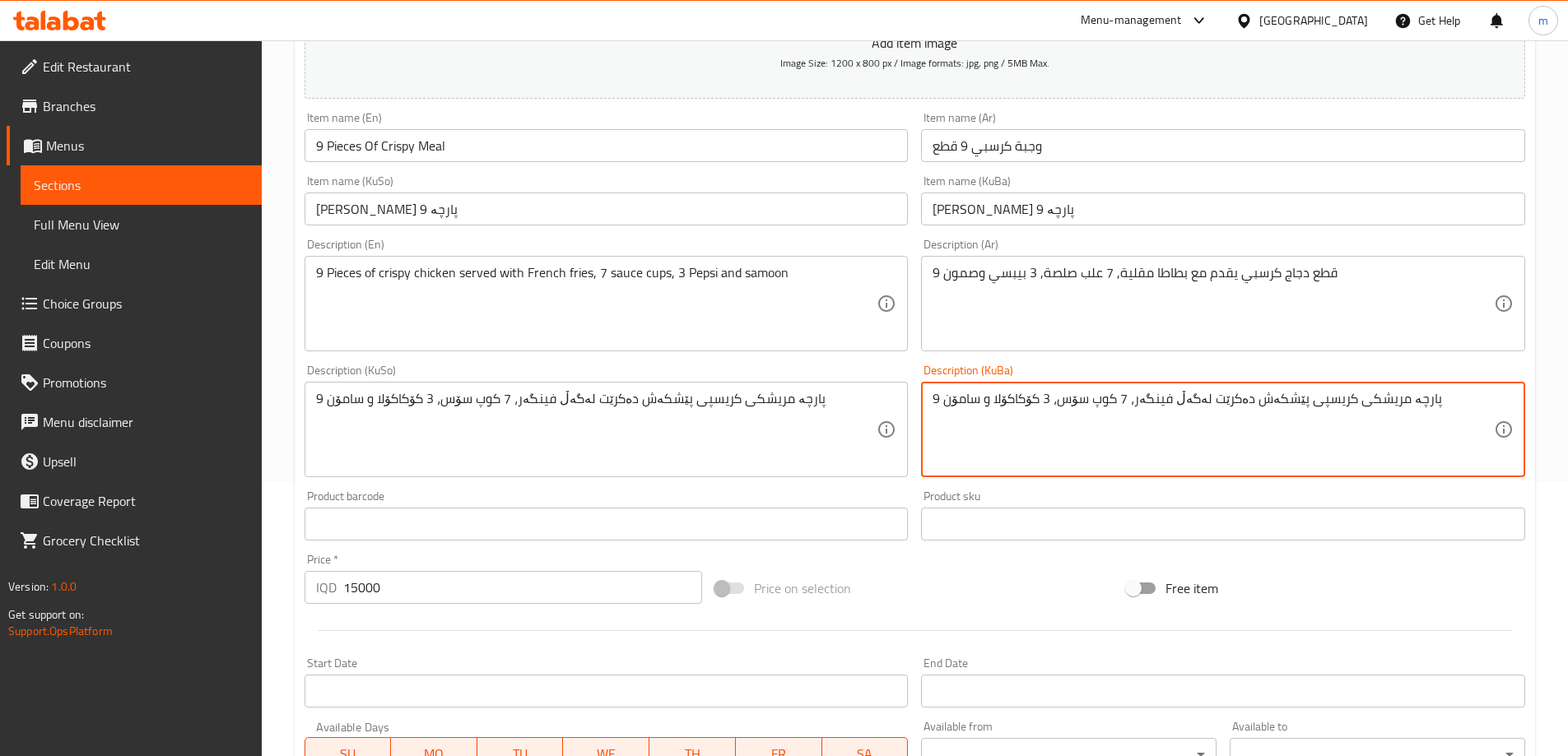
click at [1014, 394] on textarea "9 پارچە مریشکی کریسپی پێشکەش دەکرێت لەگەڵ فینگەر، 7 کوپ سۆس، 3 کۆکاکۆلا و سامۆن" at bounding box center [1213, 430] width 561 height 79
paste textarea "بيبسي"
click at [1016, 411] on textarea "9 پارچە مریشکی کریسپی پێشکەش دەکرێت لەگەڵ فینگەر، 7 کوپ سۆس، 3 بيبسيو سامۆن" at bounding box center [1213, 430] width 561 height 79
click at [992, 388] on div "9 پارچە مریشکی کریسپی پێشکەش دەکرێت لەگەڵ فینگەر، 7 کوپ سۆس، 3 بيبسيو سامۆن Des…" at bounding box center [1223, 429] width 604 height 96
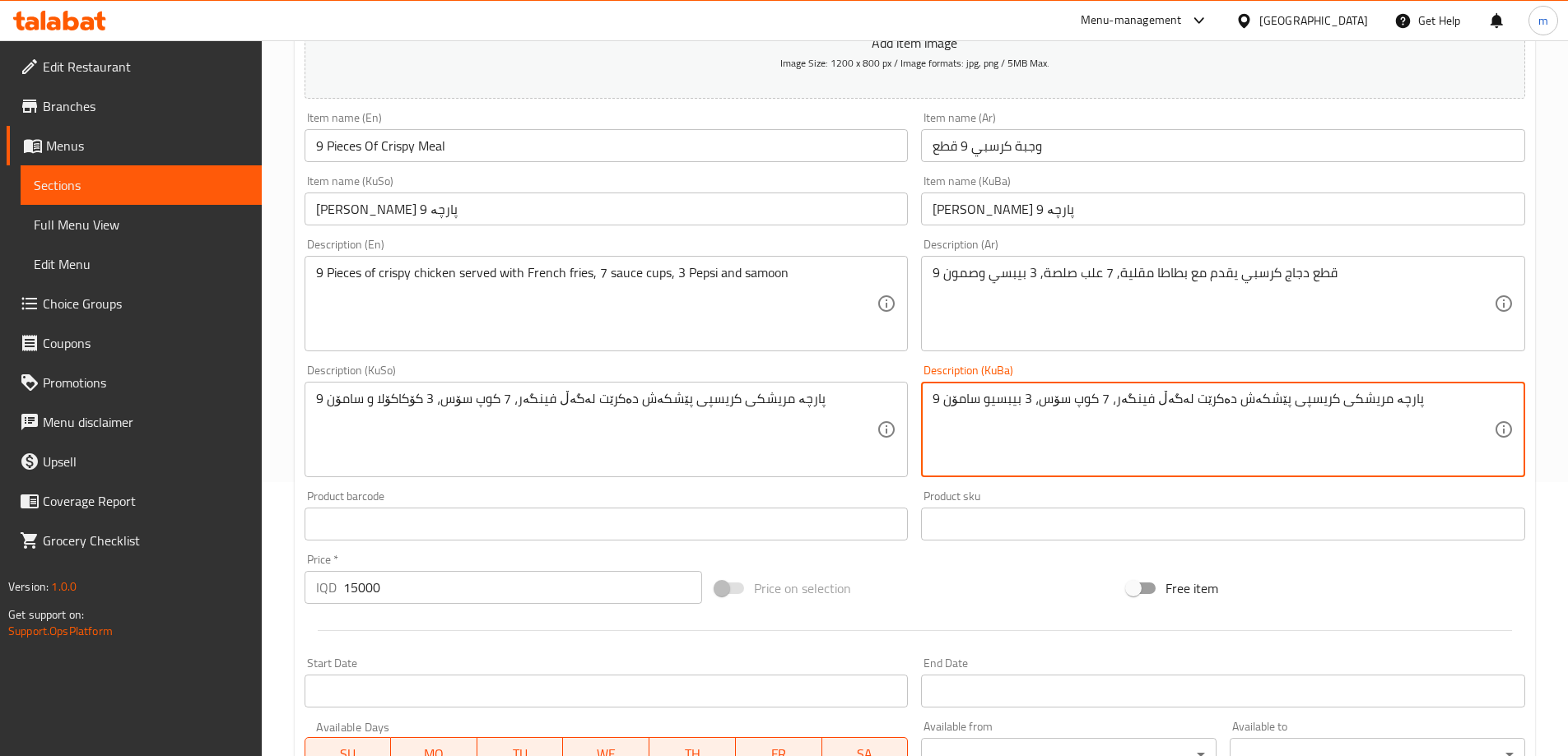
click at [989, 406] on textarea "9 پارچە مریشکی کریسپی پێشکەش دەکرێت لەگەڵ فینگەر، 7 کوپ سۆس، 3 بيبسيو سامۆن" at bounding box center [1213, 430] width 561 height 79
click at [1044, 407] on textarea "9 پارچە مریشکی کریسپی پێشکەش دەکرێت لەگەڵ فینگەر، 7 کوپ سۆس، 3 بيبسي و سامۆن" at bounding box center [1213, 430] width 561 height 79
click at [1012, 401] on textarea "9 پارچە مریشکی کریسپی پێشکەش دەکرێت لەگەڵ فینگەر، 7 کوپ سۆس، 3 بيبسي و سامۆن" at bounding box center [1213, 430] width 561 height 79
paste textarea "یپسی"
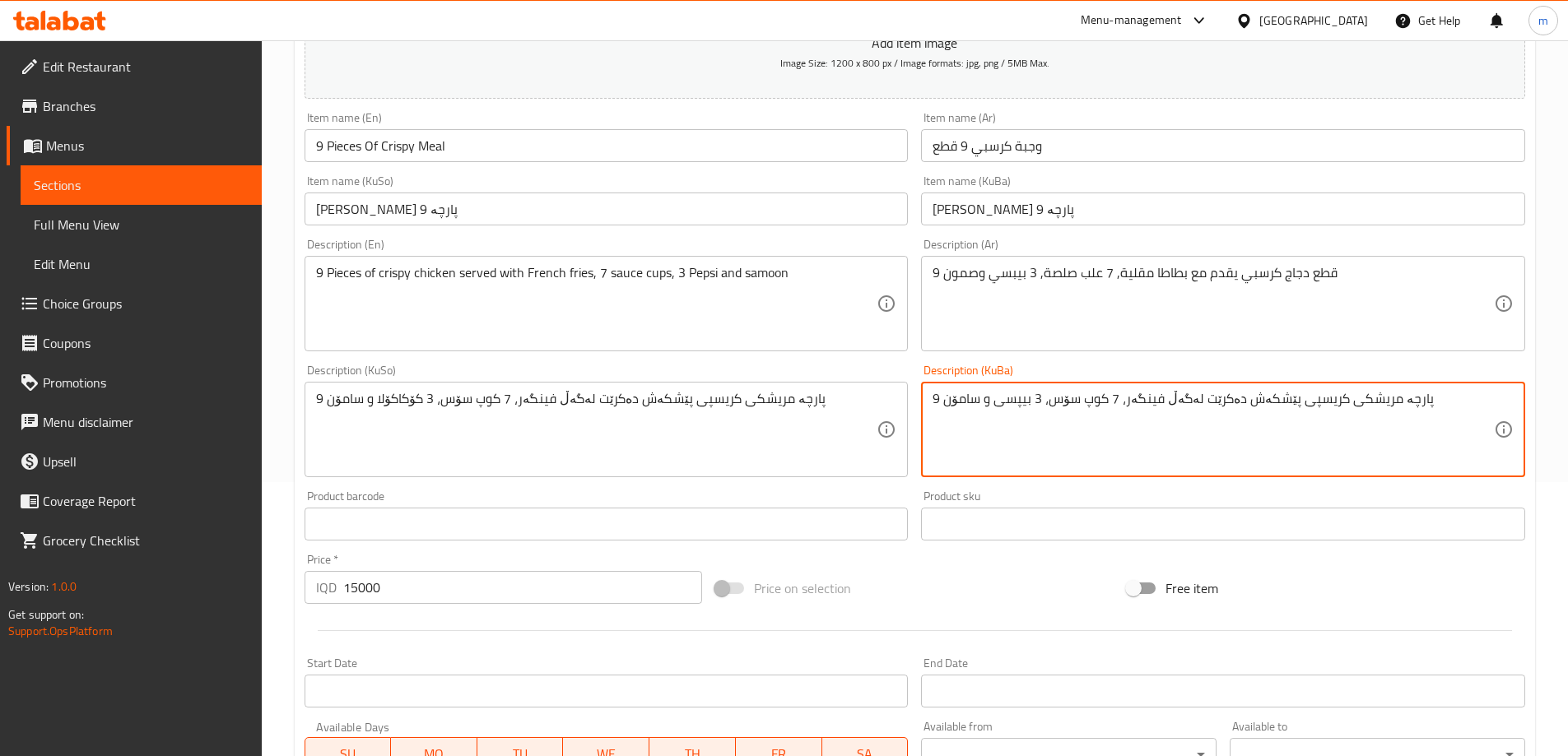
click at [1023, 439] on textarea "9 پارچە مریشکی کریسپی پێشکەش دەکرێت لەگەڵ فینگەر، 7 کوپ سۆس، 3 بیپسی و سامۆن" at bounding box center [1213, 430] width 561 height 79
type textarea "9 پارچە مریشکی کریسپی پێشکەش دەکرێت لەگەڵ فینگەر، 7 کوپ سۆس، 3 بیپسی و سامۆن"
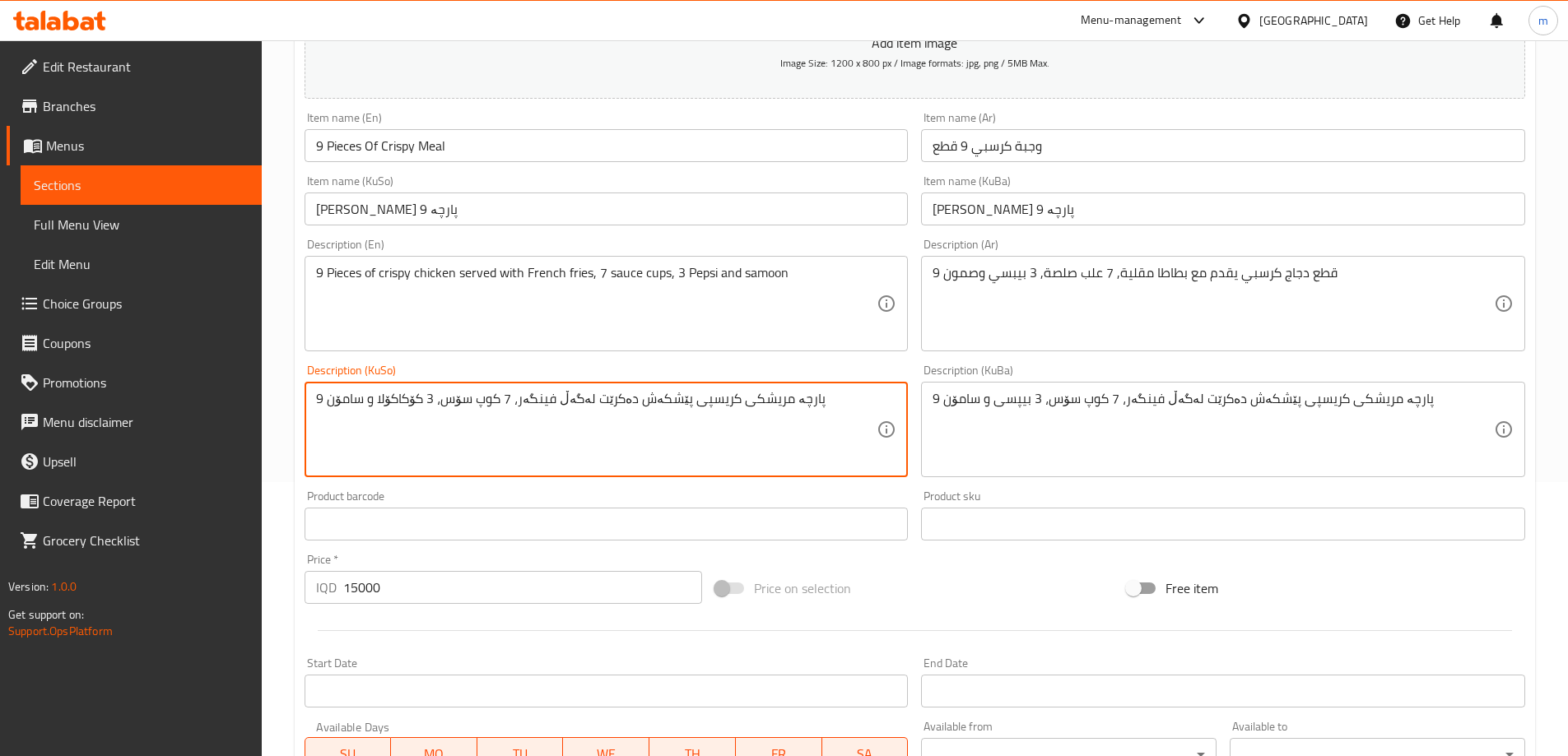
click at [682, 399] on textarea "9 پارچە مریشکی کریسپی پێشکەش دەکرێت لەگەڵ فینگەر، 7 کوپ سۆس، 3 کۆکاکۆلا و سامۆن" at bounding box center [597, 430] width 561 height 79
paste textarea "بیپسی"
type textarea "9 پارچە مریشکی کریسپی پێشکەش دەکرێت لەگەڵ فینگەر، 7 کوپ سۆس، 3 بیپسی و سامۆن"
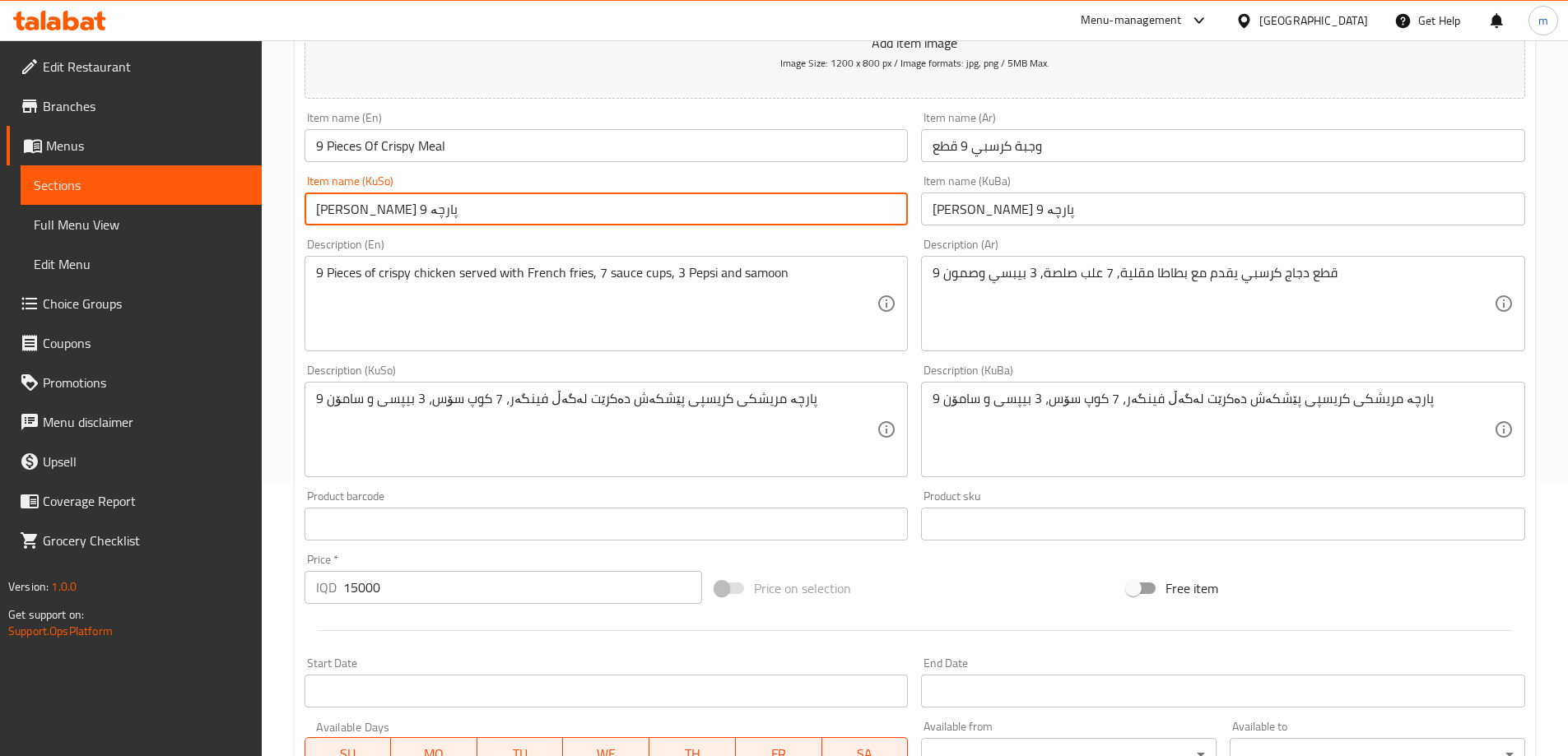
click at [503, 211] on input "ژەمی کریسپی 9 پارچە" at bounding box center [607, 209] width 604 height 33
click at [98, 225] on span "Full Menu View" at bounding box center [141, 224] width 215 height 20
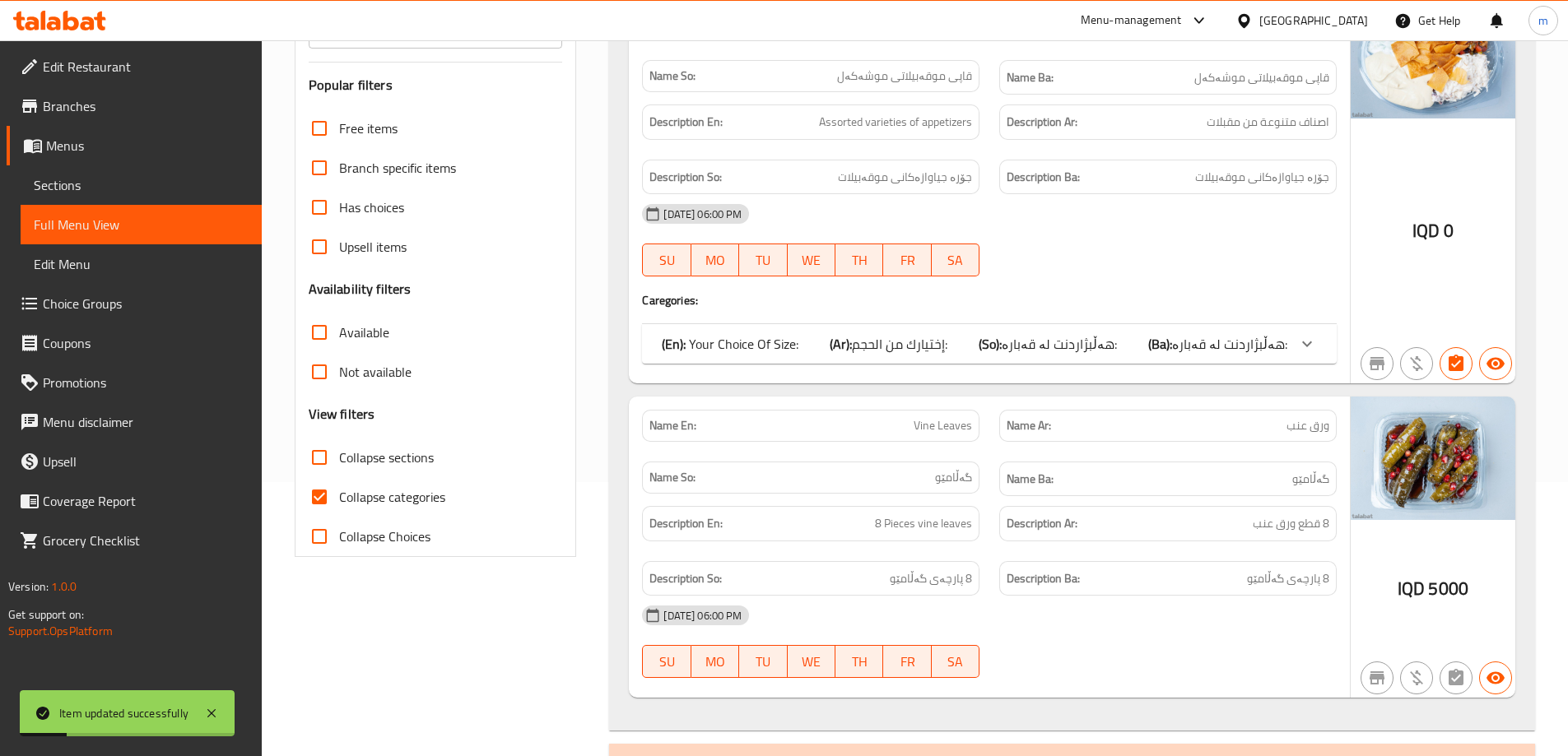
click at [380, 500] on span "Collapse categories" at bounding box center [392, 496] width 106 height 20
click at [339, 500] on input "Collapse categories" at bounding box center [319, 497] width 40 height 40
checkbox input "false"
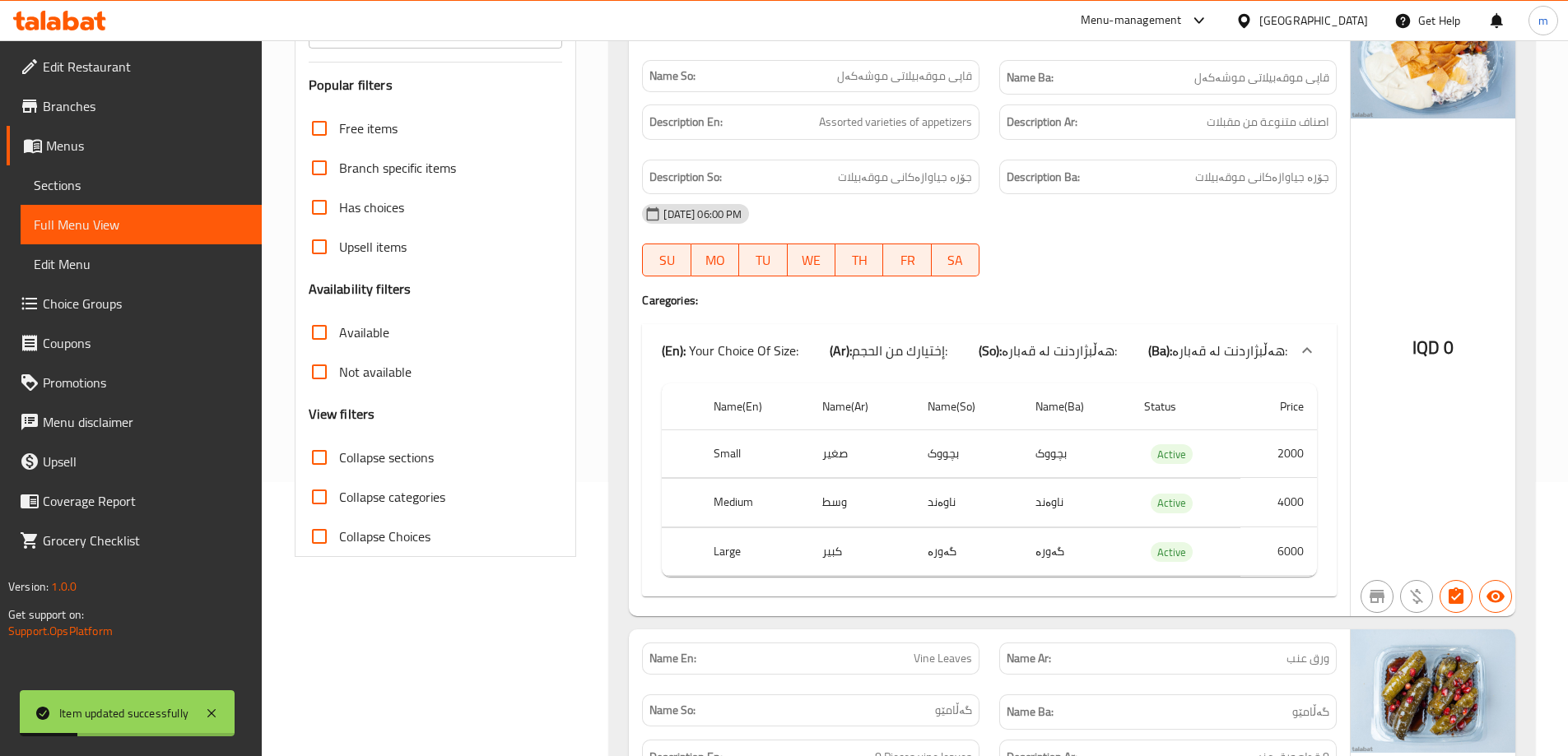
scroll to position [137, 0]
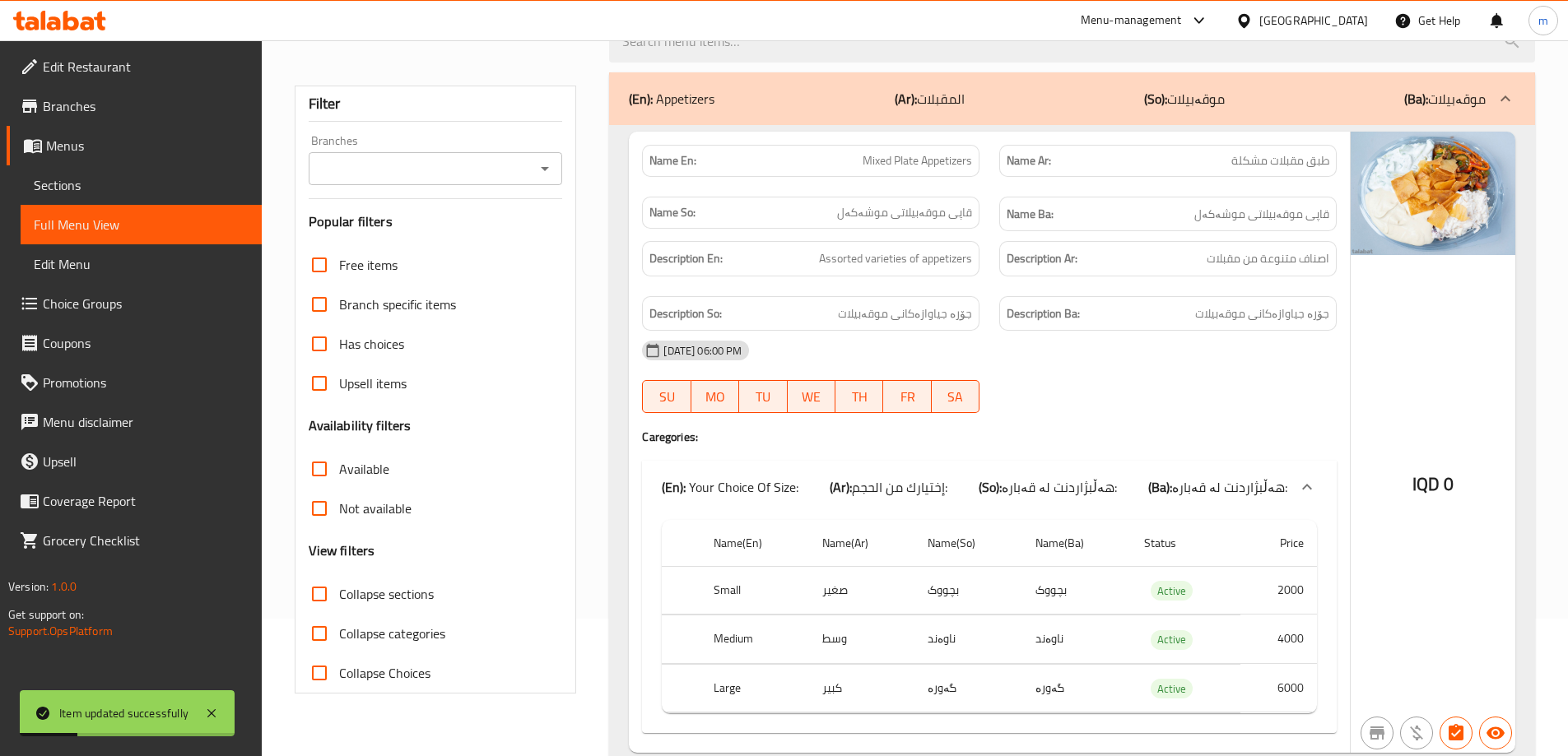
click at [542, 176] on icon "Open" at bounding box center [545, 168] width 20 height 20
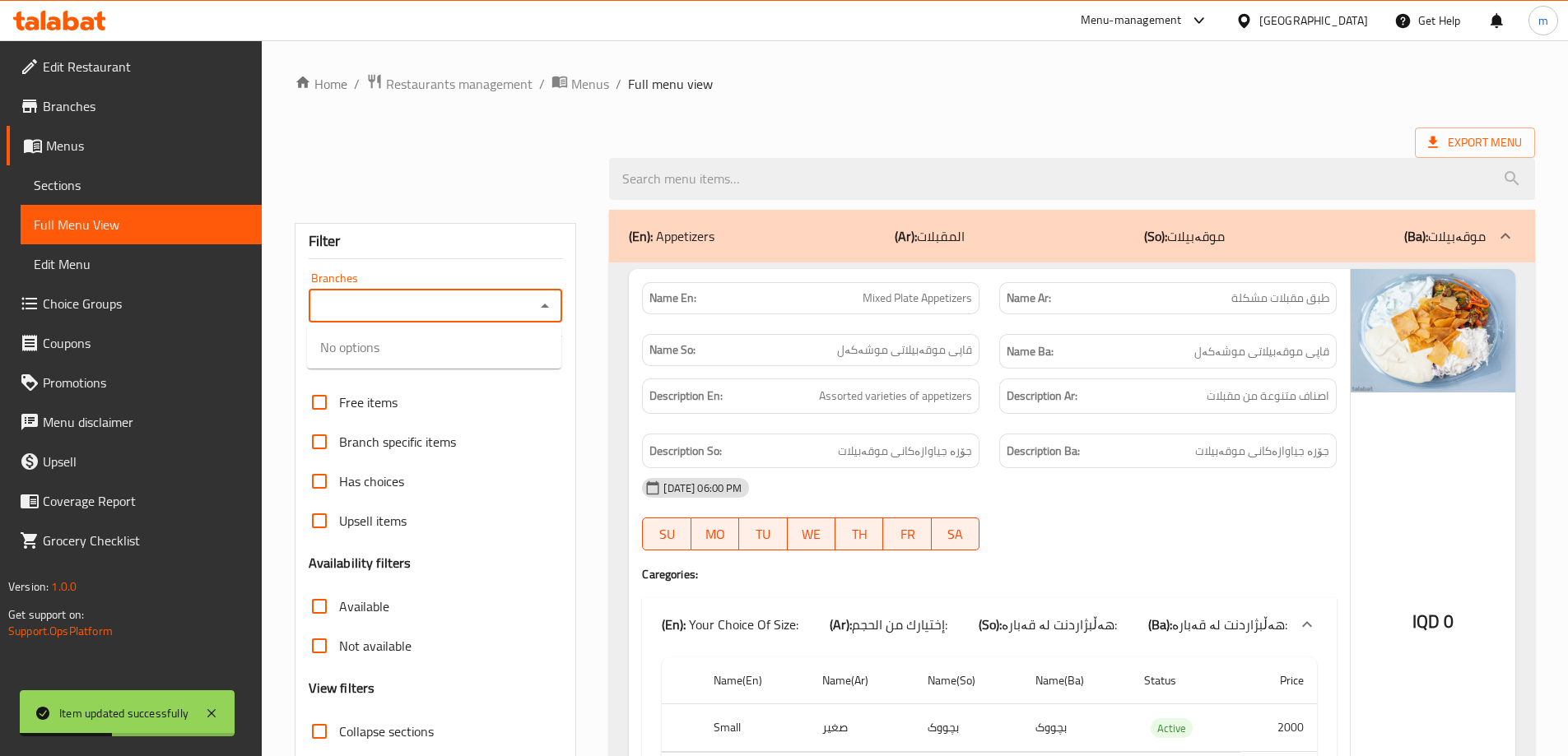
scroll to position [412, 0]
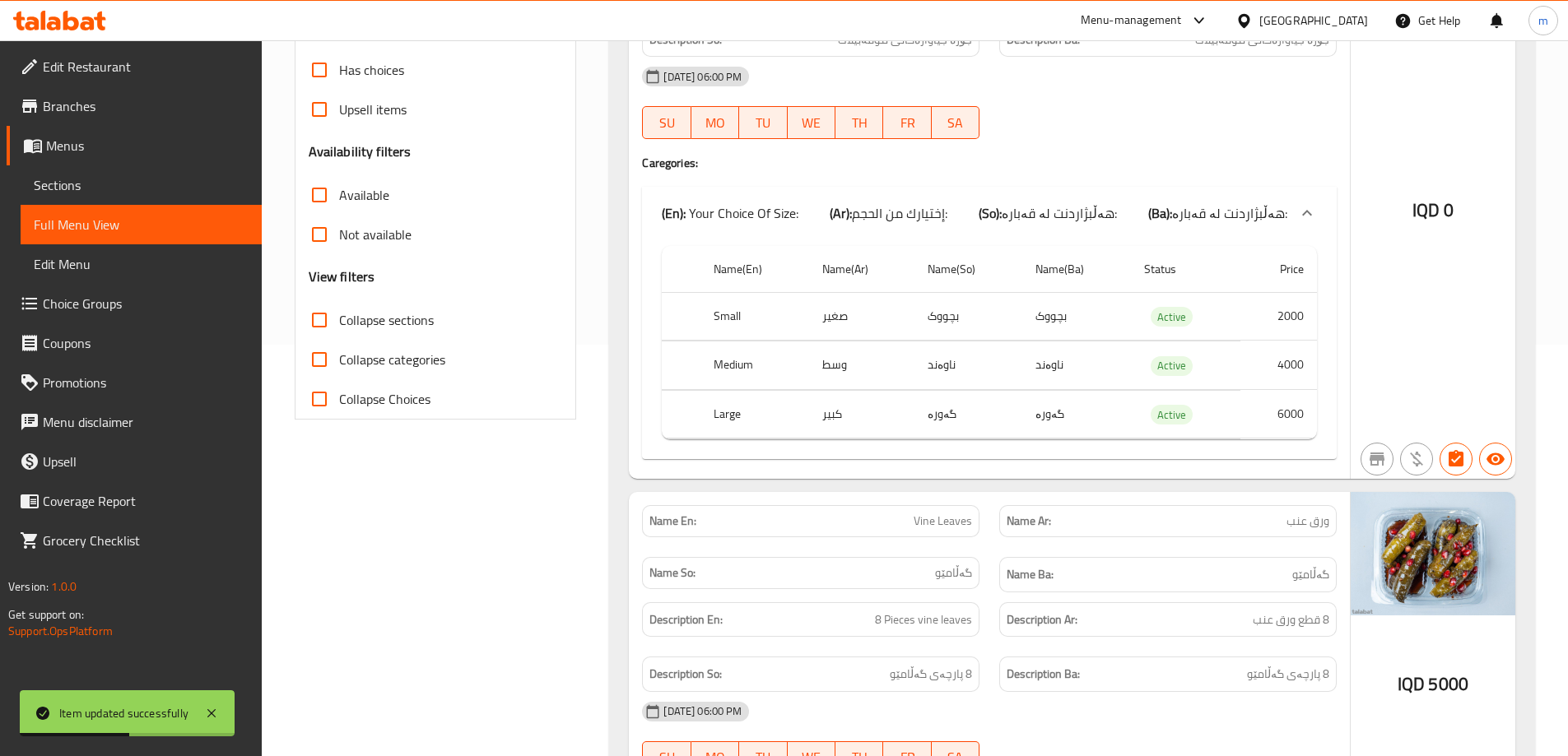
click at [401, 318] on span "Collapse sections" at bounding box center [387, 319] width 95 height 20
click at [339, 318] on input "Collapse sections" at bounding box center [319, 320] width 40 height 40
checkbox input "true"
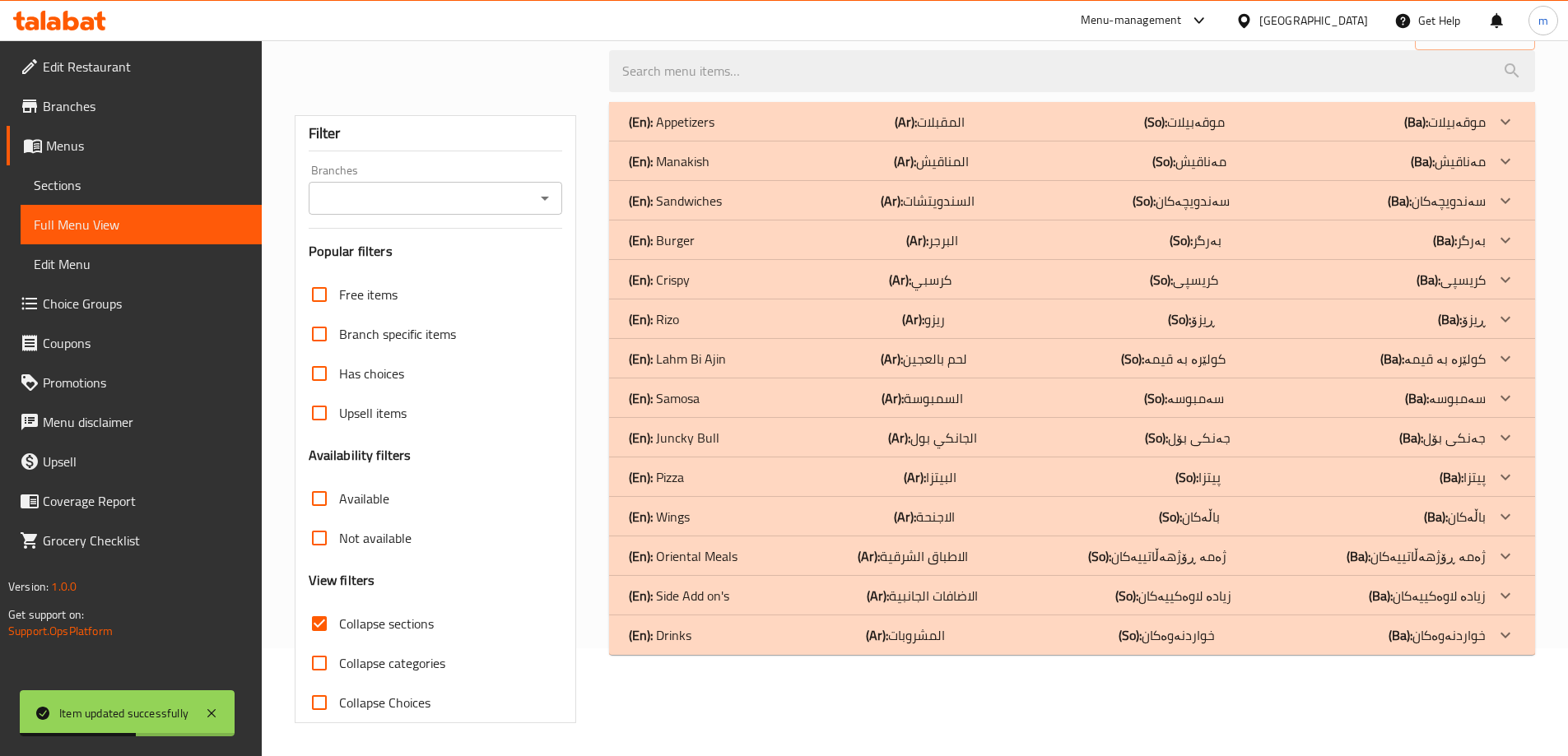
scroll to position [0, 0]
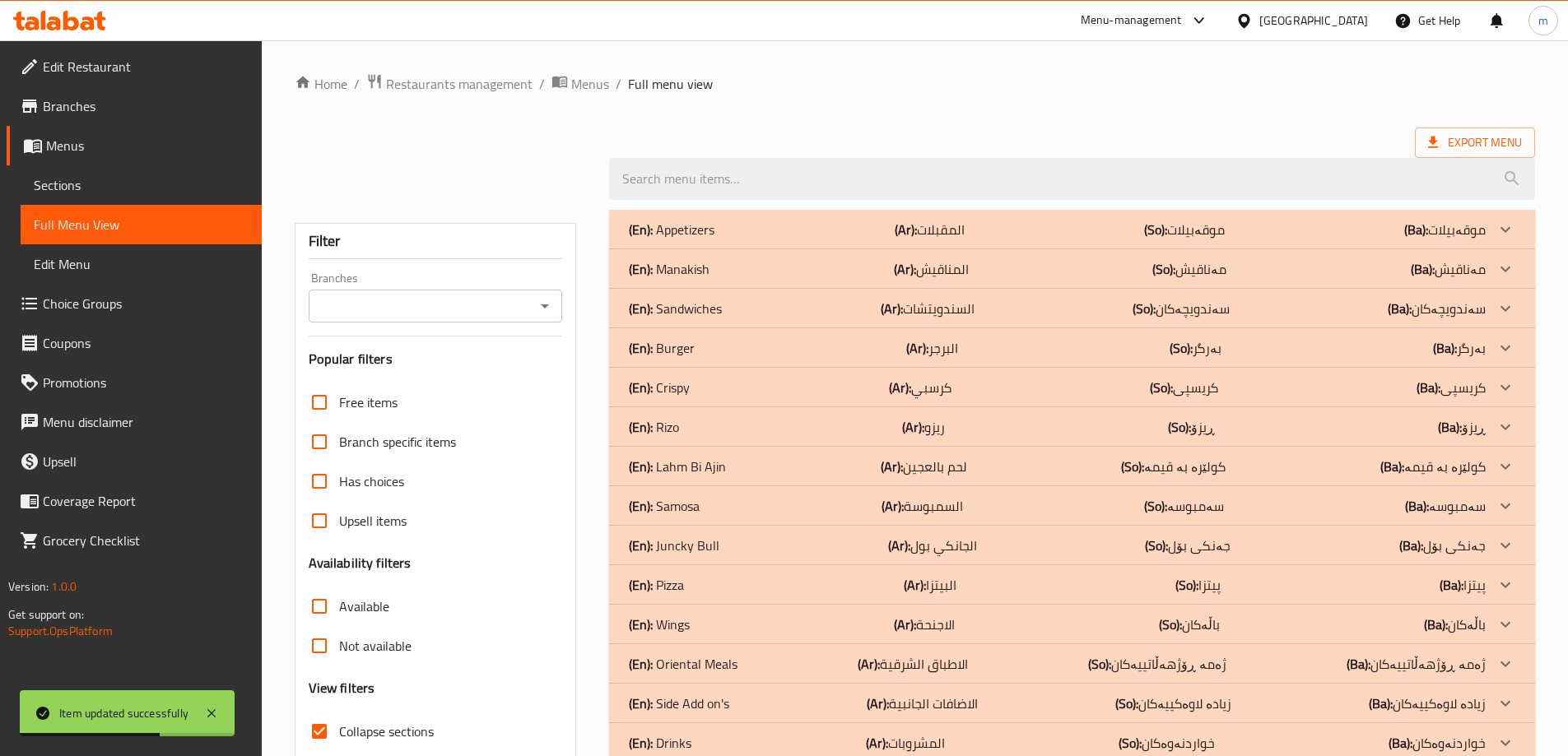
click at [695, 239] on div "(En): Crispy (Ar): كرسبي (So): کریسپی (Ba): کریسپی" at bounding box center [1057, 230] width 857 height 20
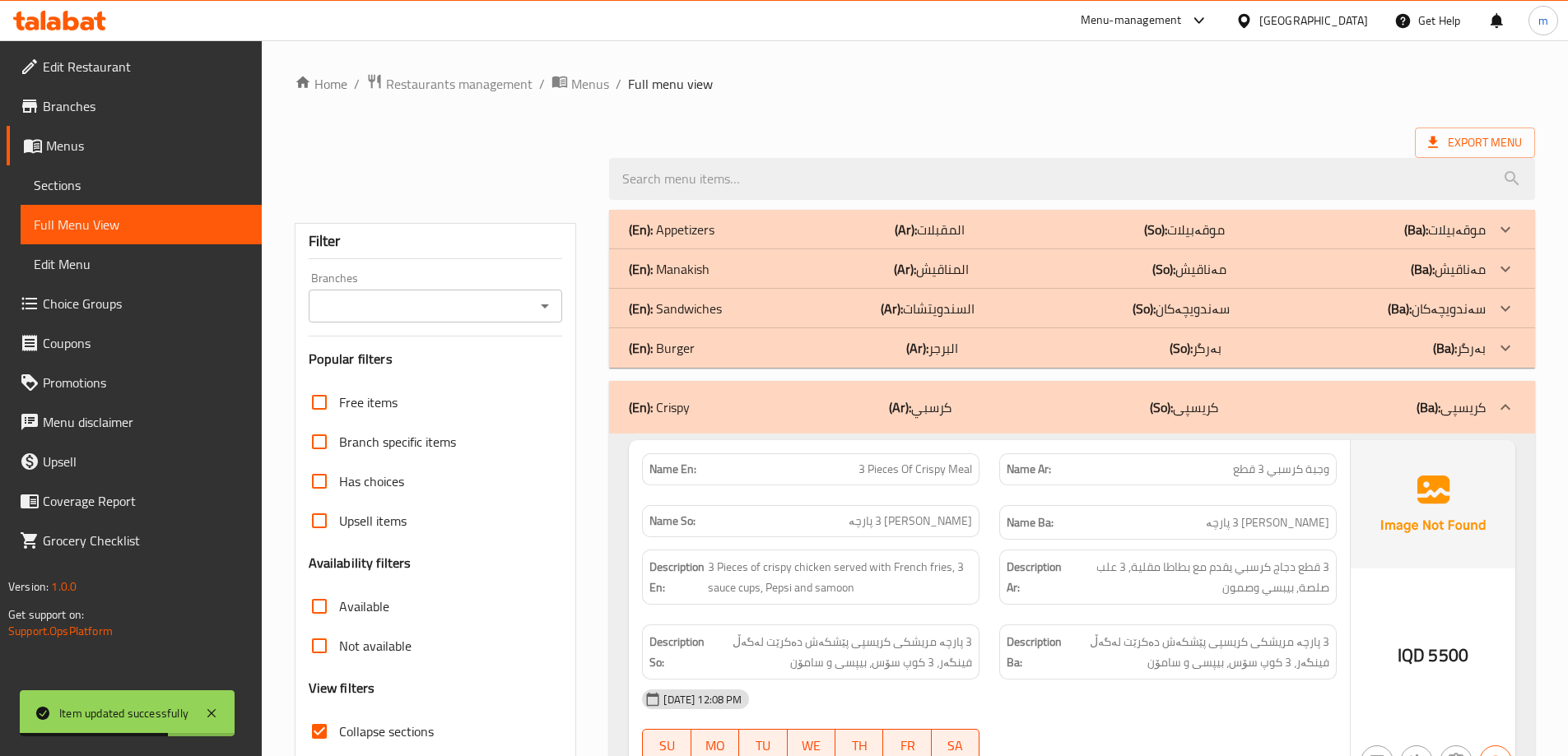
click at [542, 306] on icon "Open" at bounding box center [545, 306] width 20 height 20
click at [528, 309] on input "Branches" at bounding box center [422, 306] width 218 height 23
click at [528, 341] on div "Filter Branches Branches Popular filters Free items Branch specific items Has c…" at bounding box center [435, 526] width 282 height 608
click at [543, 309] on icon "Open" at bounding box center [545, 306] width 20 height 20
click at [437, 308] on input "Branches" at bounding box center [422, 306] width 218 height 23
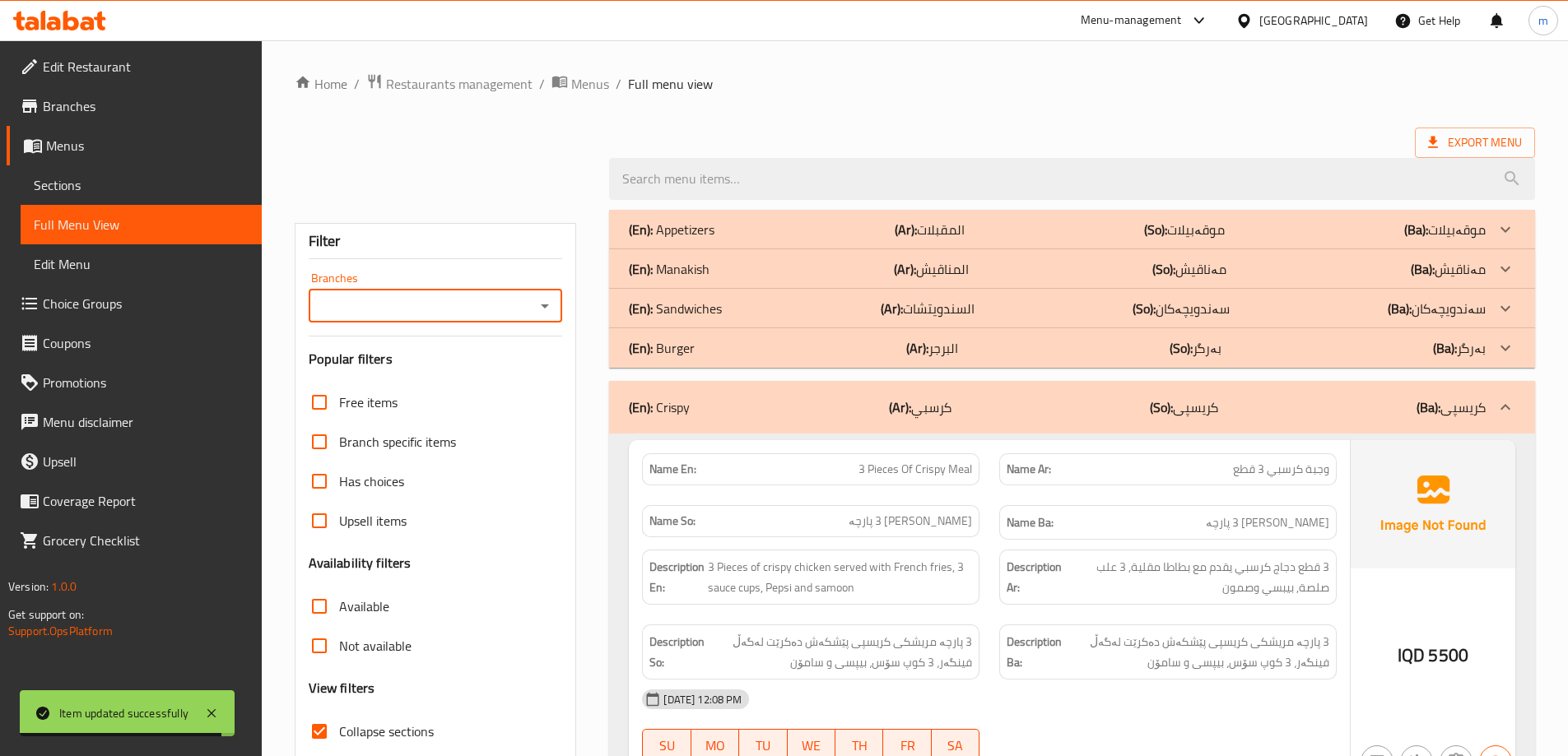
click at [437, 308] on input "Branches" at bounding box center [422, 306] width 218 height 23
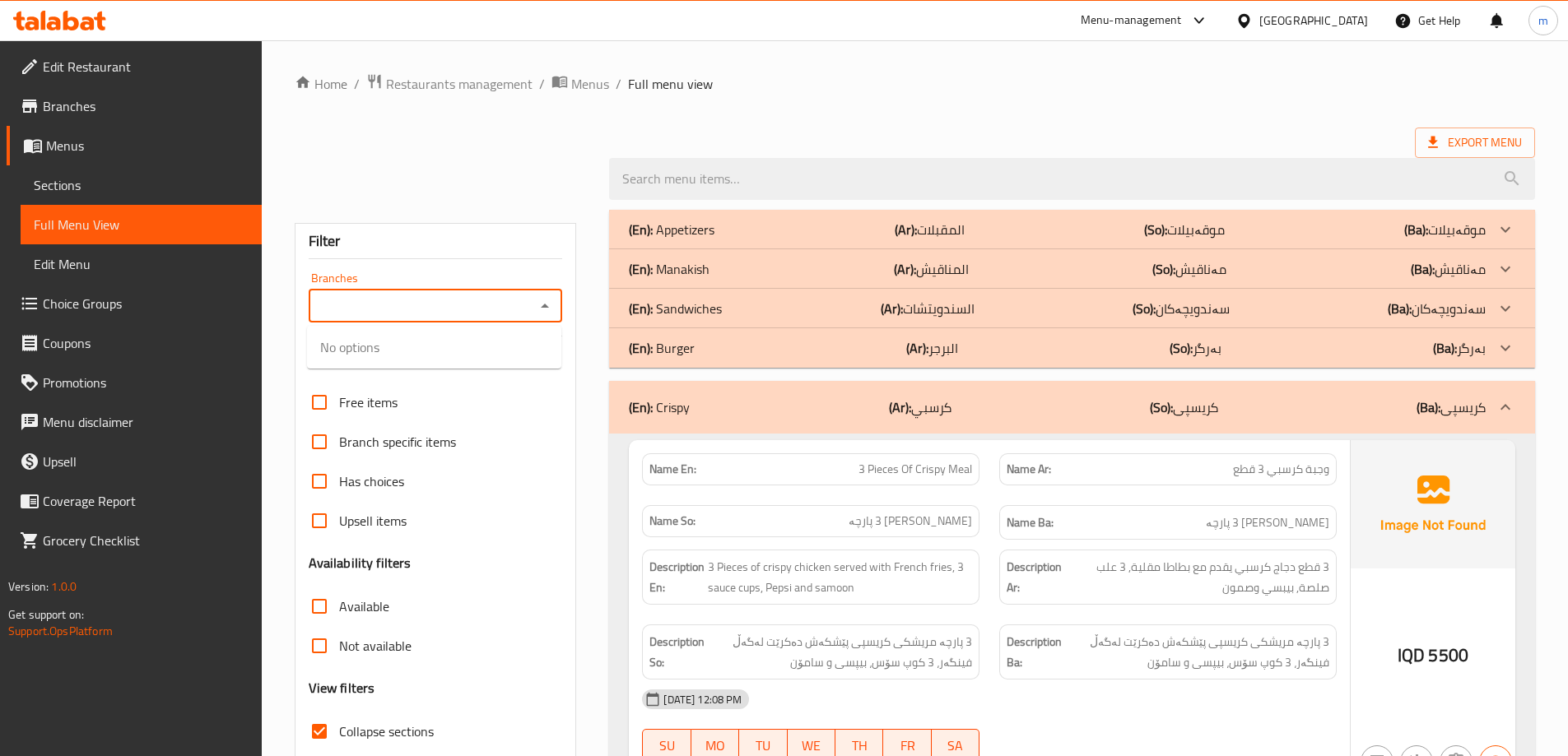
click at [549, 305] on icon "Close" at bounding box center [545, 306] width 20 height 20
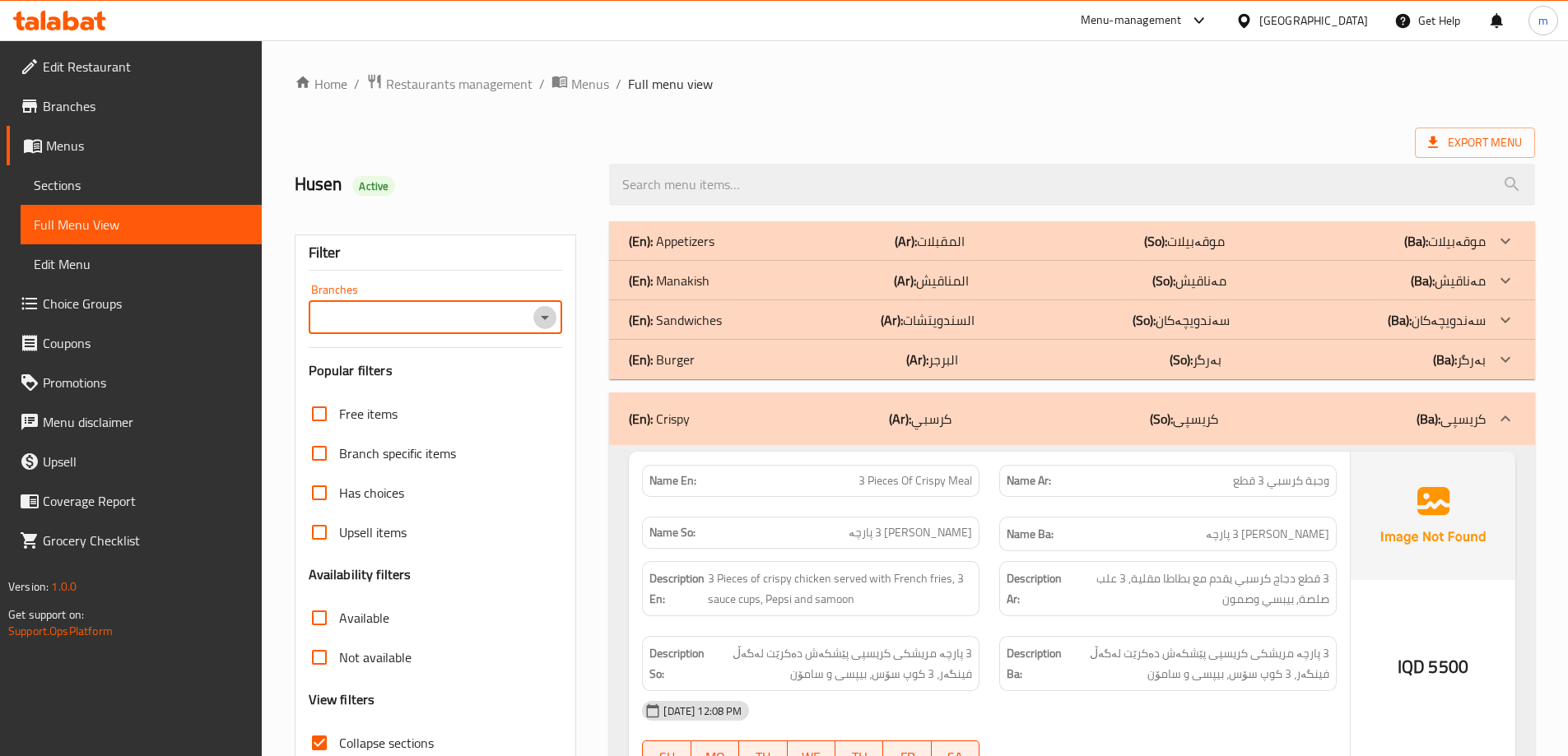
click at [541, 309] on icon "Open" at bounding box center [545, 318] width 20 height 20
click at [463, 387] on li "Arabi Can,Baghdad Jdeda" at bounding box center [434, 388] width 255 height 29
type input "Arabi Can,Baghdad Jdeda"
click at [89, 22] on icon at bounding box center [60, 20] width 93 height 20
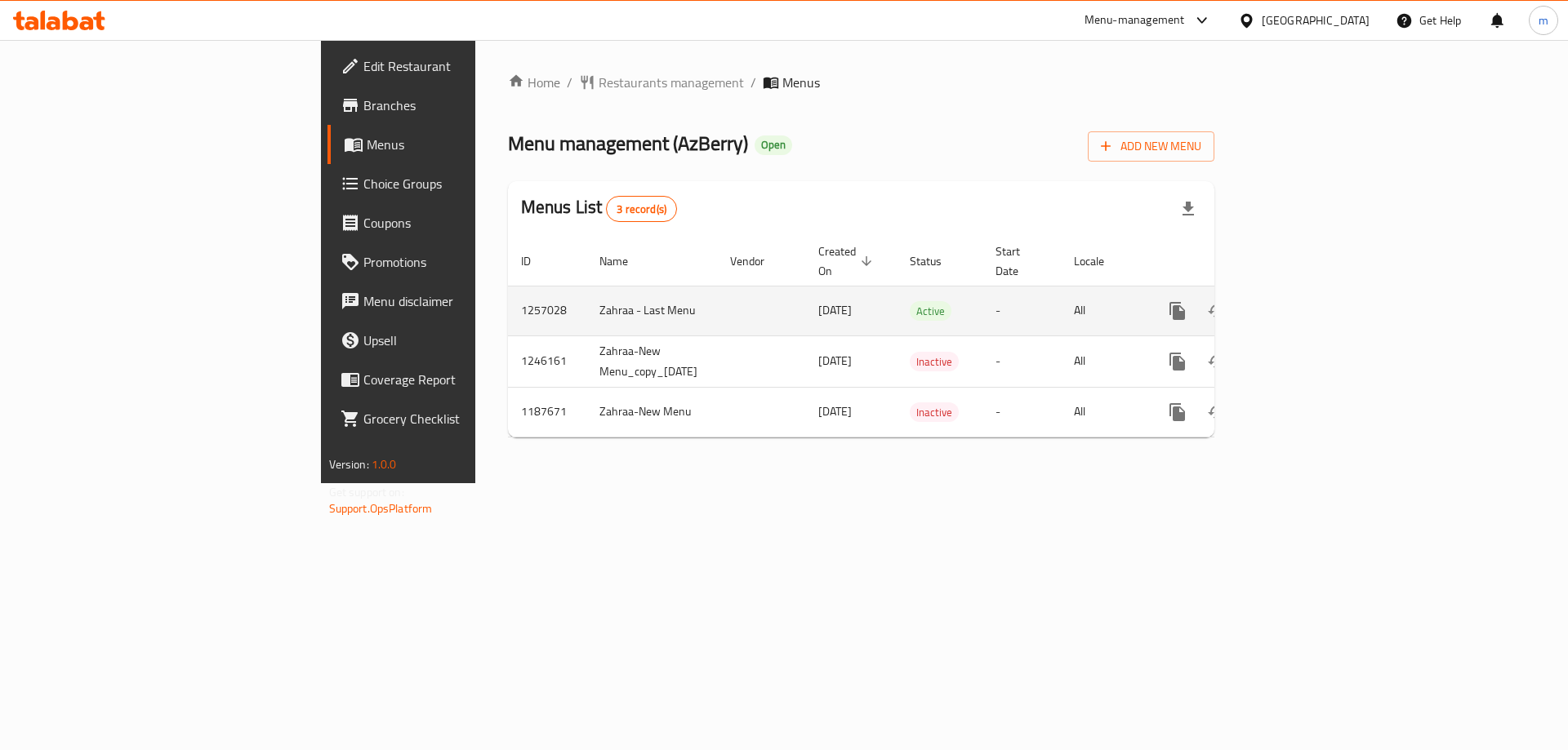
click at [1315, 292] on link "enhanced table" at bounding box center [1295, 311] width 39 height 39
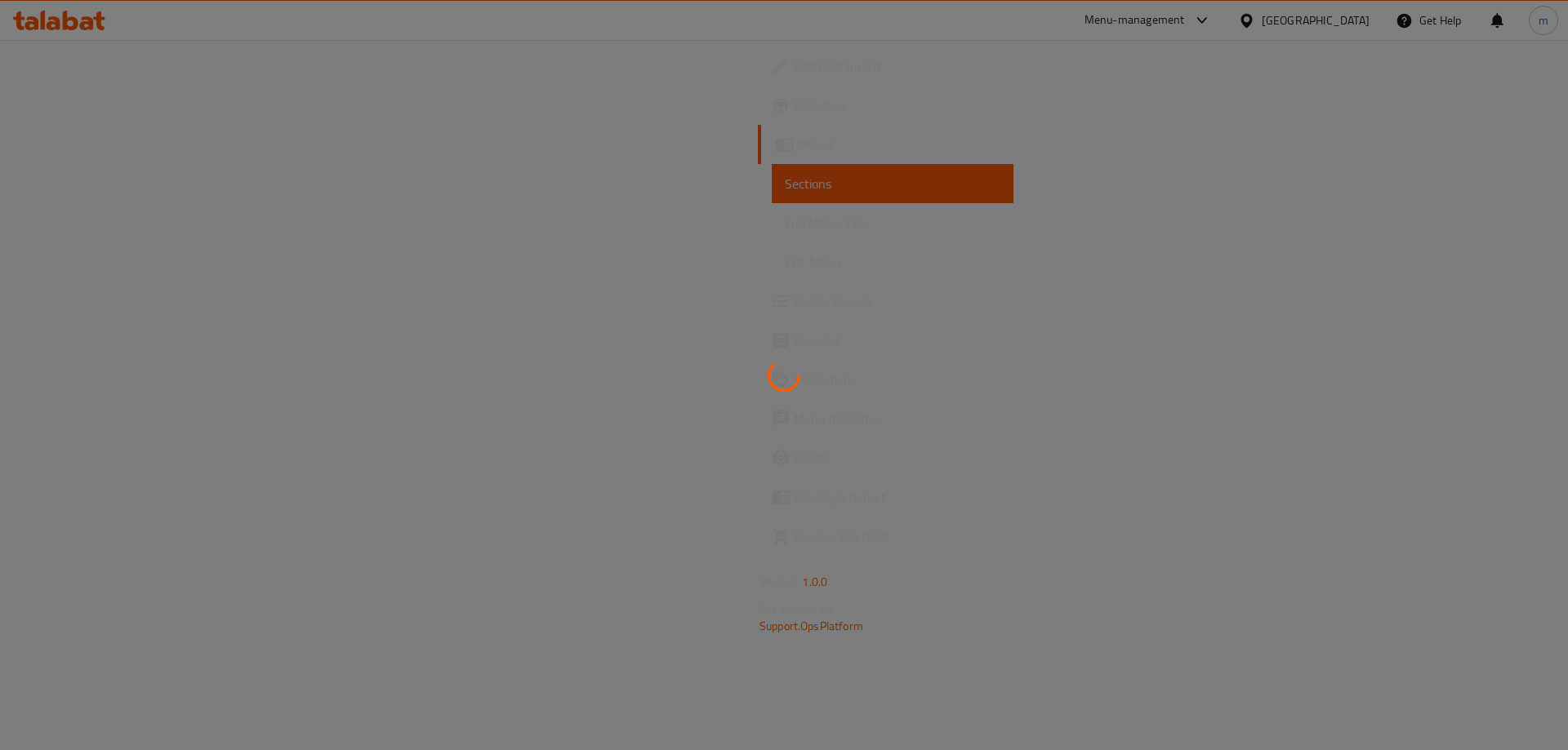
click at [687, 458] on div at bounding box center [784, 375] width 1568 height 750
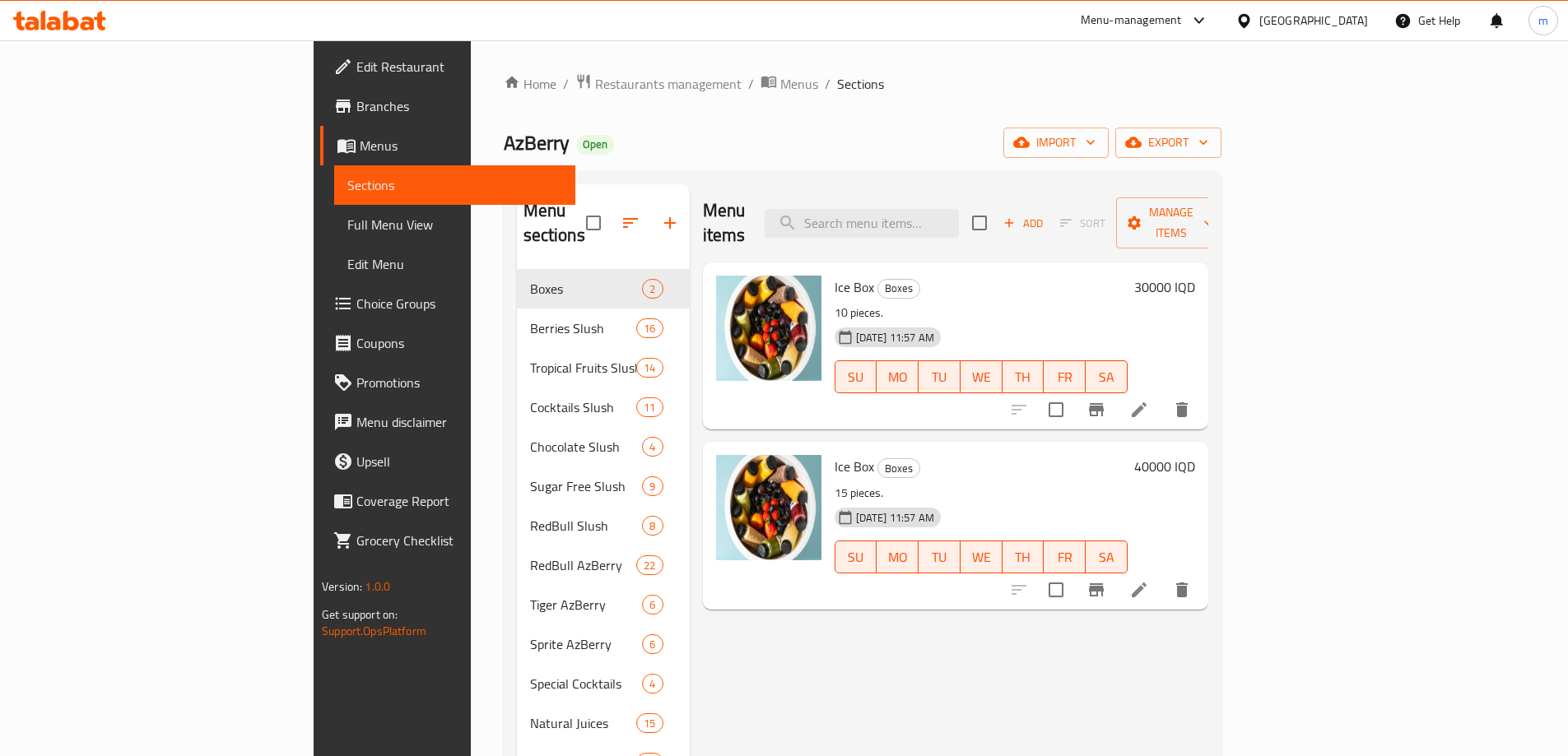
click at [347, 220] on span "Full Menu View" at bounding box center [454, 224] width 215 height 20
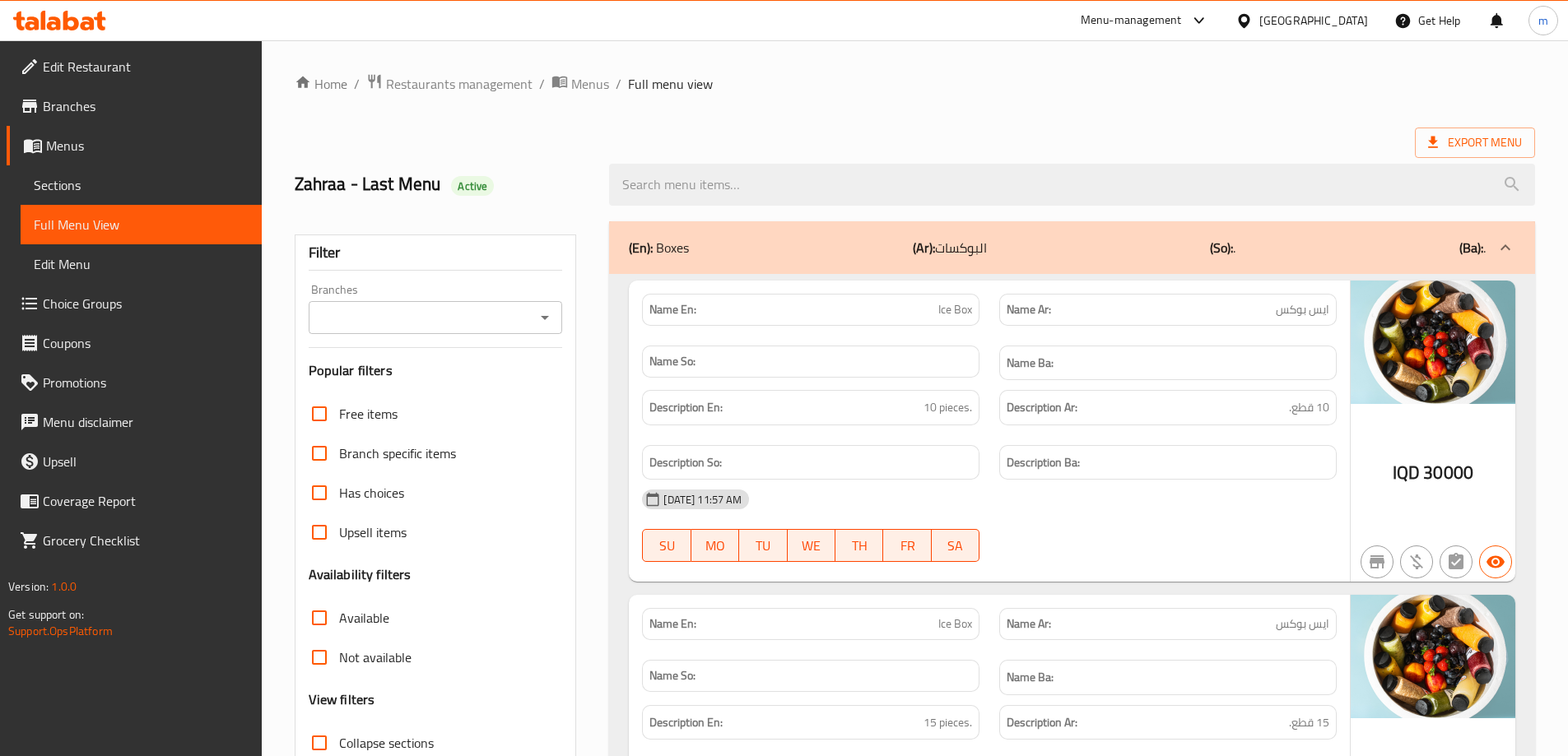
click at [79, 180] on span "Sections" at bounding box center [141, 185] width 215 height 20
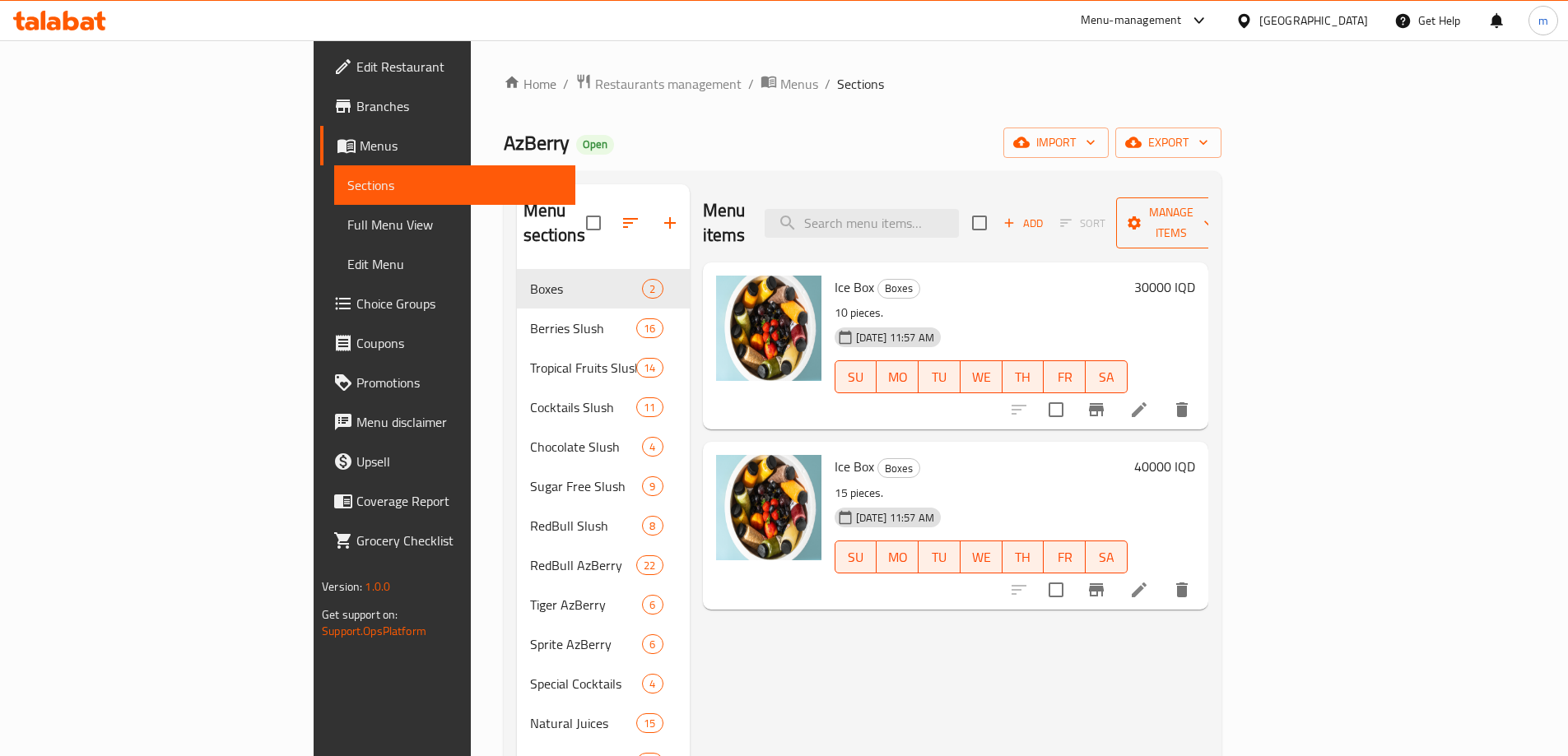
click at [1213, 215] on span "Manage items" at bounding box center [1171, 224] width 84 height 41
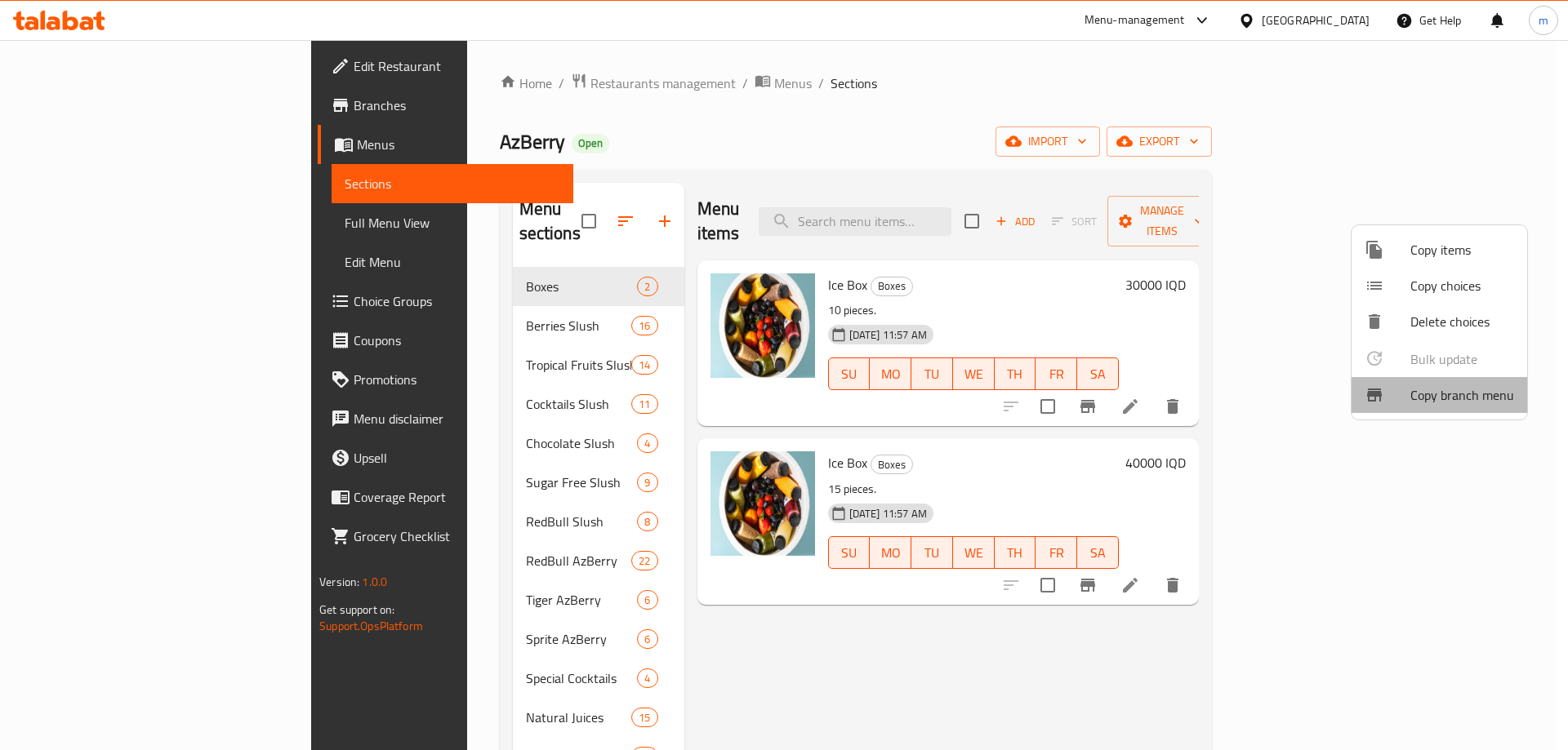
click at [1462, 395] on span "Copy branch menu" at bounding box center [1462, 395] width 104 height 20
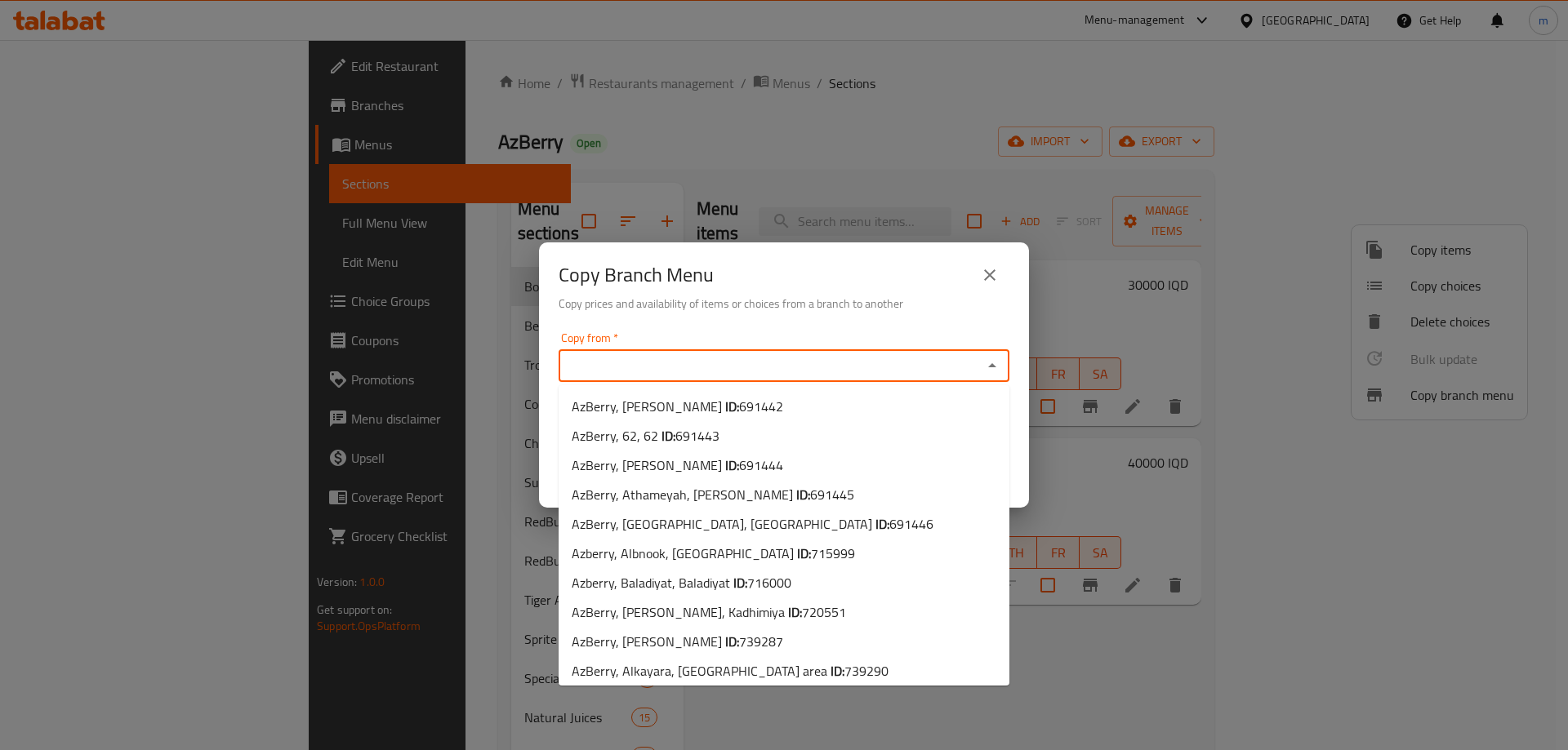
click at [633, 369] on input "Copy from   *" at bounding box center [770, 366] width 414 height 23
click at [712, 360] on input "Copy from   *" at bounding box center [770, 366] width 414 height 23
click at [744, 408] on li "AzBerry, [PERSON_NAME] ID: 691442" at bounding box center [784, 407] width 450 height 29
type input "AzBerry, [PERSON_NAME]"
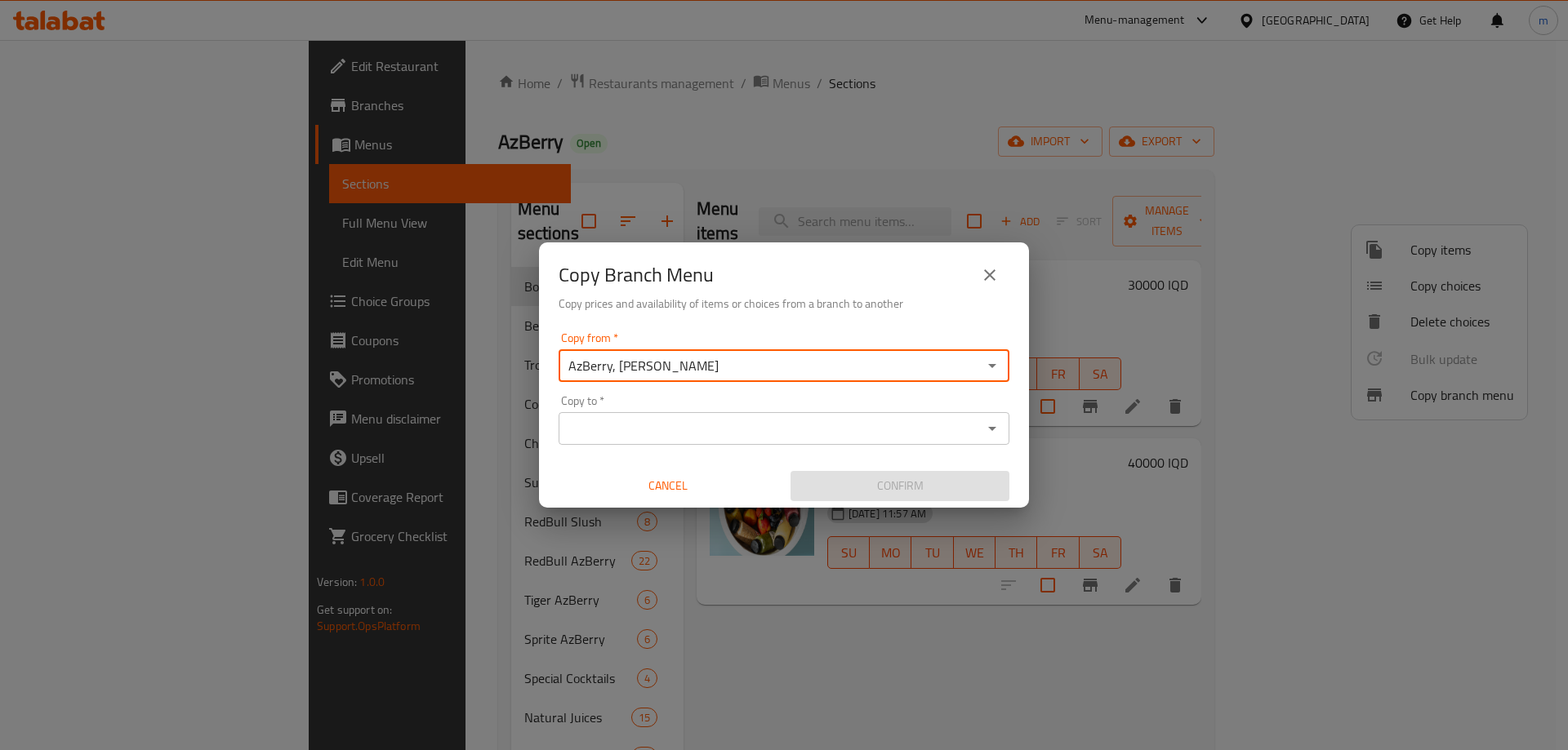
click at [754, 330] on div "Copy from   * AzBerry, [PERSON_NAME] from * Copy to   * Copy to * Cancel Confirm" at bounding box center [784, 416] width 490 height 182
click at [586, 421] on input "Copy to   *" at bounding box center [770, 428] width 414 height 23
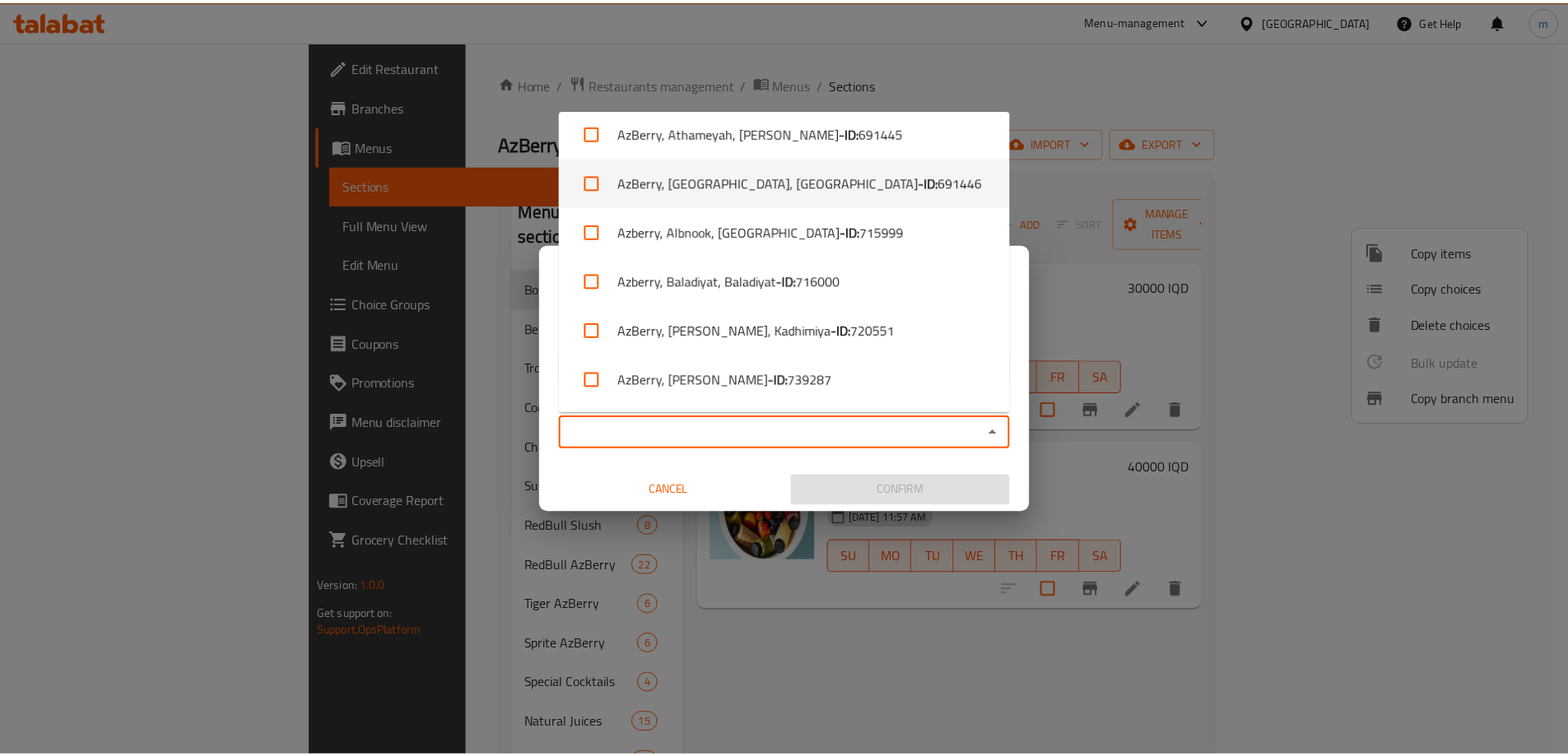
scroll to position [303, 0]
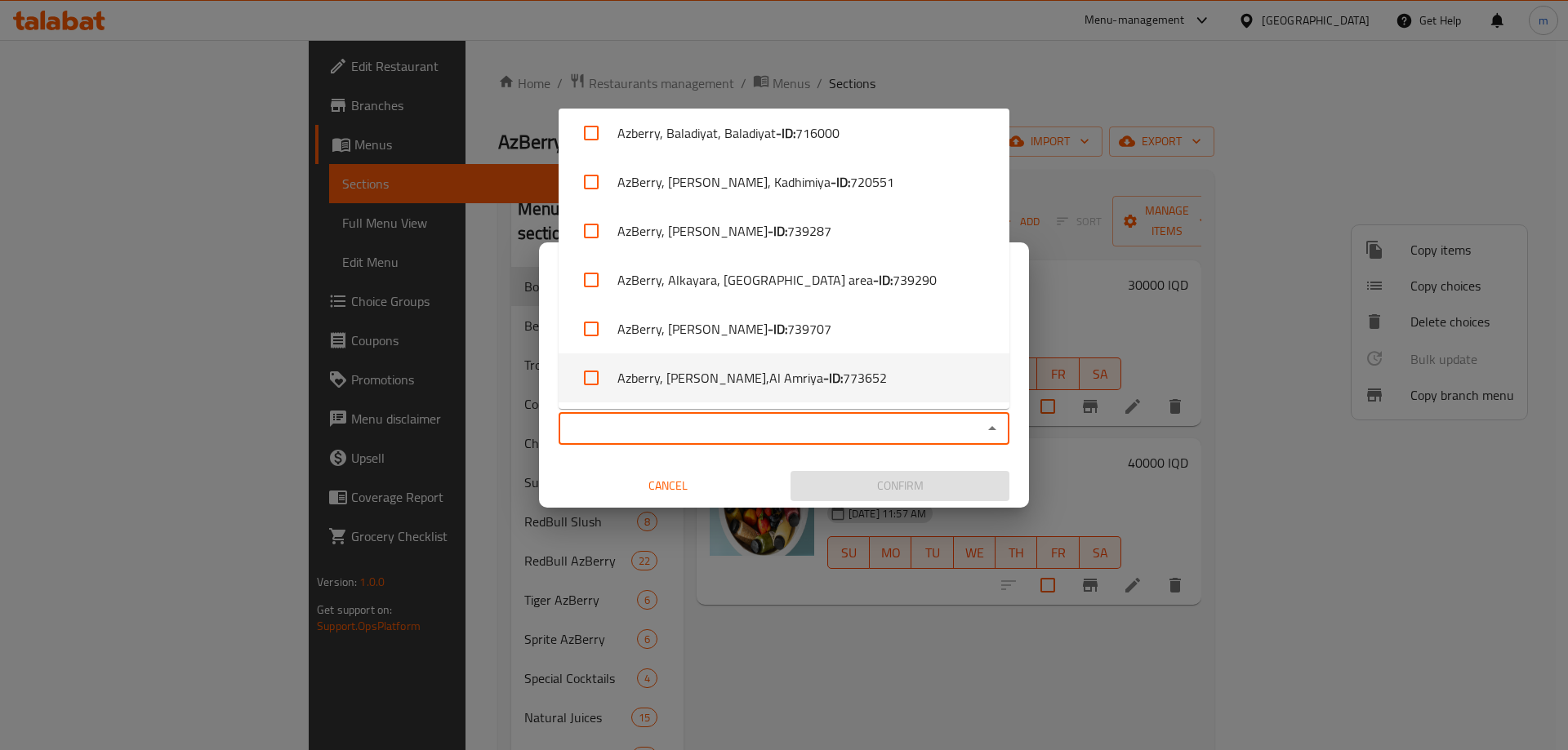
click at [823, 377] on b "- ID:" at bounding box center [832, 378] width 20 height 20
checkbox input "true"
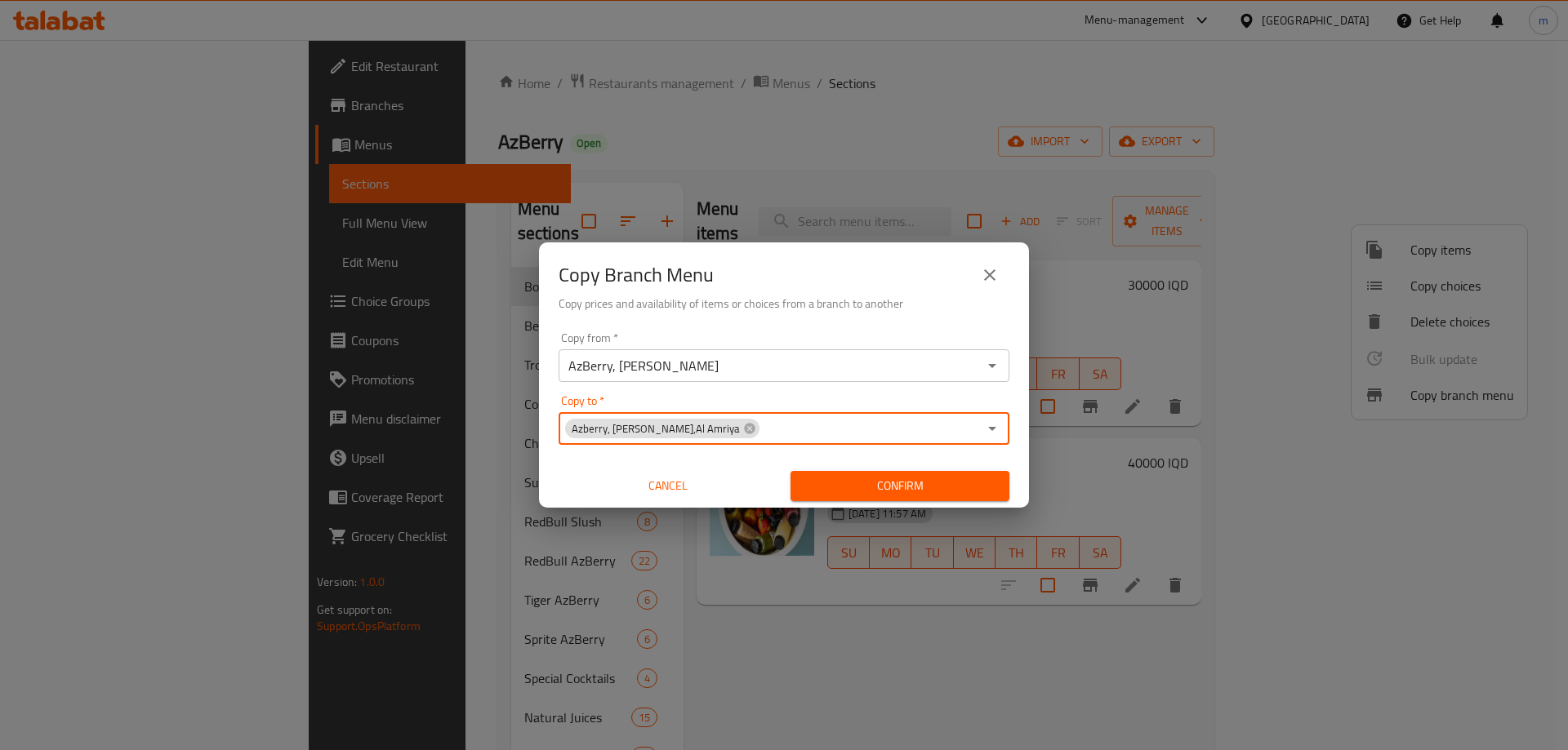
click at [761, 430] on input "Copy to   *" at bounding box center [869, 428] width 217 height 23
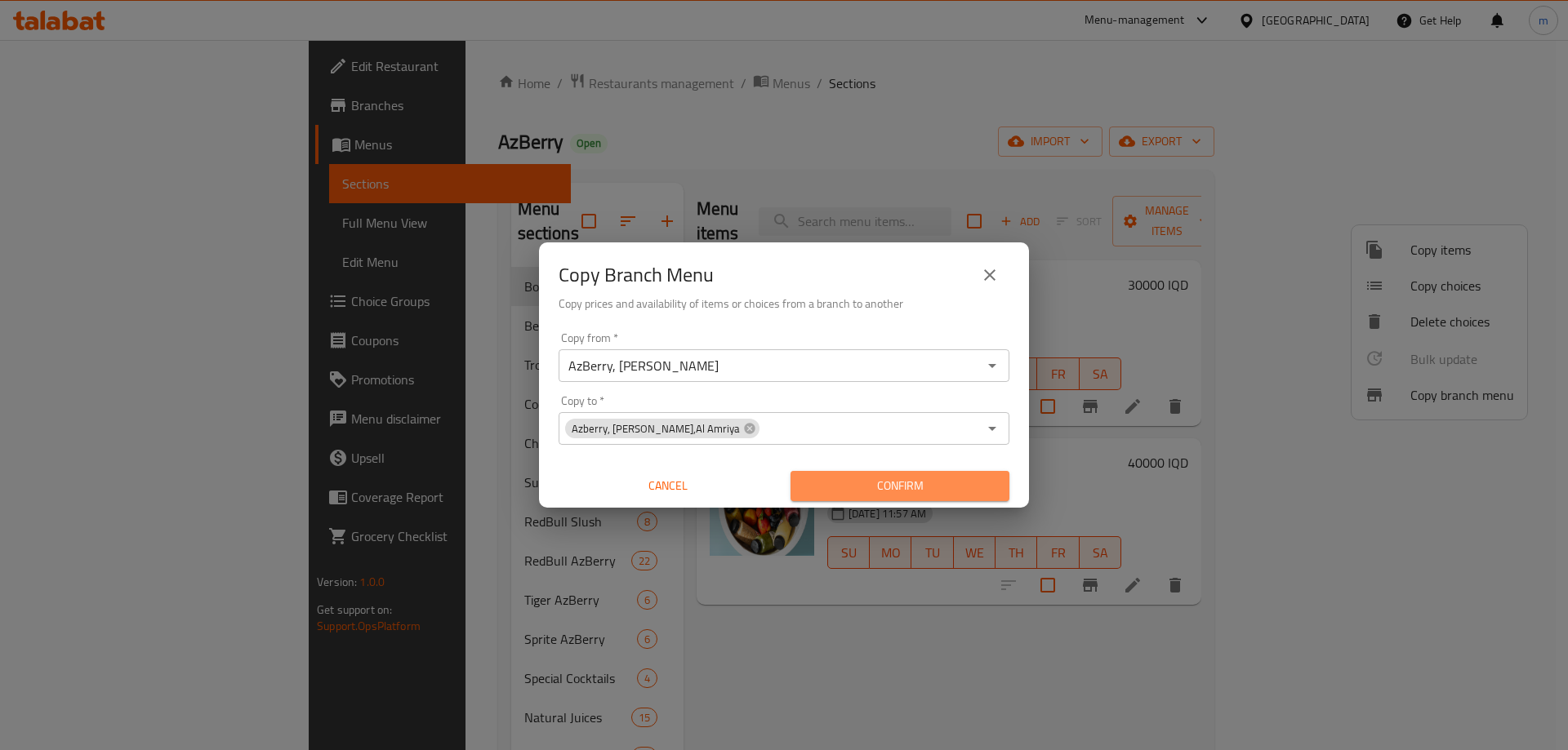
click at [838, 479] on span "Confirm" at bounding box center [899, 486] width 193 height 21
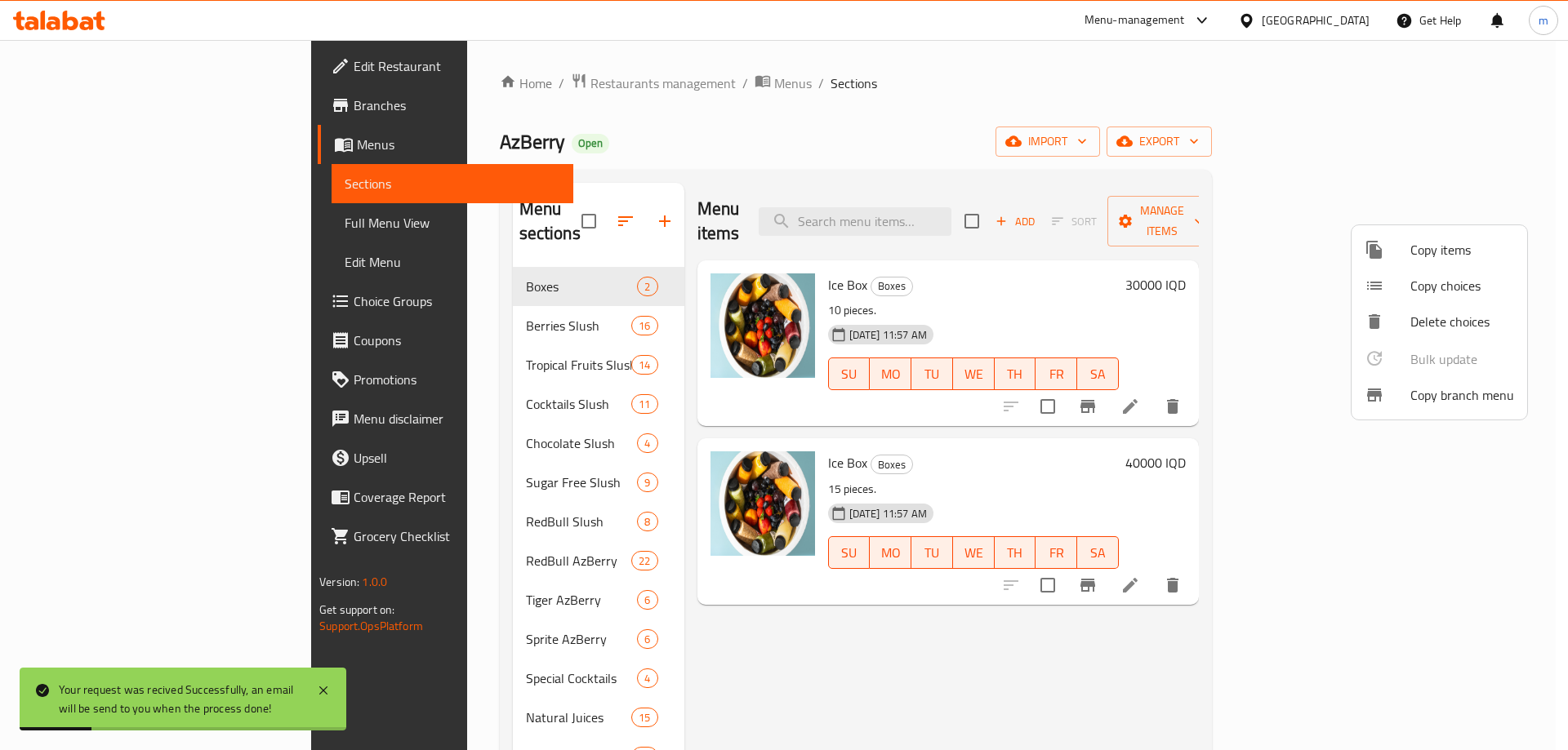
click at [128, 105] on div at bounding box center [784, 375] width 1568 height 750
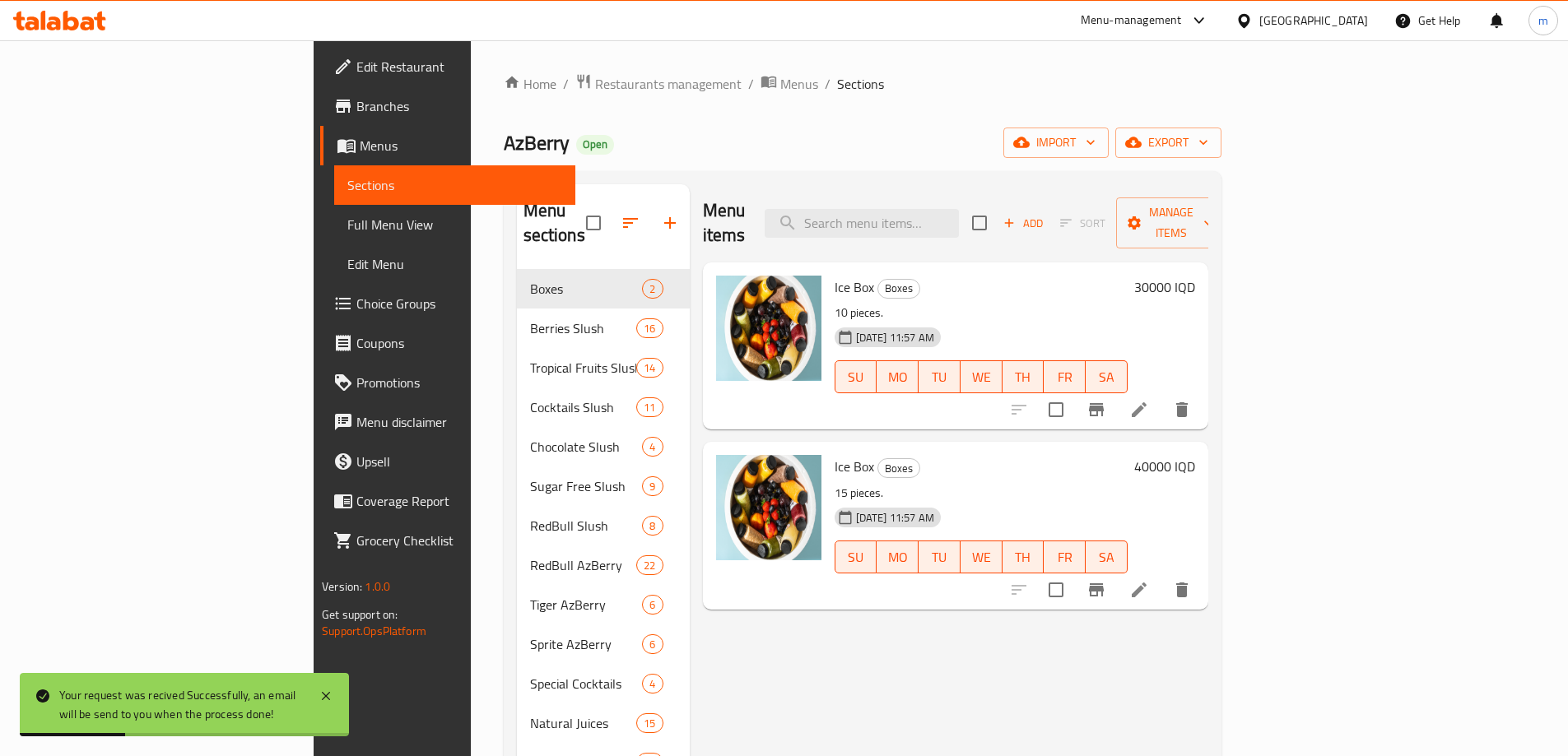
click at [320, 124] on link "Branches" at bounding box center [448, 106] width 256 height 40
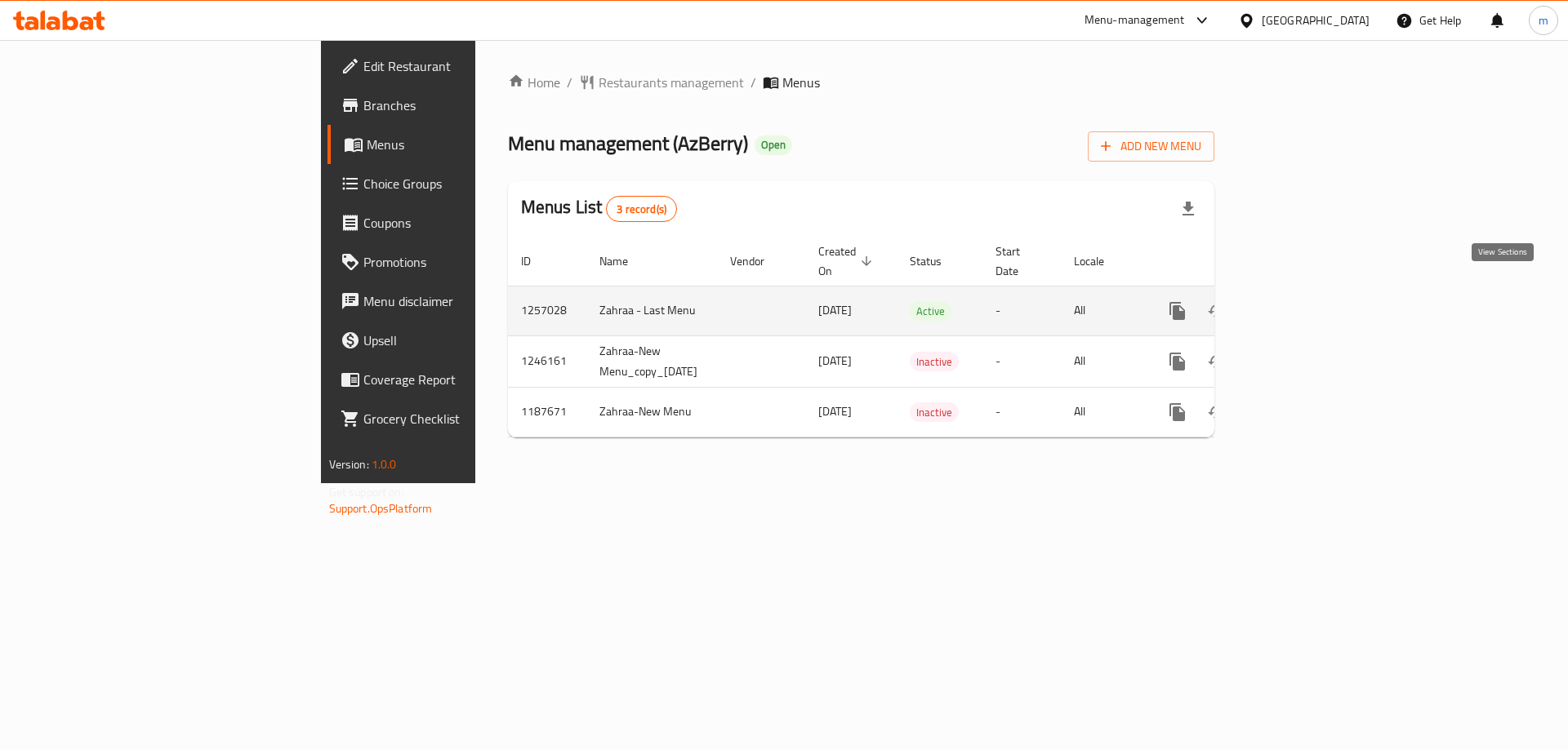
click at [1315, 296] on link "enhanced table" at bounding box center [1295, 311] width 39 height 39
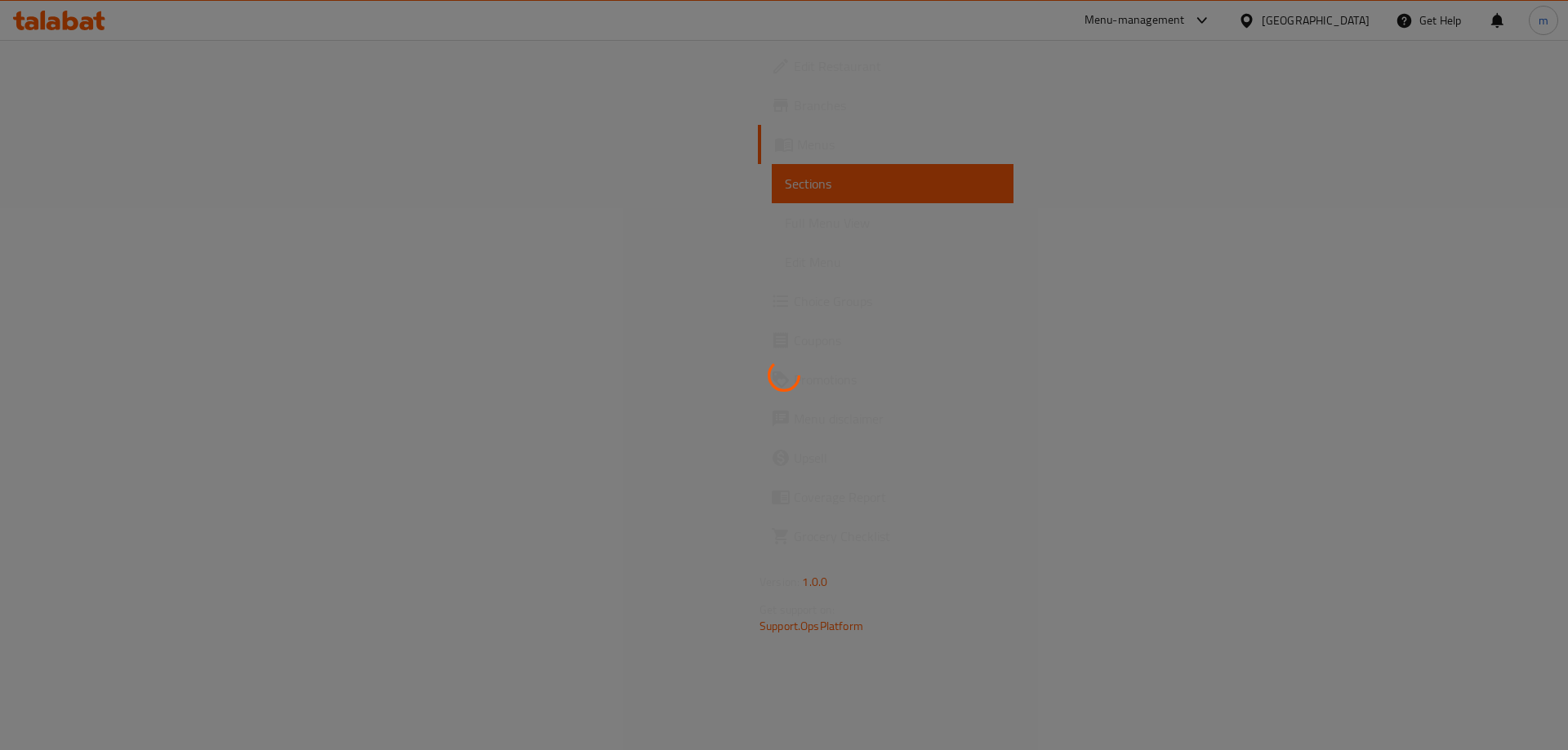
click at [1042, 437] on div at bounding box center [784, 375] width 1568 height 750
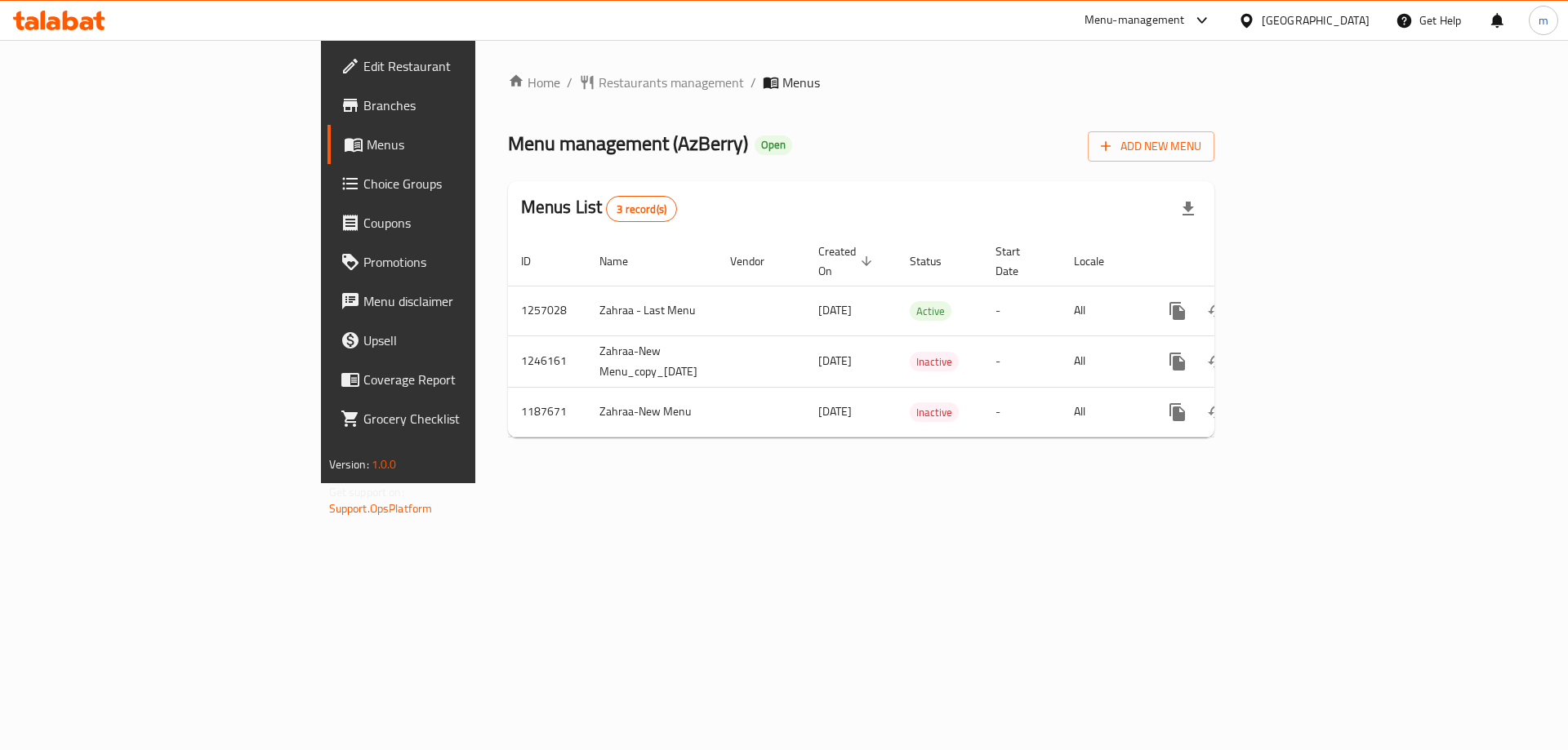
click at [363, 98] on span "Branches" at bounding box center [466, 105] width 206 height 20
